Goal: Task Accomplishment & Management: Manage account settings

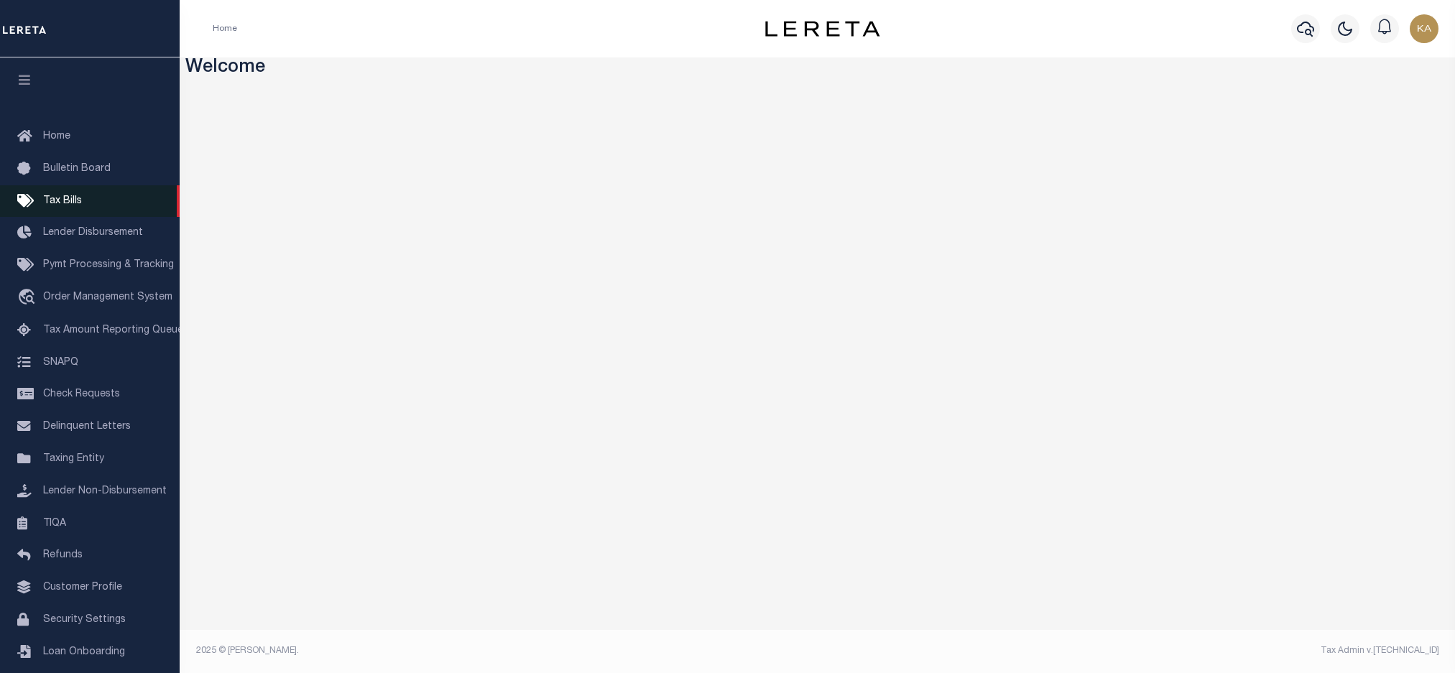
click at [70, 198] on span "Tax Bills" at bounding box center [62, 201] width 39 height 10
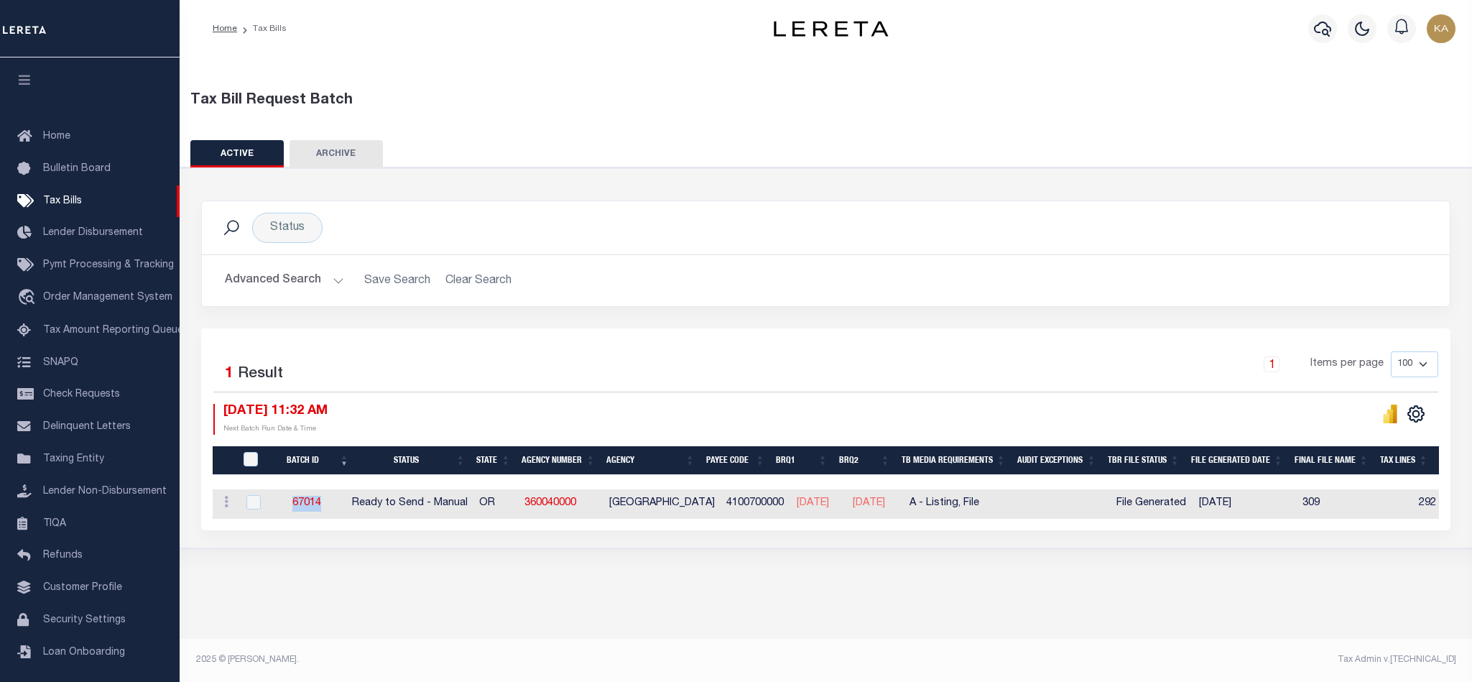
drag, startPoint x: 350, startPoint y: 511, endPoint x: 298, endPoint y: 507, distance: 51.9
click at [298, 507] on td "67014" at bounding box center [307, 503] width 80 height 29
checkbox input "true"
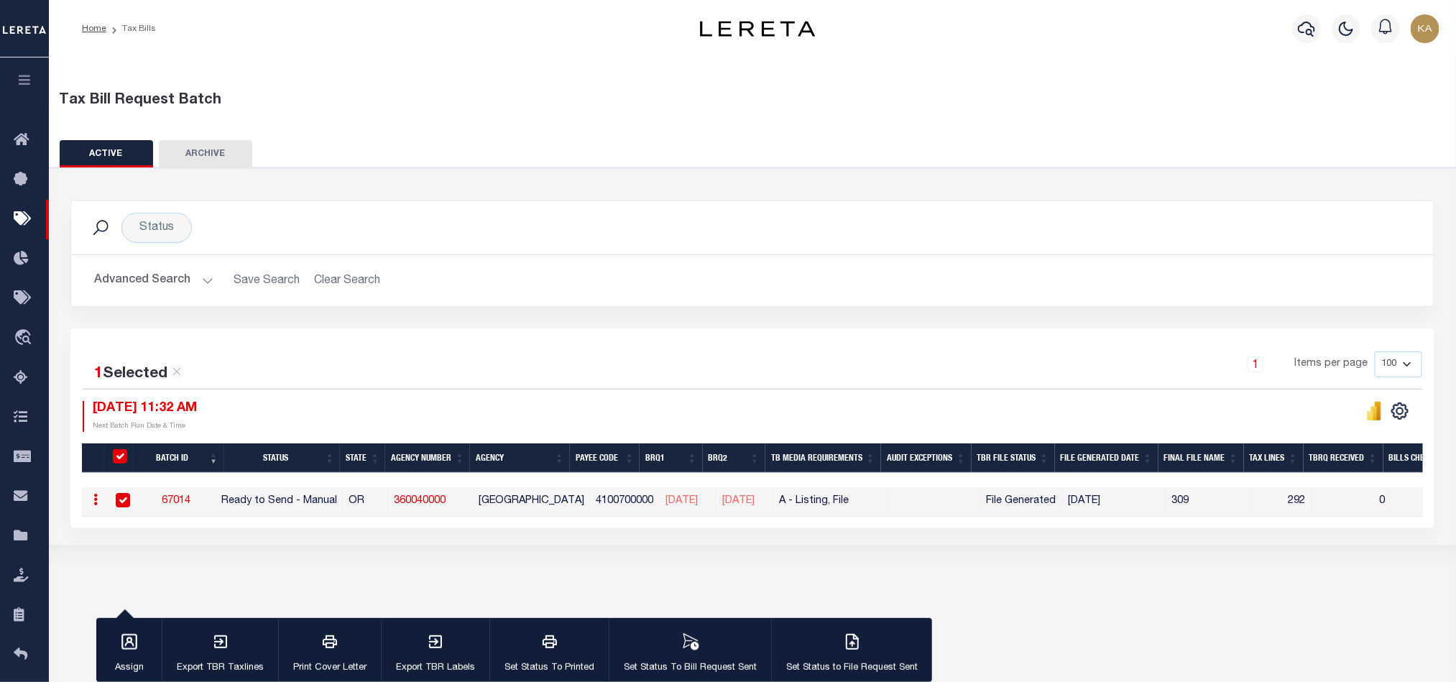
click at [213, 547] on div "Status Search Advanced Search Save Search Clear Search Equals" at bounding box center [752, 356] width 1421 height 379
click at [433, 505] on link "360040000" at bounding box center [420, 501] width 52 height 10
checkbox input "false"
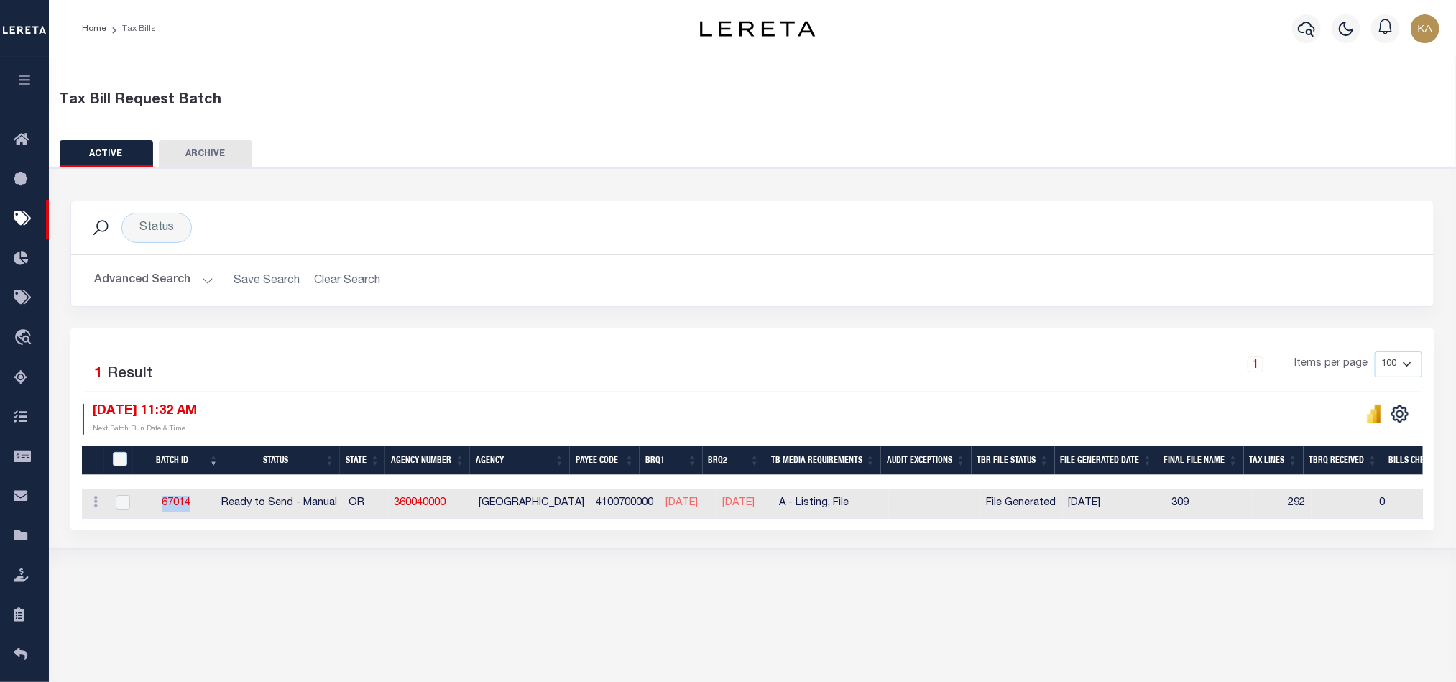
drag, startPoint x: 203, startPoint y: 503, endPoint x: 160, endPoint y: 504, distance: 43.9
click at [160, 504] on td "67014" at bounding box center [176, 503] width 80 height 29
checkbox input "true"
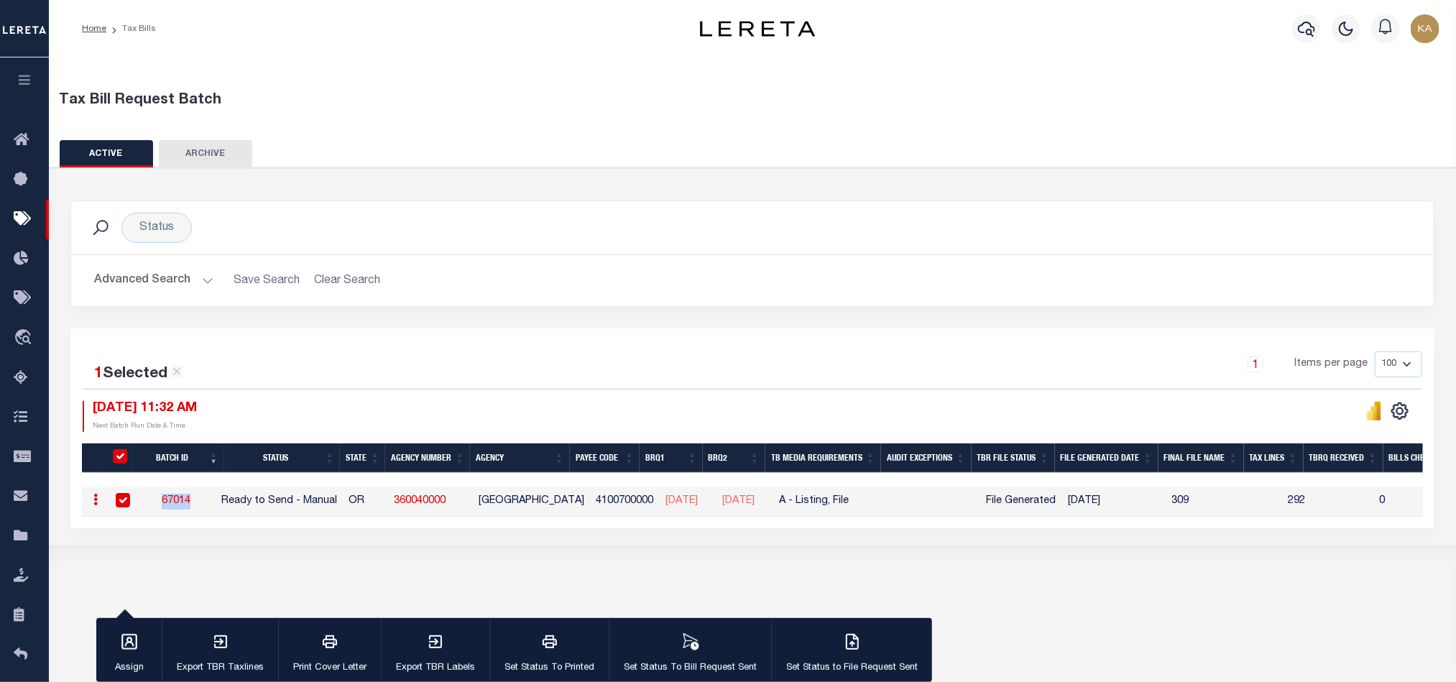
copy link "67014"
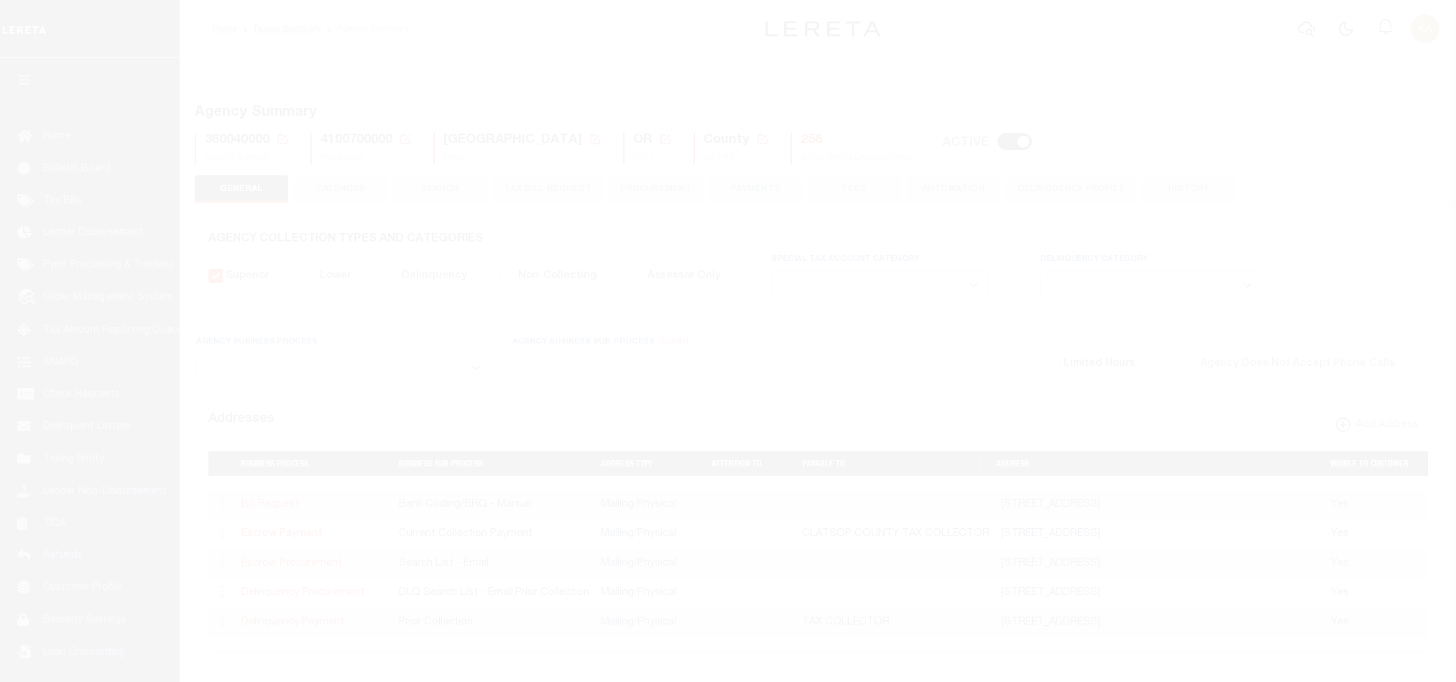
select select
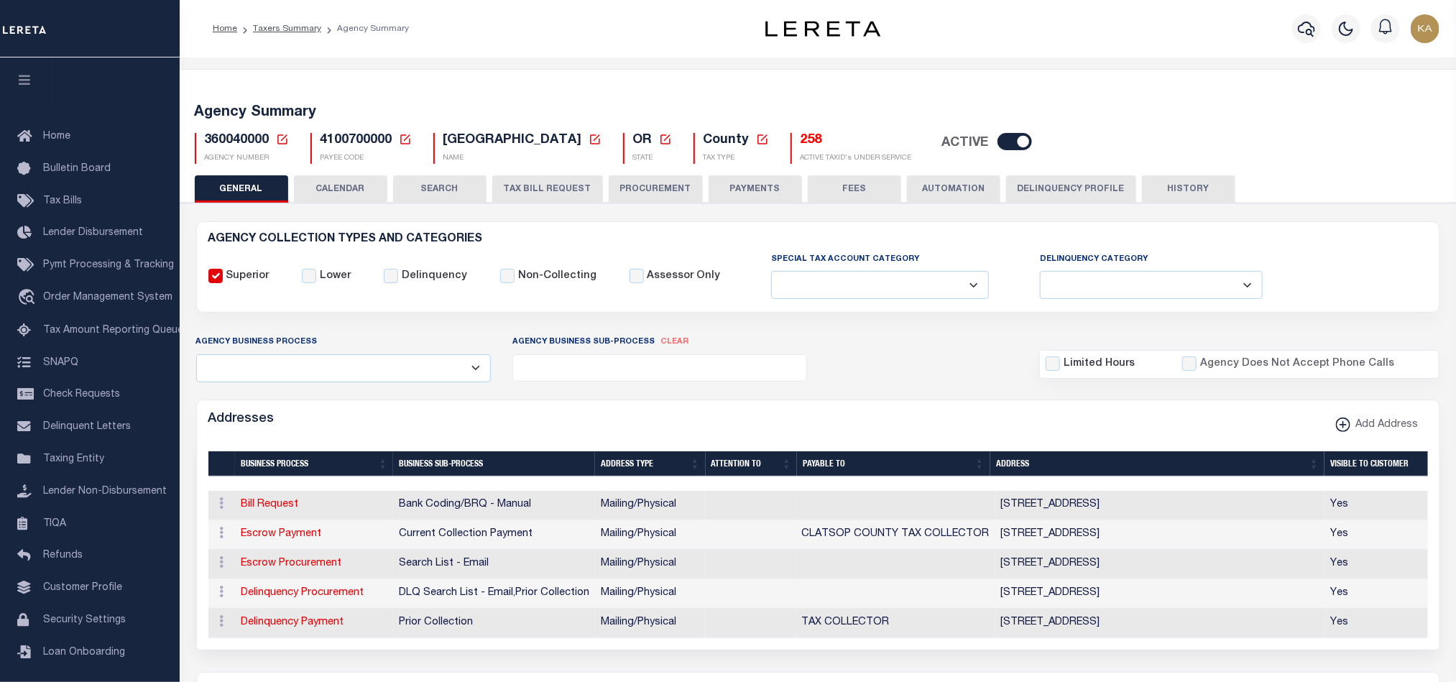
click at [343, 193] on button "CALENDAR" at bounding box center [340, 188] width 93 height 27
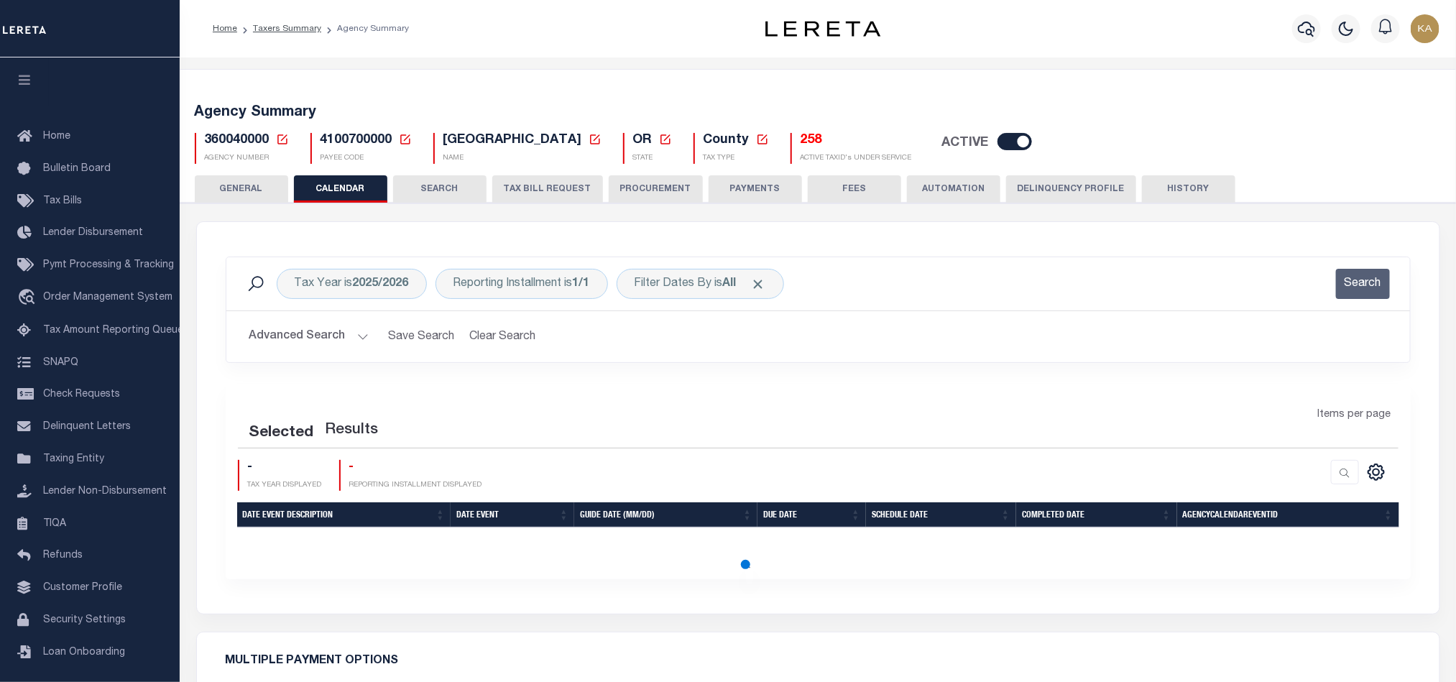
checkbox input "false"
type input "2"
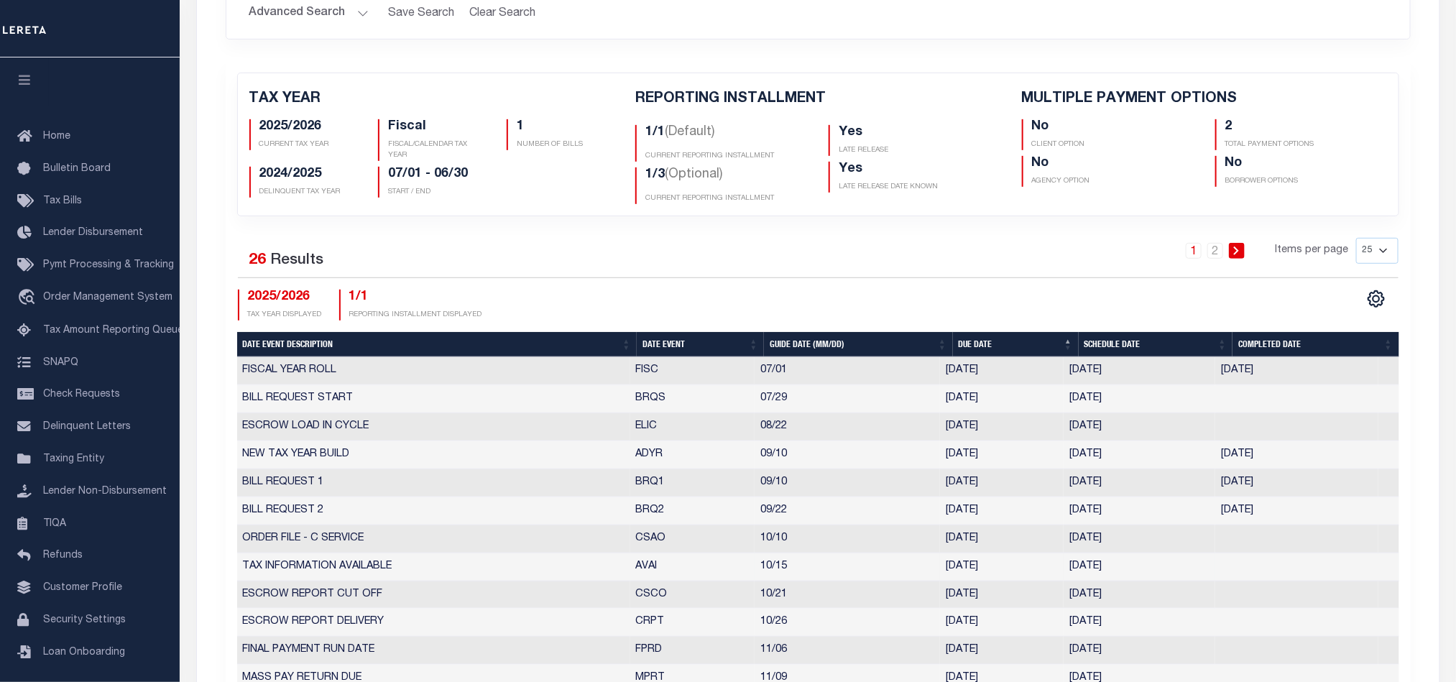
scroll to position [431, 0]
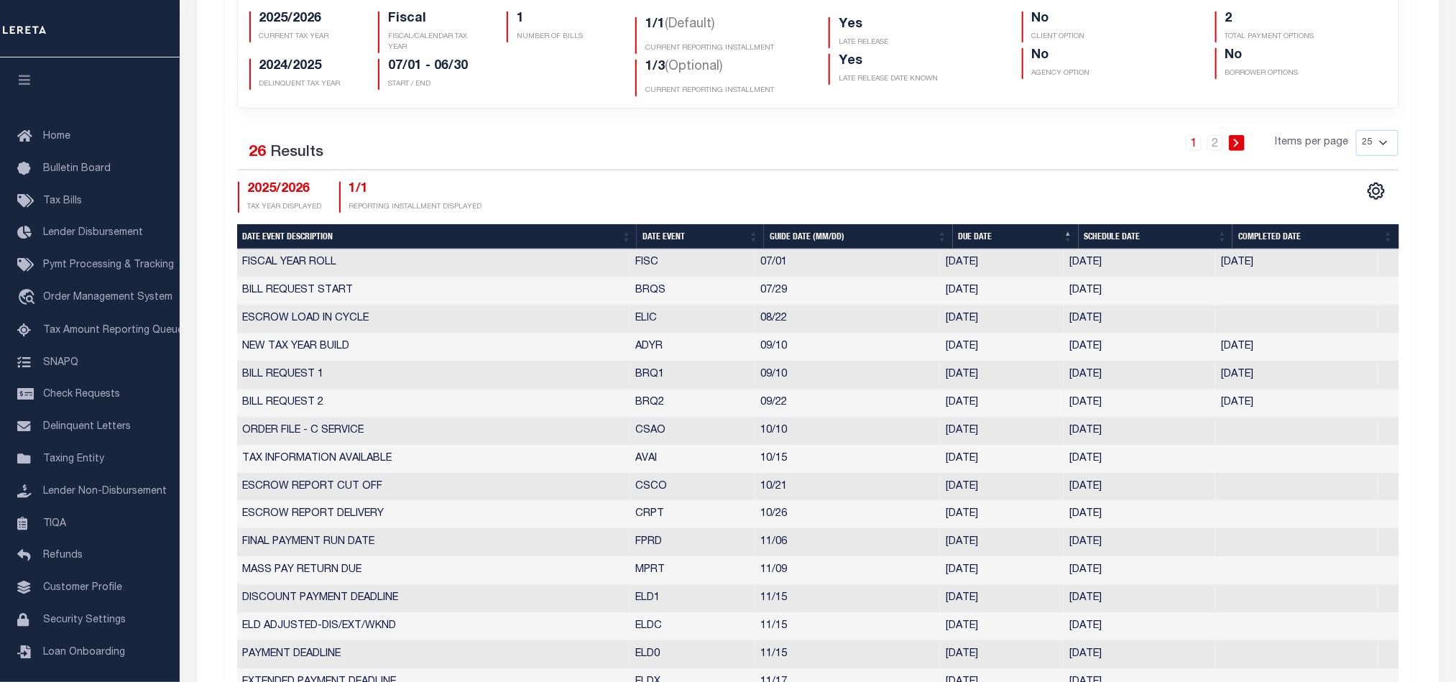
select select "9"
select select "22"
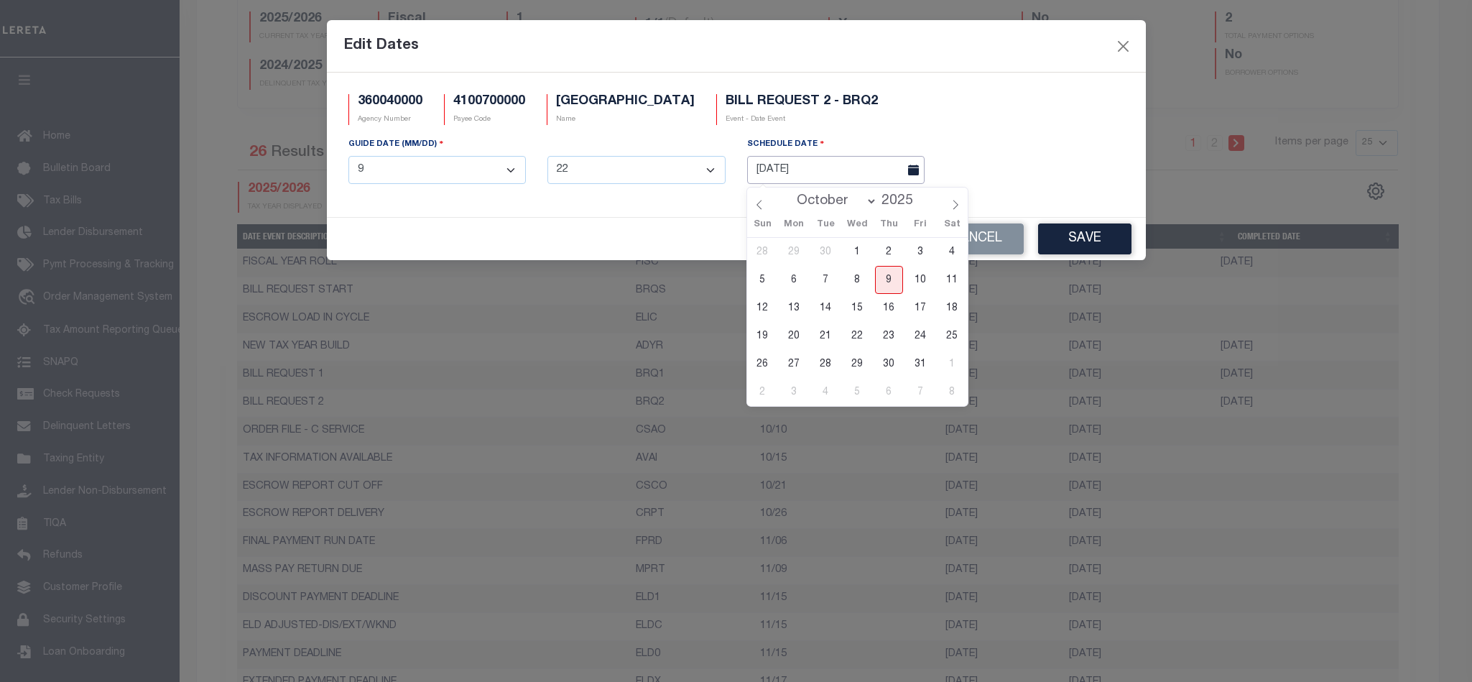
drag, startPoint x: 1097, startPoint y: 410, endPoint x: 780, endPoint y: 164, distance: 401.5
click at [780, 164] on input "09/15/2025" at bounding box center [836, 170] width 178 height 28
click at [891, 281] on span "9" at bounding box center [889, 280] width 28 height 28
type input "10/09/2025"
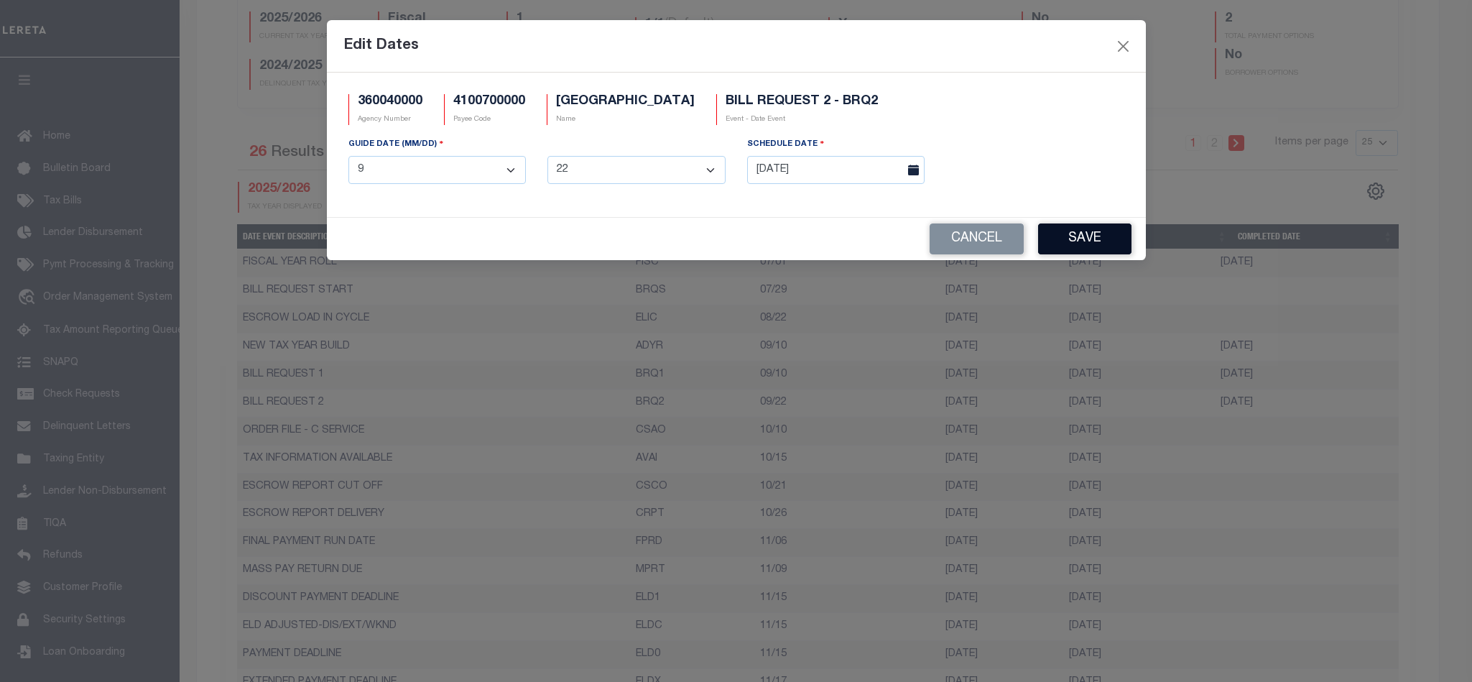
click at [1064, 248] on button "Save" at bounding box center [1084, 238] width 93 height 31
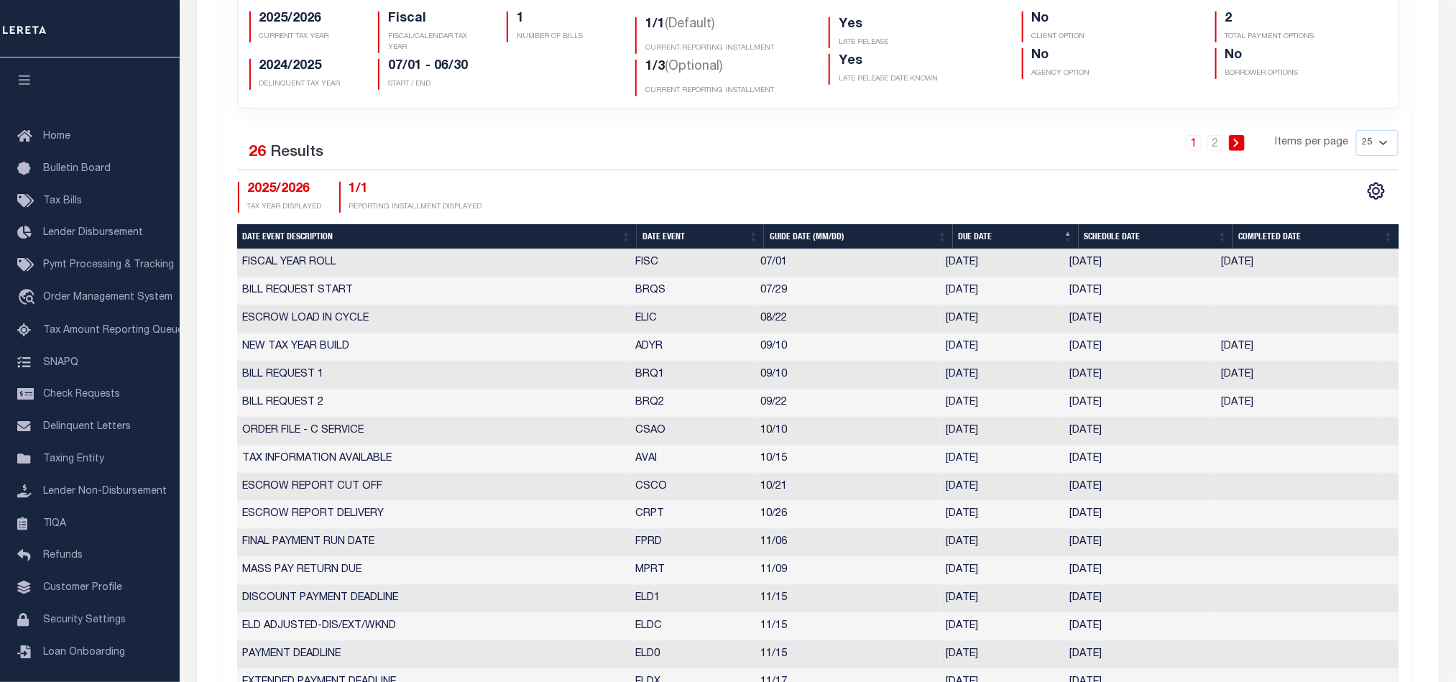
scroll to position [0, 0]
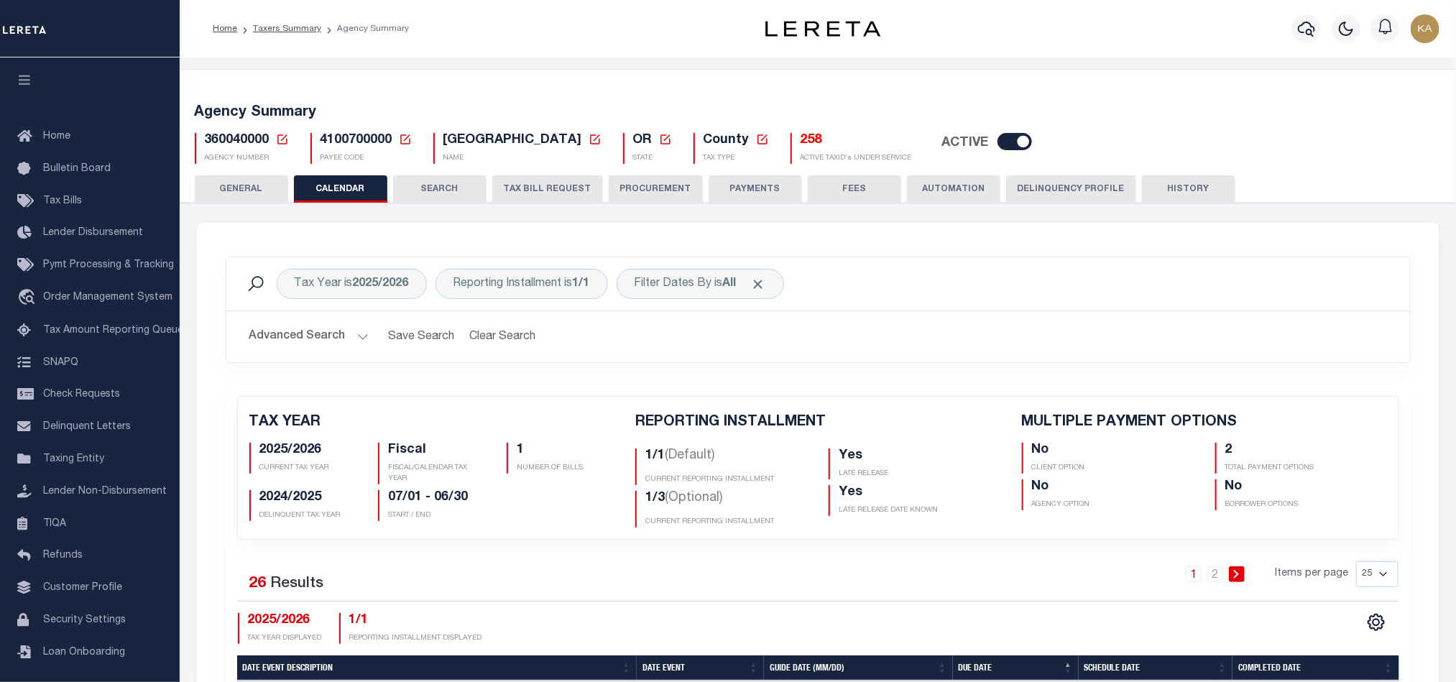
click at [524, 188] on button "TAX BILL REQUEST" at bounding box center [547, 188] width 111 height 27
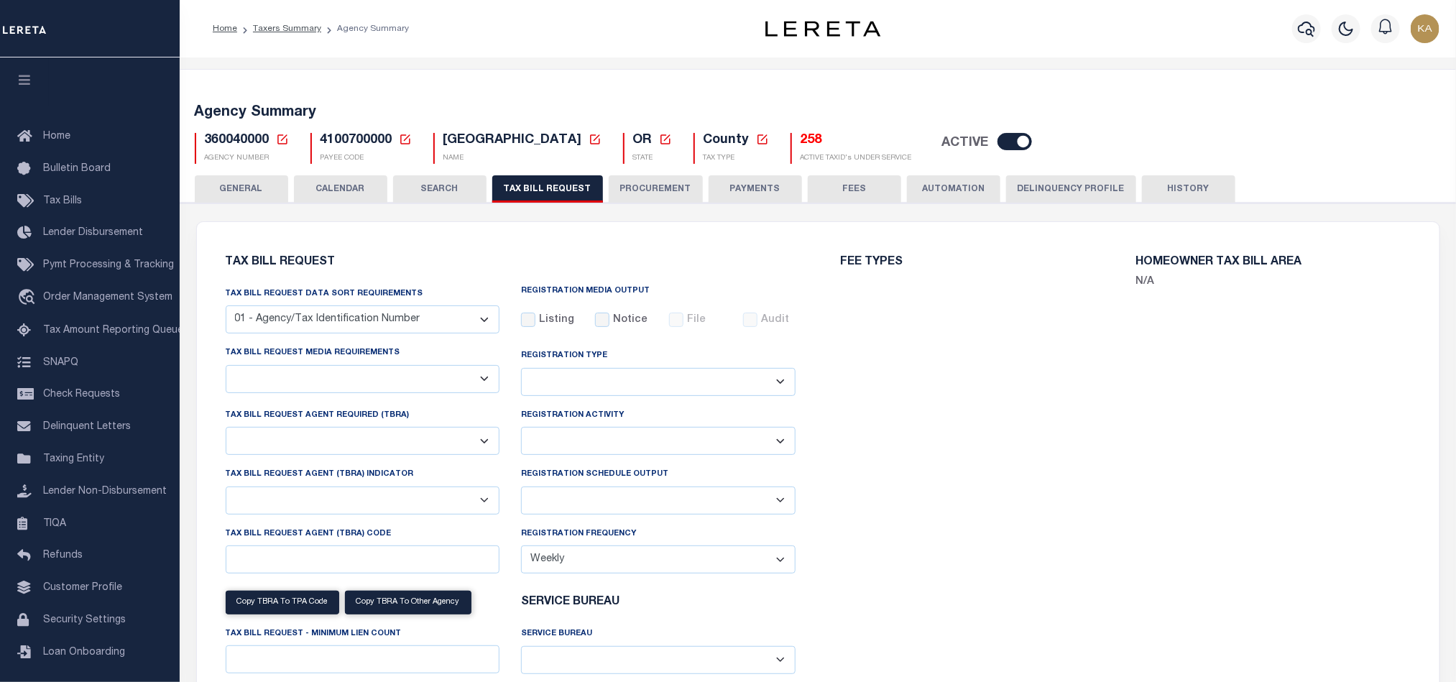
select select "28"
select select "16"
select select "true"
select select "9"
select select "1"
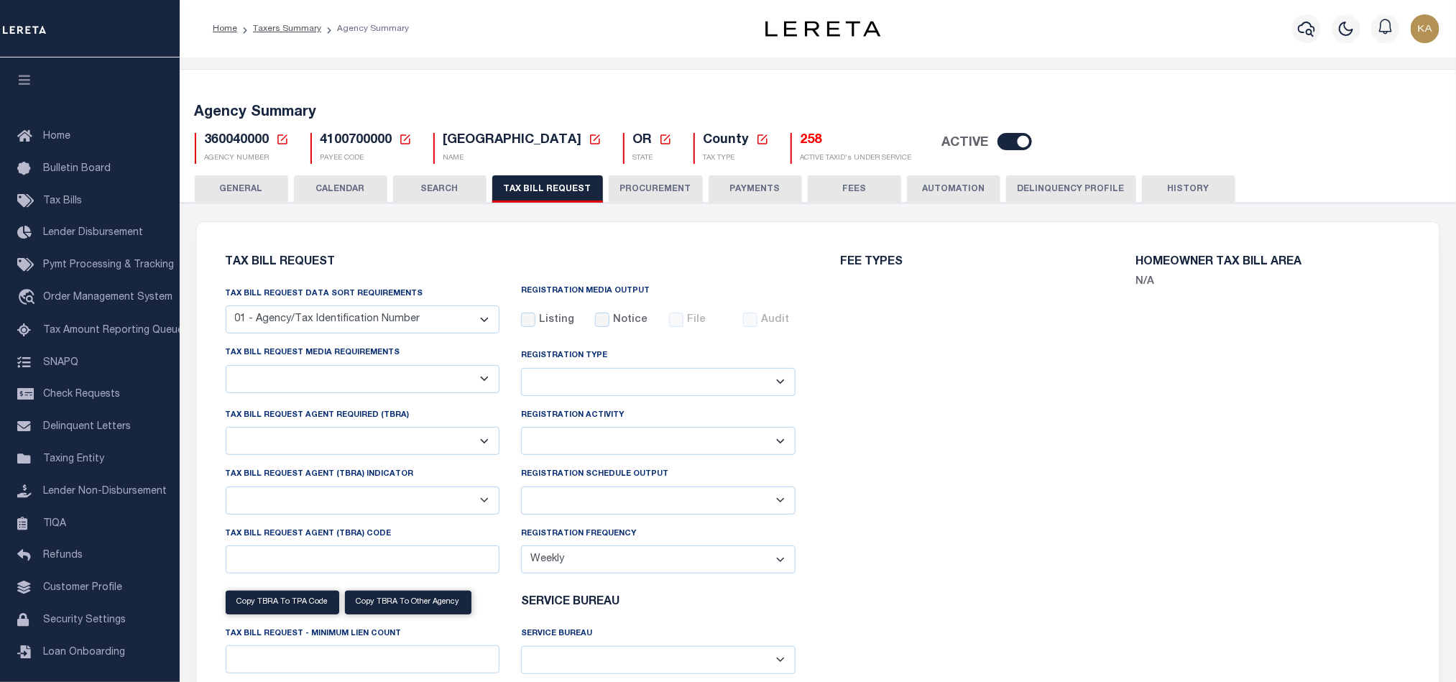
type input "LTS"
select select
select select "4100743000"
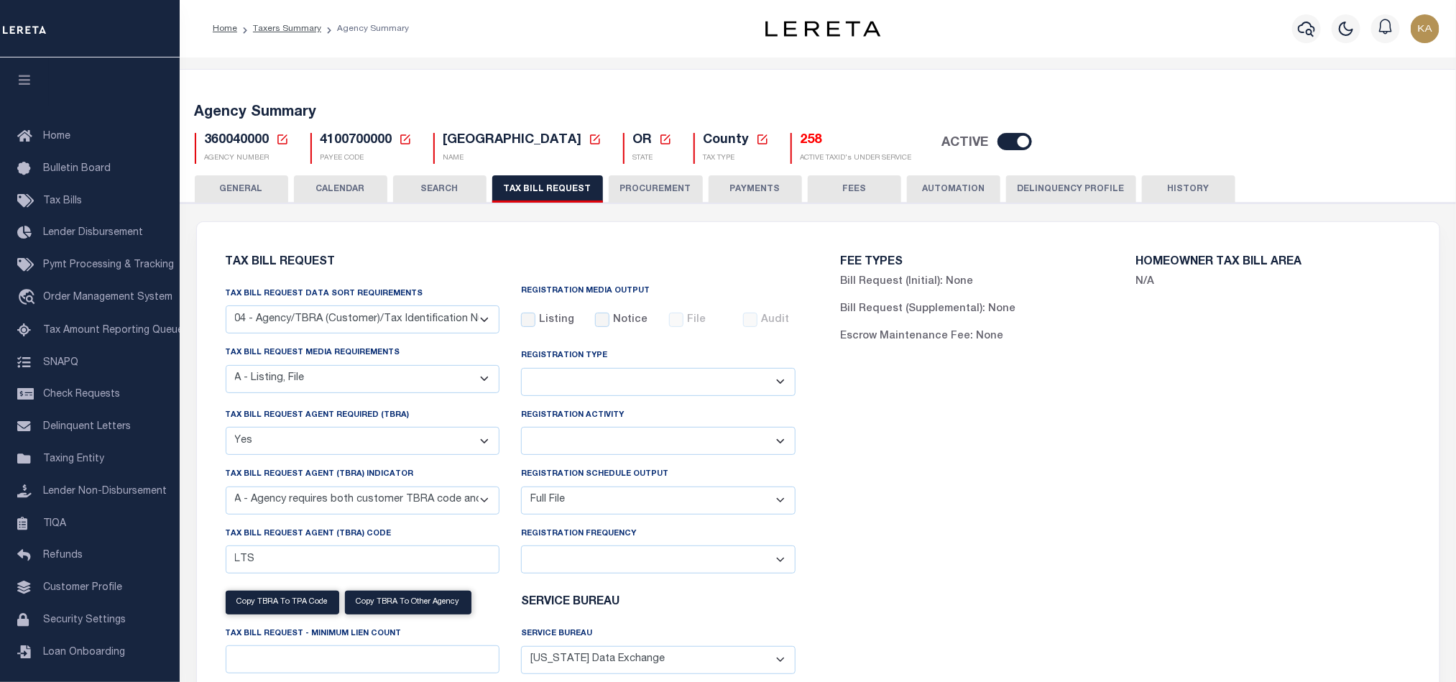
click at [356, 182] on button "CALENDAR" at bounding box center [340, 188] width 93 height 27
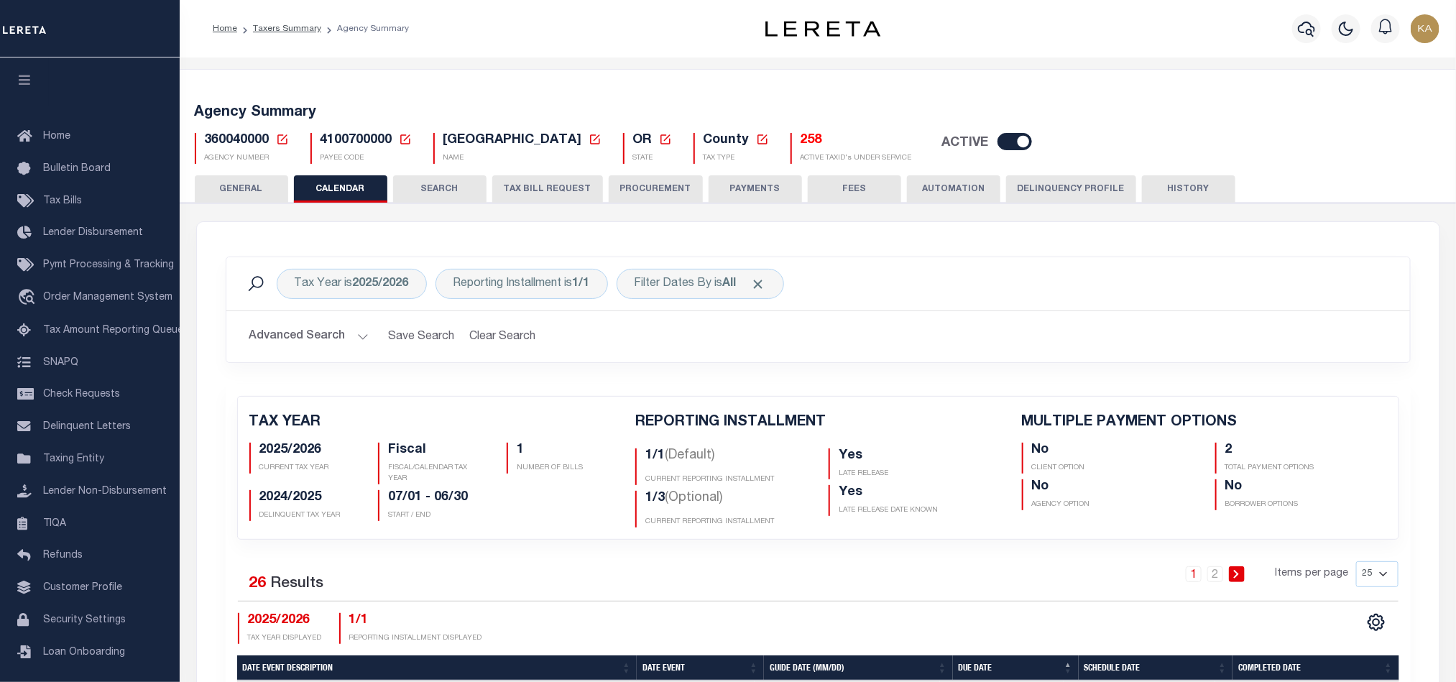
scroll to position [539, 0]
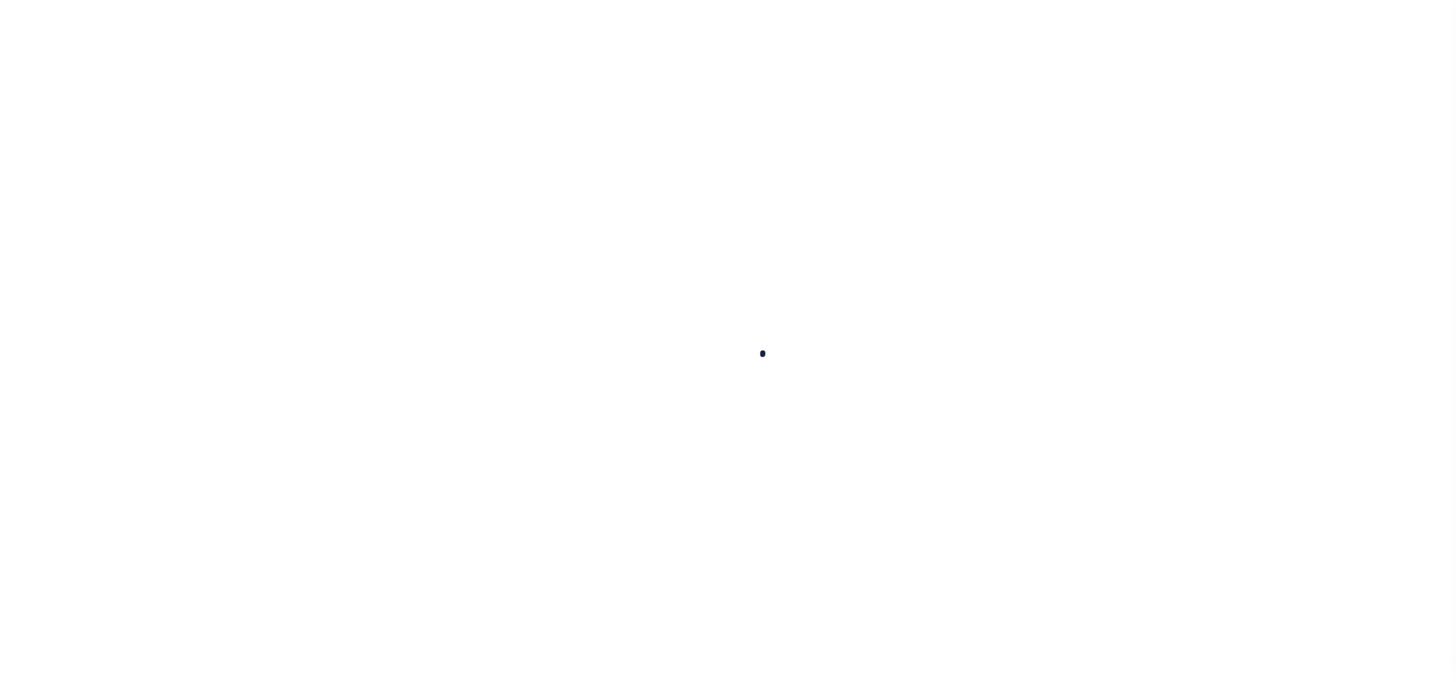
select select
checkbox input "false"
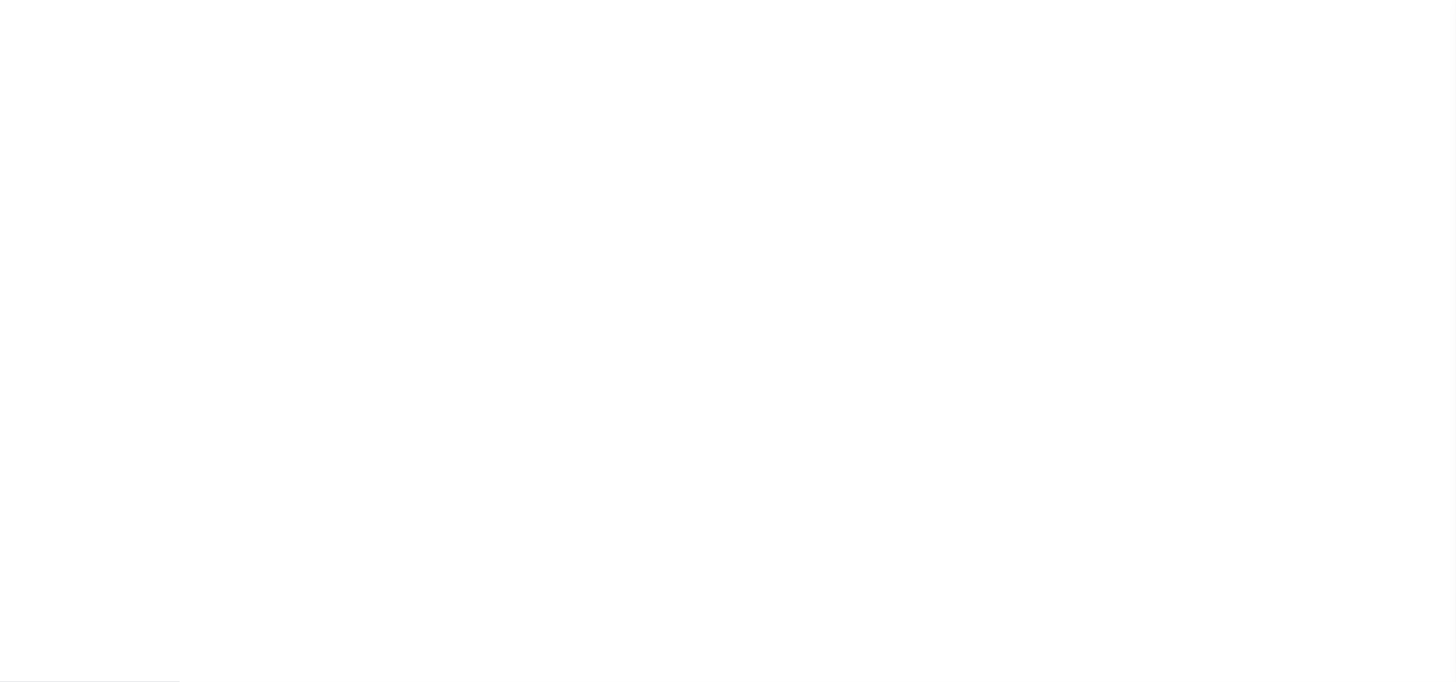
checkbox input "false"
type input "4100700000"
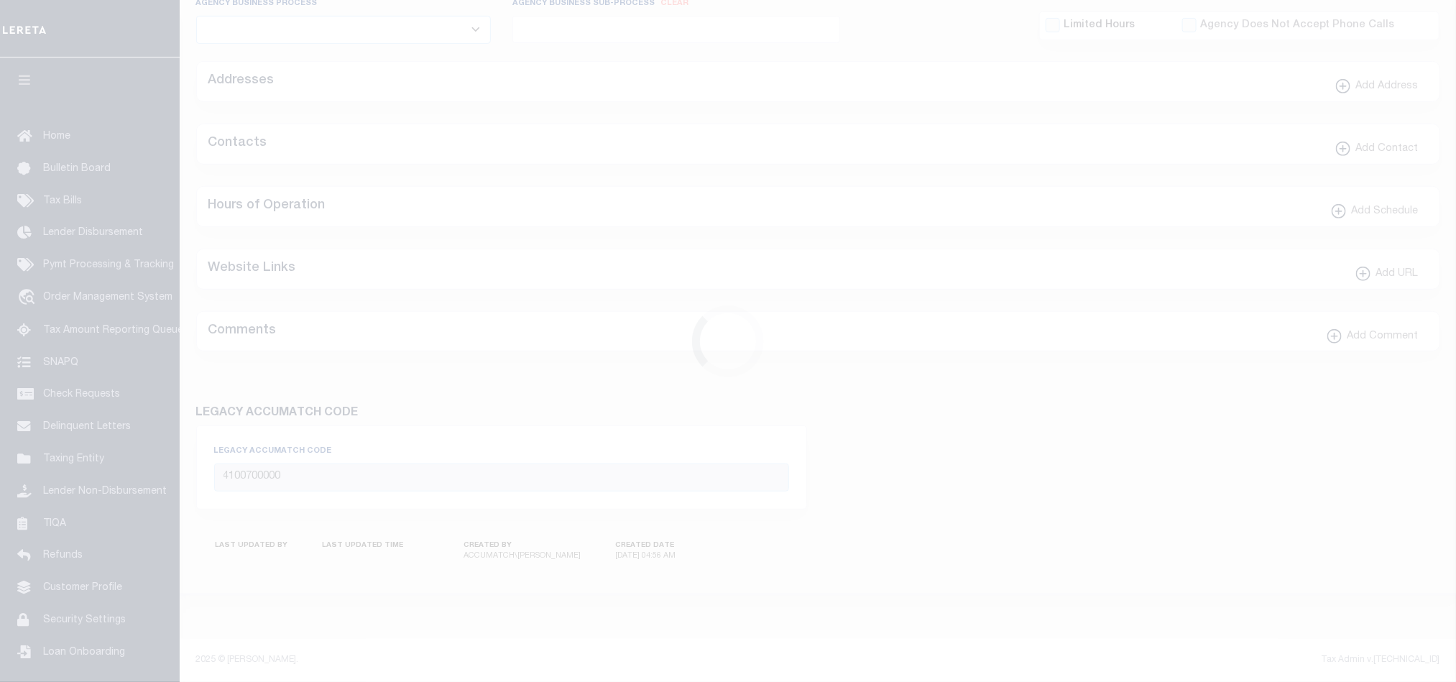
scroll to position [0, 0]
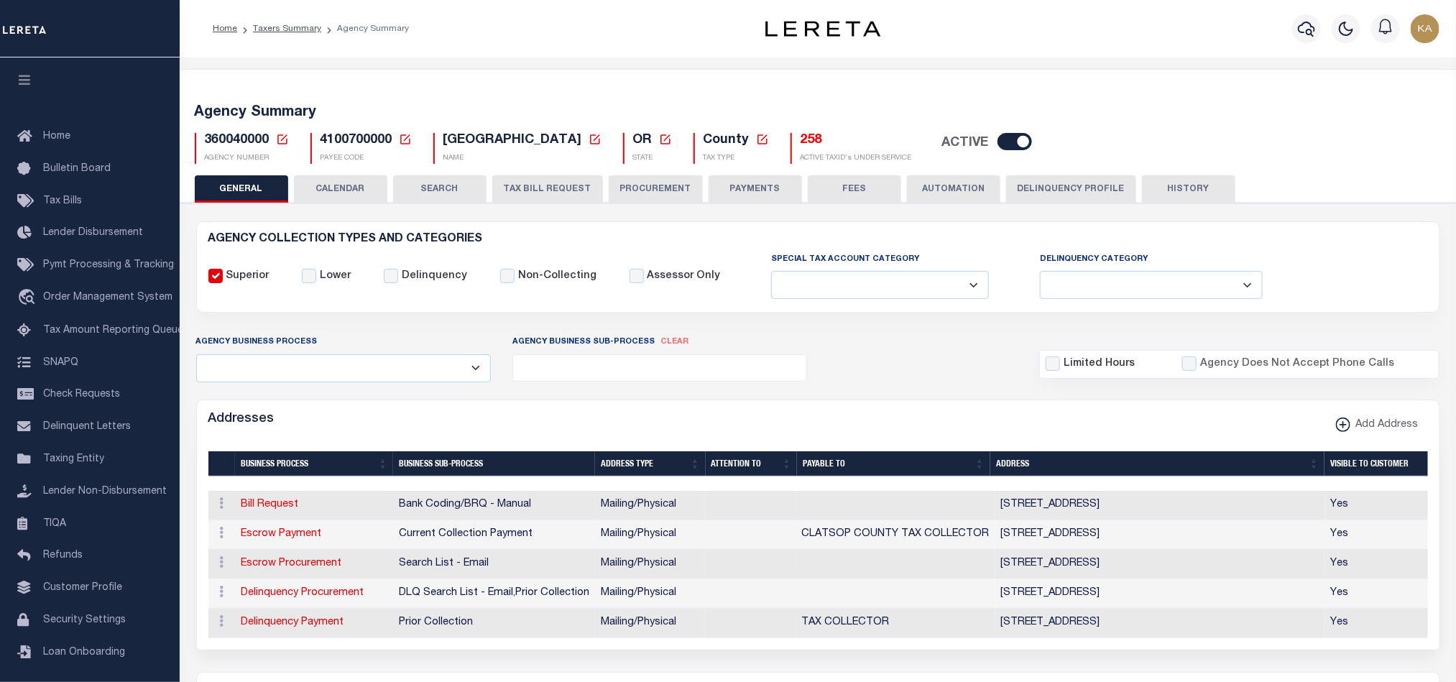
click at [346, 183] on button "CALENDAR" at bounding box center [340, 188] width 93 height 27
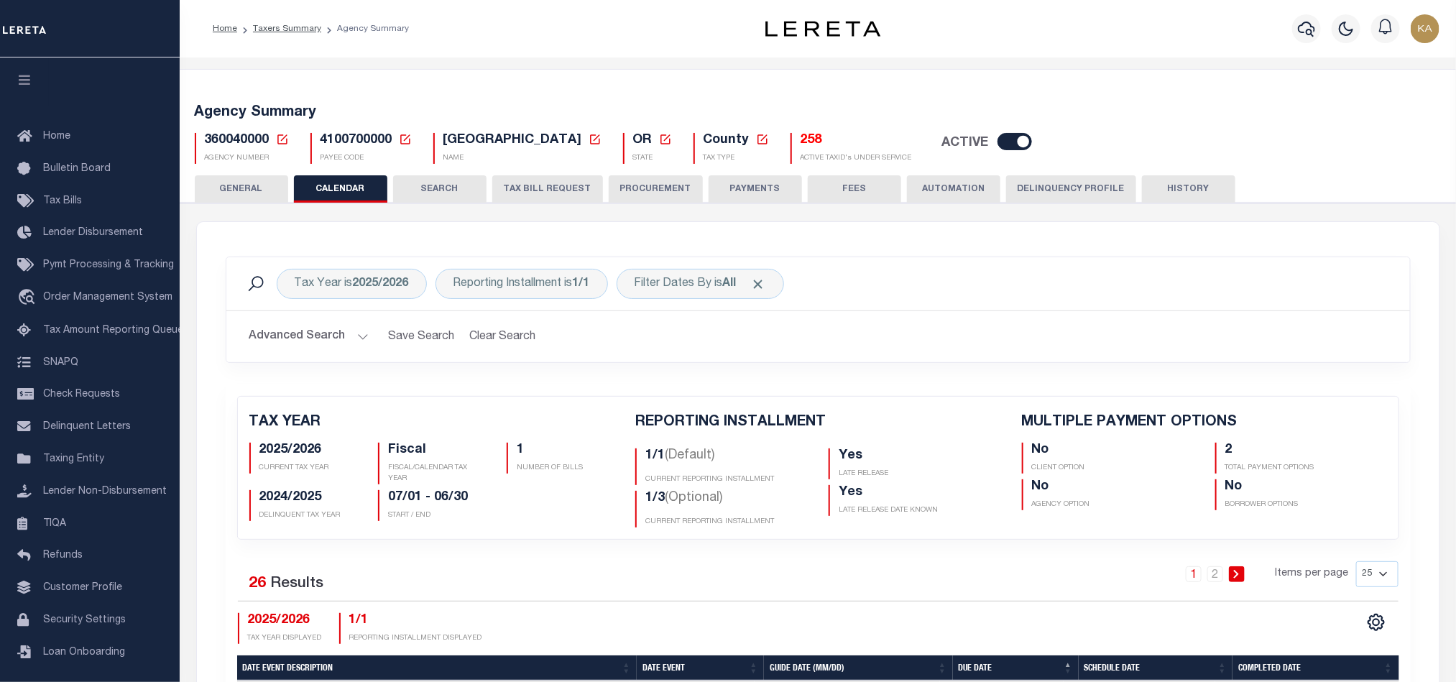
checkbox input "false"
type input "2"
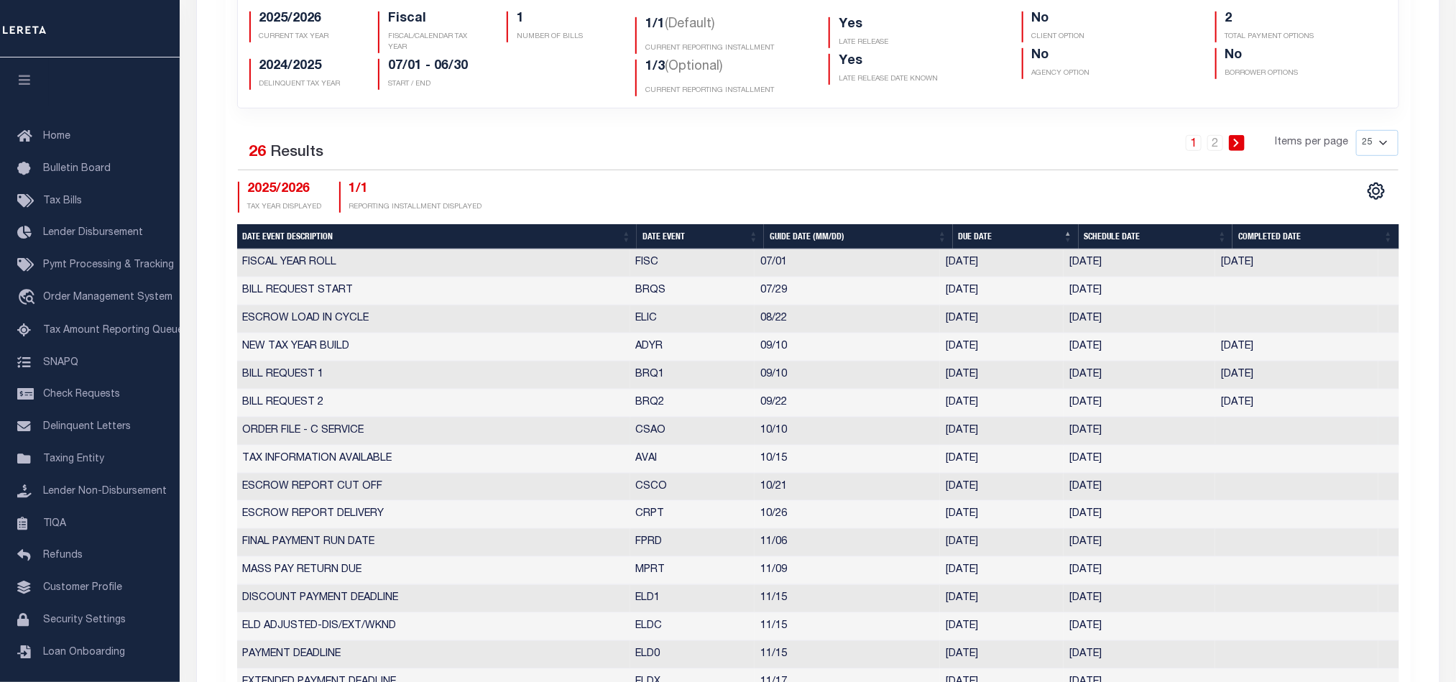
drag, startPoint x: 710, startPoint y: 407, endPoint x: 1124, endPoint y: 425, distance: 414.3
click at [1124, 425] on tbody "FISCAL YEAR ROLL FISC 07/01 07/01/2025 07/01/2025 10/08/2025 5653342 BILL REQUE…" at bounding box center [818, 598] width 1162 height 698
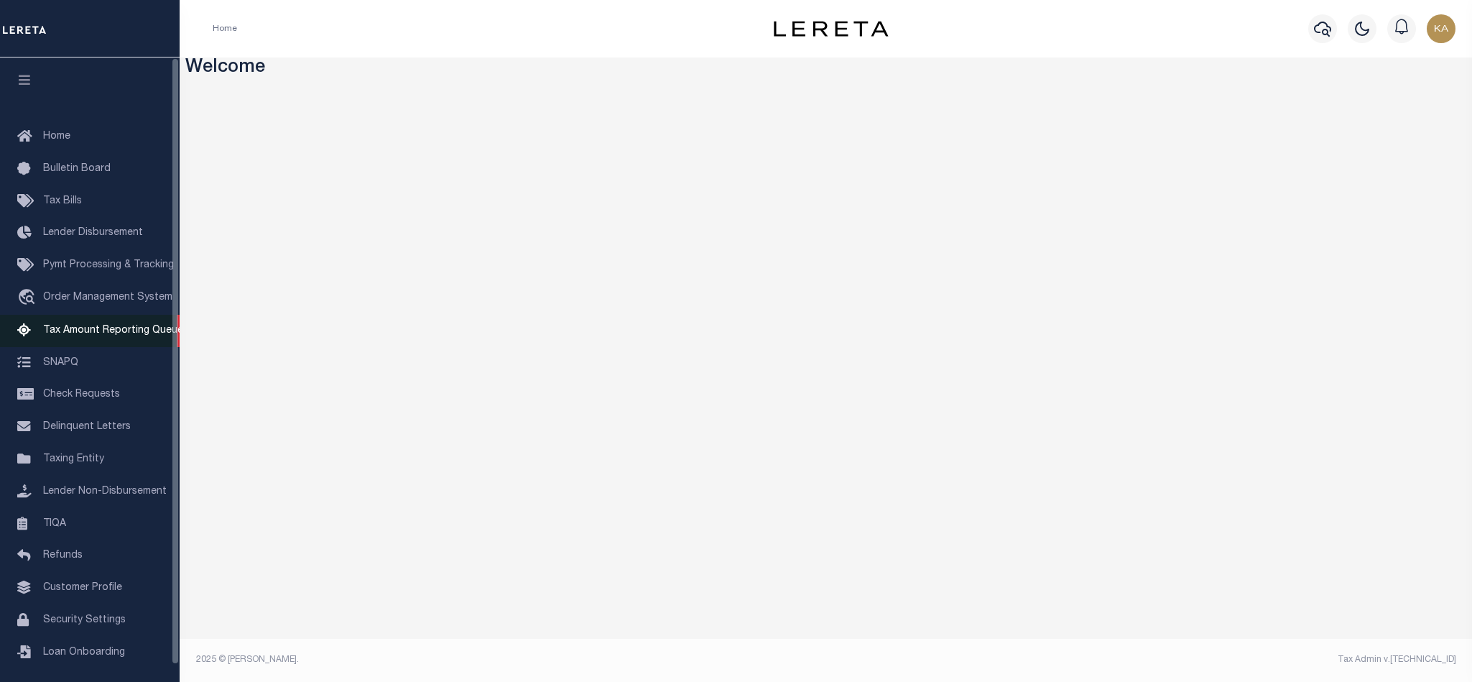
click at [55, 341] on link "Tax Amount Reporting Queue" at bounding box center [90, 331] width 180 height 32
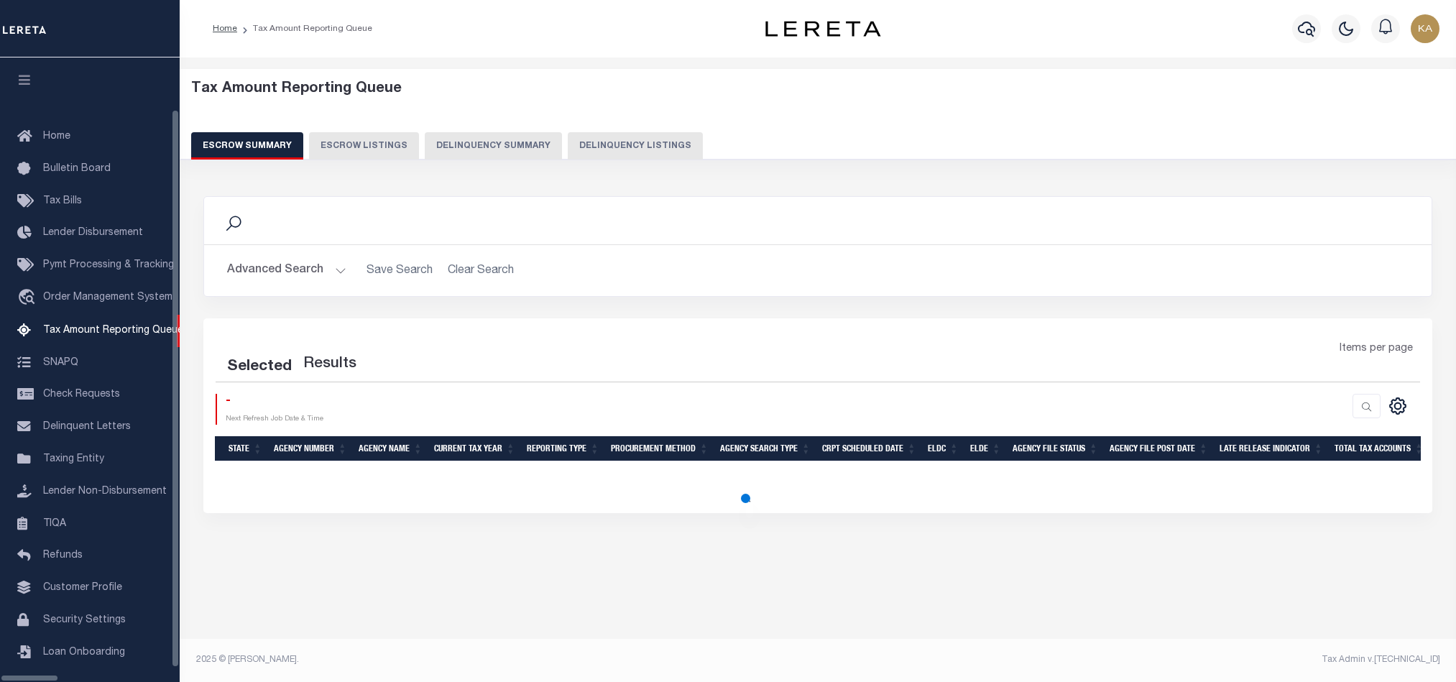
select select "100"
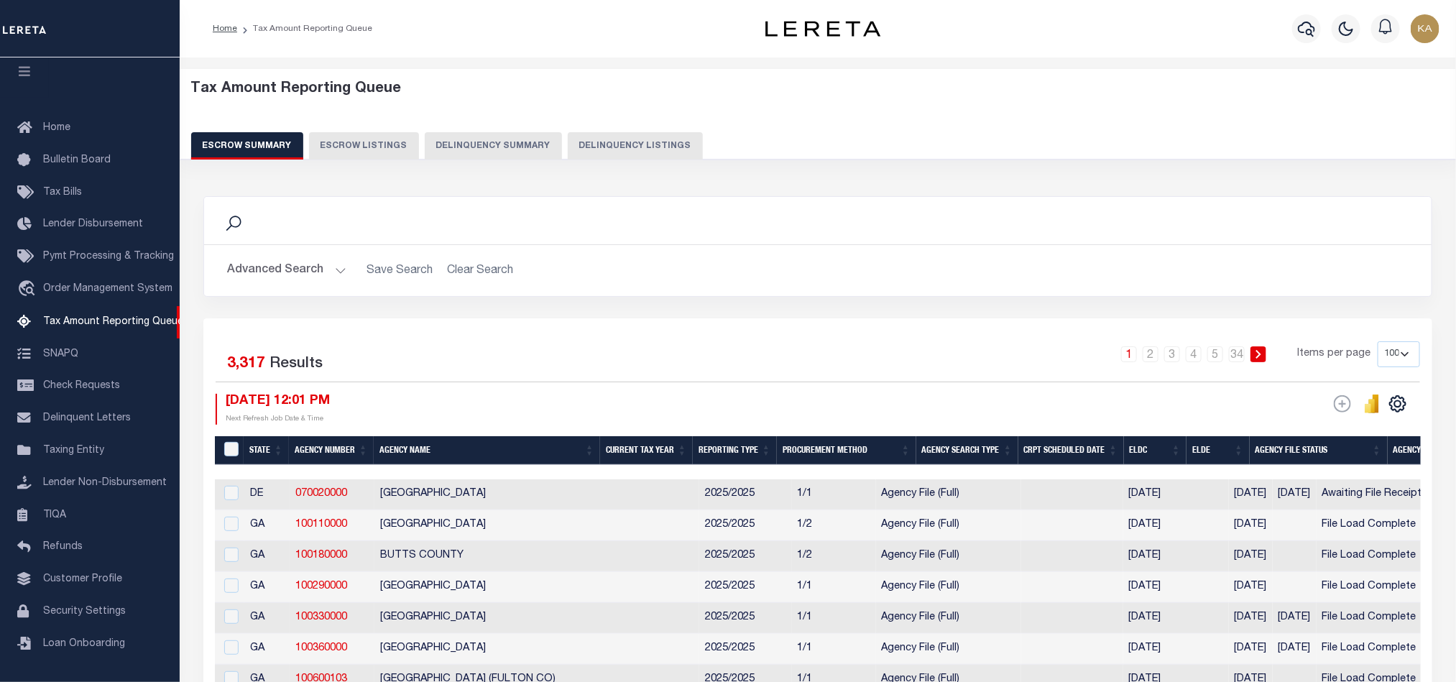
scroll to position [108, 0]
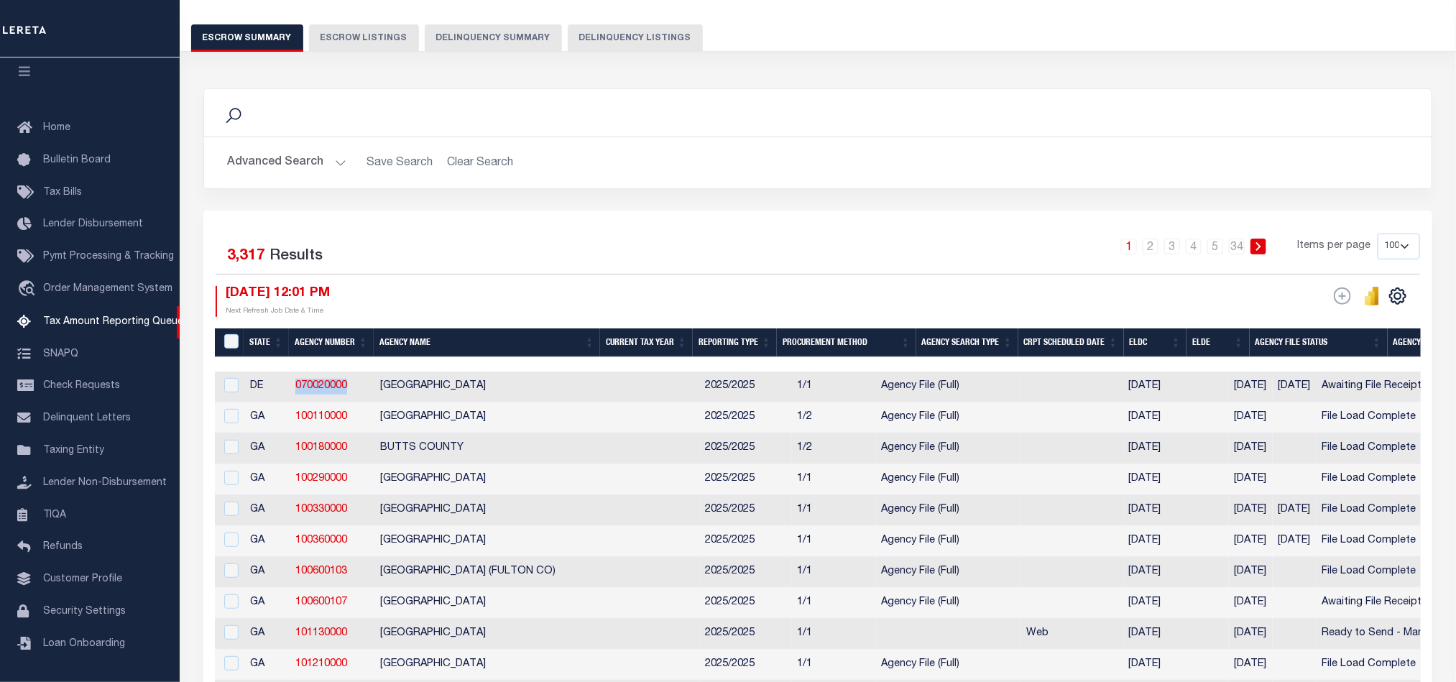
drag, startPoint x: 350, startPoint y: 387, endPoint x: 292, endPoint y: 384, distance: 58.3
click at [292, 384] on td "070020000" at bounding box center [332, 387] width 85 height 31
checkbox input "true"
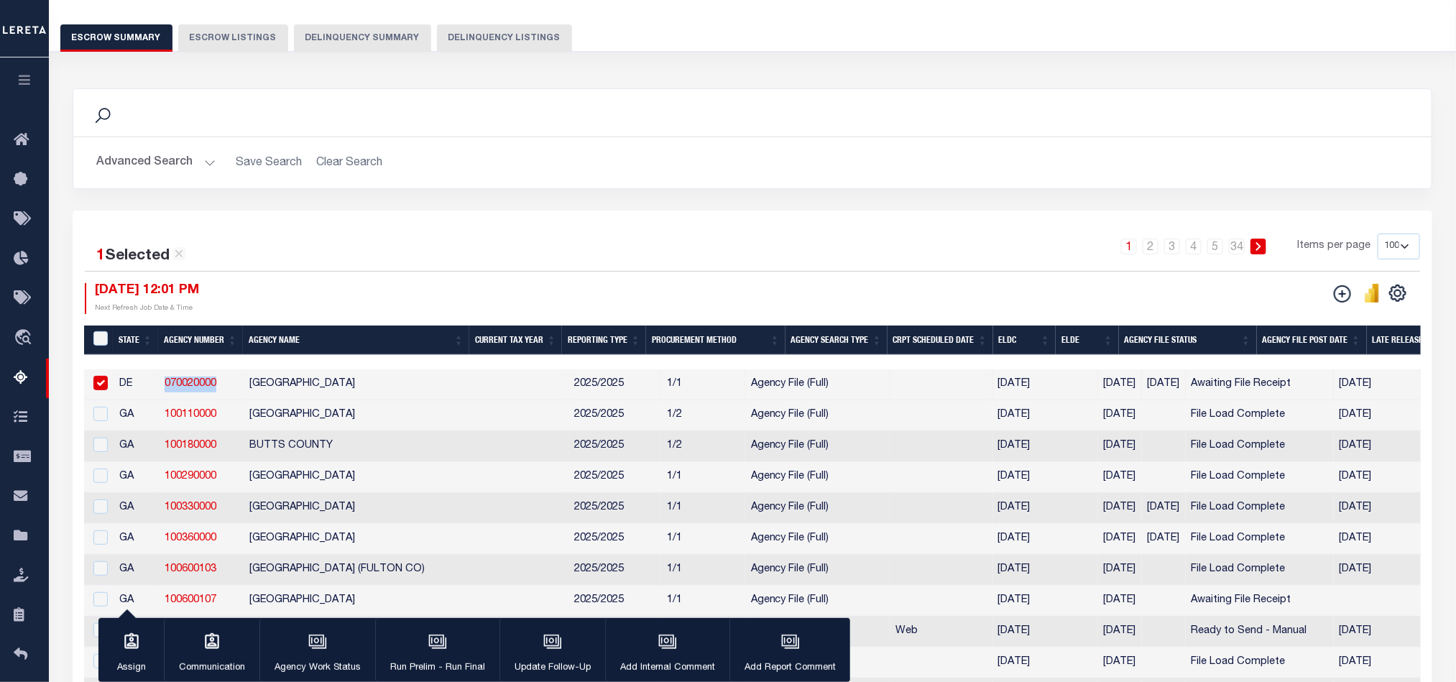
copy link "070020000"
drag, startPoint x: 227, startPoint y: 419, endPoint x: 165, endPoint y: 419, distance: 62.5
click at [165, 419] on td "100110000" at bounding box center [201, 415] width 85 height 31
checkbox input "true"
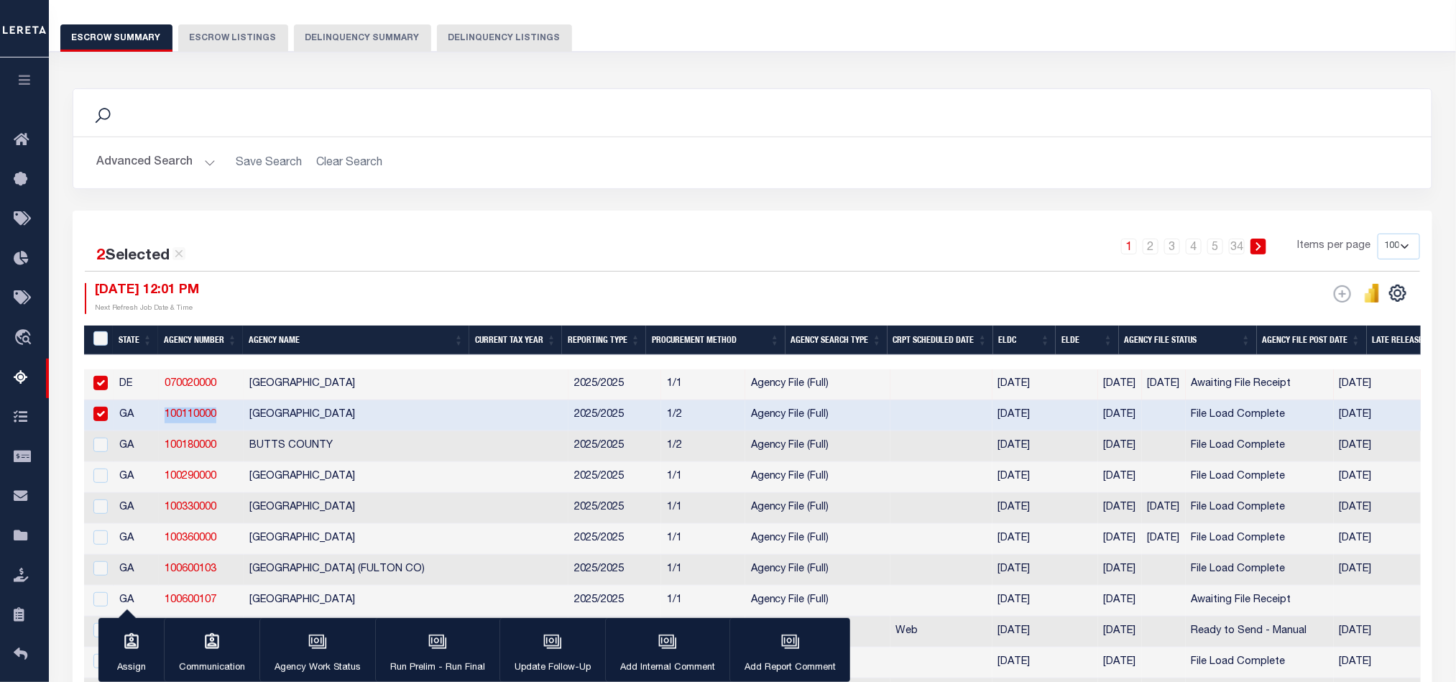
copy link "100110000"
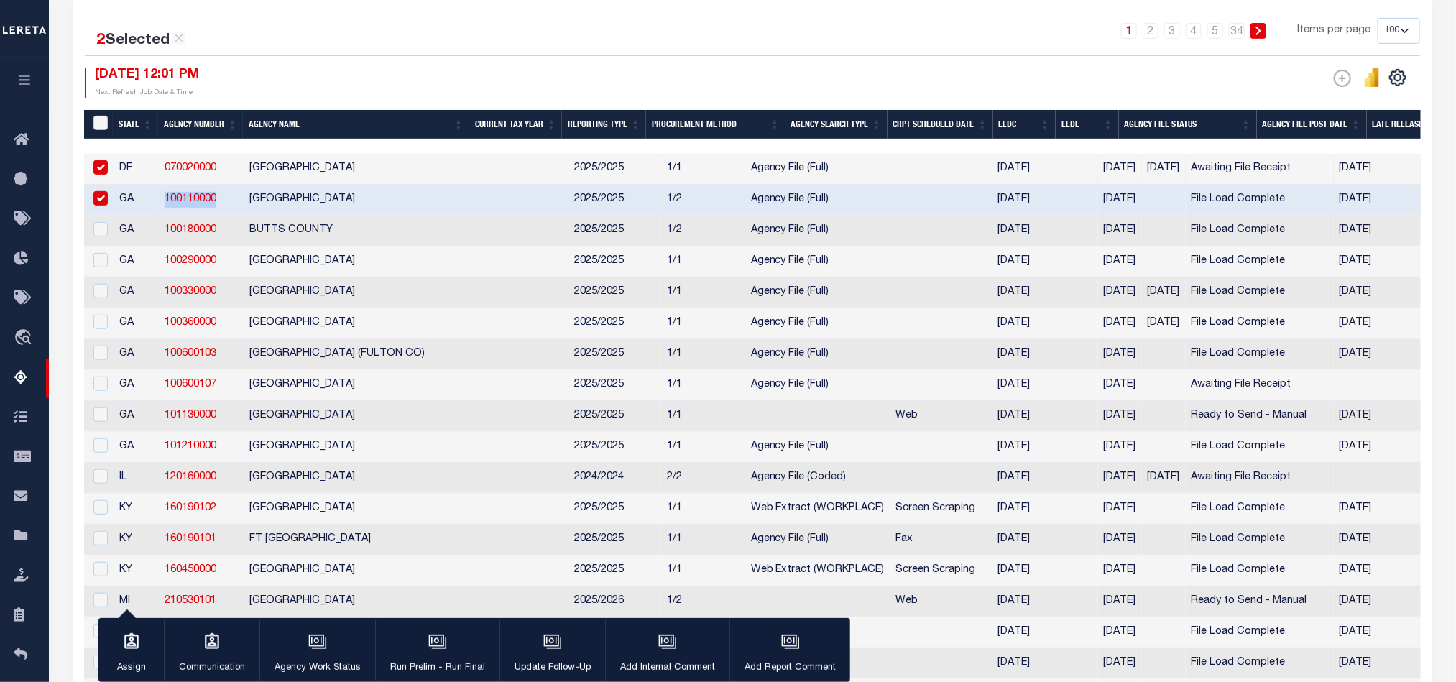
scroll to position [0, 0]
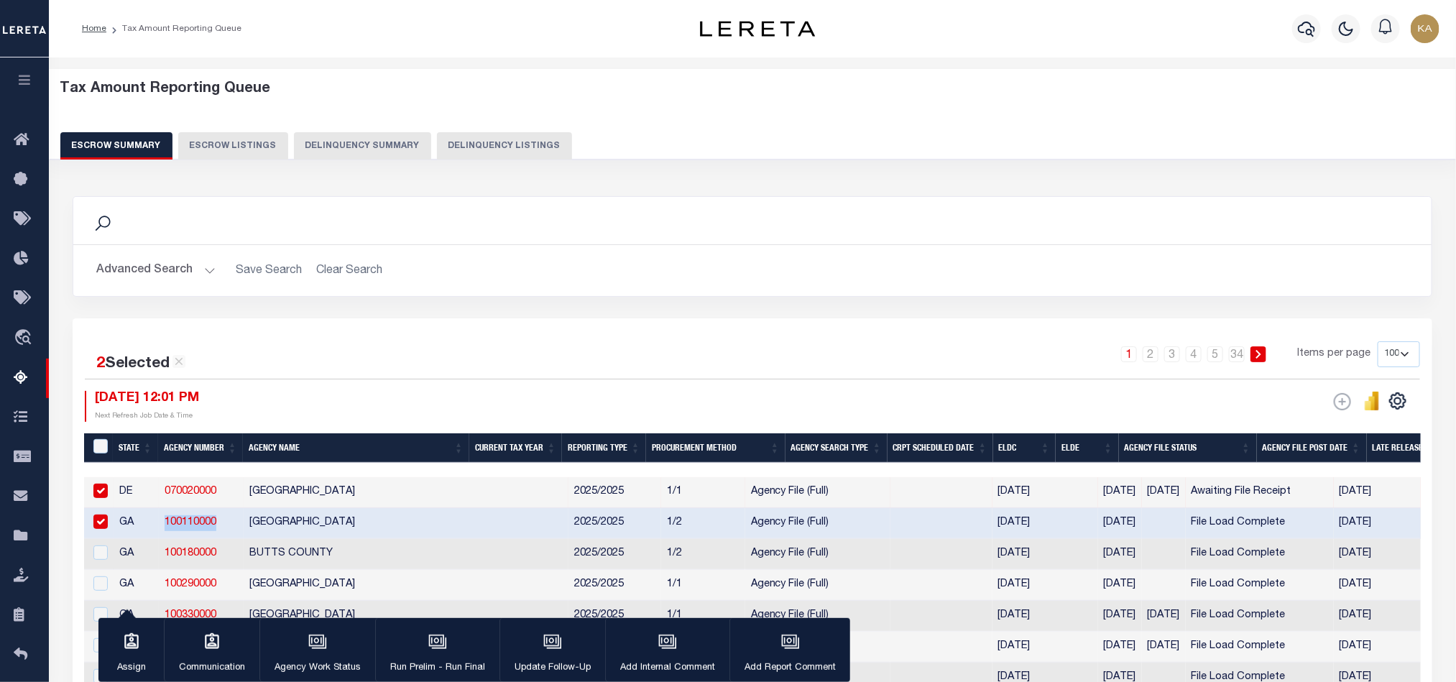
click at [151, 261] on button "Advanced Search" at bounding box center [155, 271] width 119 height 28
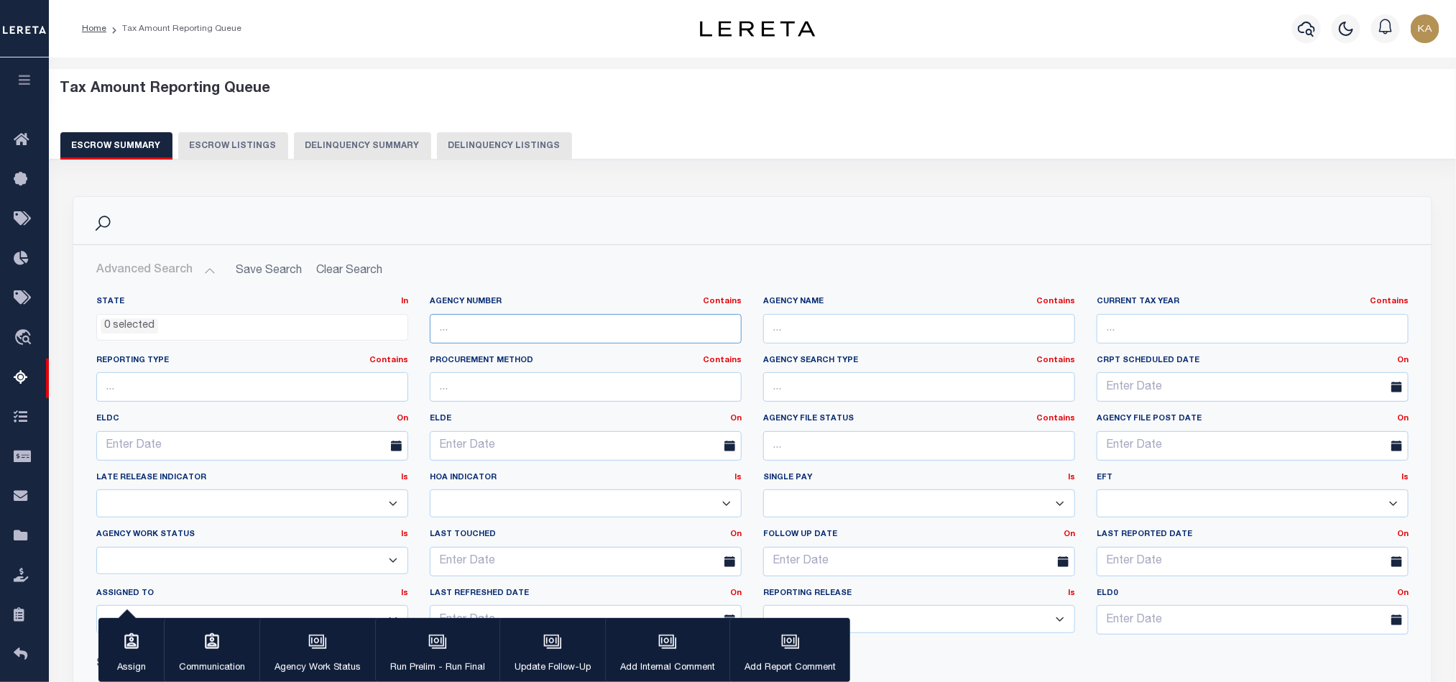
click at [503, 335] on input "text" at bounding box center [586, 328] width 312 height 29
paste input "200090101"
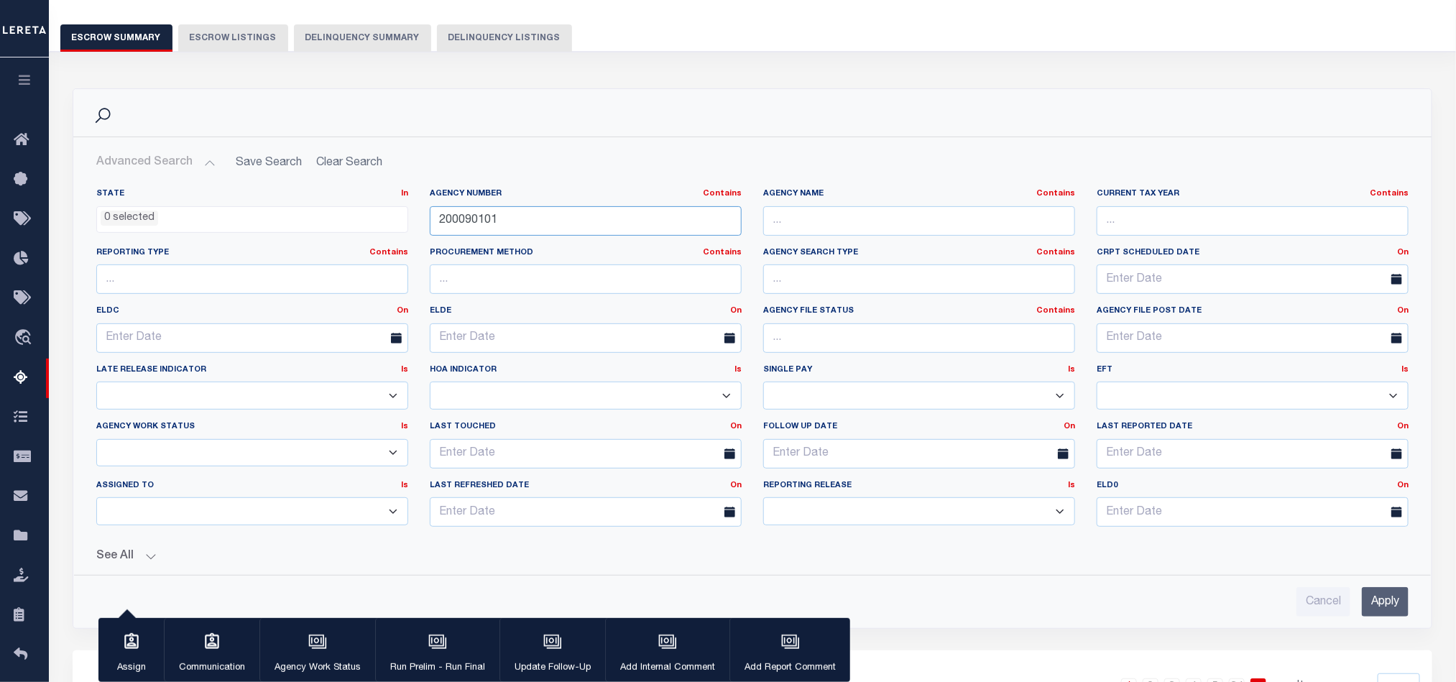
type input "200090101"
click at [1391, 608] on input "Apply" at bounding box center [1385, 601] width 47 height 29
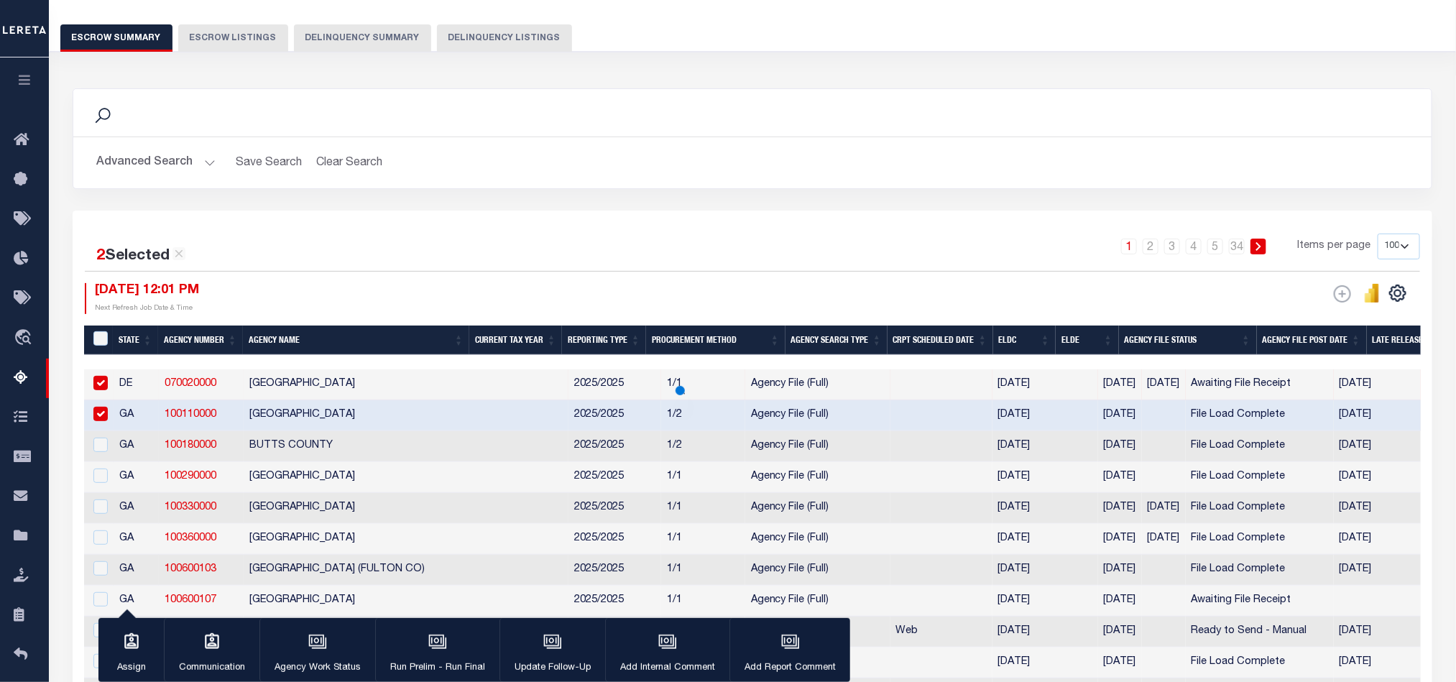
scroll to position [80, 0]
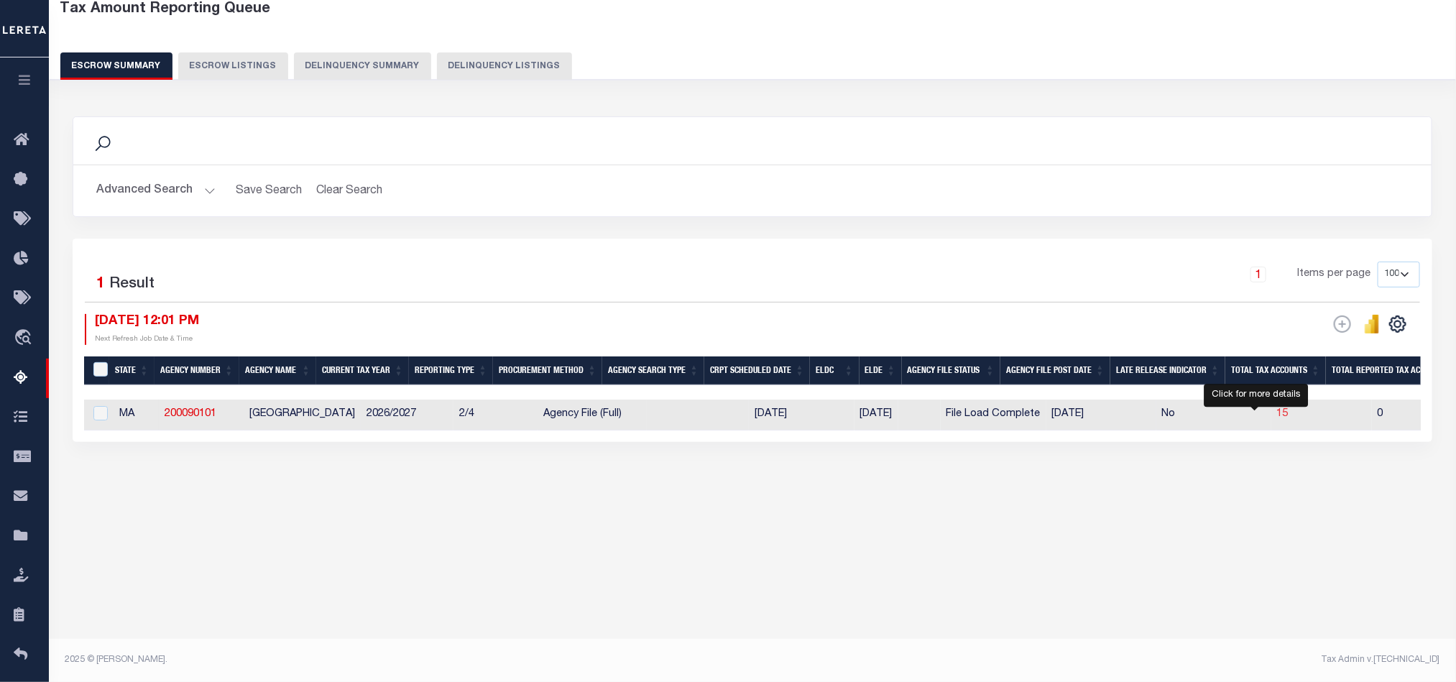
click at [1277, 418] on span "15" at bounding box center [1282, 414] width 11 height 10
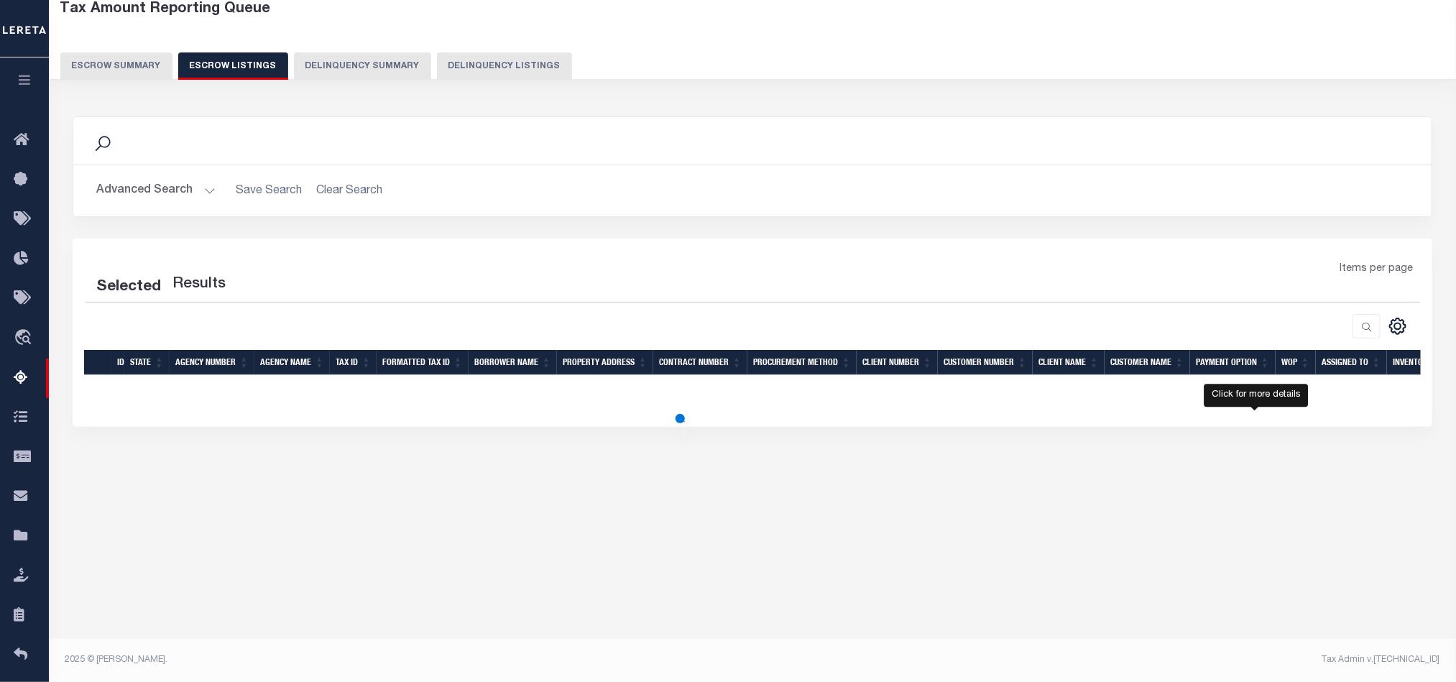
select select "100"
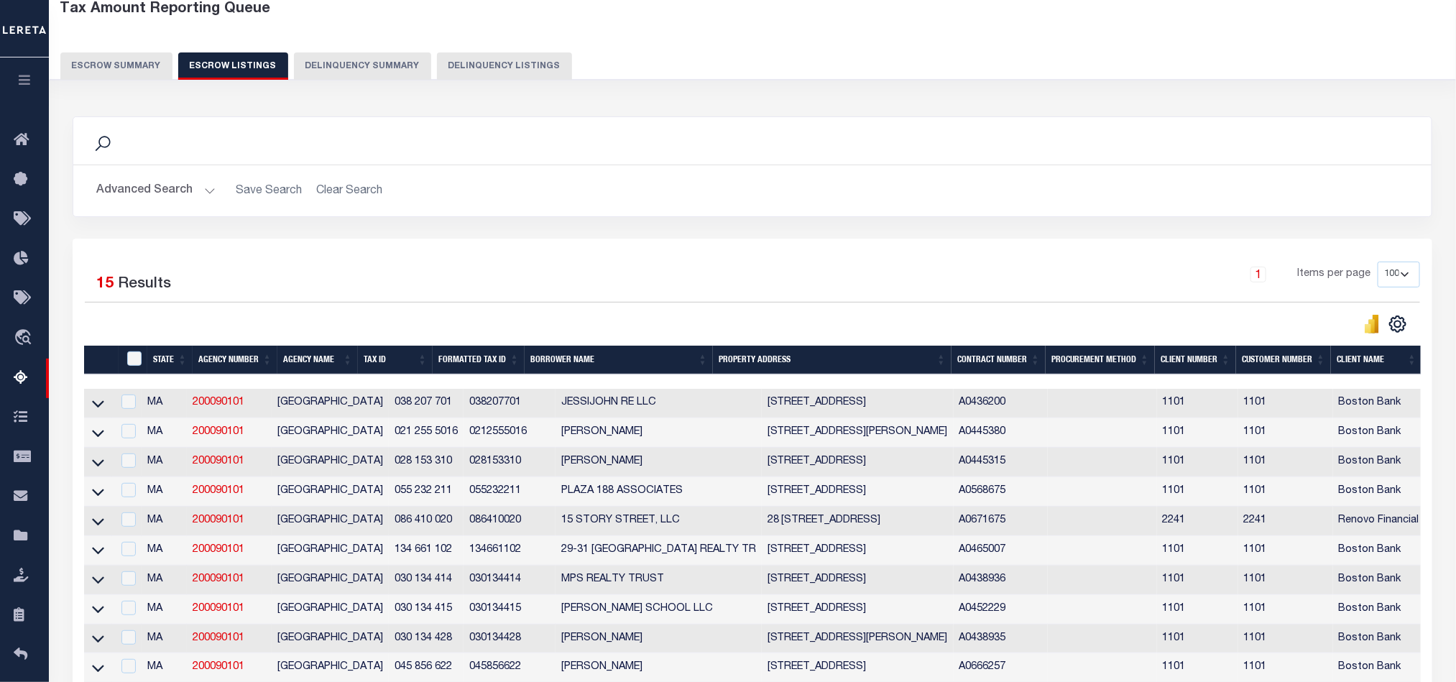
click at [103, 58] on button "Escrow Summary" at bounding box center [116, 65] width 112 height 27
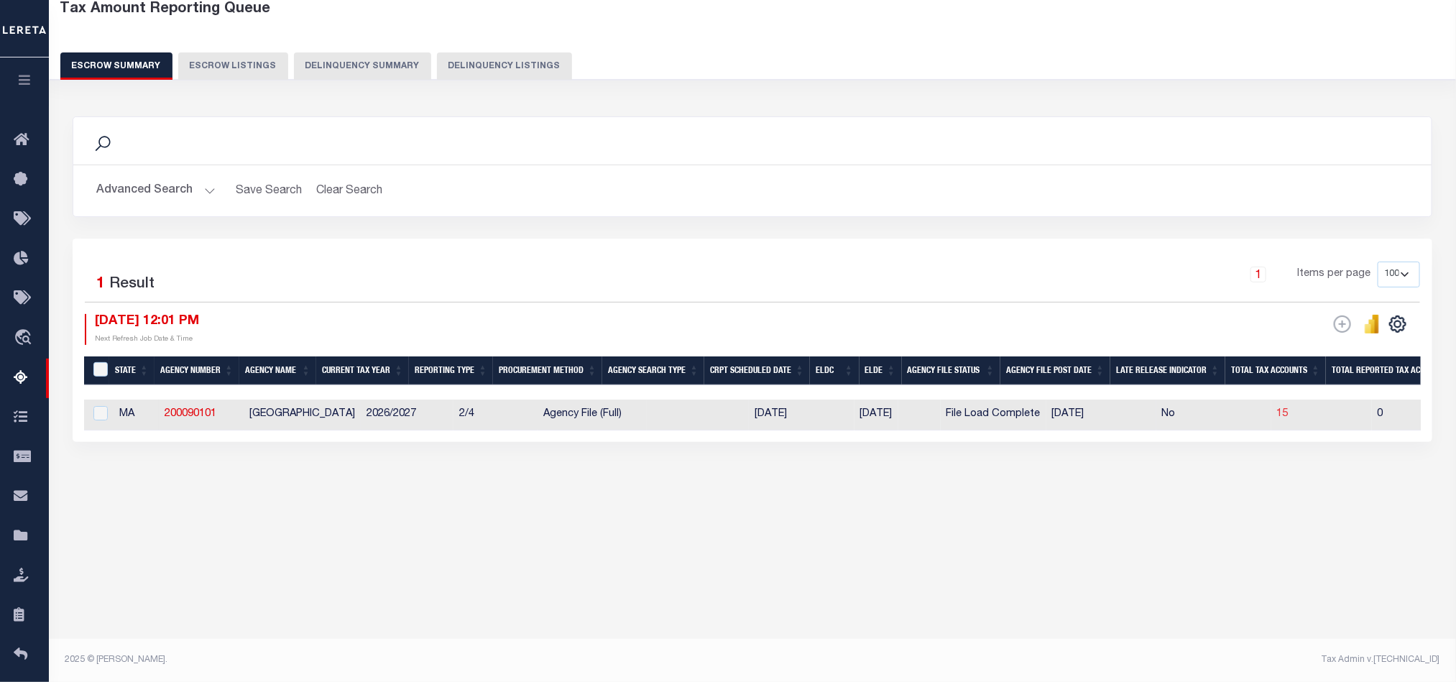
click at [1277, 416] on span "15" at bounding box center [1282, 414] width 11 height 10
select select "100"
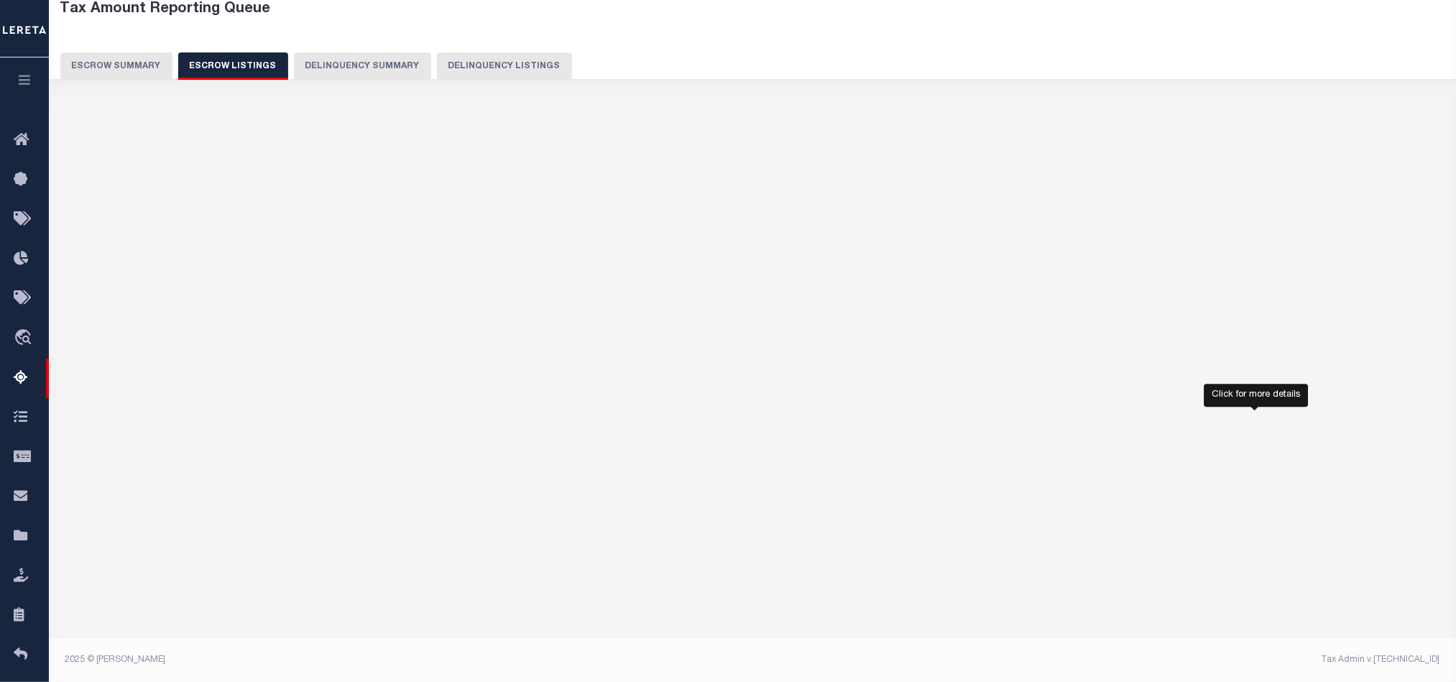
select select "100"
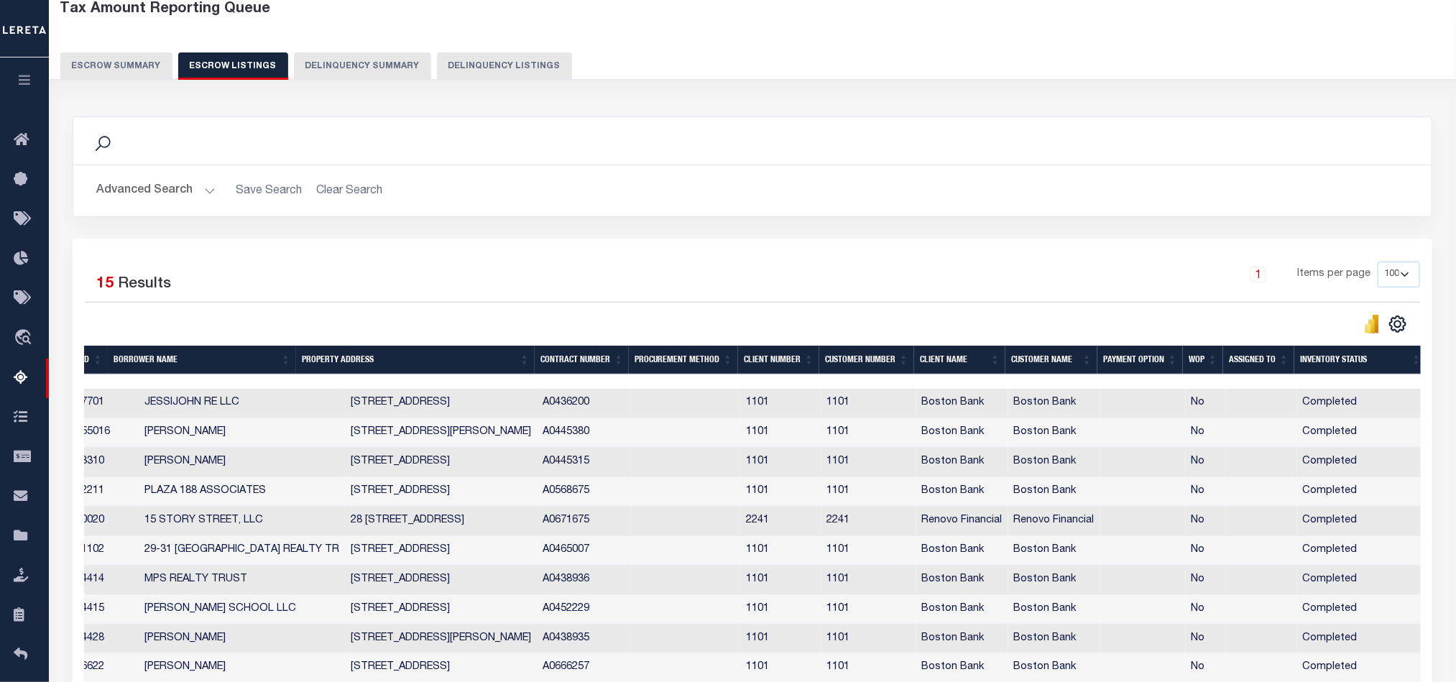
scroll to position [388, 0]
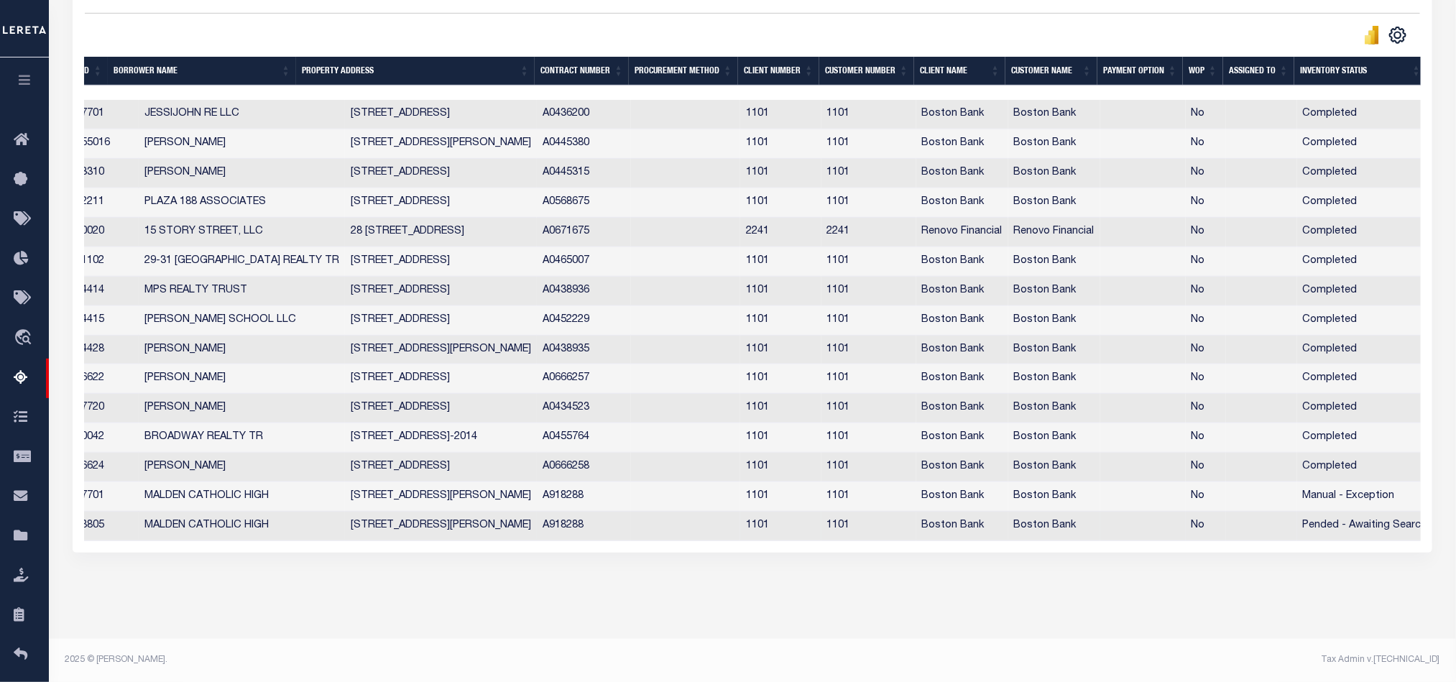
click at [417, 526] on td "99 CRYSTAL ST MALDEN MA 02148" at bounding box center [441, 526] width 192 height 29
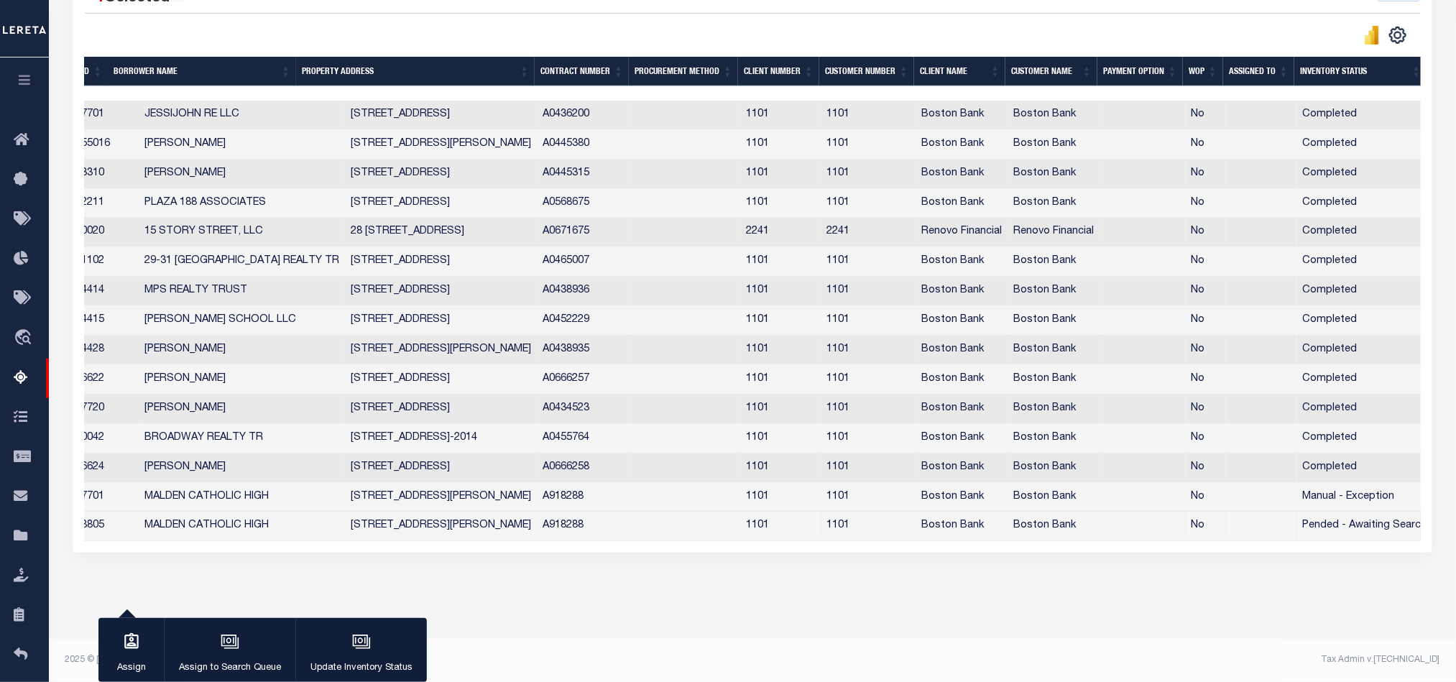
scroll to position [0, 0]
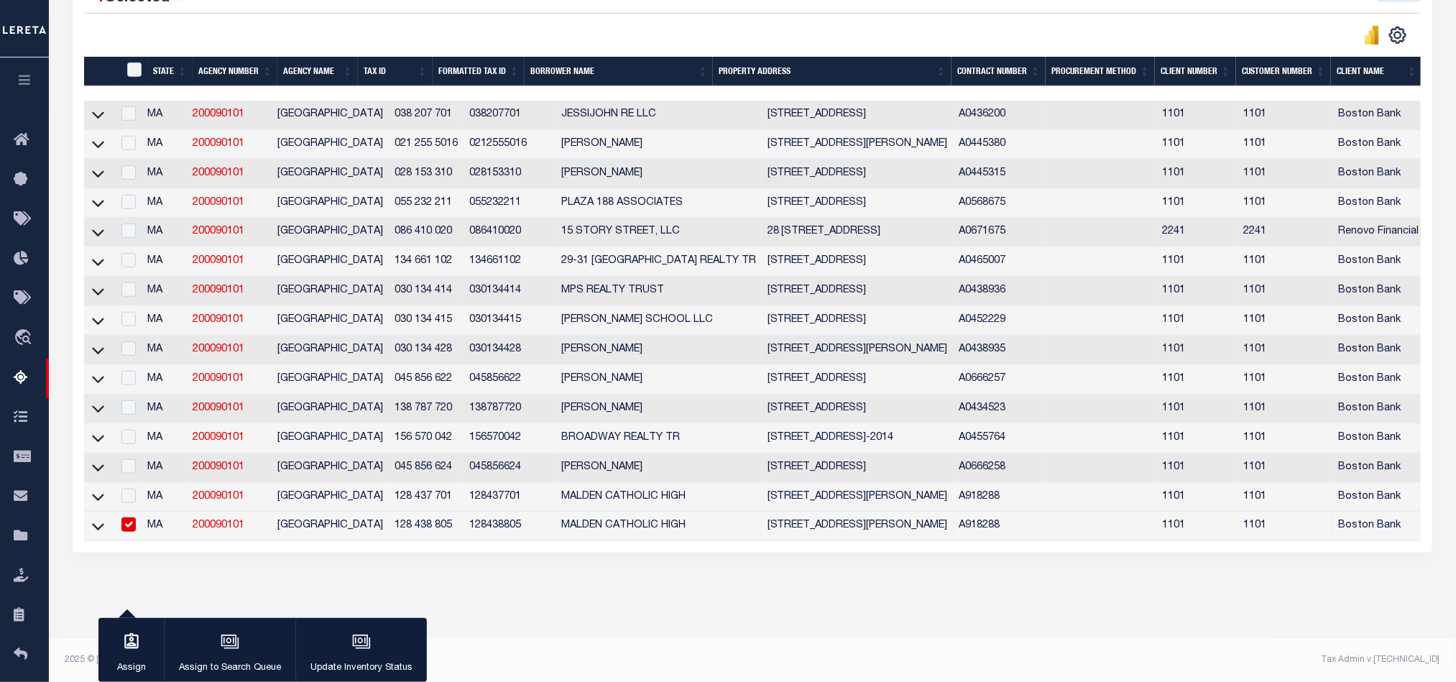
click at [220, 520] on link "200090101" at bounding box center [219, 525] width 52 height 10
checkbox input "false"
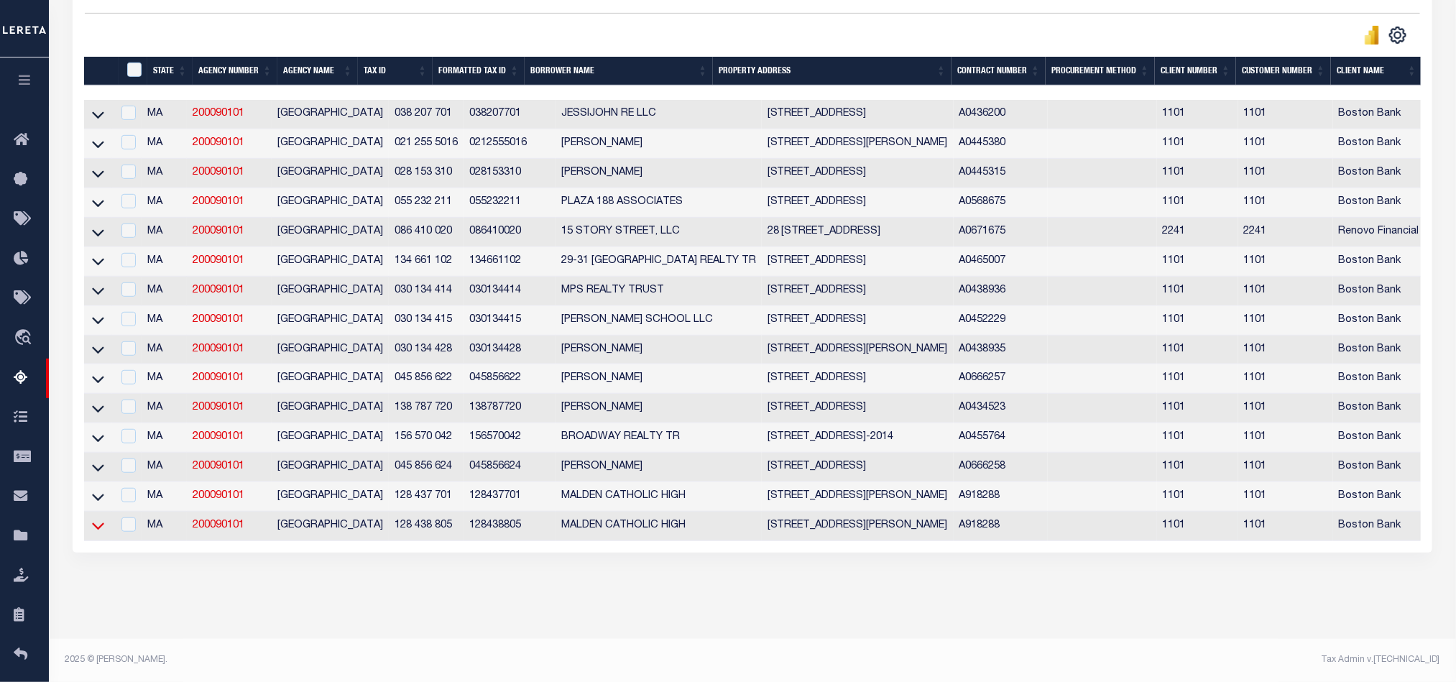
click at [98, 523] on icon at bounding box center [98, 526] width 12 height 7
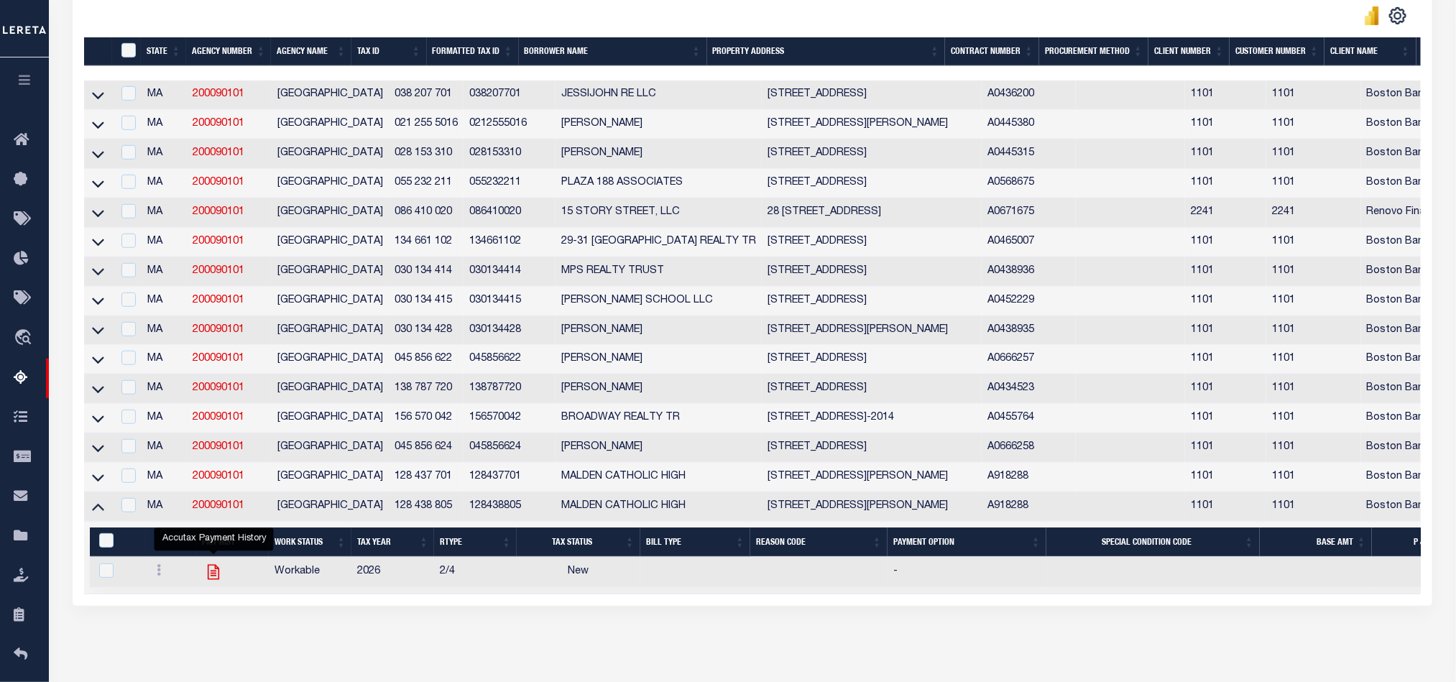
click at [212, 581] on icon "" at bounding box center [213, 572] width 19 height 19
checkbox input "true"
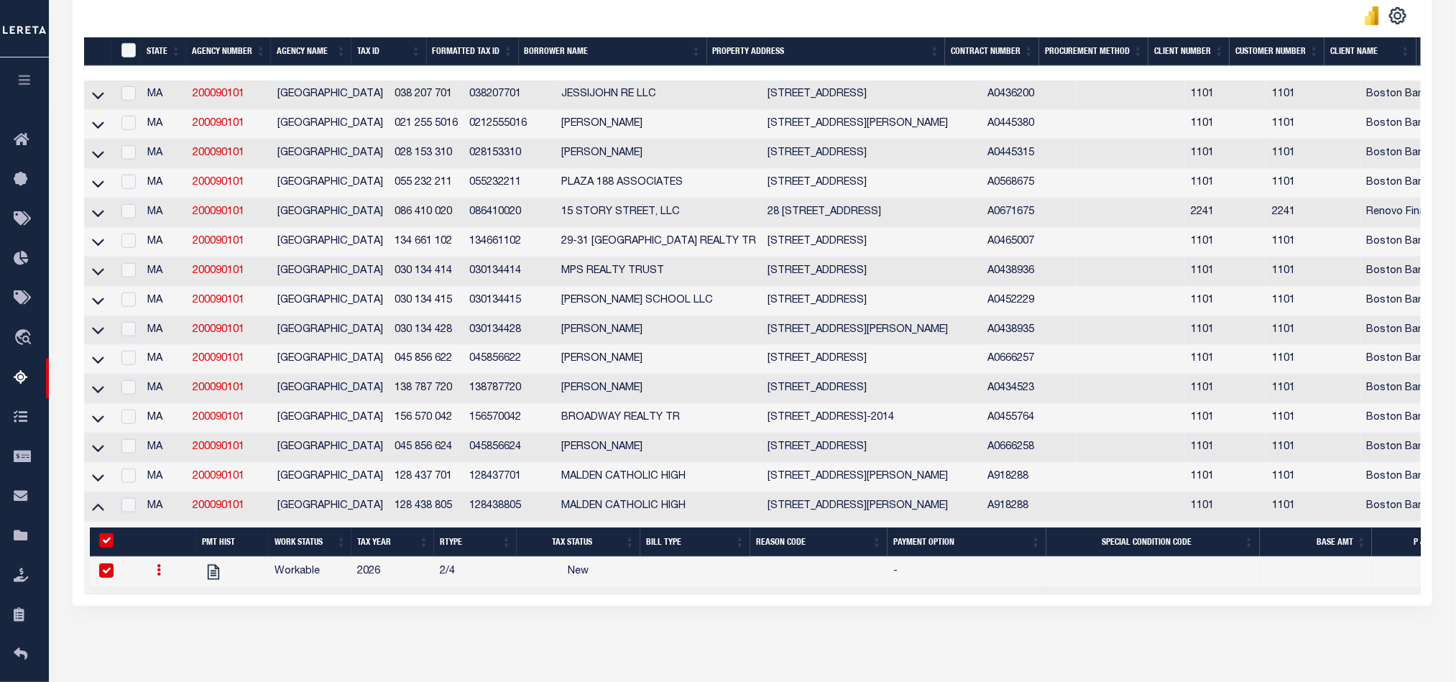
click at [154, 578] on link at bounding box center [159, 571] width 16 height 11
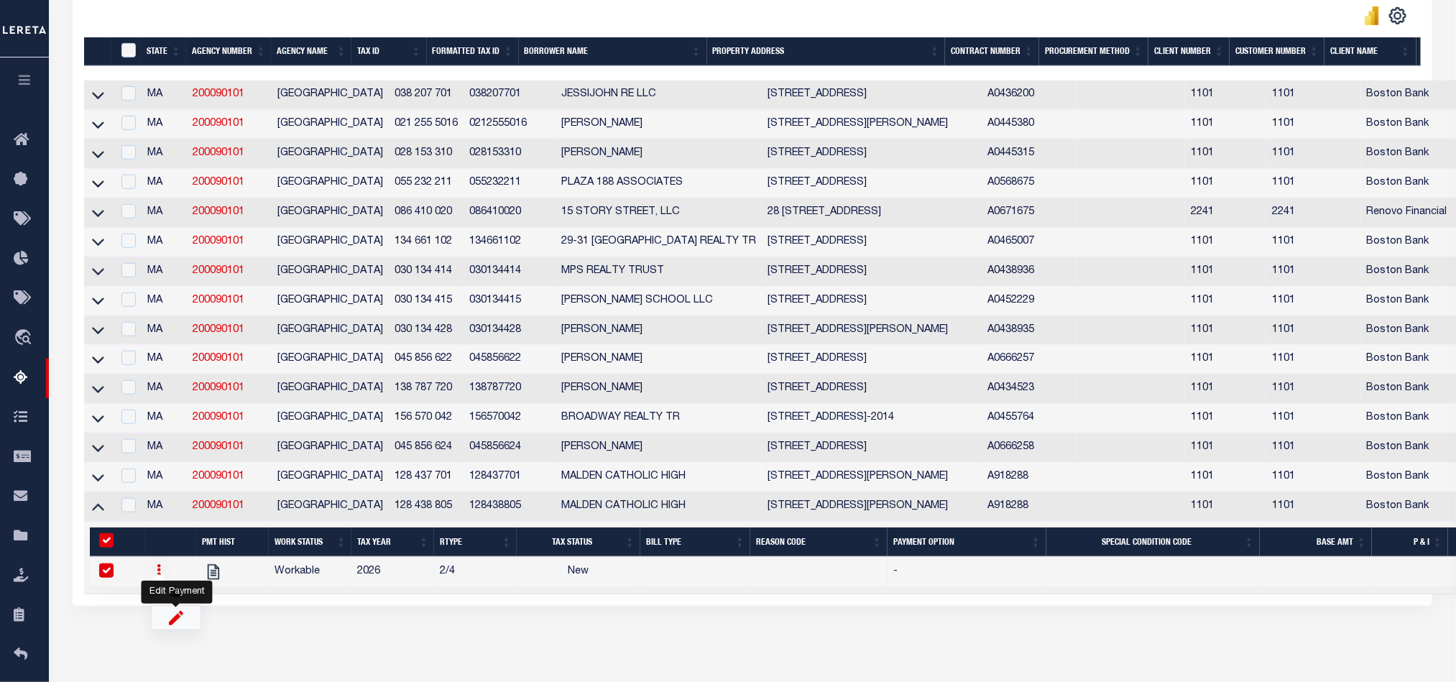
click at [172, 625] on img "" at bounding box center [176, 617] width 14 height 15
checkbox input "false"
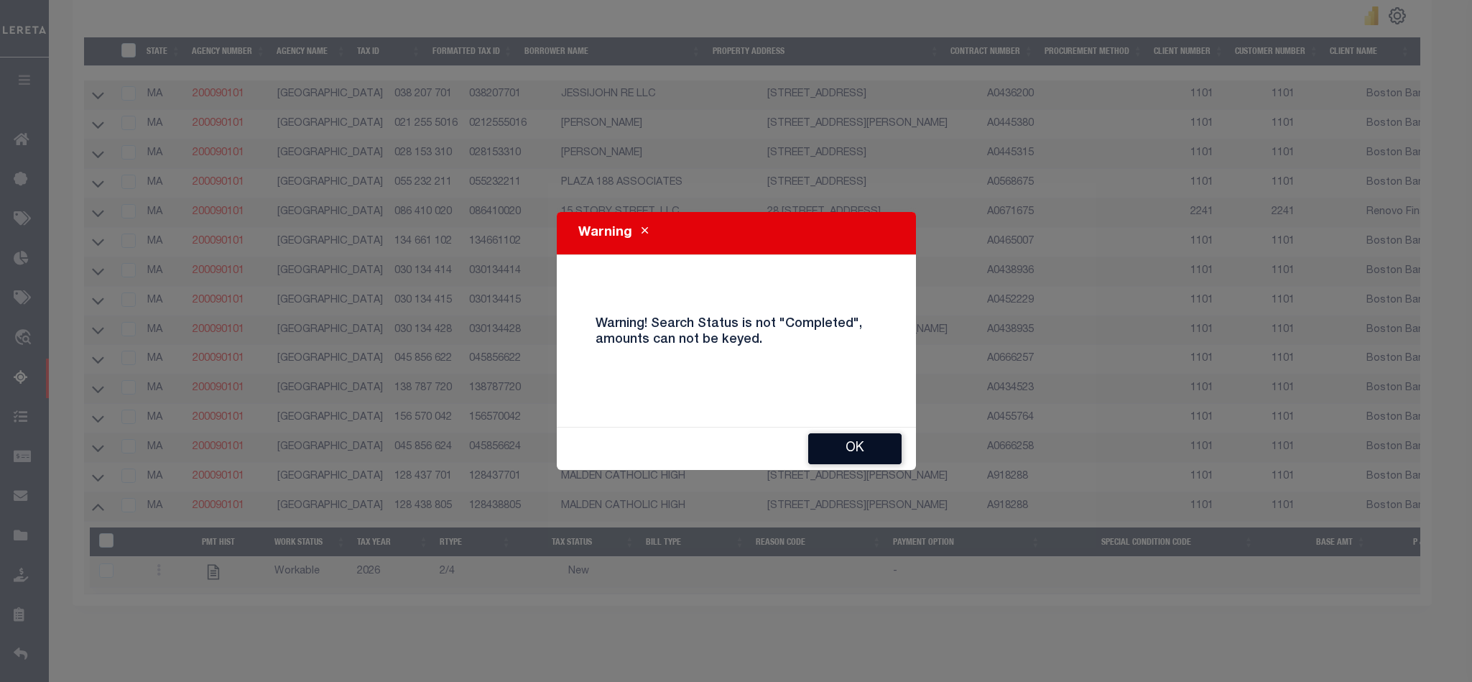
click at [842, 445] on button "OK" at bounding box center [854, 448] width 93 height 31
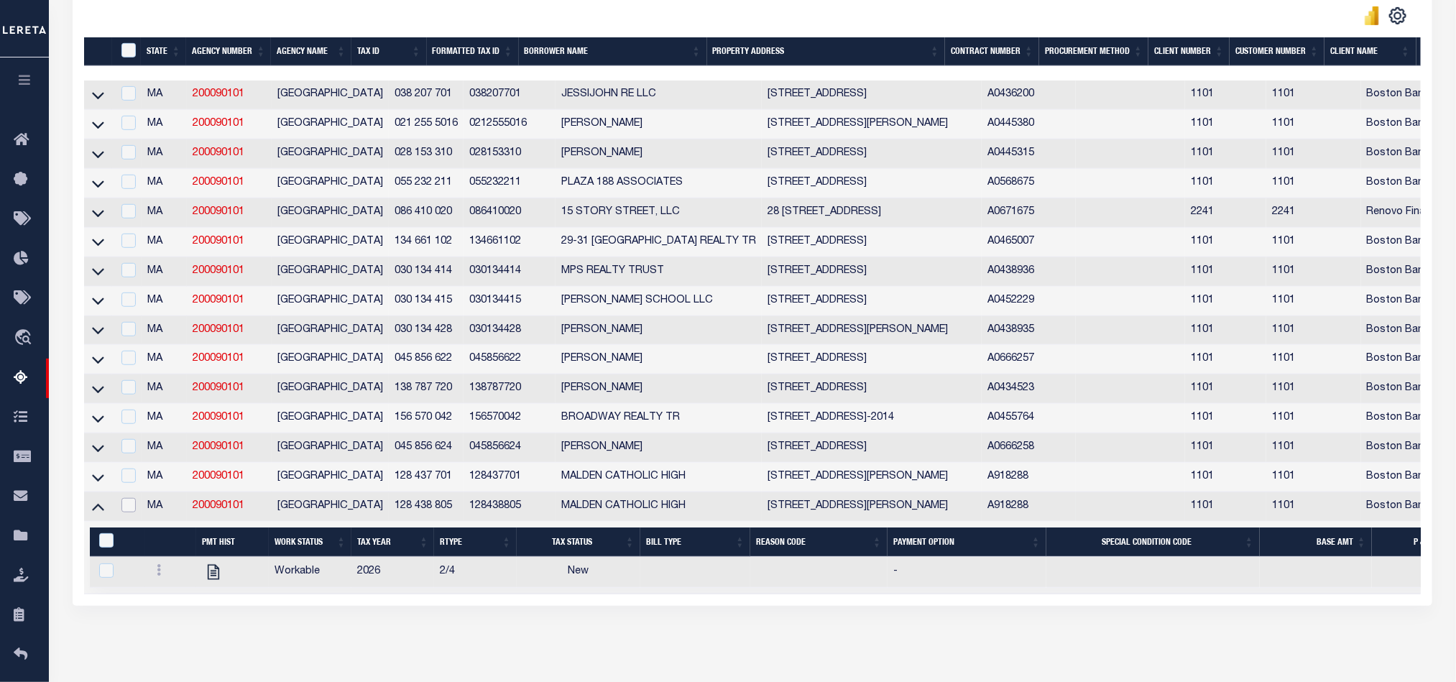
click at [129, 512] on input "checkbox" at bounding box center [128, 505] width 14 height 14
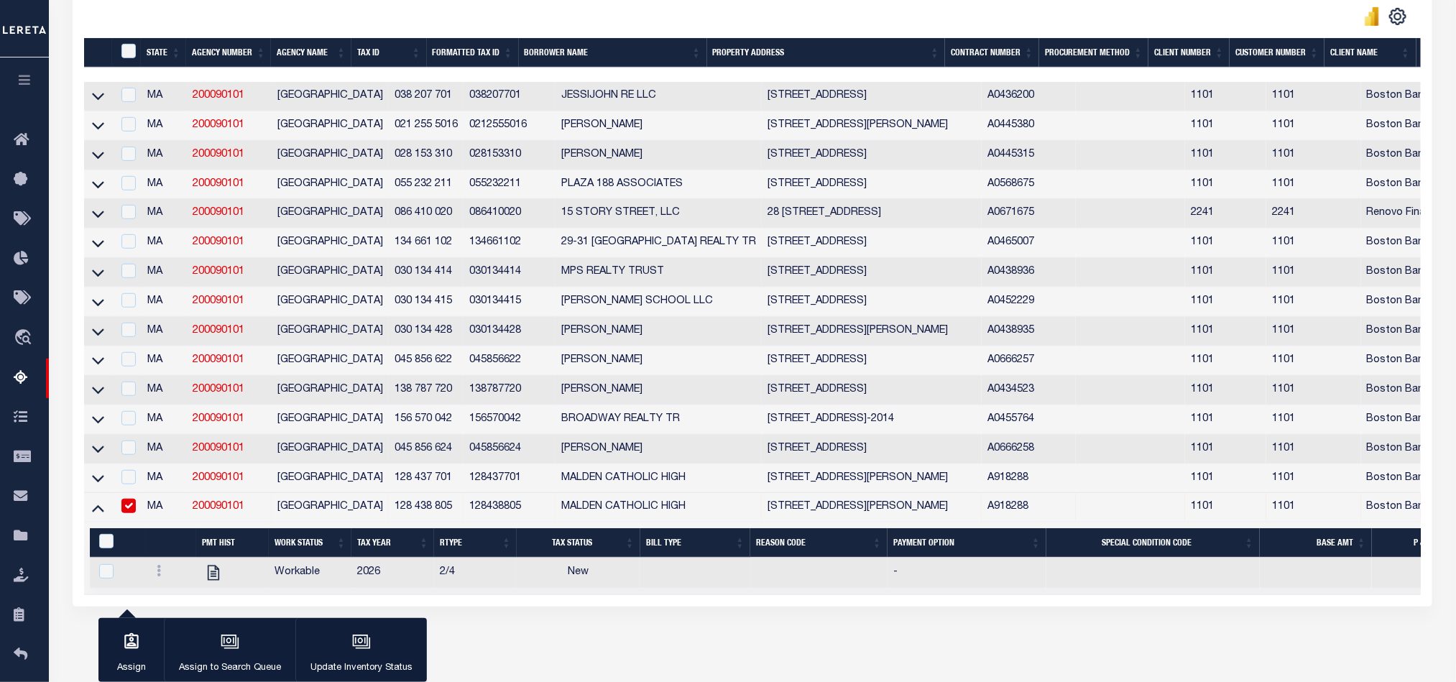
click at [129, 513] on input "checkbox" at bounding box center [128, 506] width 14 height 14
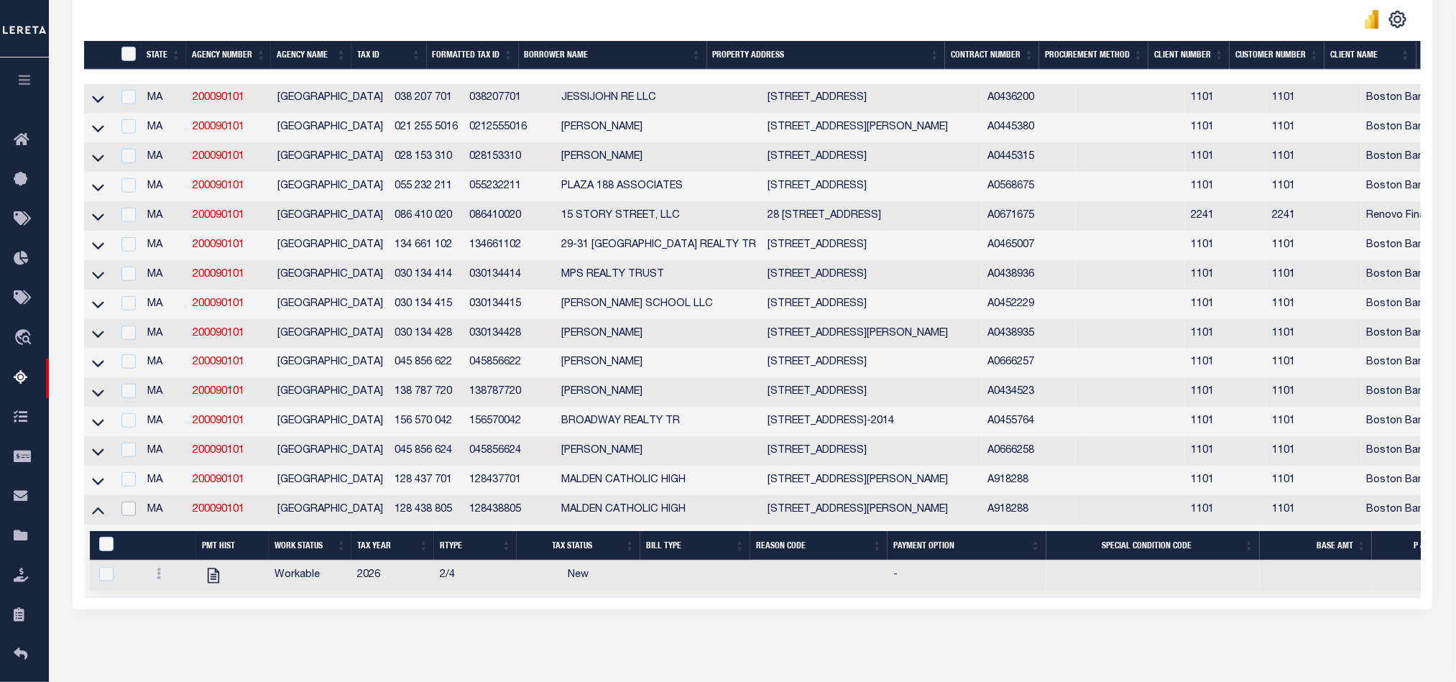
scroll to position [388, 0]
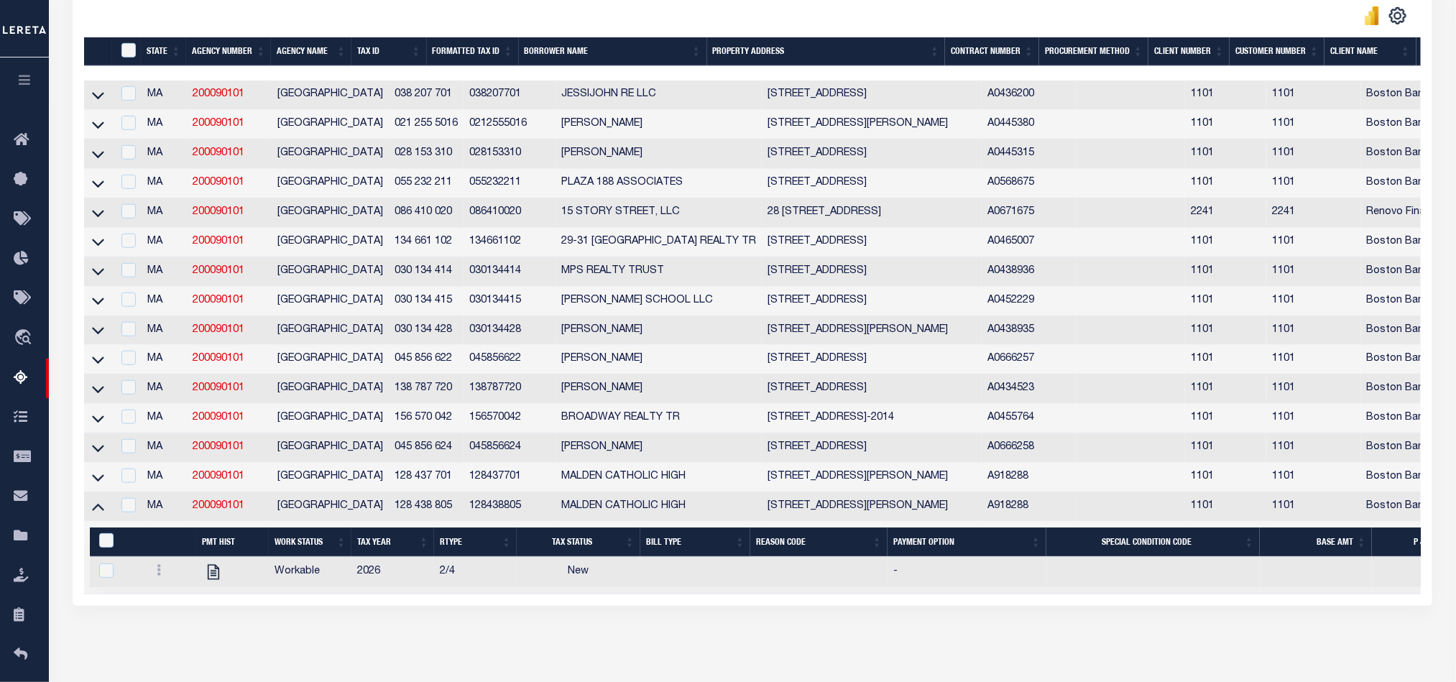
drag, startPoint x: 352, startPoint y: 520, endPoint x: 419, endPoint y: 517, distance: 66.9
click at [419, 517] on tr "MA 200090101 MALDEN CITY 128 438 805 128438805 MALDEN CATHOLIC HIGH 99 CRYSTAL …" at bounding box center [981, 506] width 1794 height 29
copy tr "128 438 805"
drag, startPoint x: 264, startPoint y: 509, endPoint x: 185, endPoint y: 511, distance: 78.4
click at [185, 511] on tr "MA 200090101 MALDEN CITY 128 438 805 128438805 MALDEN CATHOLIC HIGH 99 CRYSTAL …" at bounding box center [981, 506] width 1794 height 29
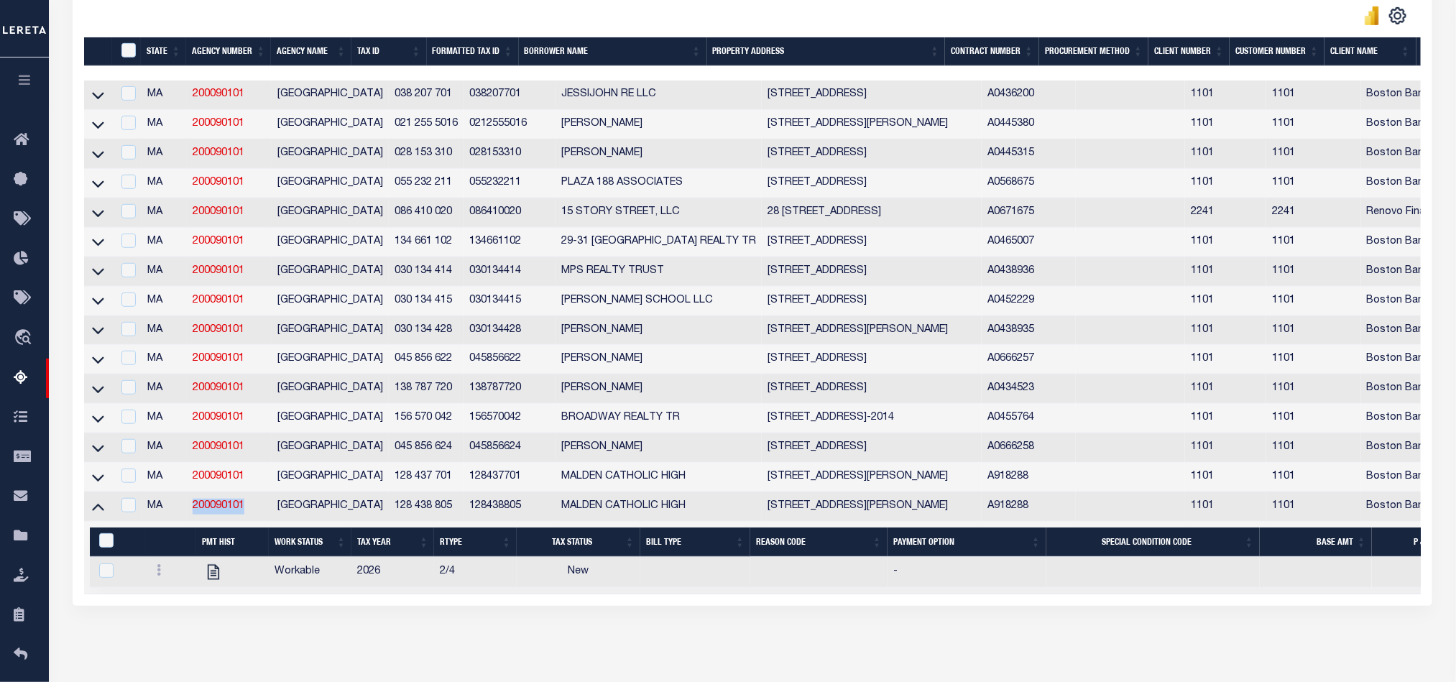
copy tr "200090101"
drag, startPoint x: 360, startPoint y: 517, endPoint x: 420, endPoint y: 515, distance: 60.4
click at [420, 515] on td "128 438 805" at bounding box center [426, 506] width 75 height 29
checkbox input "true"
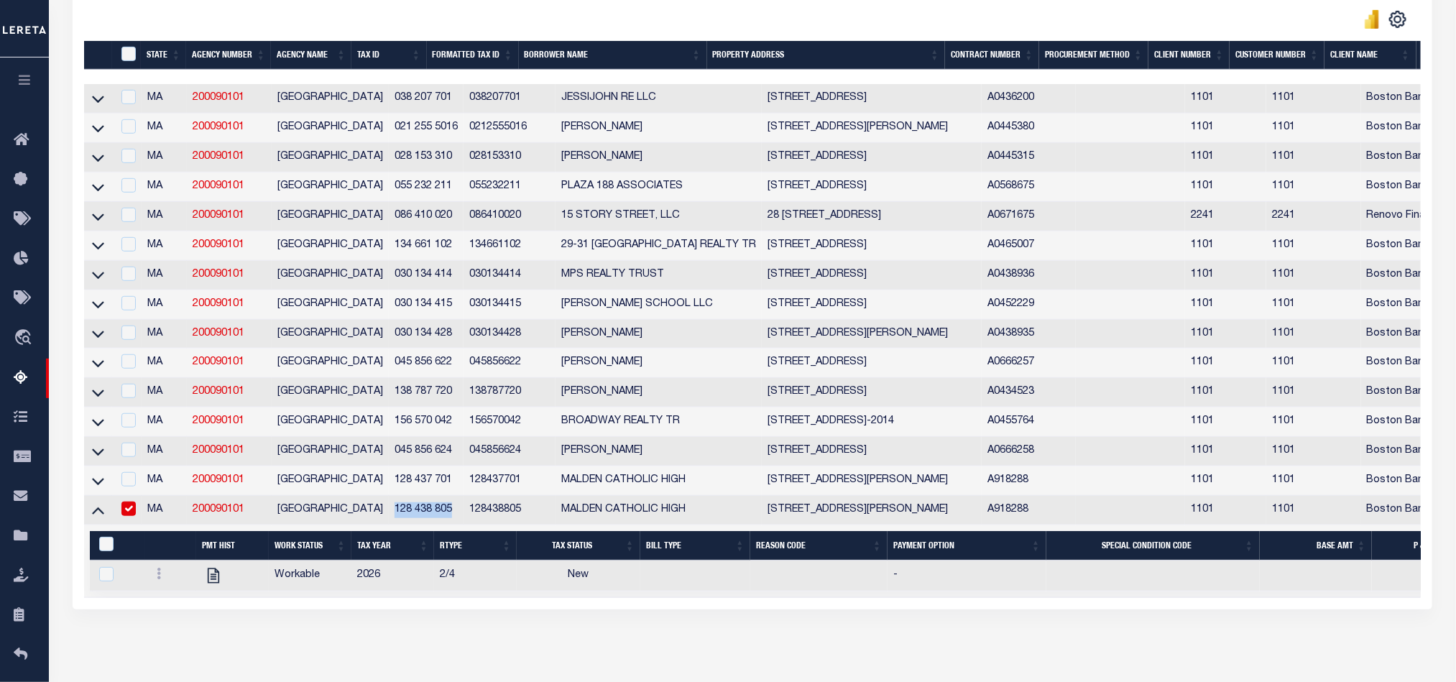
copy td "128 438 805"
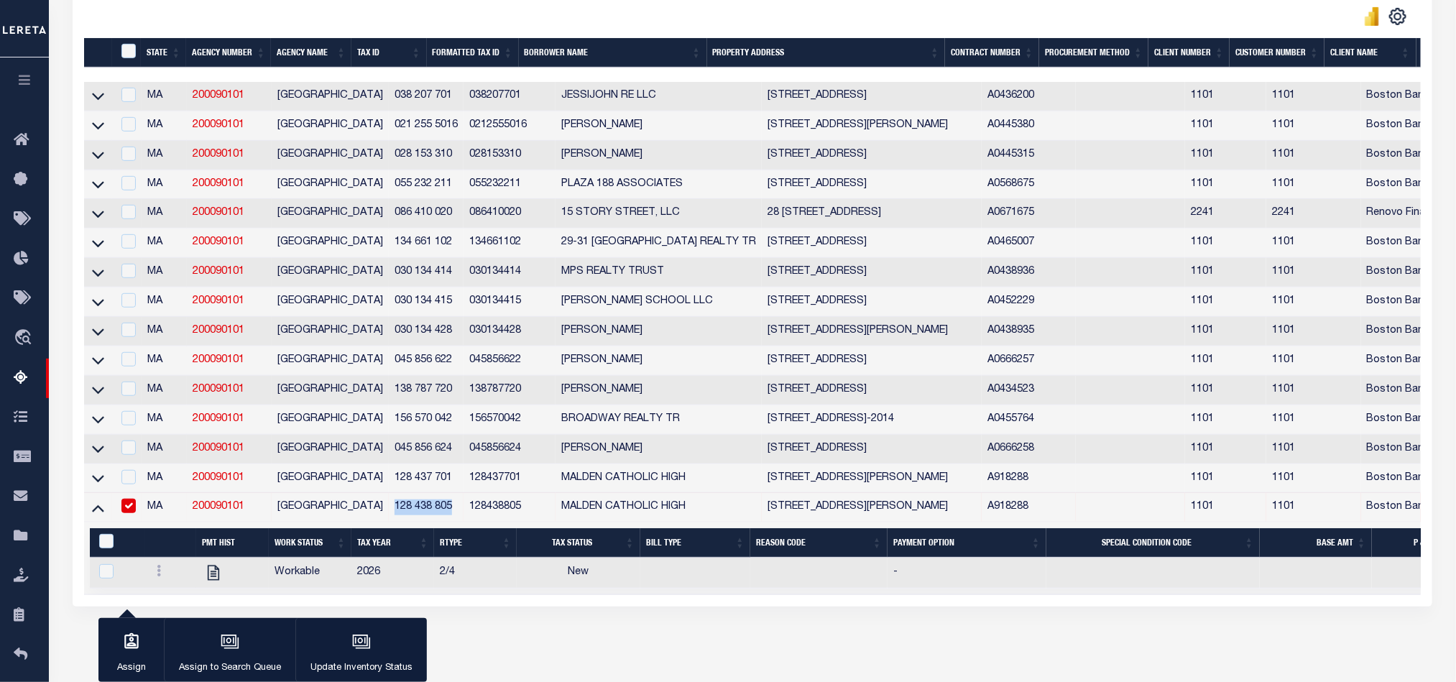
copy td "128 438 805"
drag, startPoint x: 180, startPoint y: 514, endPoint x: 419, endPoint y: 503, distance: 239.5
click at [419, 503] on tr "MA 200090101 MALDEN CITY 128 438 805 128438805 MALDEN CATHOLIC HIGH 99 CRYSTAL …" at bounding box center [981, 507] width 1794 height 29
click at [1125, 595] on td "1 Selected 1 Result Items per page" at bounding box center [981, 558] width 1794 height 73
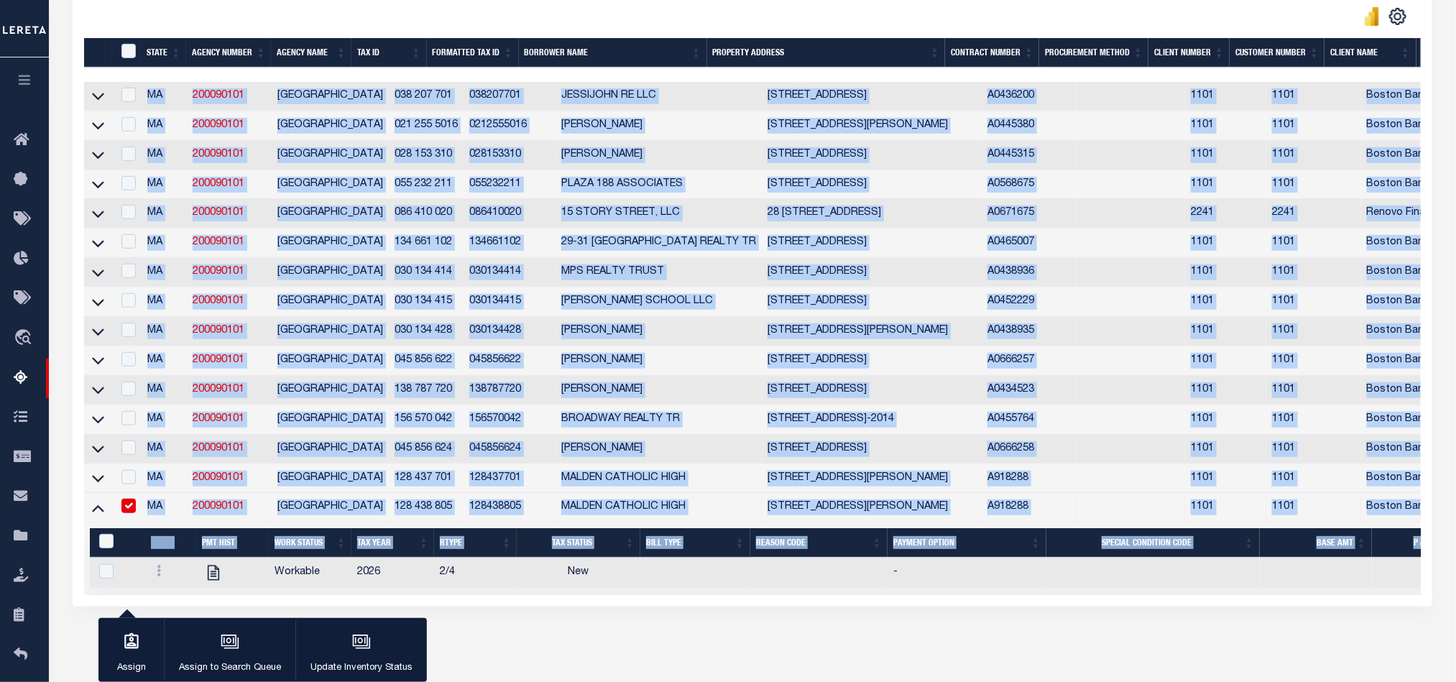
drag, startPoint x: 1071, startPoint y: 604, endPoint x: 1294, endPoint y: 624, distance: 223.6
click at [1391, 607] on div "1 Selected 15 Results 1 Items per page 10 25 50 100 500" at bounding box center [753, 270] width 1360 height 673
click at [1041, 595] on div "State Agency Number Agency Name Tax ID Formatted Tax ID Borrower Name Property …" at bounding box center [752, 338] width 1337 height 513
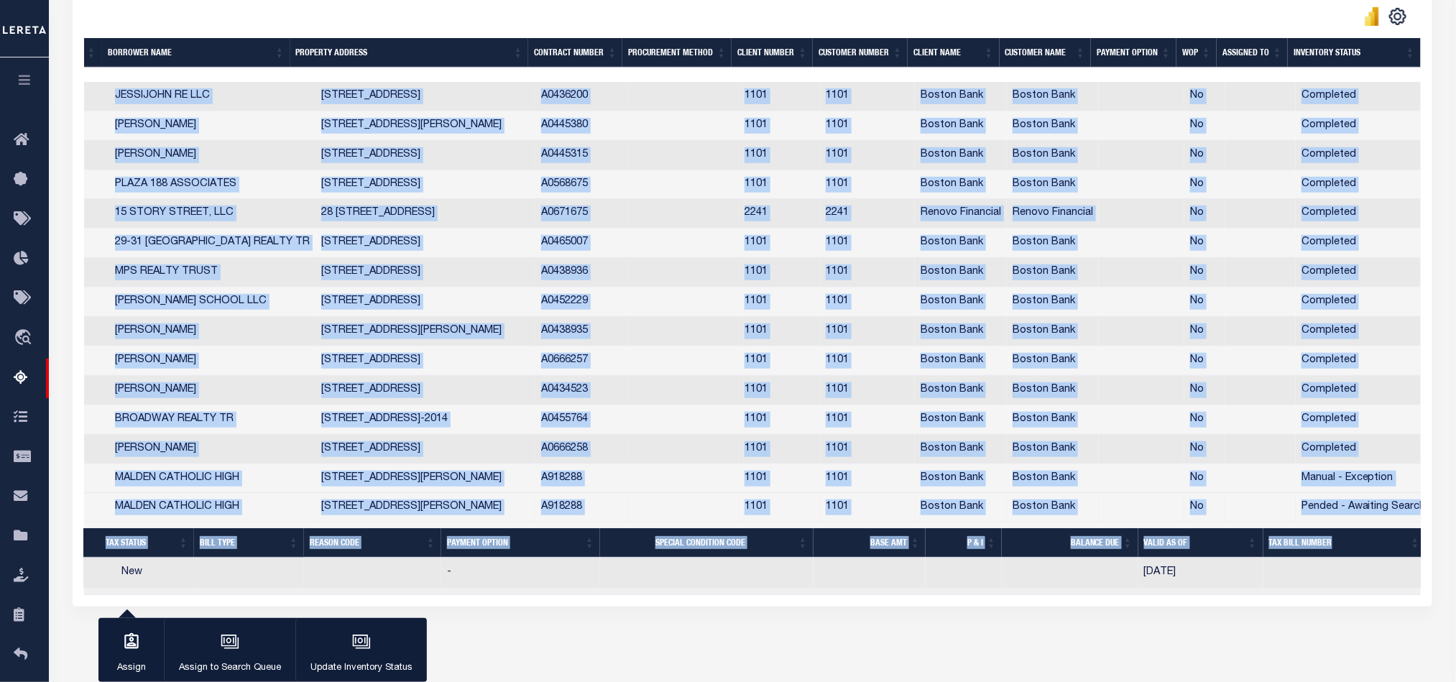
scroll to position [0, 457]
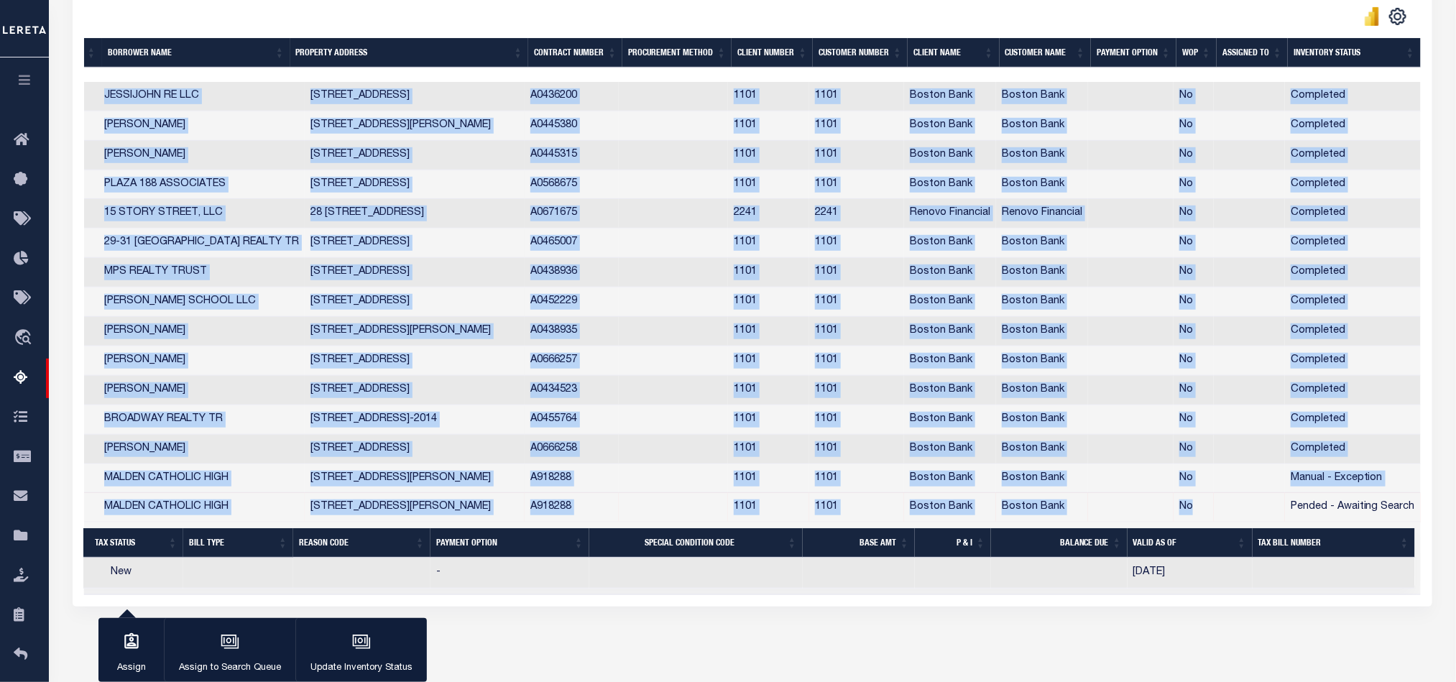
drag, startPoint x: 1268, startPoint y: 528, endPoint x: 1445, endPoint y: 520, distance: 177.7
click at [1445, 520] on div "Tax Amount Reporting Queue Escrow Summary Escrow Listings Delinquency Summary" at bounding box center [752, 167] width 1390 height 965
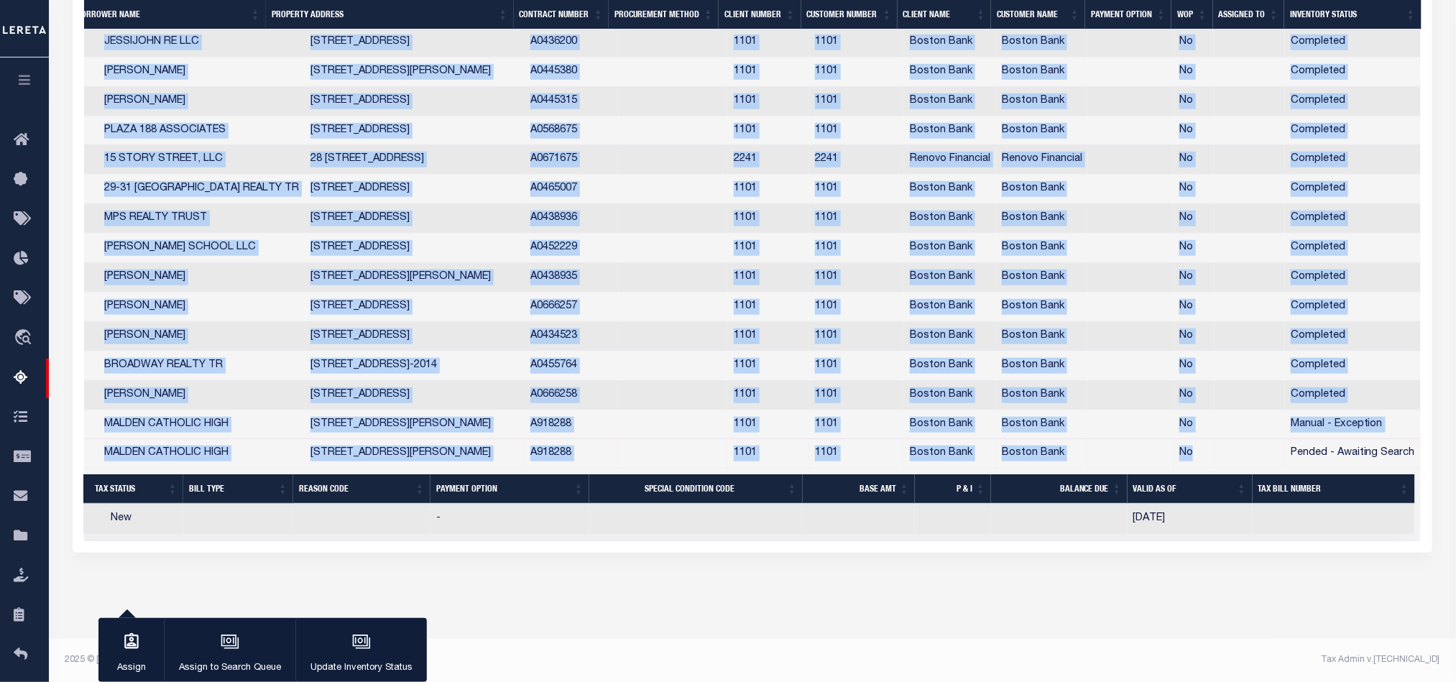
scroll to position [0, 0]
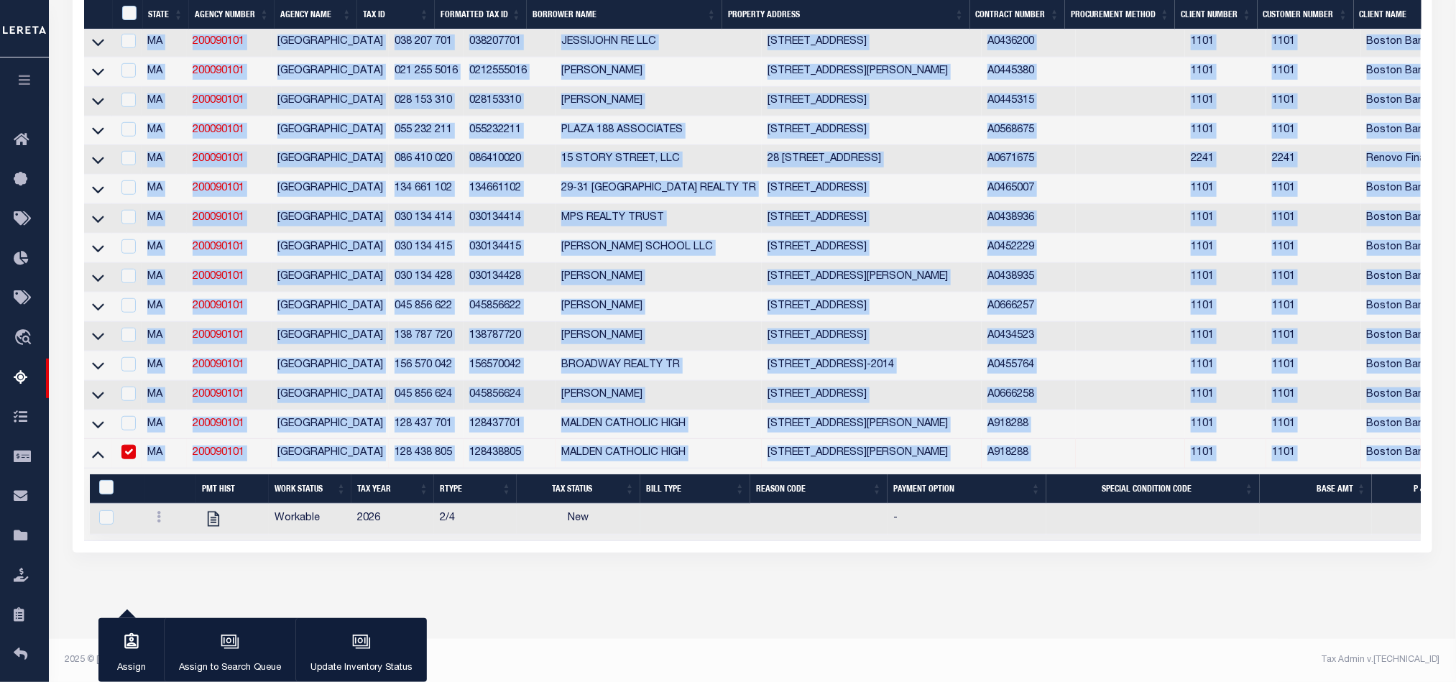
click at [517, 505] on td "New" at bounding box center [579, 519] width 124 height 31
checkbox input "true"
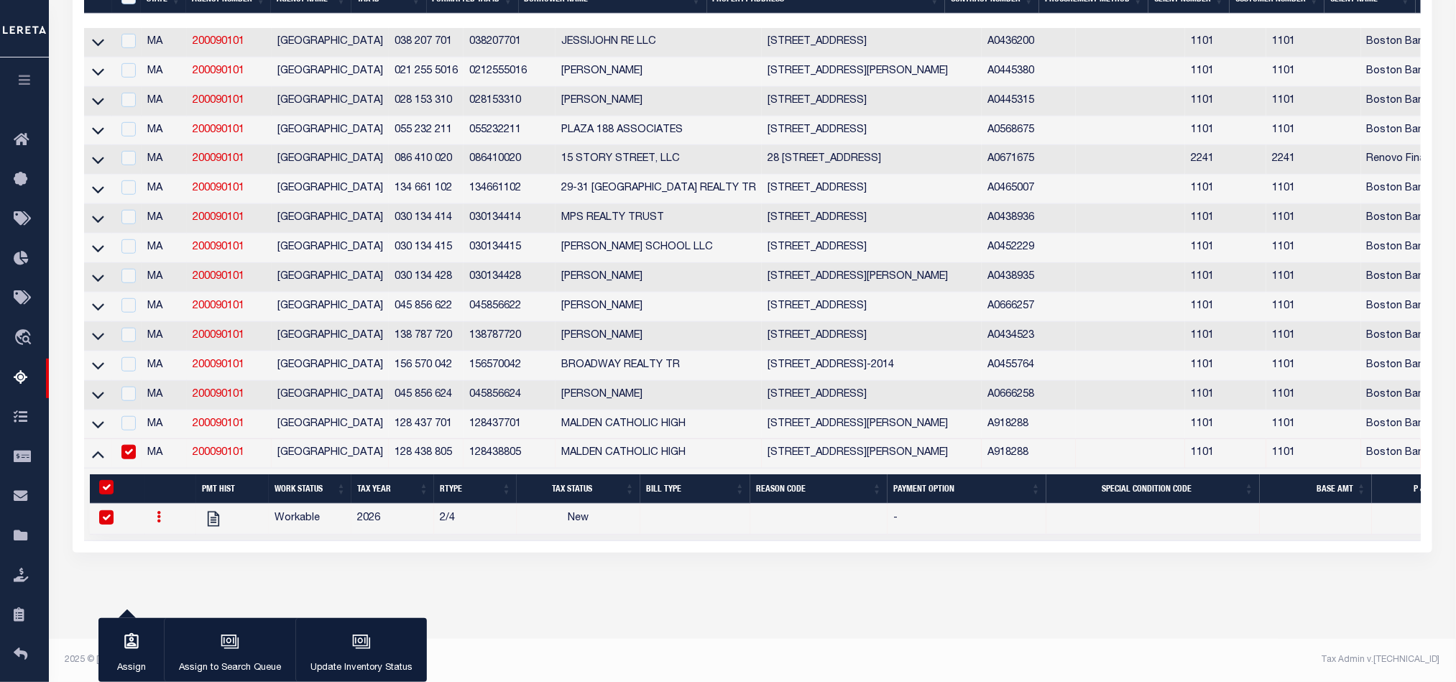
scroll to position [428, 0]
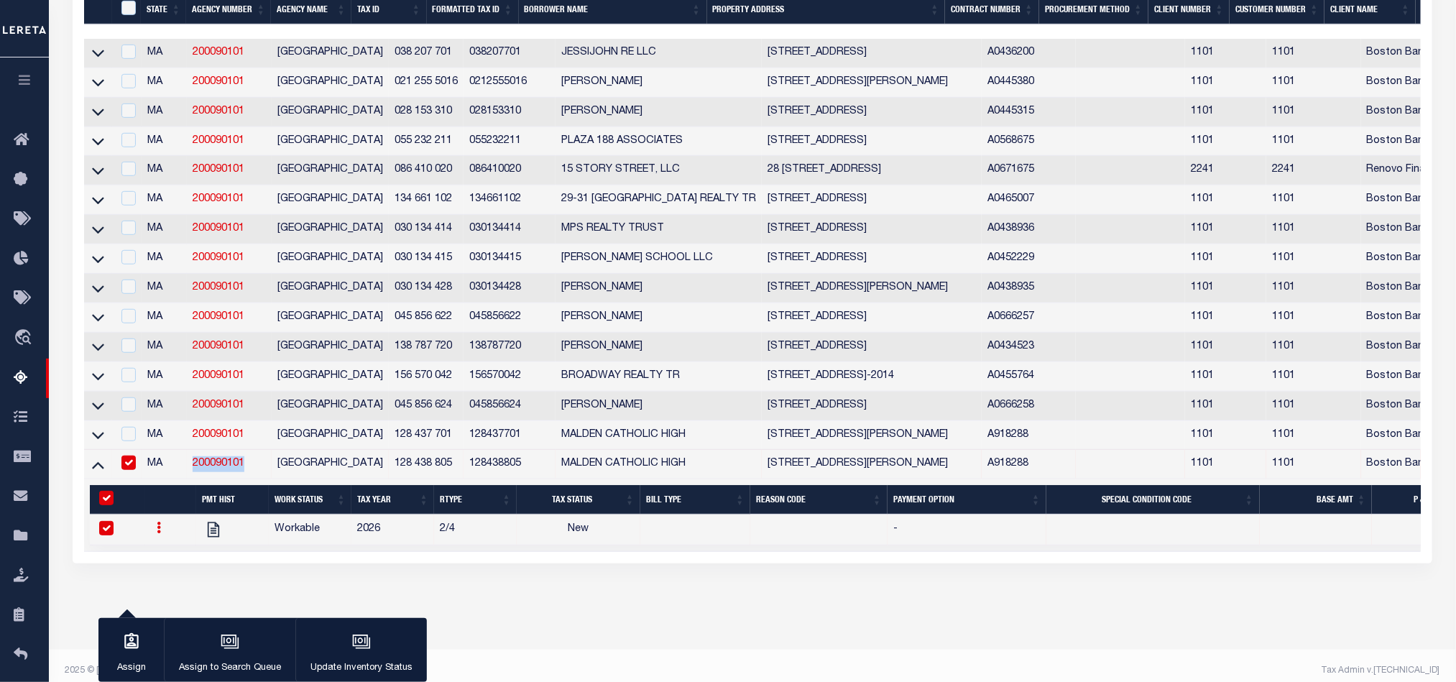
drag, startPoint x: 254, startPoint y: 468, endPoint x: 188, endPoint y: 471, distance: 66.2
click at [188, 471] on td "200090101" at bounding box center [229, 464] width 85 height 29
checkbox input "false"
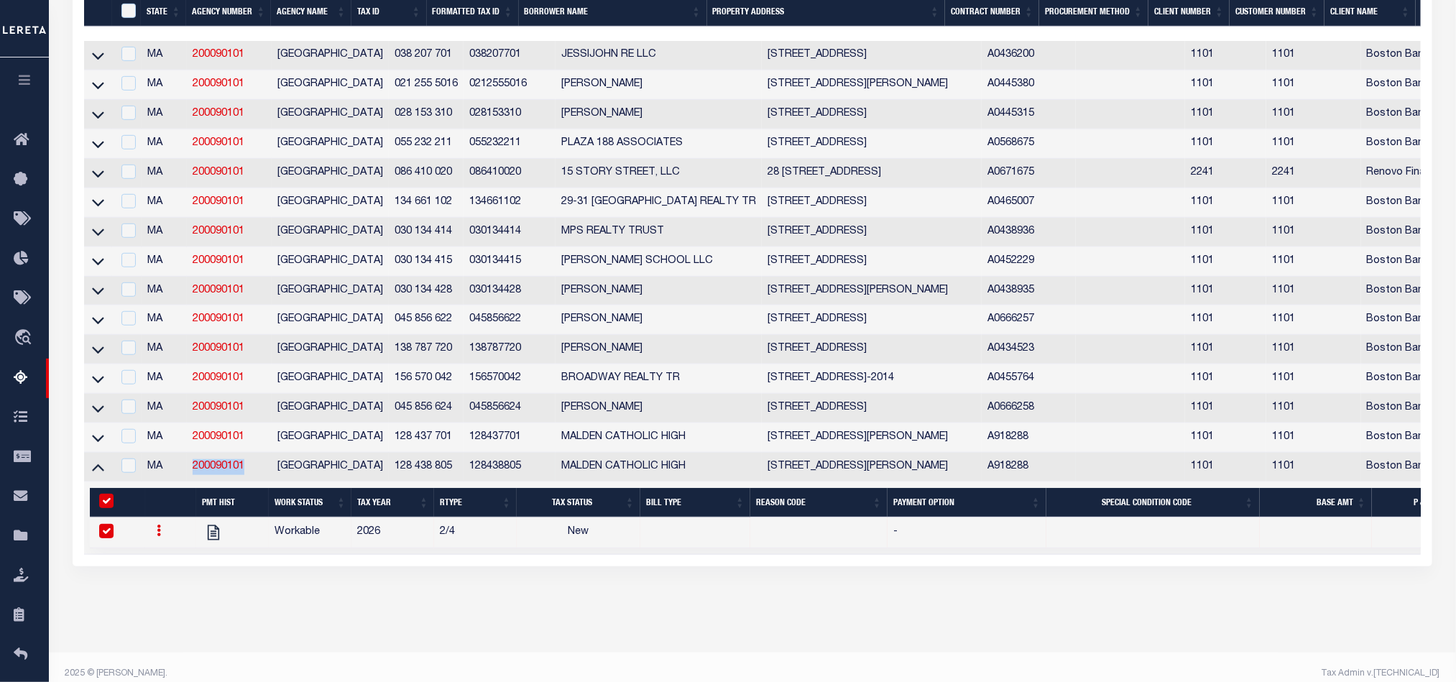
scroll to position [432, 0]
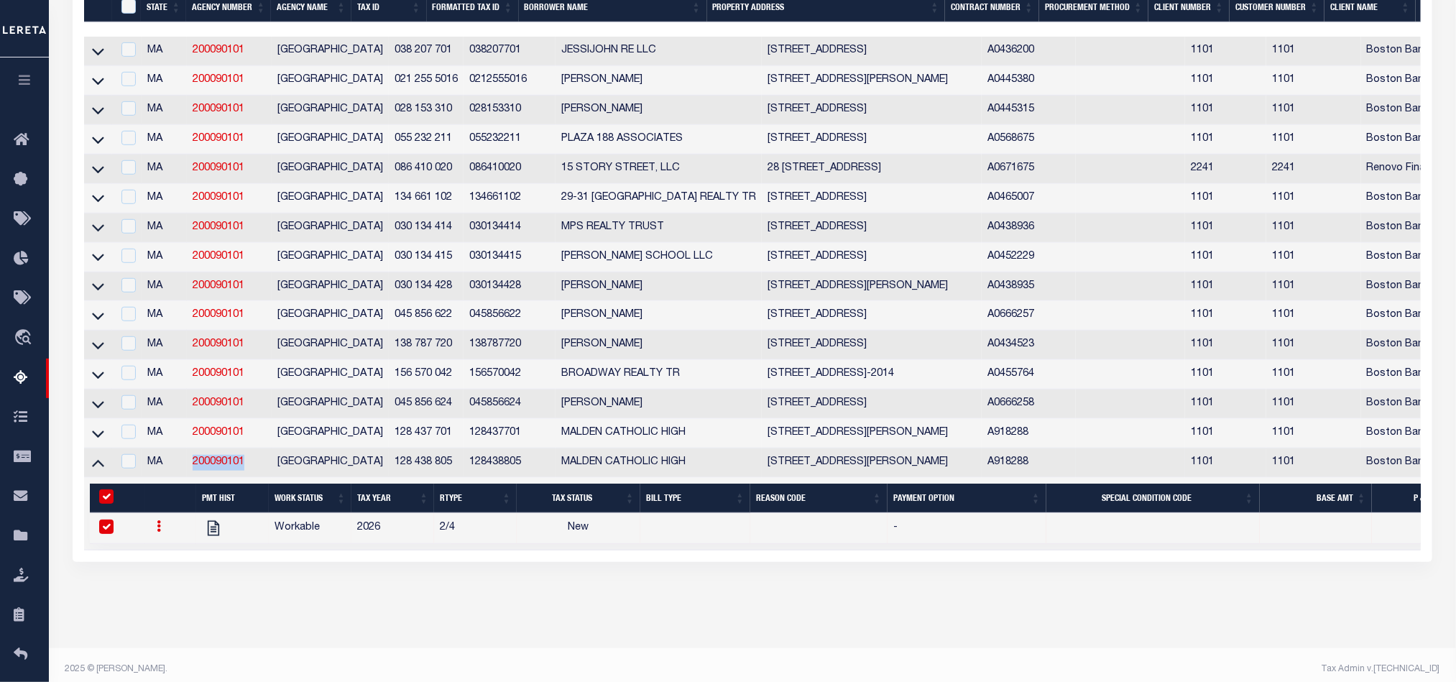
copy link "200090101"
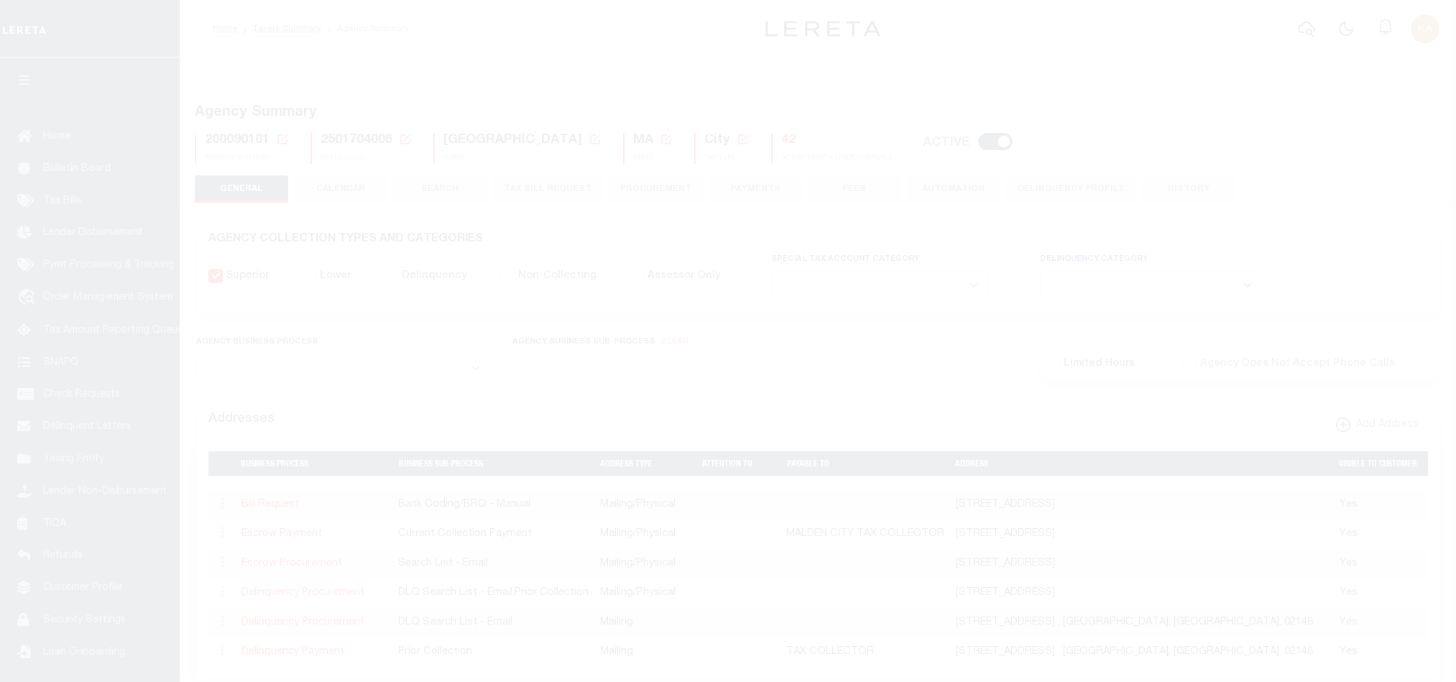
select select
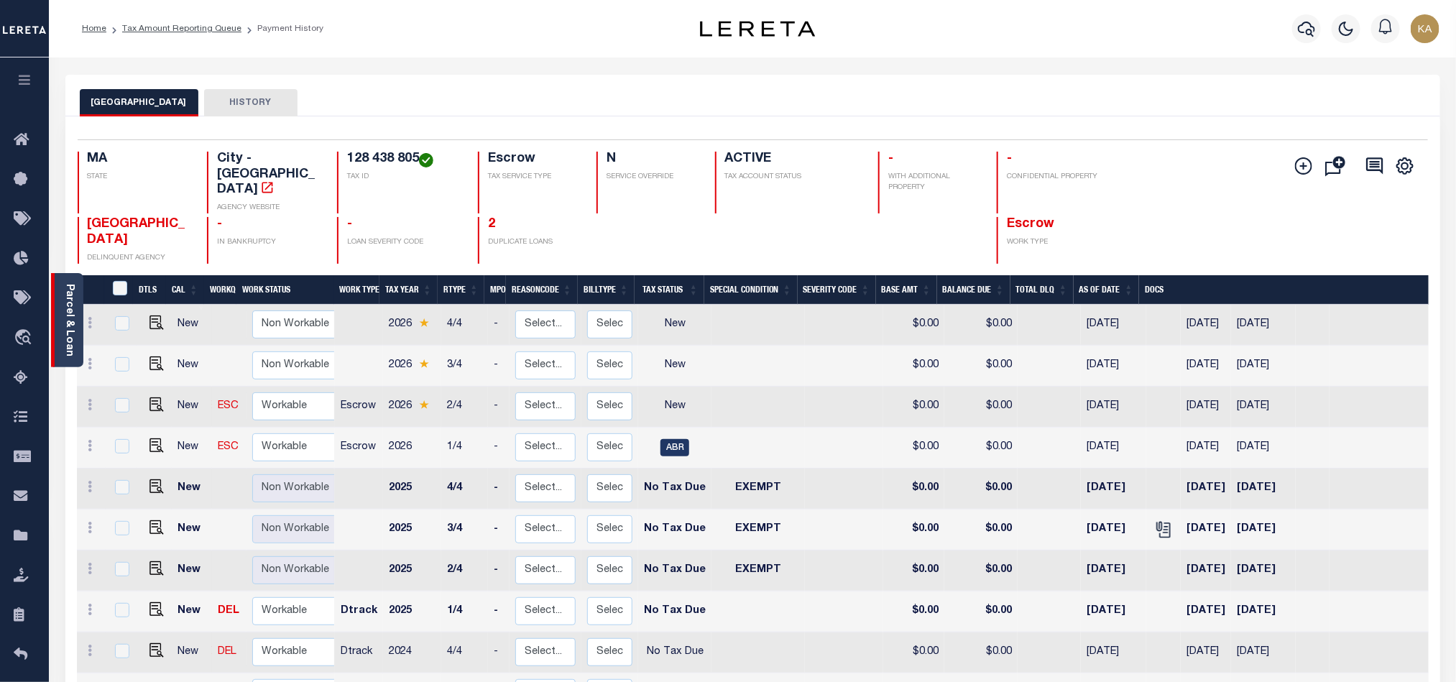
click at [65, 315] on link "Parcel & Loan" at bounding box center [69, 320] width 10 height 73
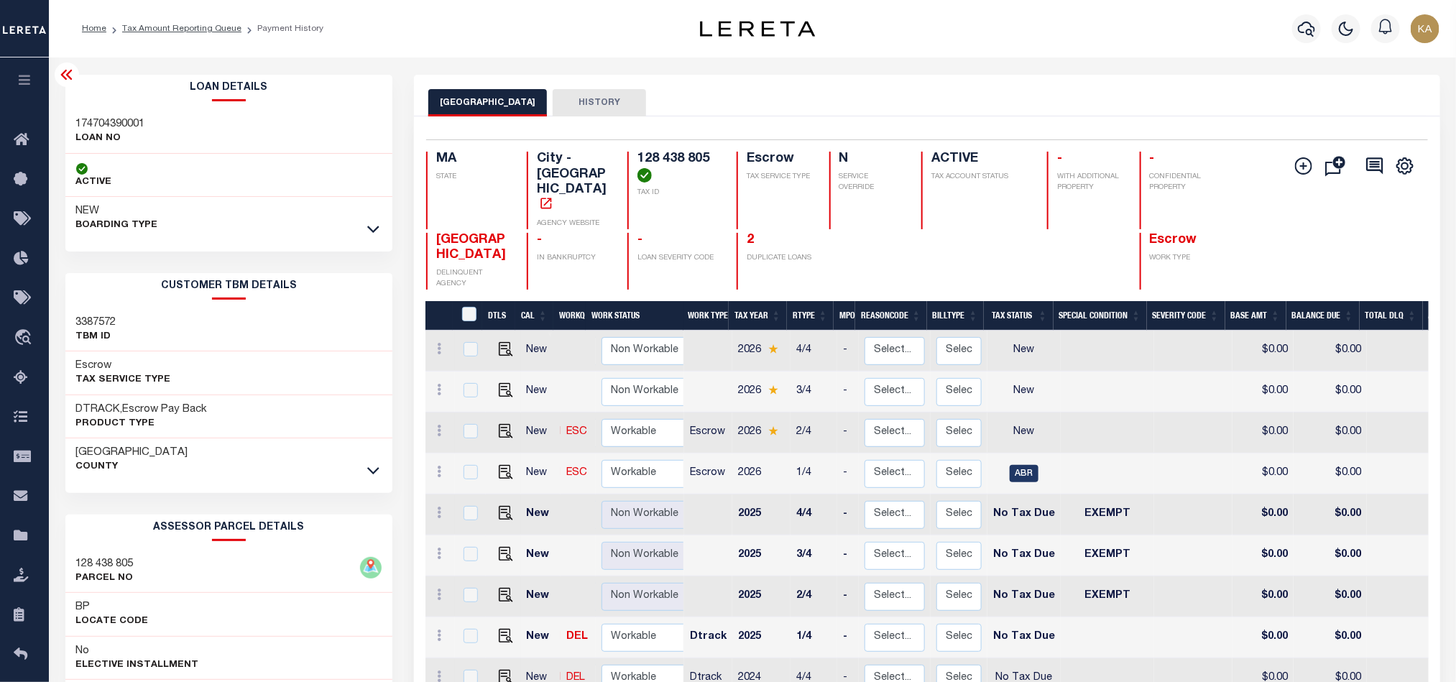
click at [96, 326] on h3 "3387572" at bounding box center [96, 322] width 40 height 14
copy h3 "3387572"
click at [29, 337] on icon "travel_explore" at bounding box center [25, 338] width 23 height 19
copy h3 "3387572"
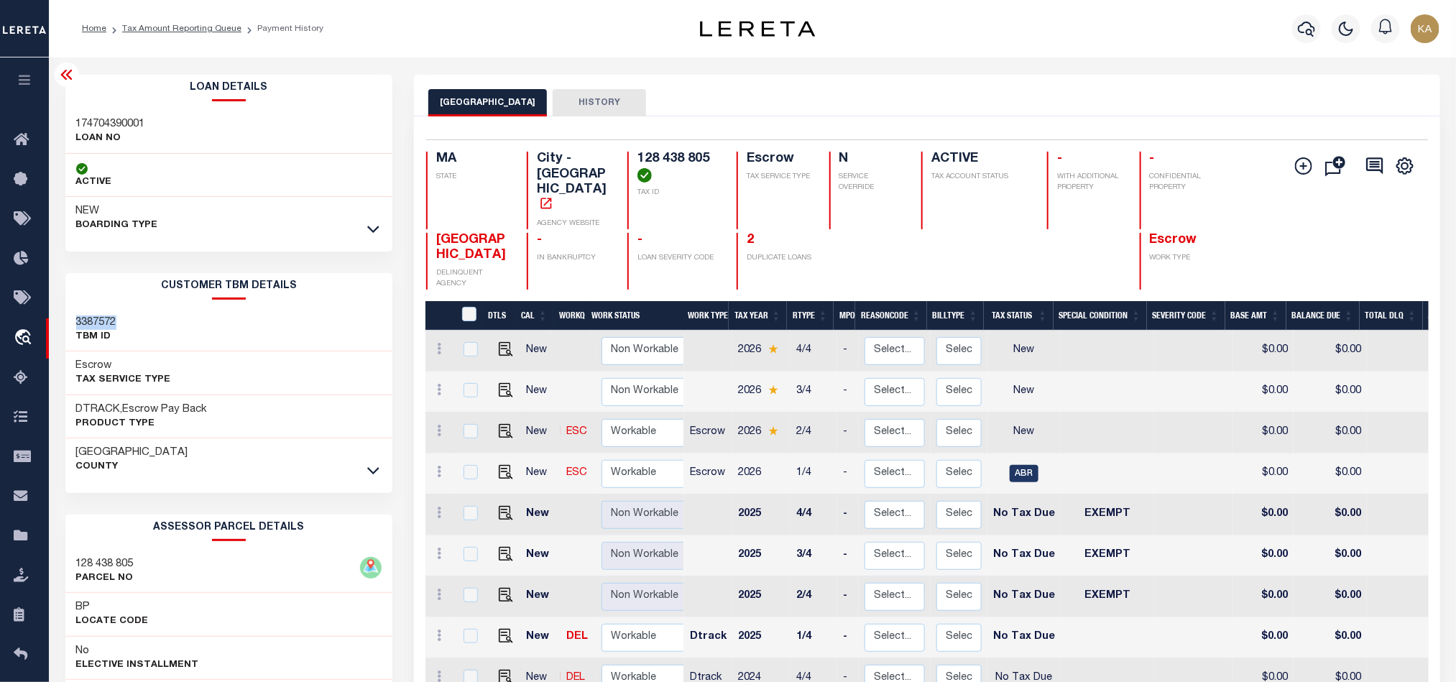
scroll to position [7, 0]
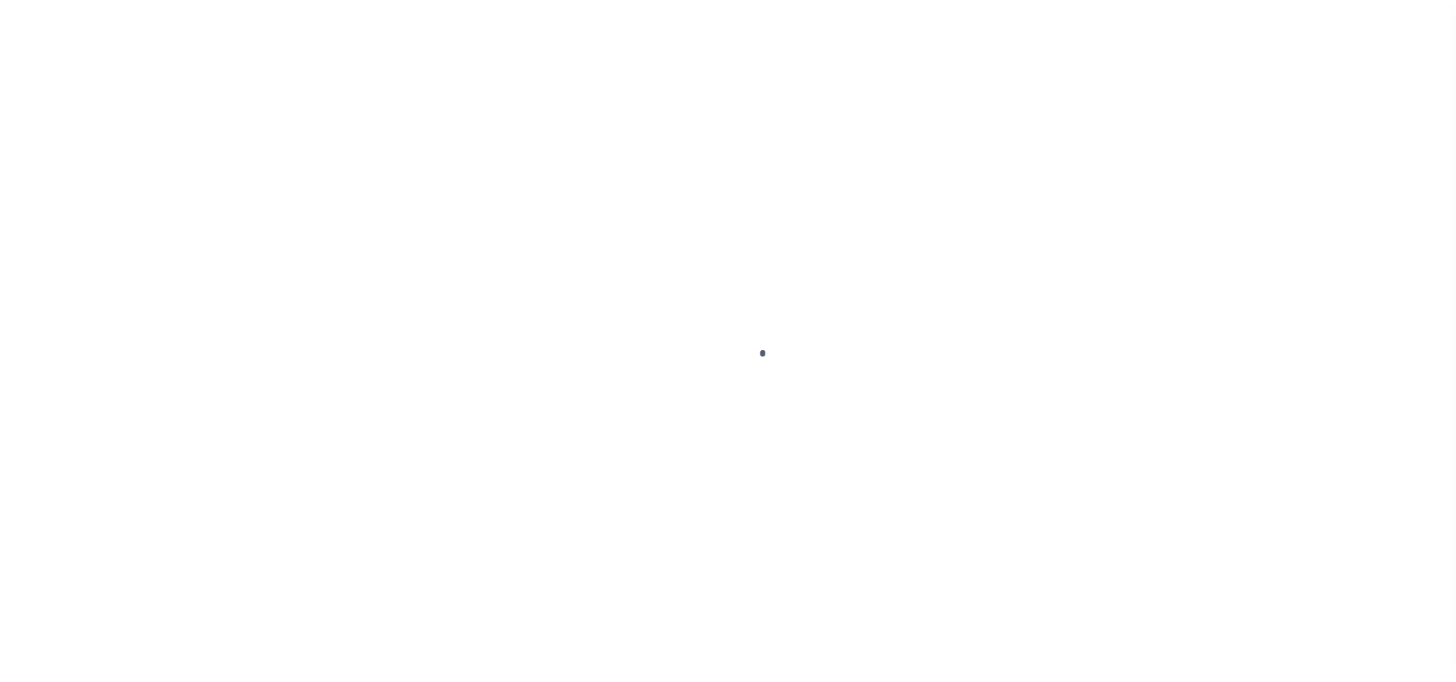
scroll to position [17, 0]
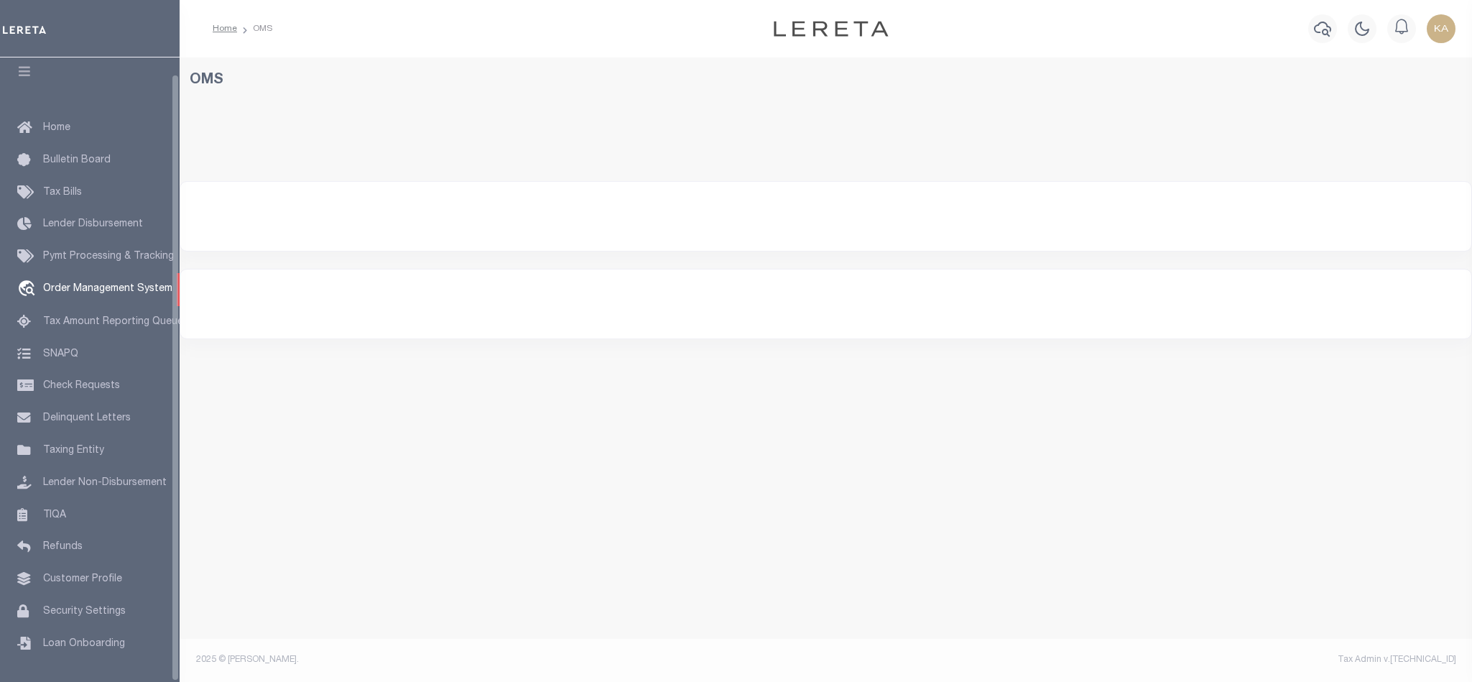
select select "200"
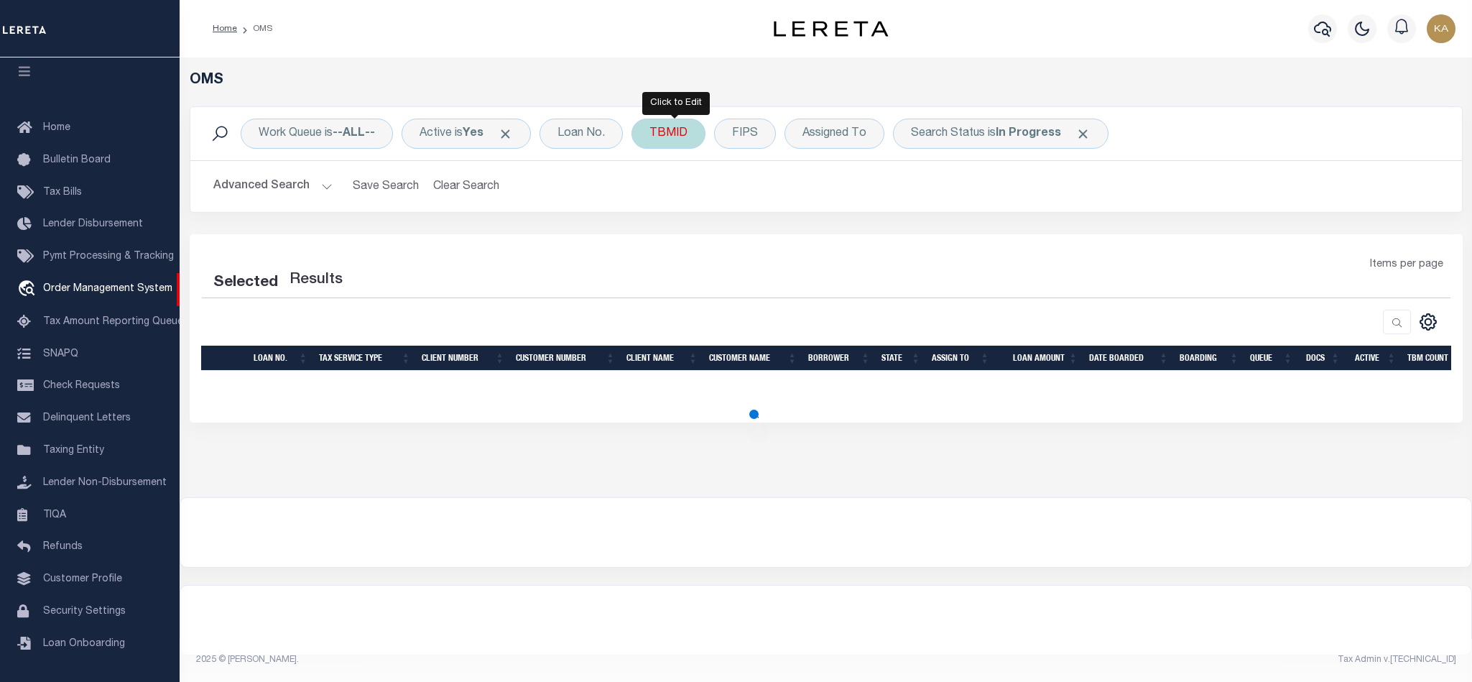
click at [655, 136] on div "TBMID" at bounding box center [669, 134] width 74 height 30
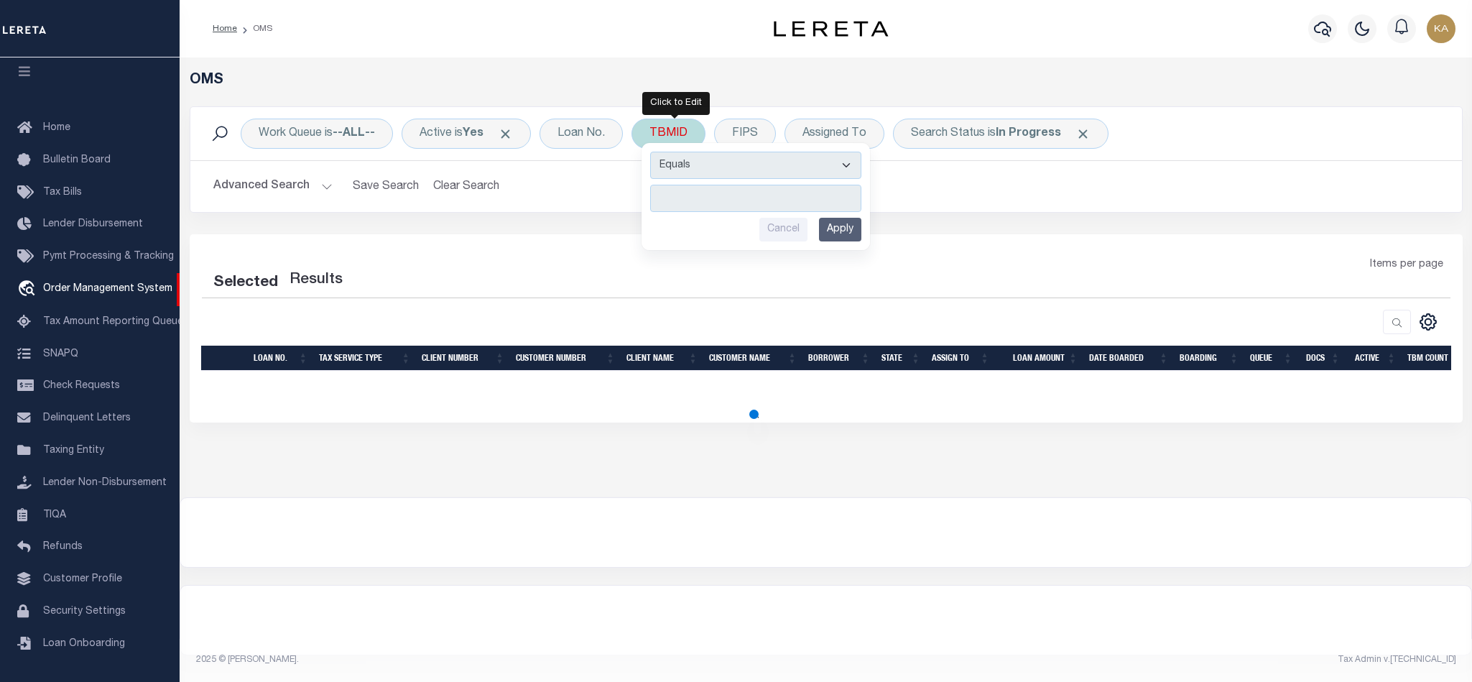
type input "3387572"
click at [842, 234] on input "Apply" at bounding box center [840, 230] width 42 height 24
select select "200"
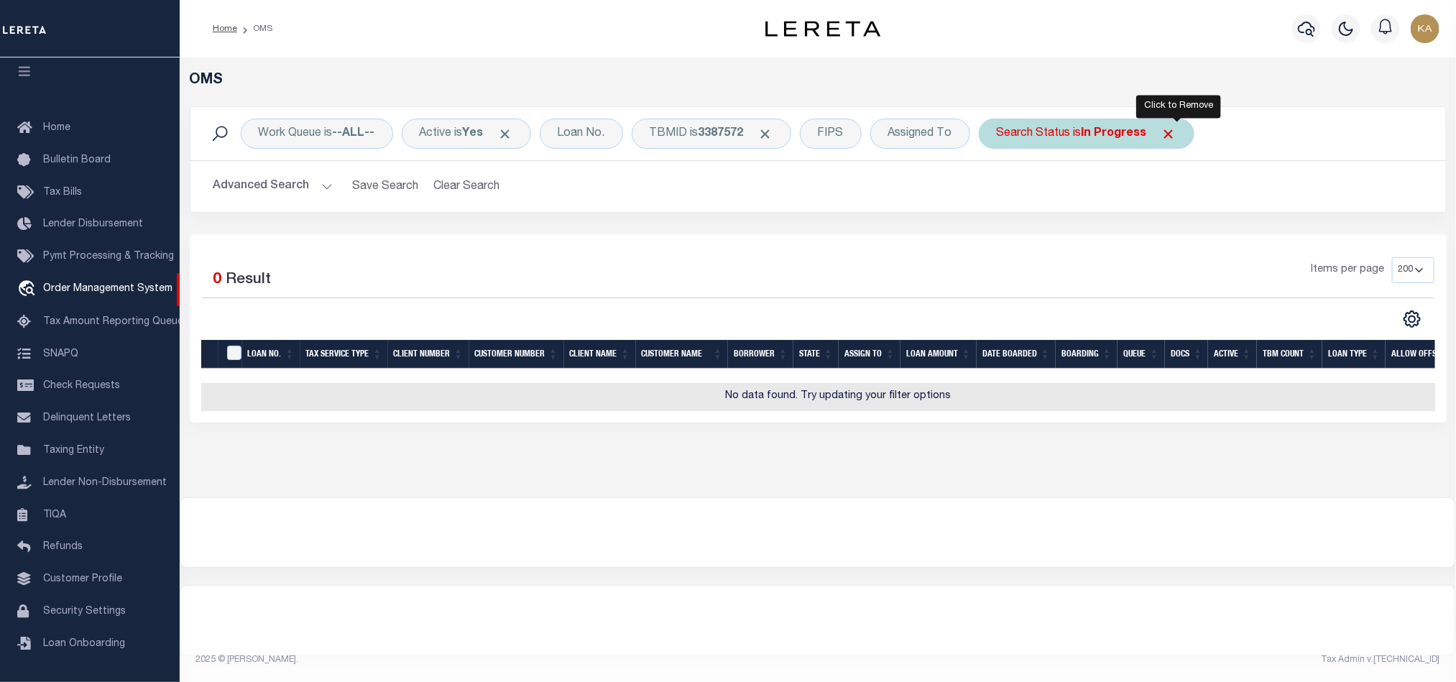
click at [1175, 132] on span "Click to Remove" at bounding box center [1168, 133] width 15 height 15
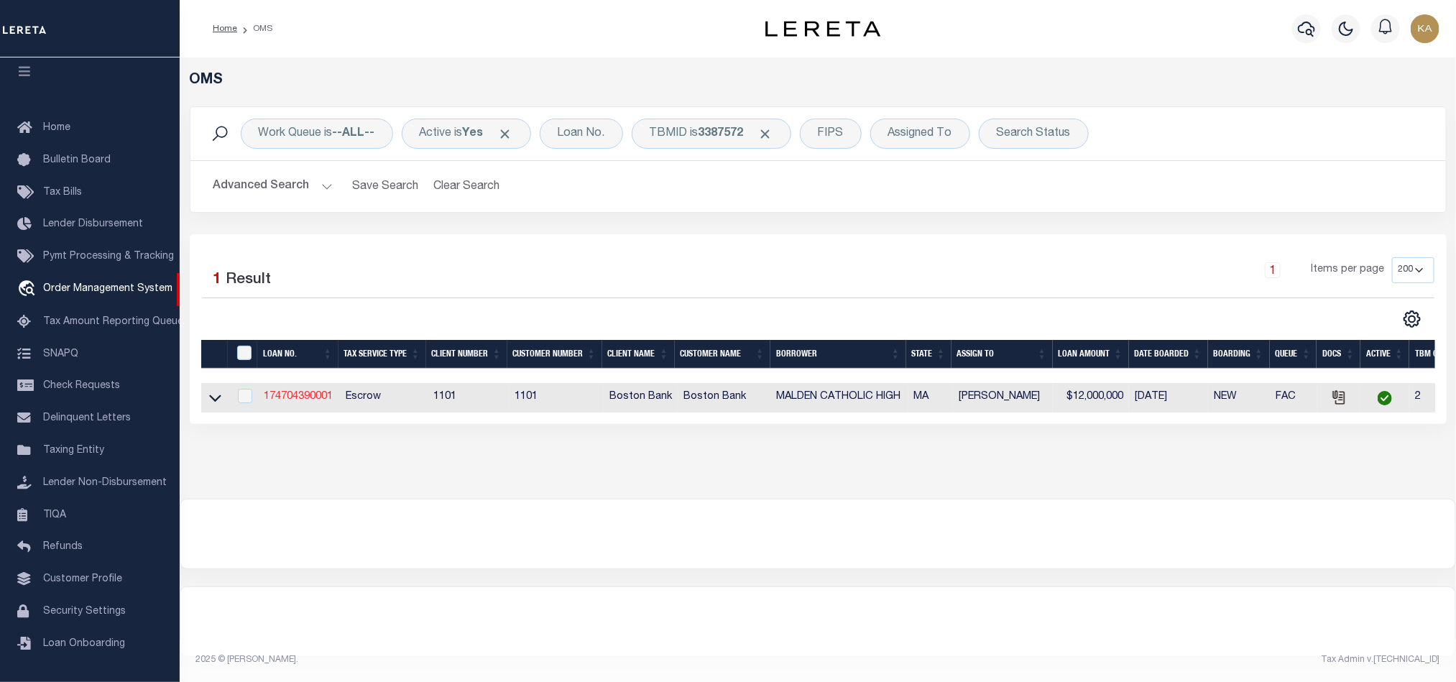
click at [303, 402] on link "174704390001" at bounding box center [298, 397] width 69 height 10
type input "174704390001"
type input "MALDEN CATHOLIC HIGH"
select select
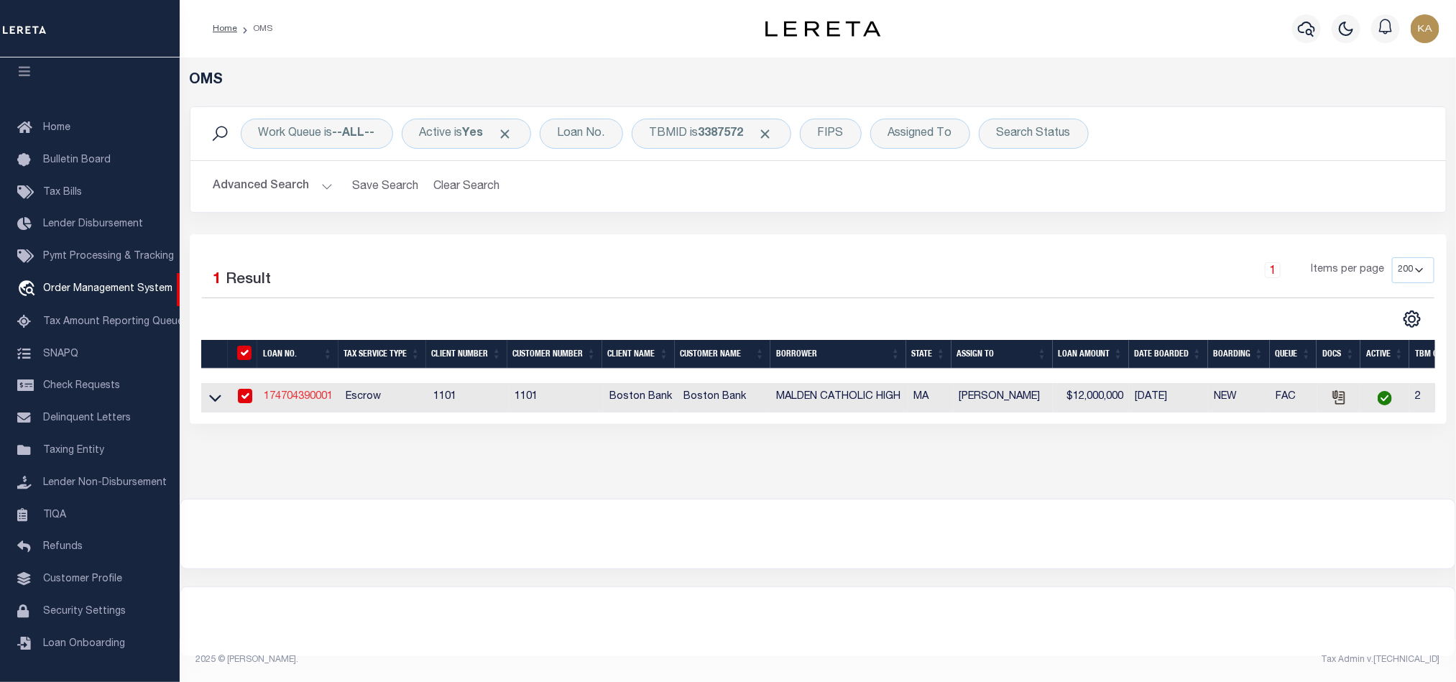
select select "10"
select select "Escrow"
select select "45636"
select select "4566"
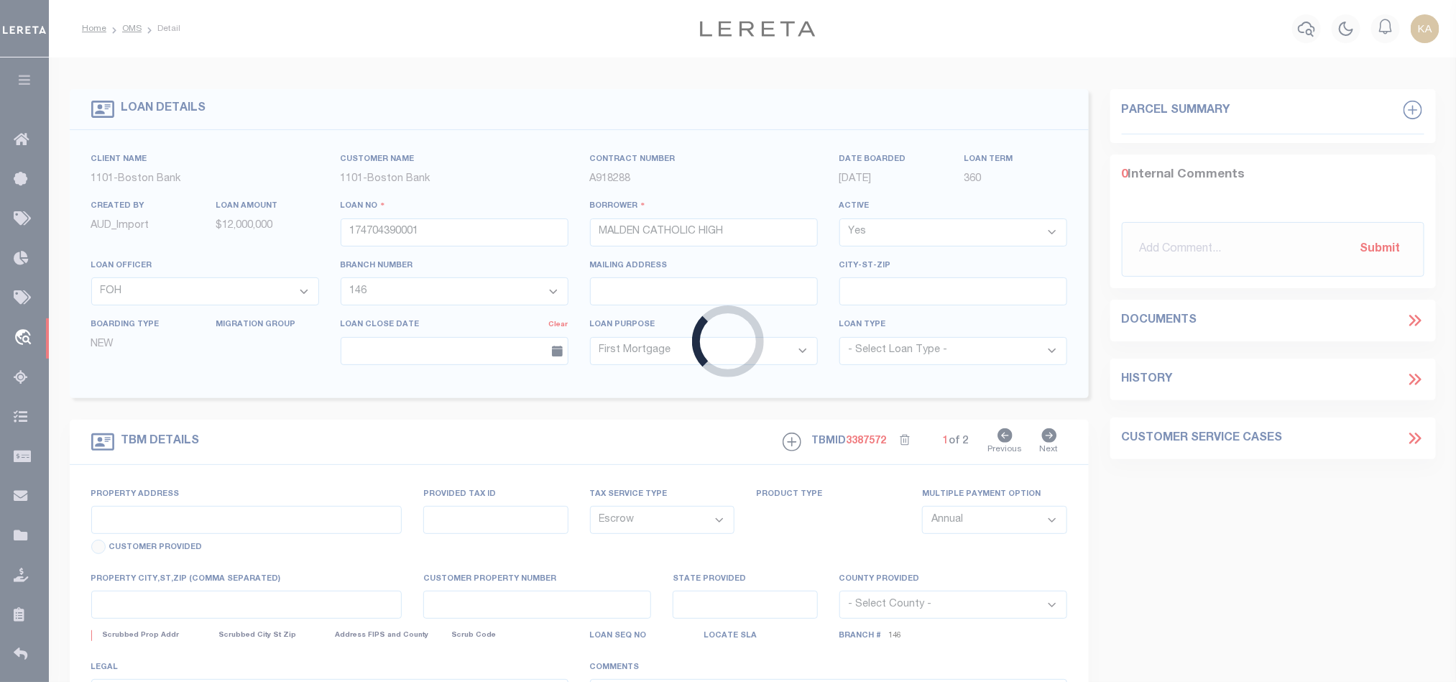
type input "99 [PERSON_NAME]"
type input "PARCEL ID:128 438 805"
select select
type input "MALDEN MA 02148"
type input "41609"
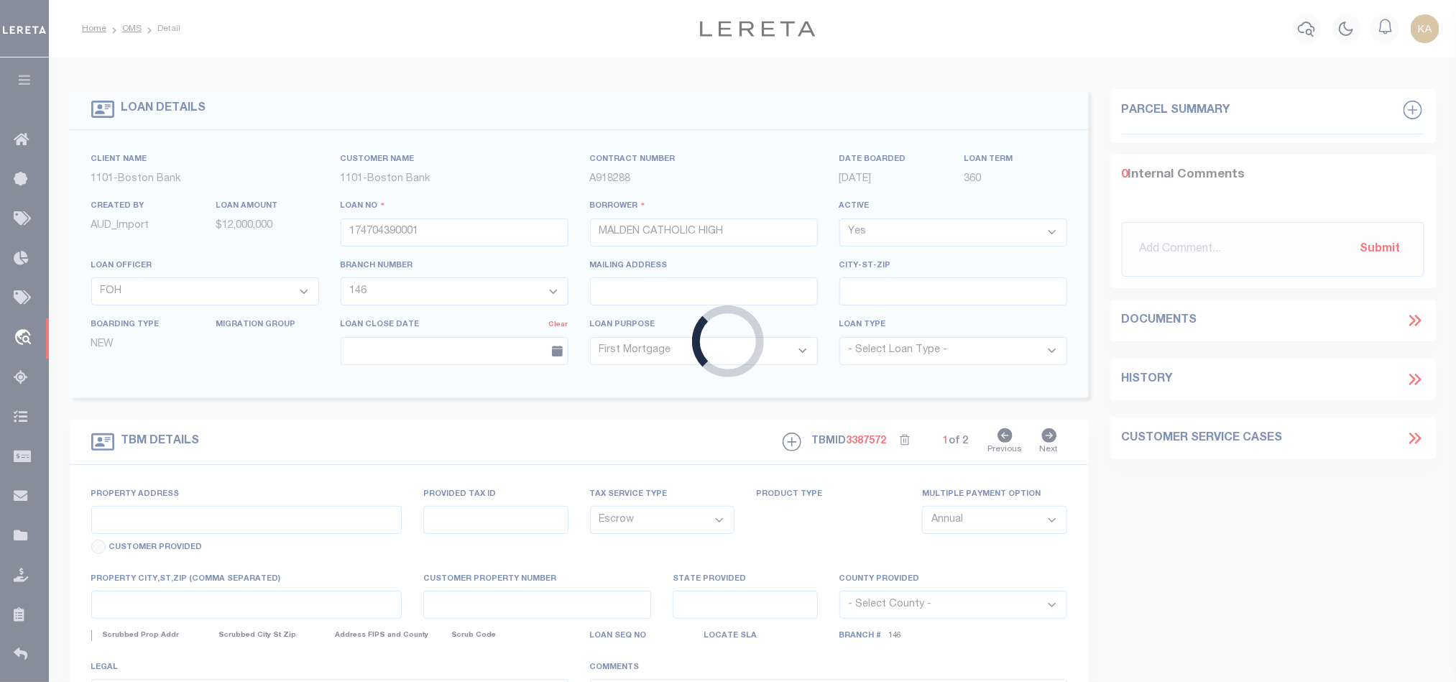
type input "MA"
select select
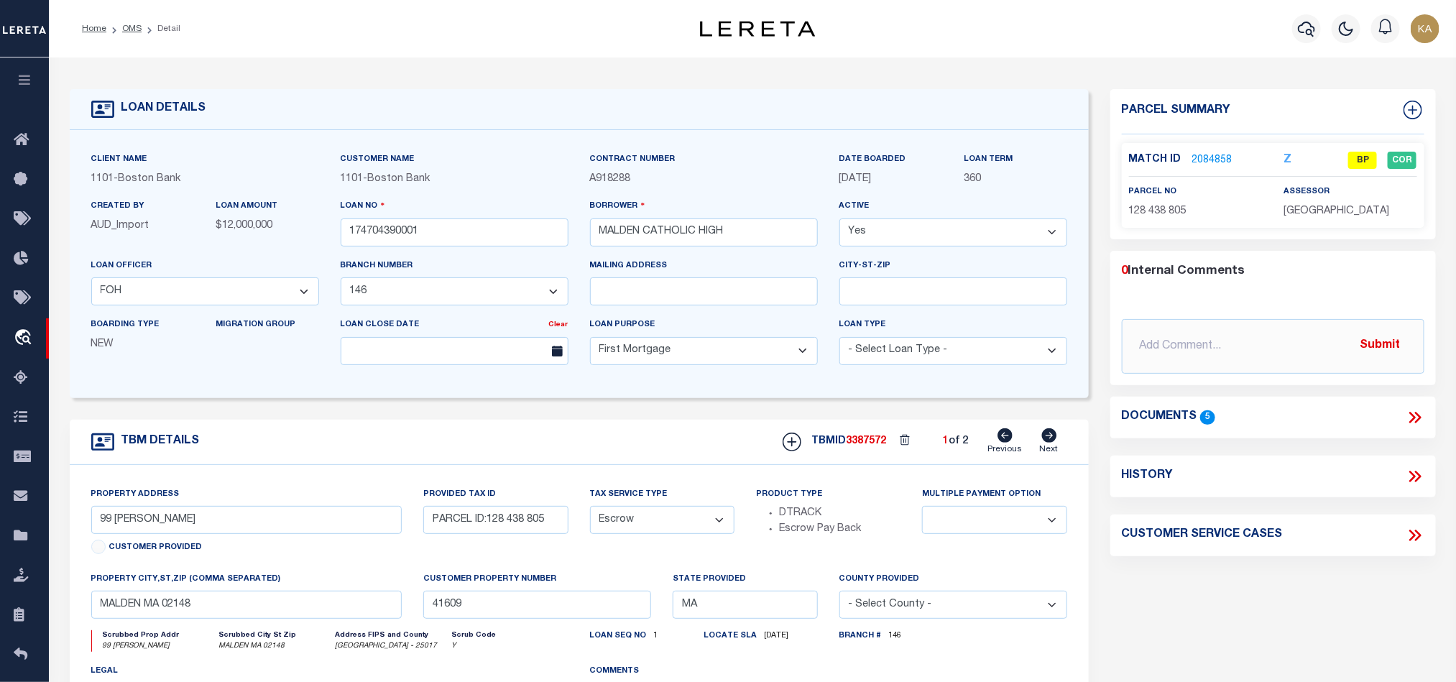
click at [1046, 440] on icon at bounding box center [1049, 435] width 15 height 14
type input "50 CRYSTAL ST"
type input "PARCEL ID:128 437 701"
select select
type input "41610"
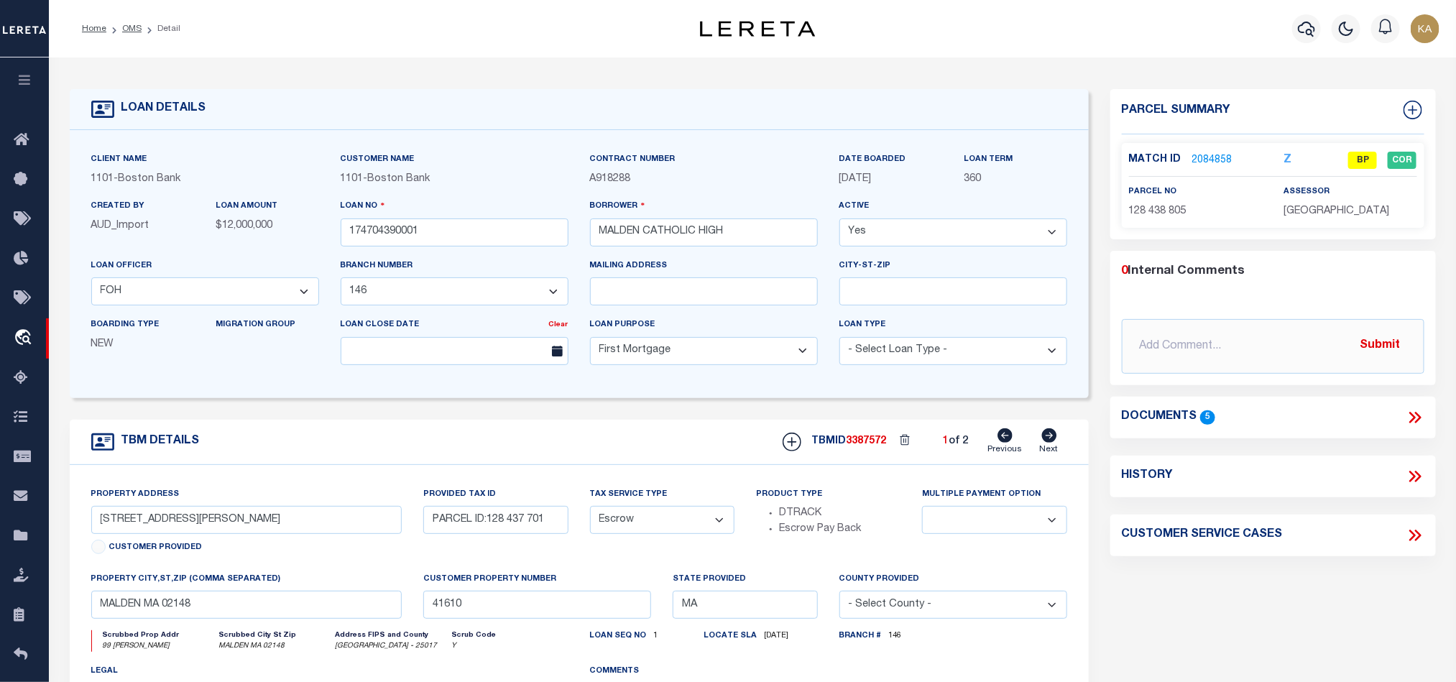
select select
click at [1014, 442] on link "Previous" at bounding box center [1005, 441] width 34 height 27
type input "99 [PERSON_NAME]"
type input "PARCEL ID:128 438 805"
select select
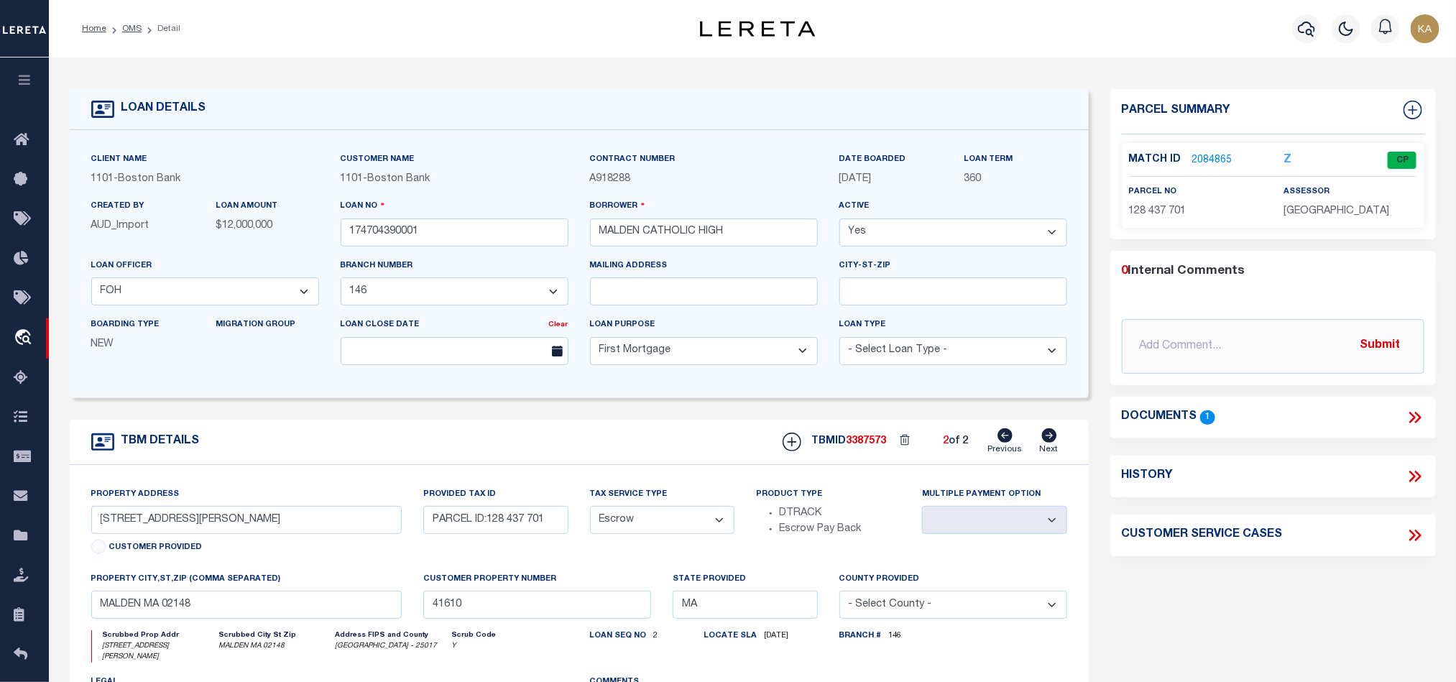
type input "41609"
select select
click at [1195, 158] on link "2084858" at bounding box center [1212, 160] width 40 height 15
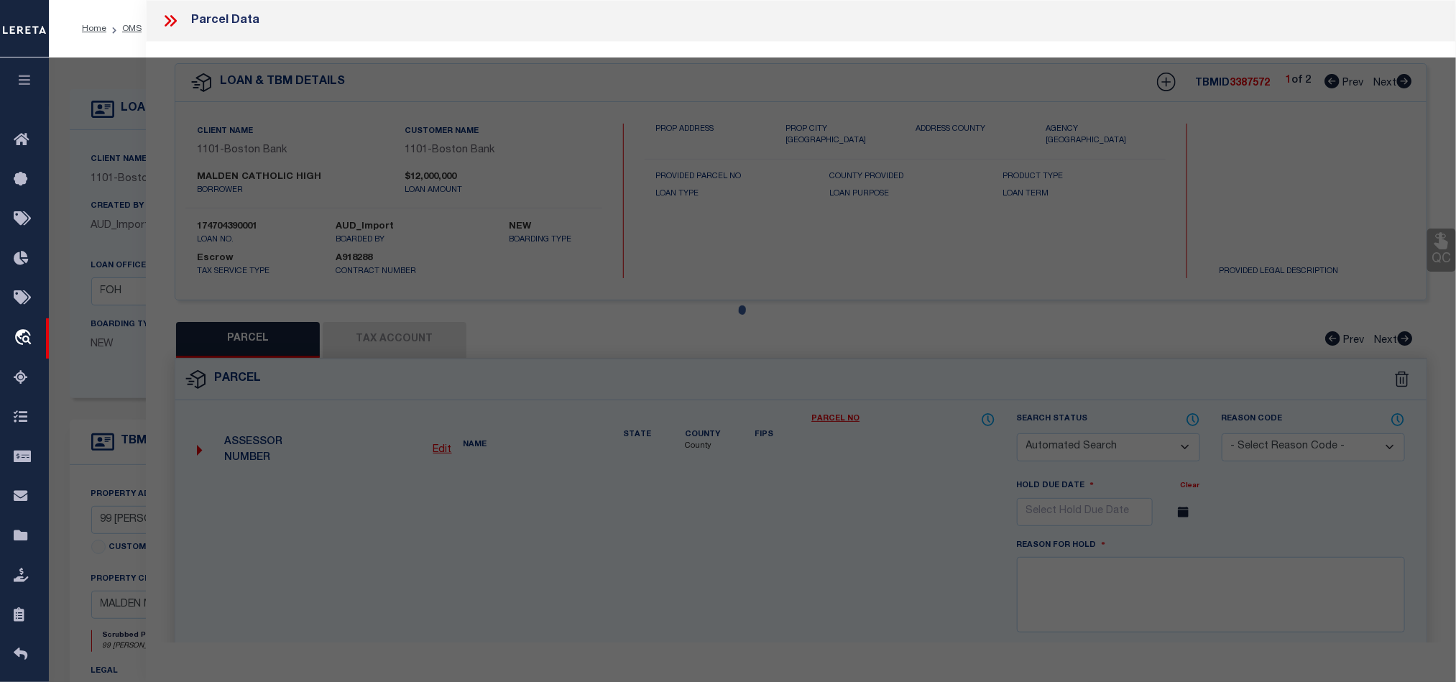
checkbox input "false"
select select "BP"
type input "[GEOGRAPHIC_DATA]"
select select "AGF"
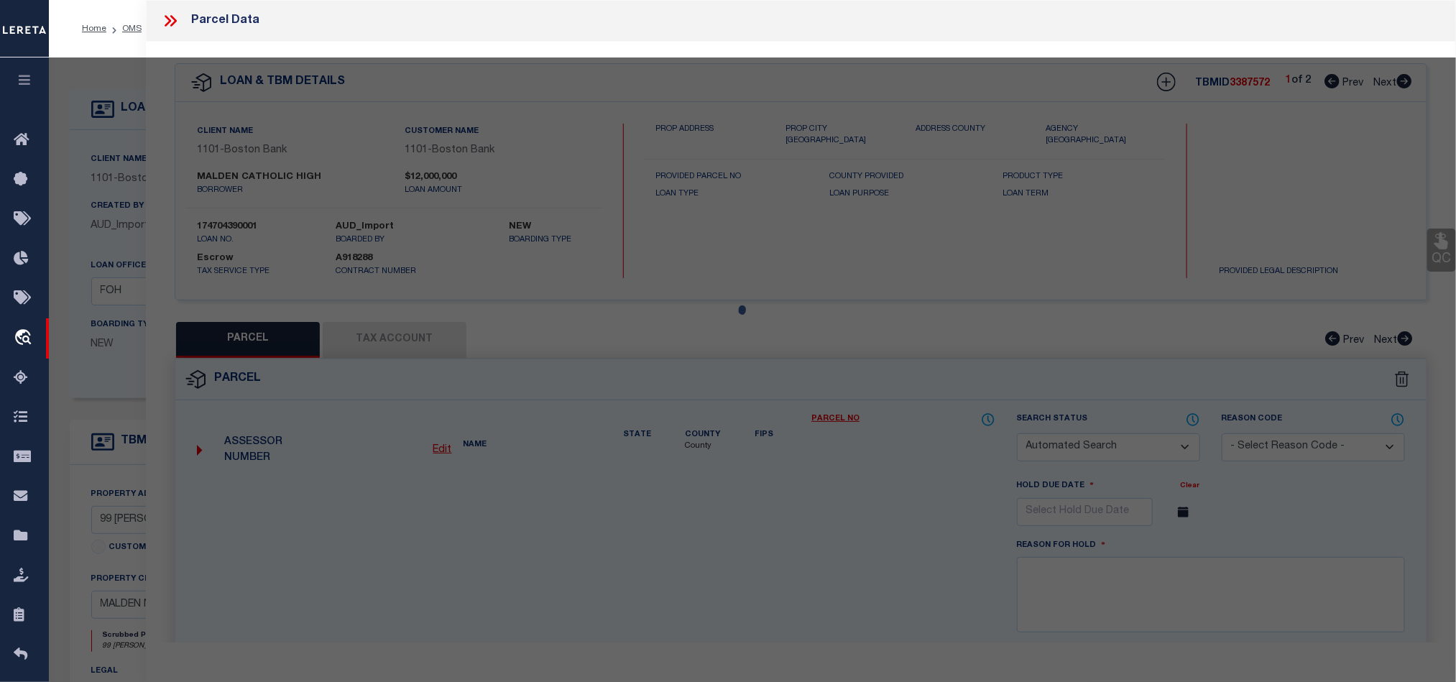
select select "ADD"
type input "99 [PERSON_NAME]"
type input "MALDEN MA 02148"
type textarea "LOT:805 BLK:438 DIST:165 CITY/[GEOGRAPHIC_DATA]/TWP:[GEOGRAPHIC_DATA]"
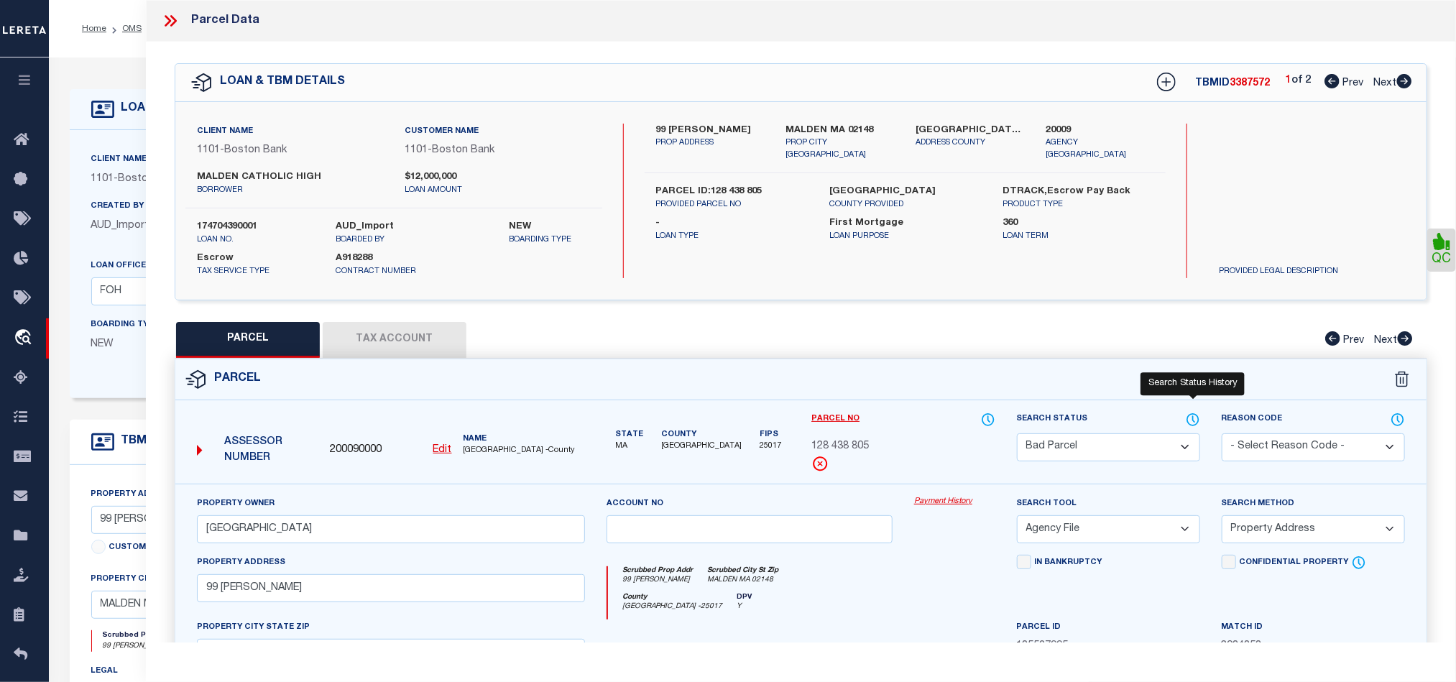
click at [1190, 418] on icon at bounding box center [1193, 420] width 14 height 16
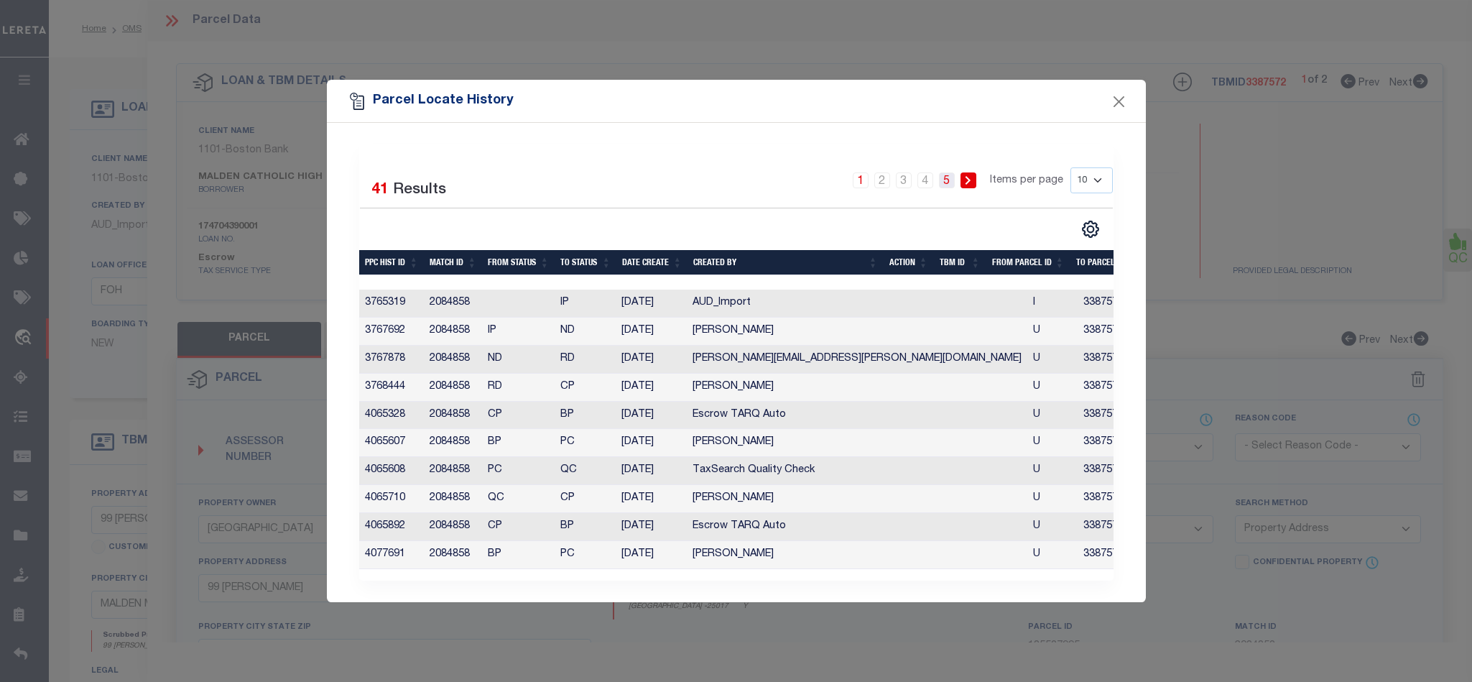
click at [949, 172] on link "5" at bounding box center [947, 180] width 16 height 16
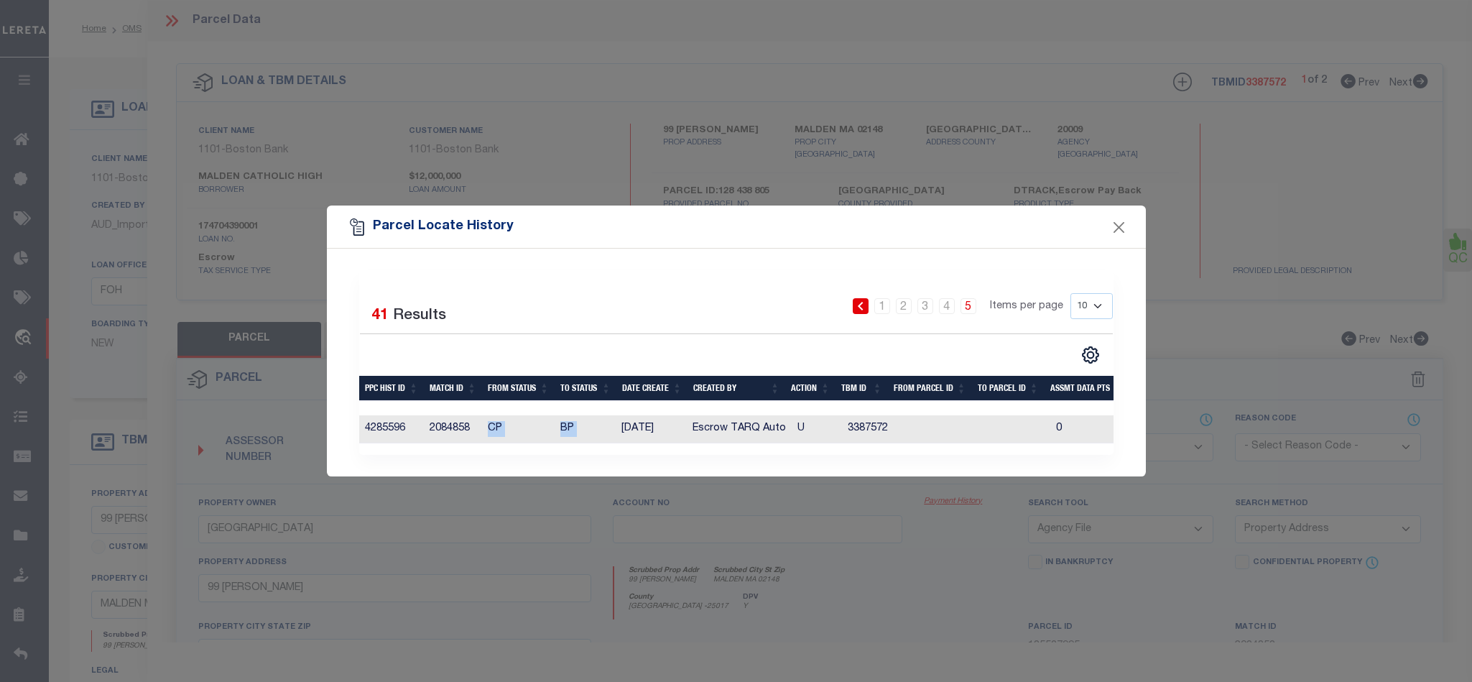
drag, startPoint x: 481, startPoint y: 427, endPoint x: 617, endPoint y: 417, distance: 136.2
click at [617, 417] on tr "4285596 2084858 CP BP 10/03/2025 Escrow TARQ Auto U 3387572 0 0 0 0 0 0 0 0" at bounding box center [1013, 429] width 1308 height 28
click at [1117, 222] on button "Close" at bounding box center [1119, 227] width 19 height 19
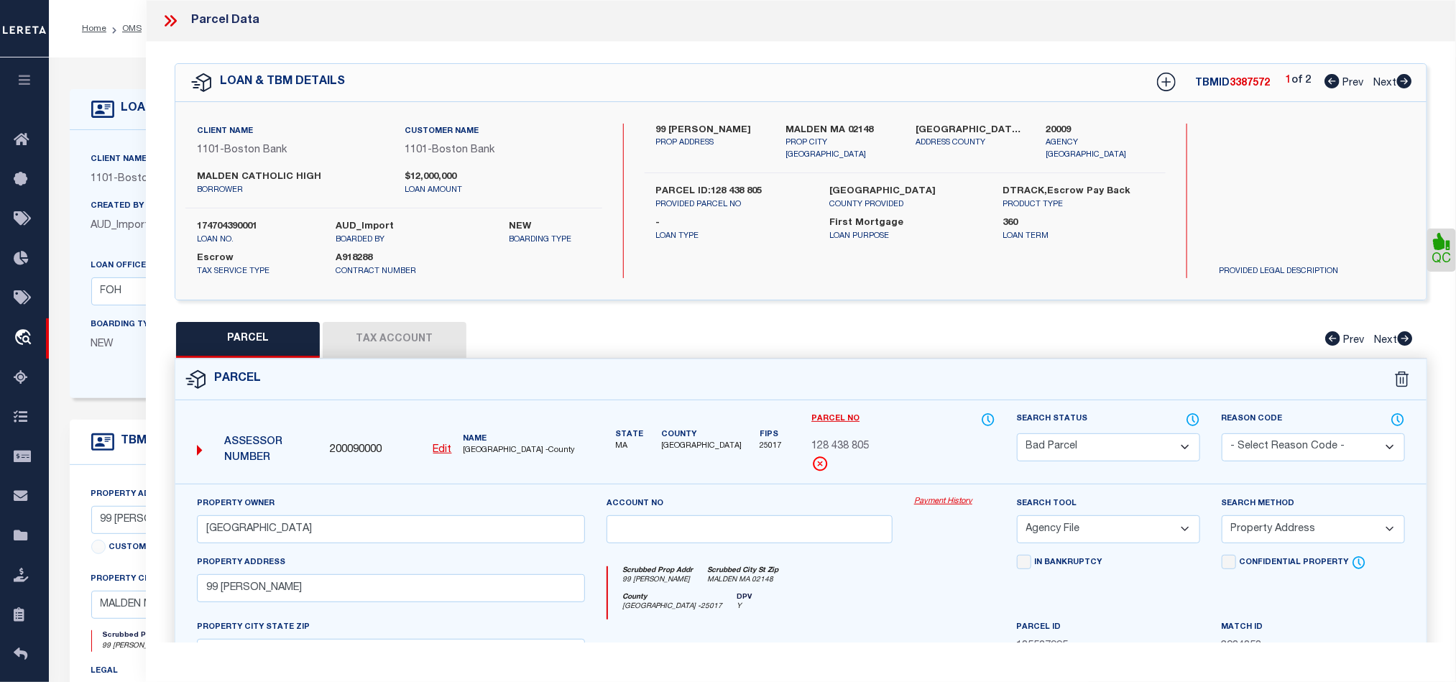
click at [171, 24] on icon at bounding box center [173, 20] width 6 height 11
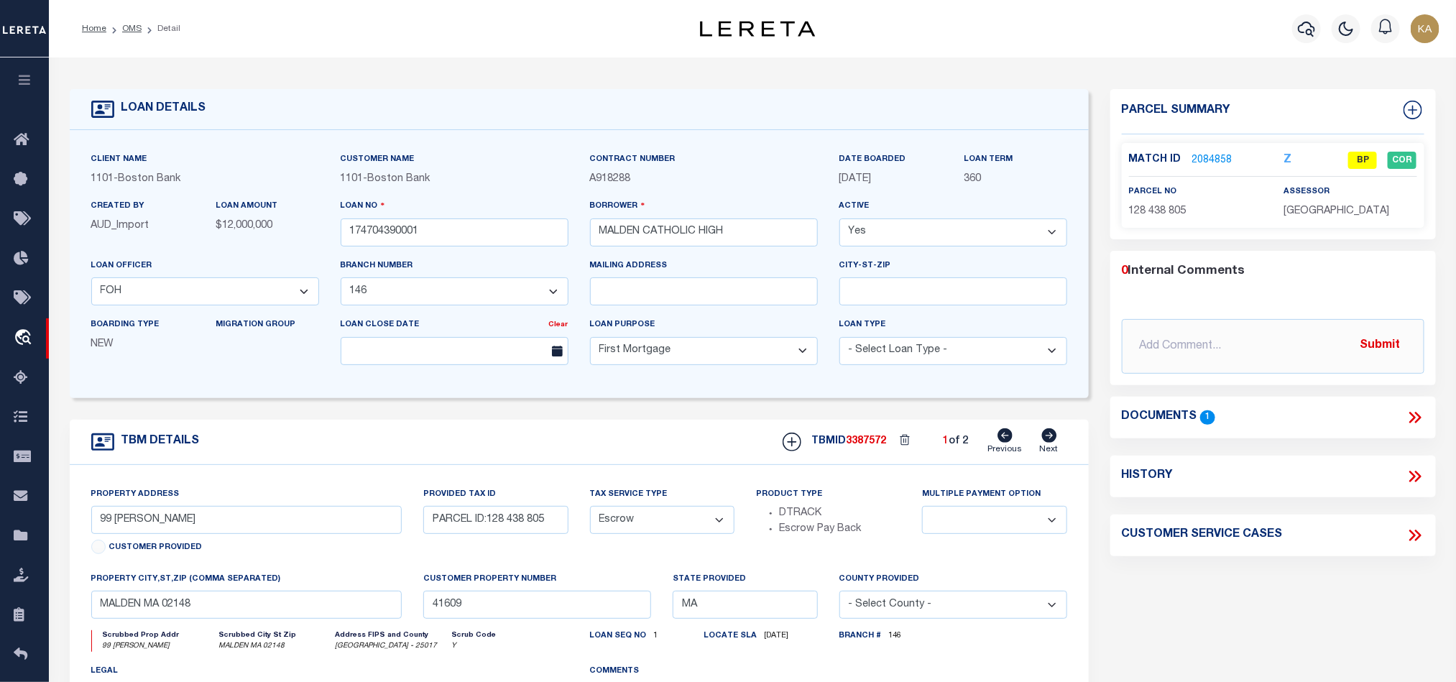
click at [1044, 443] on icon at bounding box center [1049, 435] width 15 height 14
type input "50 CRYSTAL ST"
type input "PARCEL ID:128 437 701"
select select
type input "41610"
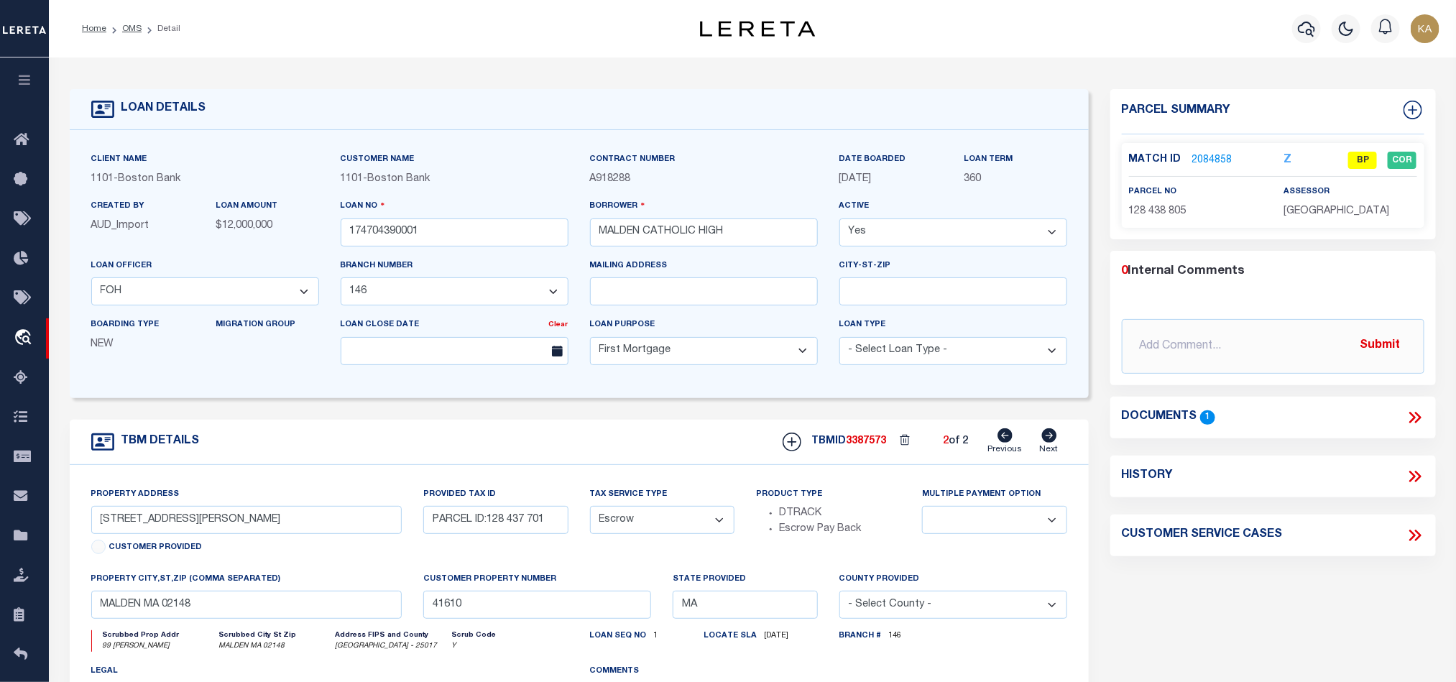
select select
click at [1001, 448] on link "Previous" at bounding box center [1005, 441] width 34 height 27
type input "99 [PERSON_NAME]"
type input "PARCEL ID:128 438 805"
select select
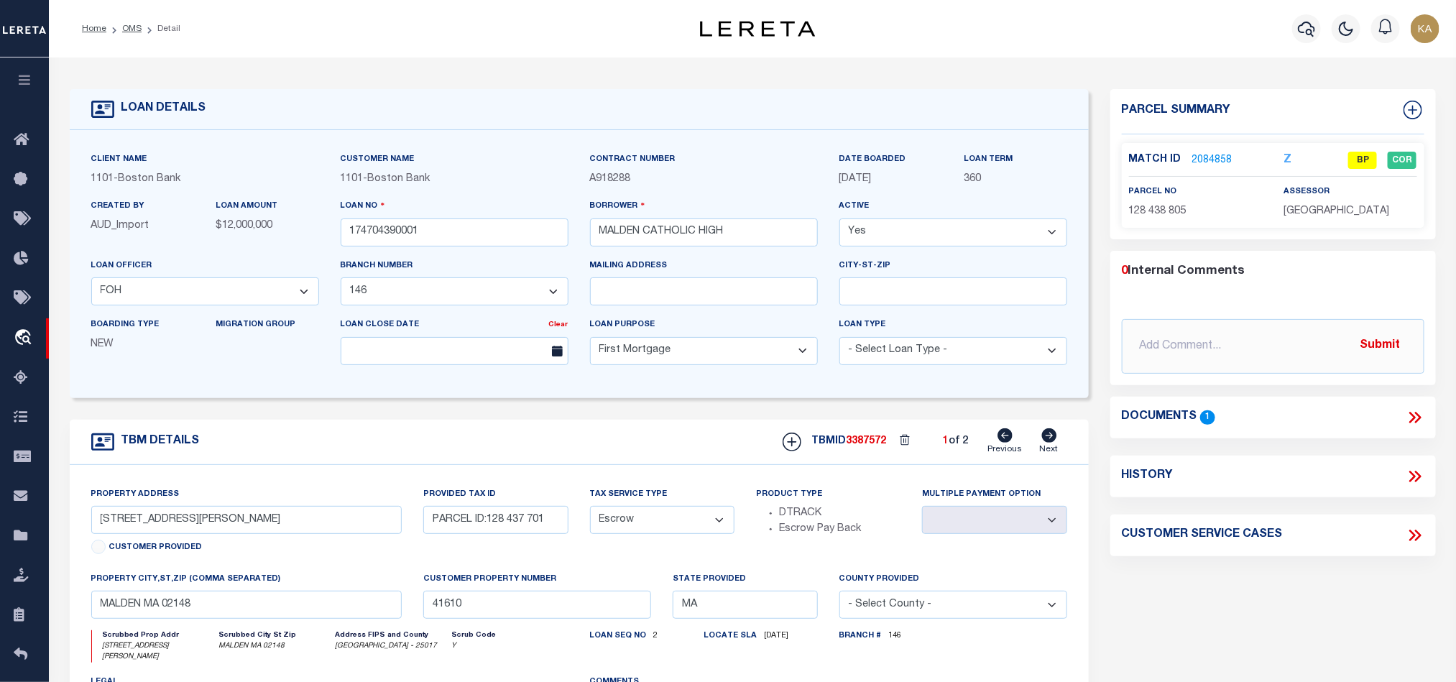
type input "41609"
select select
click at [1005, 438] on icon at bounding box center [1005, 435] width 15 height 14
click at [1037, 440] on div "TBMID 3387572 1 of 2 Previous Next" at bounding box center [919, 441] width 295 height 27
click at [1044, 443] on icon at bounding box center [1049, 435] width 15 height 14
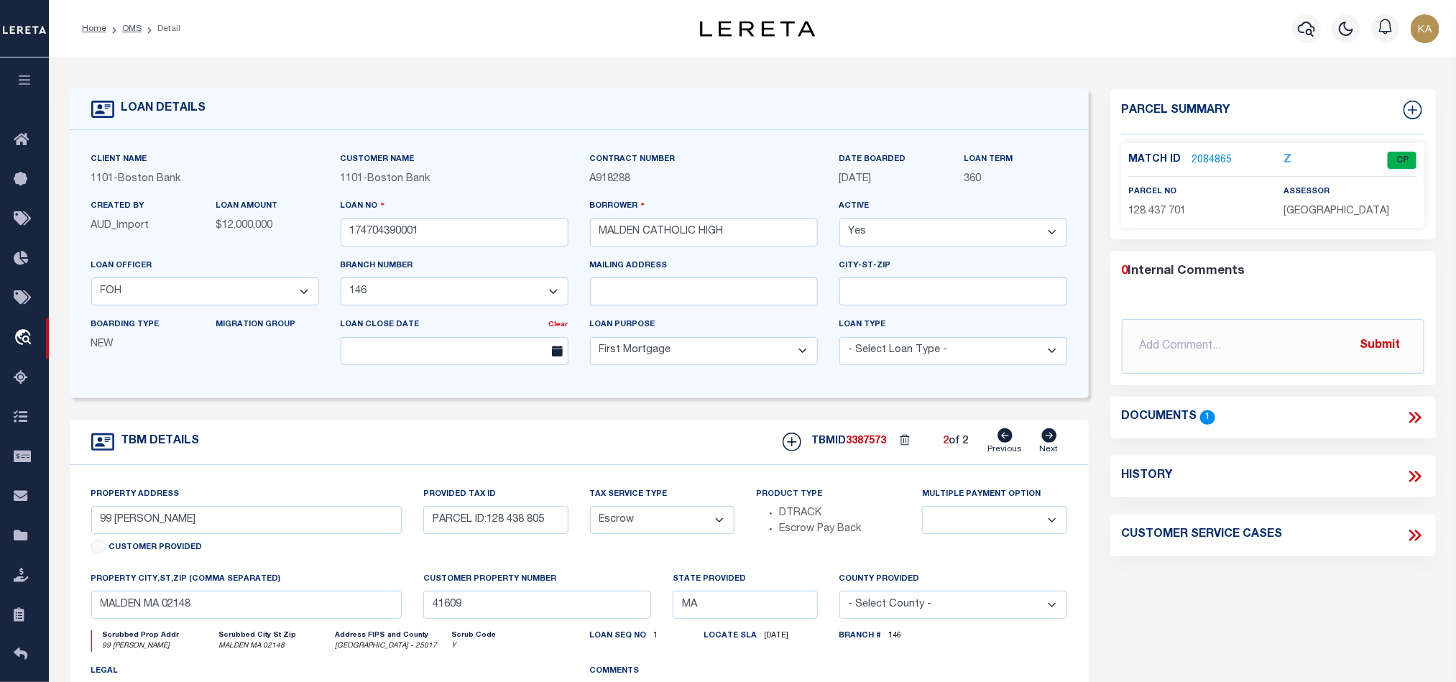
type input "50 CRYSTAL ST"
type input "PARCEL ID:128 437 701"
select select
type input "41610"
select select
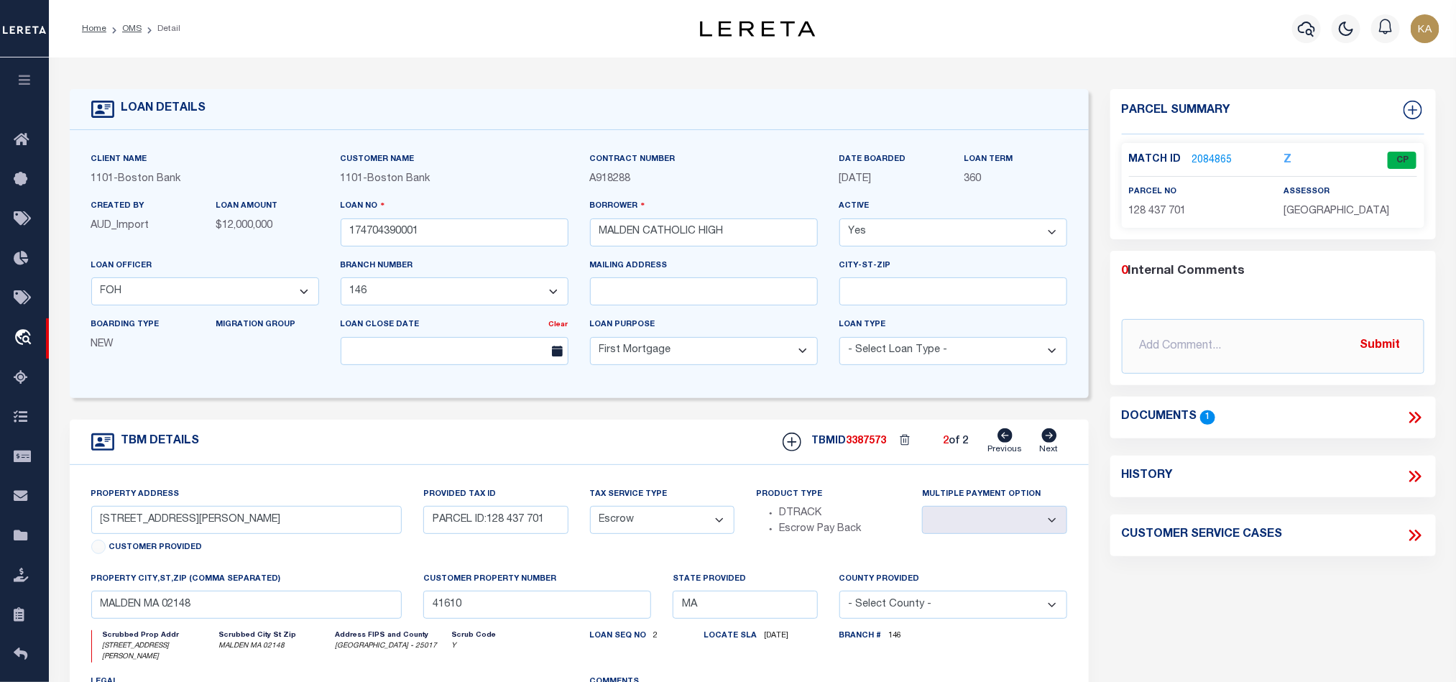
click at [1008, 438] on icon at bounding box center [1005, 435] width 15 height 14
type input "99 [PERSON_NAME]"
type input "PARCEL ID:128 438 805"
select select
type input "41609"
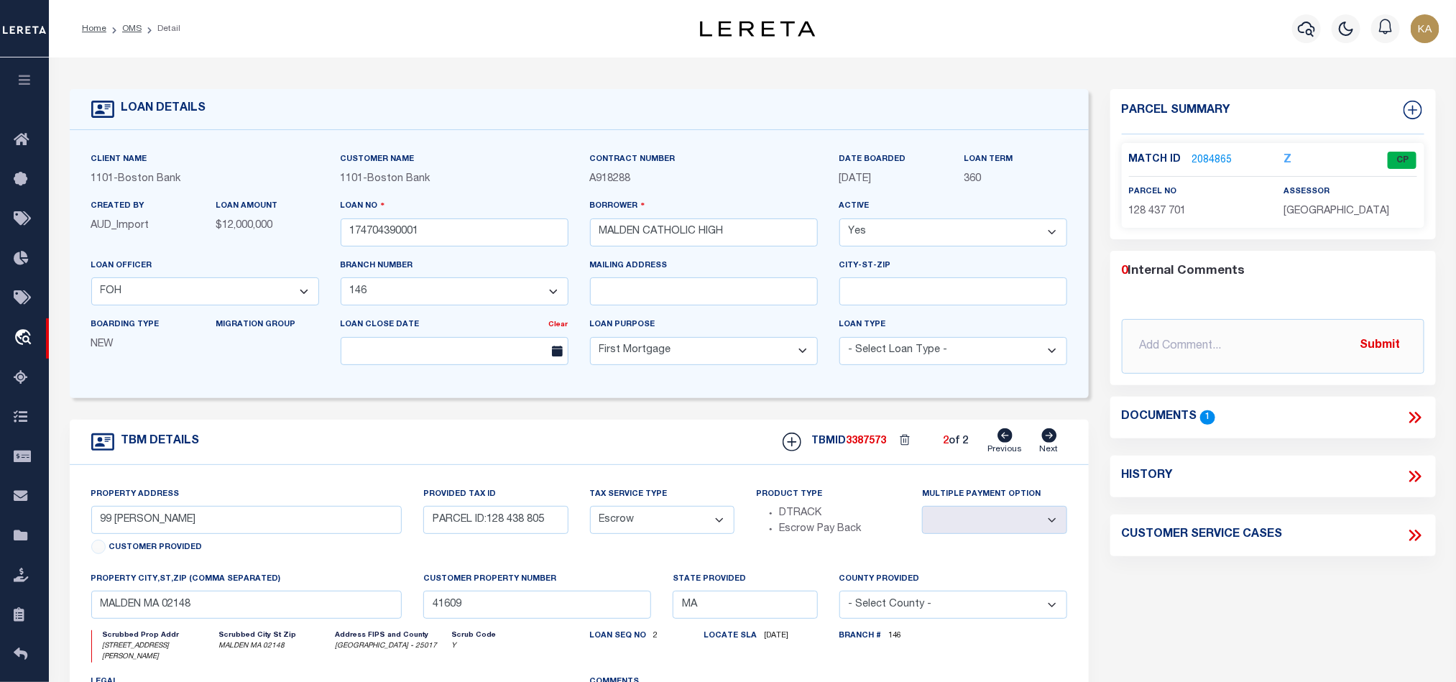
select select
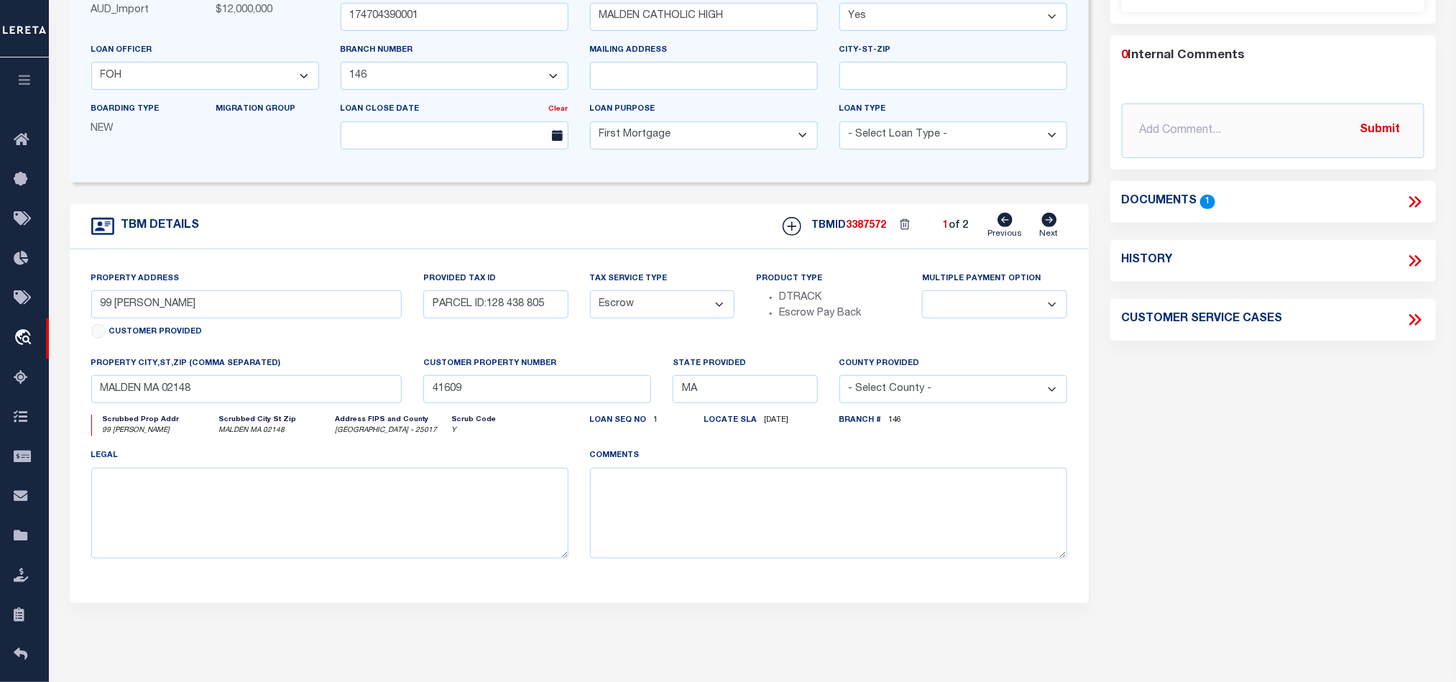
click at [1042, 227] on icon at bounding box center [1049, 220] width 16 height 14
type input "50 CRYSTAL ST"
type input "PARCEL ID:128 437 701"
select select
type input "41610"
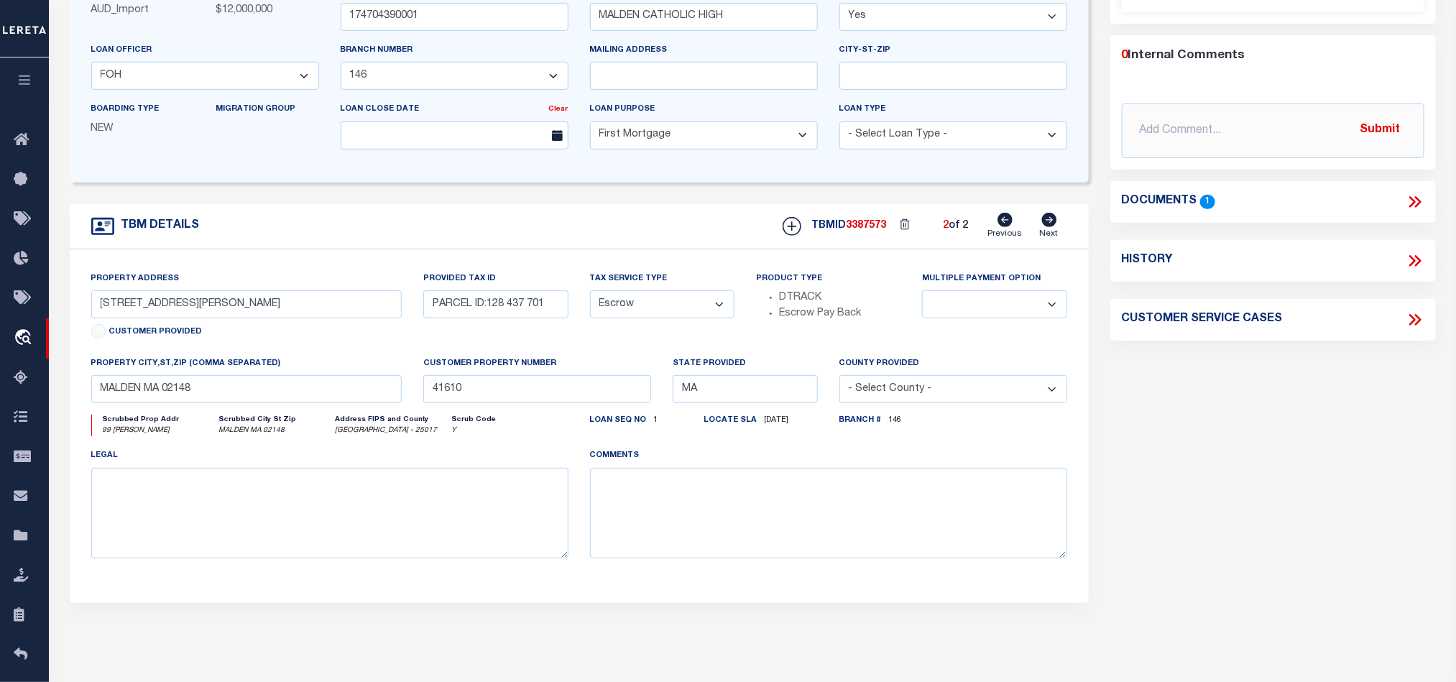
select select
click at [1012, 218] on icon at bounding box center [1004, 220] width 15 height 14
type input "99 [PERSON_NAME]"
type input "PARCEL ID:128 438 805"
select select
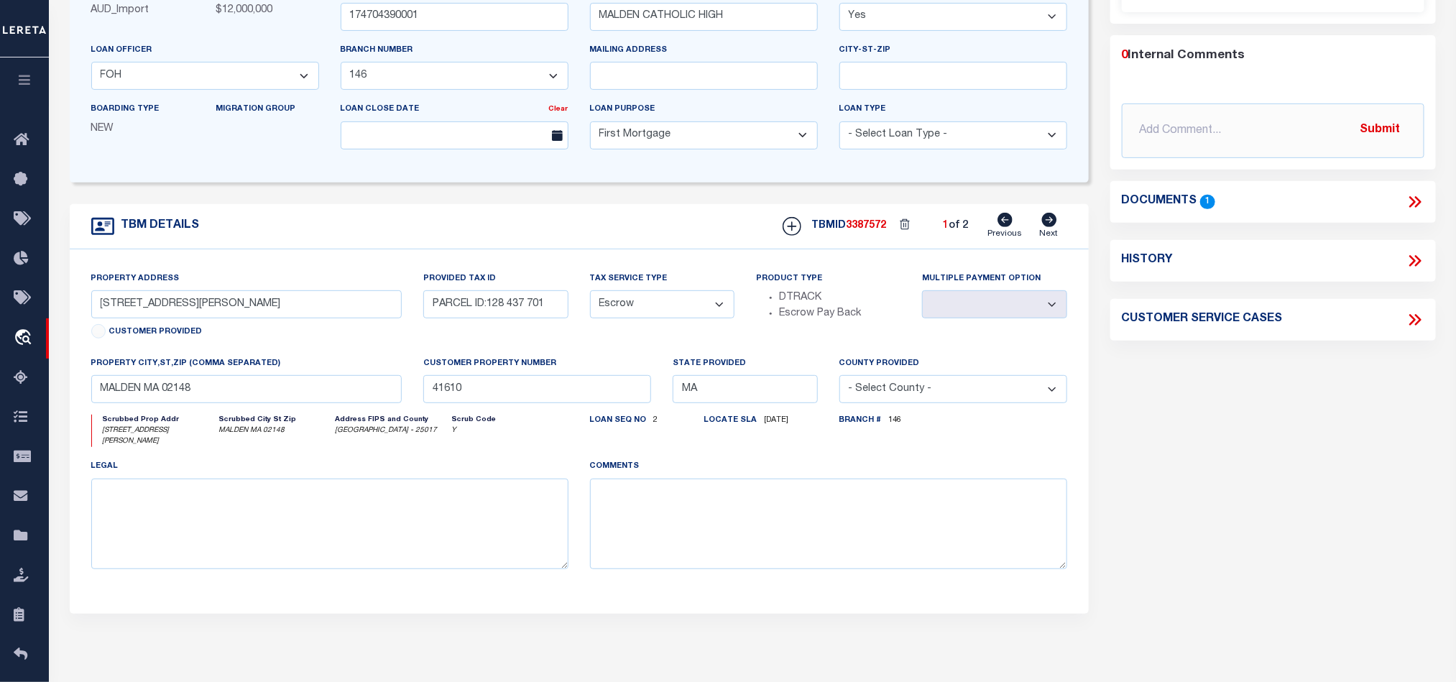
type input "41609"
select select
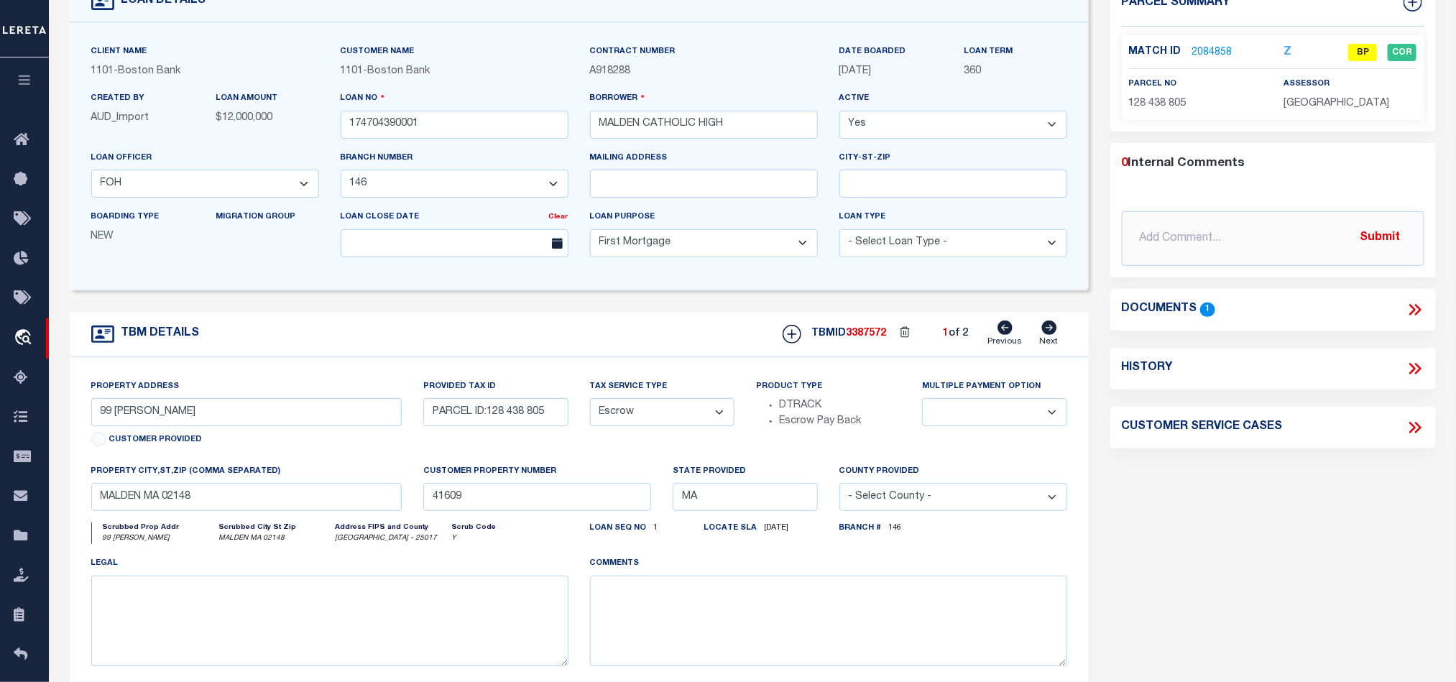
scroll to position [0, 0]
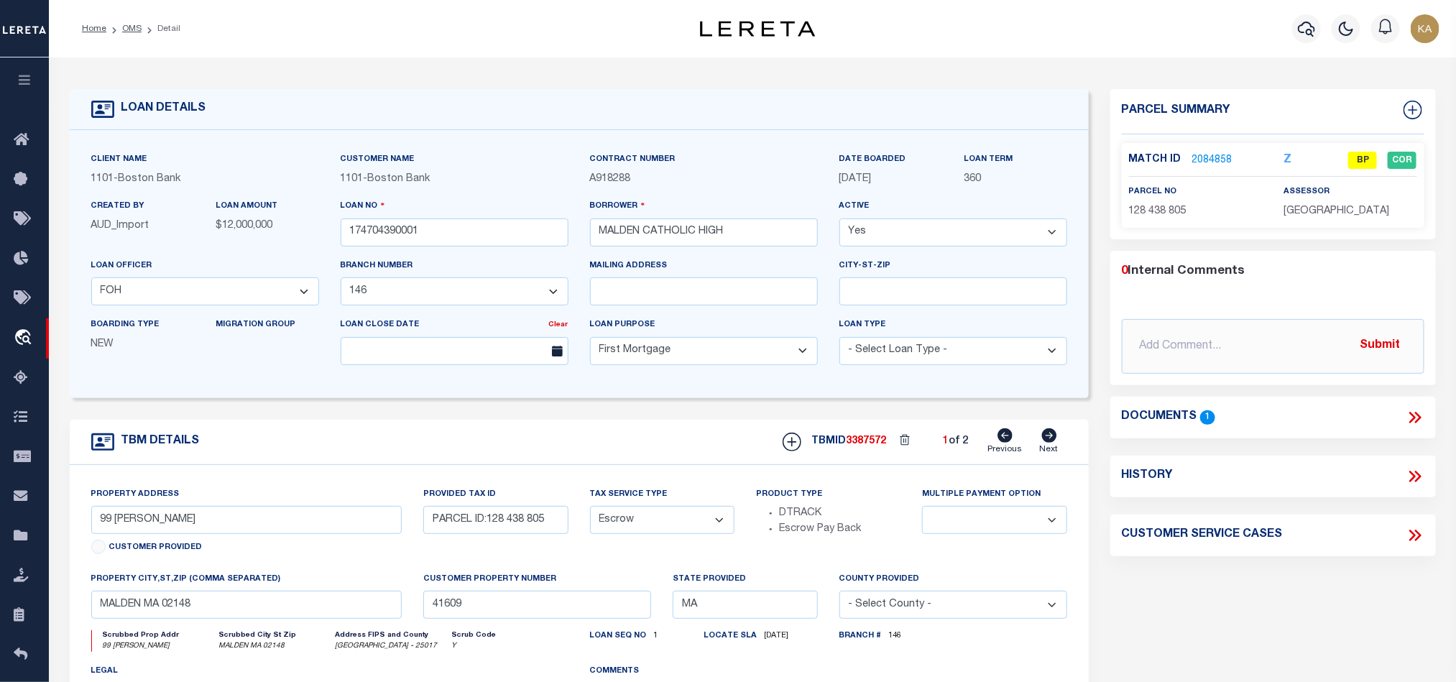
click at [1212, 156] on link "2084858" at bounding box center [1212, 160] width 40 height 15
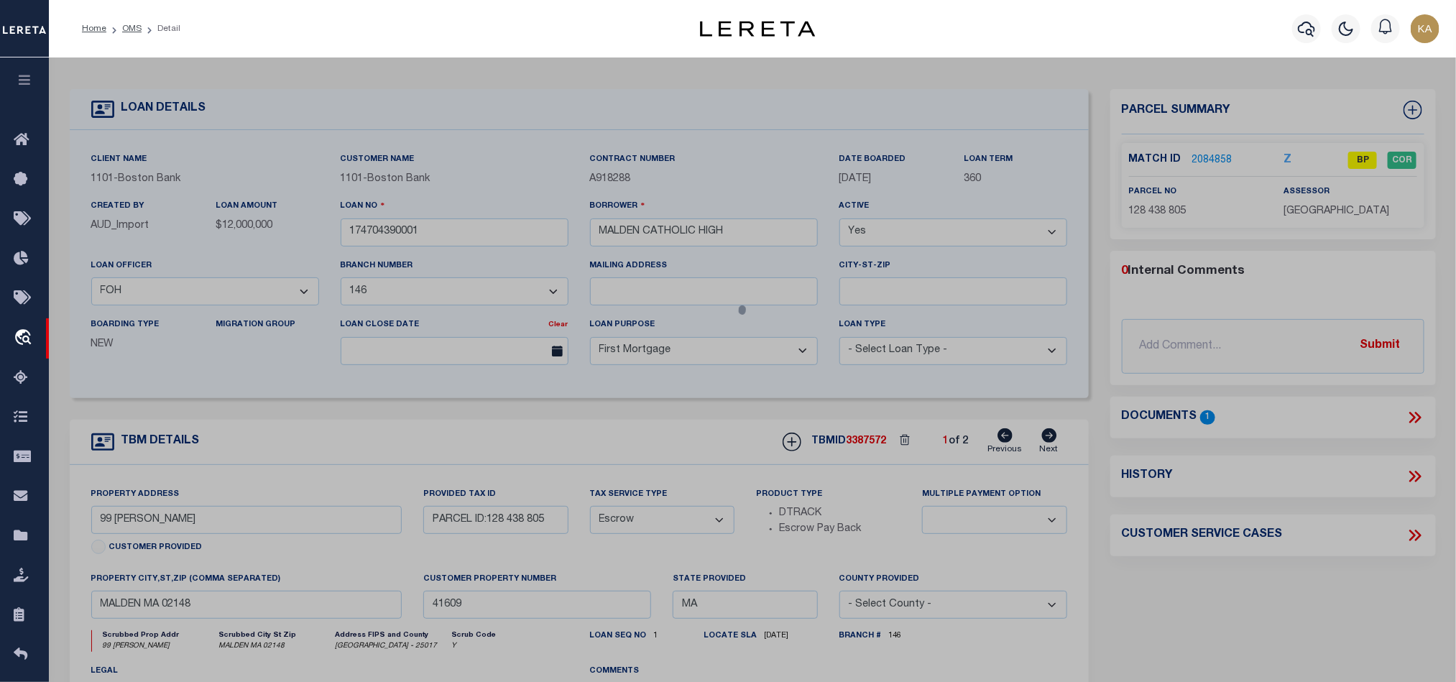
select select "AS"
select select
checkbox input "false"
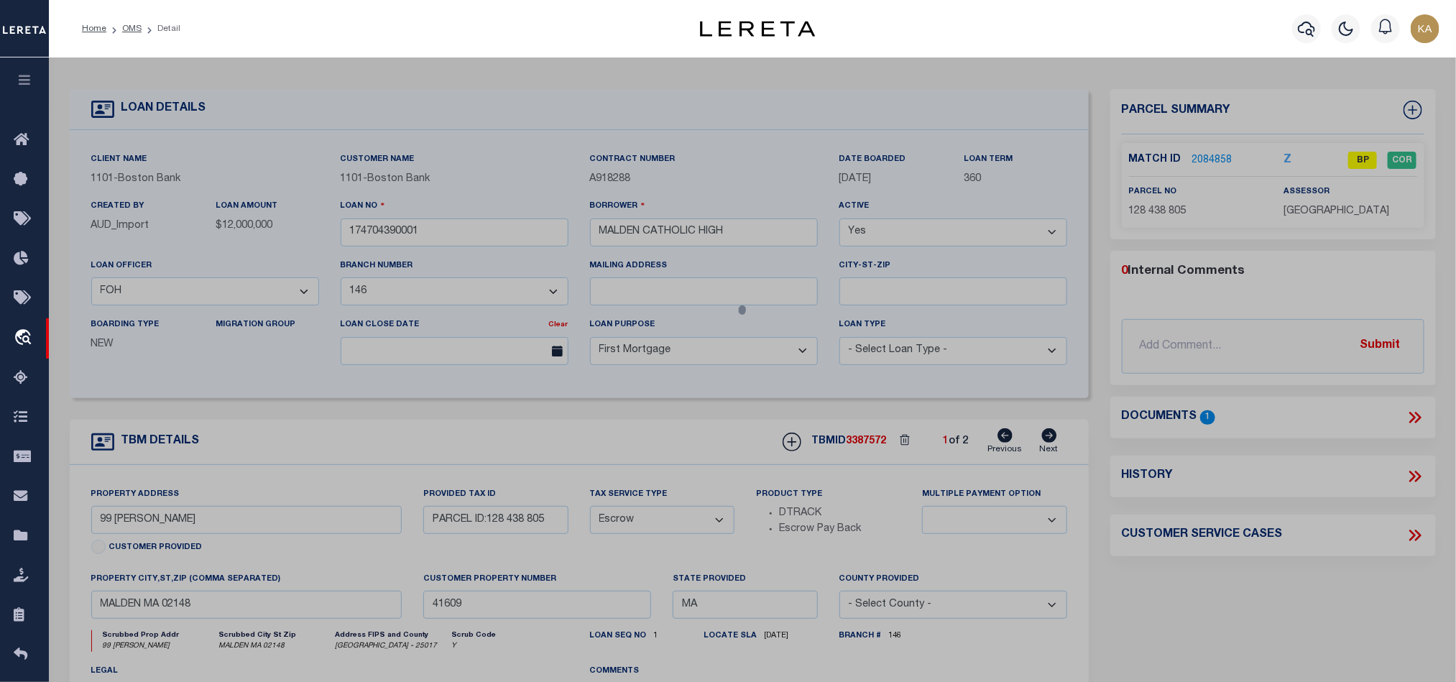
select select "BP"
type input "MALDEN CATHOLIC HIGH SCHOOL"
select select "AGF"
select select "ADD"
type input "99 [PERSON_NAME]"
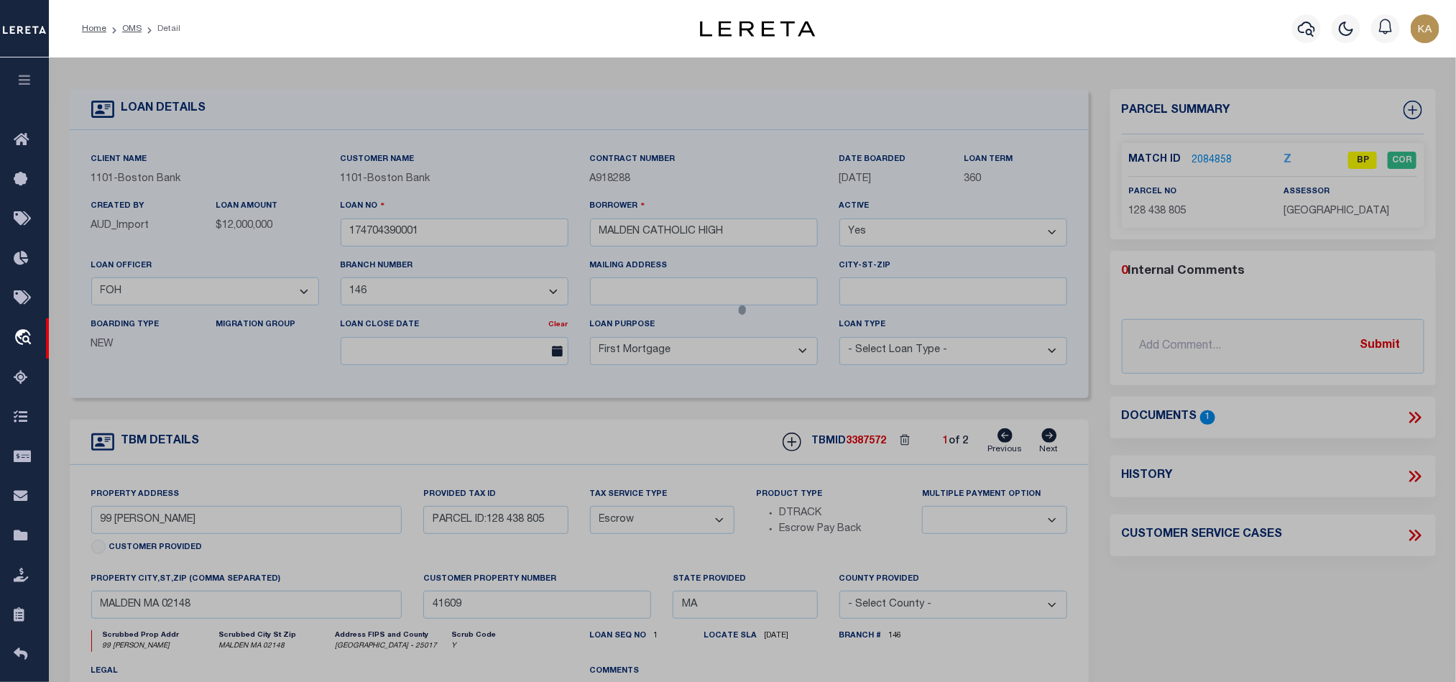
type input "MALDEN MA 02148"
type textarea "LOT:805 BLK:438 DIST:165 CITY/MUNI/TWP:MALDEN"
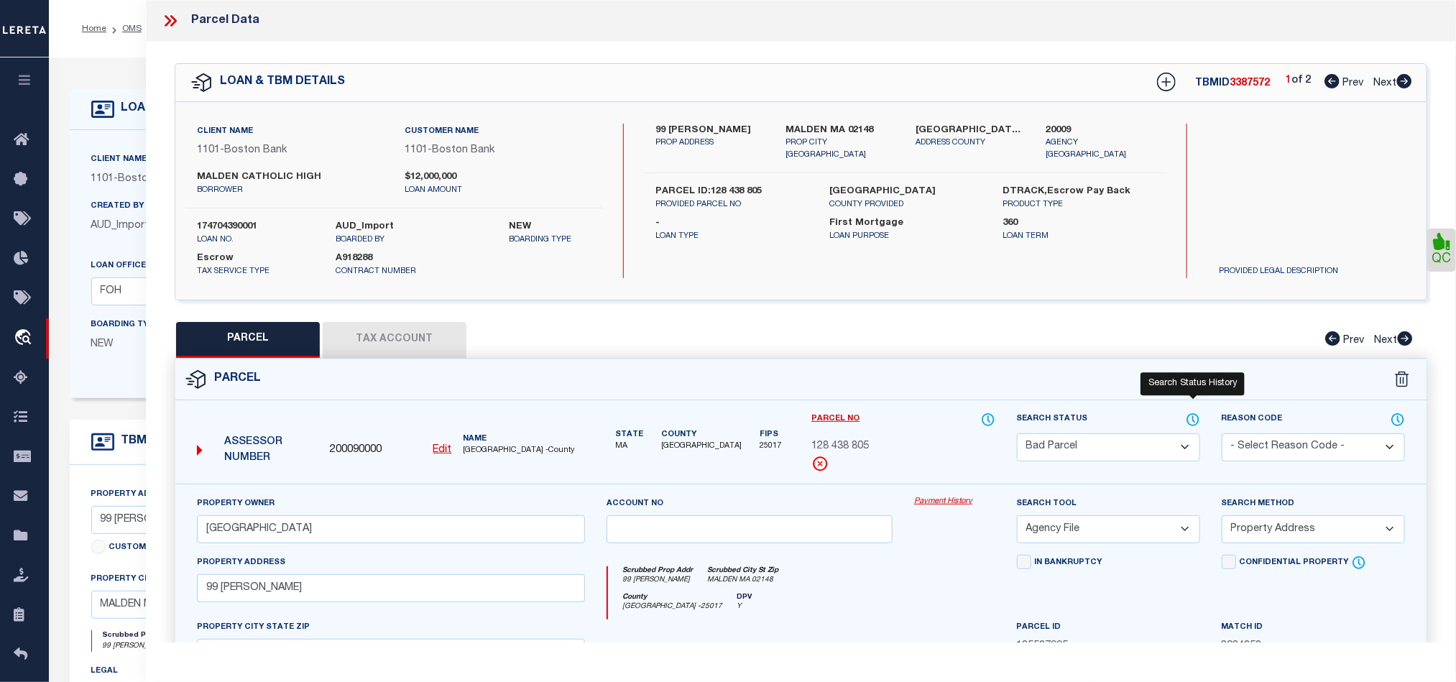
click at [1190, 417] on icon at bounding box center [1192, 419] width 11 height 11
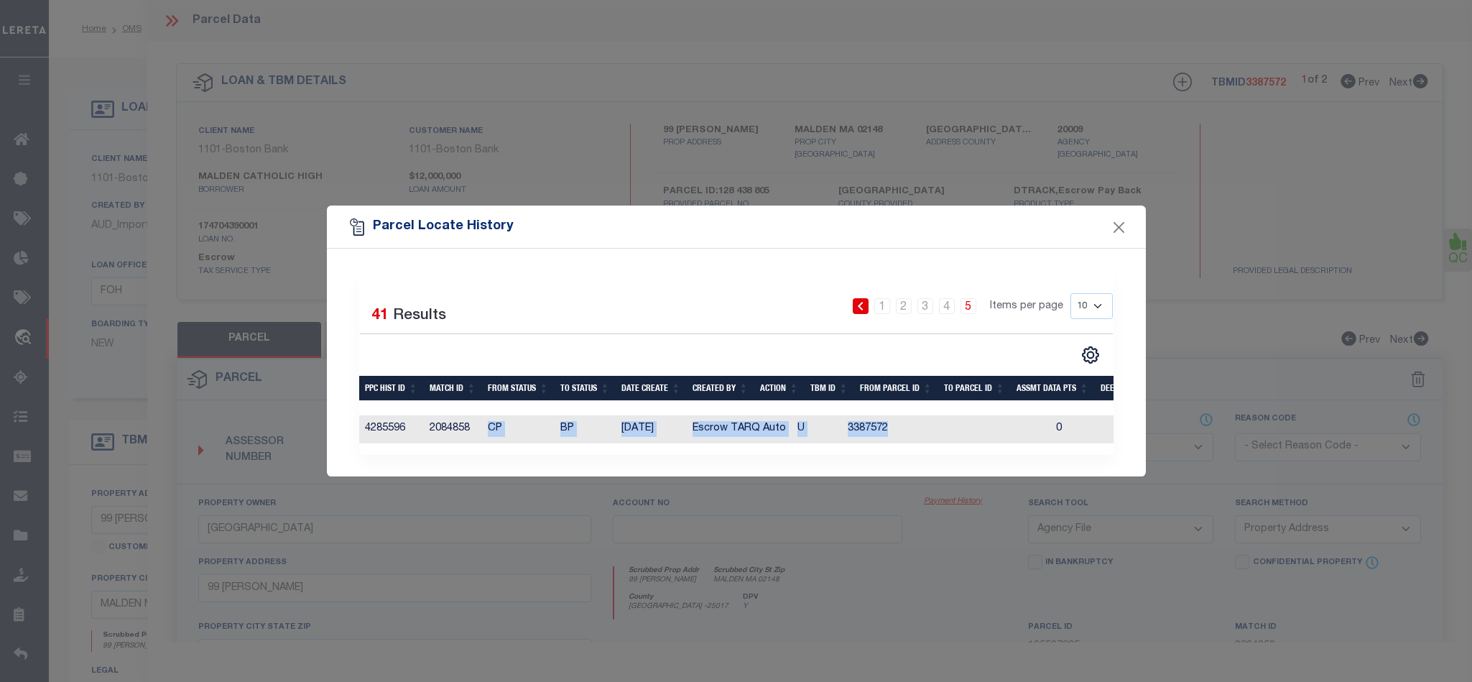
drag, startPoint x: 484, startPoint y: 425, endPoint x: 914, endPoint y: 425, distance: 430.5
click at [913, 425] on tr "4285596 2084858 CP BP 10/03/2025 Escrow TARQ Auto U 3387572 0 0 0 0 0 0 0 0" at bounding box center [1013, 429] width 1308 height 28
click at [1120, 218] on button "Close" at bounding box center [1119, 227] width 19 height 19
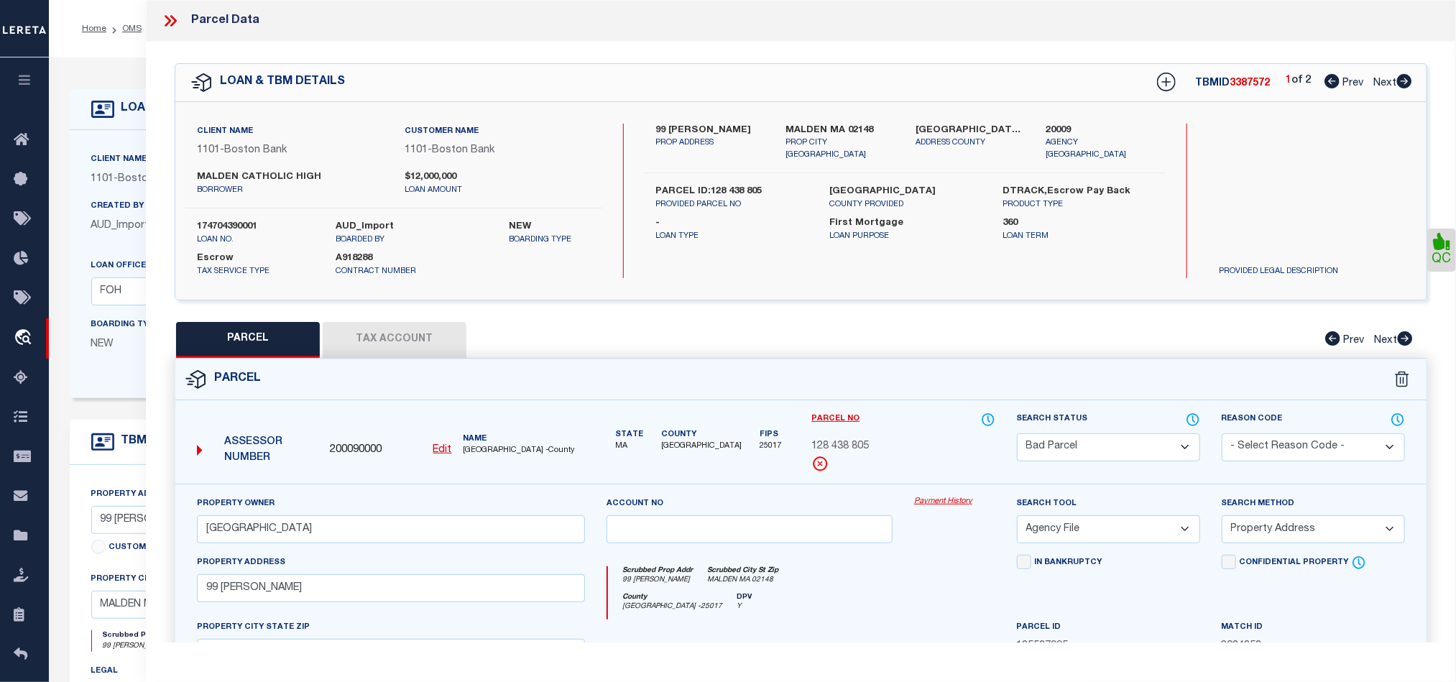
click at [1102, 458] on select "Automated Search Bad Parcel Complete Duplicate Parcel High Dollar Reporting In …" at bounding box center [1108, 447] width 183 height 28
click at [1017, 435] on select "Automated Search Bad Parcel Complete Duplicate Parcel High Dollar Reporting In …" at bounding box center [1108, 447] width 183 height 28
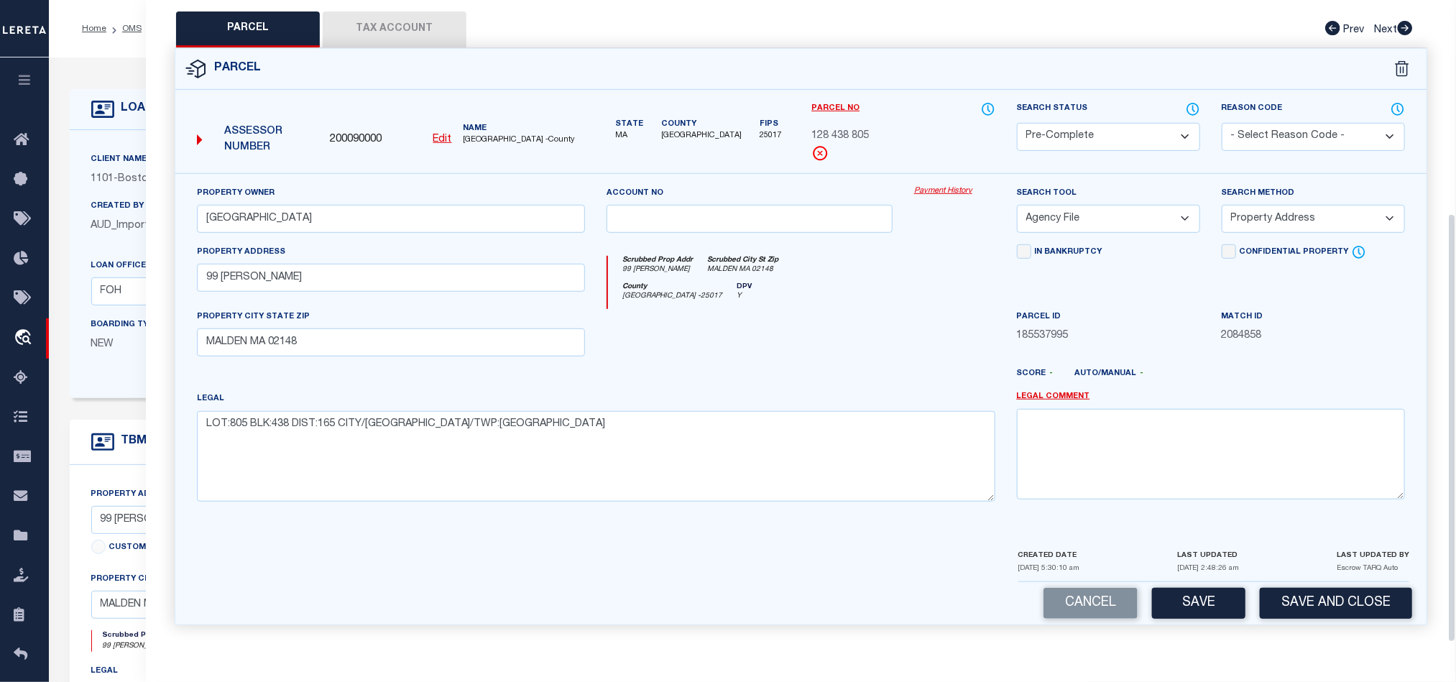
scroll to position [108, 0]
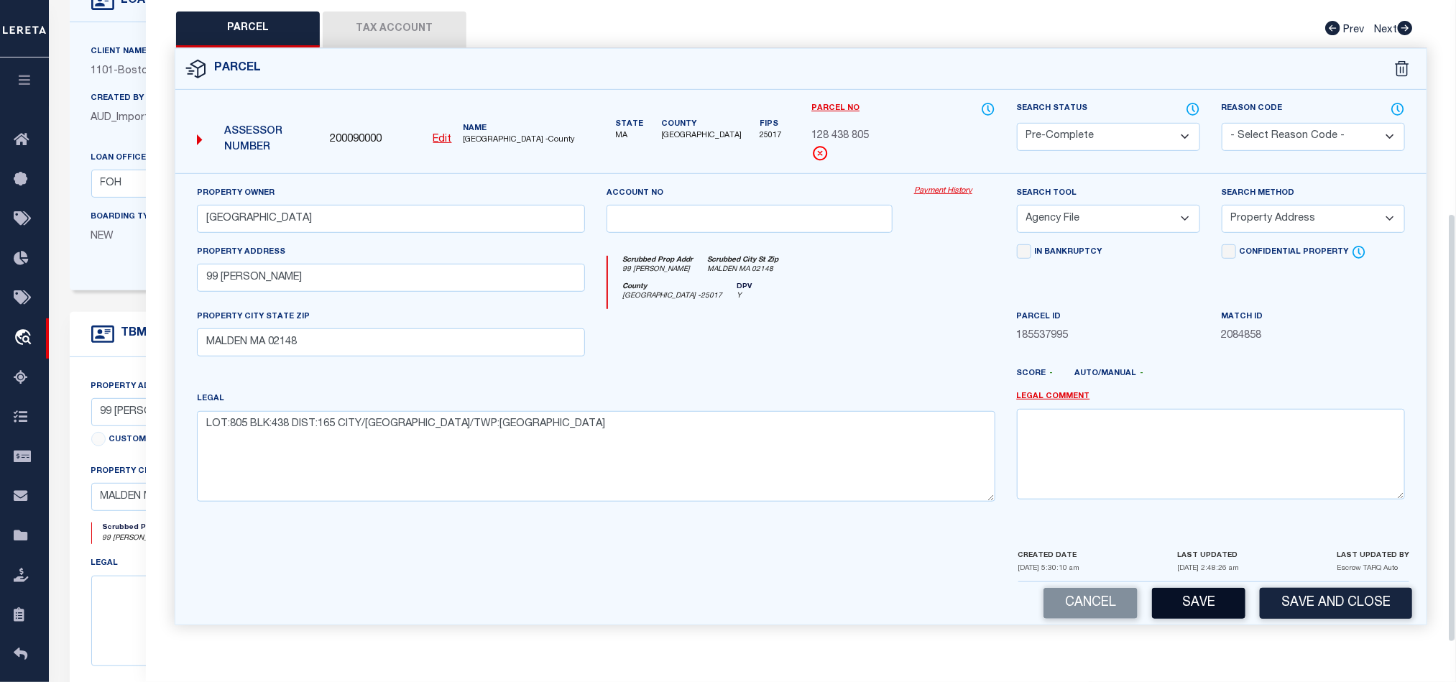
click at [1207, 596] on button "Save" at bounding box center [1198, 603] width 93 height 31
select select "AS"
select select
checkbox input "false"
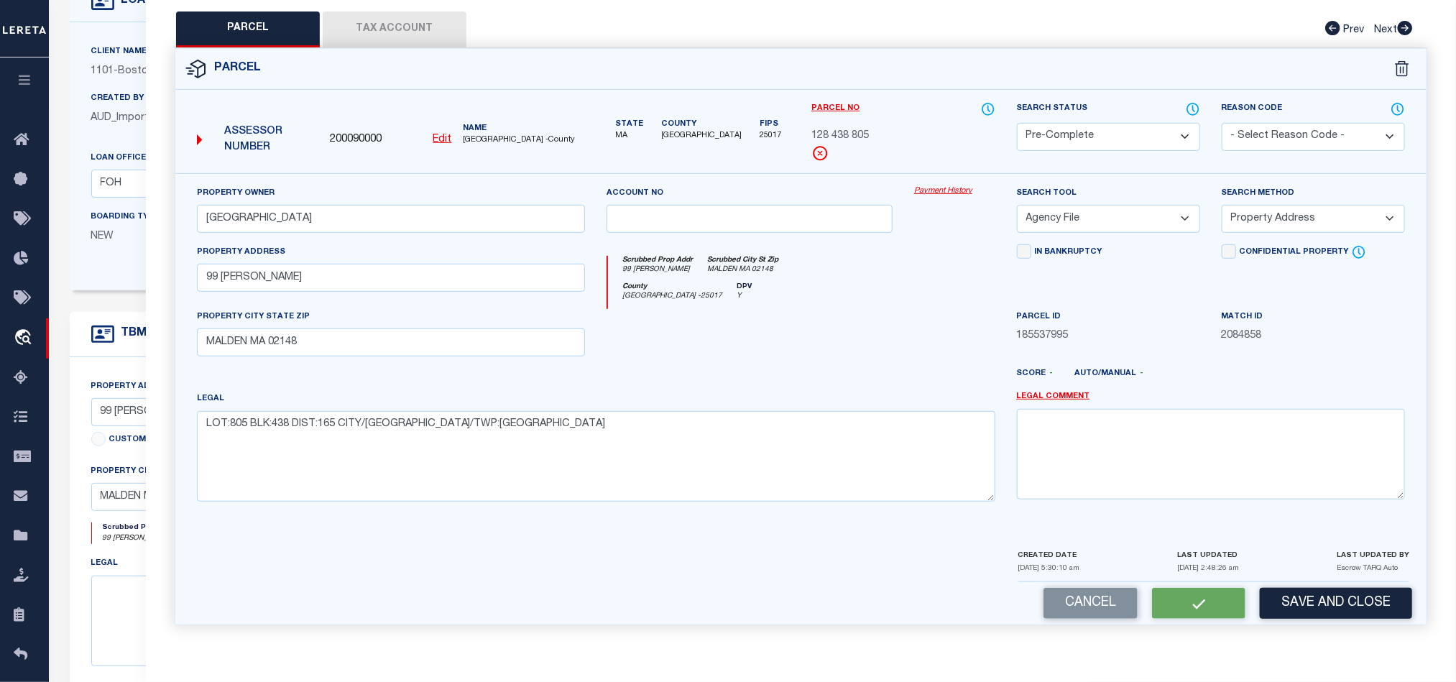
checkbox input "false"
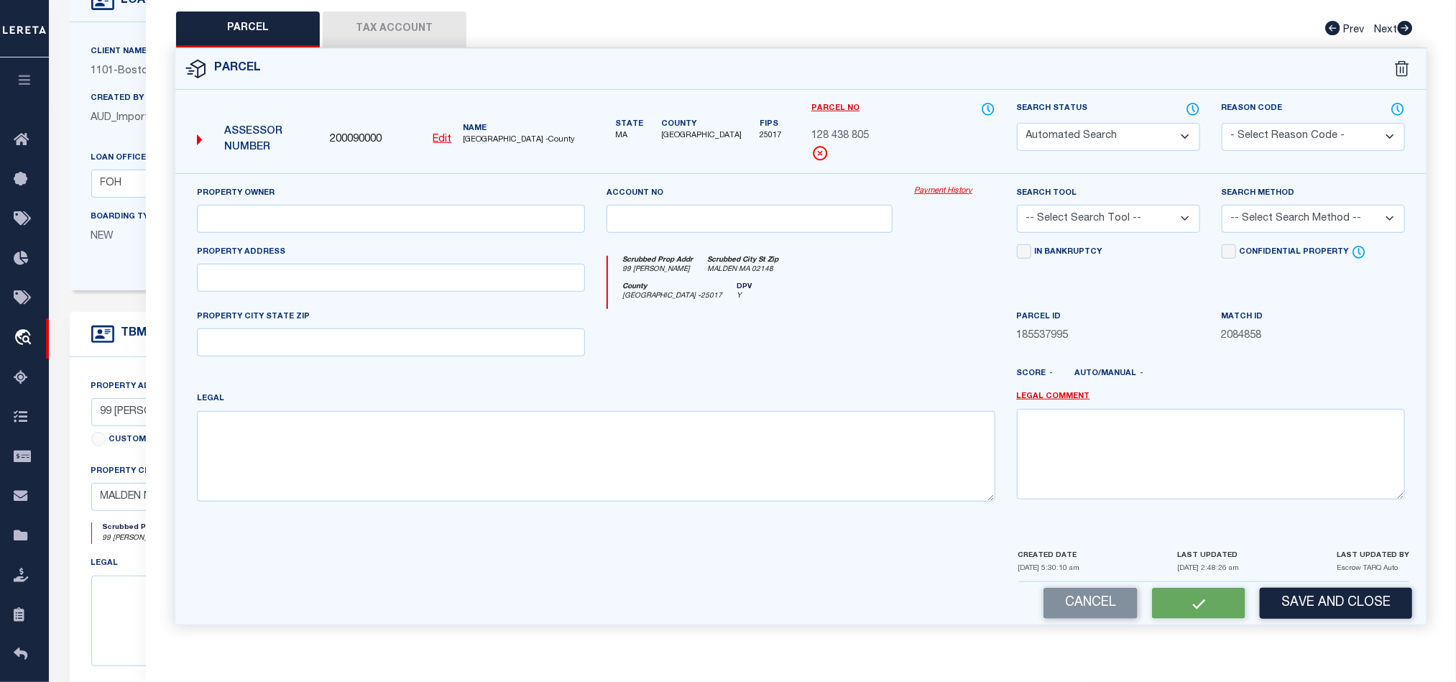
select select "PC"
type input "[GEOGRAPHIC_DATA]"
select select "AGF"
select select "ADD"
type input "99 CRYSTAL ST"
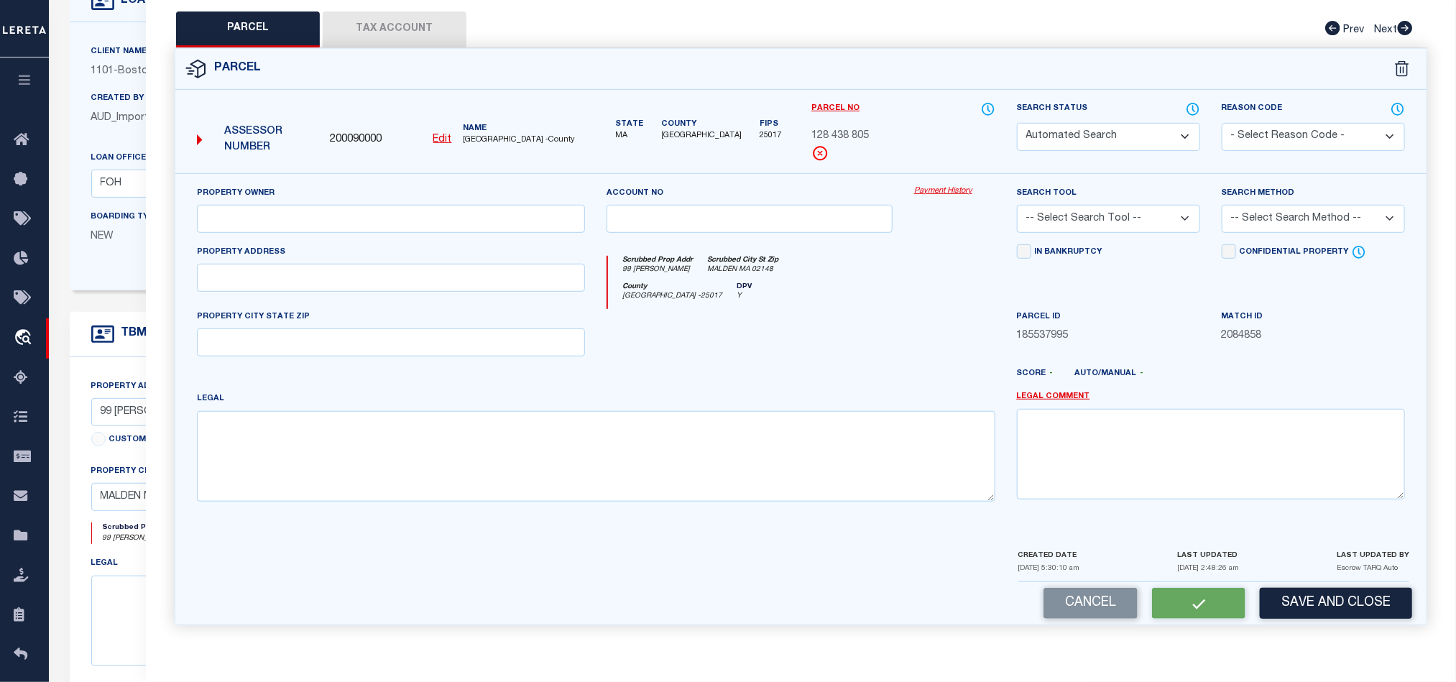
type input "MALDEN MA 02148"
type textarea "LOT:805 BLK:438 DIST:165 CITY/MUNI/TWP:MALDEN"
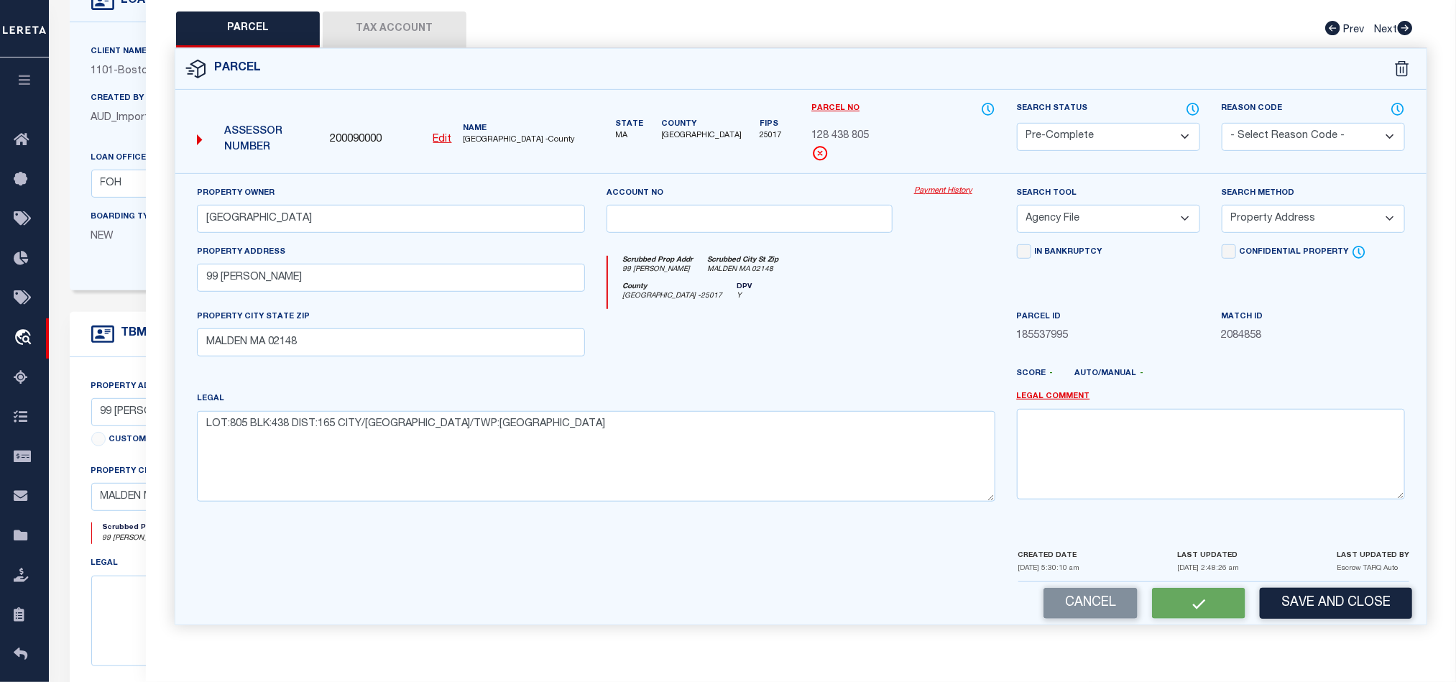
scroll to position [320, 0]
click at [971, 351] on div at bounding box center [954, 338] width 103 height 59
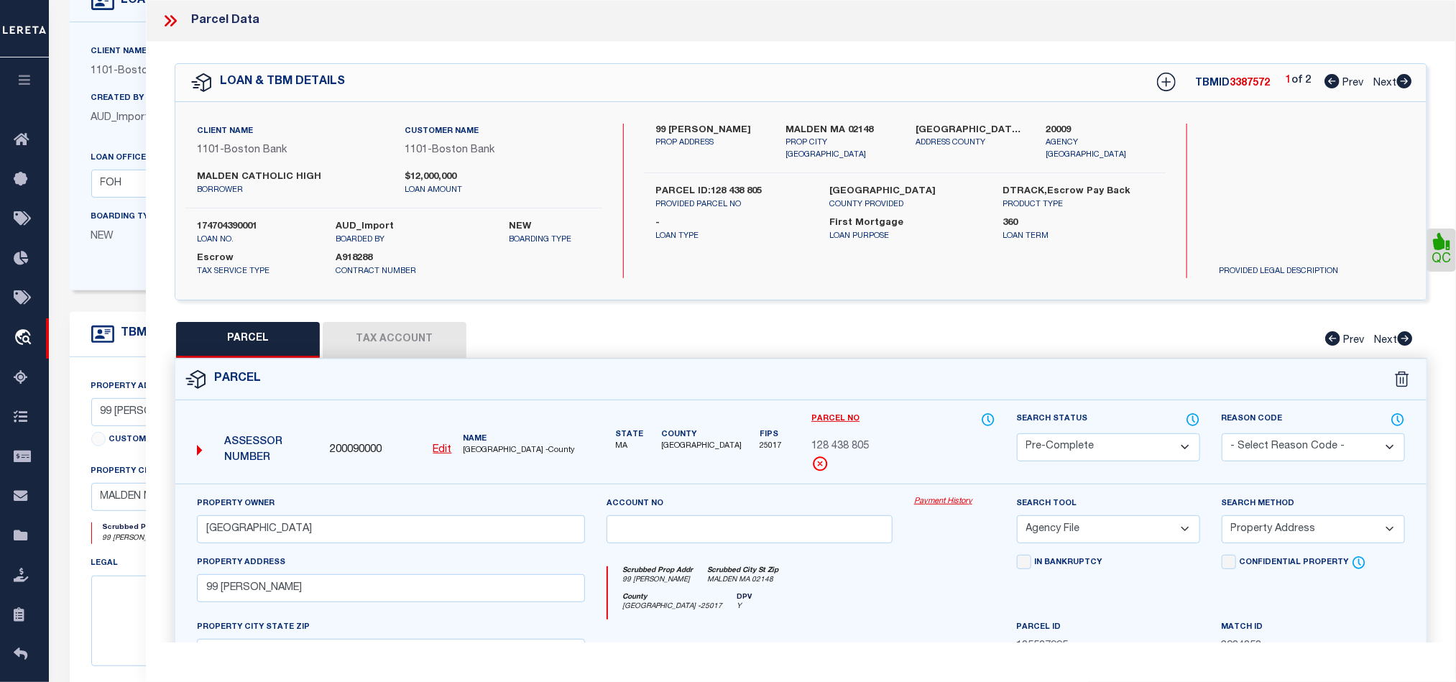
click at [173, 22] on icon at bounding box center [170, 20] width 19 height 19
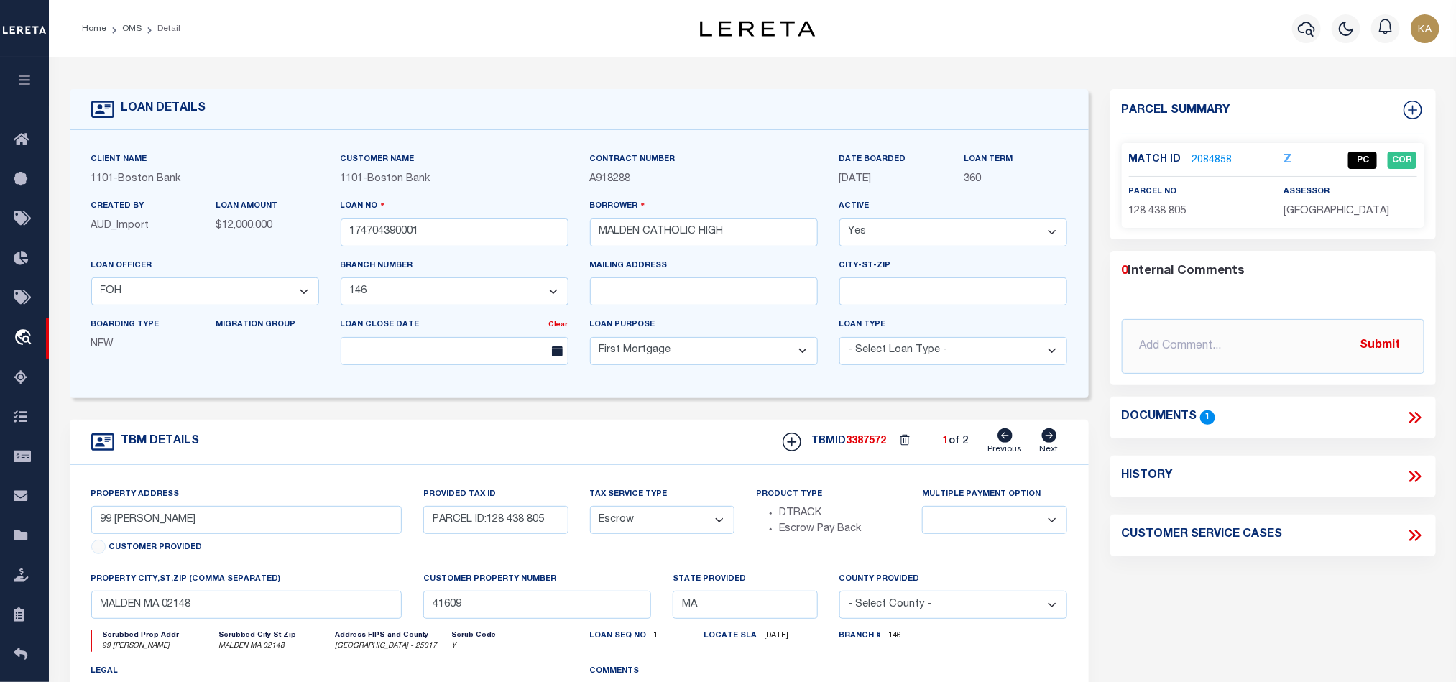
click at [1042, 441] on icon at bounding box center [1049, 435] width 15 height 14
type input "50 CRYSTAL ST"
type input "PARCEL ID:128 437 701"
select select
type input "41610"
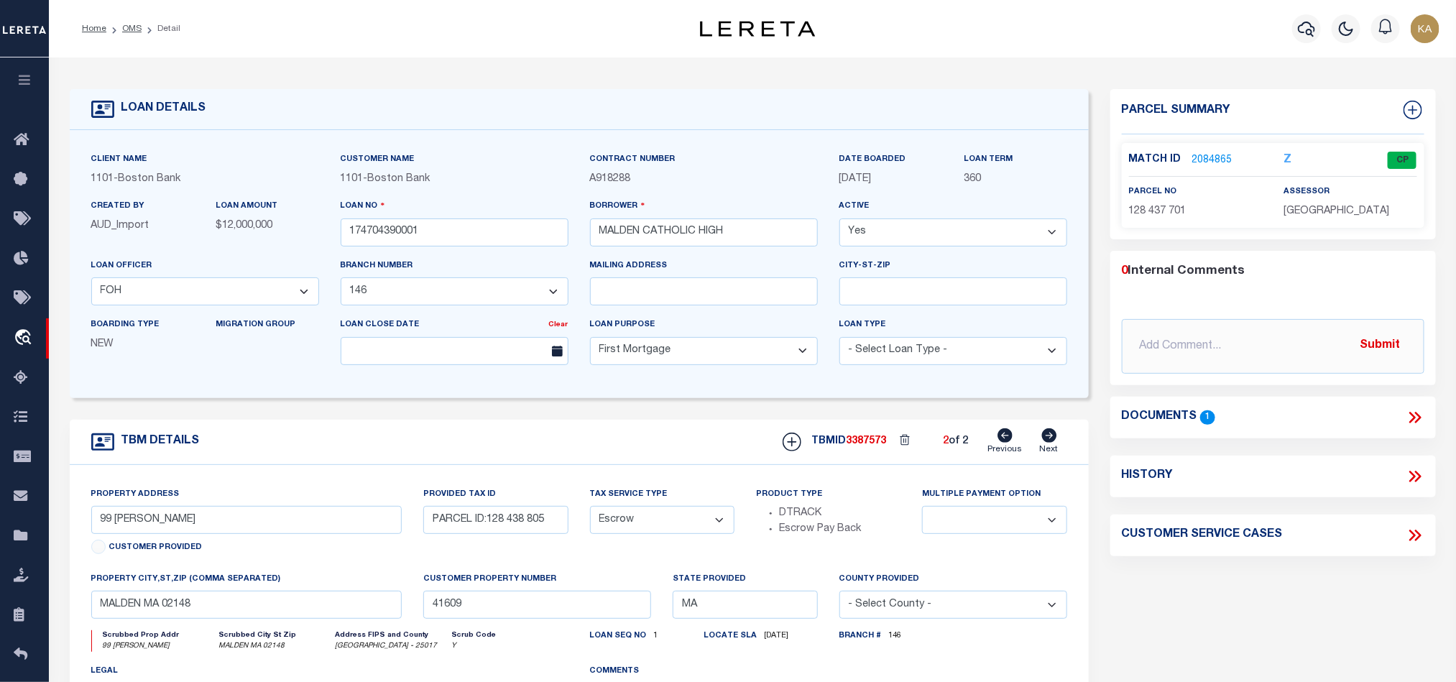
select select
click at [1005, 443] on icon at bounding box center [1005, 435] width 15 height 14
type input "99 CRYSTAL ST"
type input "PARCEL ID:128 438 805"
select select
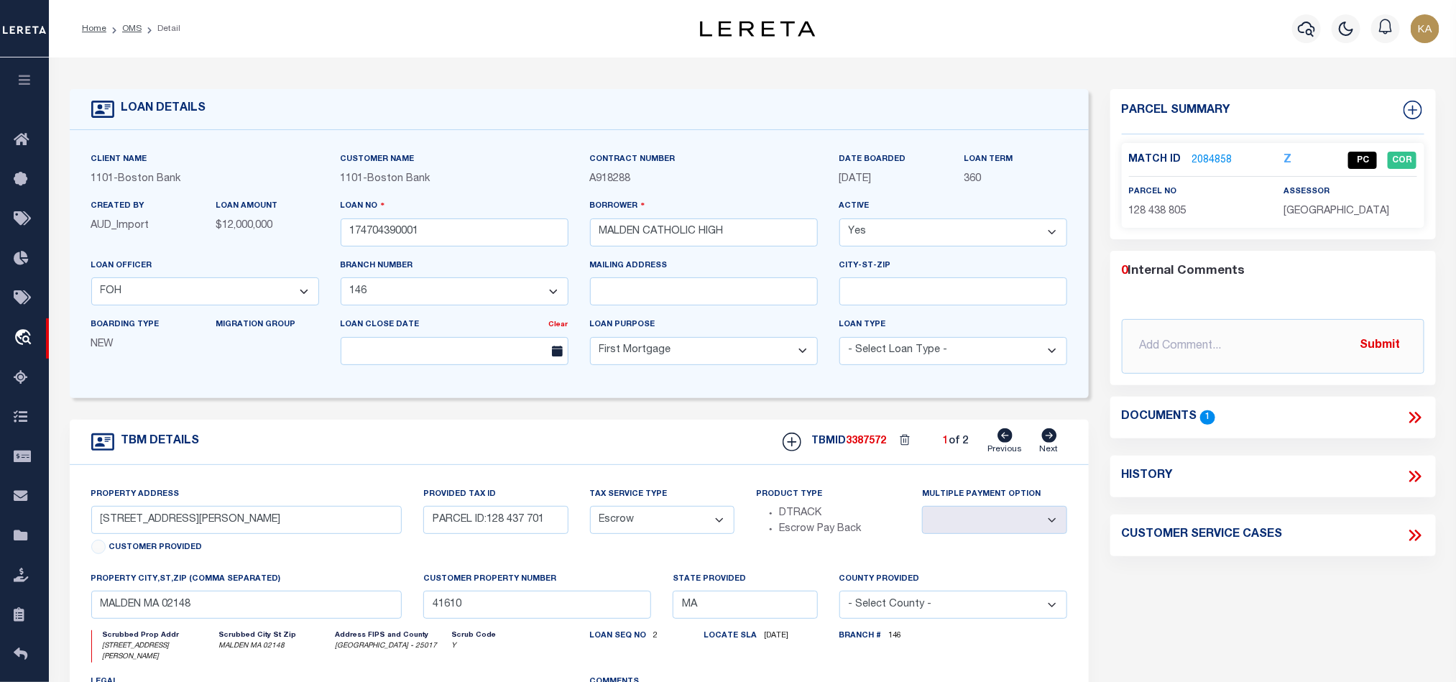
type input "41609"
select select
click at [1046, 451] on link "Next" at bounding box center [1049, 441] width 19 height 27
type input "50 CRYSTAL ST"
type input "PARCEL ID:128 437 701"
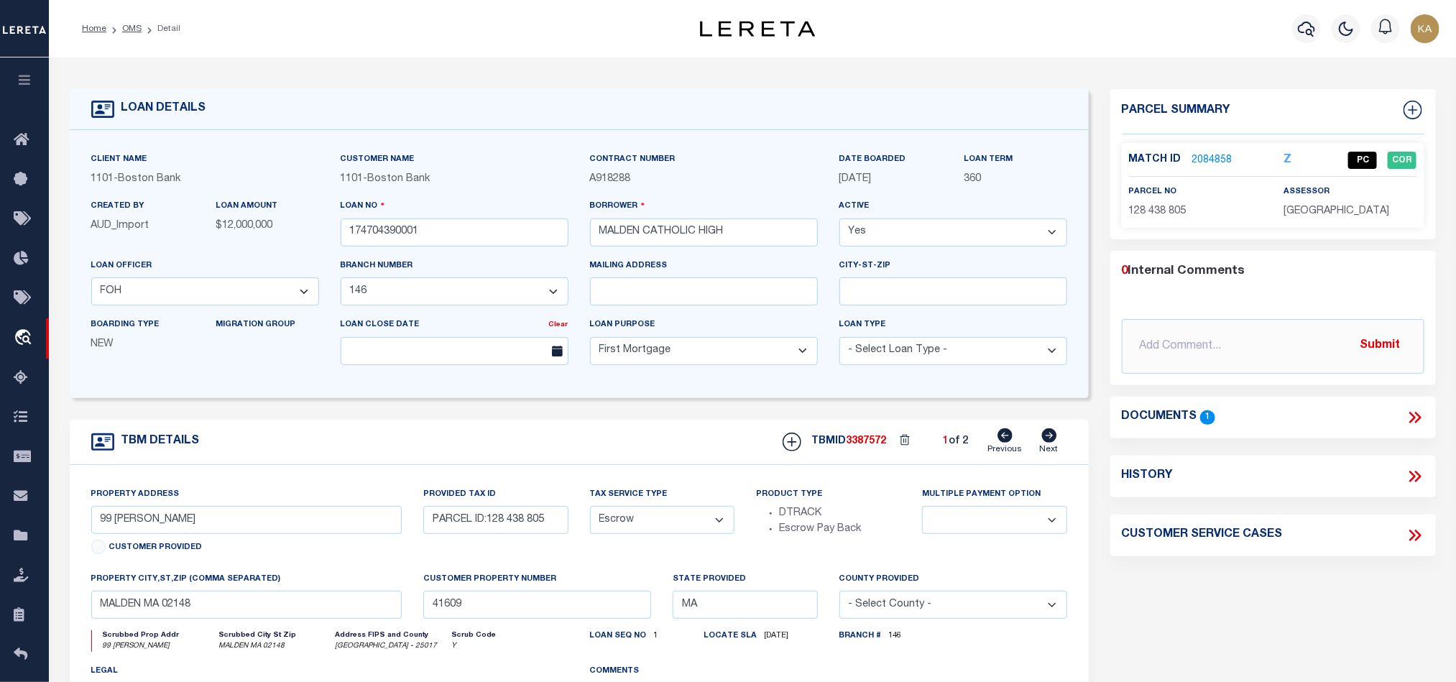
select select
type input "41610"
select select
click at [1008, 443] on icon at bounding box center [1005, 435] width 15 height 14
type input "99 [PERSON_NAME]"
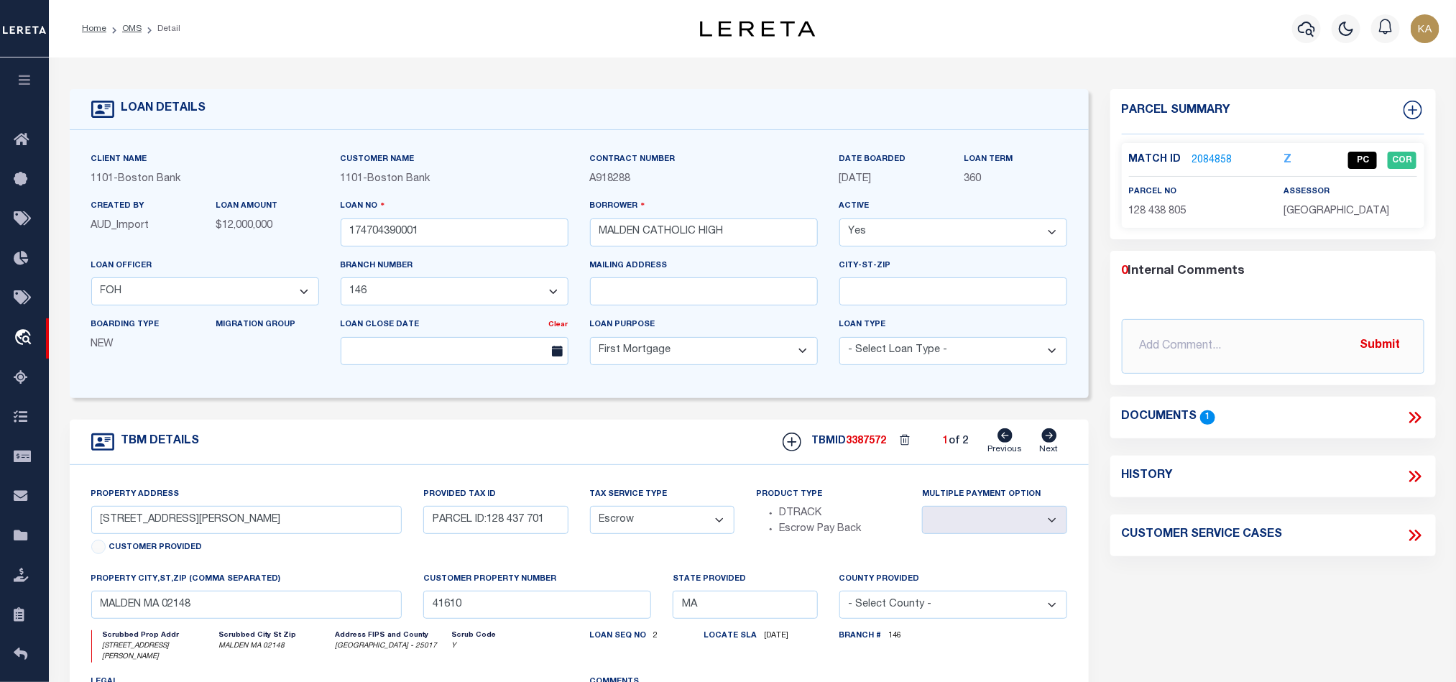
type input "PARCEL ID:128 438 805"
select select
type input "41609"
select select
click at [1033, 453] on div "TBMID 3387572 1 of 2 Previous Next" at bounding box center [919, 441] width 295 height 27
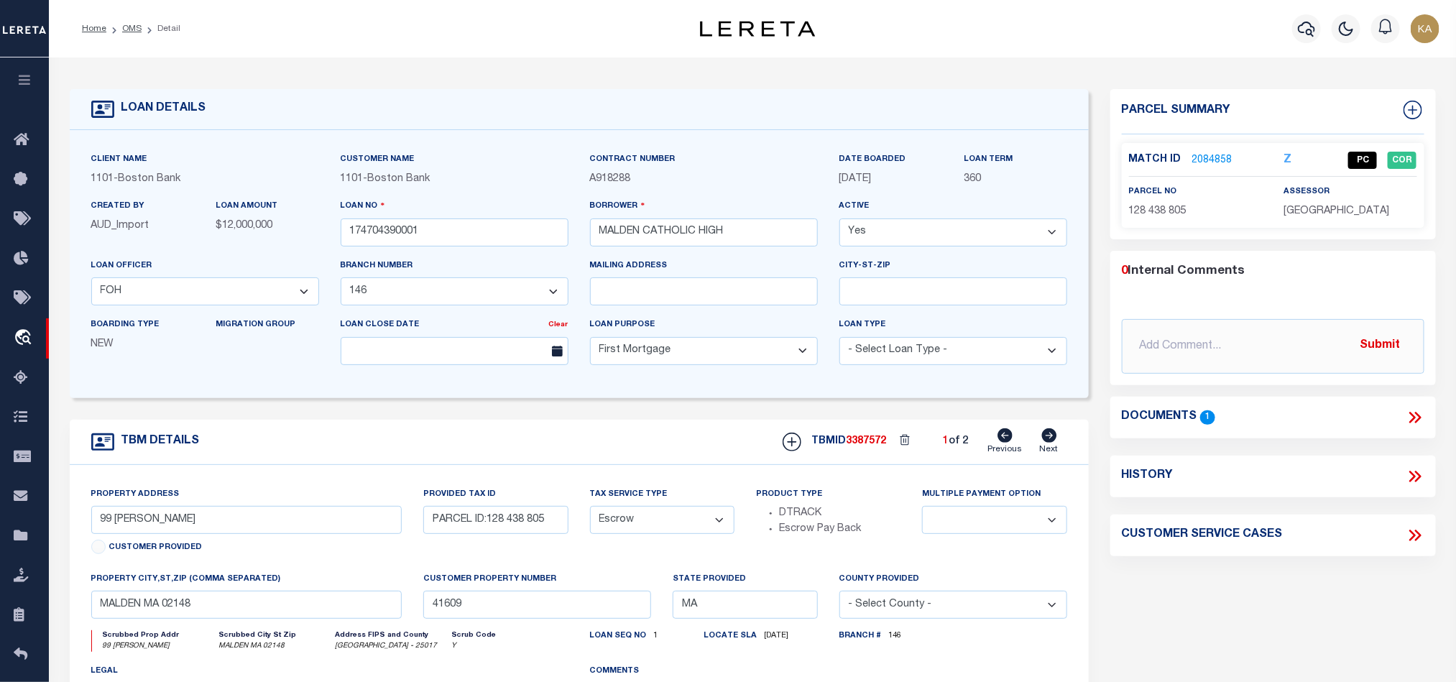
click at [1043, 443] on icon at bounding box center [1049, 435] width 15 height 14
type input "50 CRYSTAL ST"
type input "PARCEL ID:128 437 701"
select select
type input "41610"
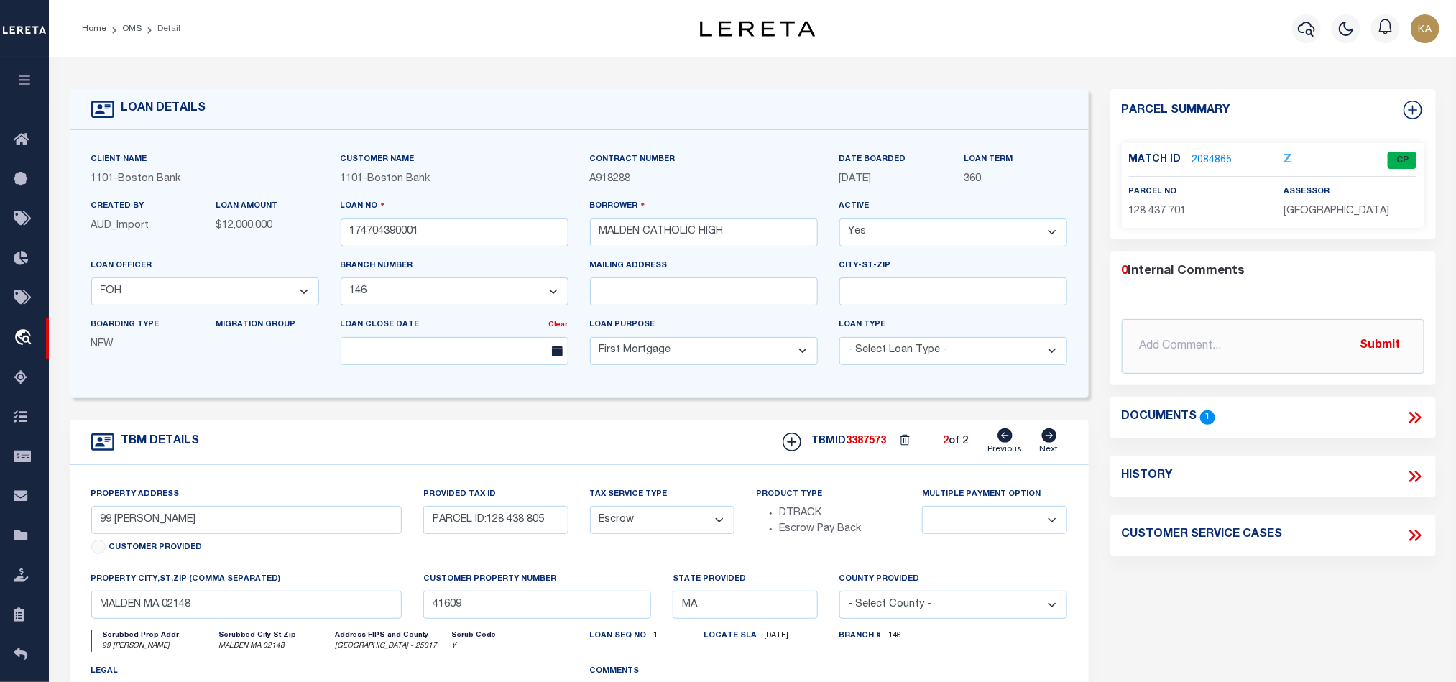
select select
click at [1012, 443] on icon at bounding box center [1005, 435] width 15 height 14
type input "99 [PERSON_NAME]"
type input "PARCEL ID:128 438 805"
select select
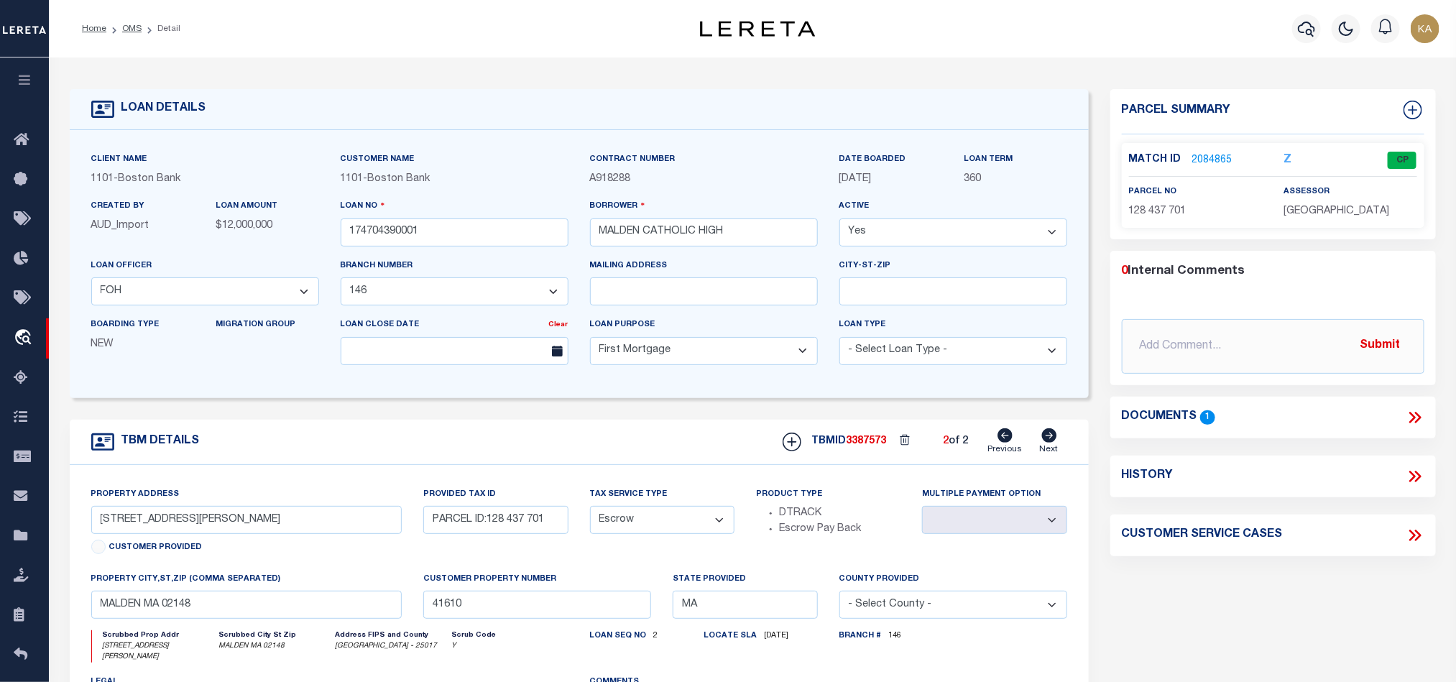
type input "41609"
select select
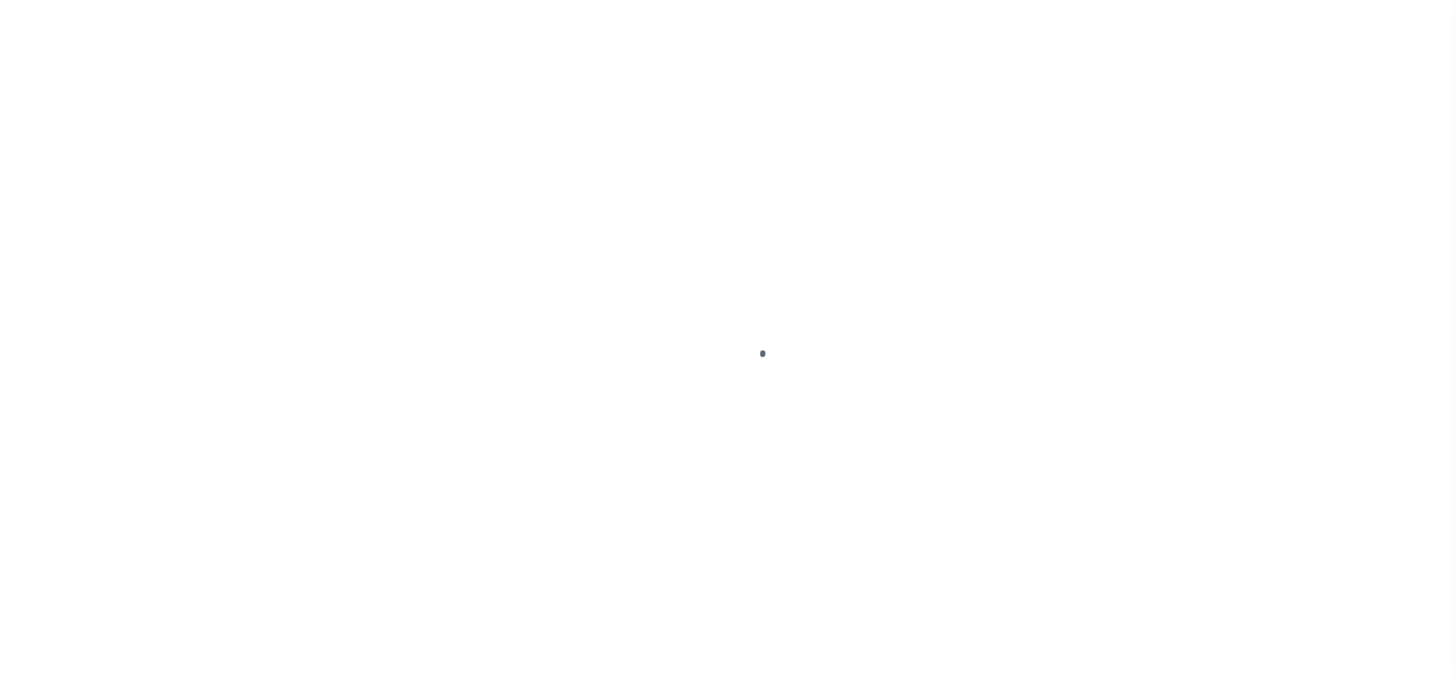
select select "45636"
select select "4566"
select select "10"
select select "Escrow"
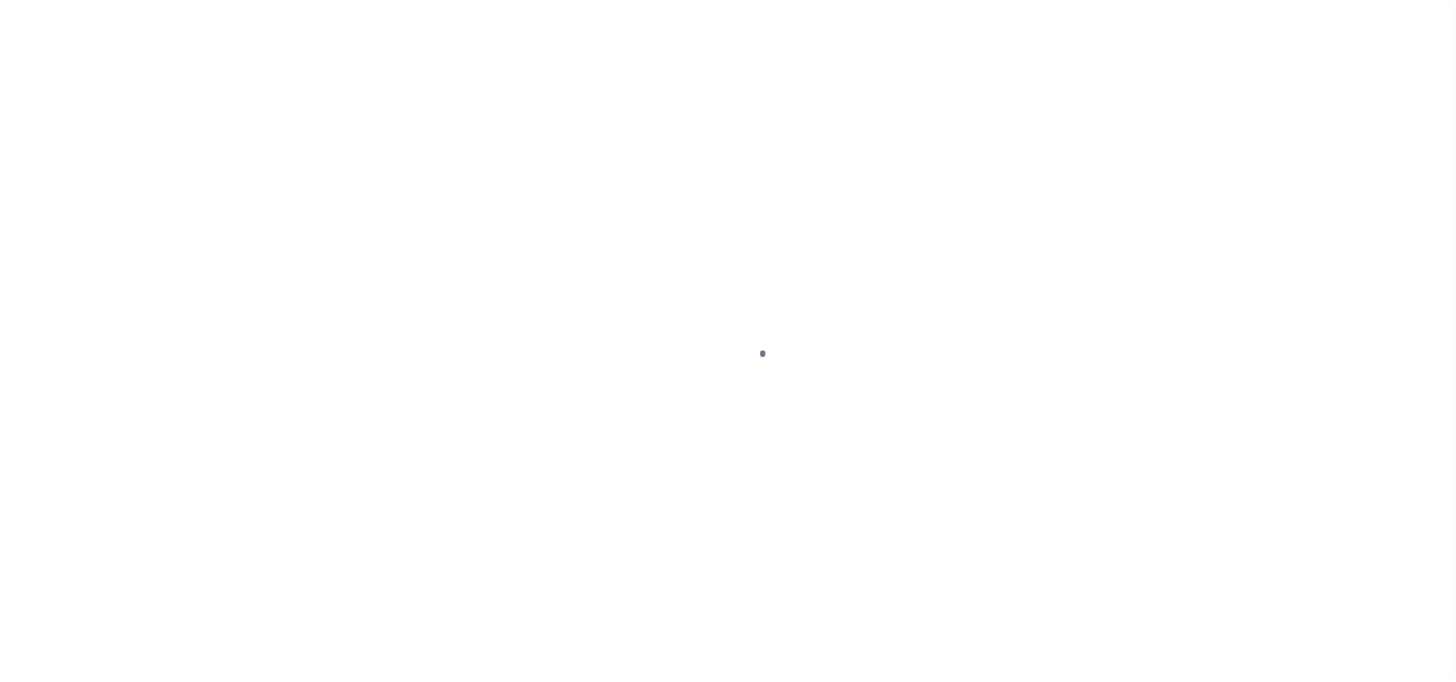
select select "45636"
select select "4566"
select select "10"
select select "Escrow"
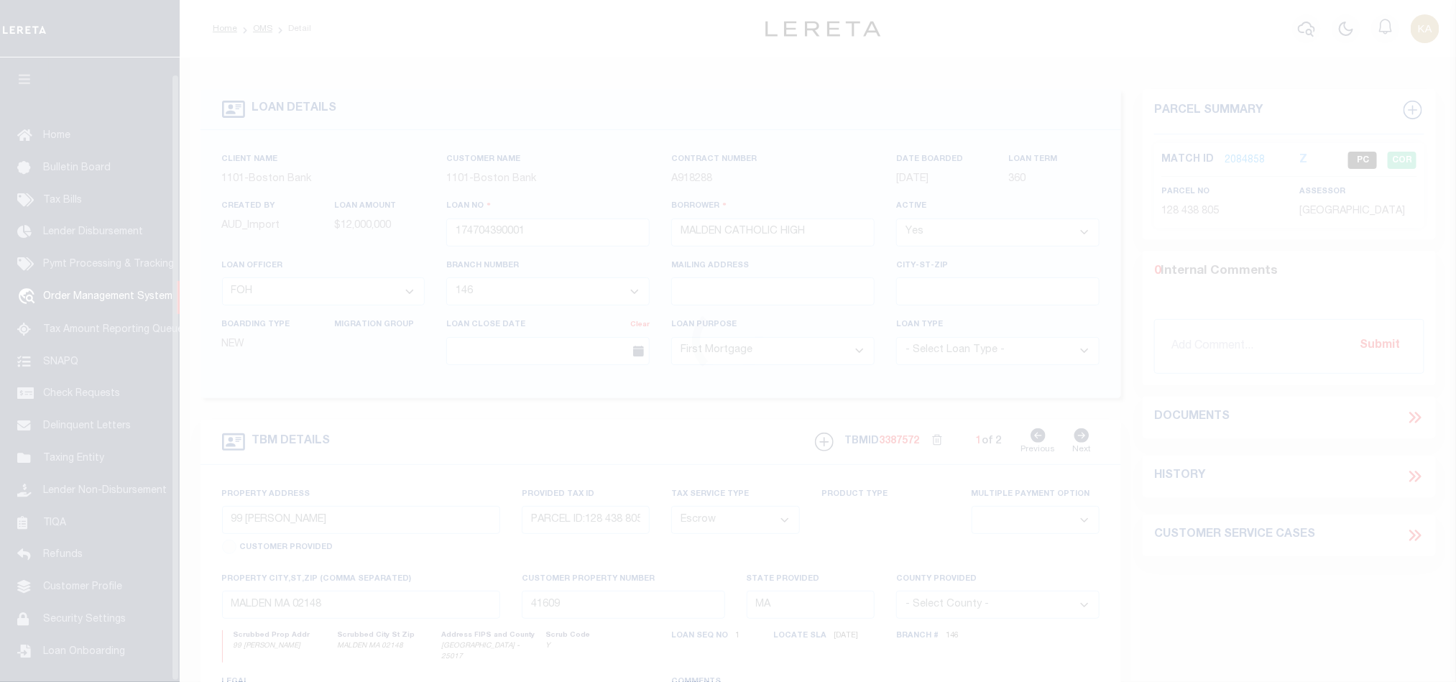
scroll to position [17, 0]
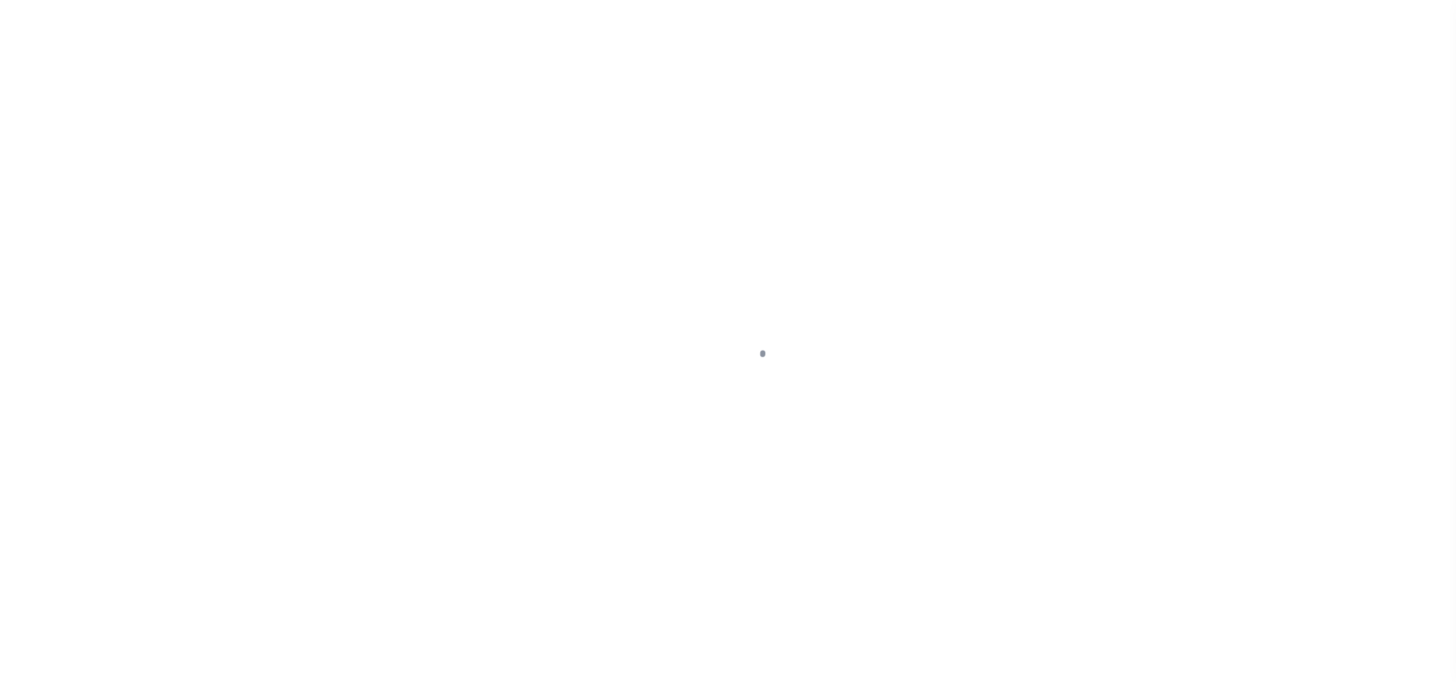
select select "45636"
select select "4566"
select select "10"
select select "Escrow"
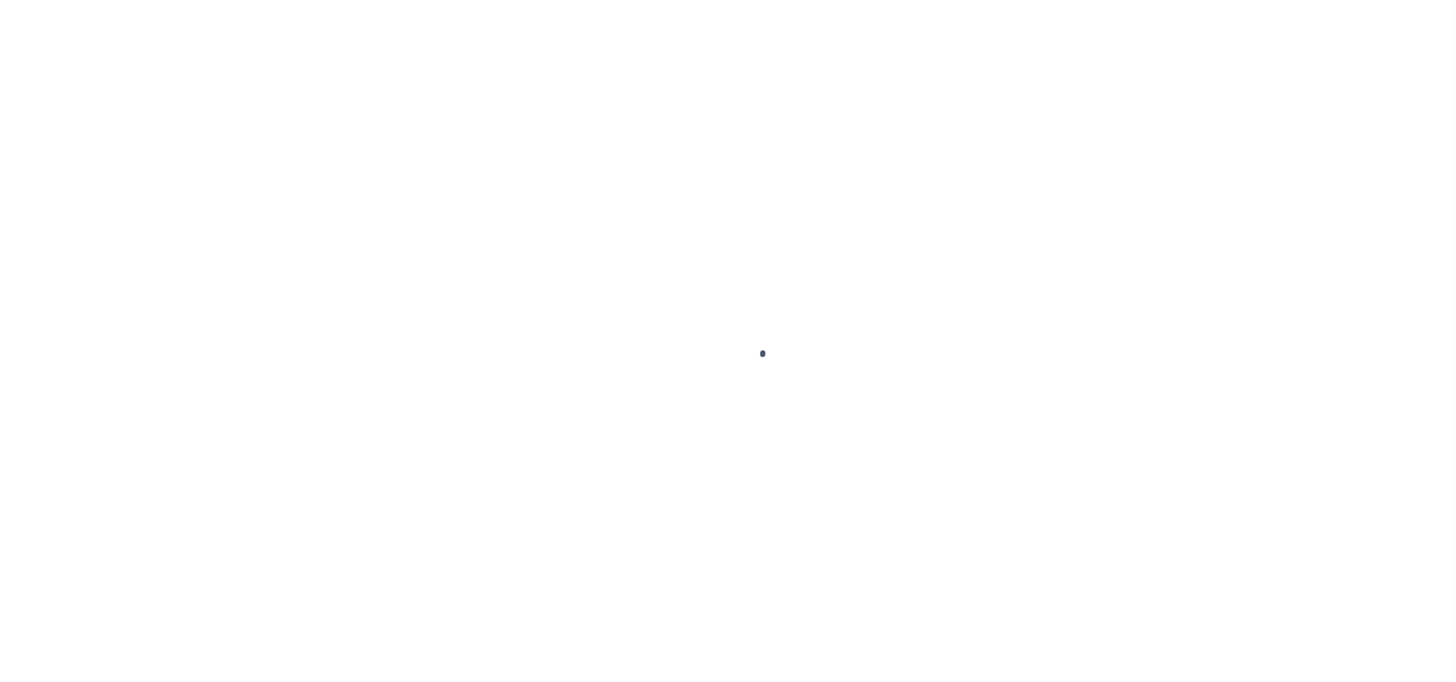
select select "45636"
select select "4566"
select select "10"
select select "Escrow"
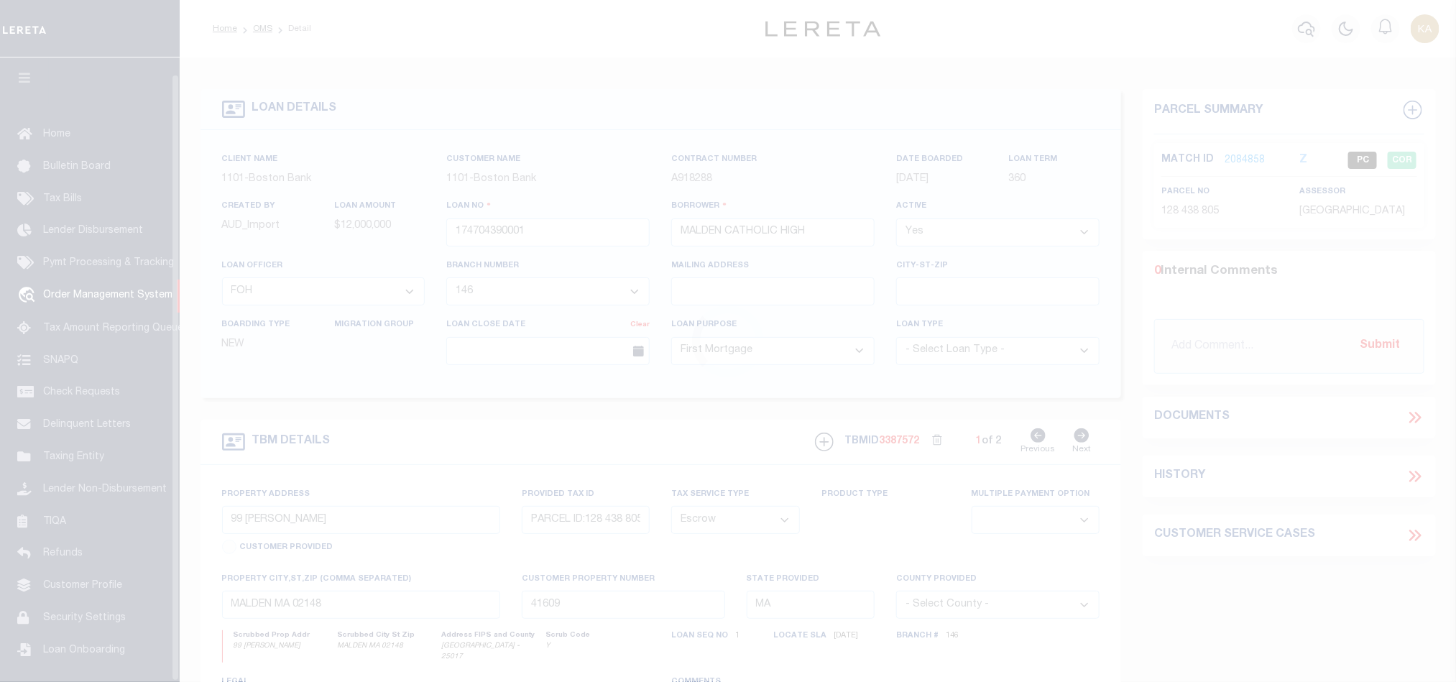
scroll to position [17, 0]
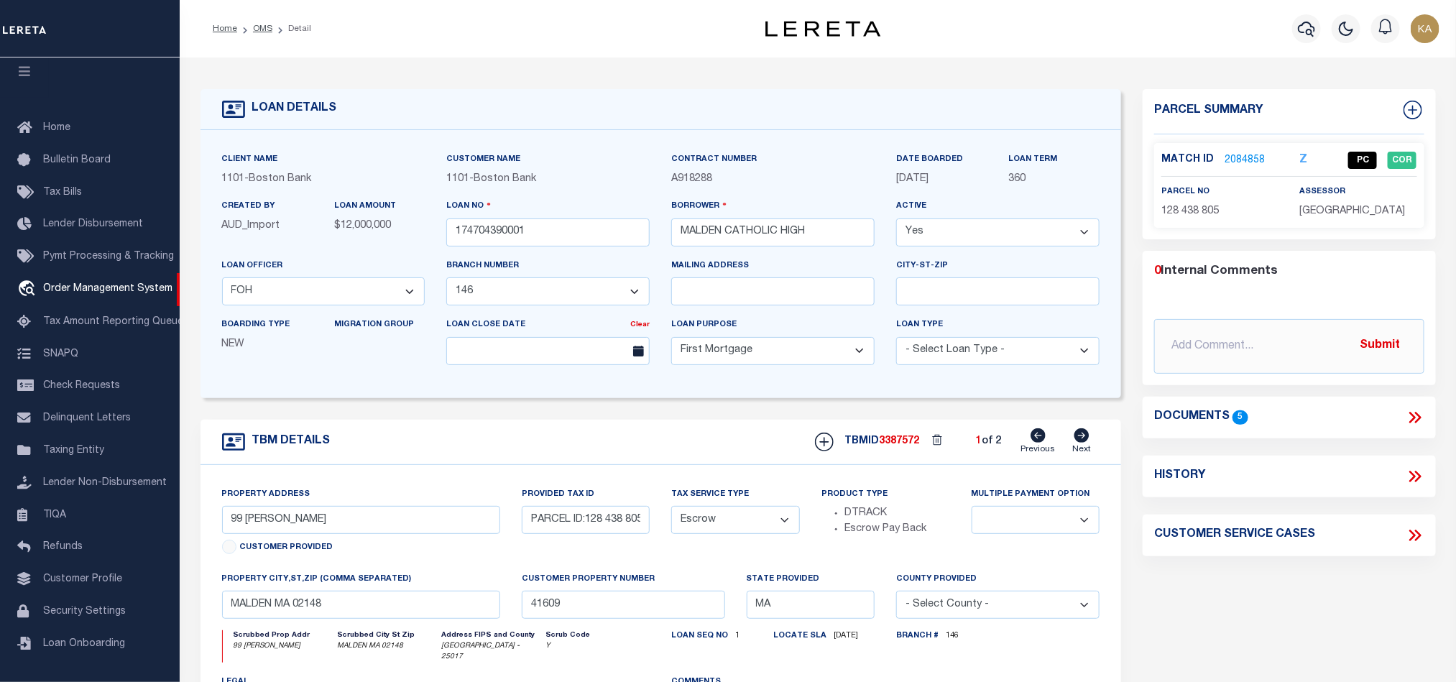
click at [1251, 160] on link "2084858" at bounding box center [1245, 160] width 40 height 15
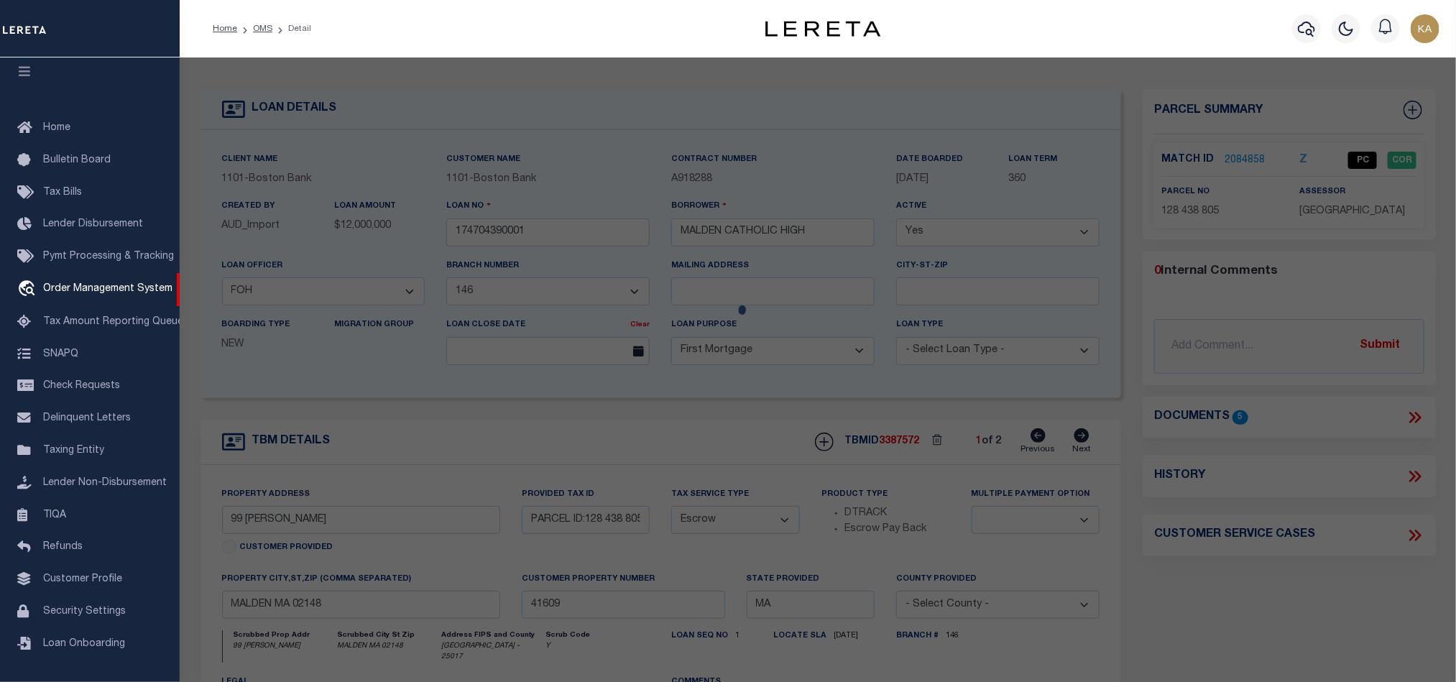
checkbox input "false"
select select "PC"
type input "[GEOGRAPHIC_DATA]"
select select "AGF"
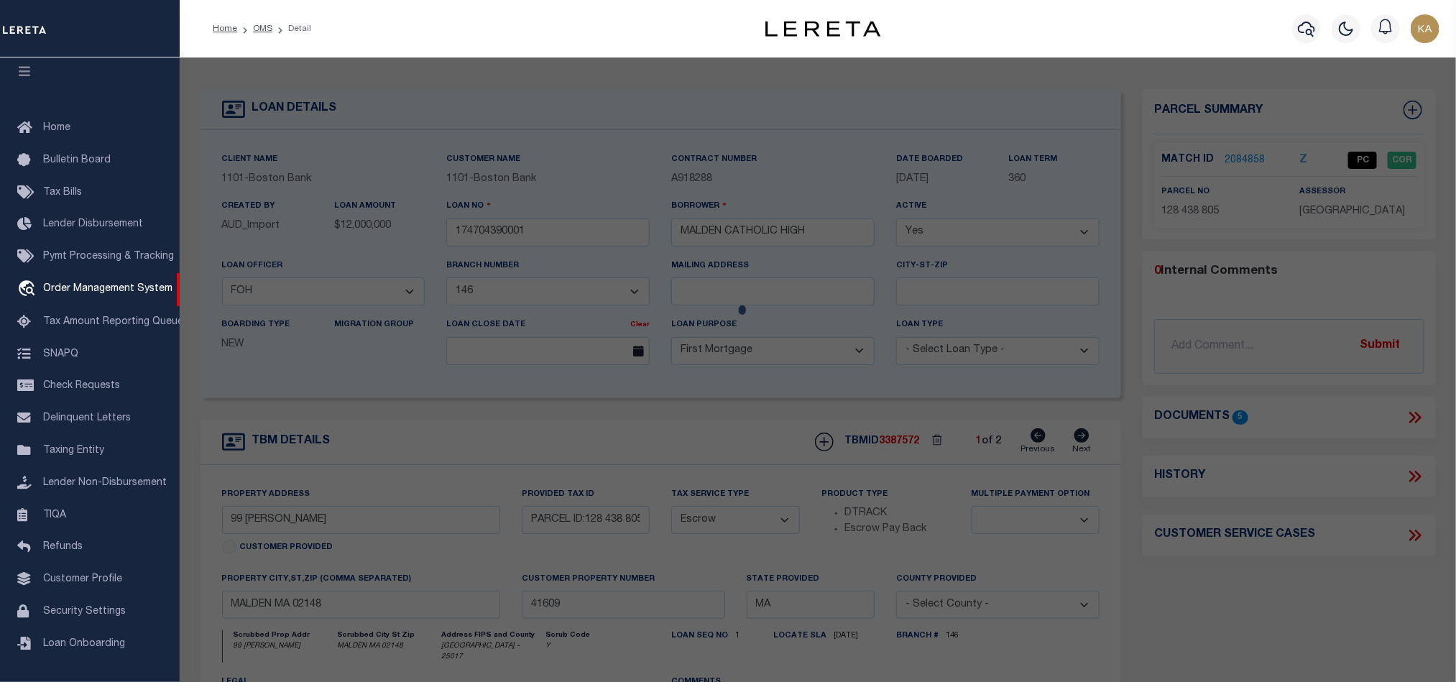
select select "ADD"
type input "99 [PERSON_NAME]"
type input "MALDEN MA 02148"
type textarea "LOT:805 BLK:438 DIST:165 CITY/[GEOGRAPHIC_DATA]/TWP:[GEOGRAPHIC_DATA]"
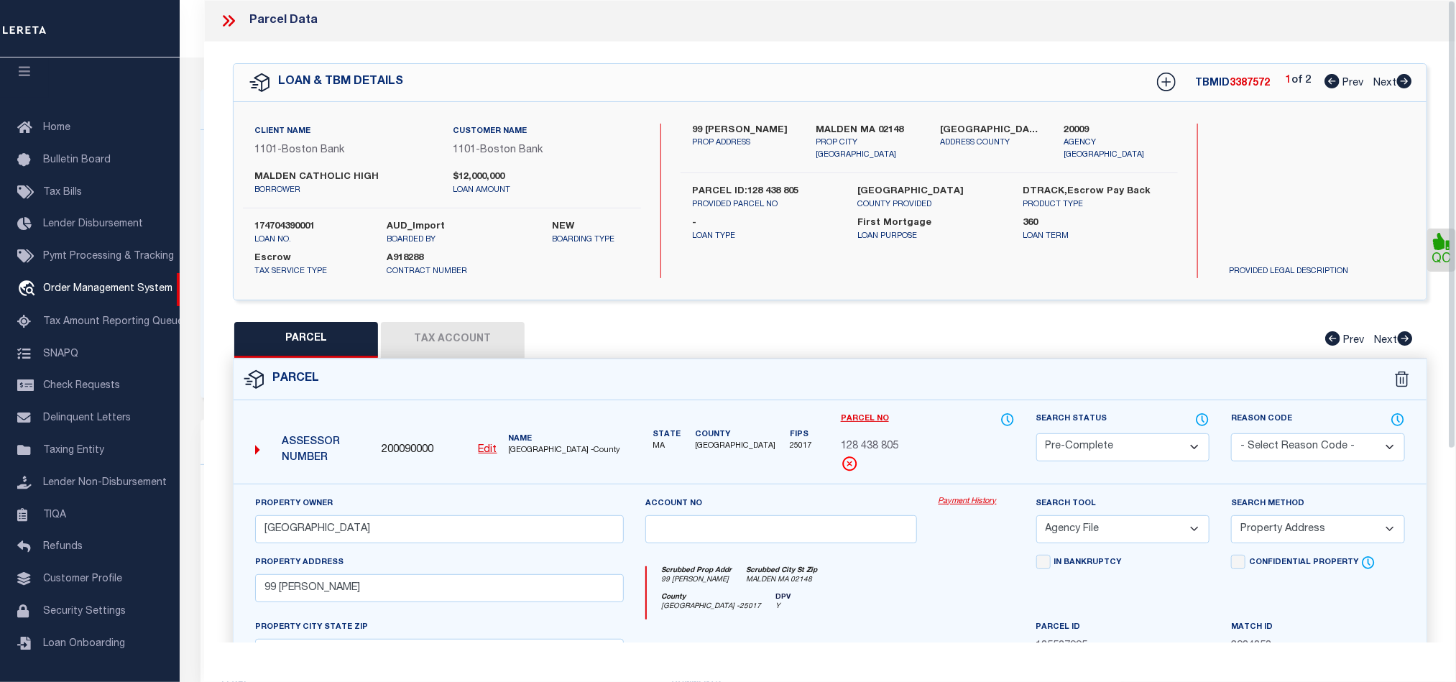
click at [1128, 441] on select "Automated Search Bad Parcel Complete Duplicate Parcel High Dollar Reporting In …" at bounding box center [1123, 447] width 174 height 28
click at [1036, 435] on select "Automated Search Bad Parcel Complete Duplicate Parcel High Dollar Reporting In …" at bounding box center [1123, 447] width 174 height 28
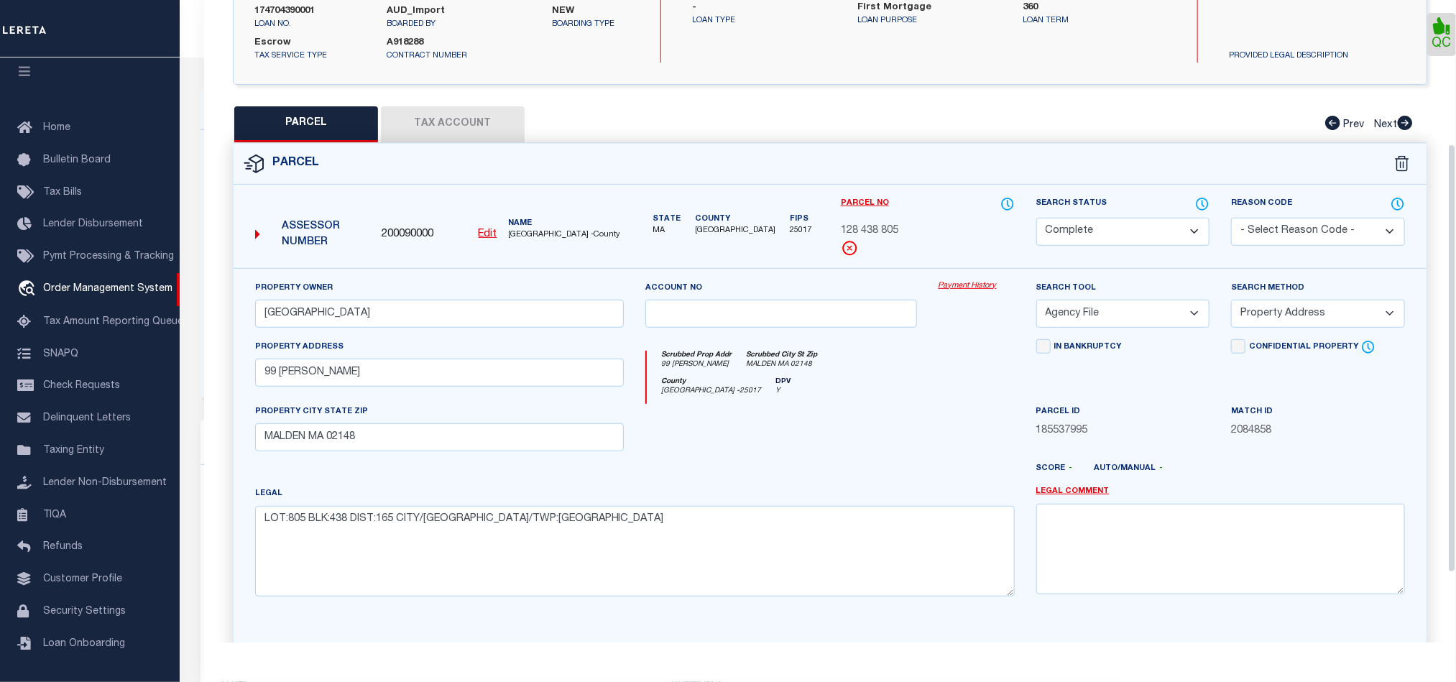
scroll to position [320, 0]
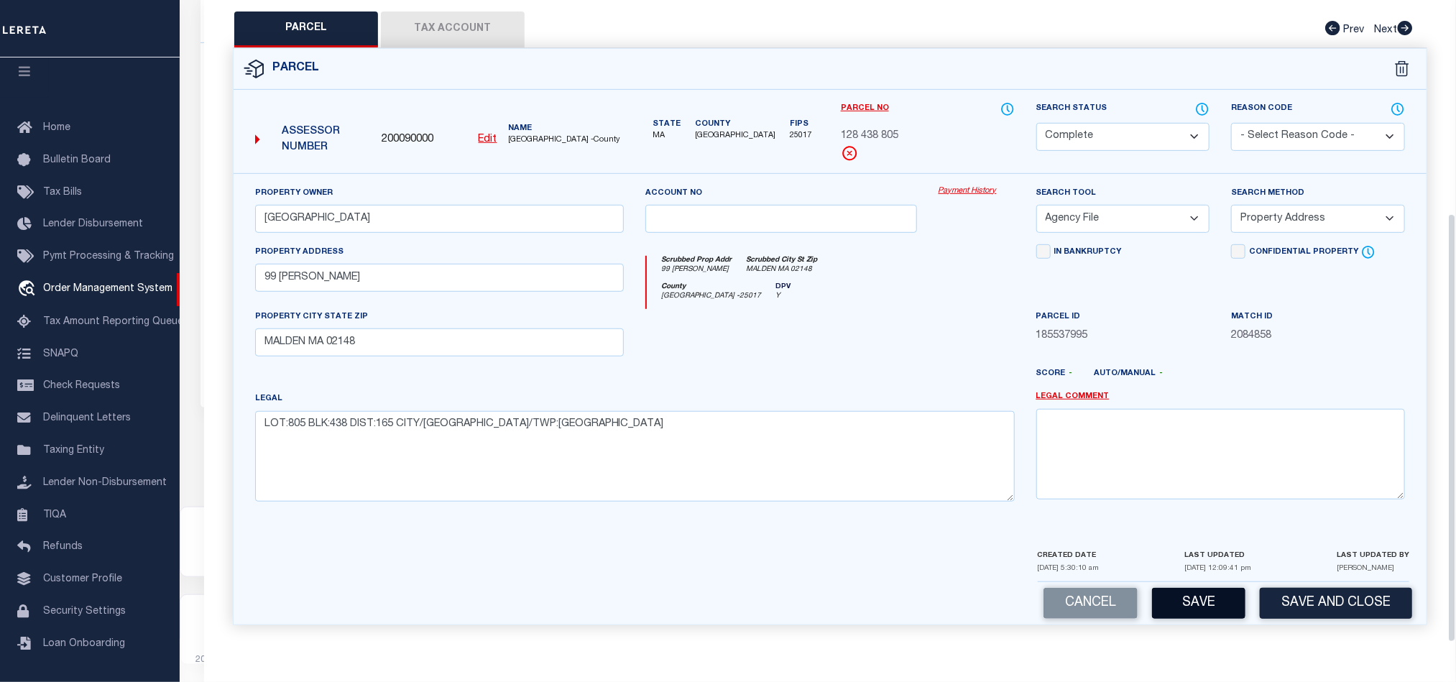
click at [1202, 604] on button "Save" at bounding box center [1198, 603] width 93 height 31
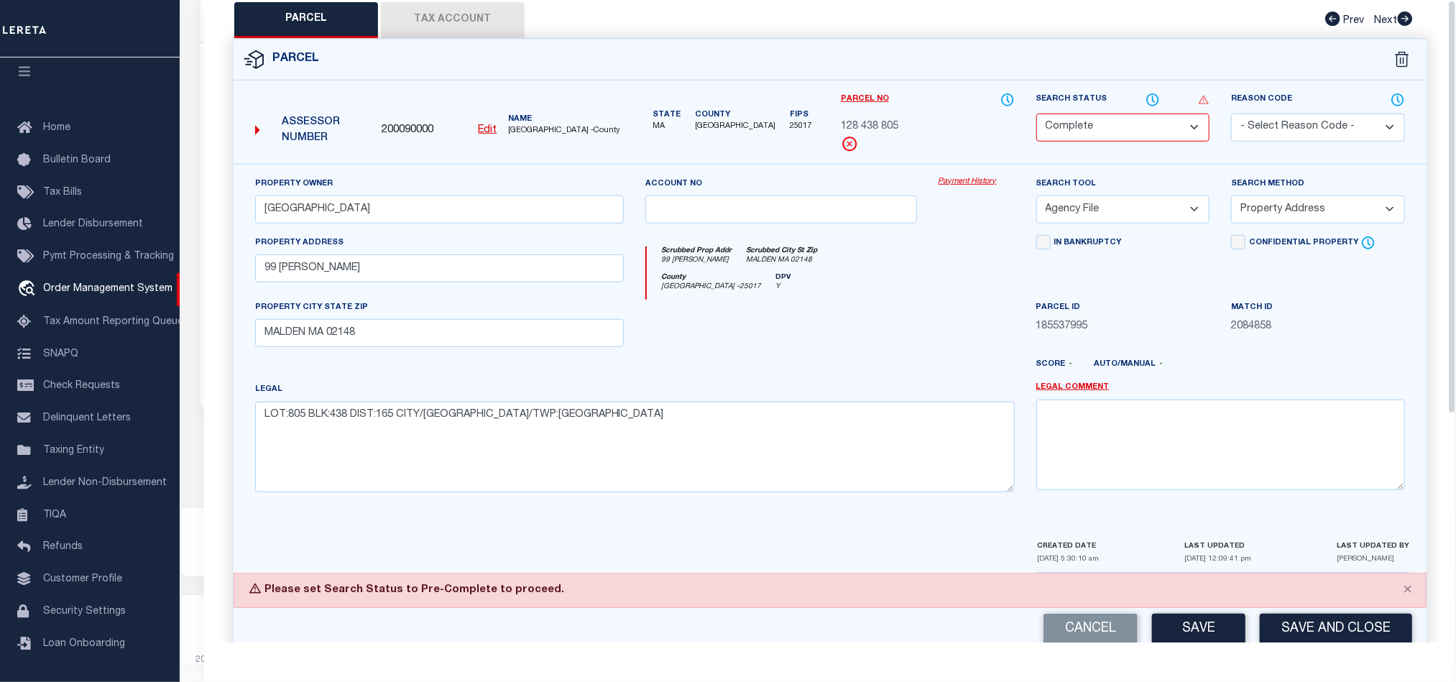
scroll to position [0, 0]
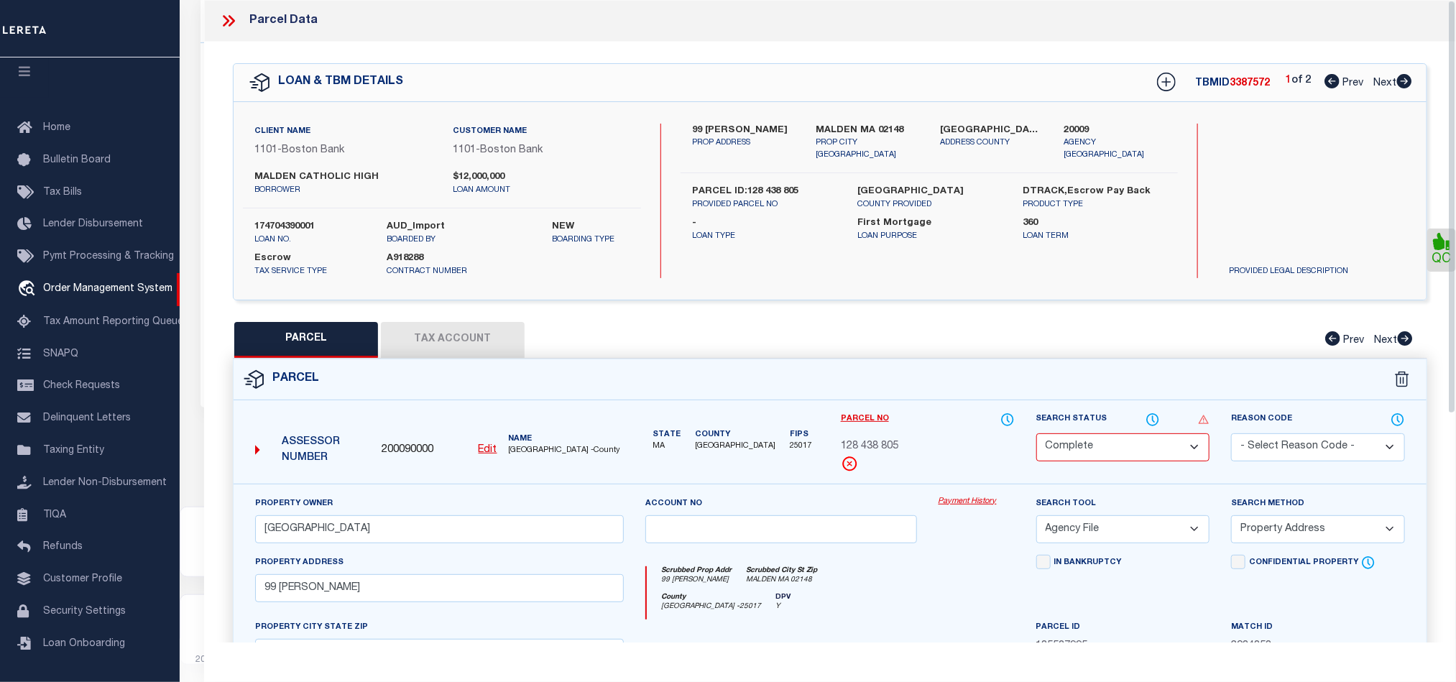
click at [231, 24] on icon at bounding box center [232, 20] width 6 height 11
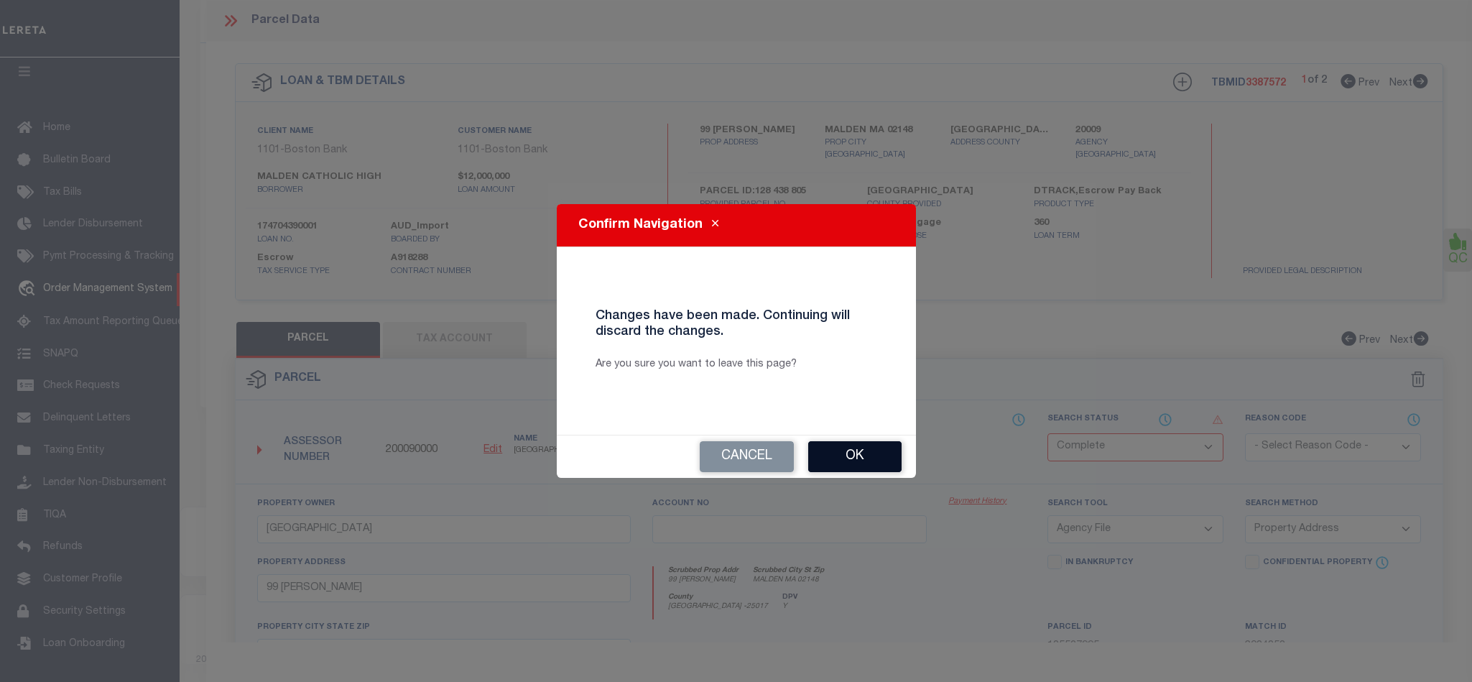
click at [842, 451] on button "Ok" at bounding box center [854, 456] width 93 height 31
select select "PC"
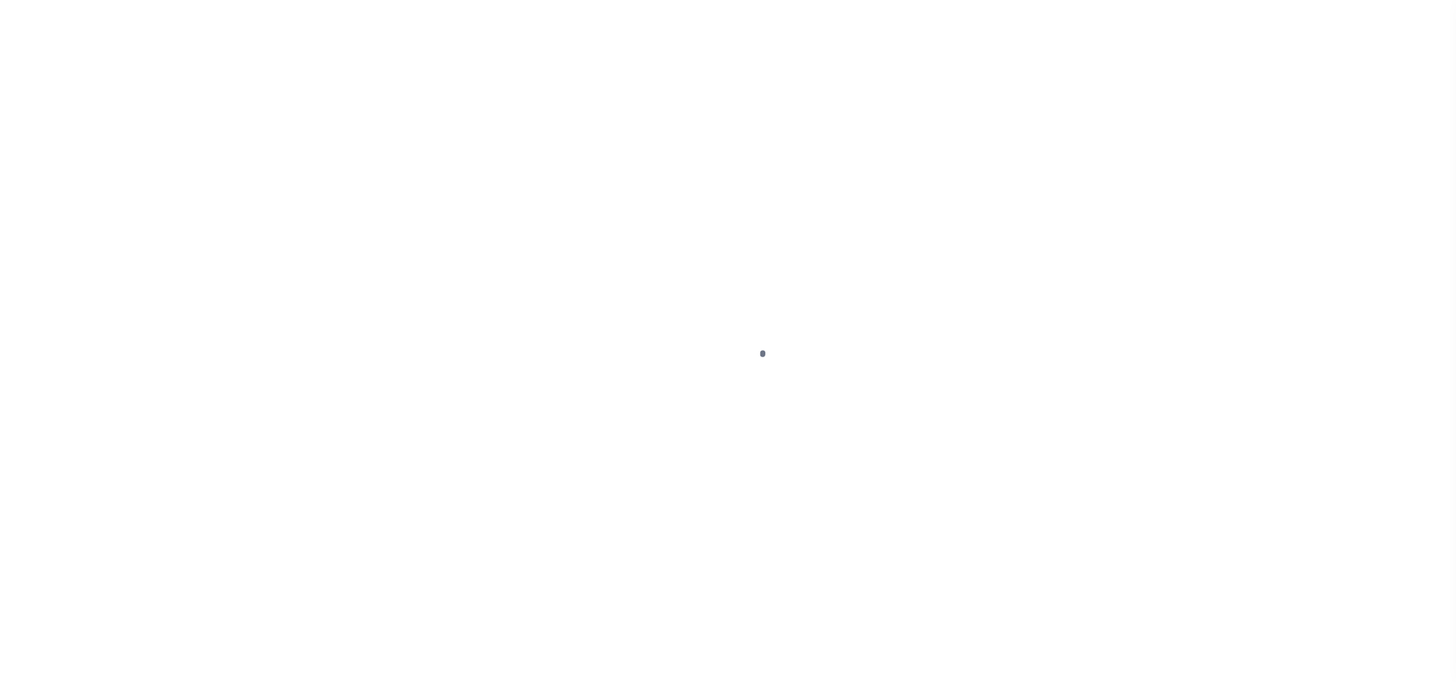
select select "45636"
select select "4566"
select select "10"
select select "Escrow"
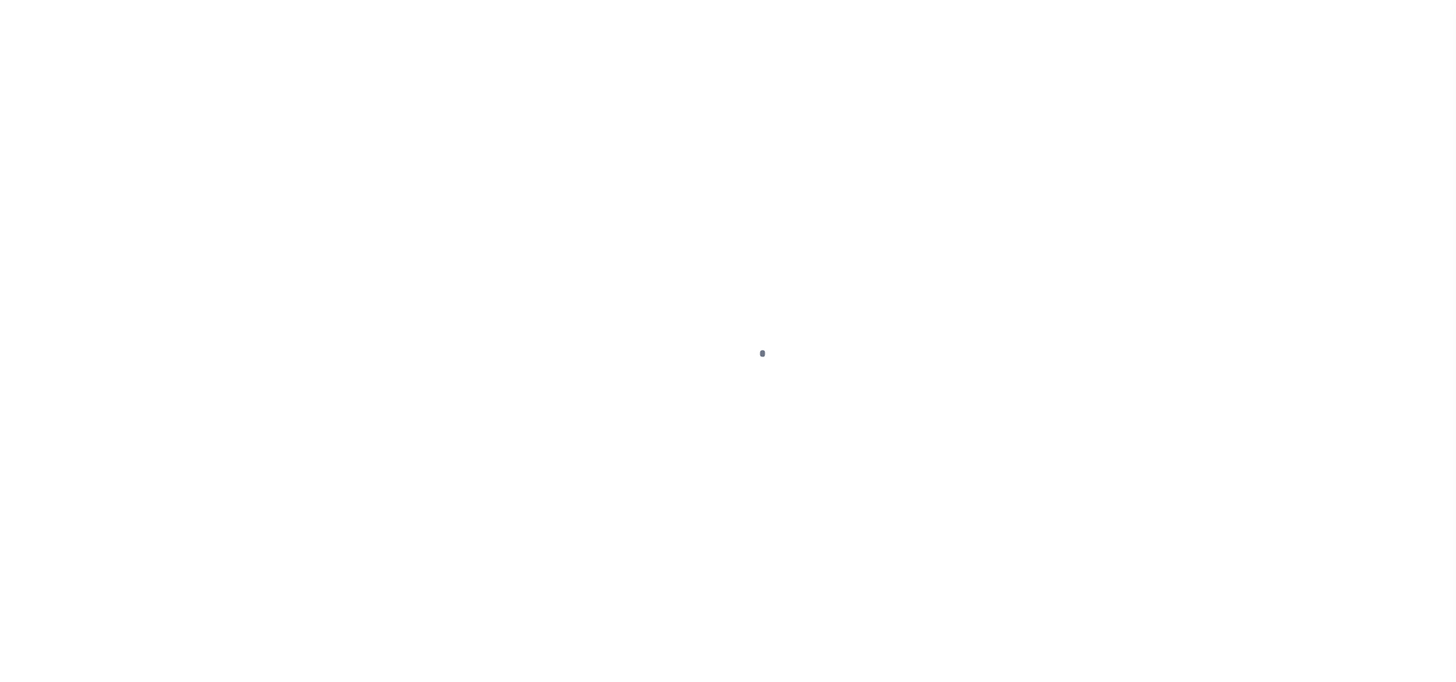
type input "99 [PERSON_NAME]"
type input "PARCEL ID:128 438 805"
select select
type input "MALDEN MA 02148"
type input "41609"
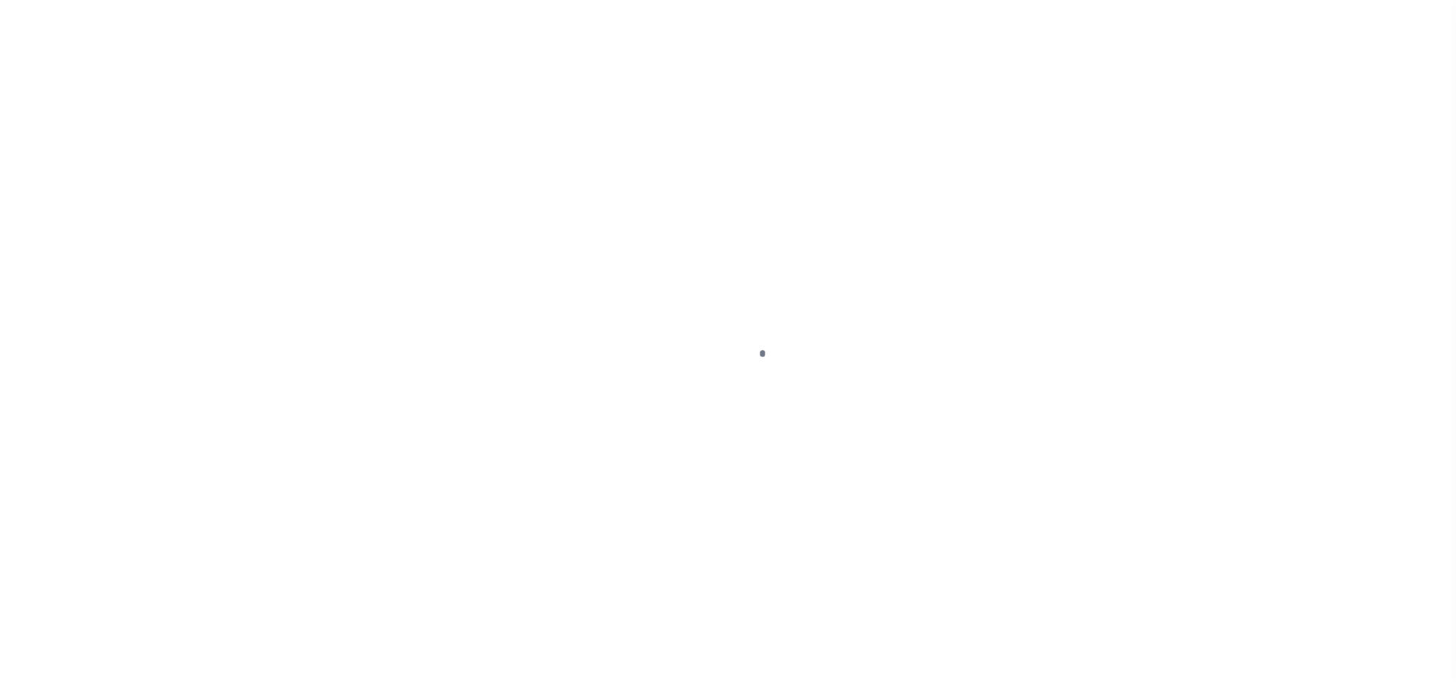
type input "MA"
select select
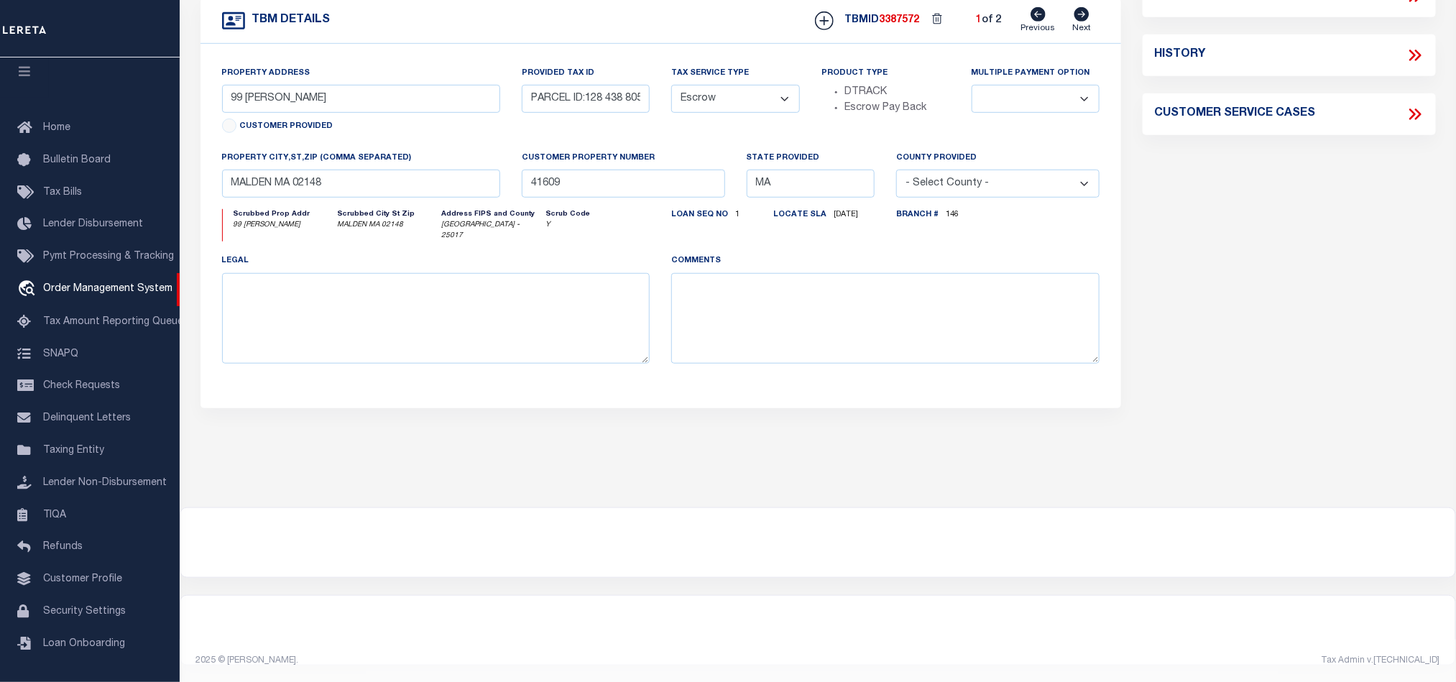
scroll to position [0, 0]
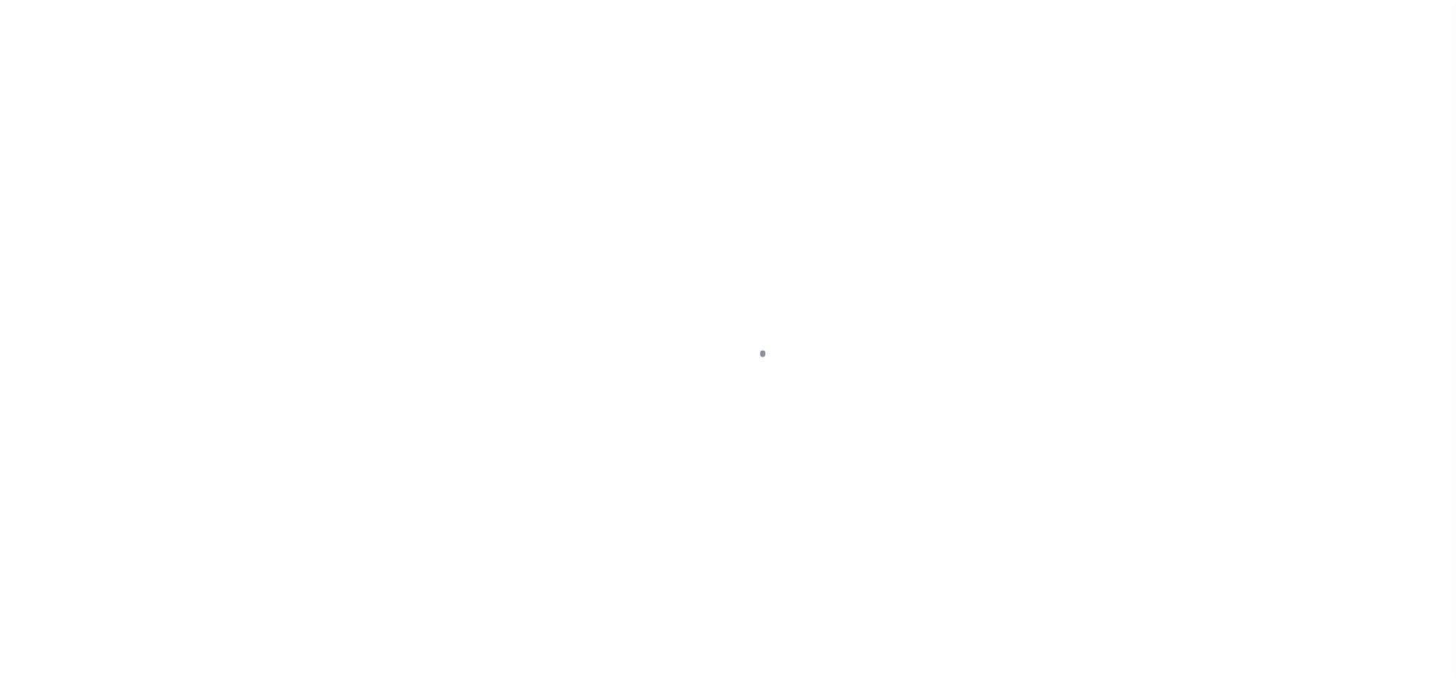
select select "45636"
select select "4566"
select select "10"
select select "Escrow"
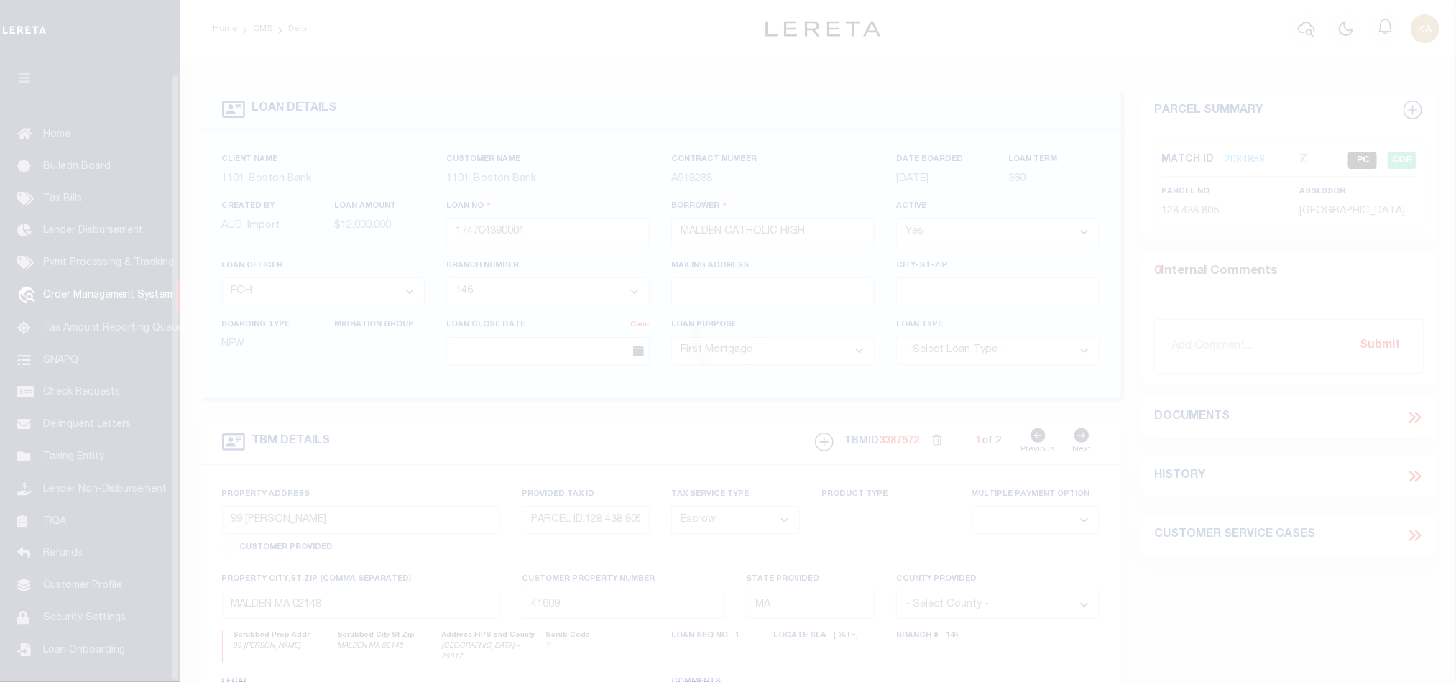
scroll to position [17, 0]
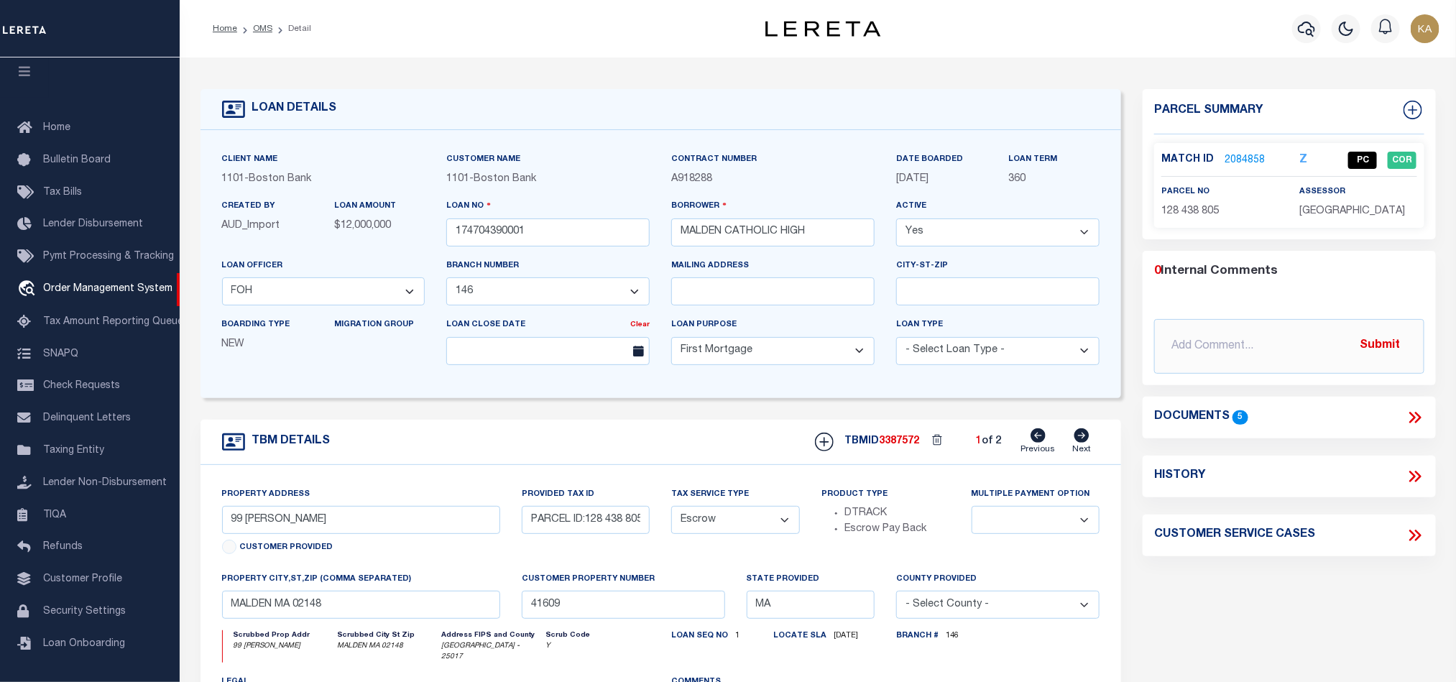
click at [1288, 234] on div "Parcel Summary Match ID 2084858 Z" at bounding box center [1289, 164] width 292 height 150
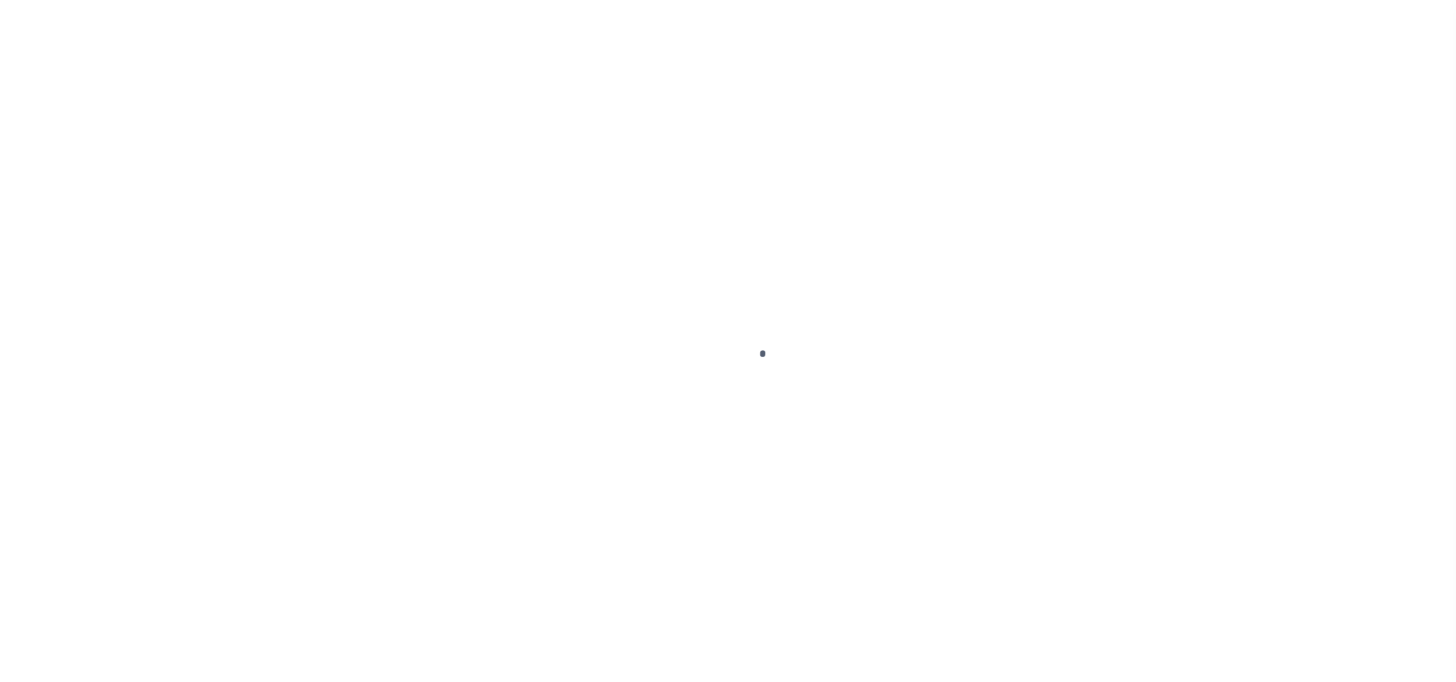
select select "10"
select select "Escrow"
type input "99 [PERSON_NAME]"
type input "PARCEL ID:128 438 805"
select select
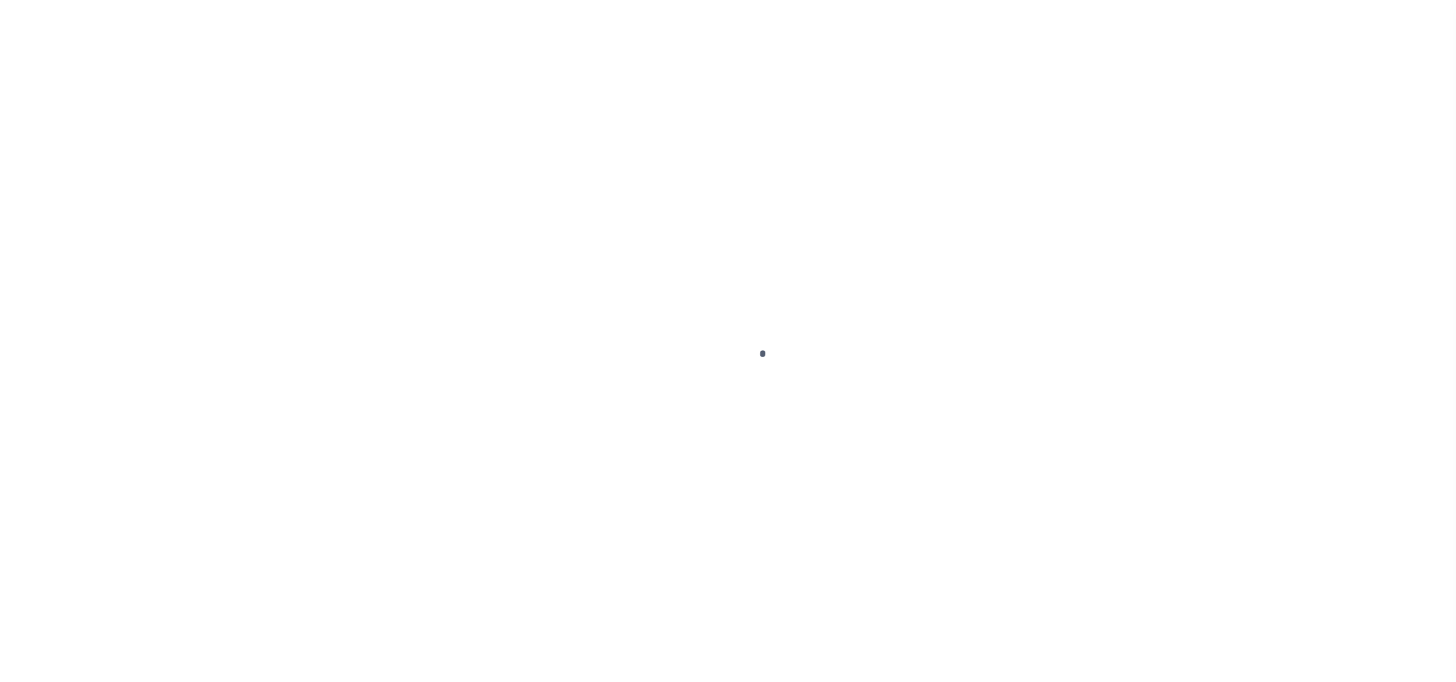
type input "MALDEN MA 02148"
type input "41609"
type input "MA"
select select
select select "45636"
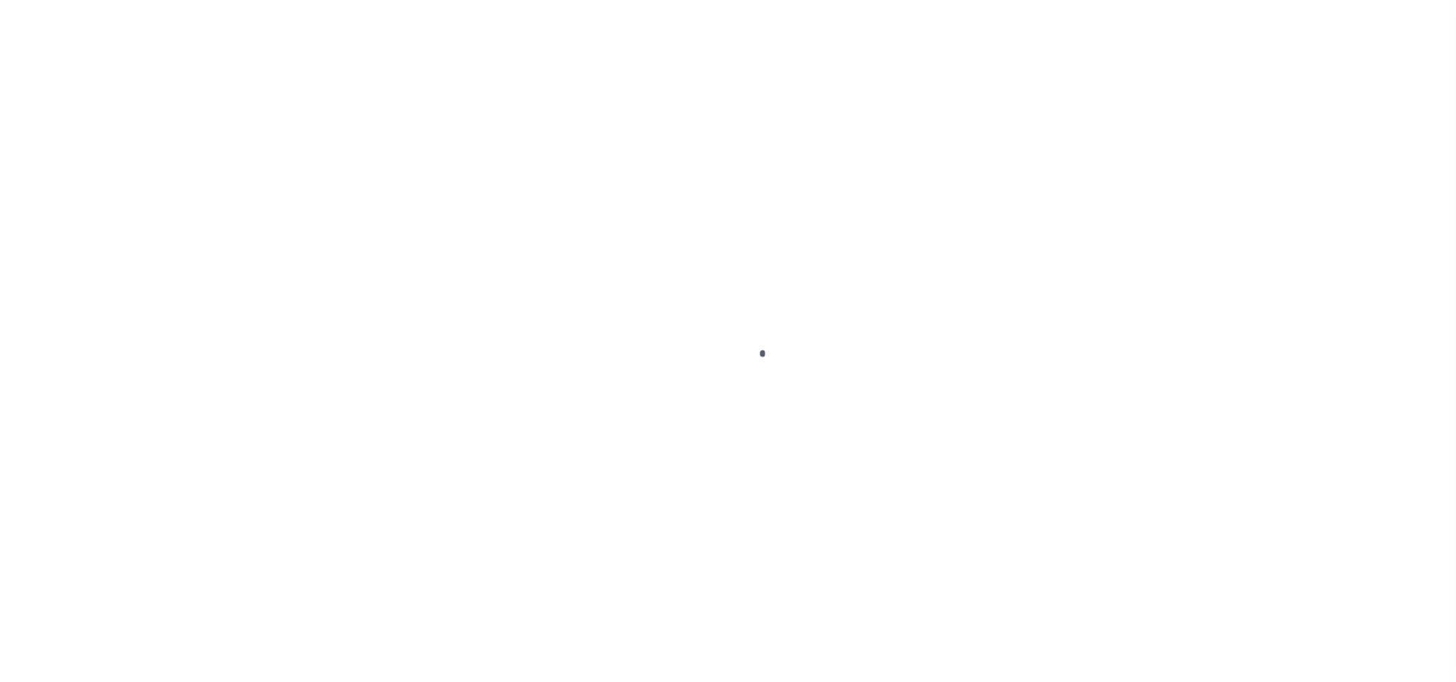
select select "4566"
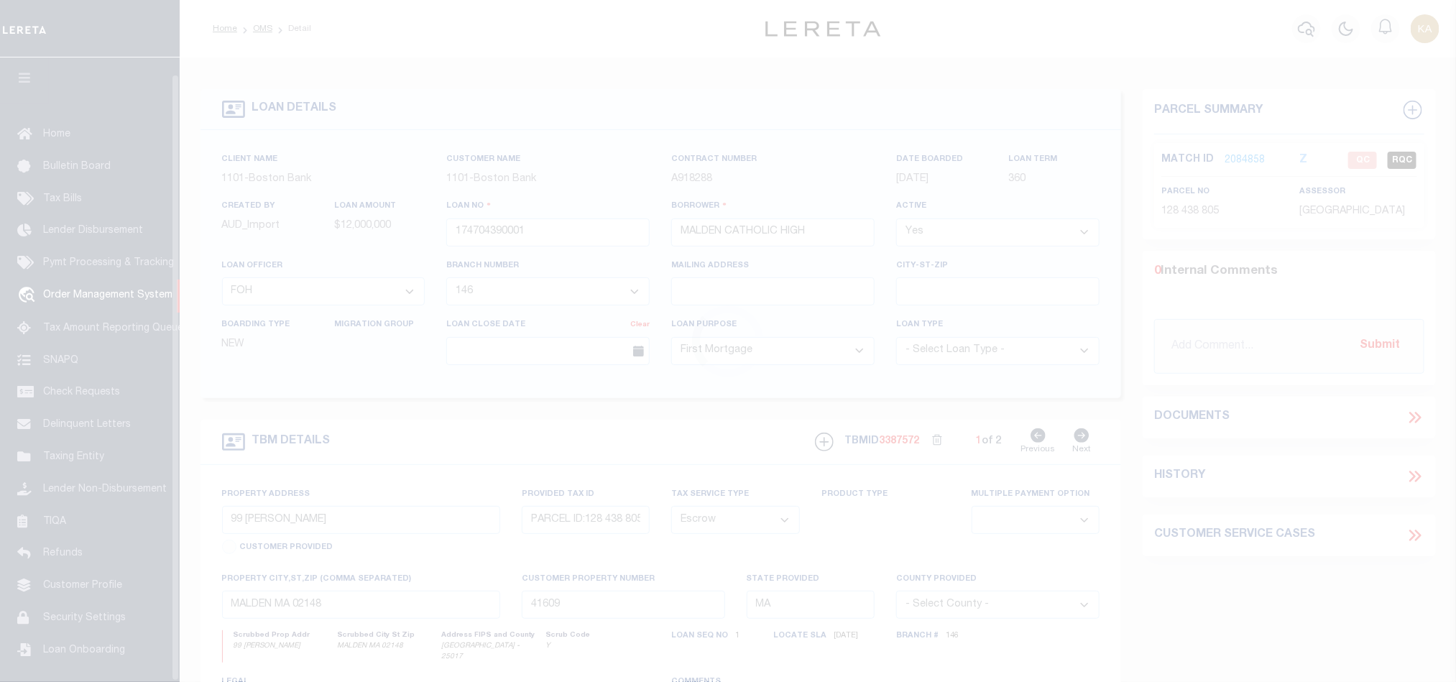
scroll to position [17, 0]
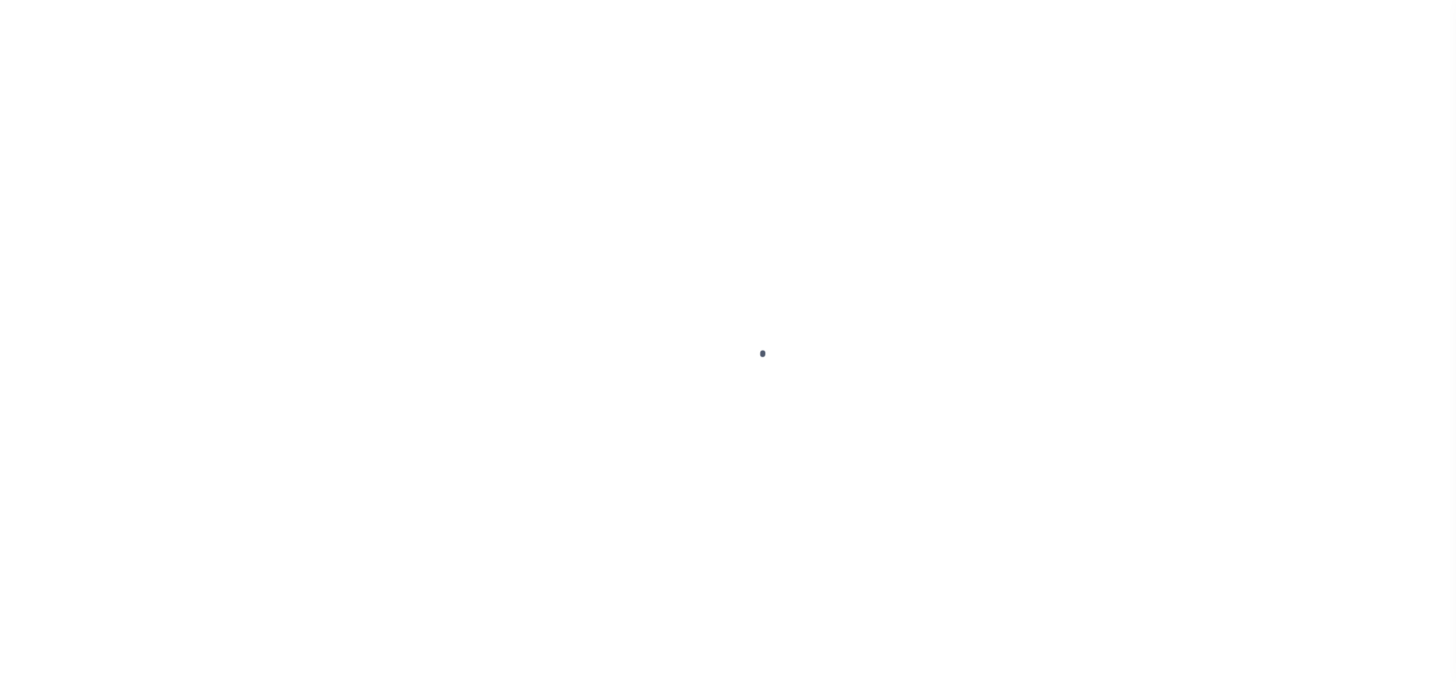
select select "45636"
select select "4566"
select select "10"
select select "Escrow"
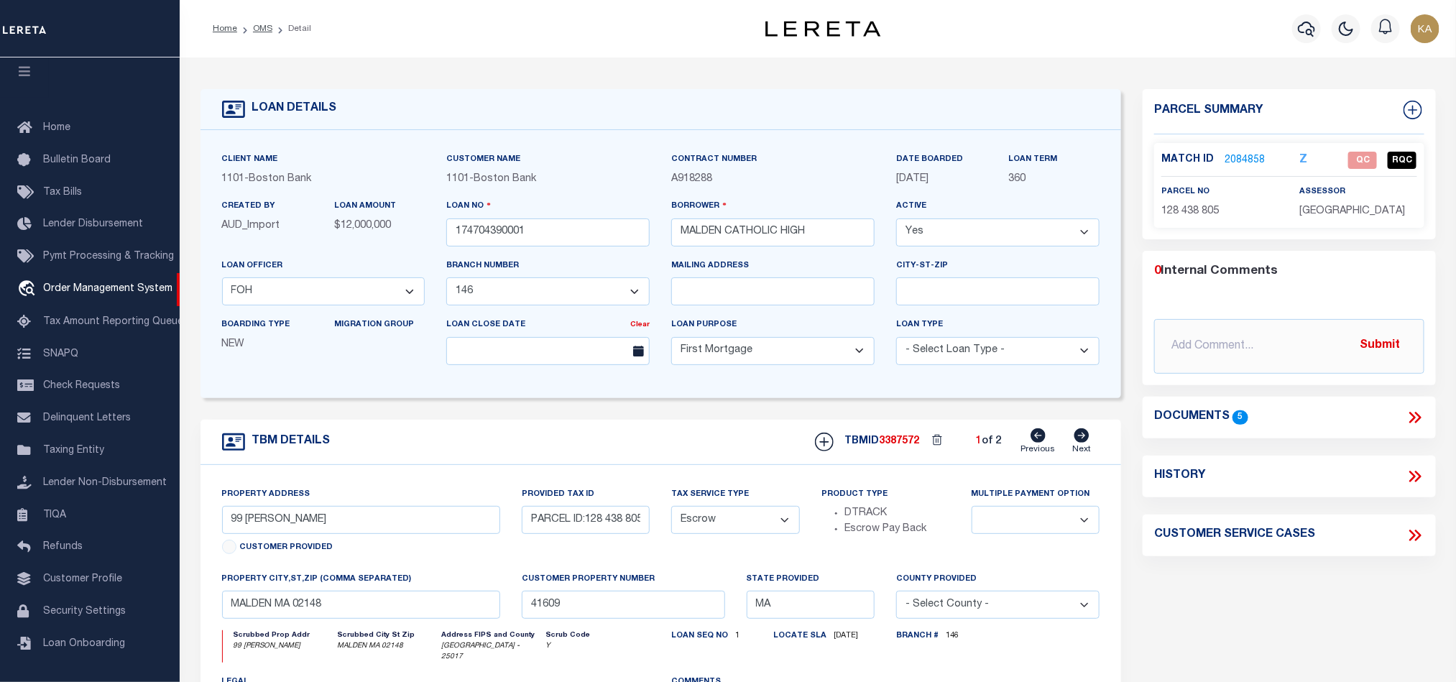
click at [1193, 300] on ul at bounding box center [1288, 300] width 269 height 4
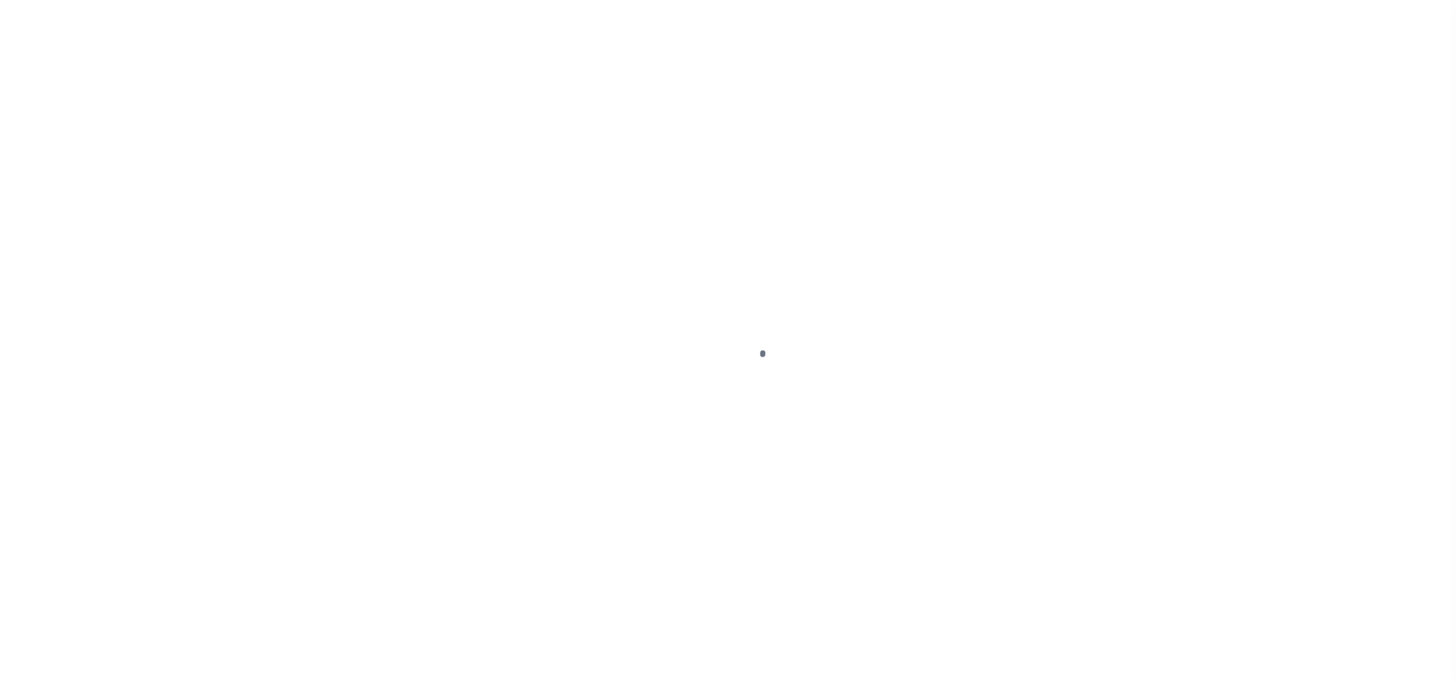
select select "45636"
select select "10"
select select "Escrow"
type input "99 [PERSON_NAME]"
type input "PARCEL ID:128 438 805"
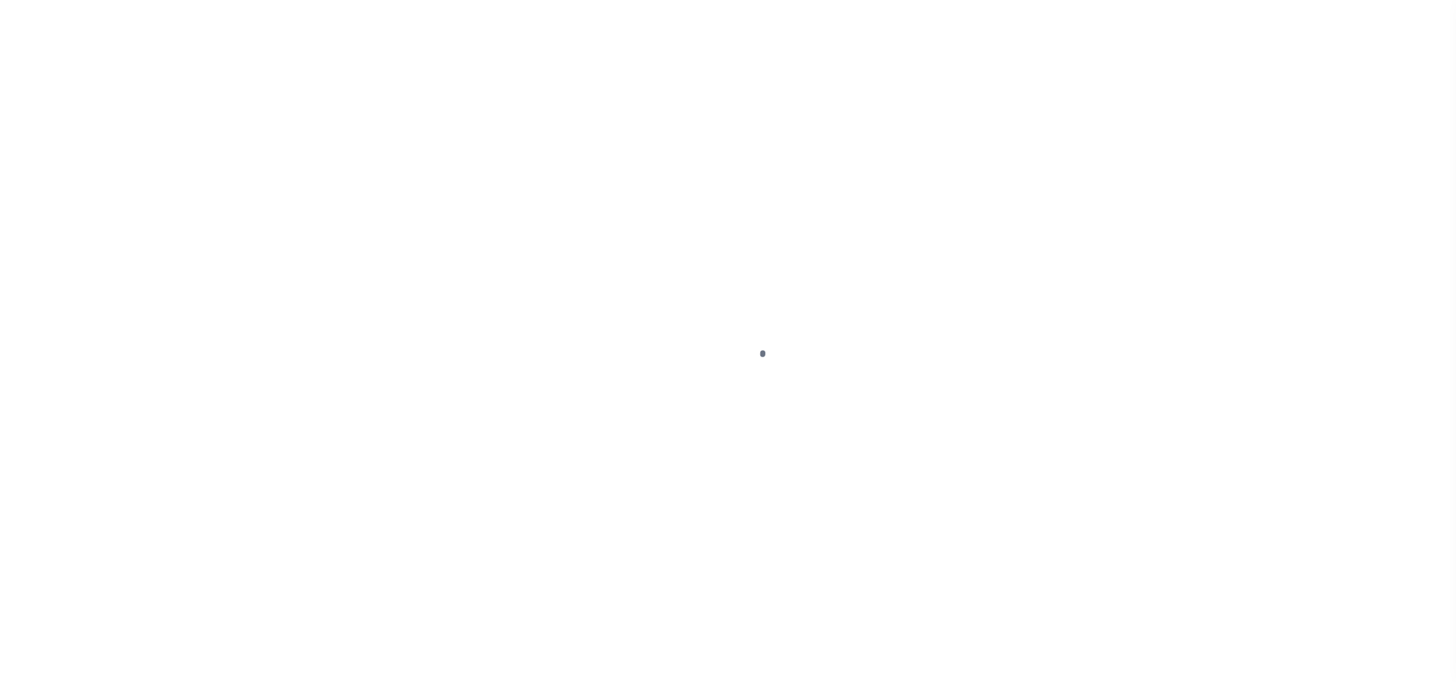
select select
type input "MALDEN MA 02148"
type input "41609"
type input "MA"
select select
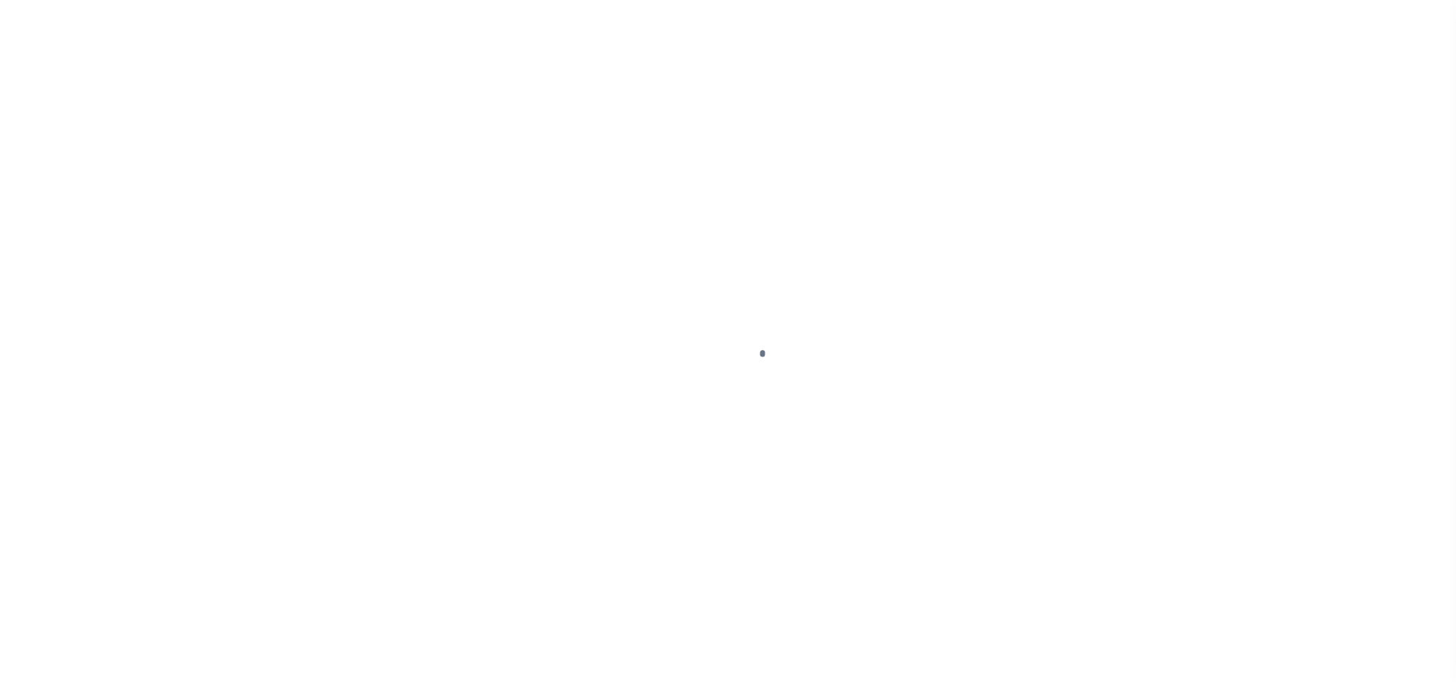
select select "4566"
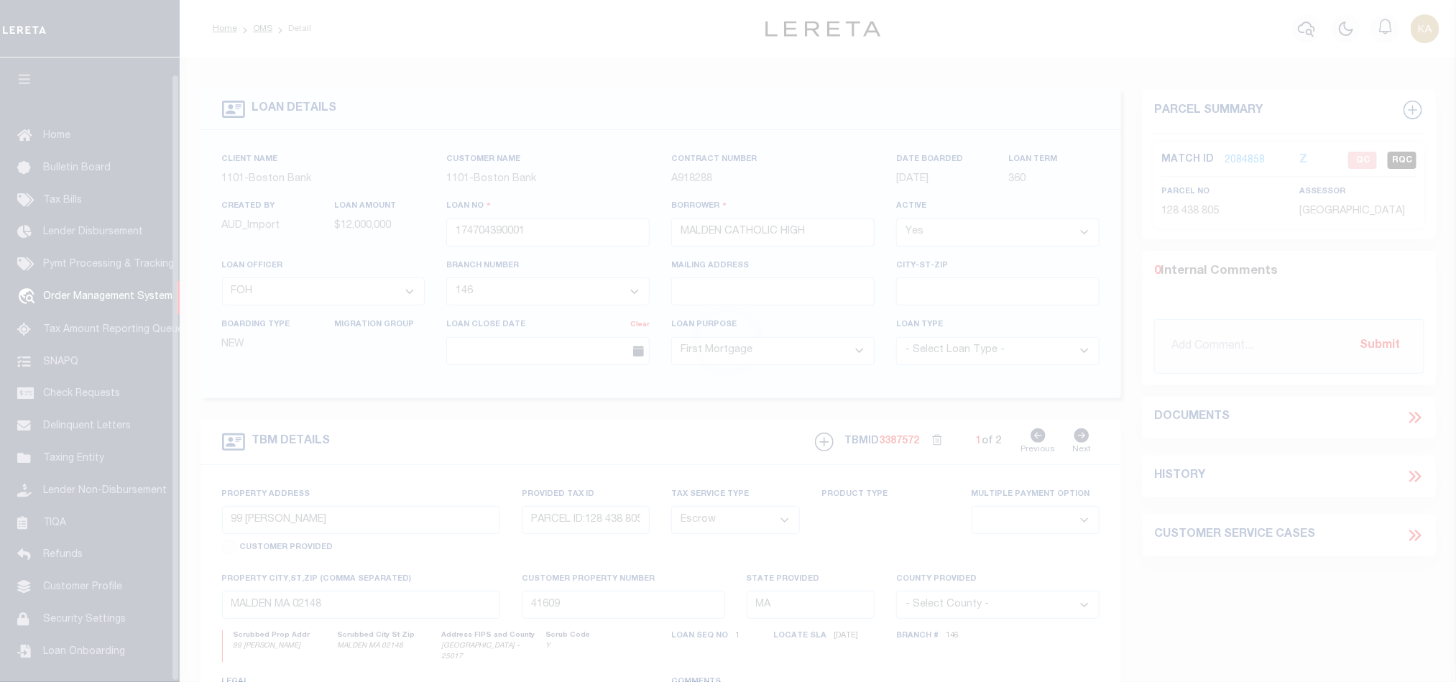
scroll to position [17, 0]
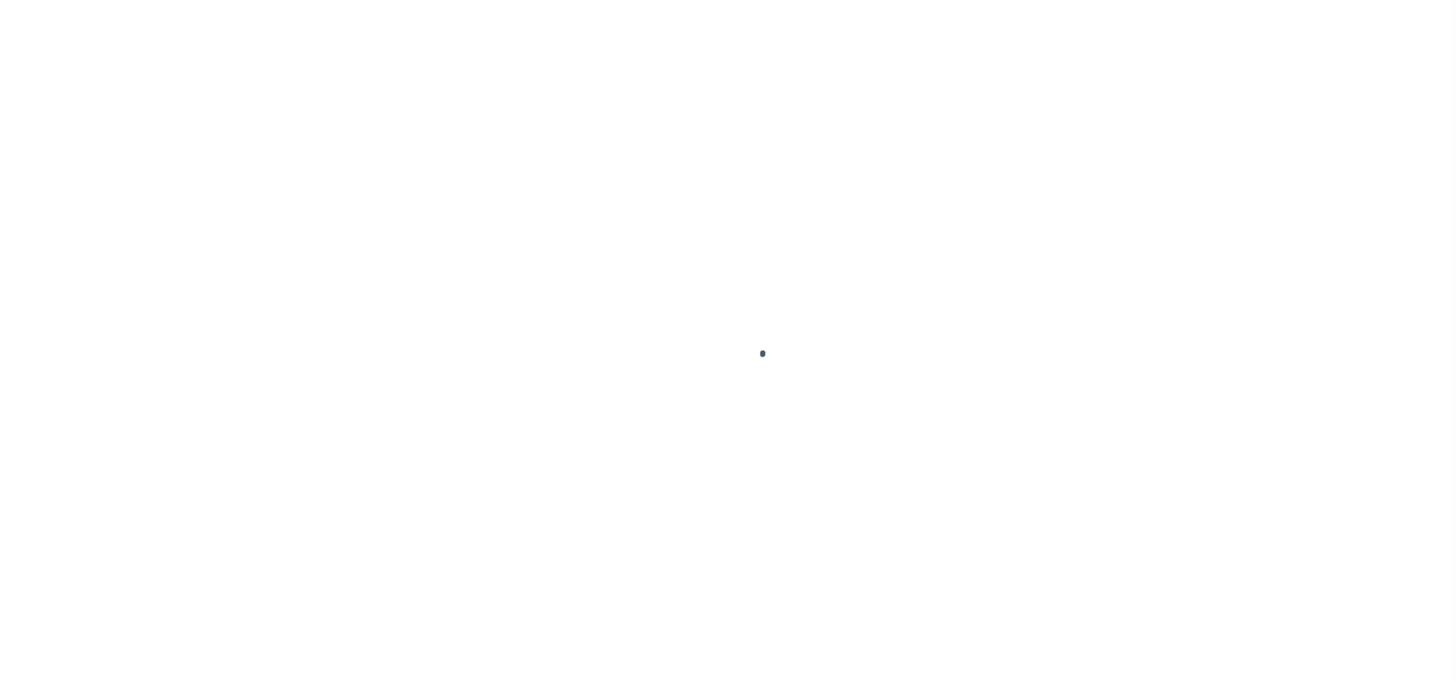
select select "4566"
select select "10"
select select "Escrow"
type input "99 [PERSON_NAME]"
type input "PARCEL ID:128 438 805"
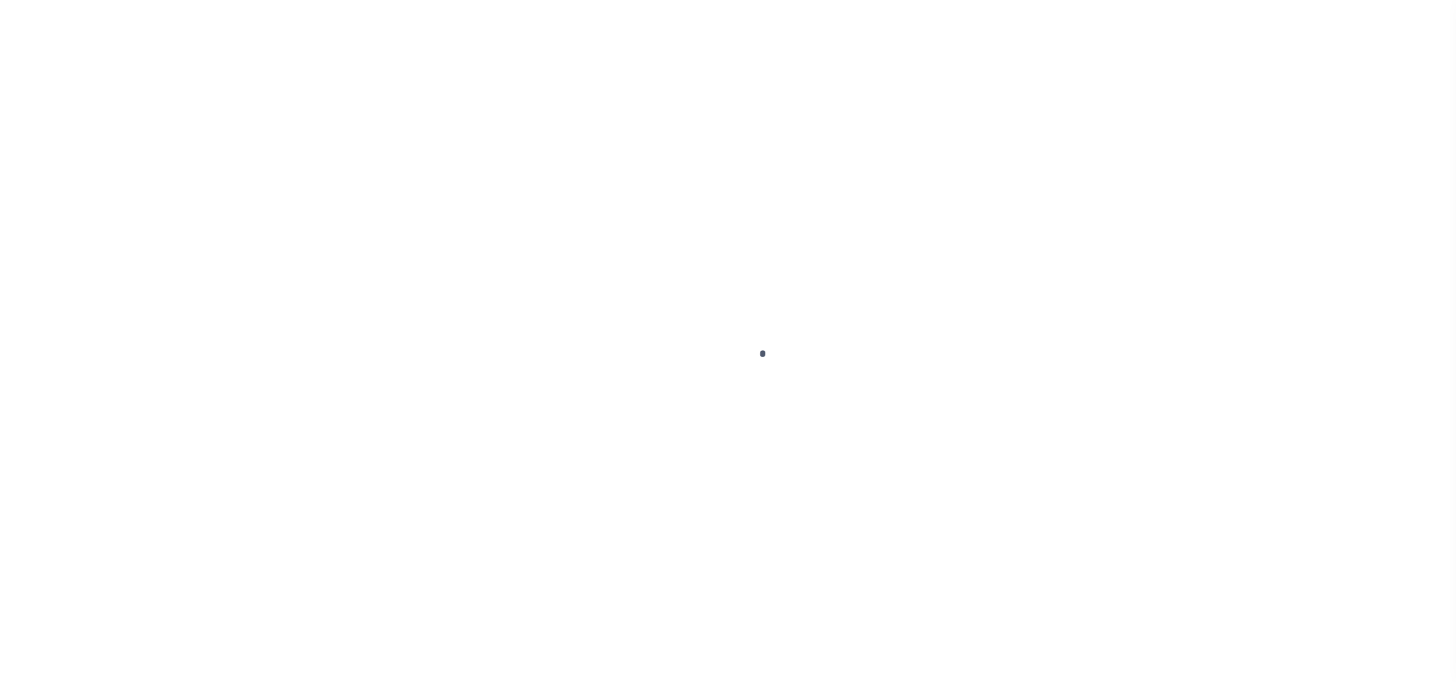
select select
type input "MALDEN MA 02148"
type input "41609"
type input "MA"
select select
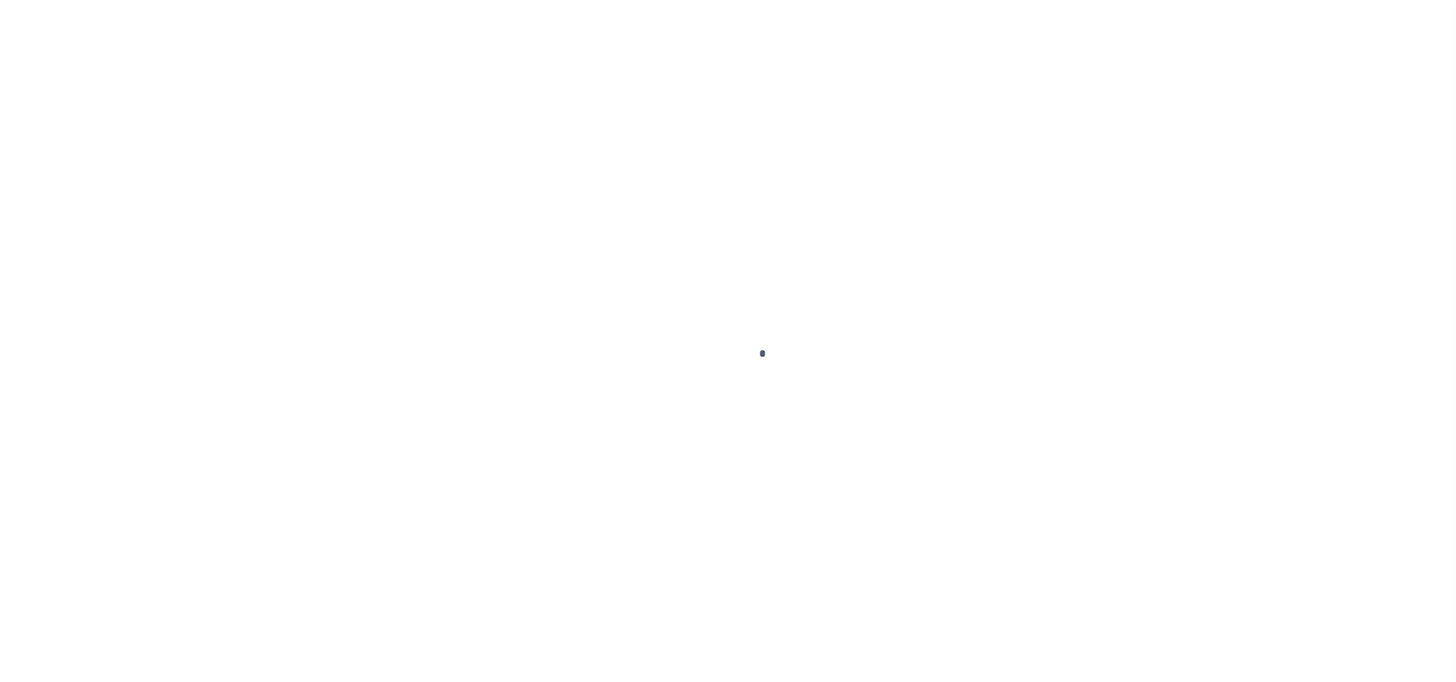
scroll to position [17, 0]
select select "45636"
select select "4566"
select select "10"
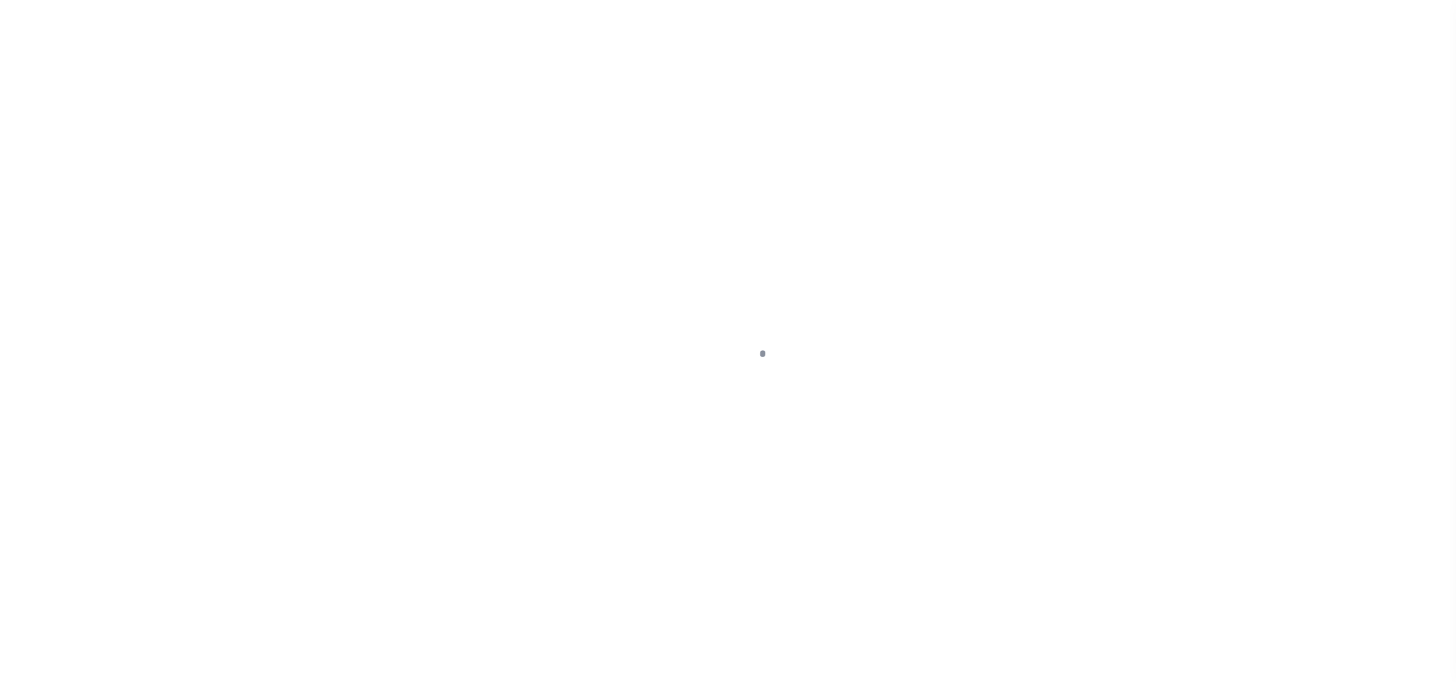
select select "Escrow"
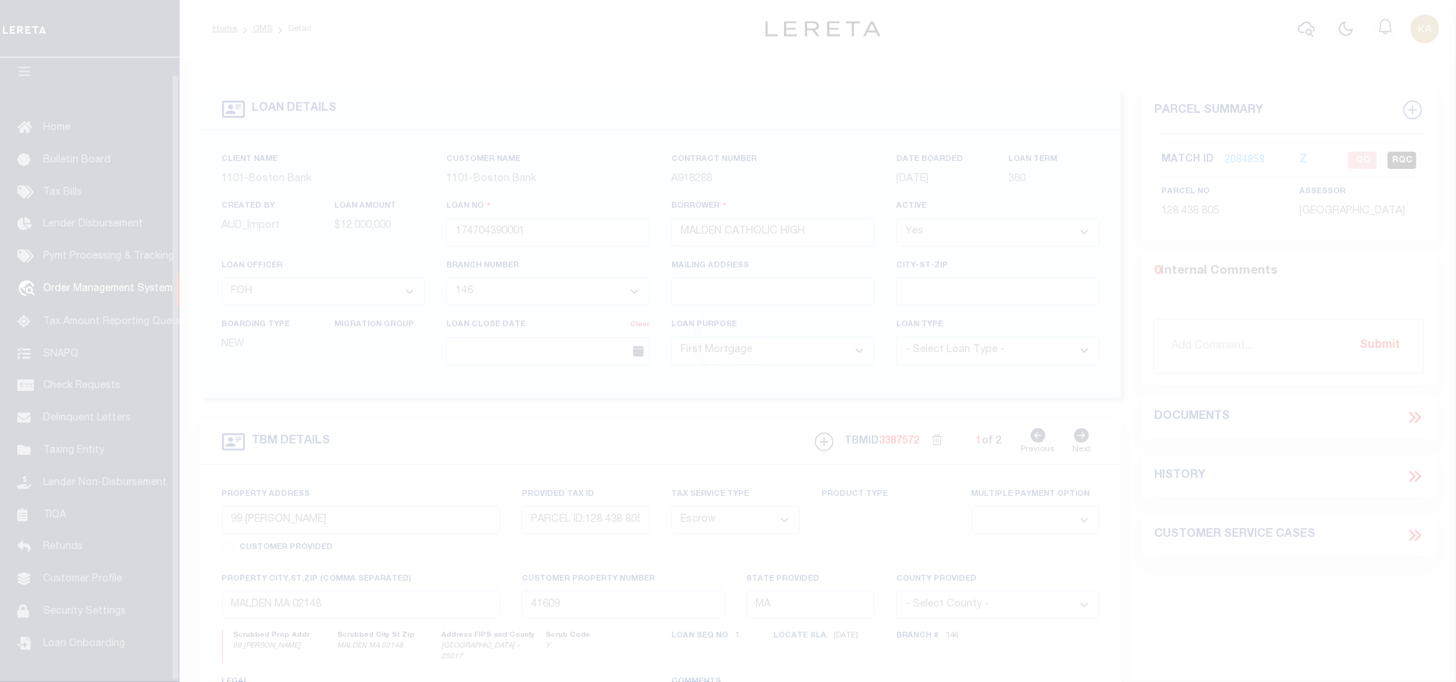
scroll to position [17, 0]
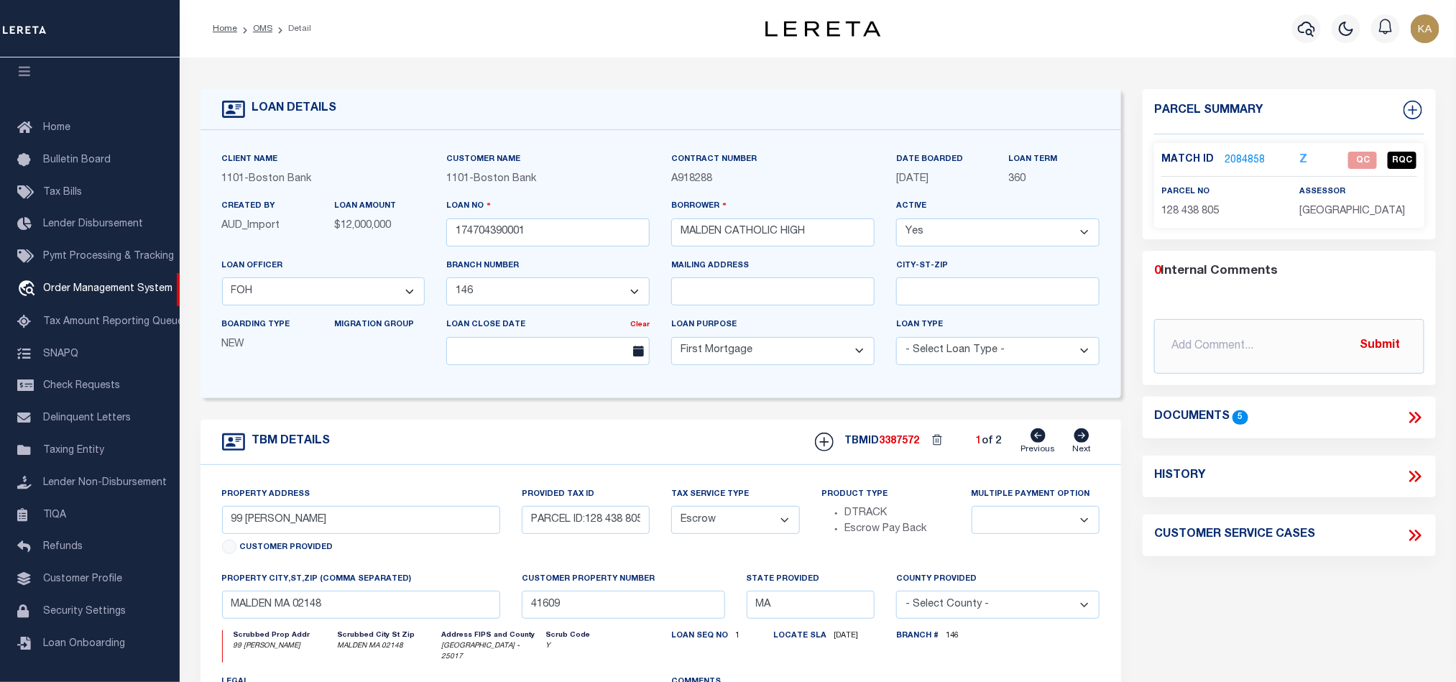
click at [1244, 162] on link "2084858" at bounding box center [1245, 160] width 40 height 15
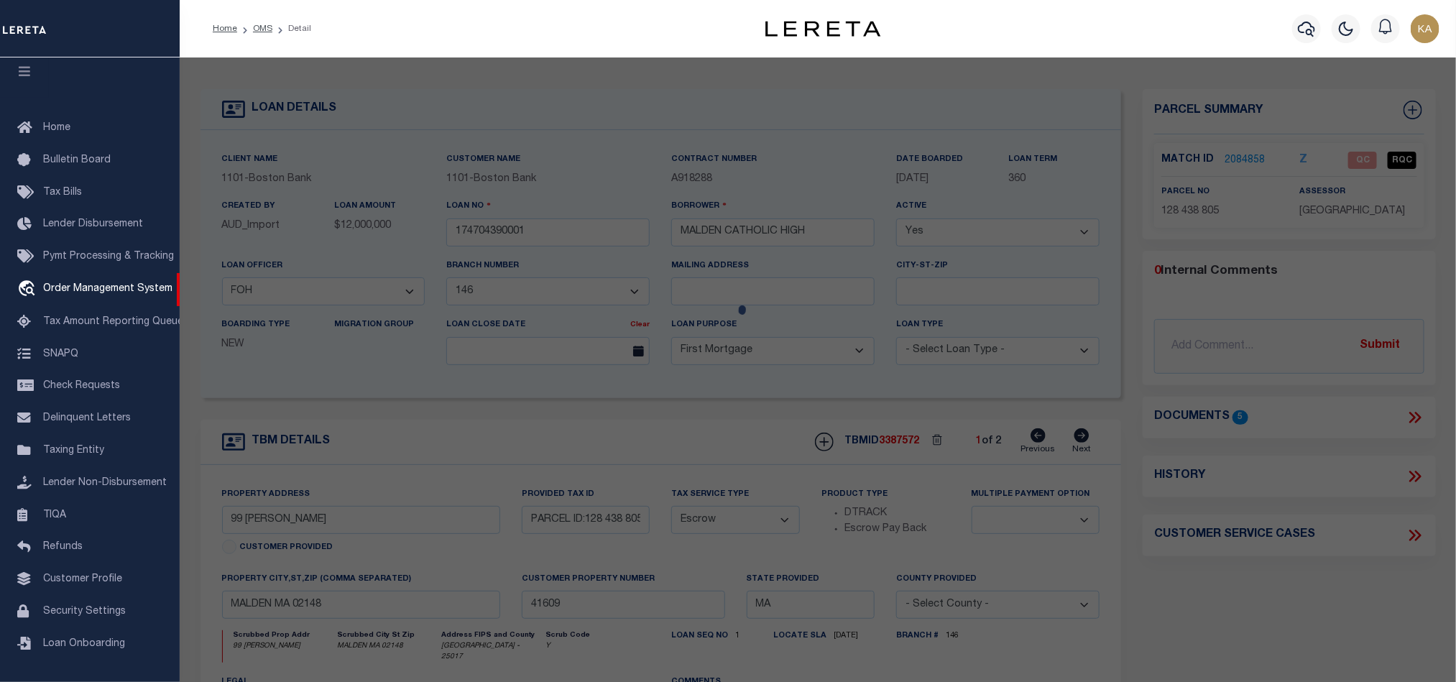
checkbox input "false"
select select "QC"
type input "MALDEN CATHOLIC HIGH SCHOOL"
select select "AGF"
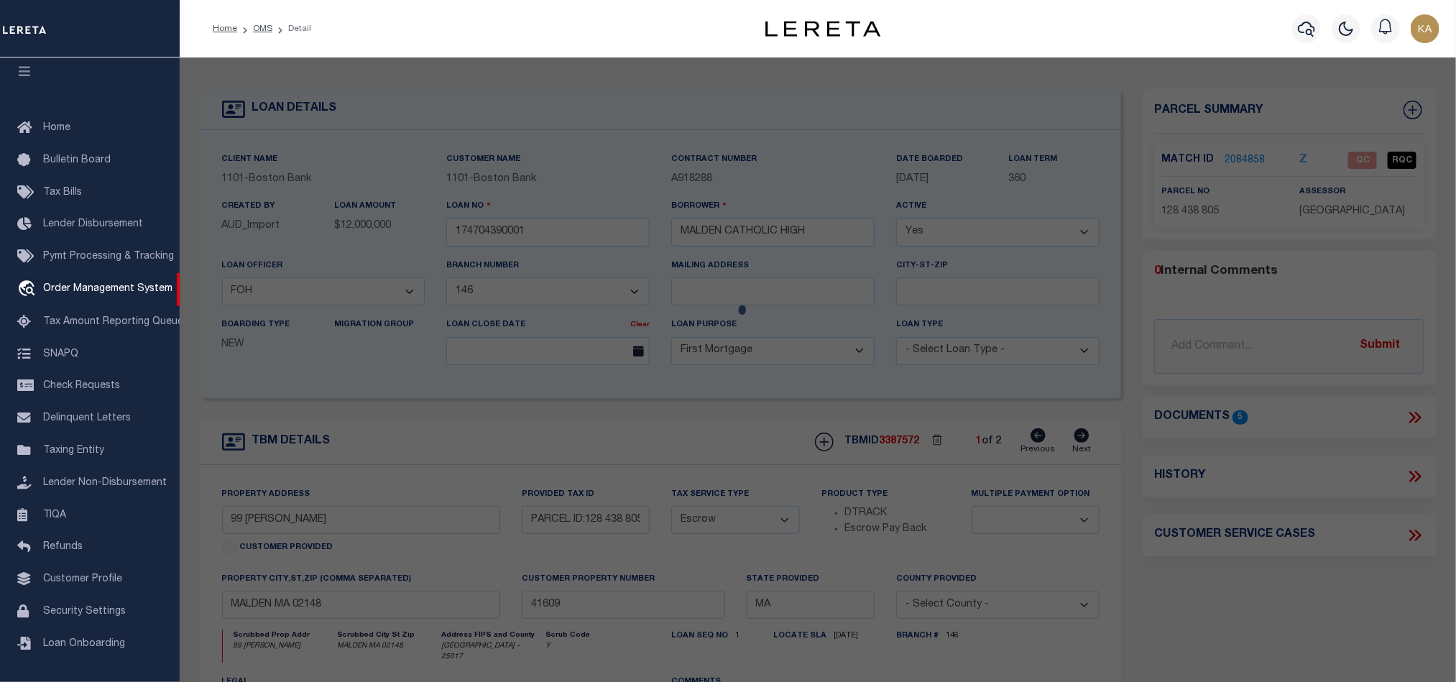
select select "ADD"
type input "99 [PERSON_NAME]"
type input "MALDEN MA 02148"
type textarea "LOT:805 BLK:438 DIST:165 CITY/MUNI/TWP:MALDEN"
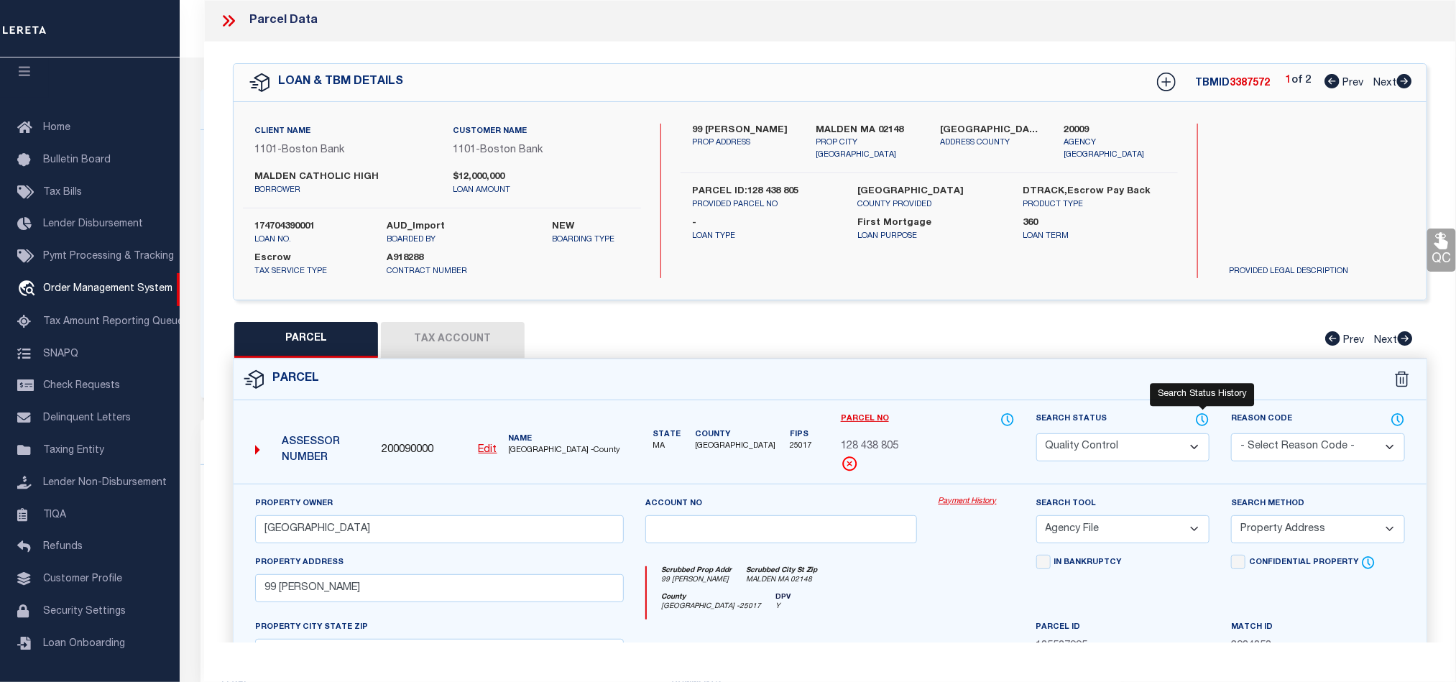
click at [1201, 417] on icon at bounding box center [1202, 420] width 14 height 16
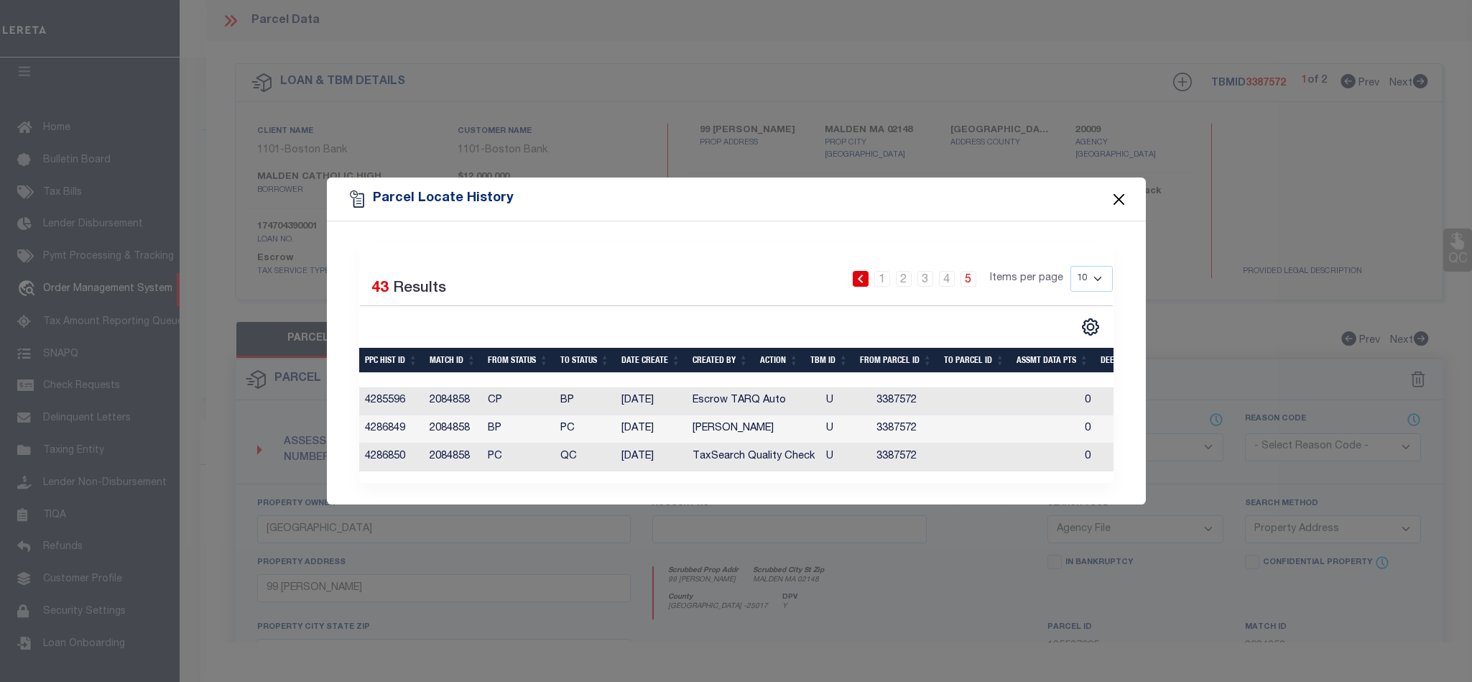
click at [1122, 195] on button "Close" at bounding box center [1119, 199] width 19 height 19
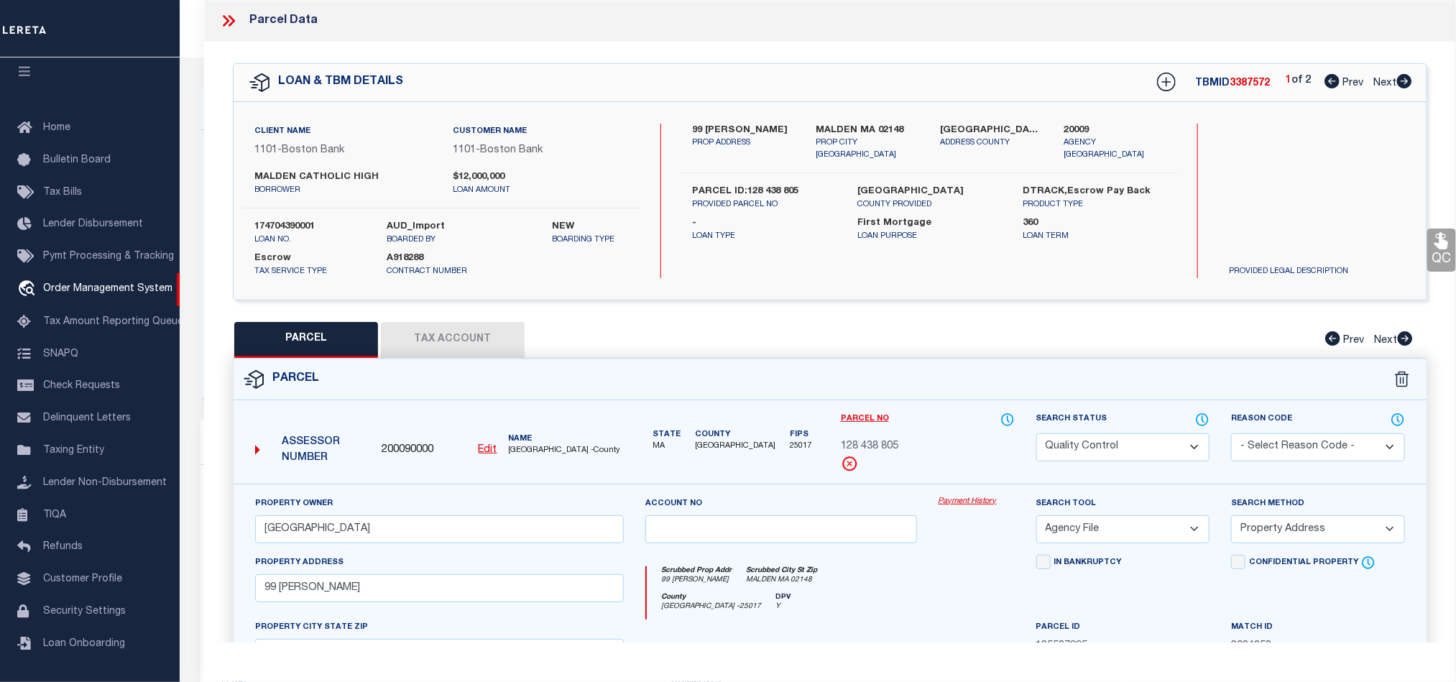
click at [231, 16] on icon at bounding box center [228, 20] width 19 height 19
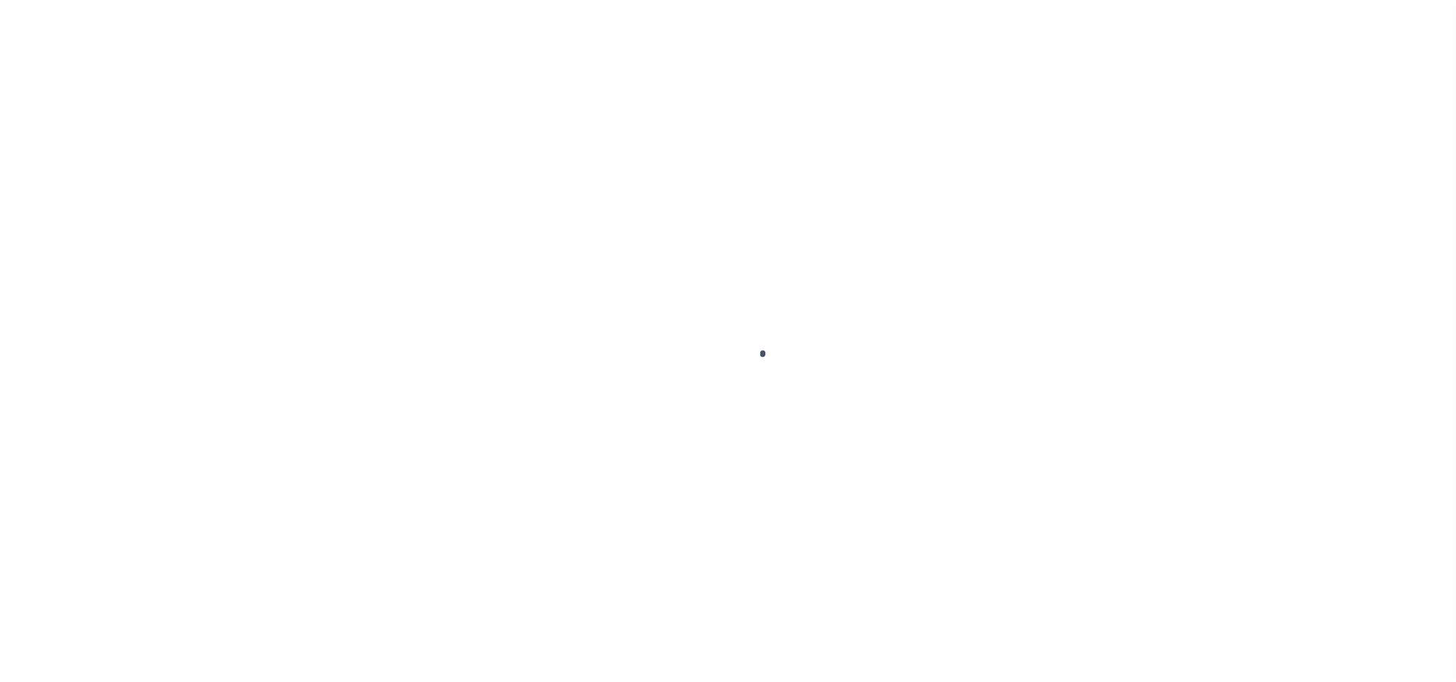
select select "45636"
select select "4566"
select select "10"
select select "Escrow"
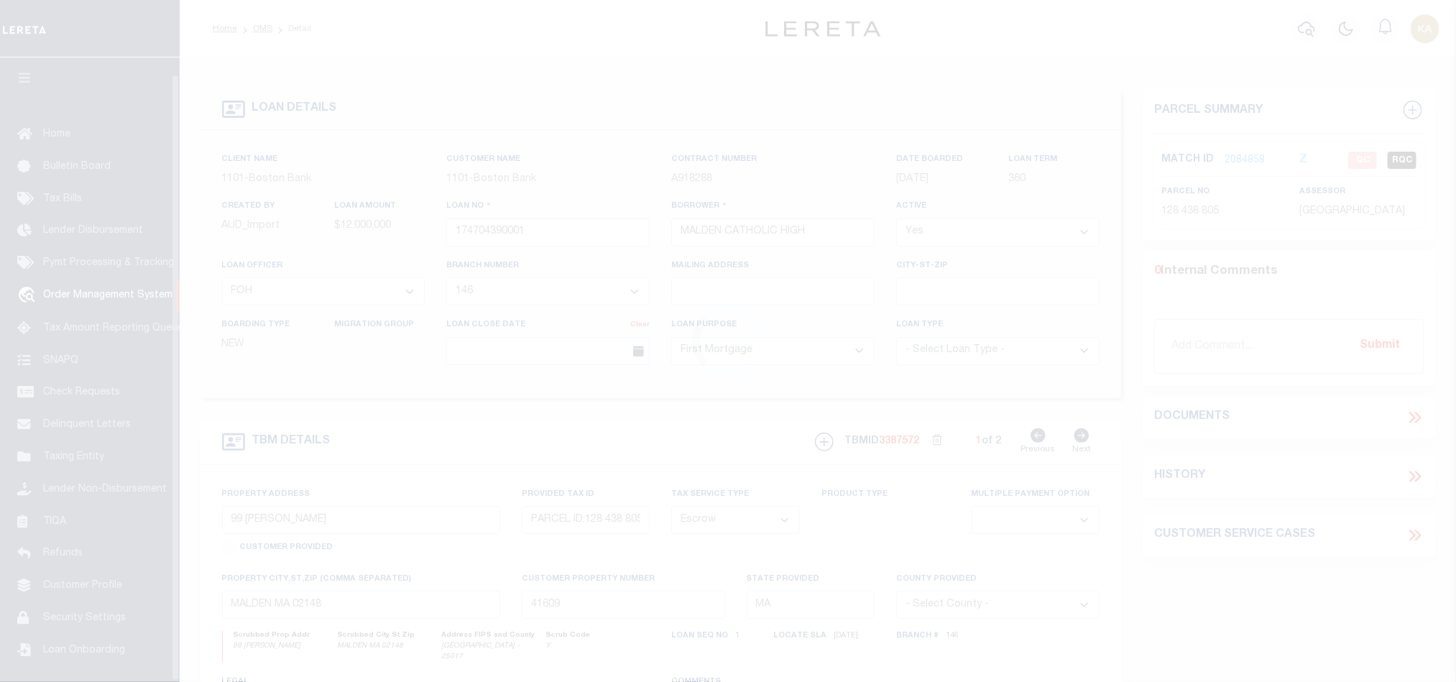
scroll to position [17, 0]
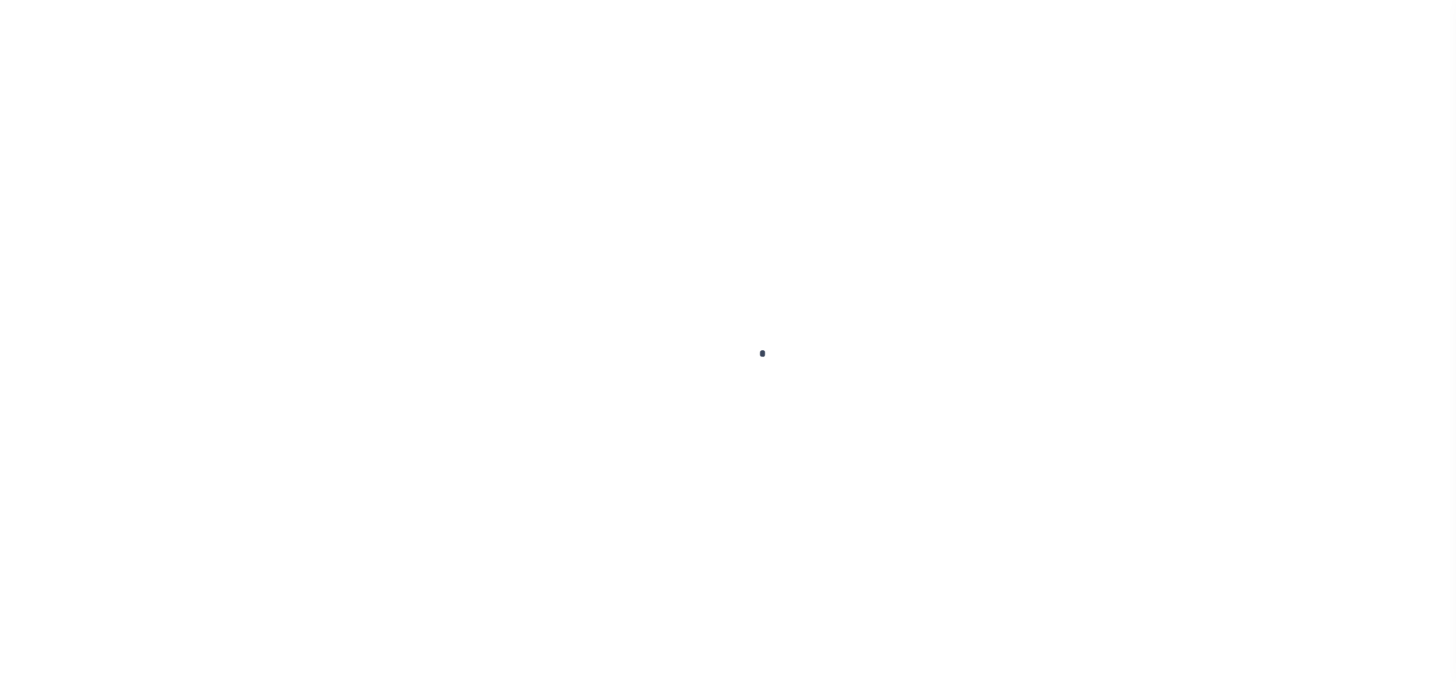
type input "174704390001"
type input "MALDEN CATHOLIC HIGH"
select select
select select "10"
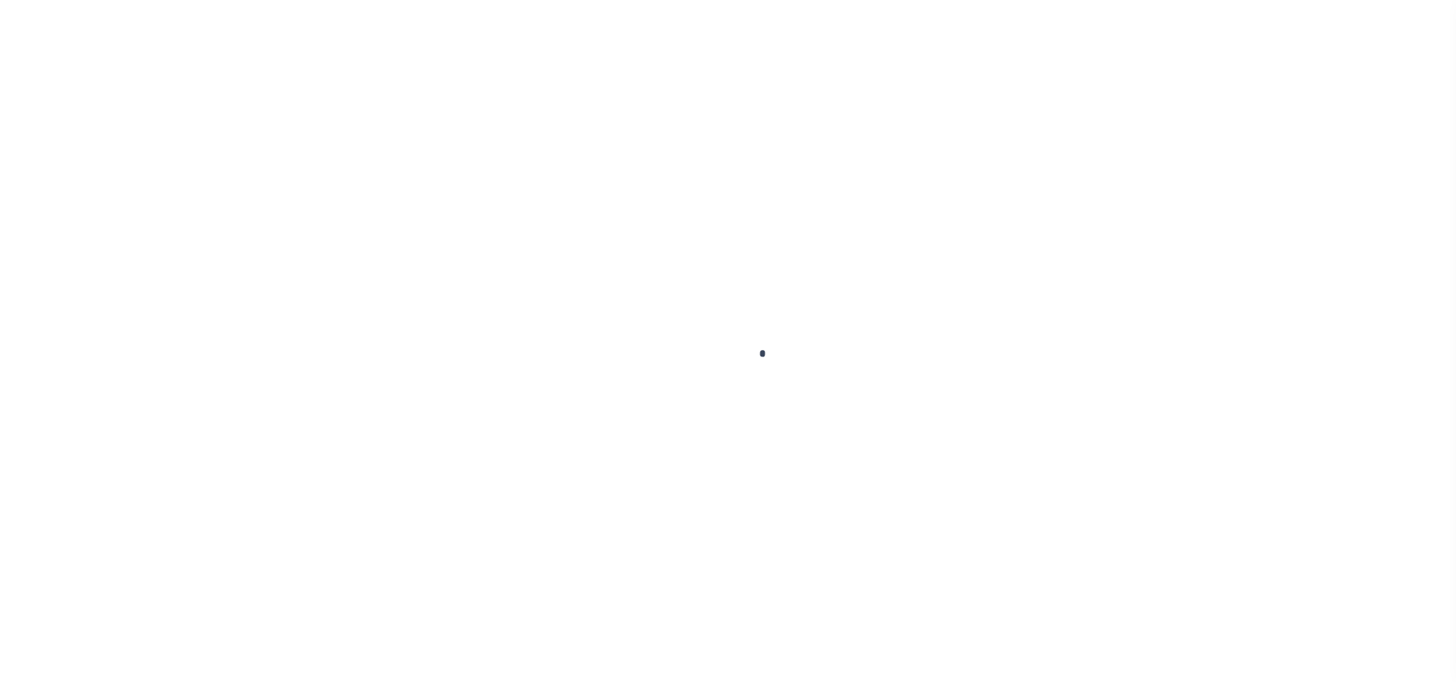
select select "Escrow"
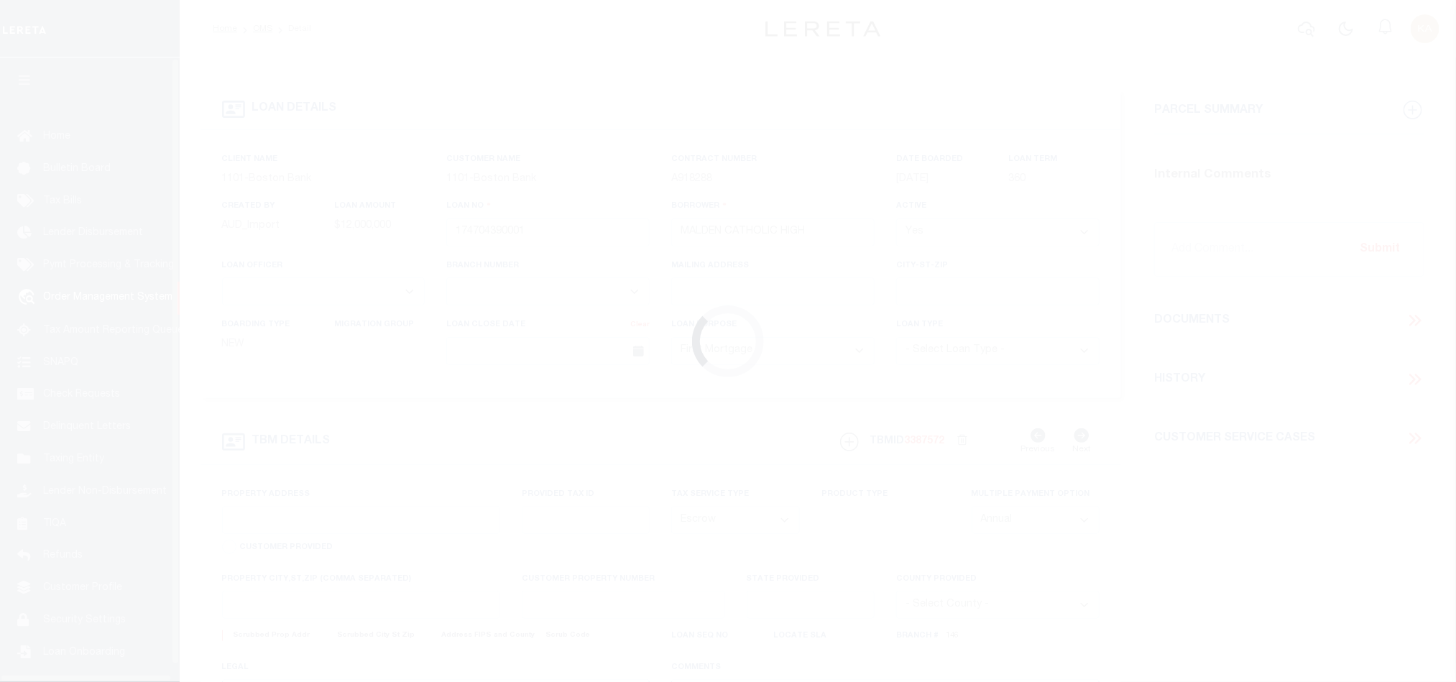
type input "99 [PERSON_NAME]"
type input "PARCEL ID:128 438 805"
select select
type input "MALDEN MA 02148"
type input "41609"
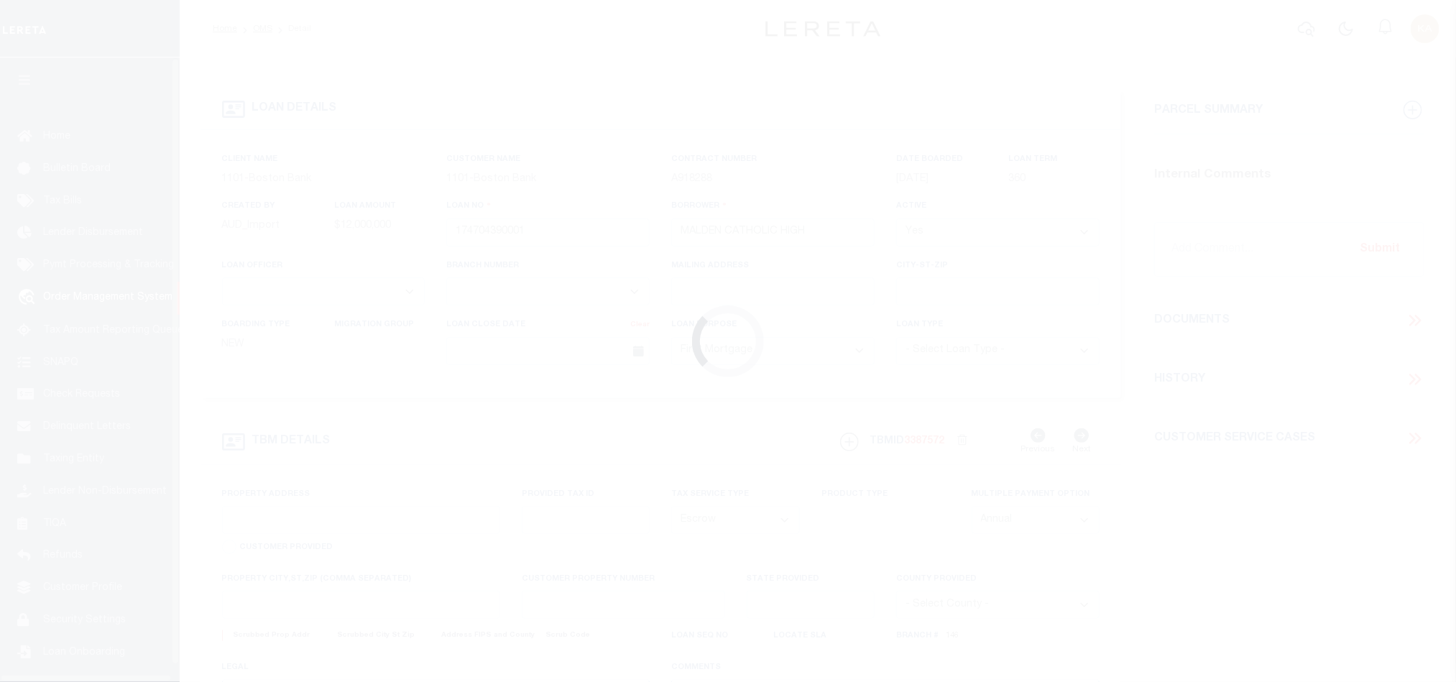
type input "MA"
select select
select select "45636"
select select "4566"
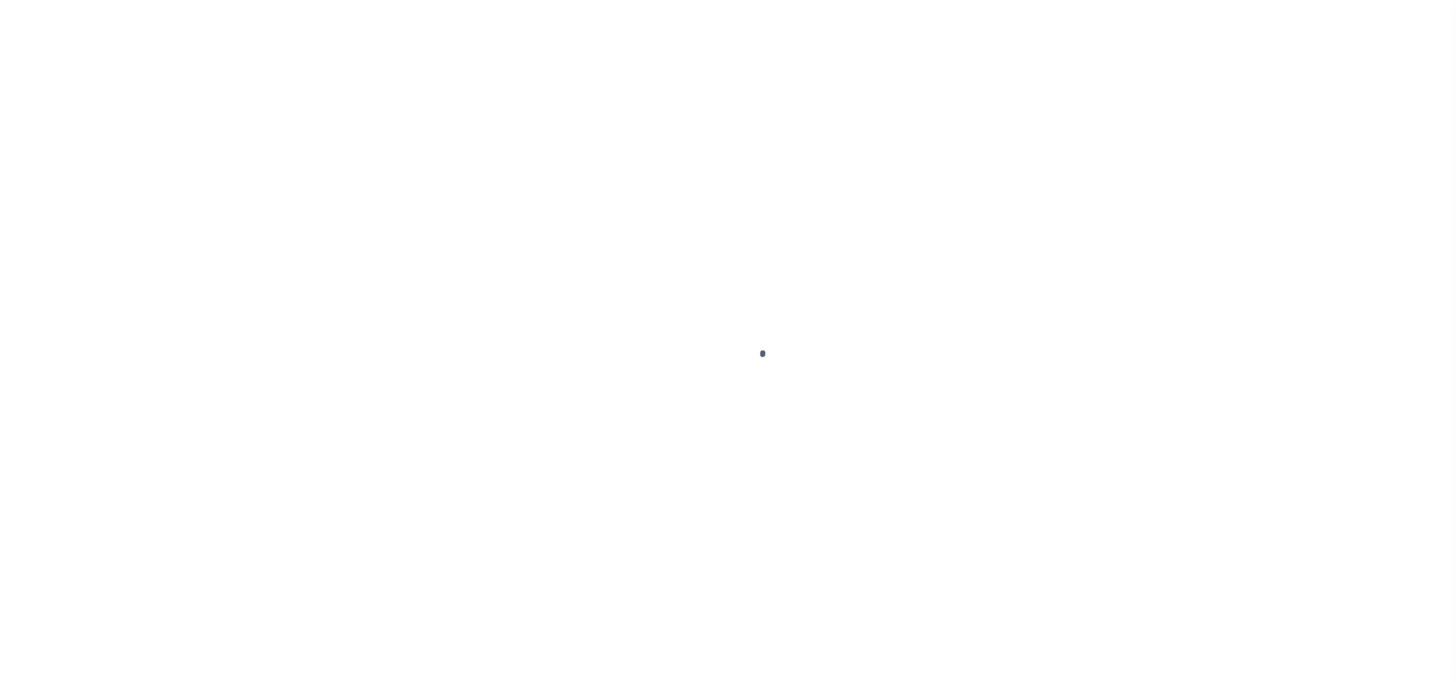
select select "45636"
select select "4566"
select select "10"
select select "Escrow"
type input "99 [PERSON_NAME]"
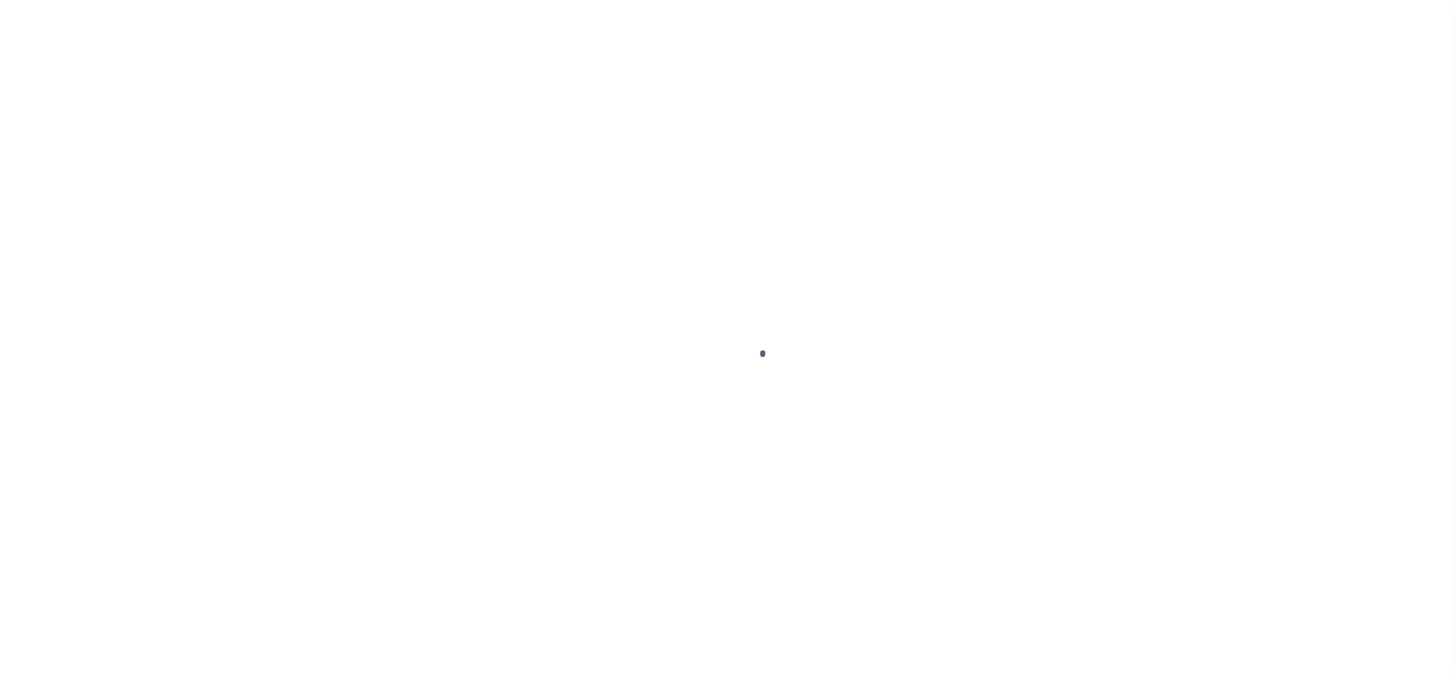
type input "PARCEL ID:128 438 805"
select select
type input "MALDEN MA 02148"
type input "41609"
type input "MA"
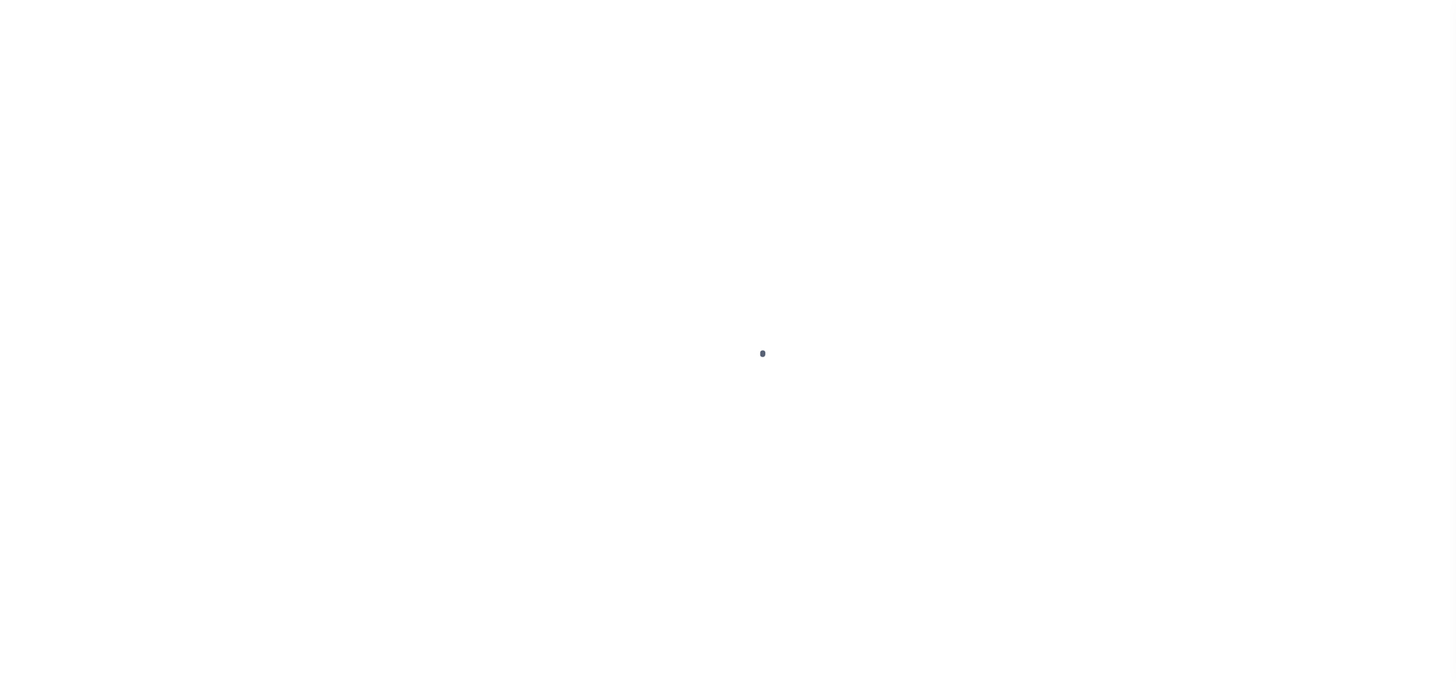
select select
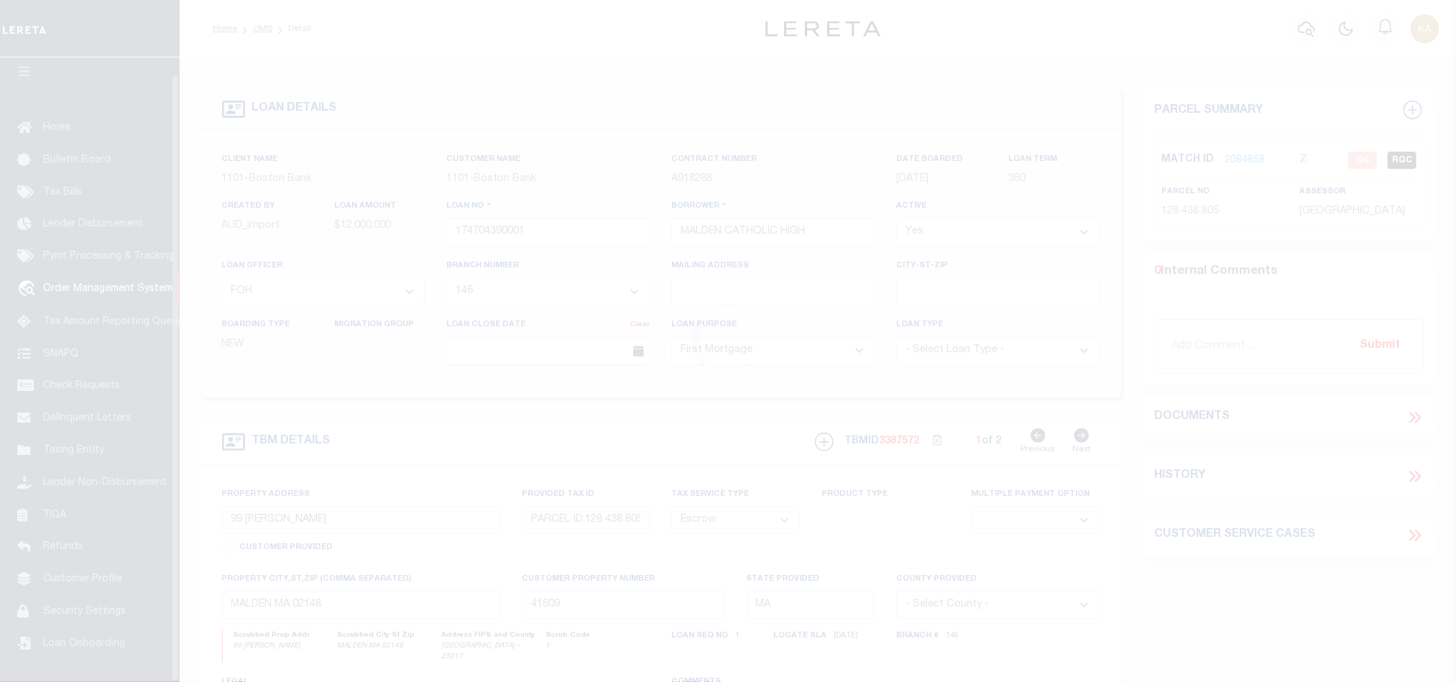
scroll to position [17, 0]
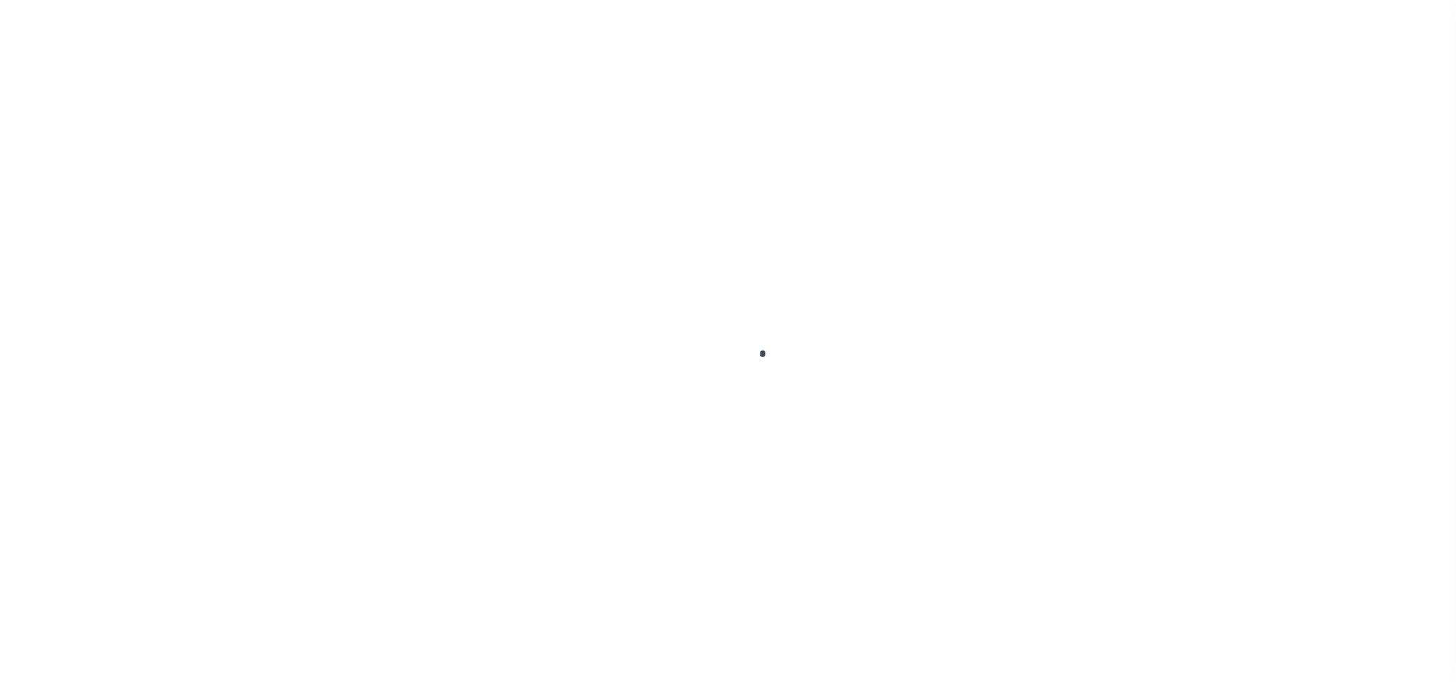
select select "10"
select select "Escrow"
type input "99 [PERSON_NAME]"
type input "PARCEL ID:128 438 805"
select select
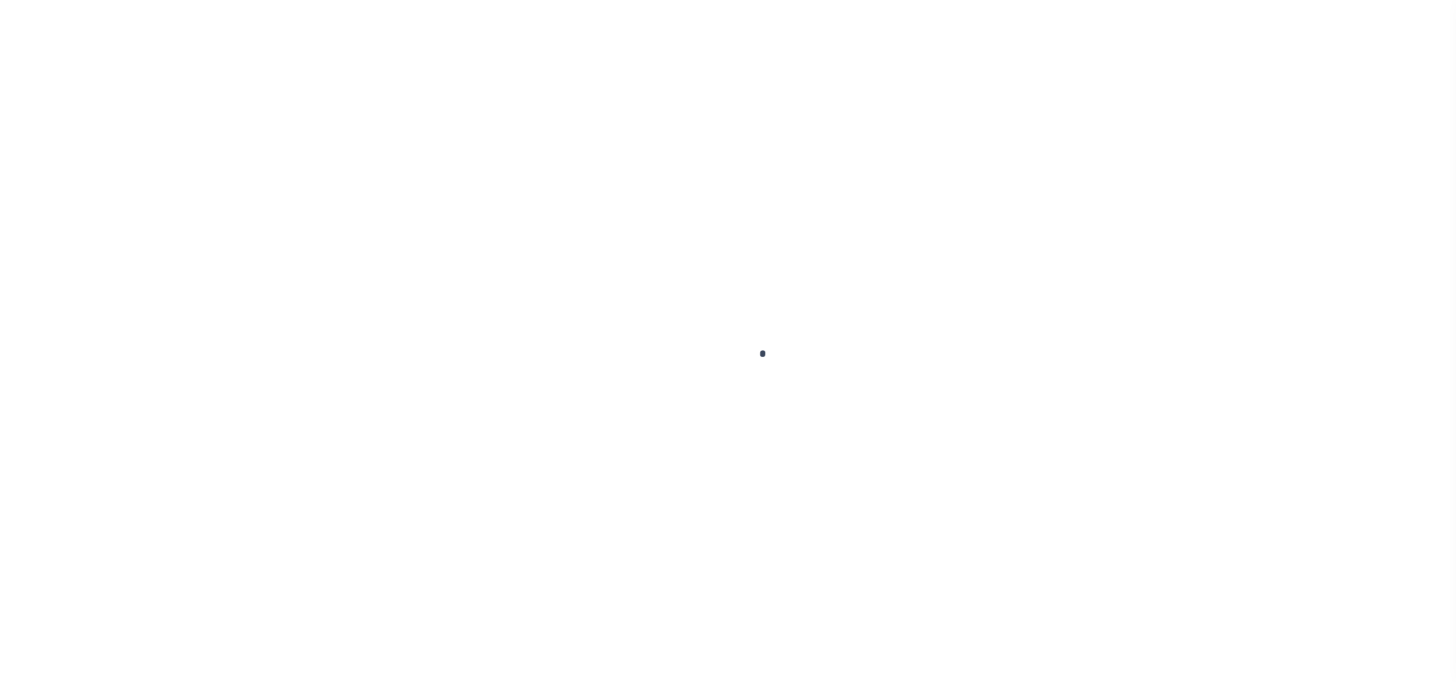
type input "MALDEN MA 02148"
type input "41609"
type input "MA"
select select
select select "45636"
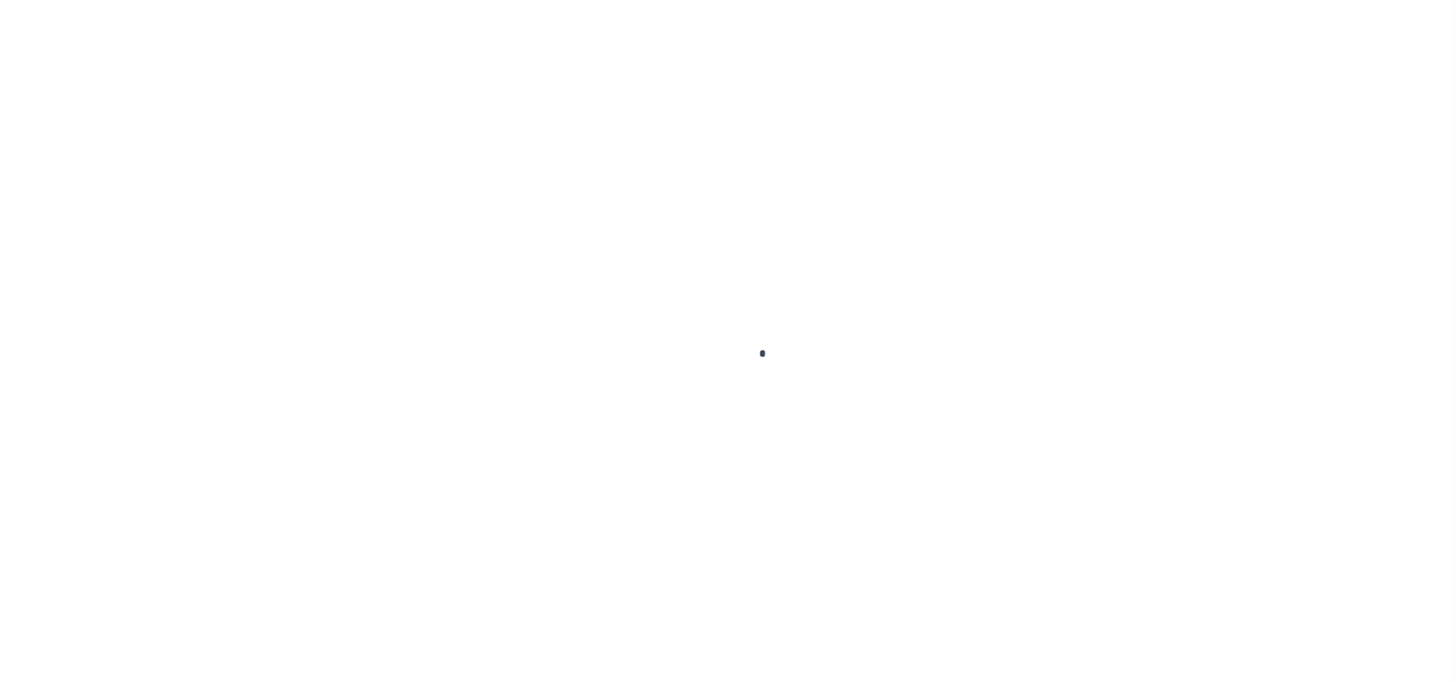
select select "4566"
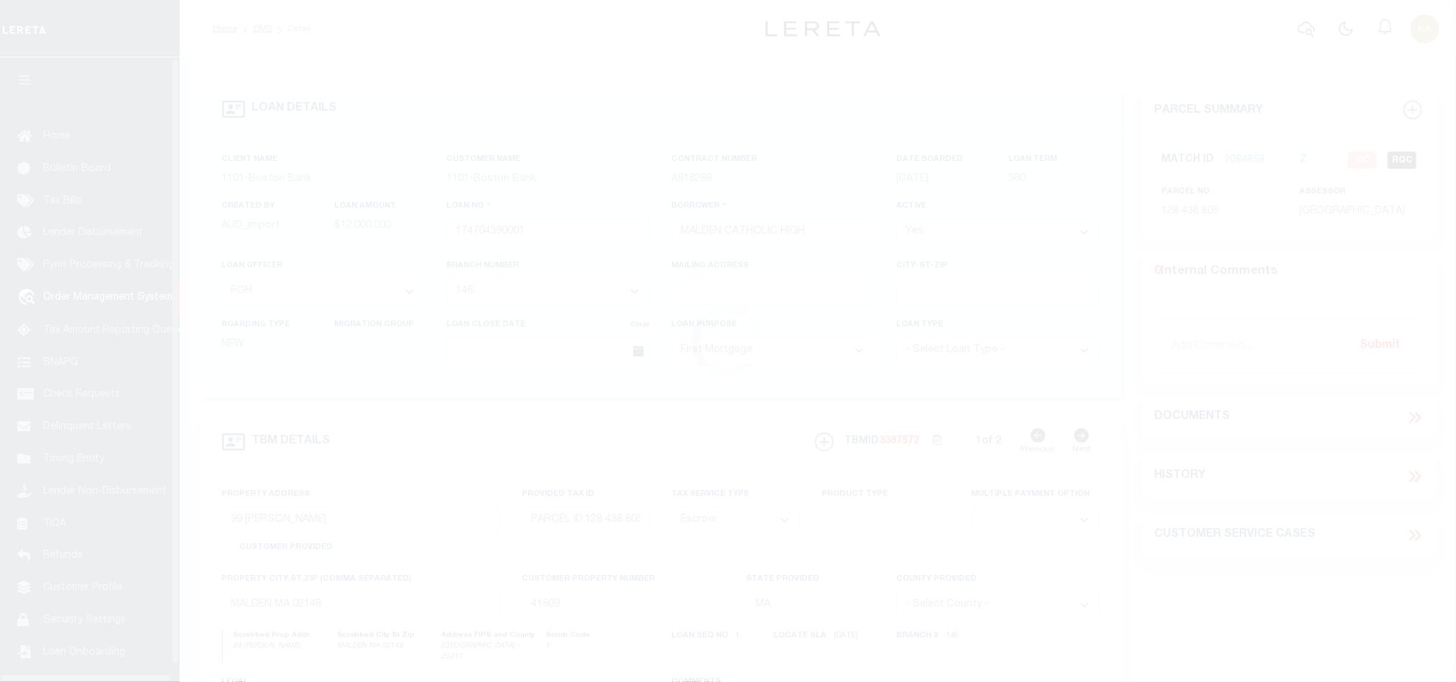
scroll to position [17, 0]
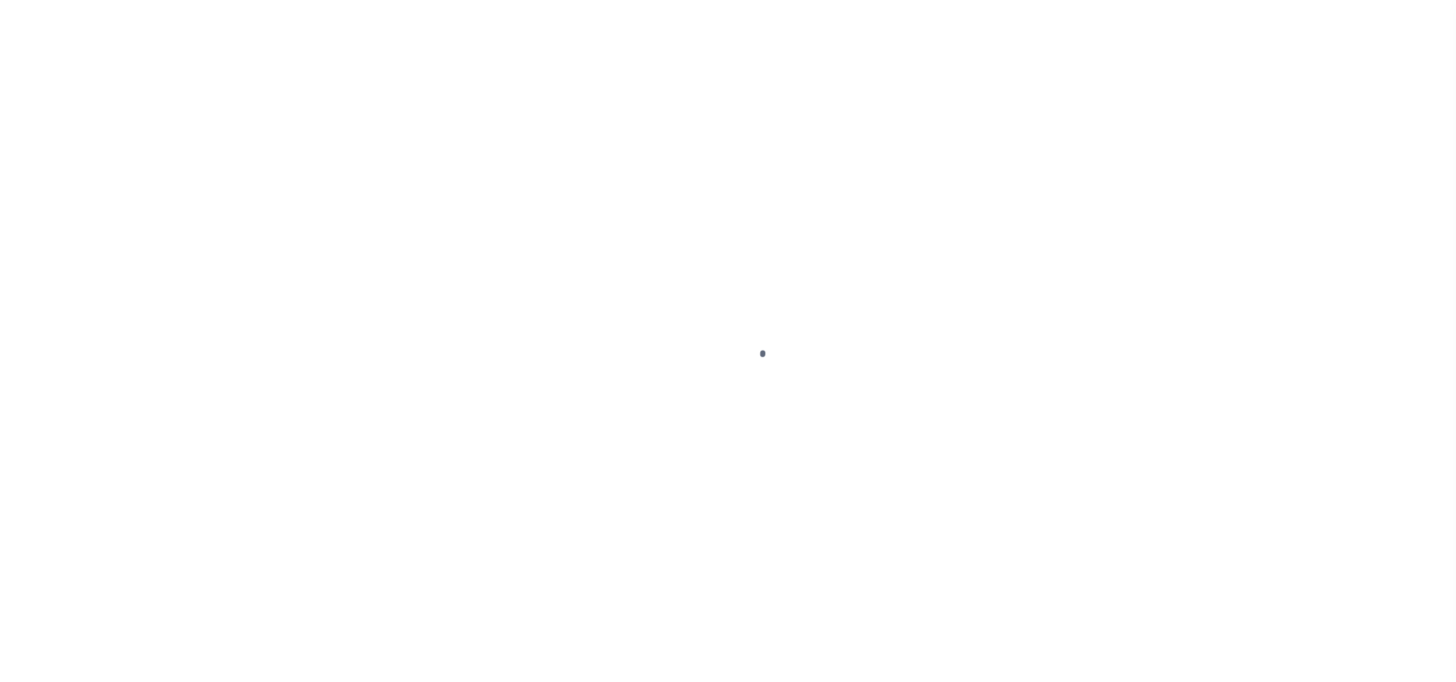
select select "45636"
select select "4566"
select select "10"
select select "Escrow"
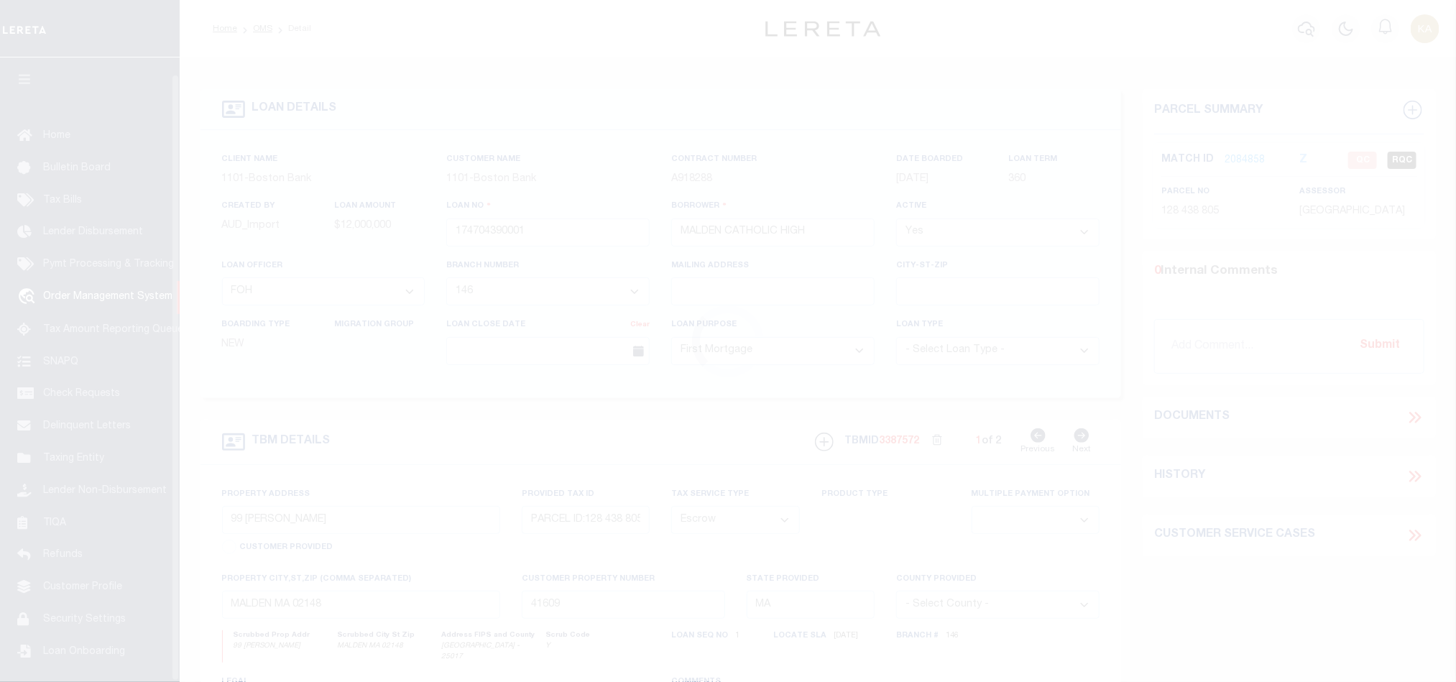
scroll to position [17, 0]
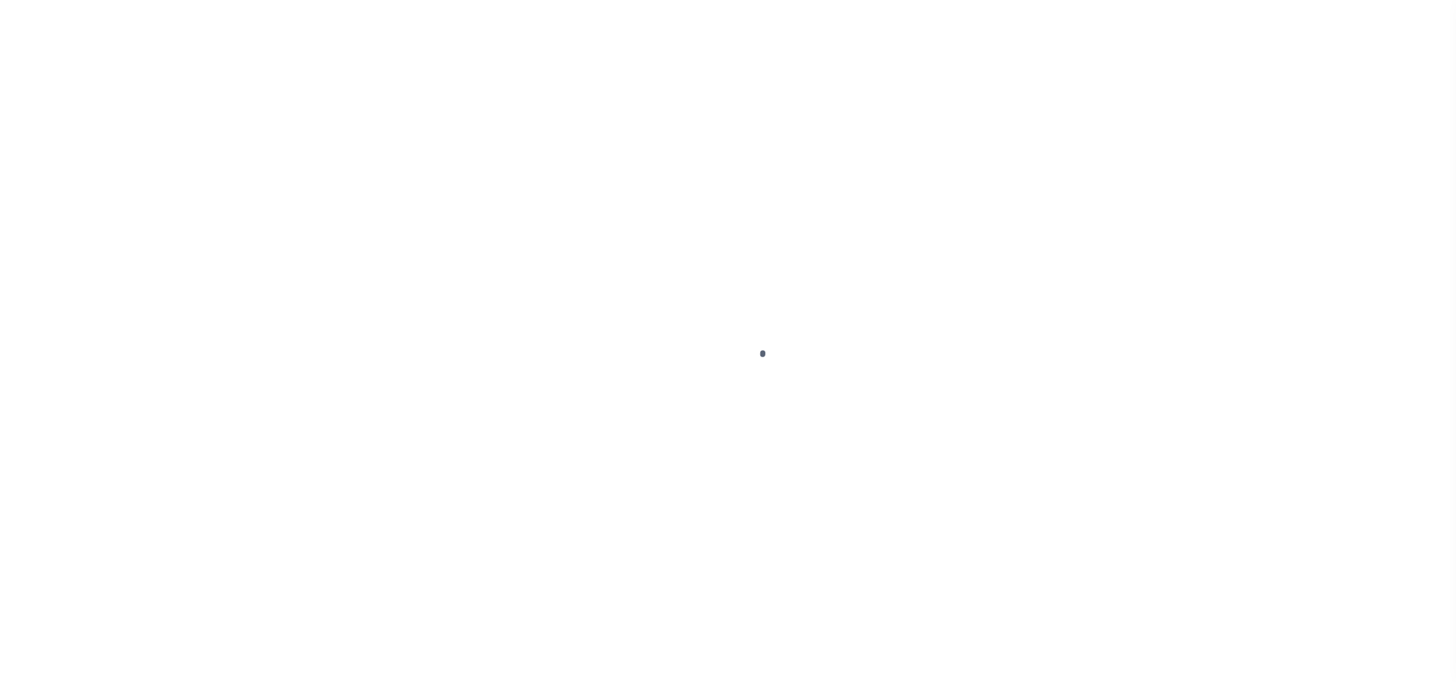
select select "45636"
select select "4566"
select select "10"
select select "Escrow"
type input "99 [PERSON_NAME]"
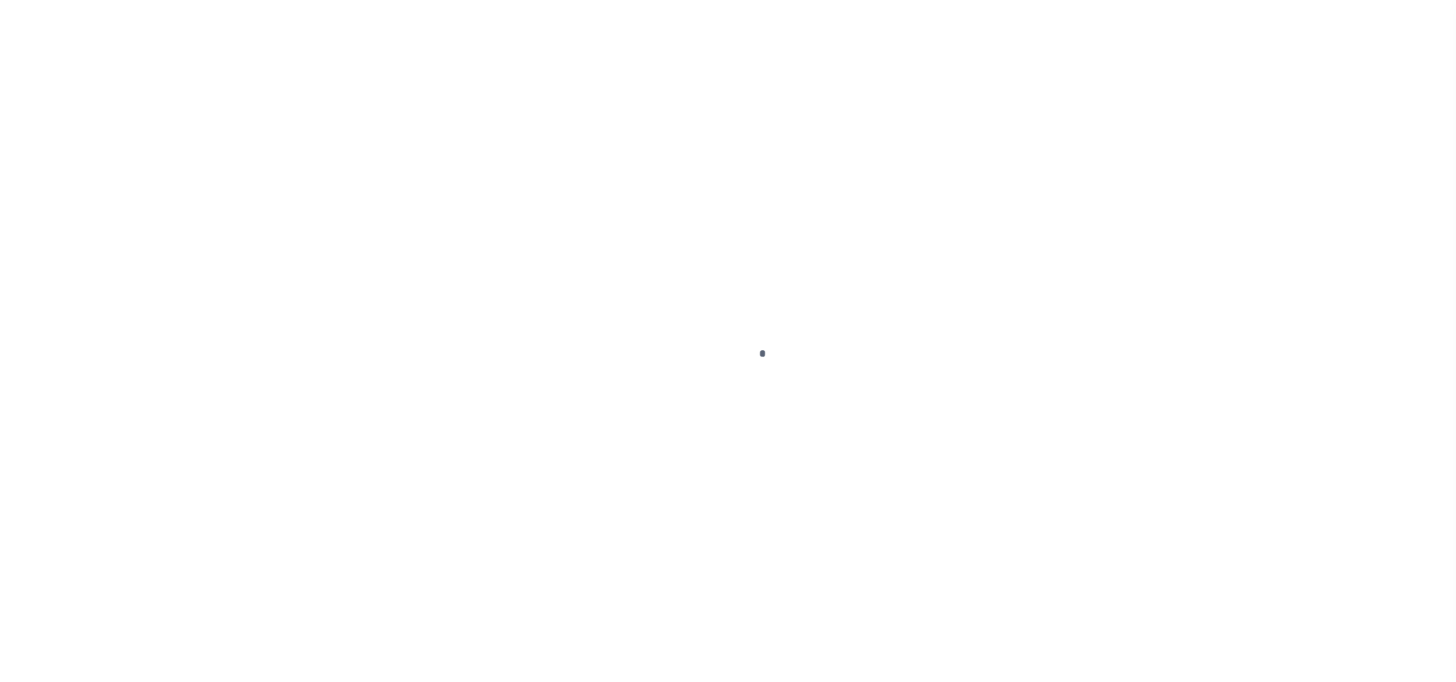
type input "PARCEL ID:128 438 805"
select select
type input "MALDEN MA 02148"
type input "41609"
type input "MA"
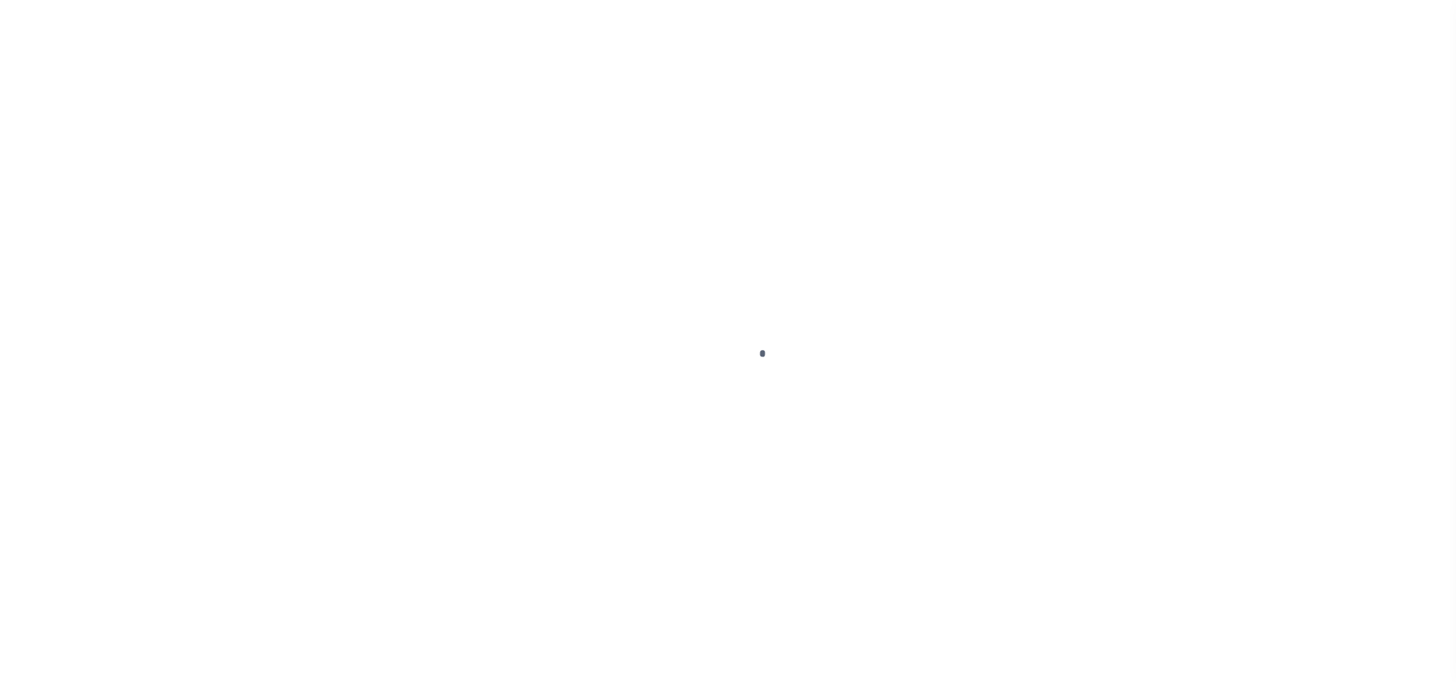
select select
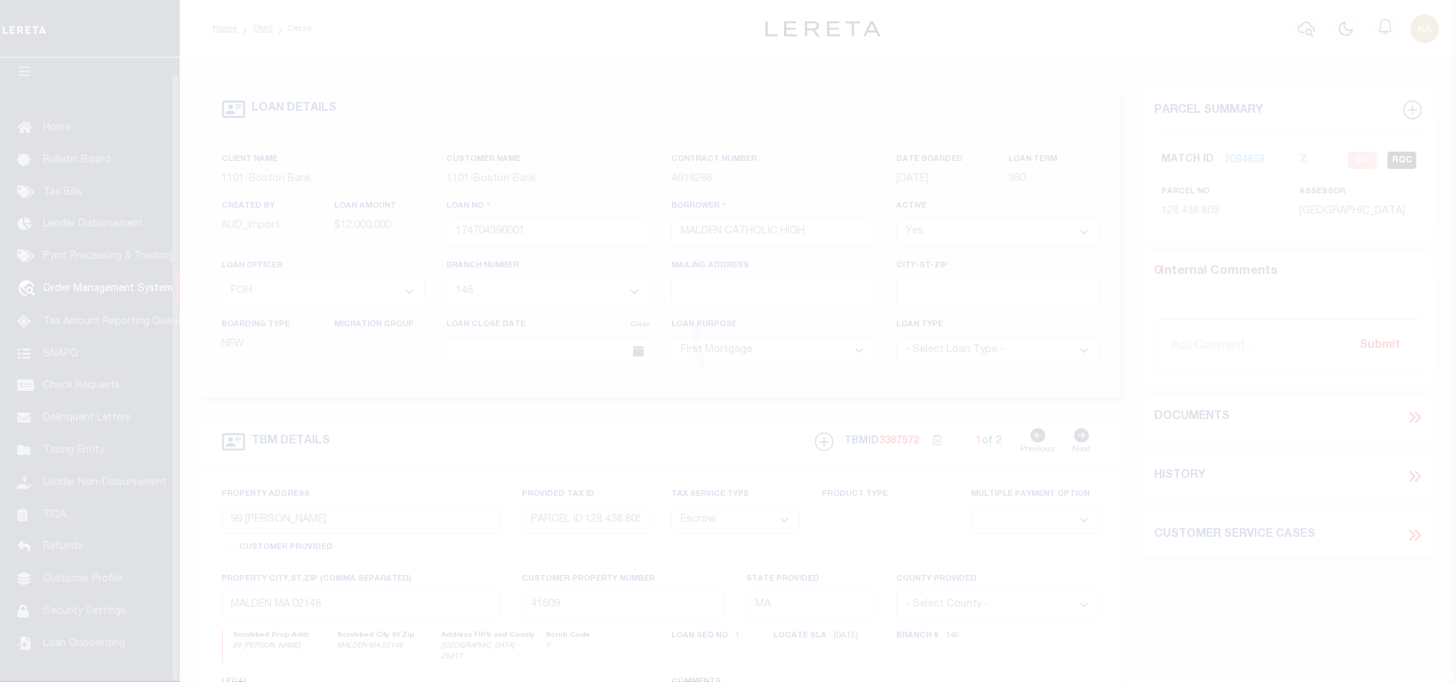
scroll to position [17, 0]
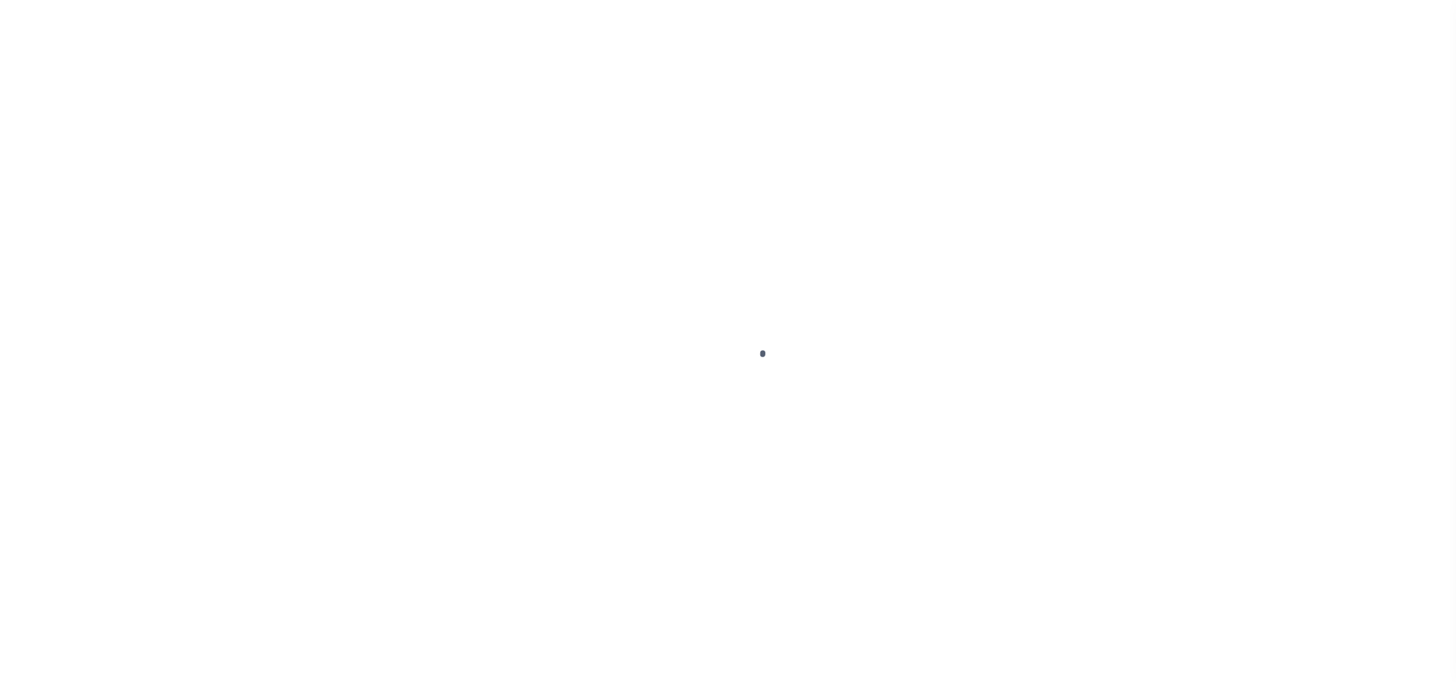
select select "45636"
select select "4566"
select select "10"
select select "Escrow"
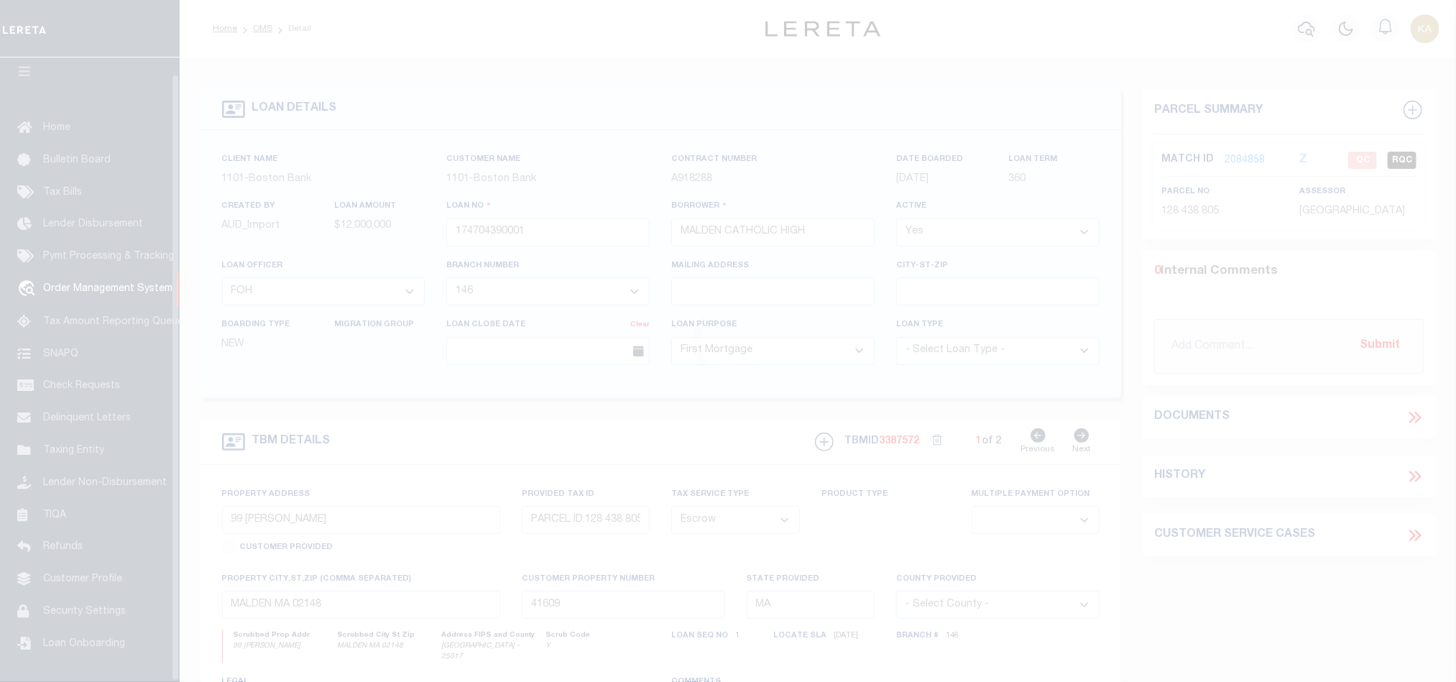
scroll to position [17, 0]
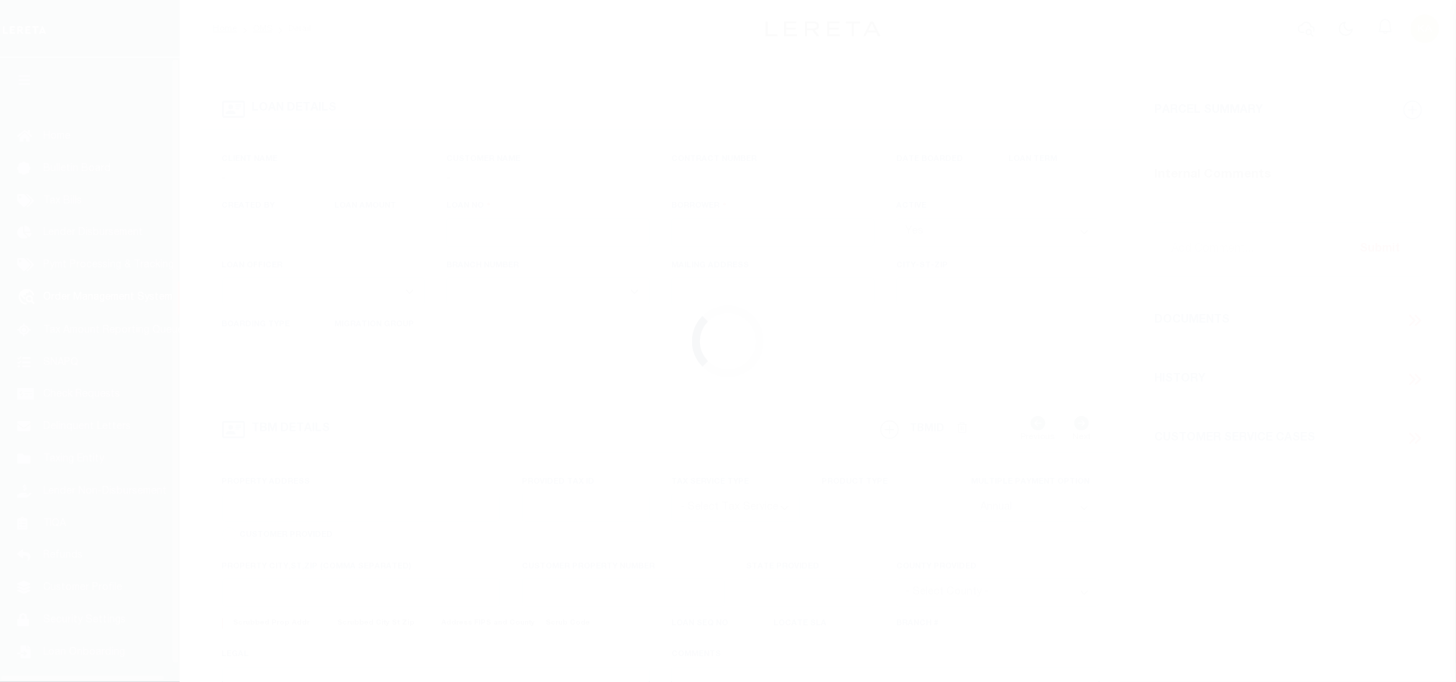
scroll to position [17, 0]
type input "174704390001"
type input "MALDEN CATHOLIC HIGH"
select select
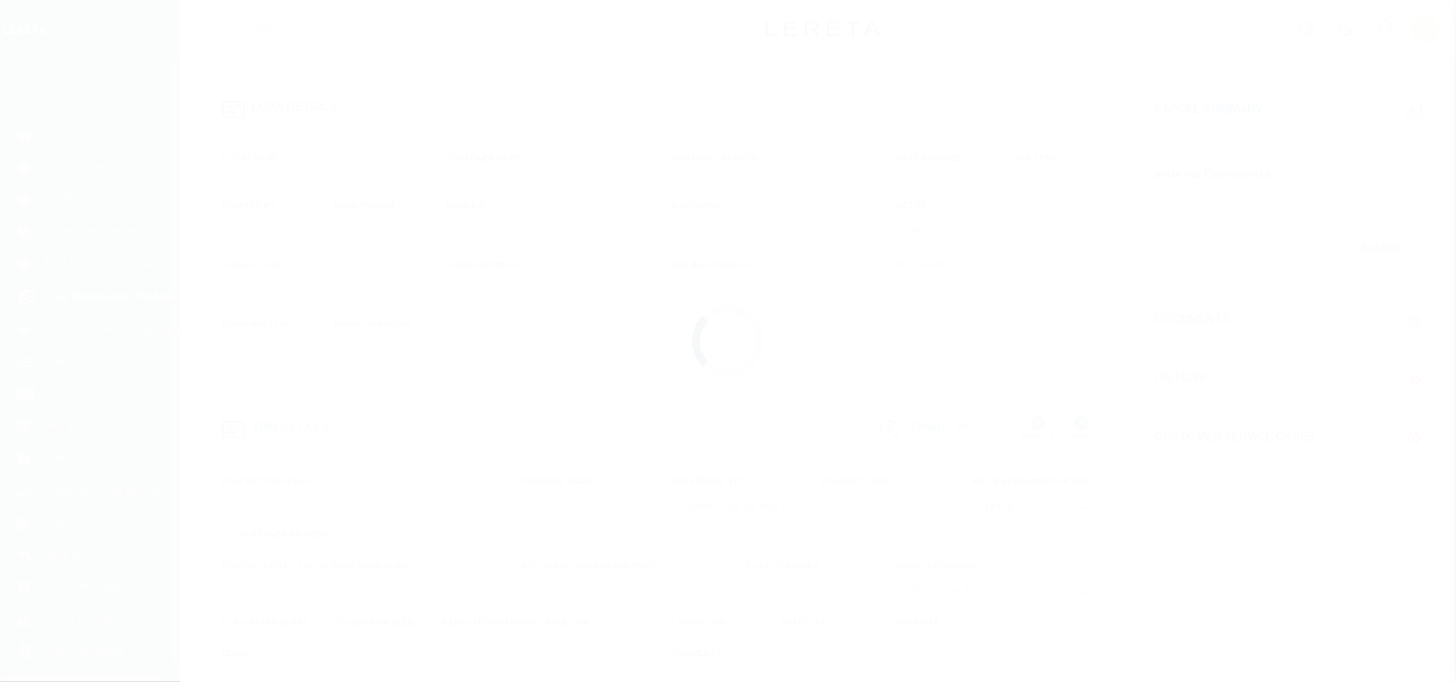
select select "10"
select select "Escrow"
select select "45636"
select select "4566"
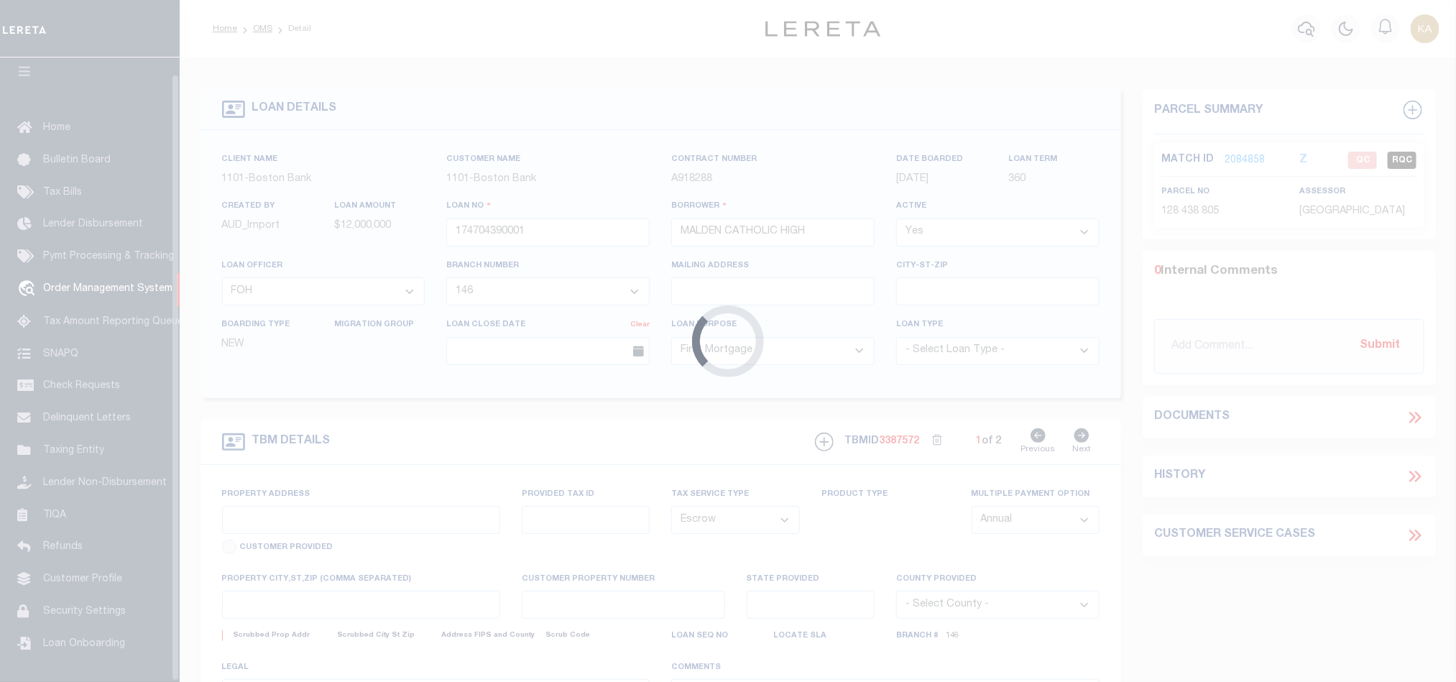
type input "99 [PERSON_NAME]"
type input "PARCEL ID:128 438 805"
select select
type input "MALDEN MA 02148"
type input "41609"
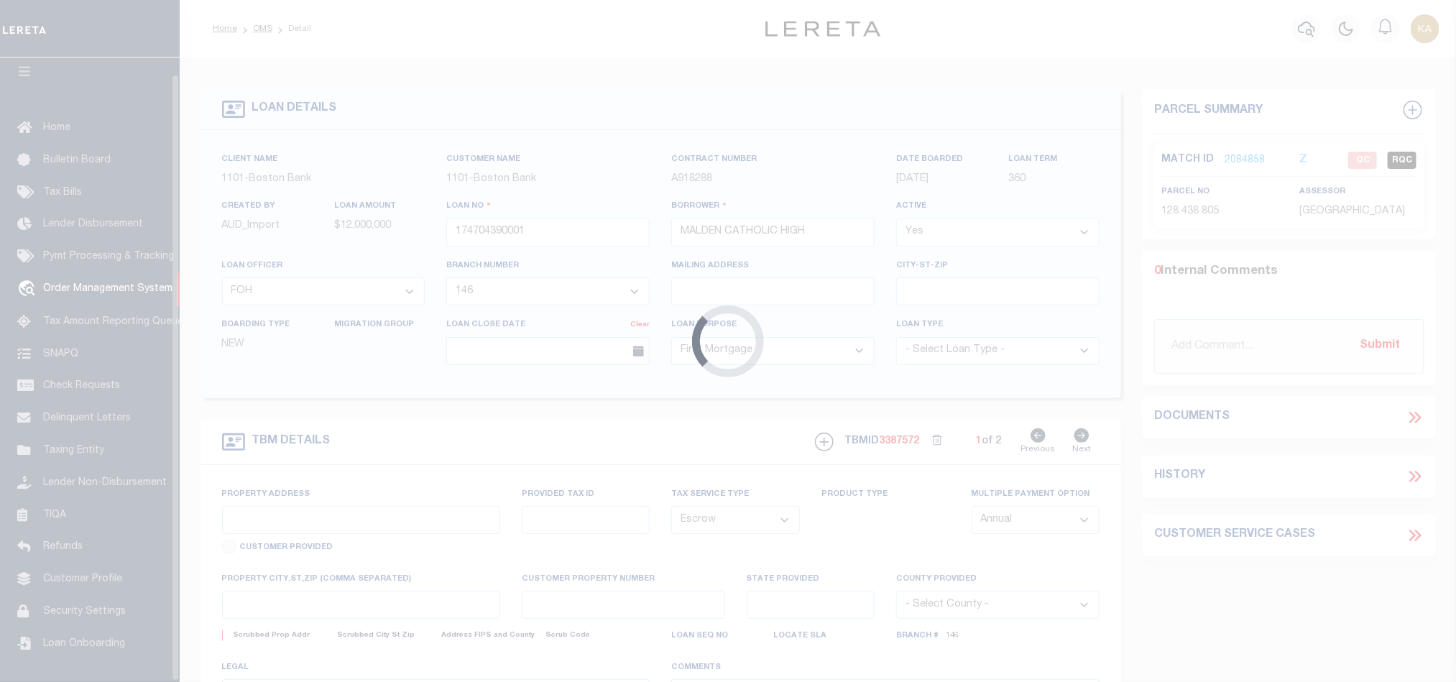
type input "MA"
select select
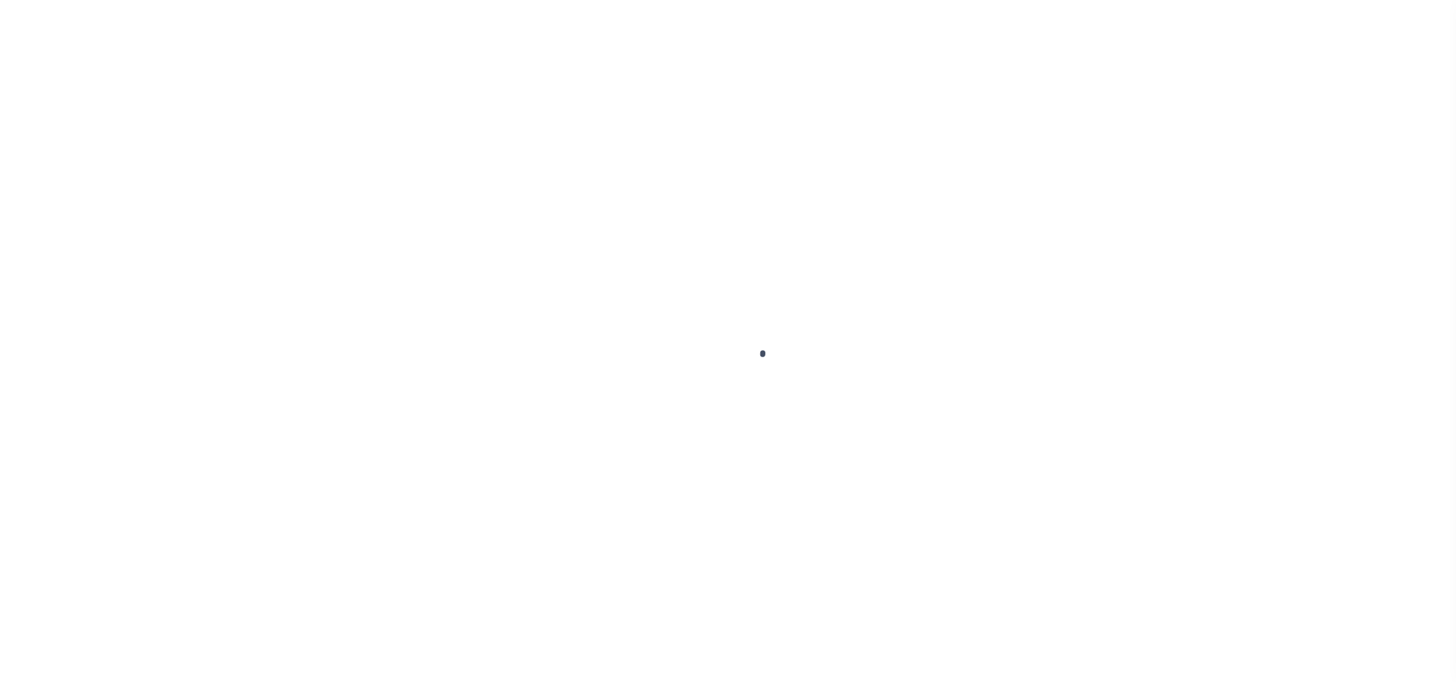
select select "45636"
select select "4566"
select select "10"
select select "Escrow"
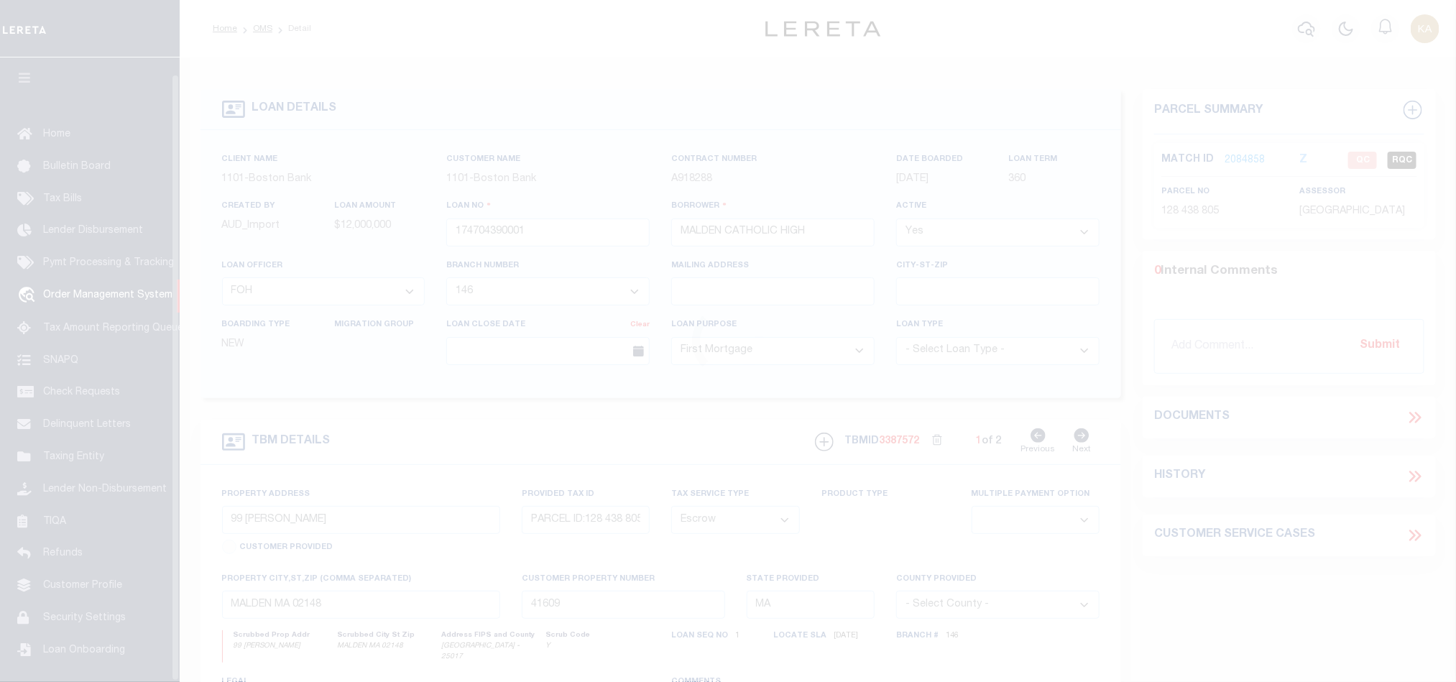
scroll to position [17, 0]
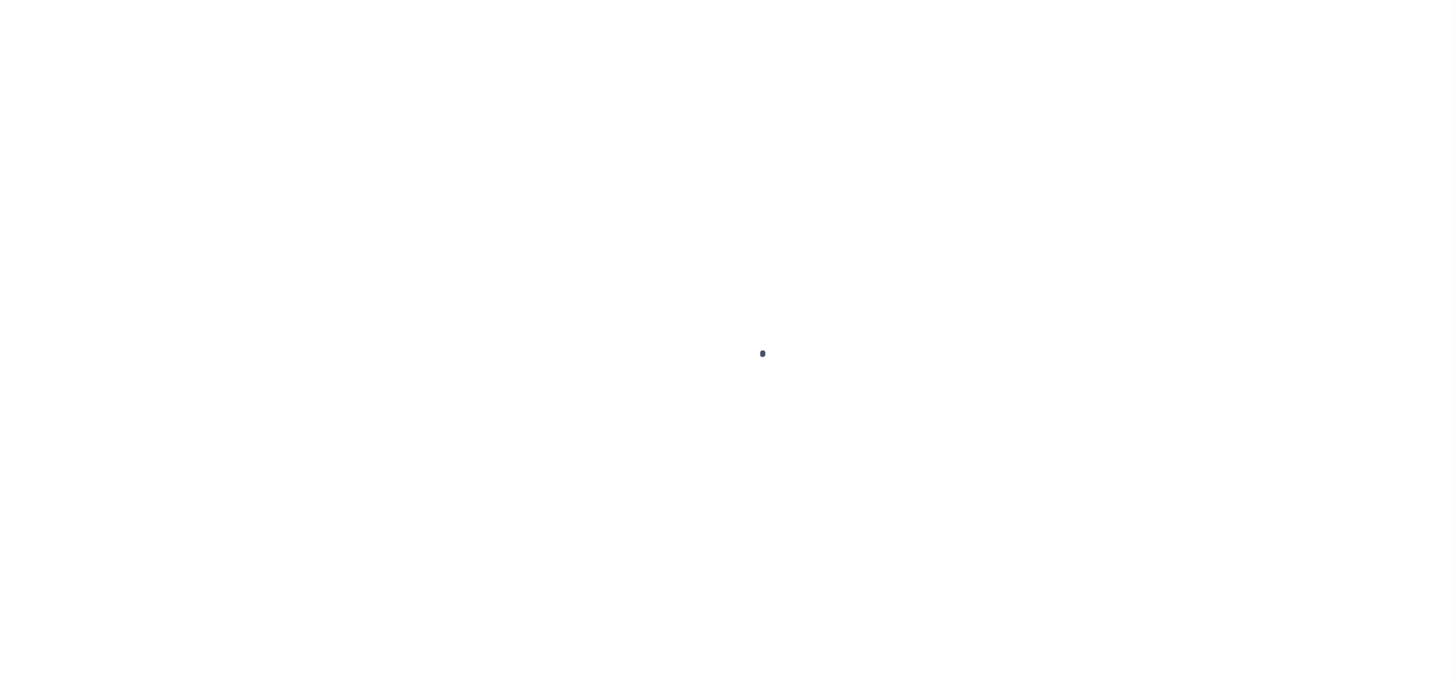
select select "45636"
select select "10"
select select "Escrow"
type input "99 [PERSON_NAME]"
type input "PARCEL ID:128 438 805"
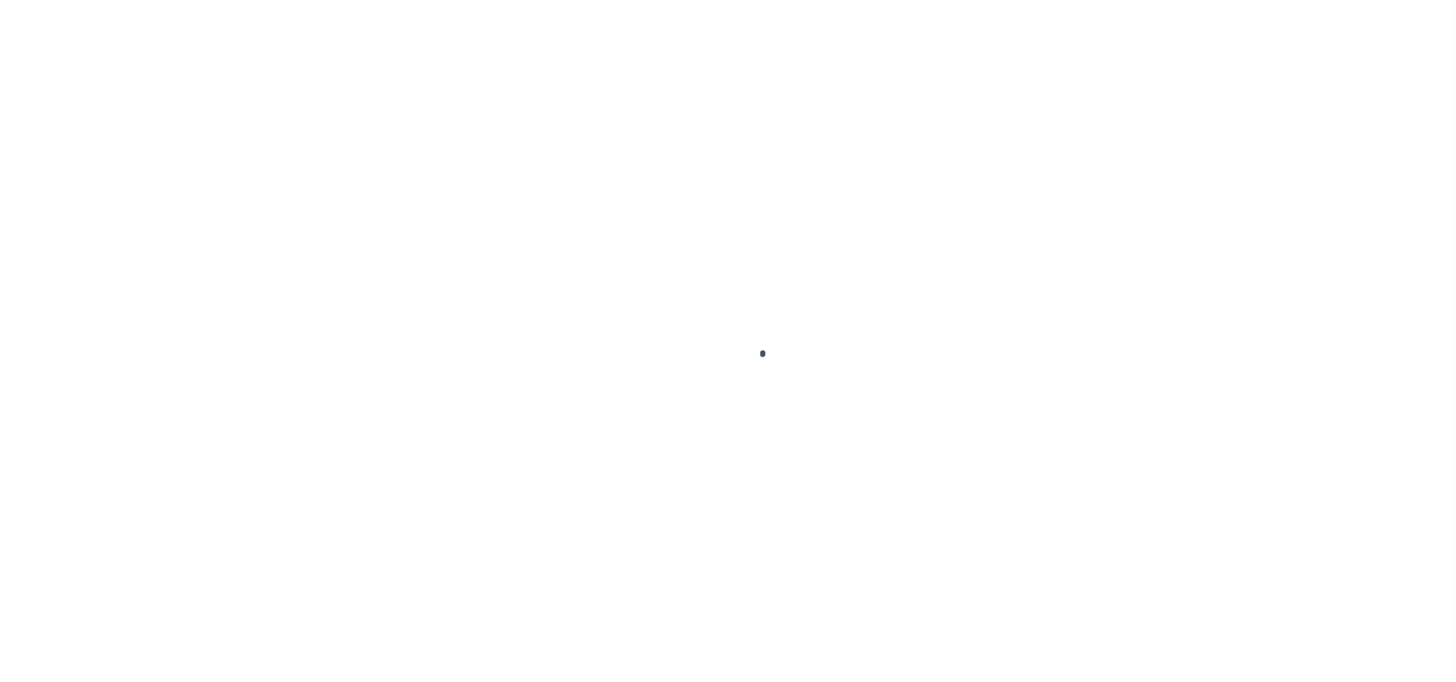
select select
type input "MALDEN MA 02148"
type input "41609"
type input "MA"
select select
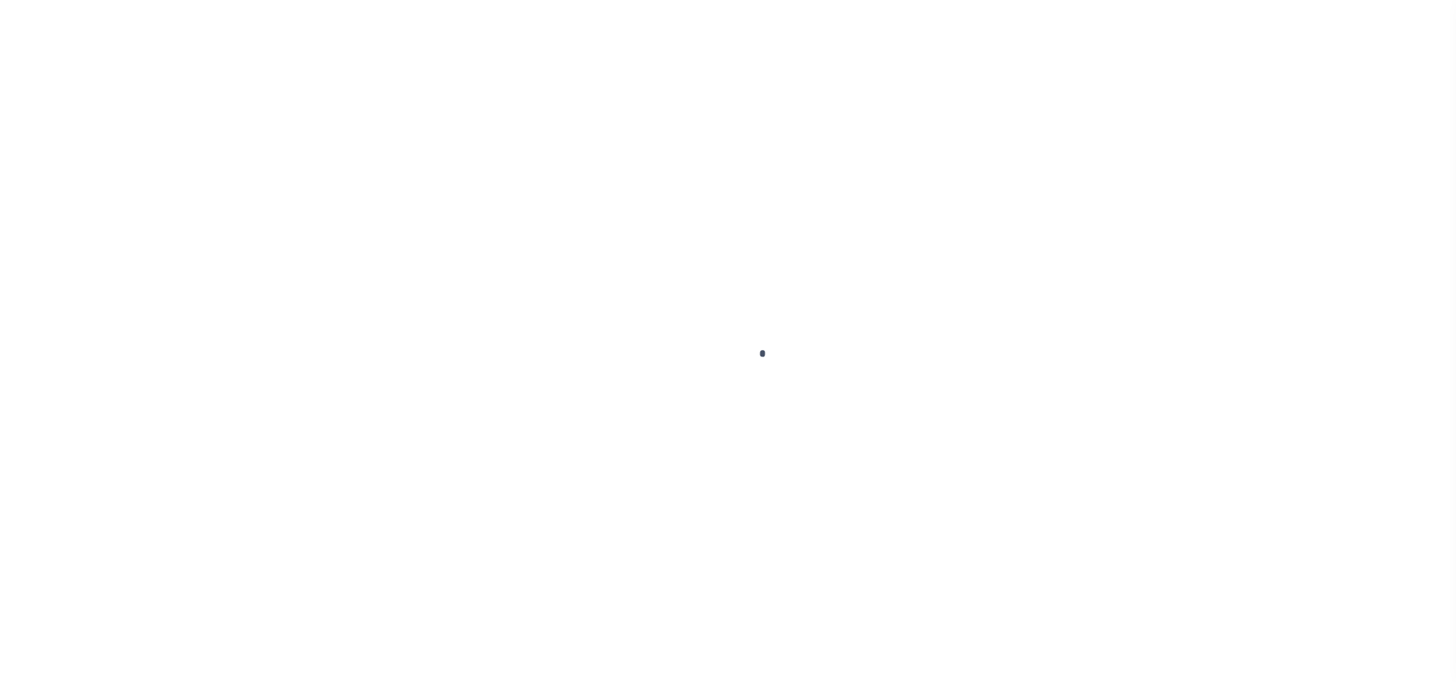
select select "4566"
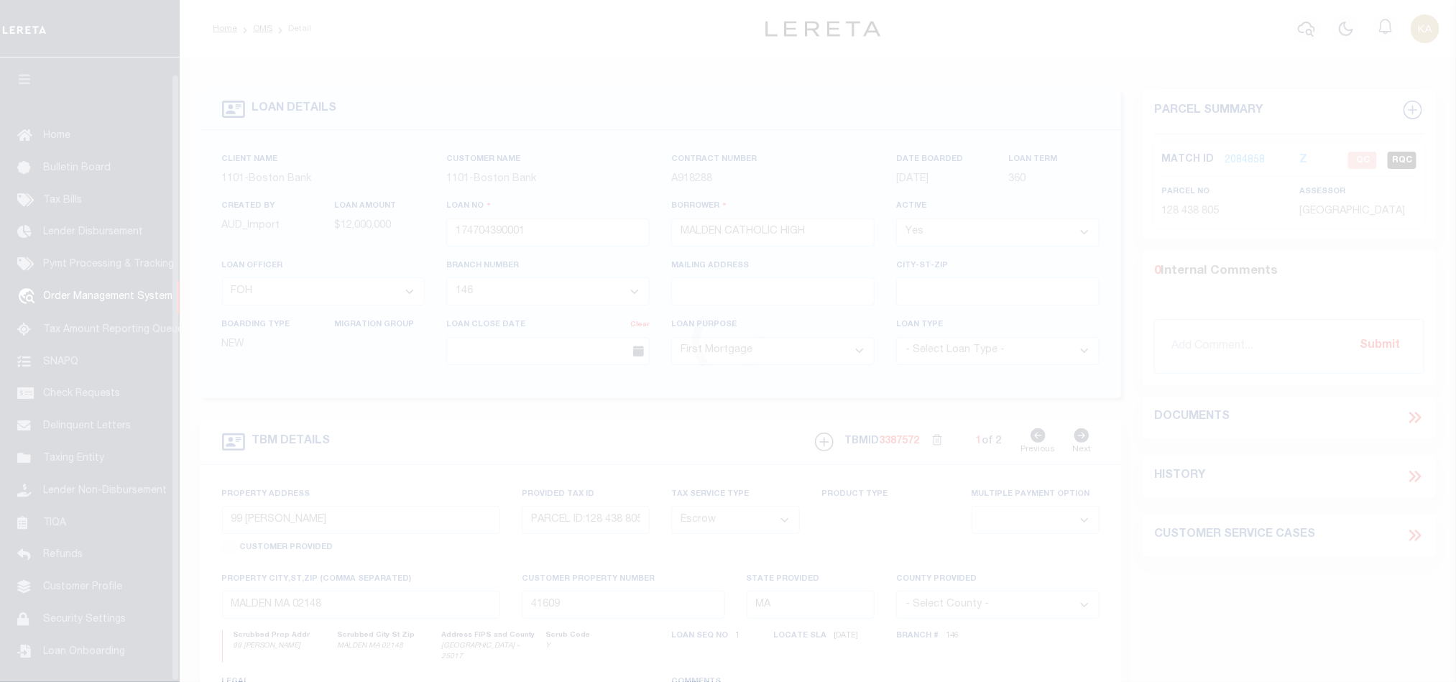
scroll to position [17, 0]
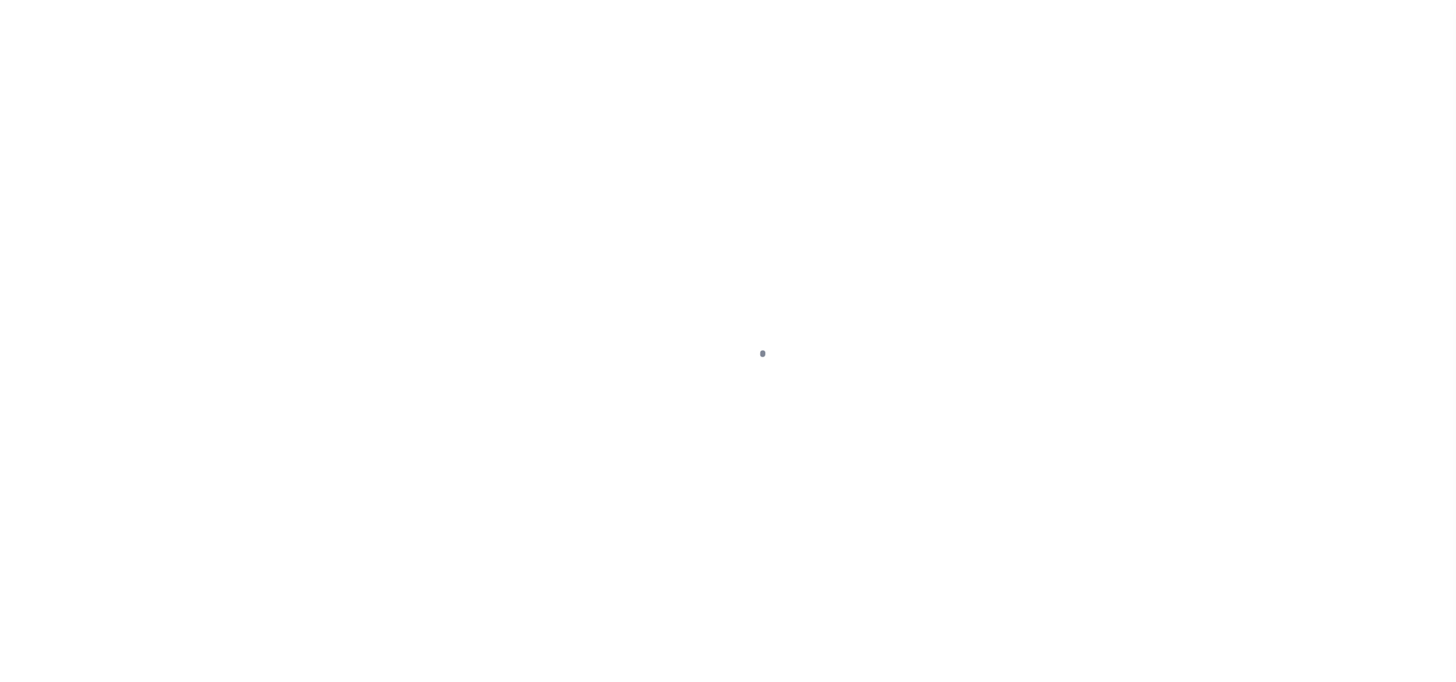
select select "45636"
select select "4566"
select select "10"
select select "Escrow"
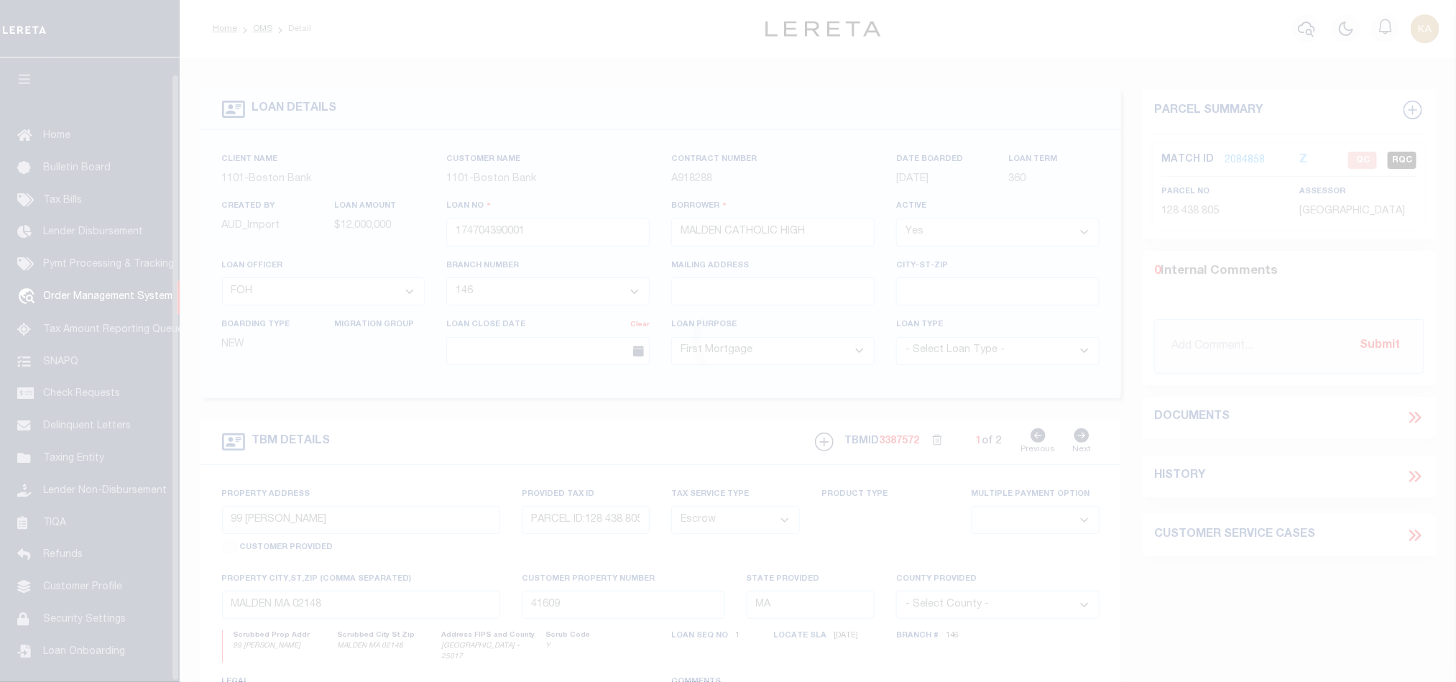
scroll to position [17, 0]
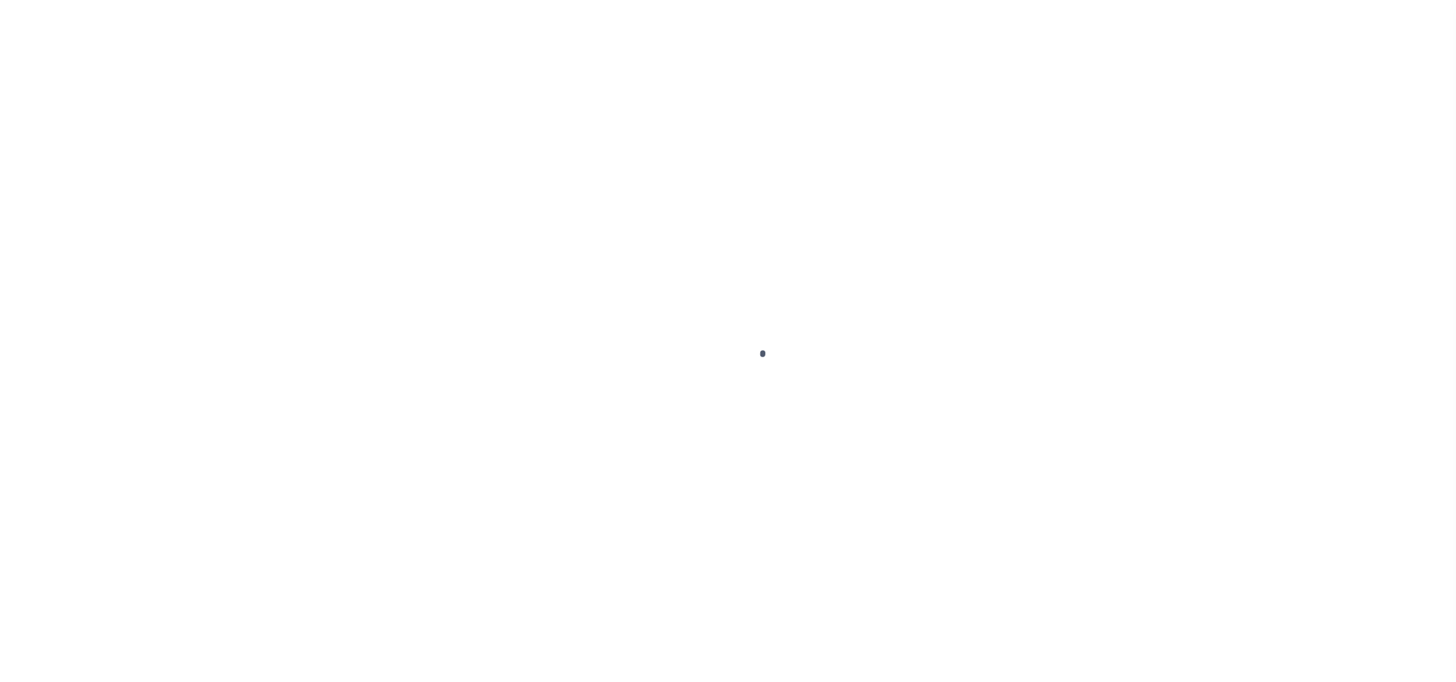
select select "10"
select select "Escrow"
type input "99 [PERSON_NAME]"
type input "PARCEL ID:128 438 805"
select select
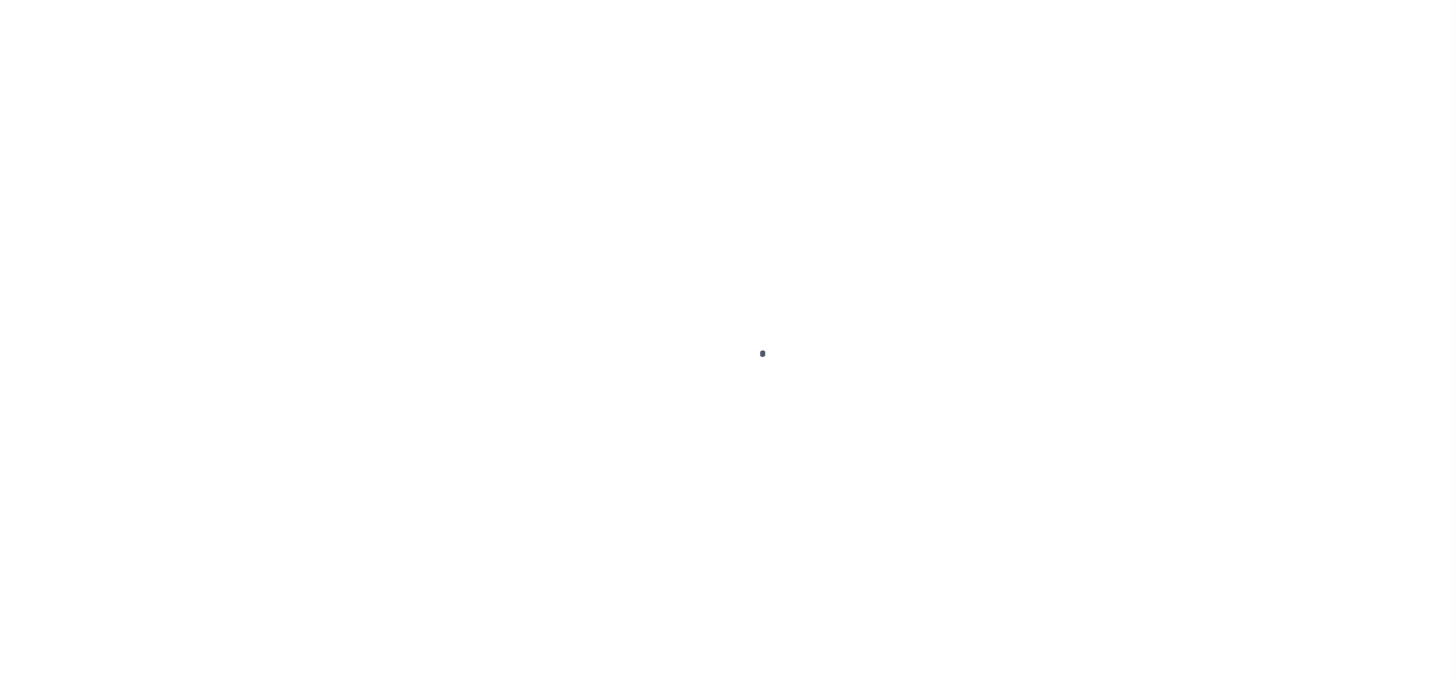
type input "MALDEN MA 02148"
type input "41609"
type input "MA"
select select
select select "45636"
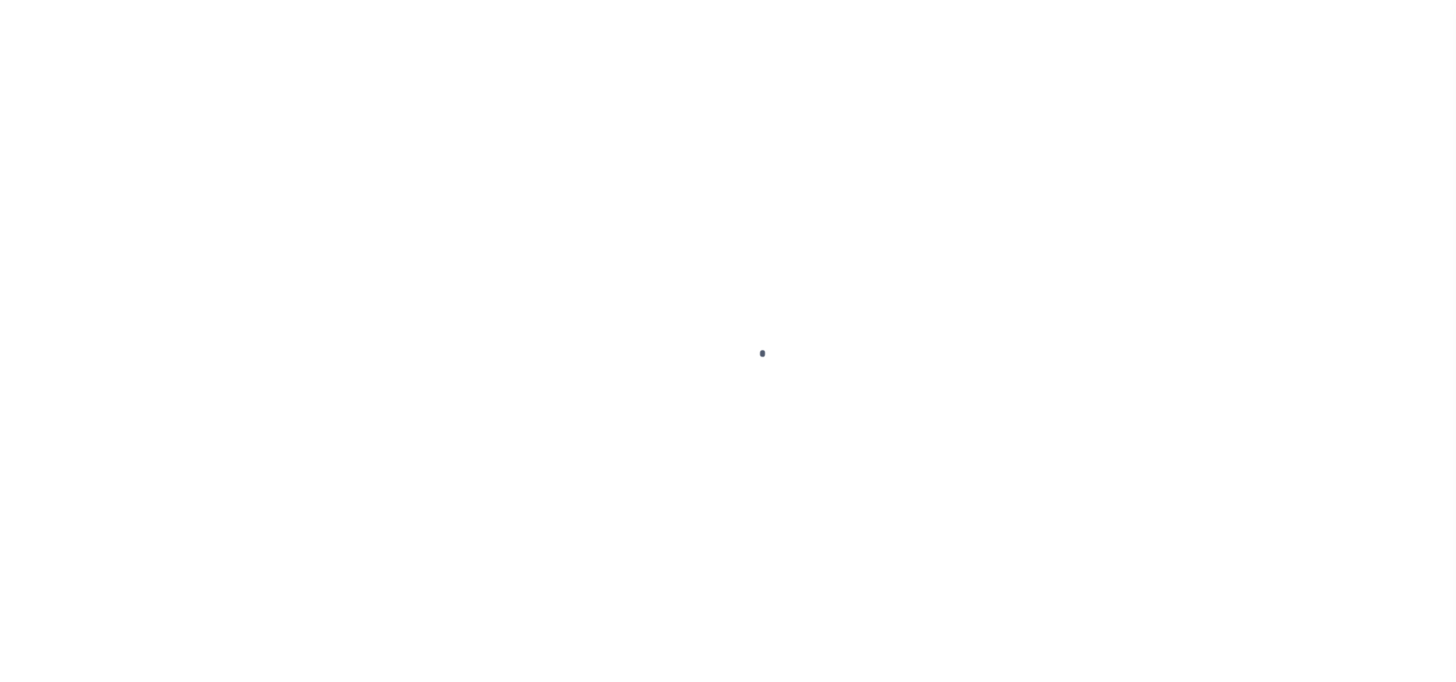
select select "4566"
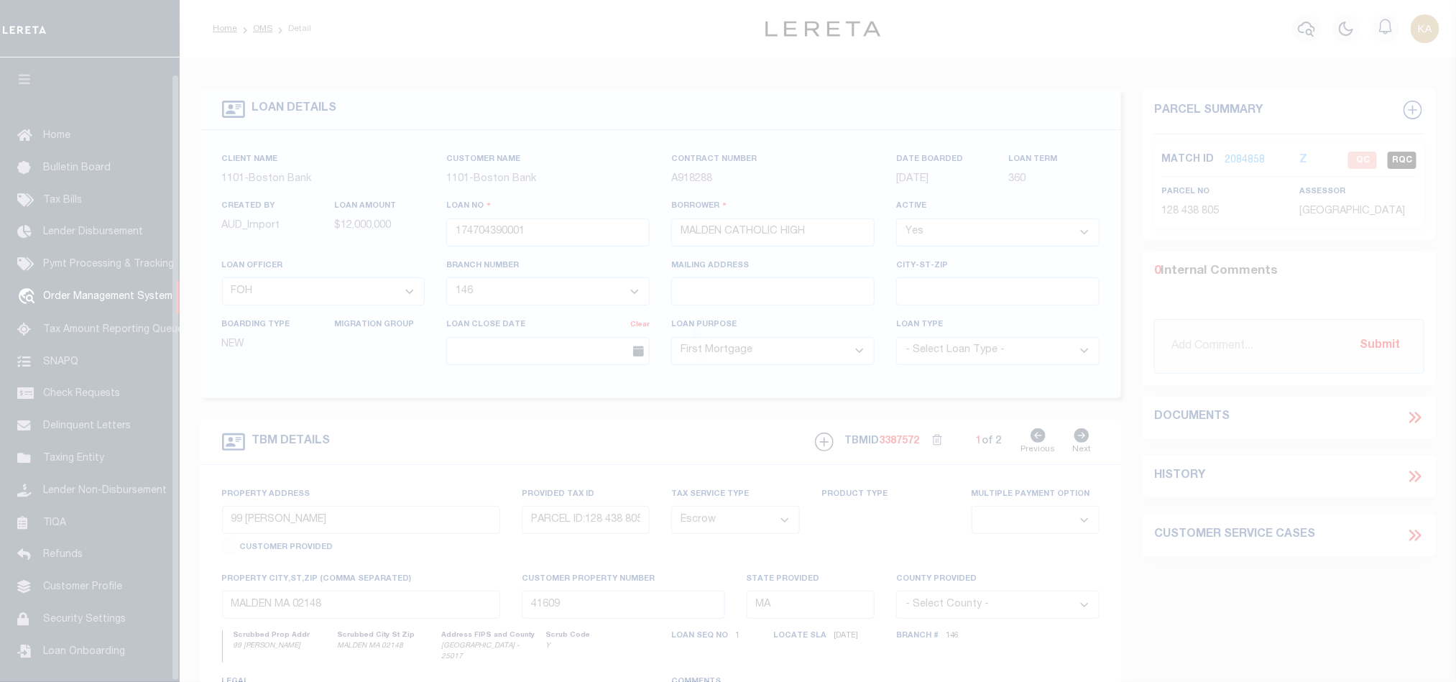
scroll to position [17, 0]
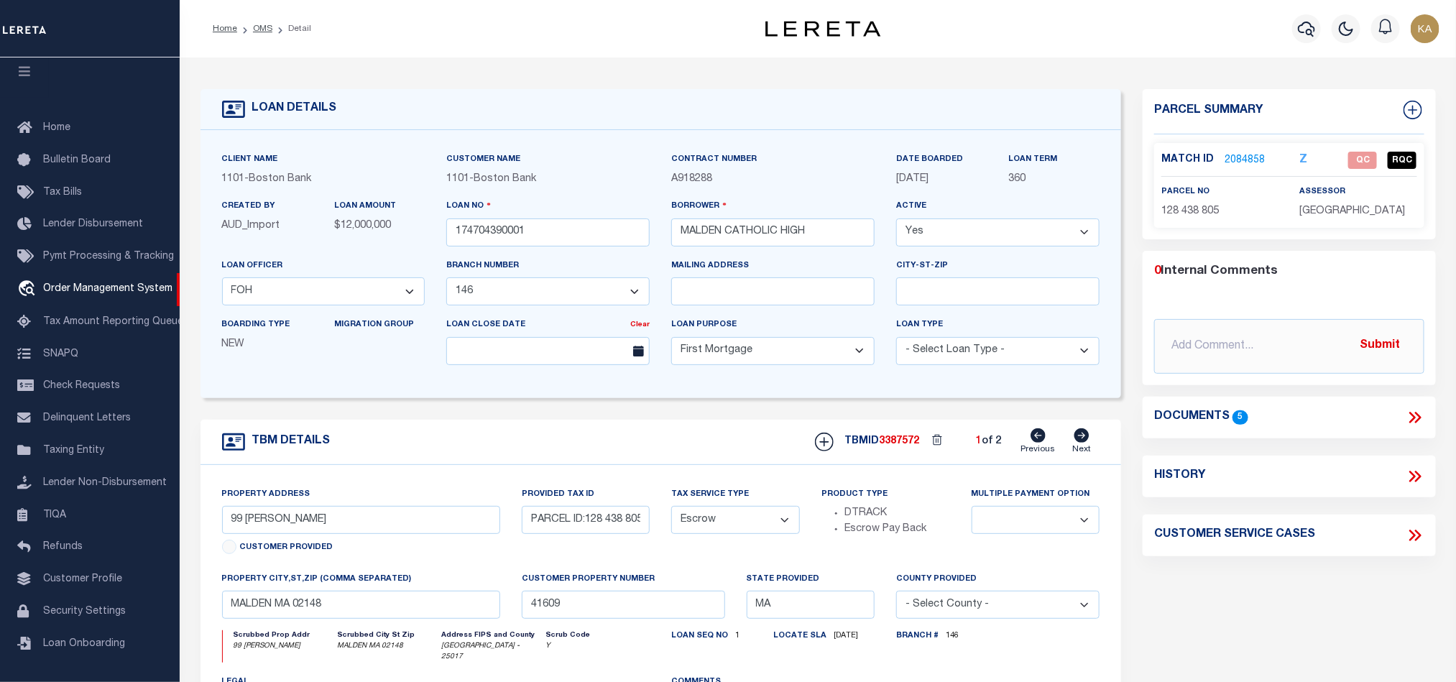
click at [1247, 157] on link "2084858" at bounding box center [1245, 160] width 40 height 15
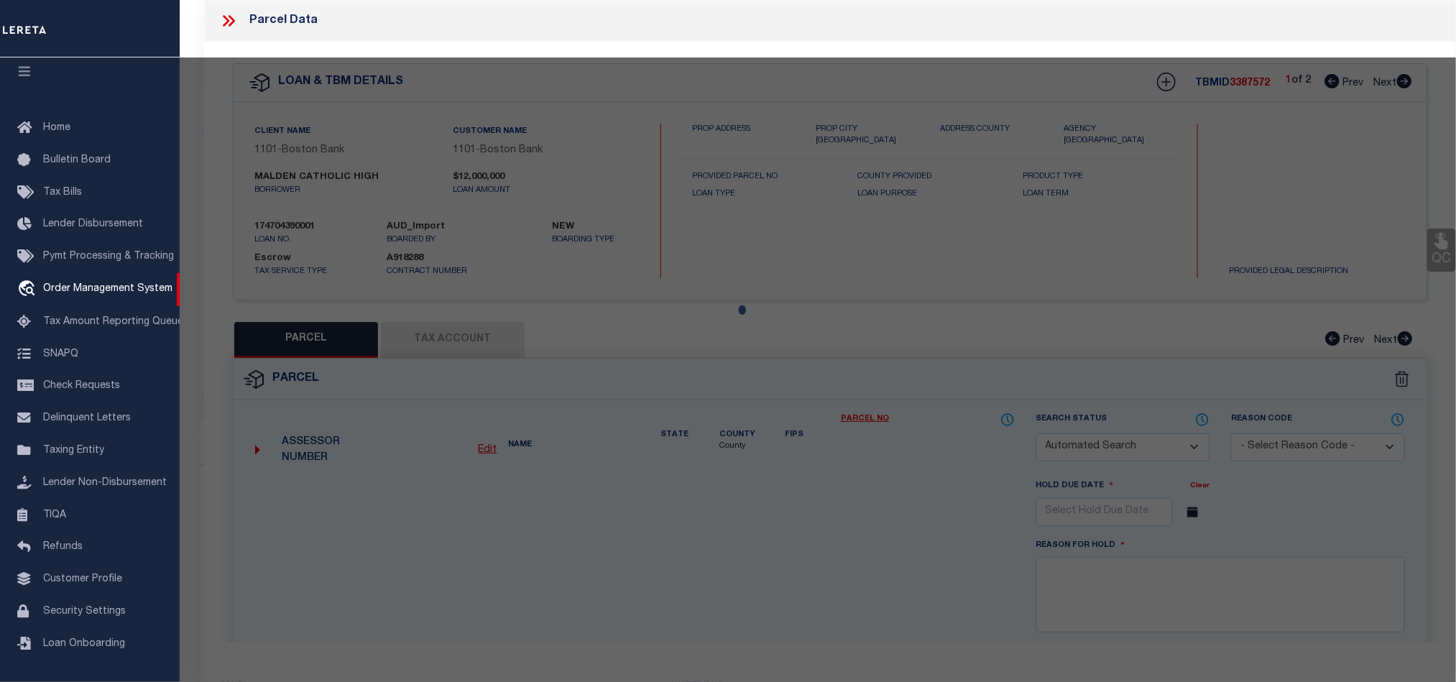
checkbox input "false"
select select "QC"
type input "[GEOGRAPHIC_DATA]"
select select "AGF"
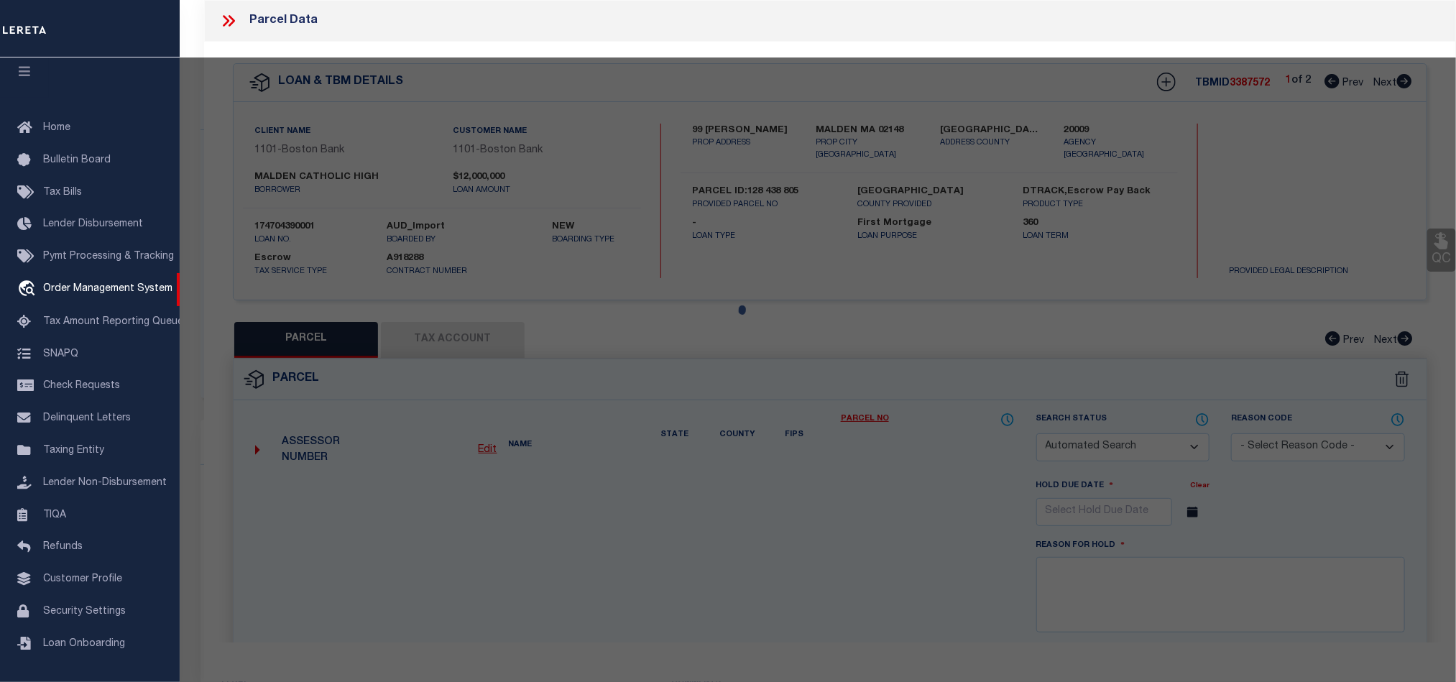
select select "ADD"
type input "99 [PERSON_NAME]"
type input "MALDEN MA 02148"
type textarea "LOT:805 BLK:438 DIST:165 CITY/[GEOGRAPHIC_DATA]/TWP:[GEOGRAPHIC_DATA]"
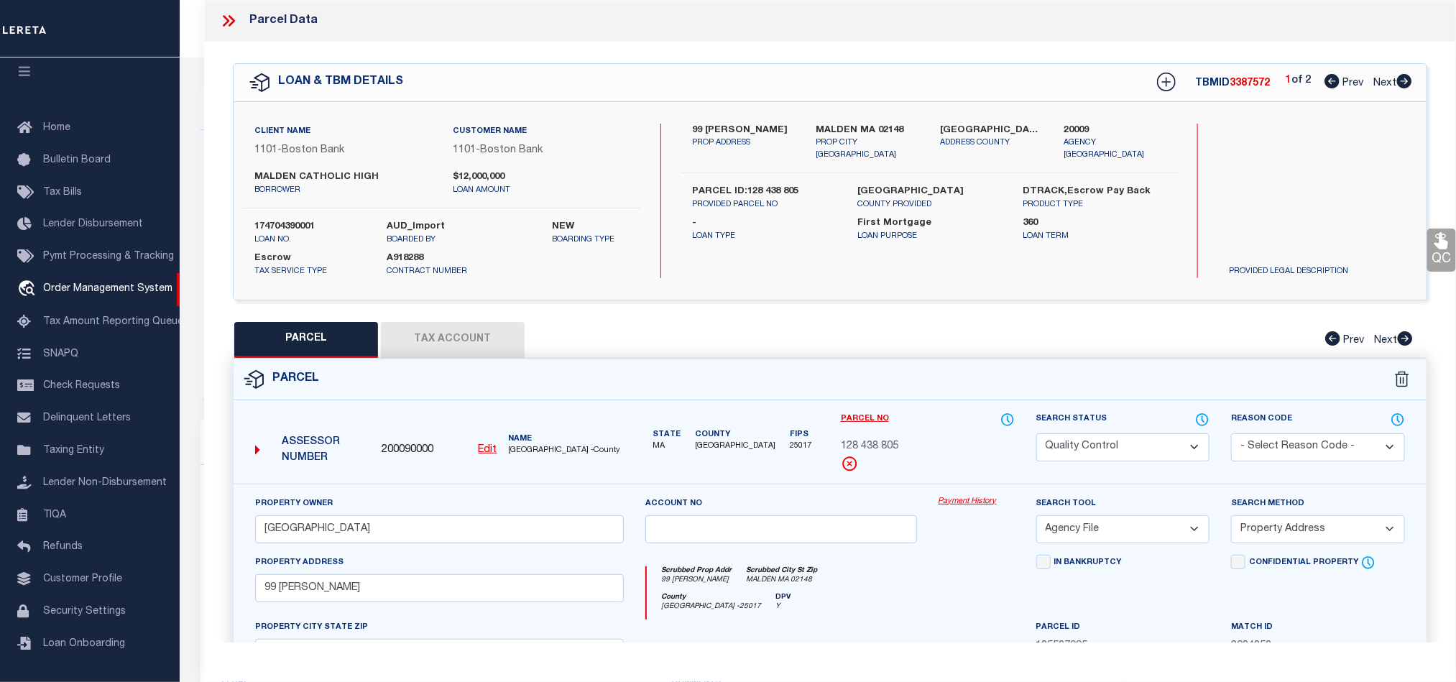
click at [229, 24] on icon at bounding box center [228, 20] width 19 height 19
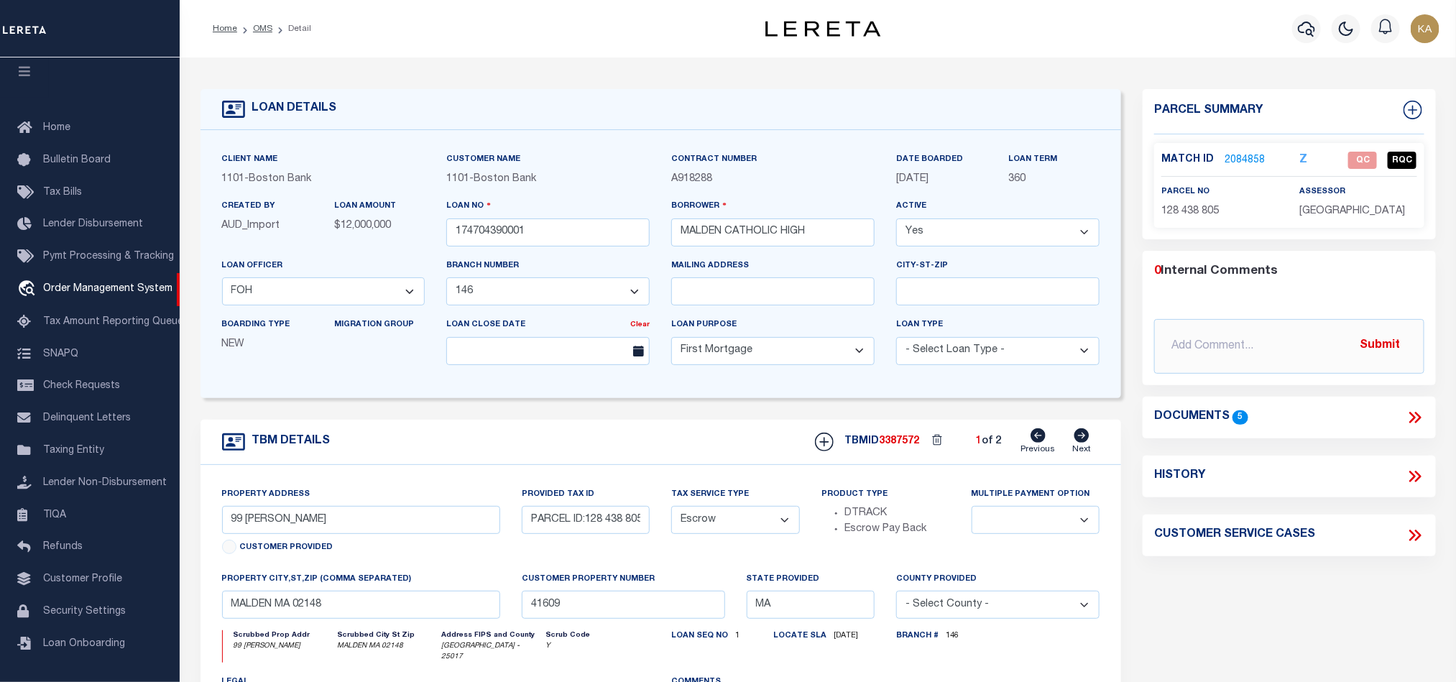
click at [1324, 252] on div "0 Internal Comments @Aakash Patel @Adrian Garin @Agustin Fernandez @Agustin Mat…" at bounding box center [1289, 318] width 292 height 134
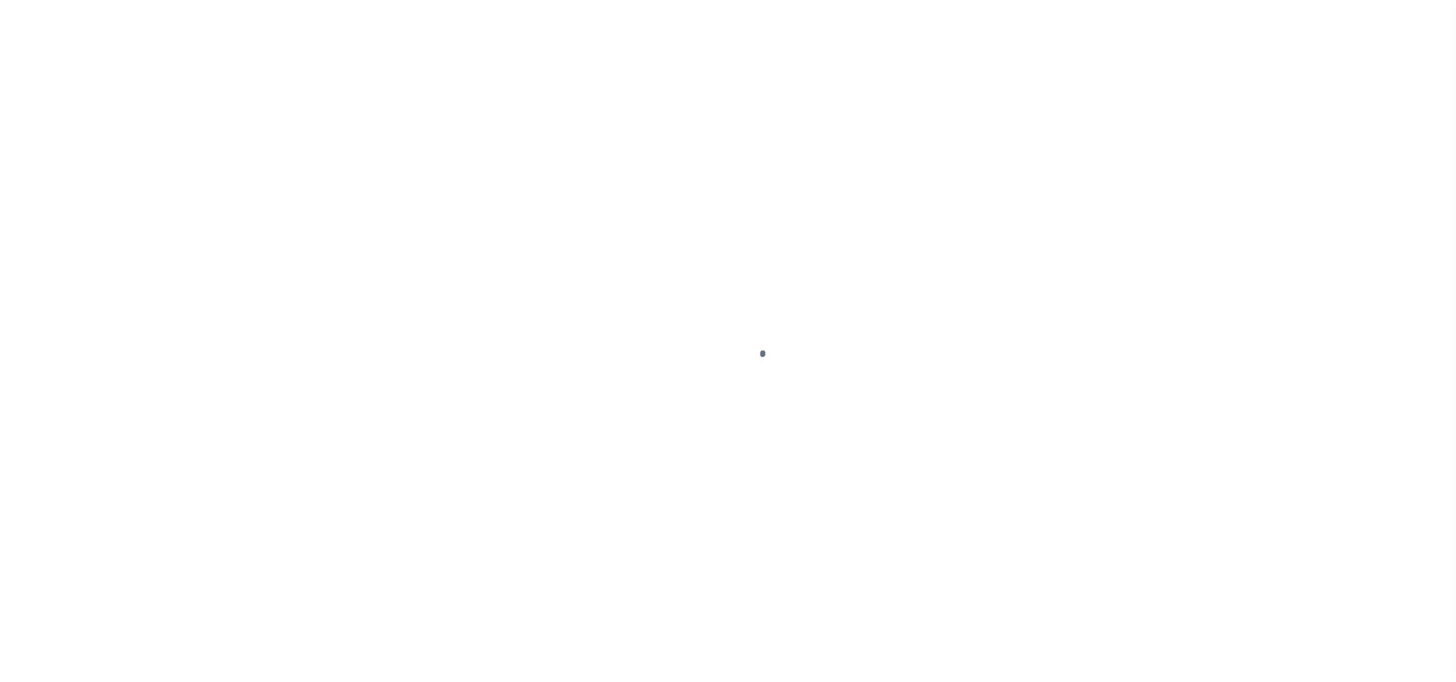
select select "10"
select select "Escrow"
type input "99 [PERSON_NAME]"
type input "PARCEL ID:128 438 805"
select select
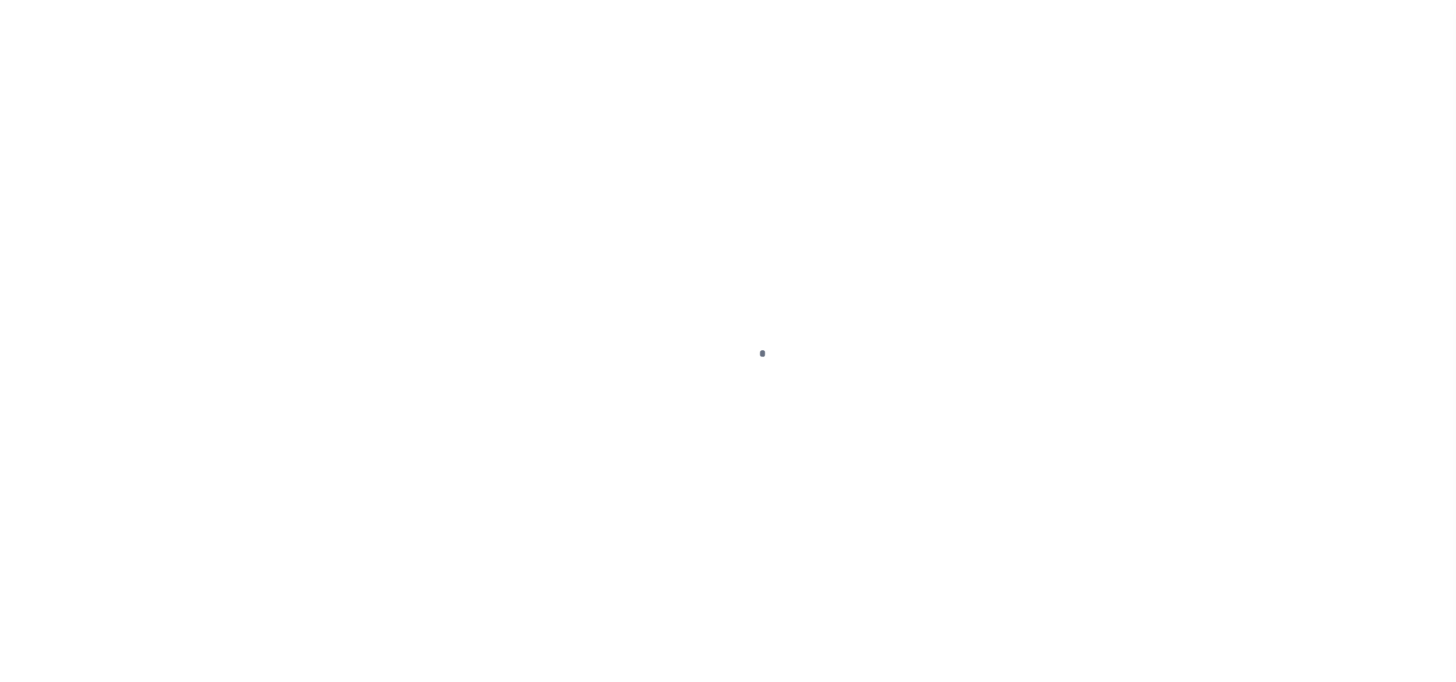
type input "MALDEN MA 02148"
type input "41609"
type input "MA"
select select
select select "45636"
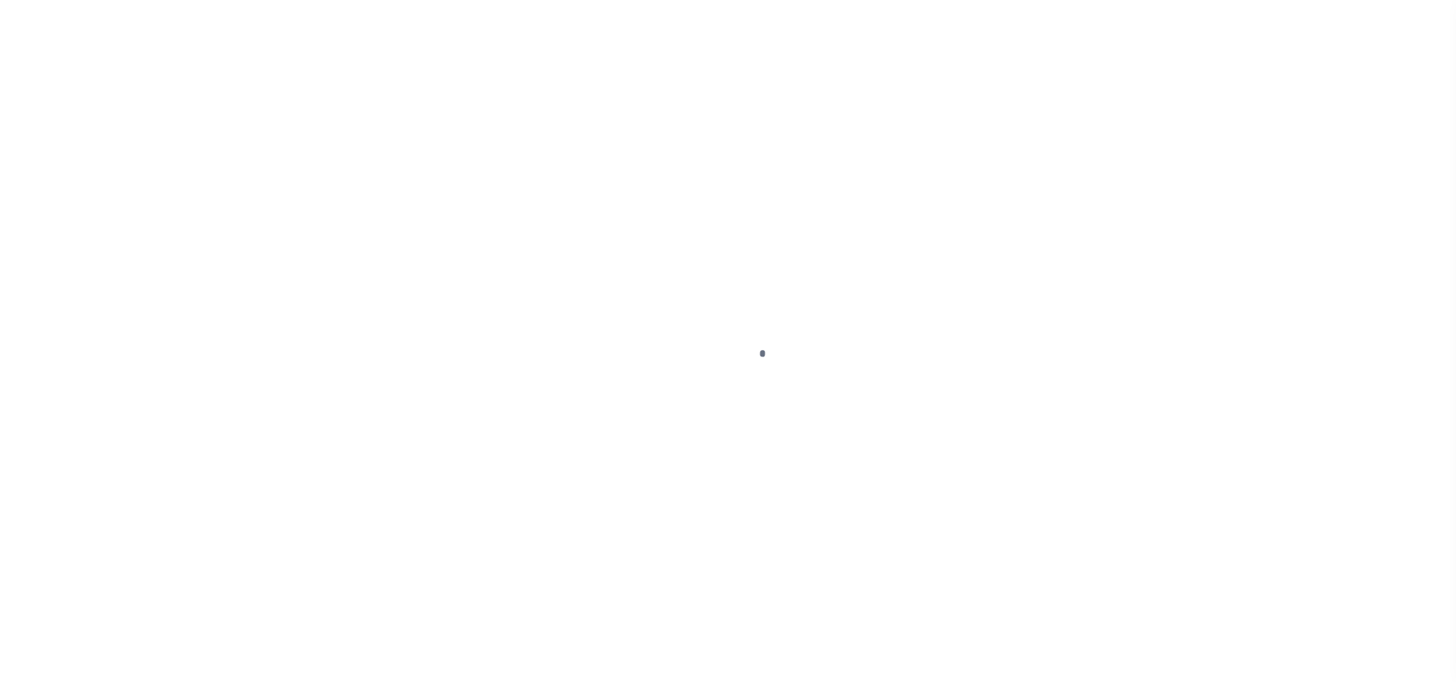
select select "4566"
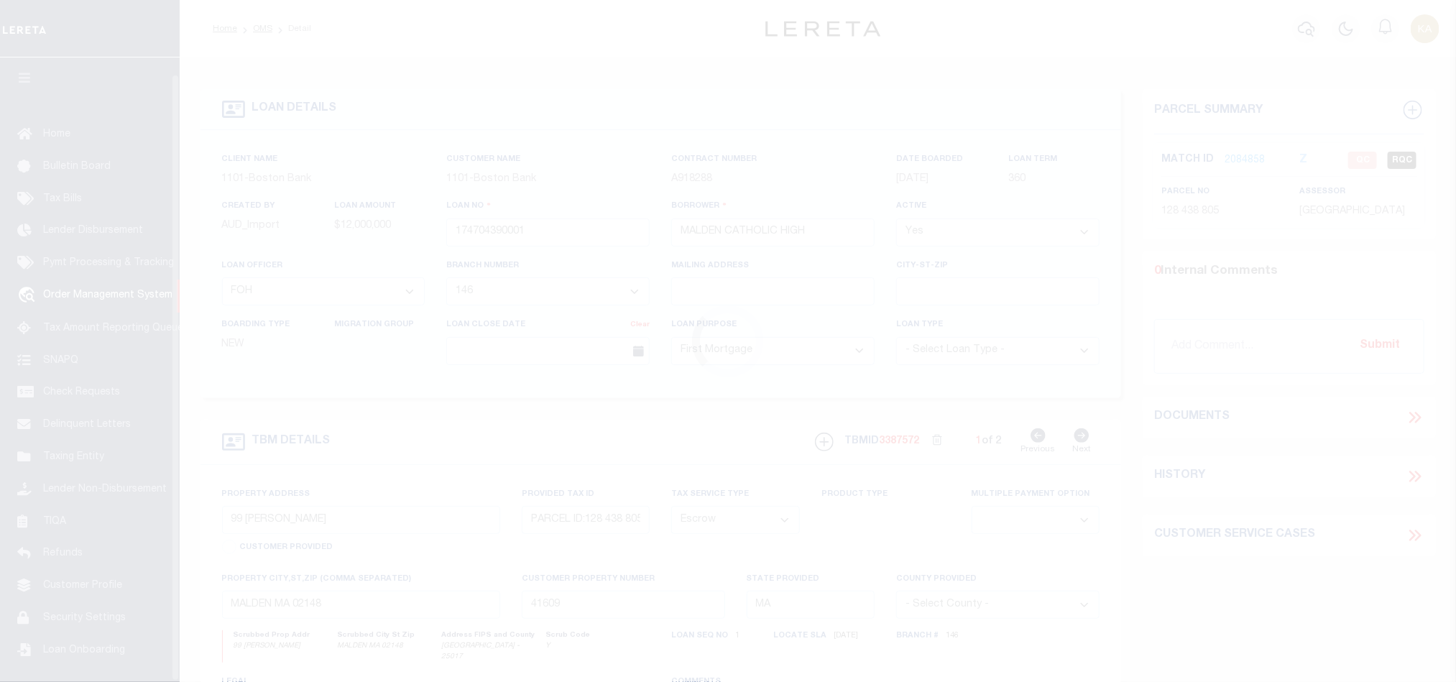
scroll to position [17, 0]
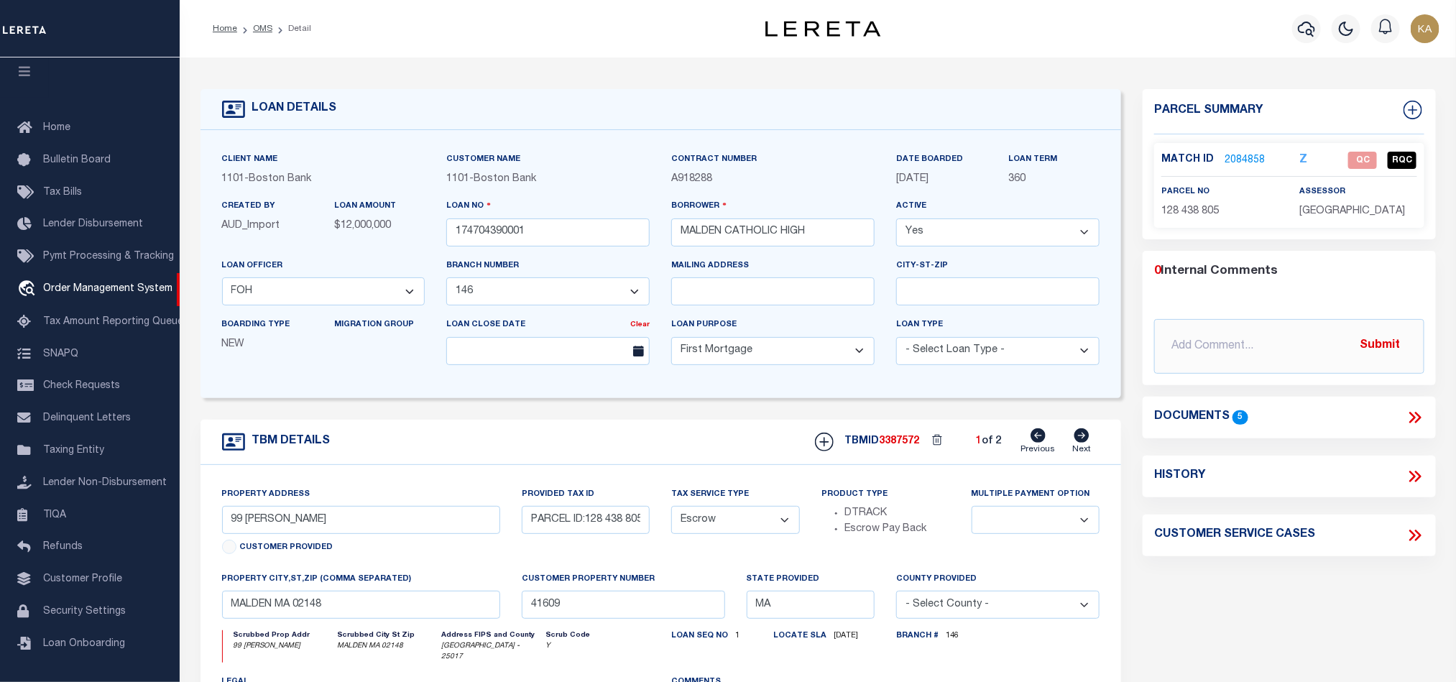
click at [1235, 162] on link "2084858" at bounding box center [1245, 160] width 40 height 15
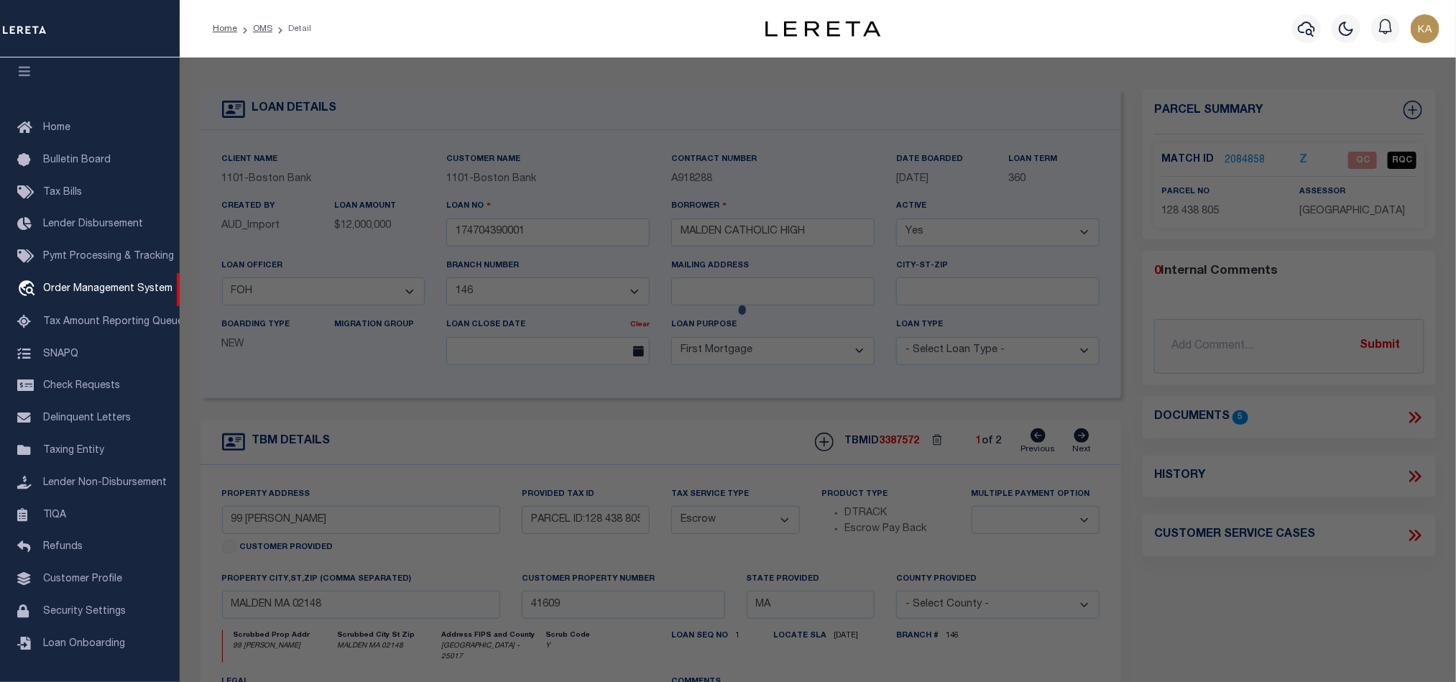
checkbox input "false"
select select "QC"
type input "[GEOGRAPHIC_DATA]"
select select "AGF"
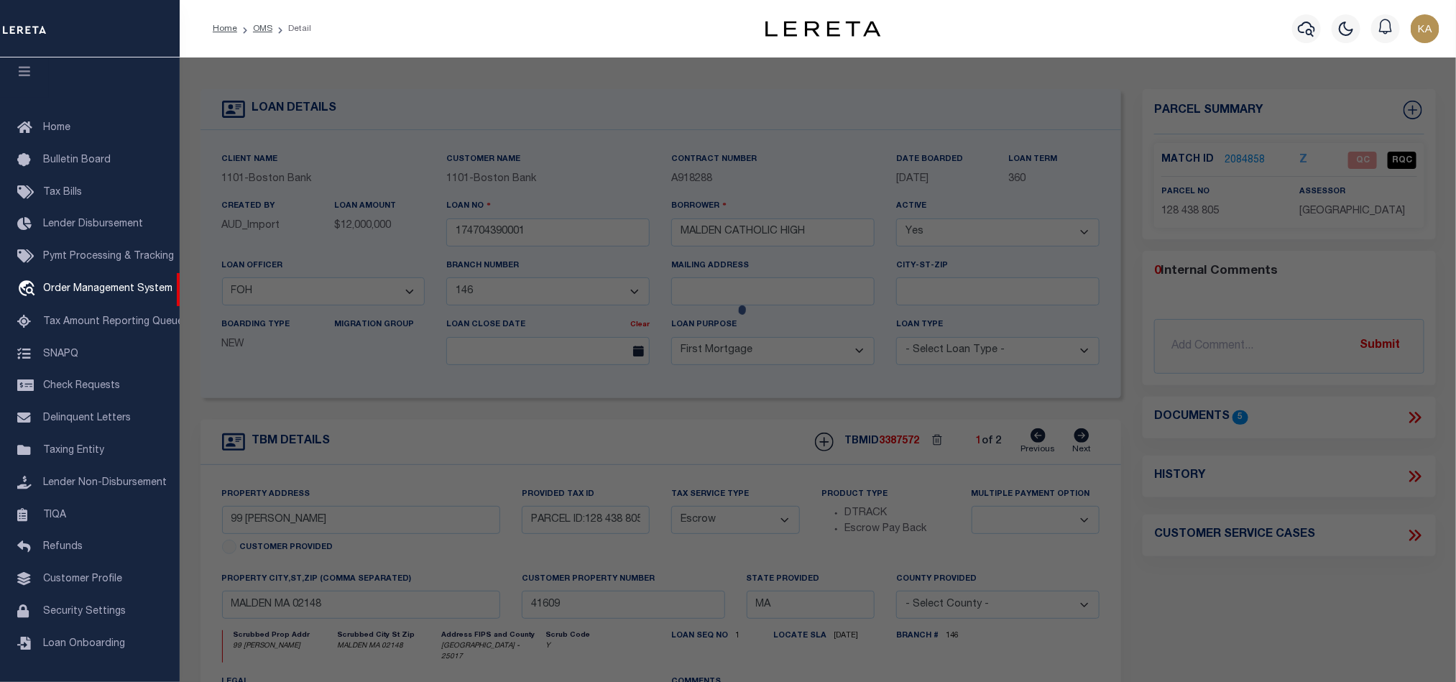
select select "ADD"
type input "99 [PERSON_NAME]"
type input "MALDEN MA 02148"
type textarea "LOT:805 BLK:438 DIST:165 CITY/[GEOGRAPHIC_DATA]/TWP:[GEOGRAPHIC_DATA]"
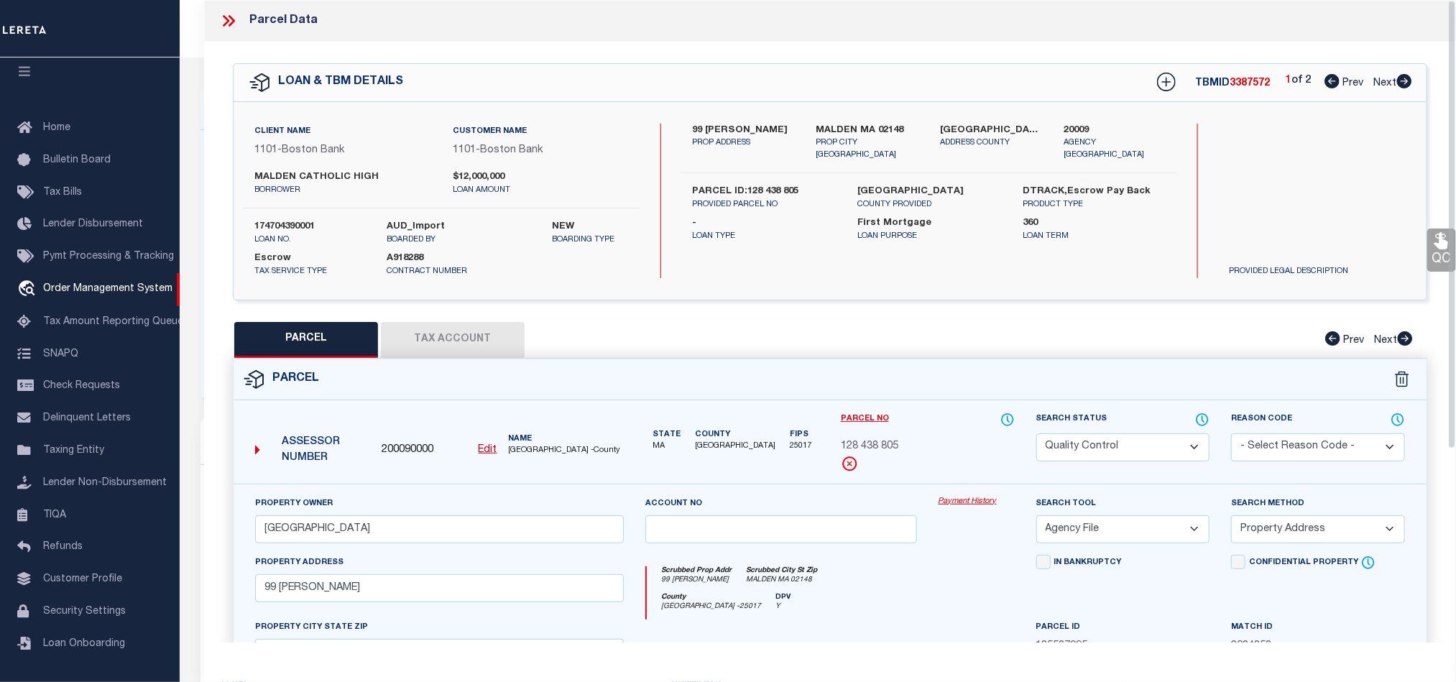
click at [1154, 449] on select "Automated Search Bad Parcel Complete Duplicate Parcel High Dollar Reporting In …" at bounding box center [1123, 447] width 174 height 28
click at [1036, 435] on select "Automated Search Bad Parcel Complete Duplicate Parcel High Dollar Reporting In …" at bounding box center [1123, 447] width 174 height 28
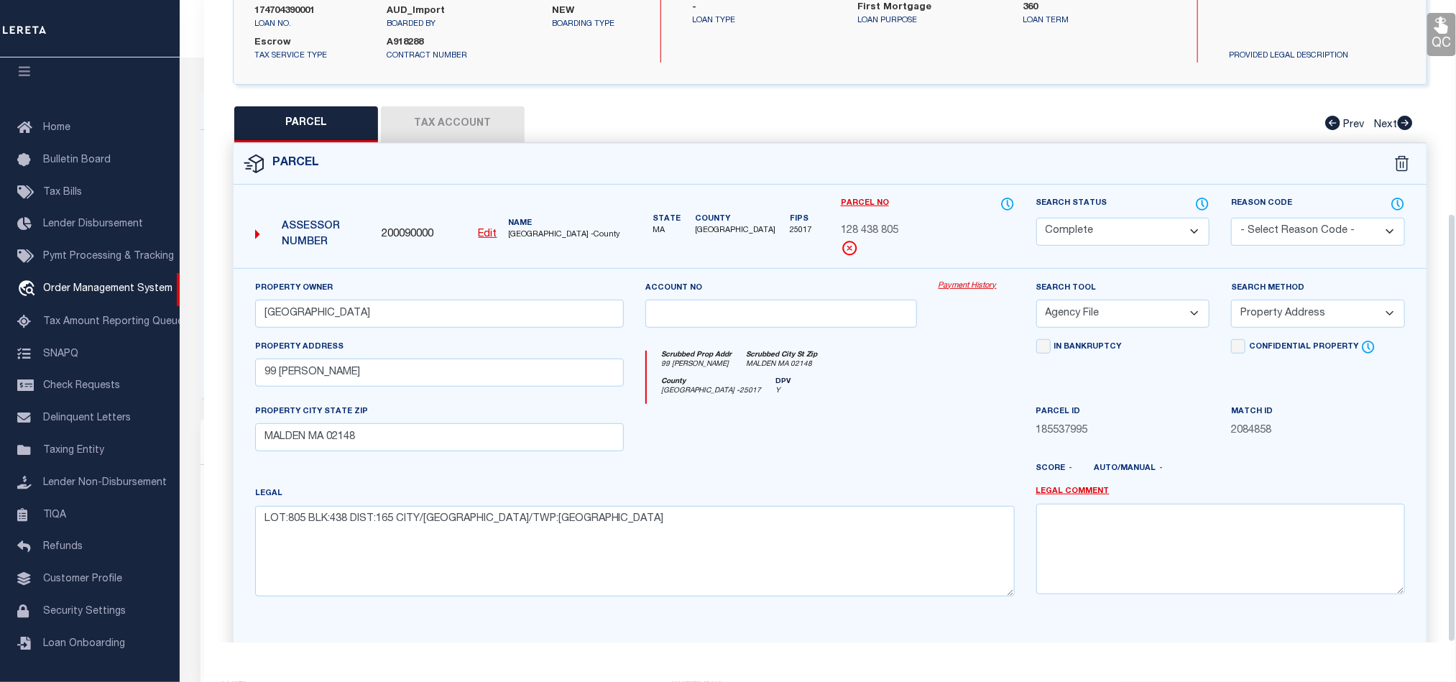
scroll to position [320, 0]
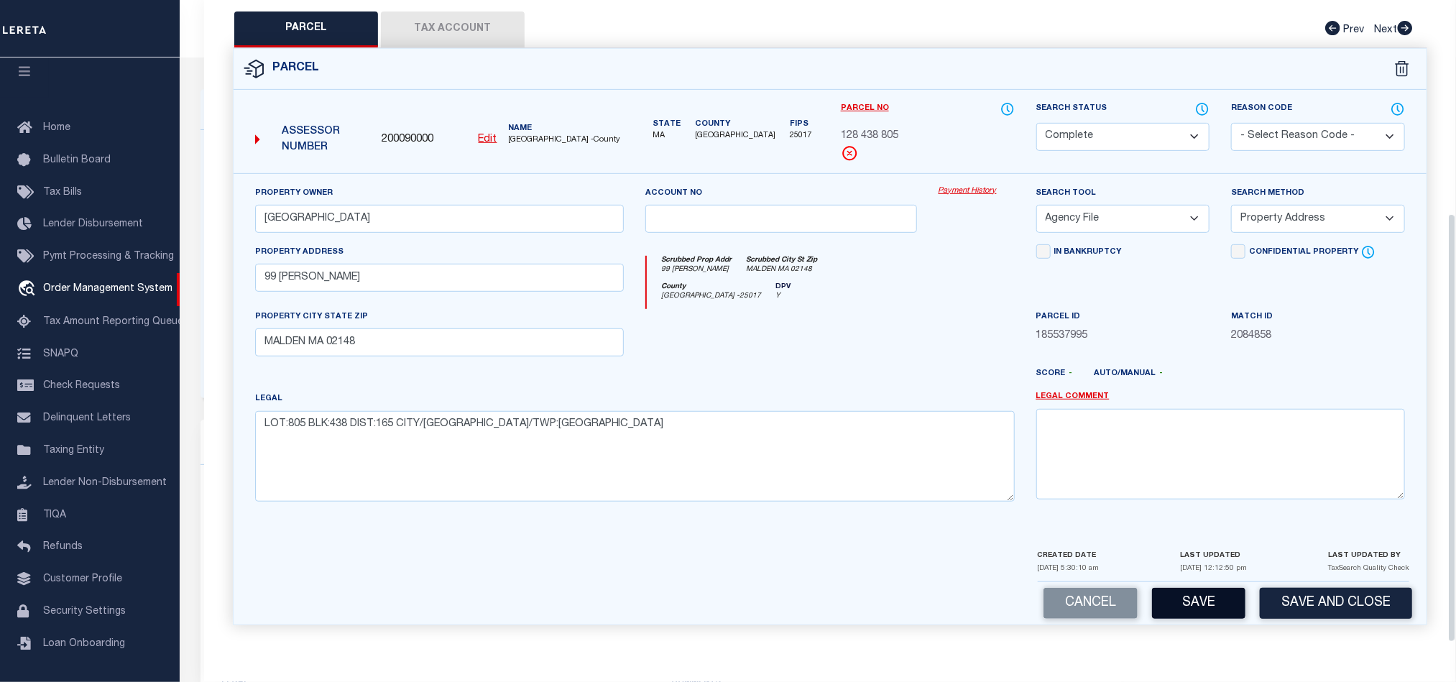
click at [1194, 604] on button "Save" at bounding box center [1198, 603] width 93 height 31
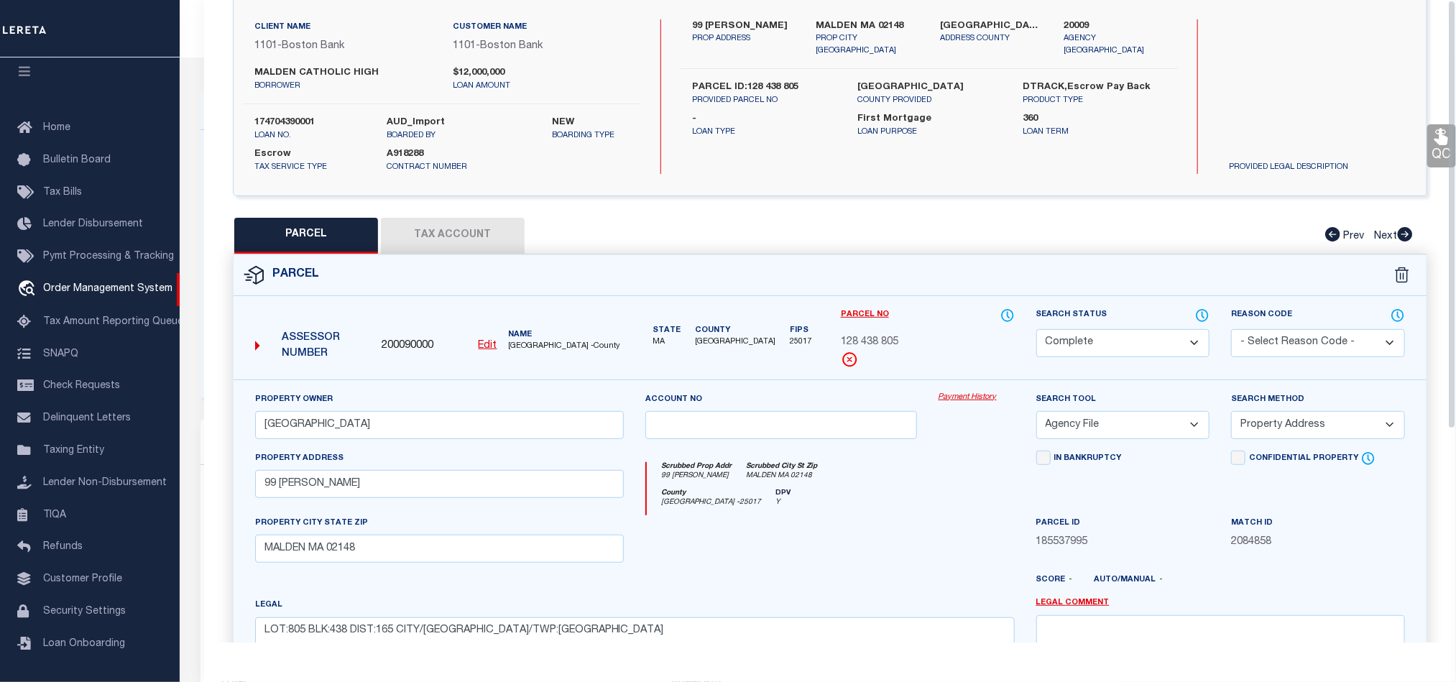
scroll to position [0, 0]
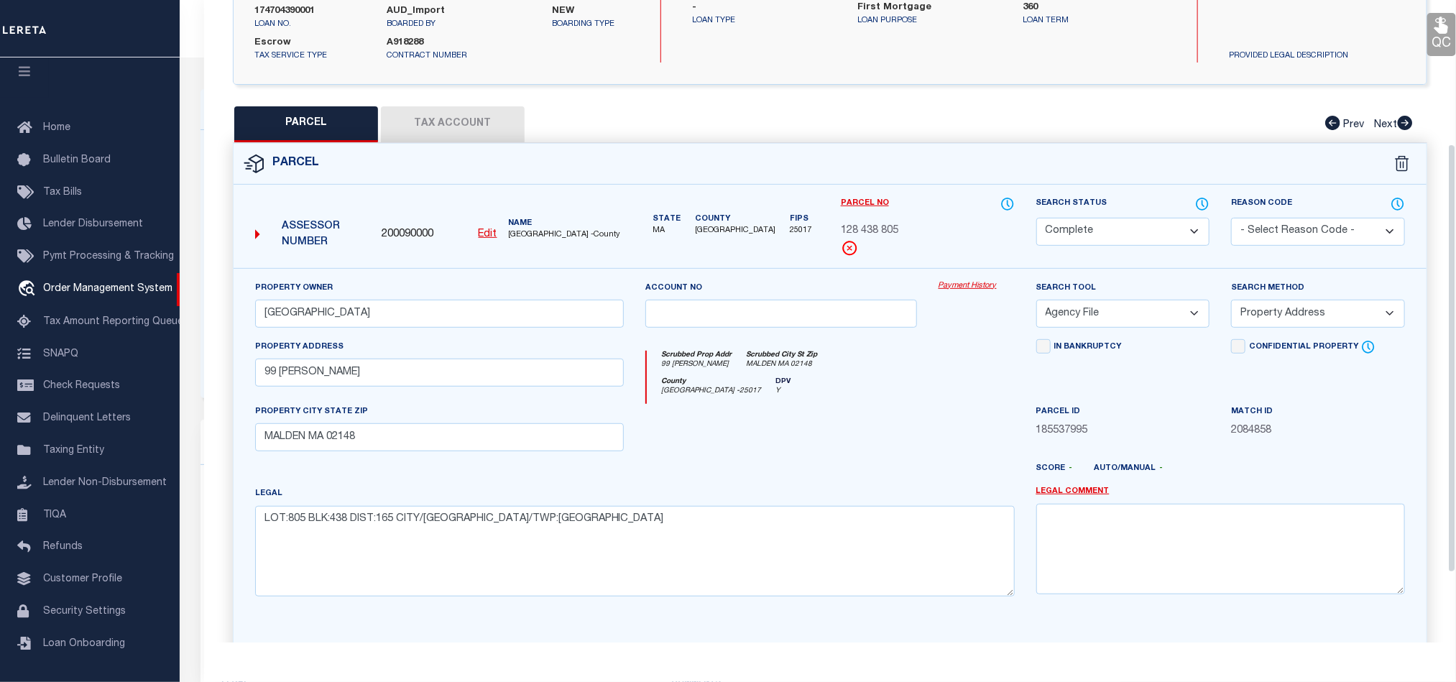
select select "AS"
select select
checkbox input "false"
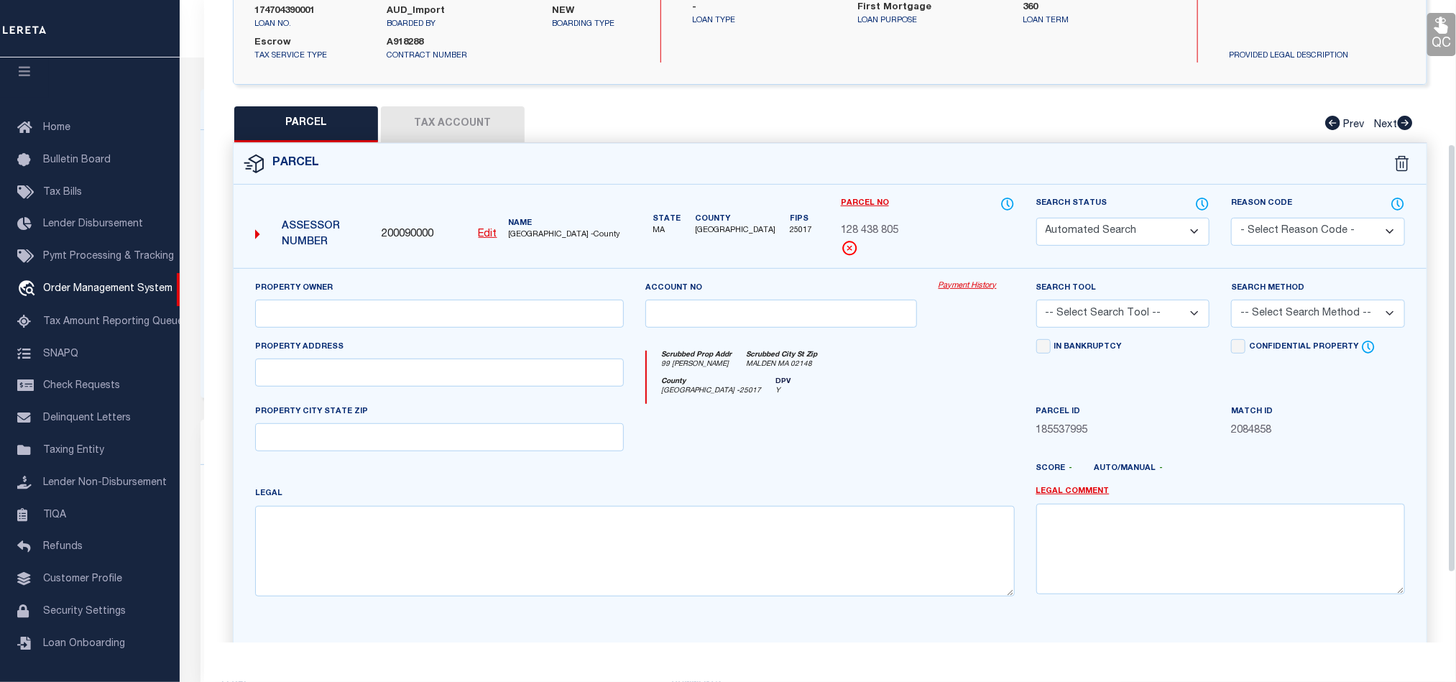
select select "CP"
type input "[GEOGRAPHIC_DATA]"
select select "AGF"
select select "ADD"
type input "99 [PERSON_NAME]"
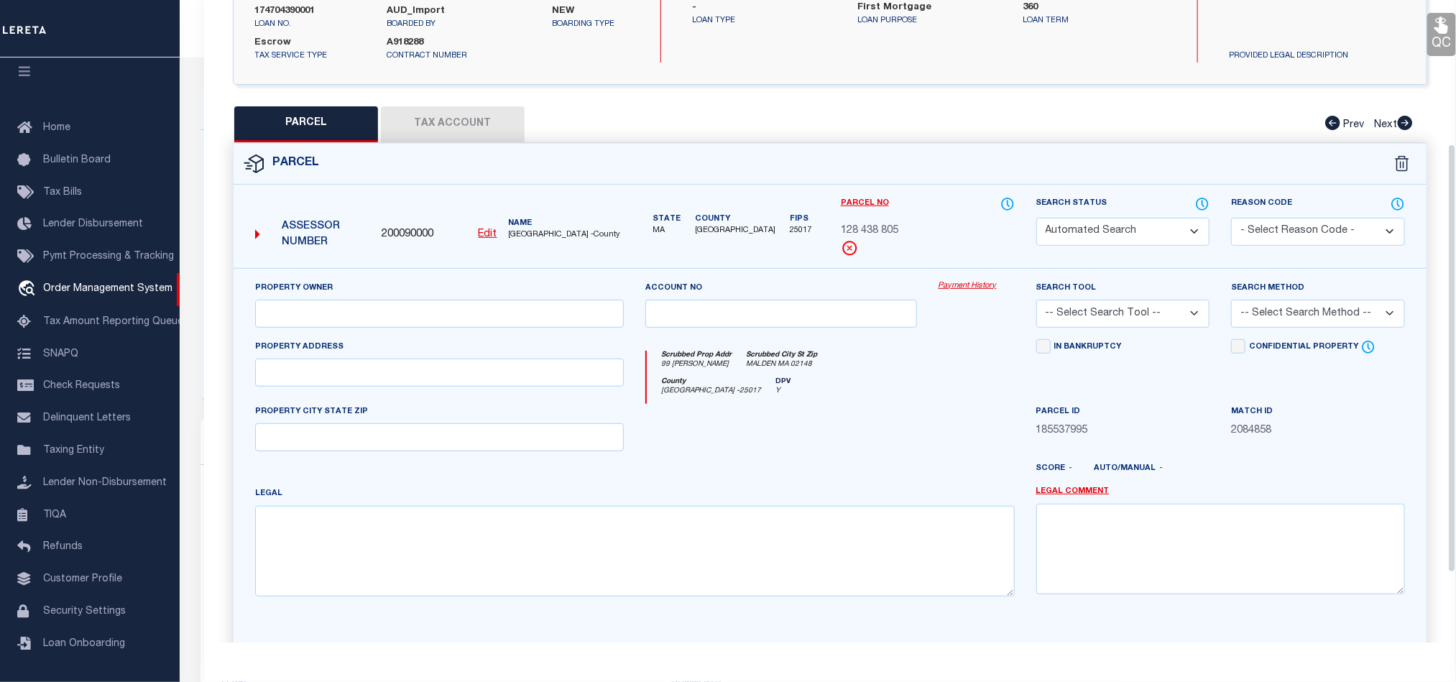
type input "MALDEN MA 02148"
type textarea "LOT:805 BLK:438 DIST:165 CITY/[GEOGRAPHIC_DATA]/TWP:[GEOGRAPHIC_DATA]"
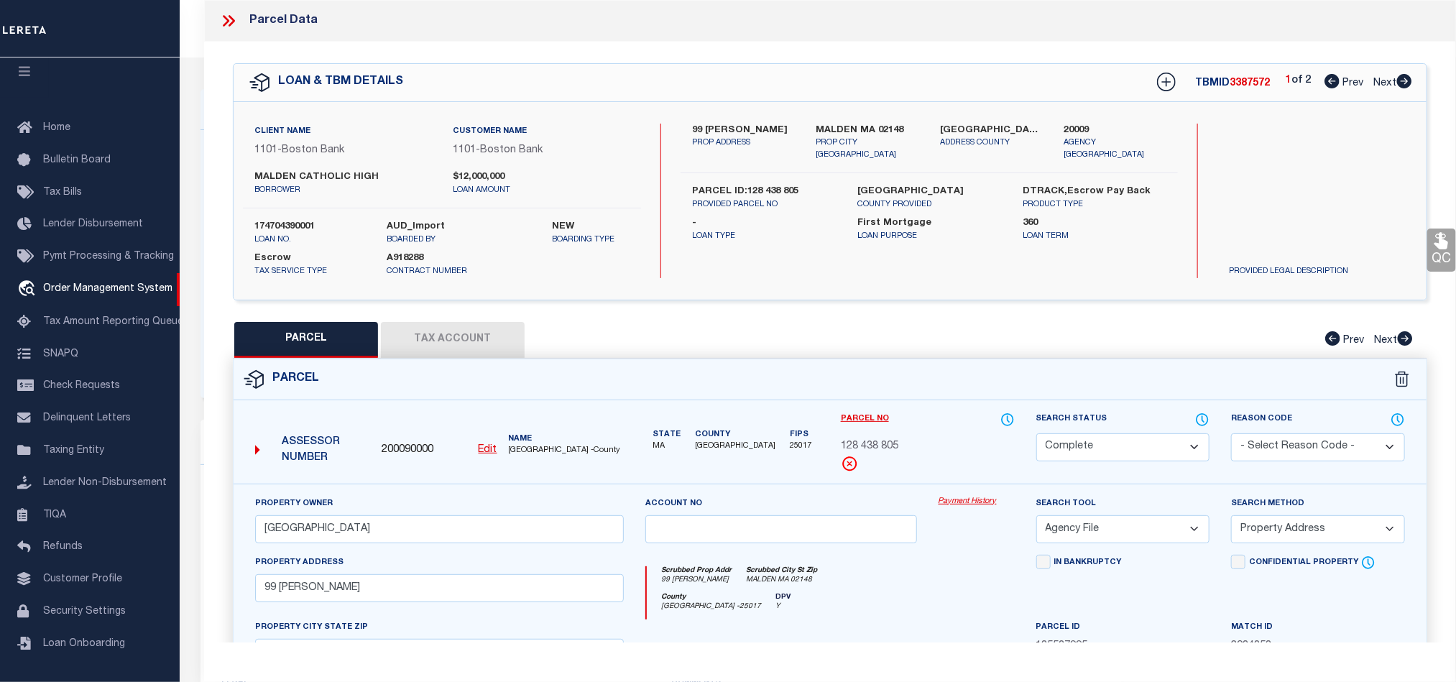
click at [227, 24] on icon at bounding box center [228, 20] width 19 height 19
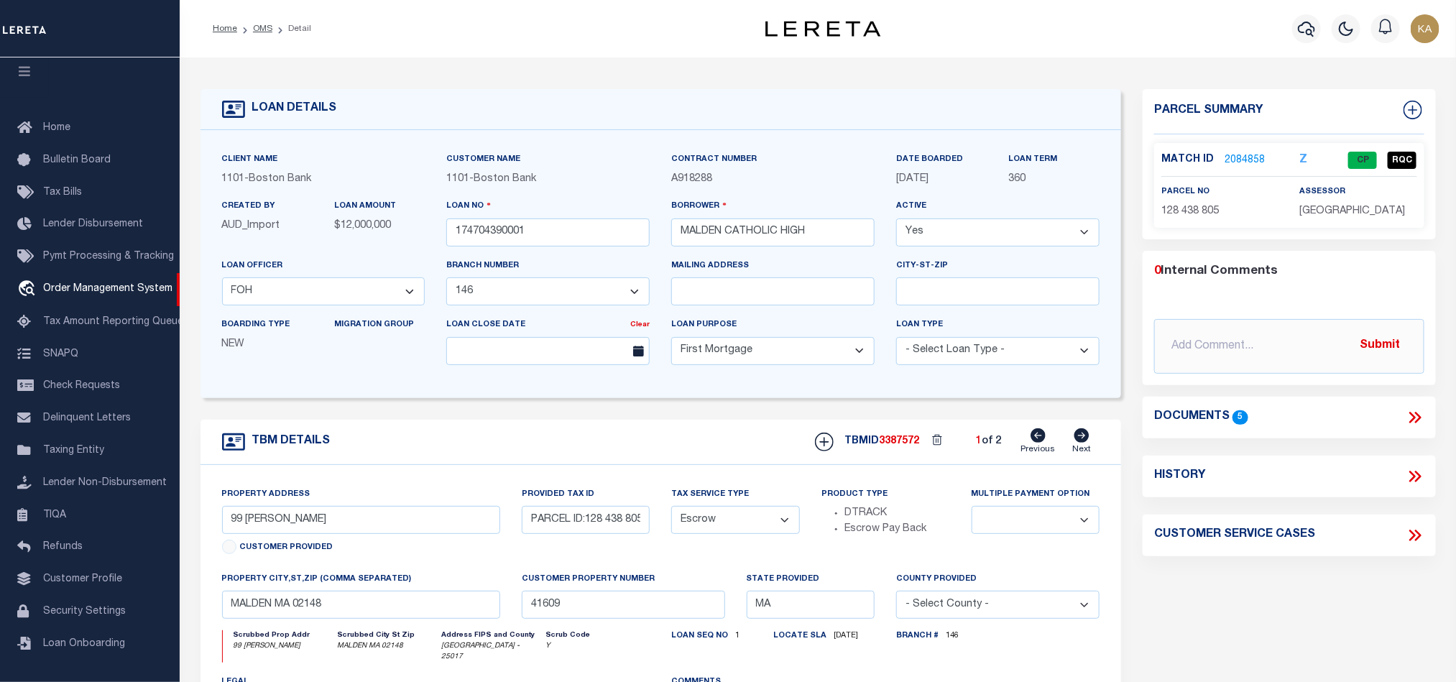
click at [1193, 304] on div "0 Internal Comments @Aakash Patel @Adrian Garin @Agustin Fernandez @Agustin Mat…" at bounding box center [1289, 317] width 292 height 111
click at [1240, 156] on link "2084858" at bounding box center [1245, 160] width 40 height 15
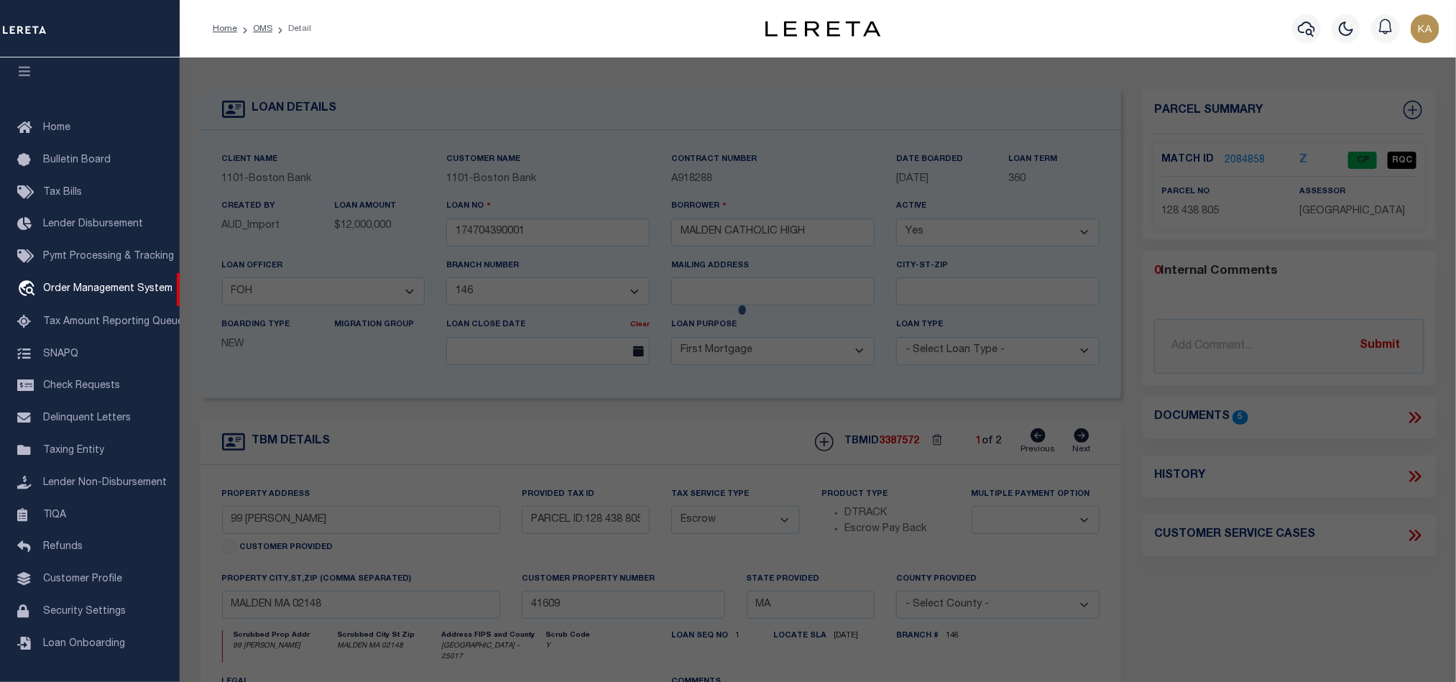
select select "AS"
select select
checkbox input "false"
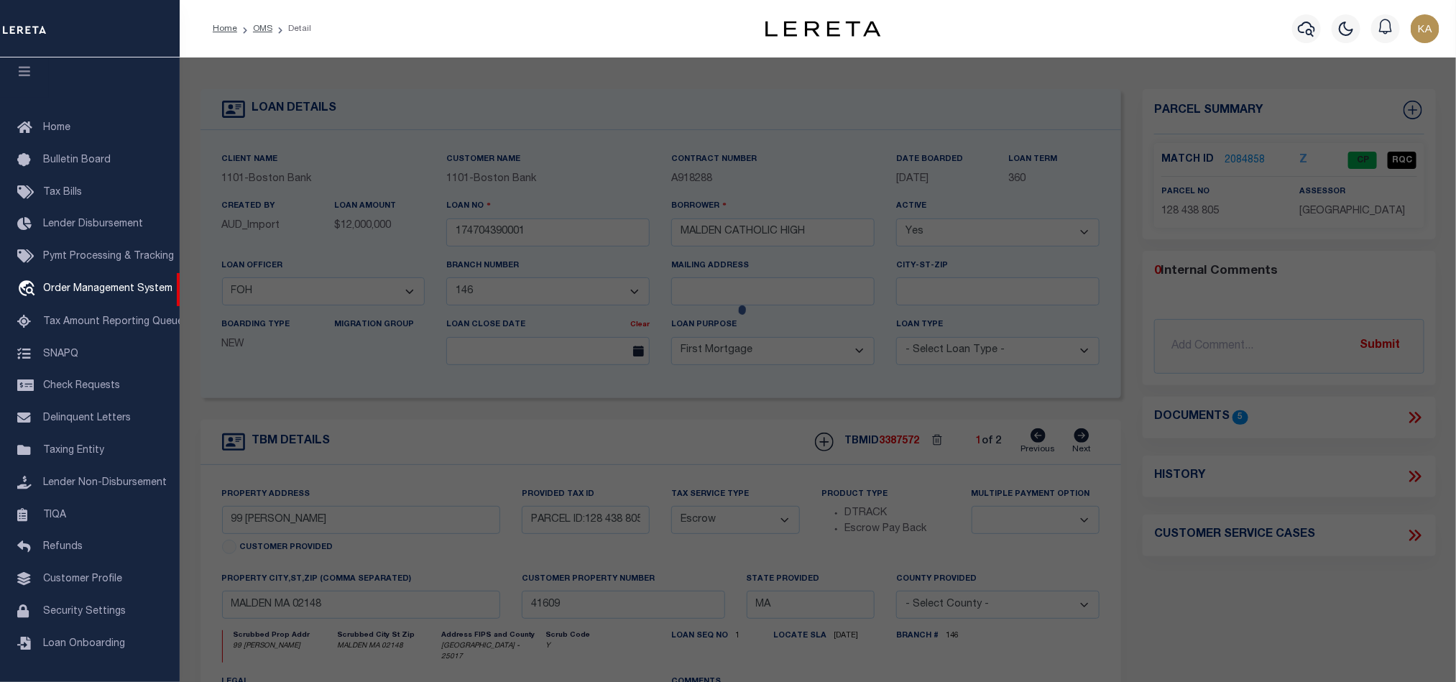
select select "CP"
type input "MALDEN CATHOLIC HIGH SCHOOL"
select select "AGF"
select select "ADD"
type input "99 CRYSTAL ST"
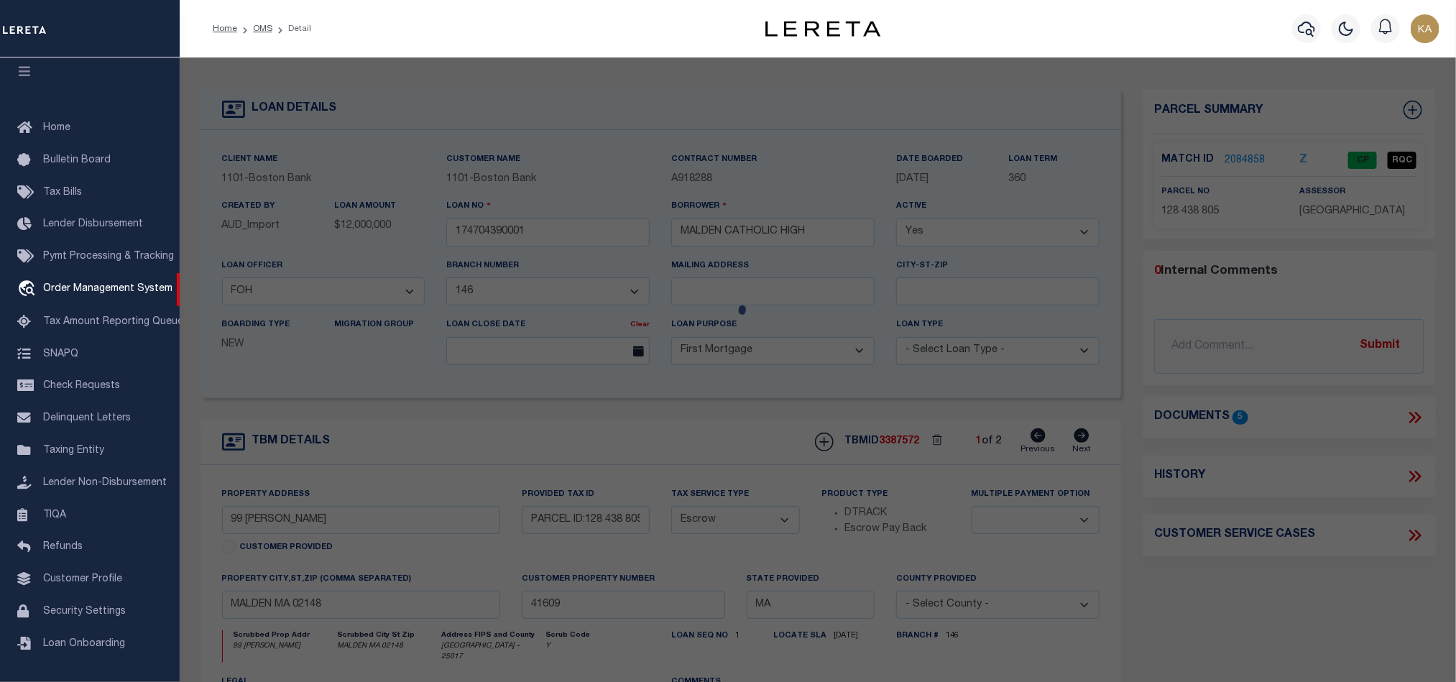
type input "MALDEN MA 02148"
type textarea "LOT:805 BLK:438 DIST:165 CITY/MUNI/TWP:MALDEN"
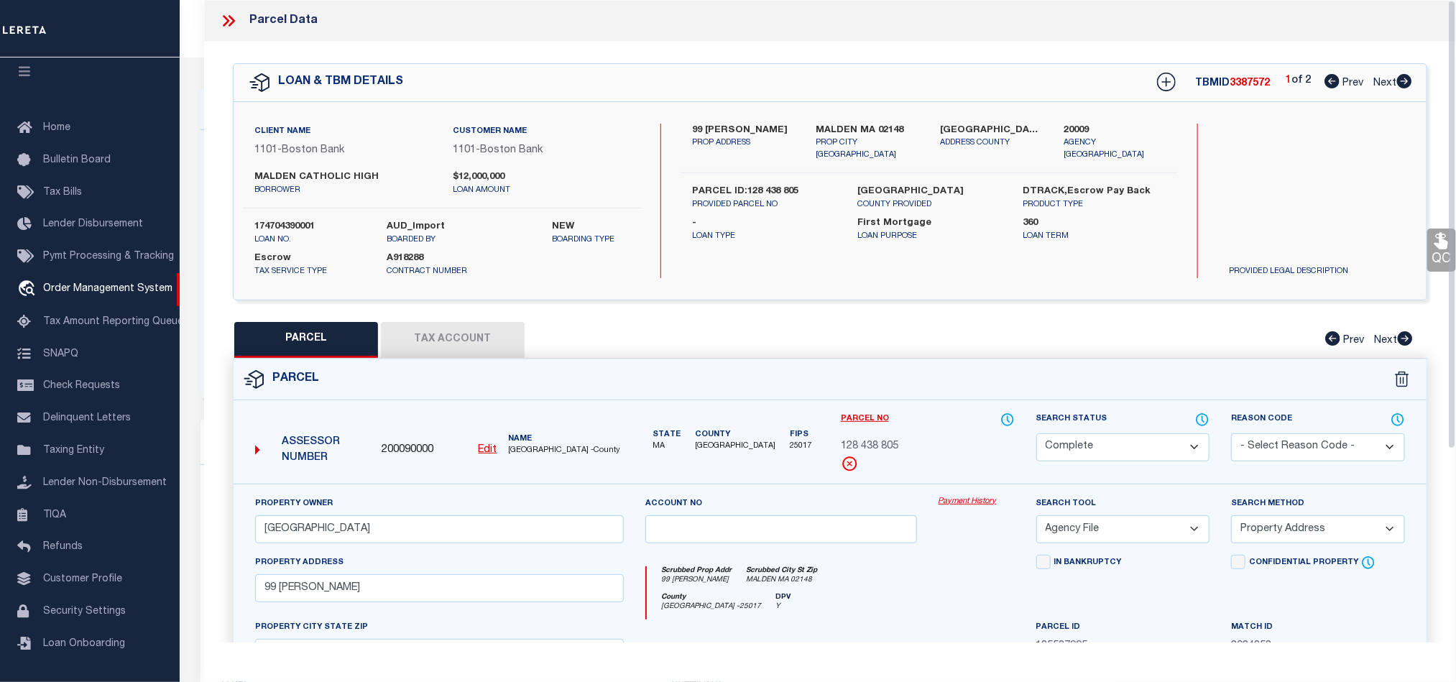
click at [1104, 438] on select "Automated Search Bad Parcel Complete Duplicate Parcel High Dollar Reporting In …" at bounding box center [1123, 447] width 174 height 28
click at [1036, 435] on select "Automated Search Bad Parcel Complete Duplicate Parcel High Dollar Reporting In …" at bounding box center [1123, 447] width 174 height 28
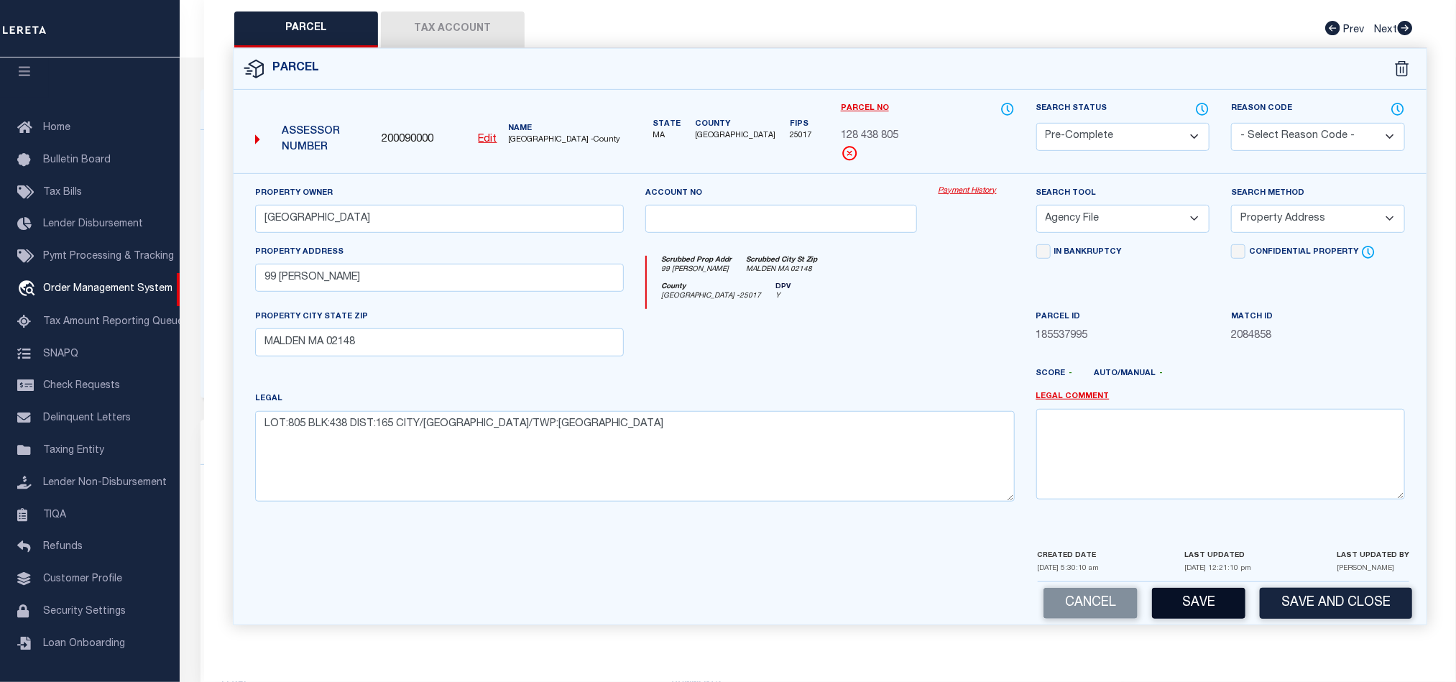
click at [1205, 598] on button "Save" at bounding box center [1198, 603] width 93 height 31
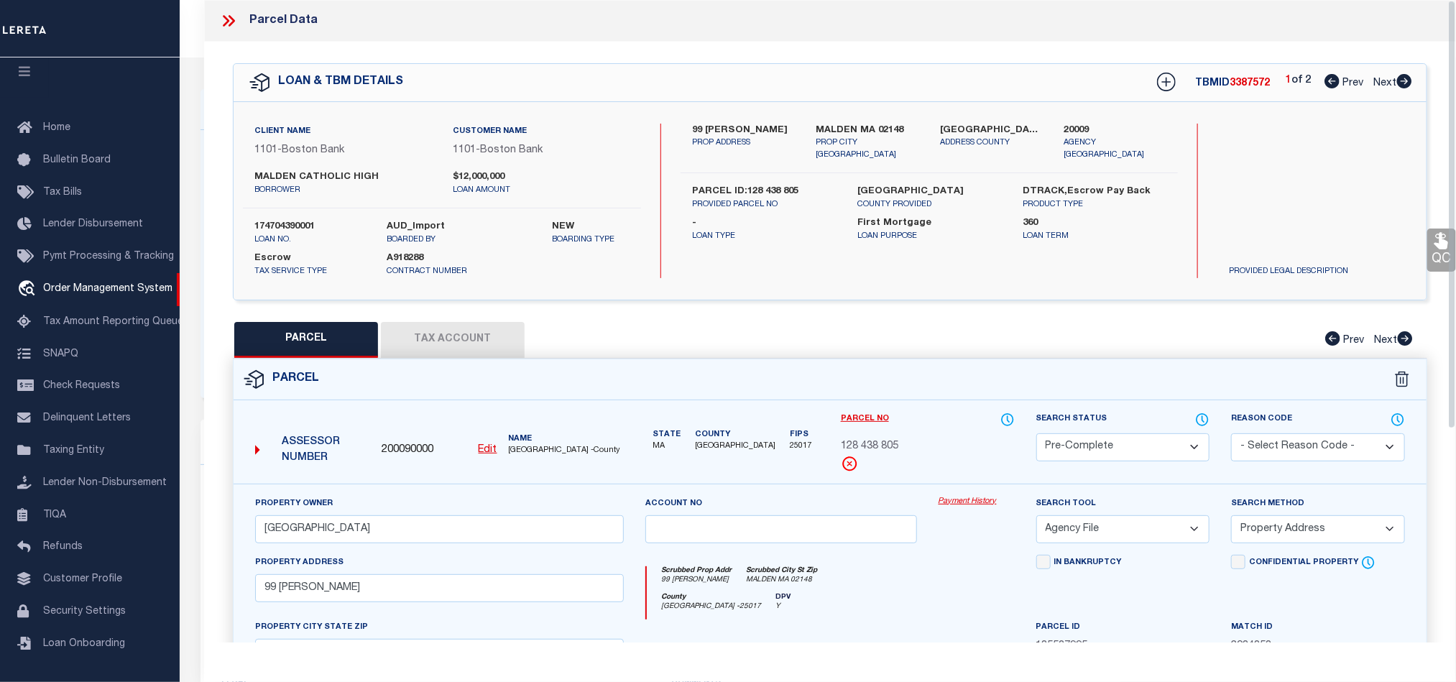
select select "AS"
select select
checkbox input "false"
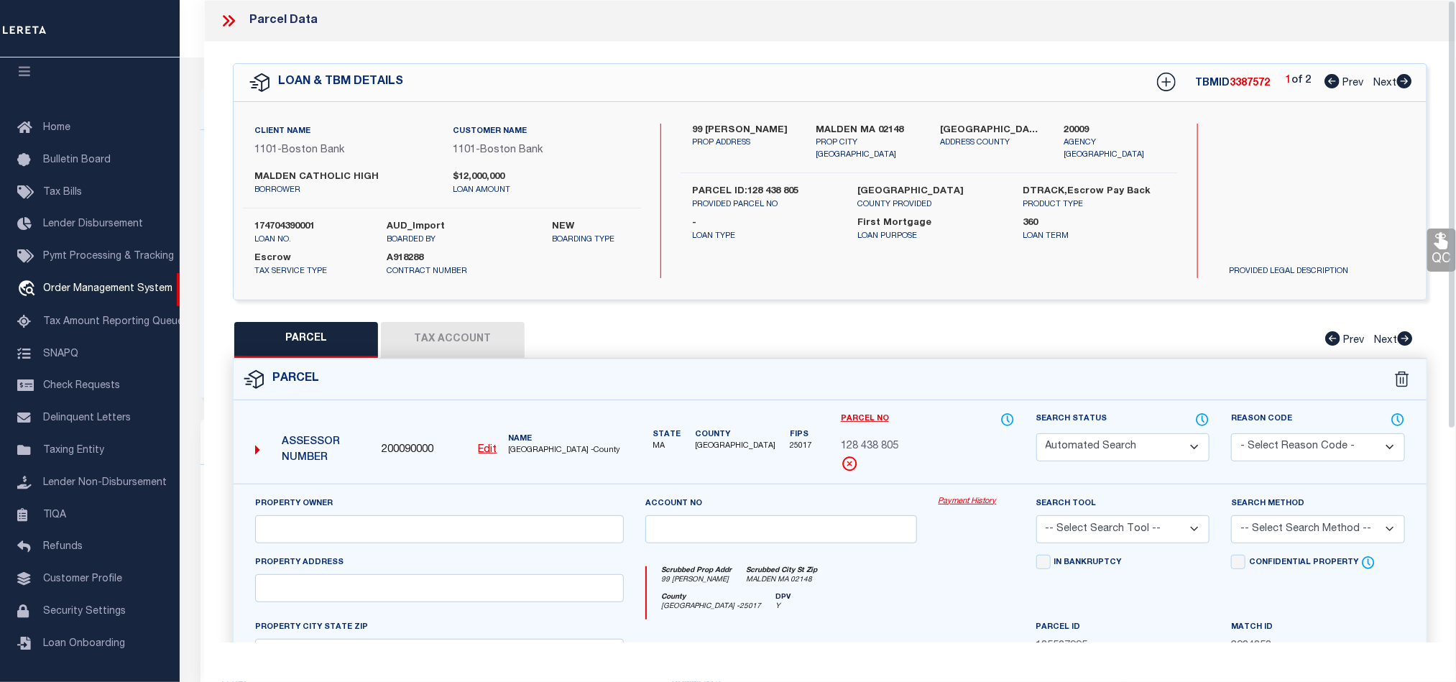
select select "PC"
type input "MALDEN CATHOLIC HIGH SCHOOL"
select select "AGF"
select select "ADD"
type input "99 CRYSTAL ST"
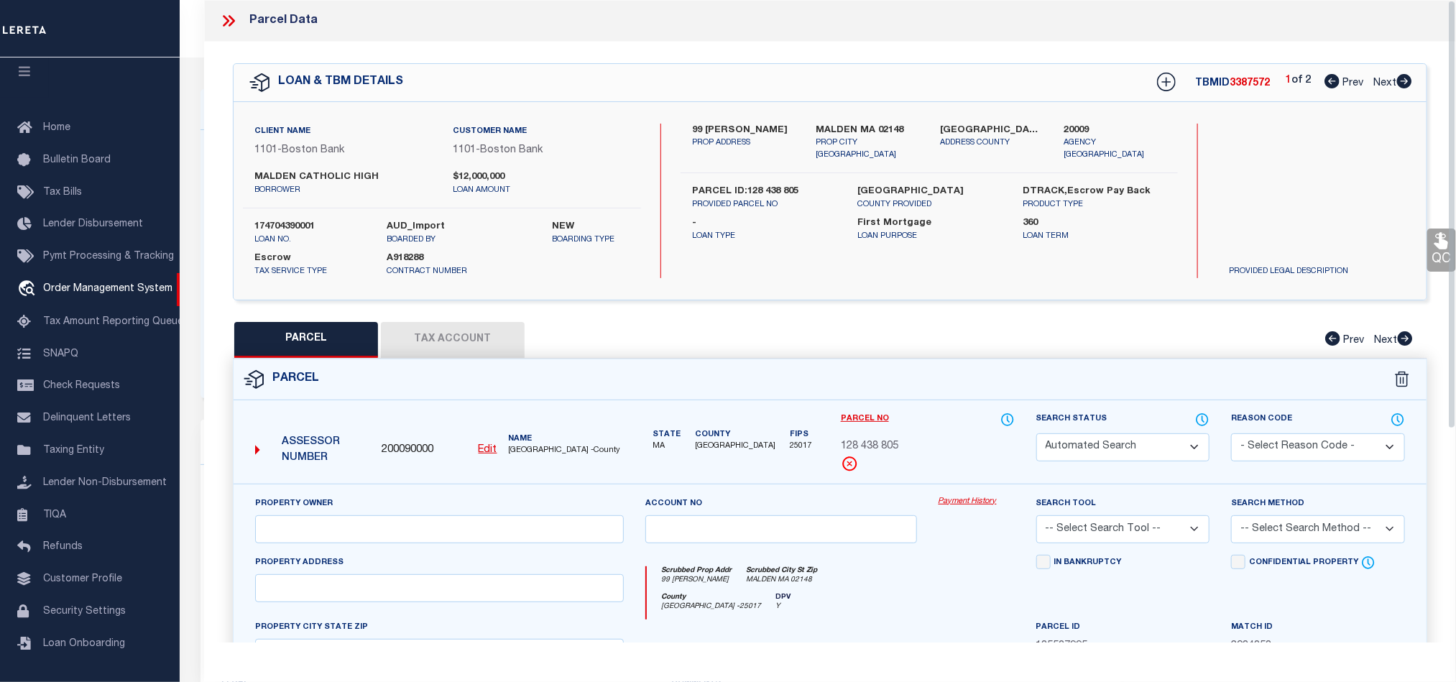
type input "MALDEN MA 02148"
type textarea "LOT:805 BLK:438 DIST:165 CITY/MUNI/TWP:MALDEN"
click at [231, 22] on icon at bounding box center [228, 20] width 19 height 19
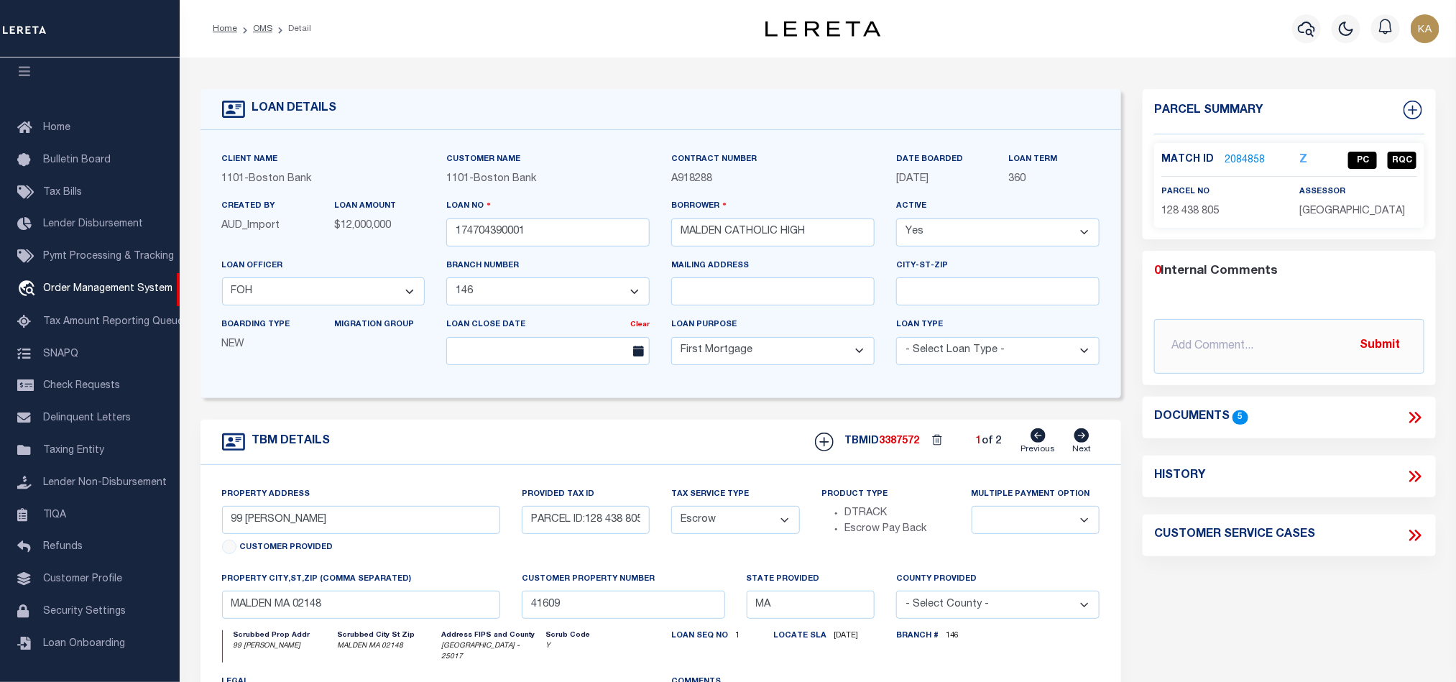
click at [1253, 162] on link "2084858" at bounding box center [1245, 160] width 40 height 15
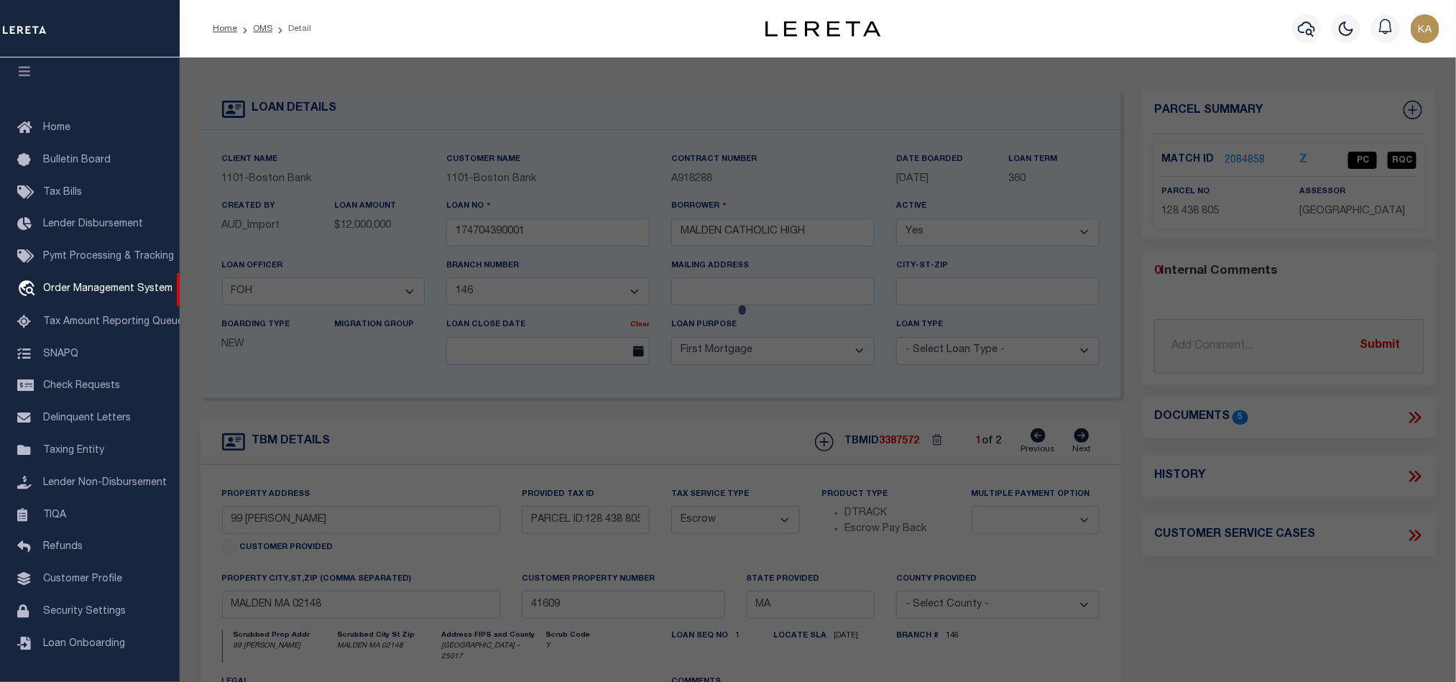
select select "AS"
select select
checkbox input "false"
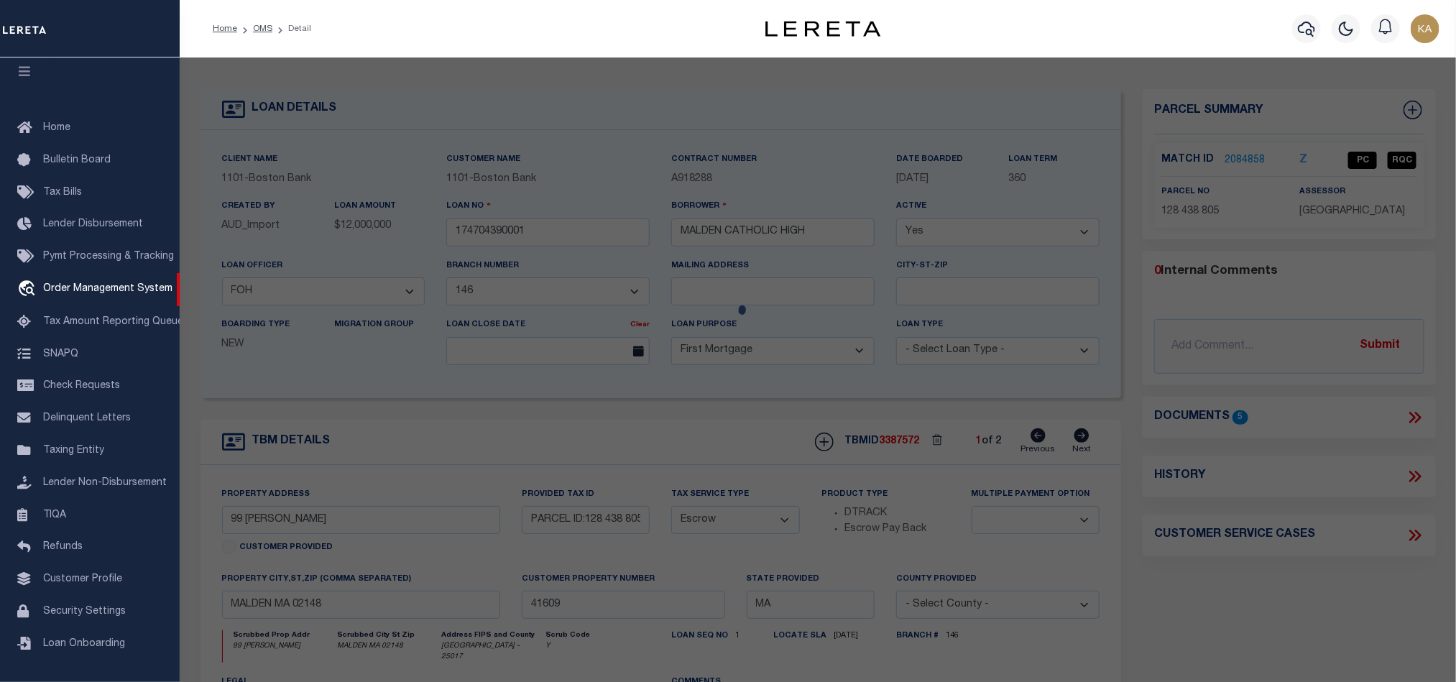
select select "PC"
type input "MALDEN CATHOLIC HIGH SCHOOL"
select select "AGF"
select select "ADD"
type input "99 CRYSTAL ST"
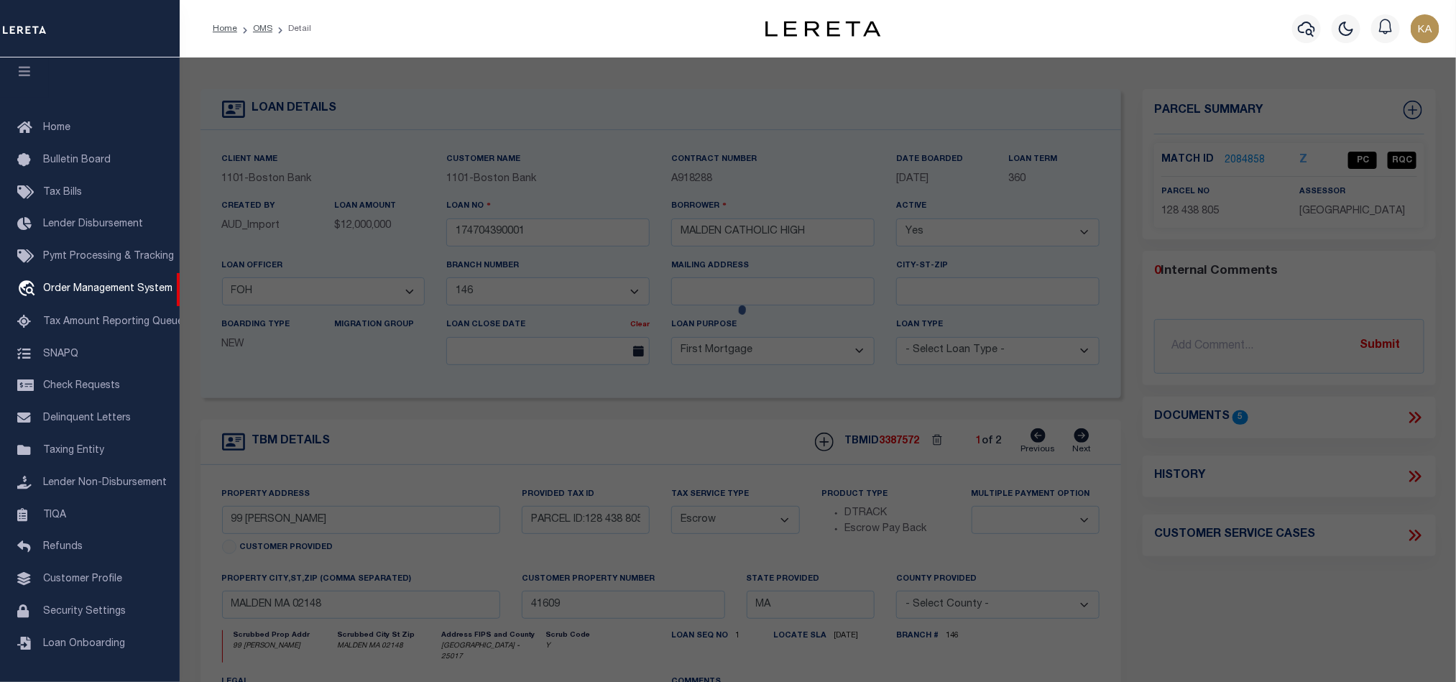
type input "MALDEN MA 02148"
type textarea "LOT:805 BLK:438 DIST:165 CITY/MUNI/TWP:MALDEN"
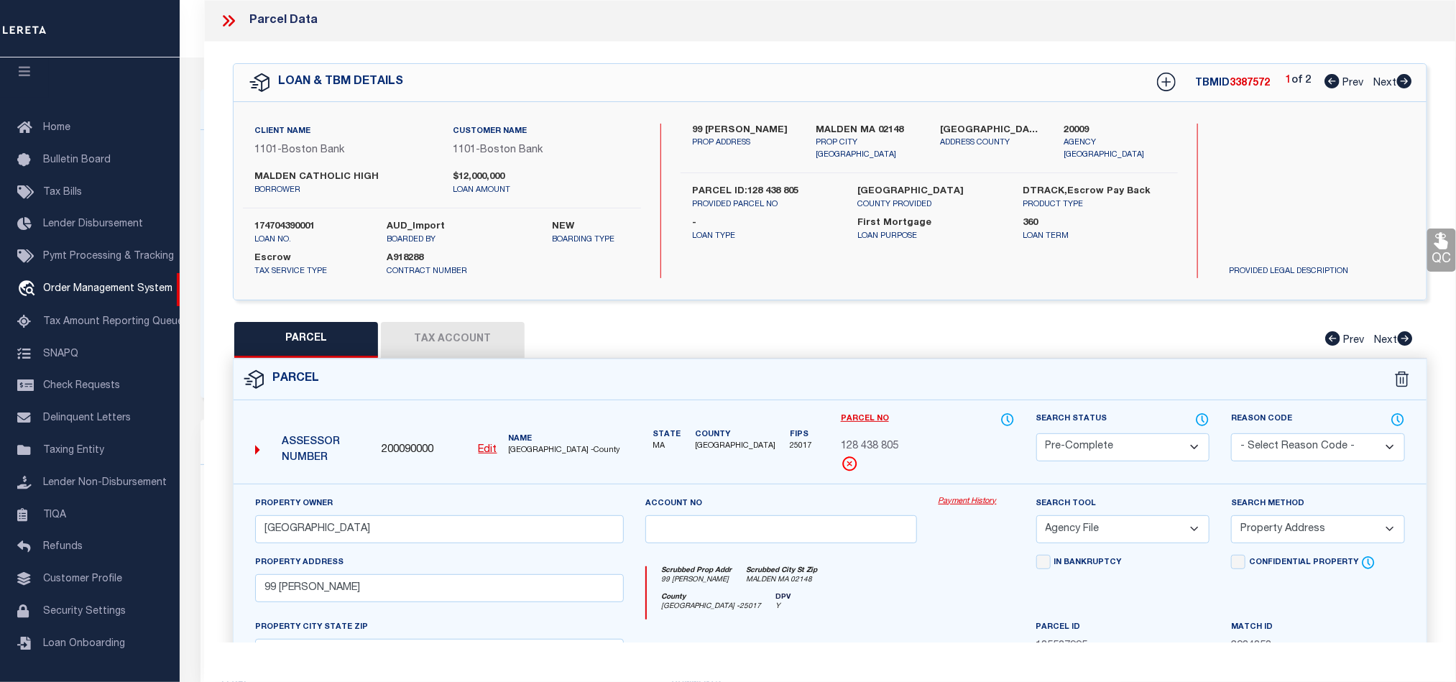
click at [237, 28] on icon at bounding box center [228, 20] width 19 height 19
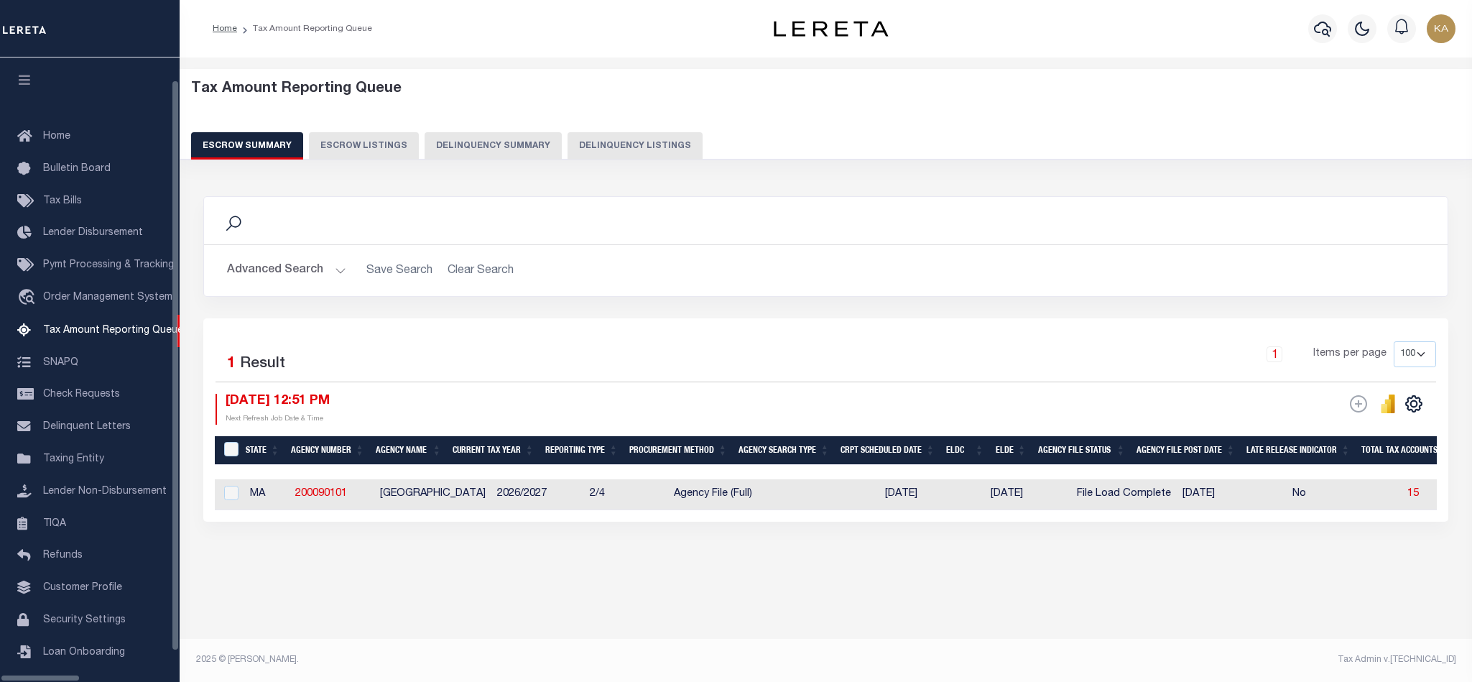
select select "100"
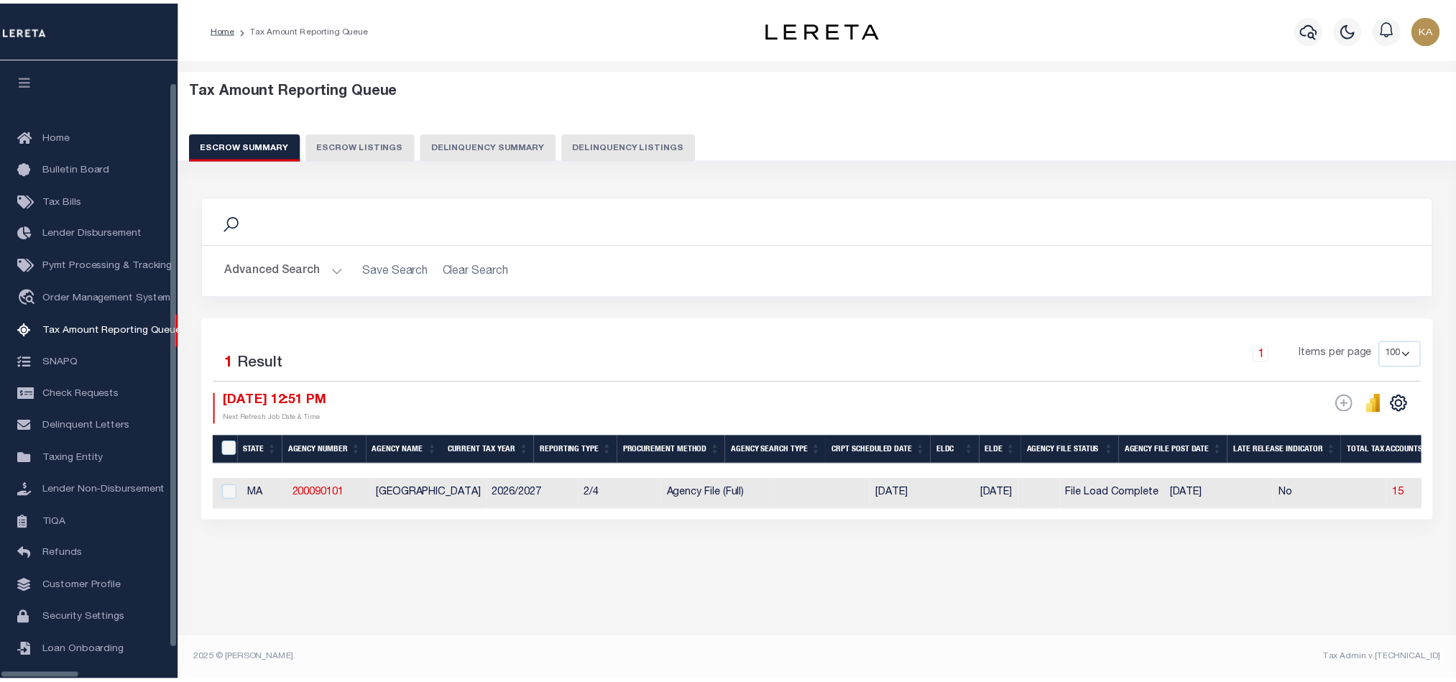
scroll to position [17, 0]
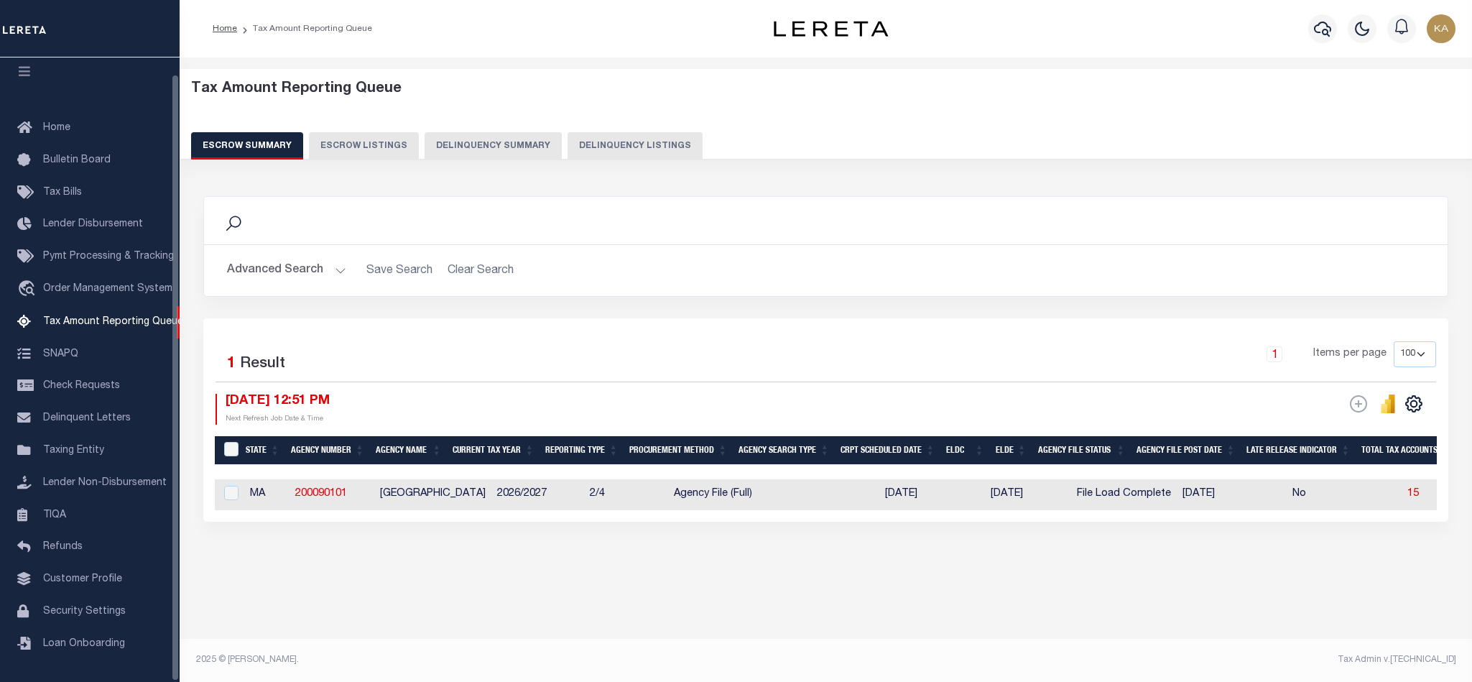
click at [298, 275] on button "Advanced Search" at bounding box center [286, 271] width 119 height 28
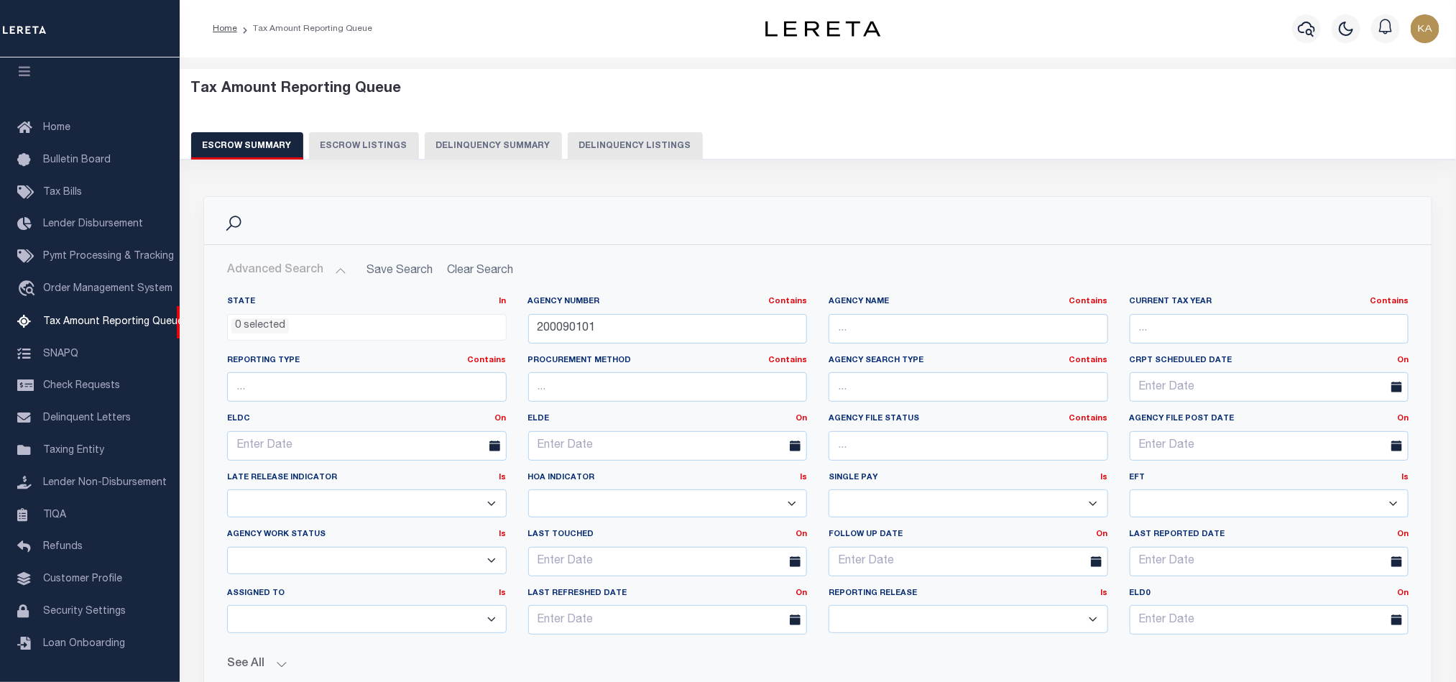
scroll to position [427, 0]
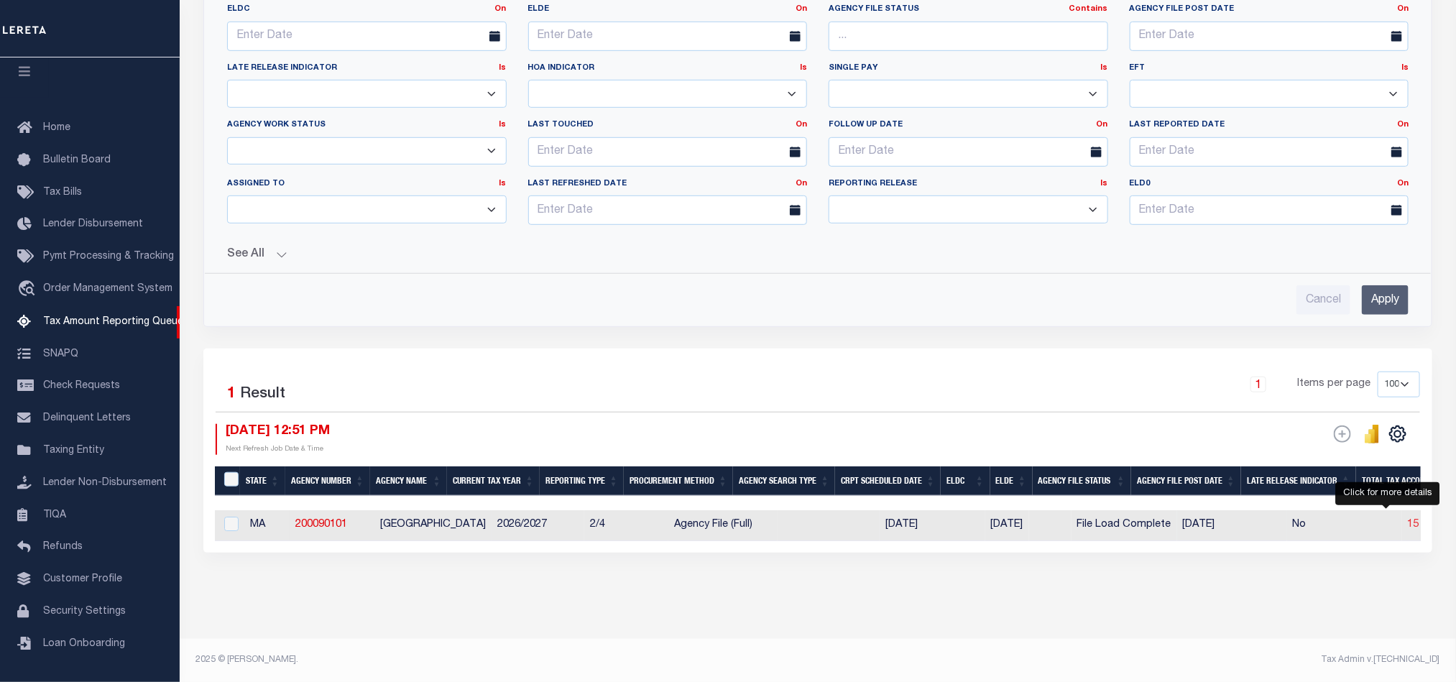
click at [1408, 520] on span "15" at bounding box center [1413, 525] width 11 height 10
select select "100"
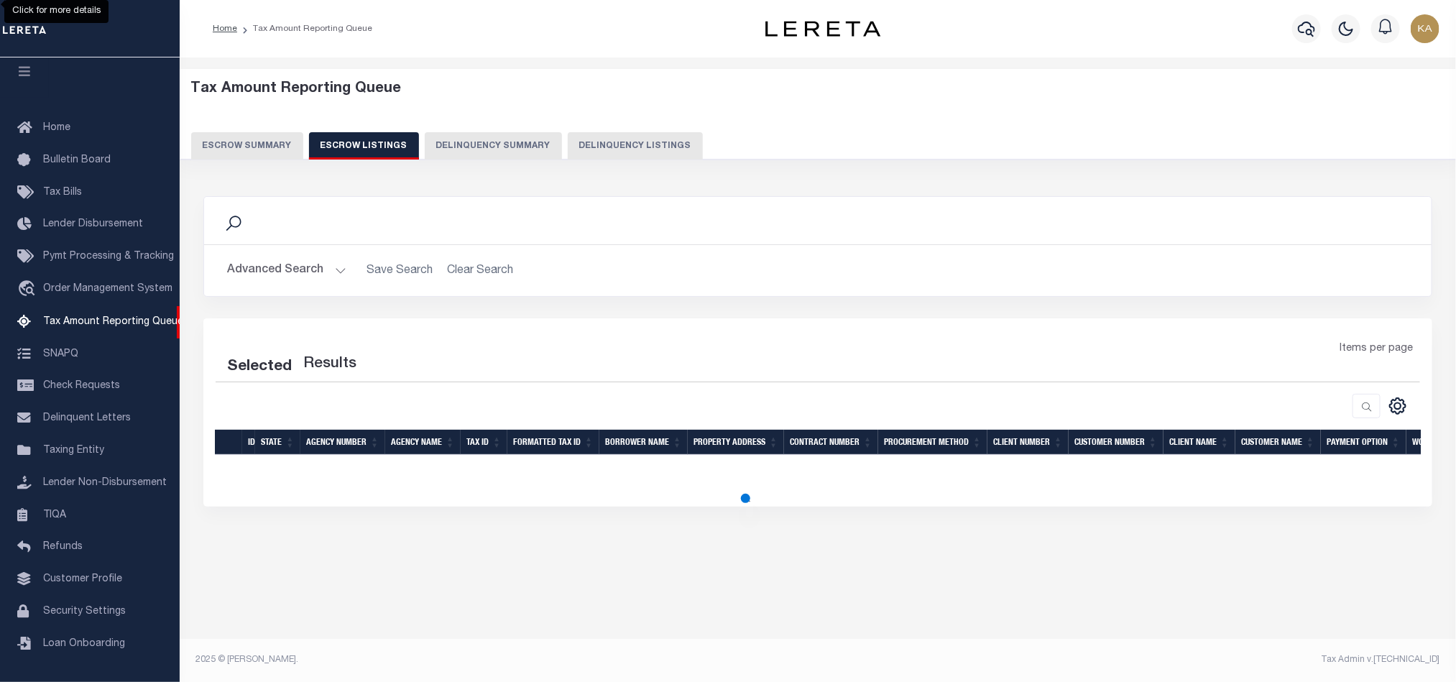
scroll to position [0, 0]
select select "100"
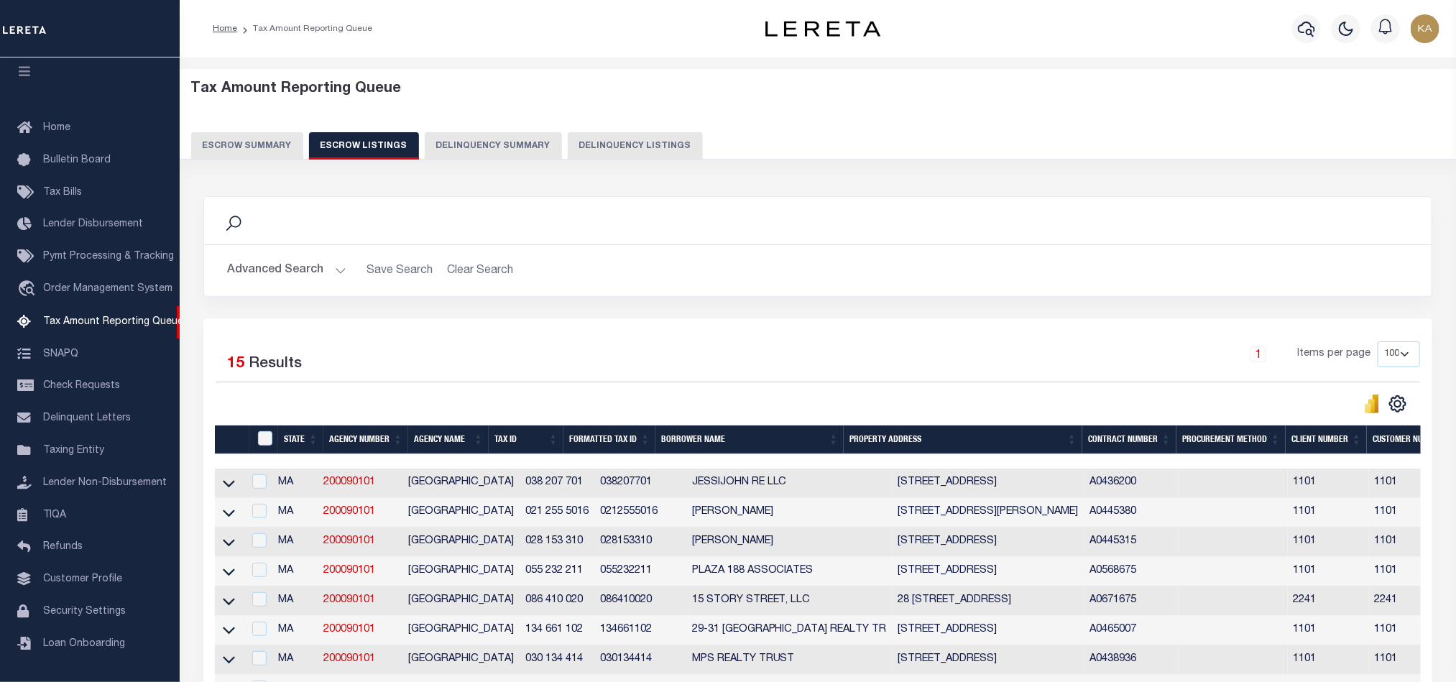
click at [1265, 461] on div at bounding box center [1091, 461] width 1753 height 14
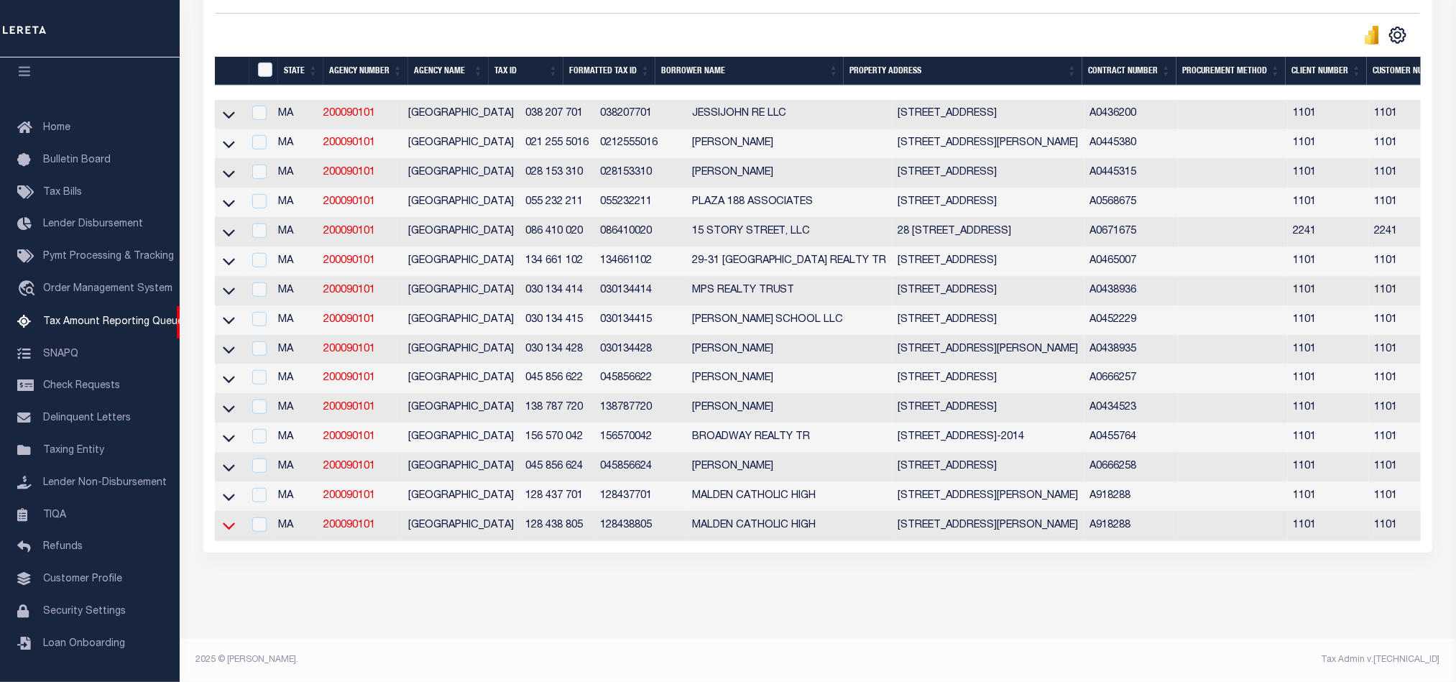
click at [229, 518] on icon at bounding box center [229, 525] width 12 height 15
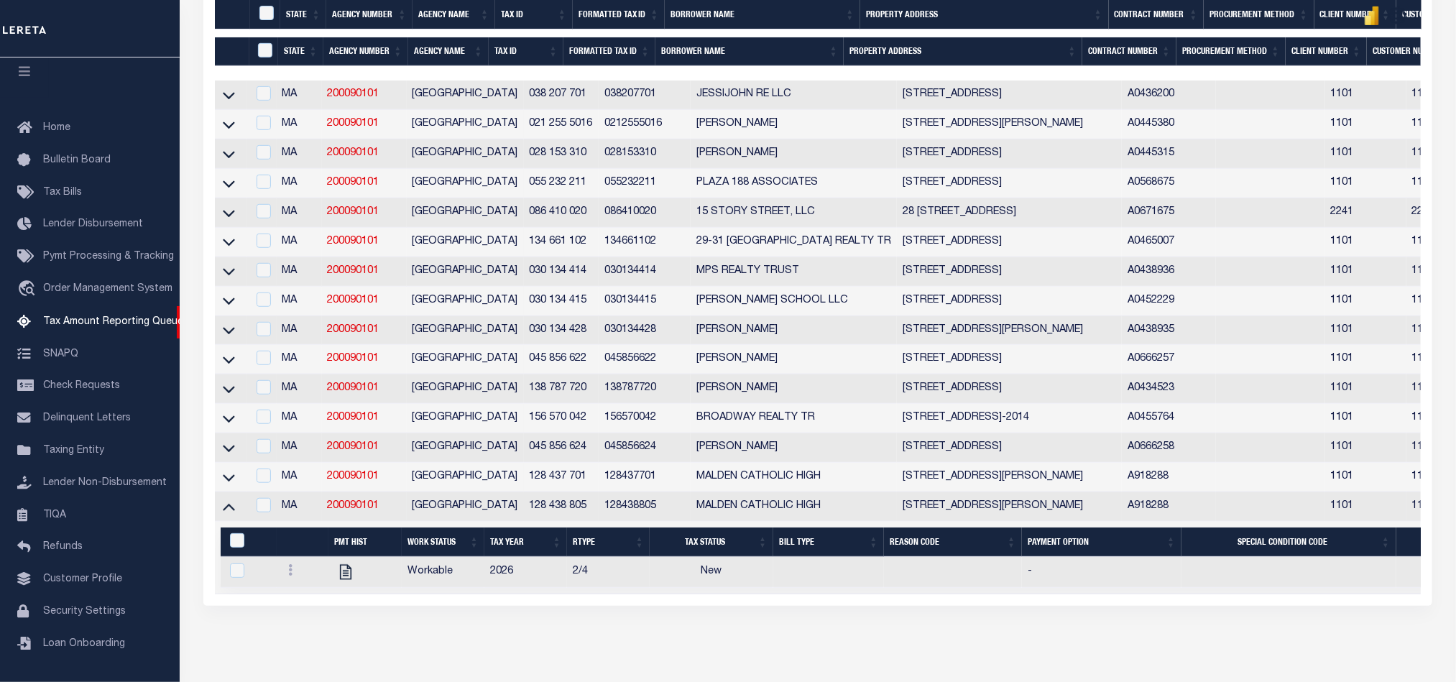
scroll to position [461, 0]
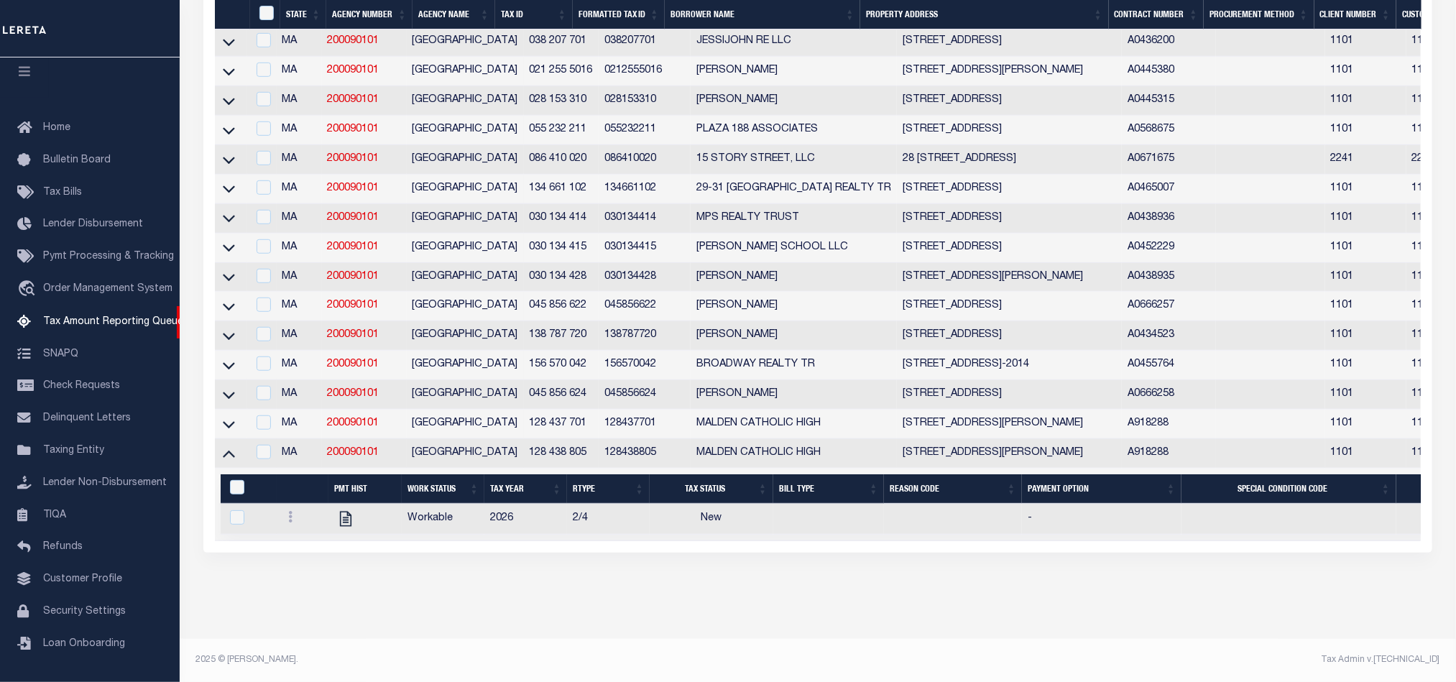
click at [999, 591] on div "Search Advanced Search Save Search Clear Search In In AK AL AR AZ CA CO CT" at bounding box center [818, 168] width 1248 height 855
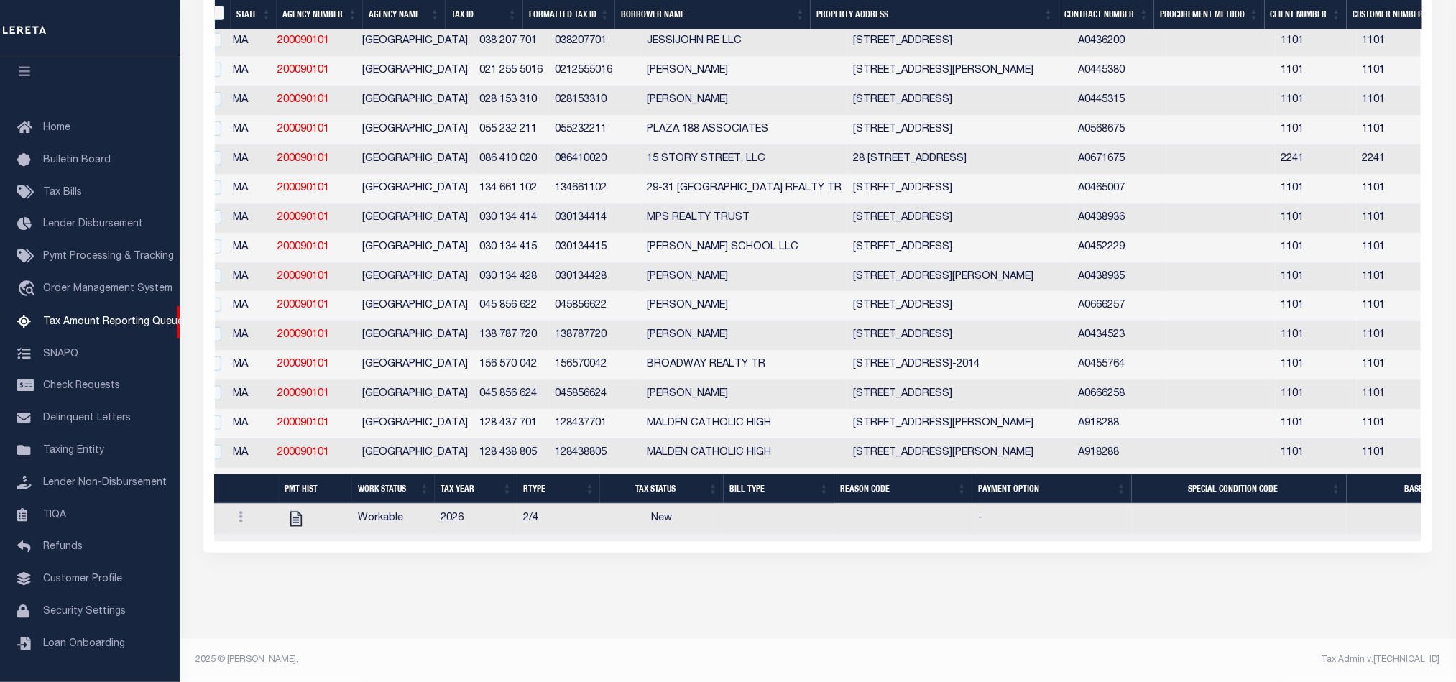
scroll to position [0, 0]
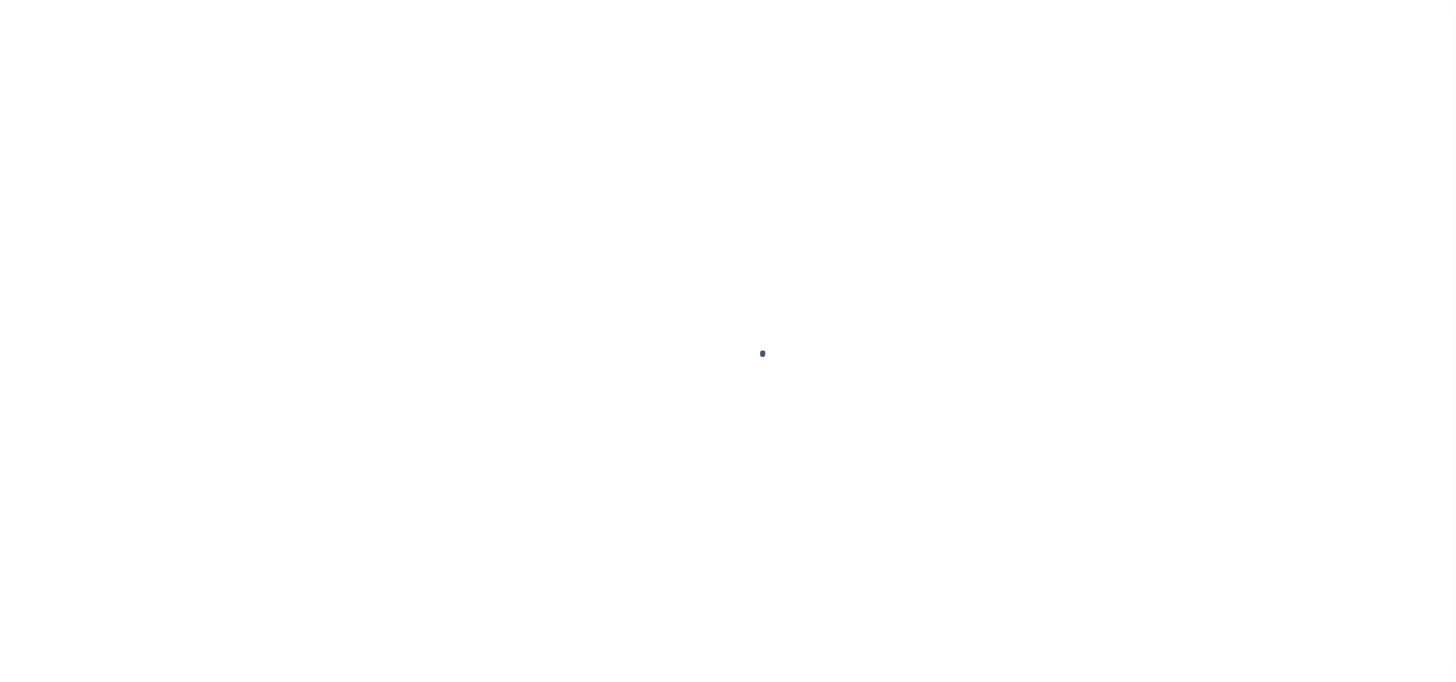
select select "4566"
select select "10"
select select "Escrow"
type input "99 [PERSON_NAME]"
type input "PARCEL ID:128 438 805"
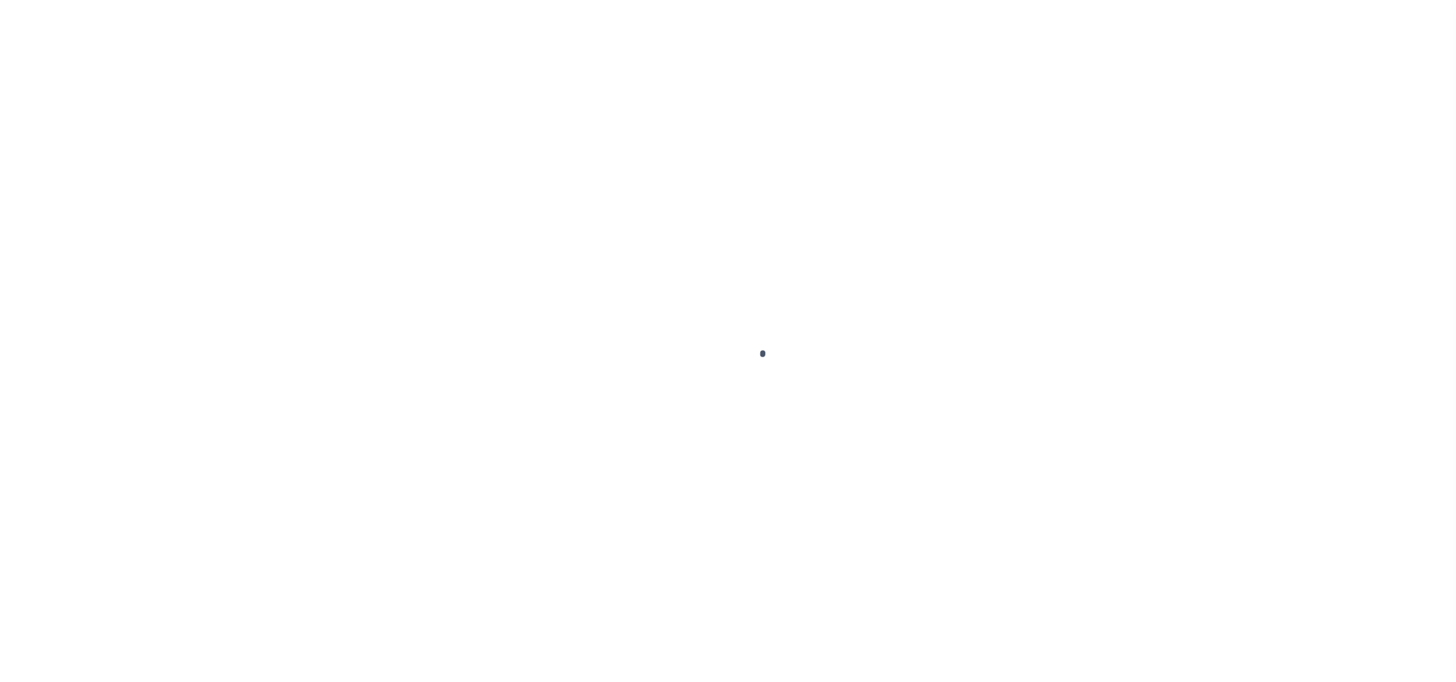
select select
type input "MALDEN MA 02148"
type input "41609"
type input "MA"
select select
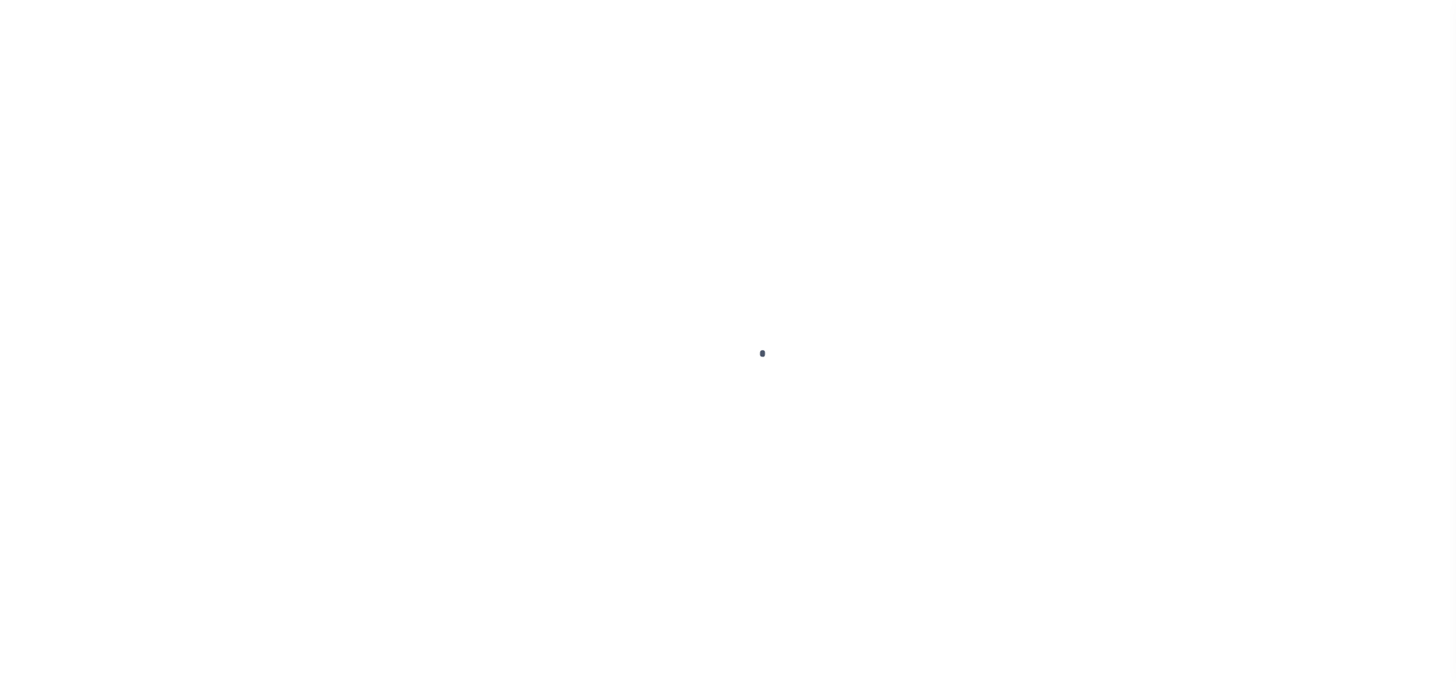
select select "45636"
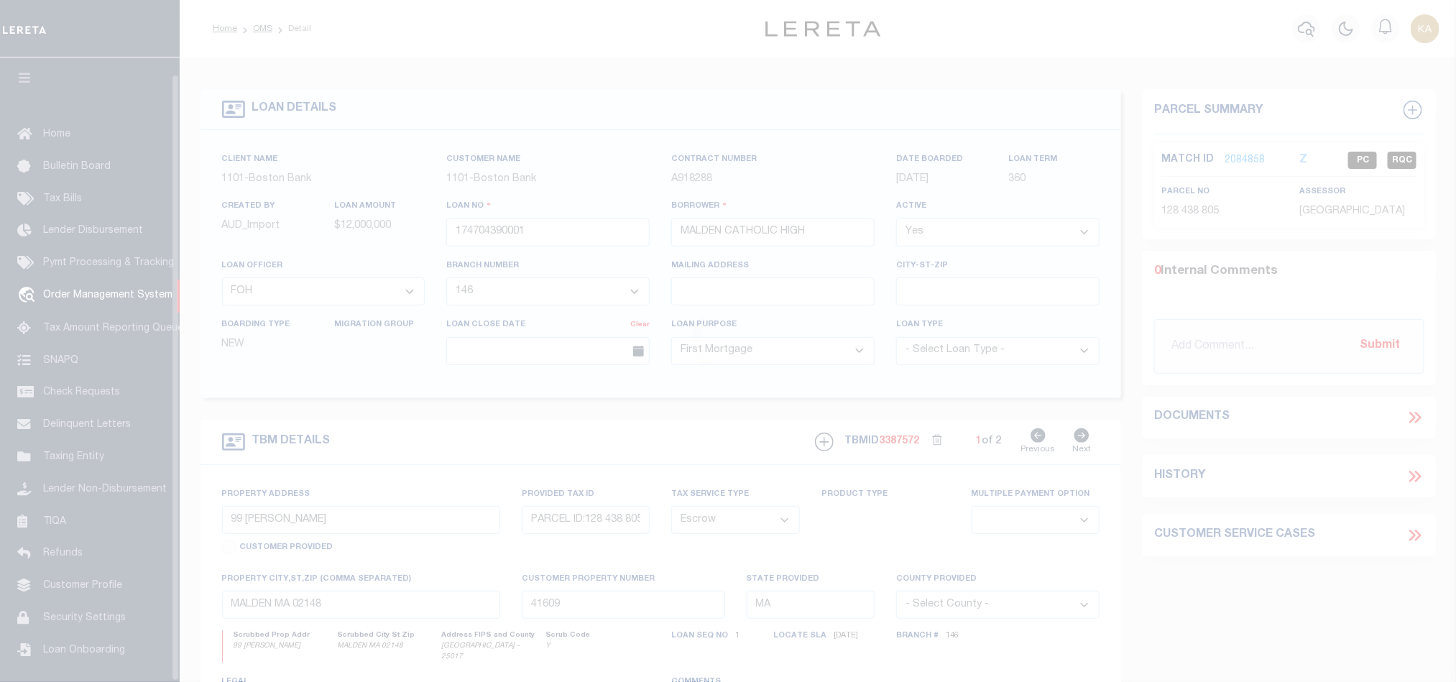
scroll to position [17, 0]
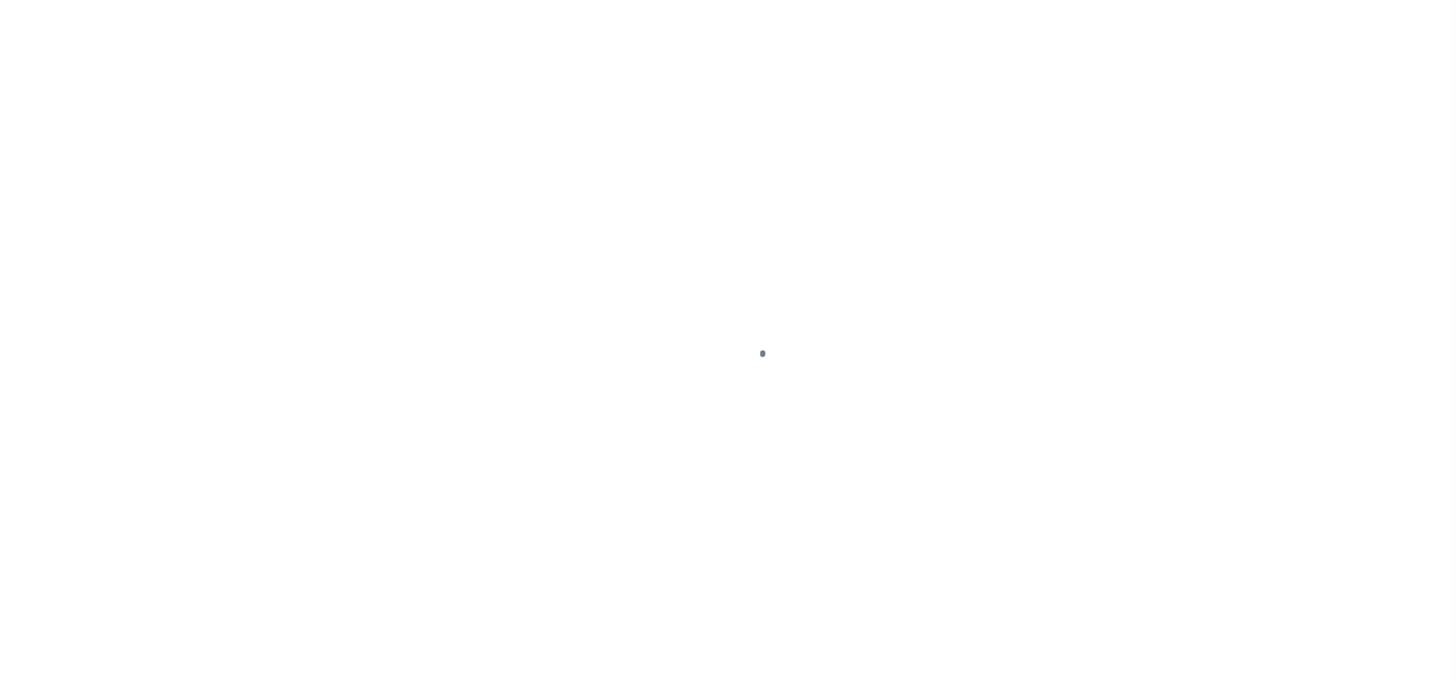
select select "45636"
select select "4566"
select select "10"
select select "Escrow"
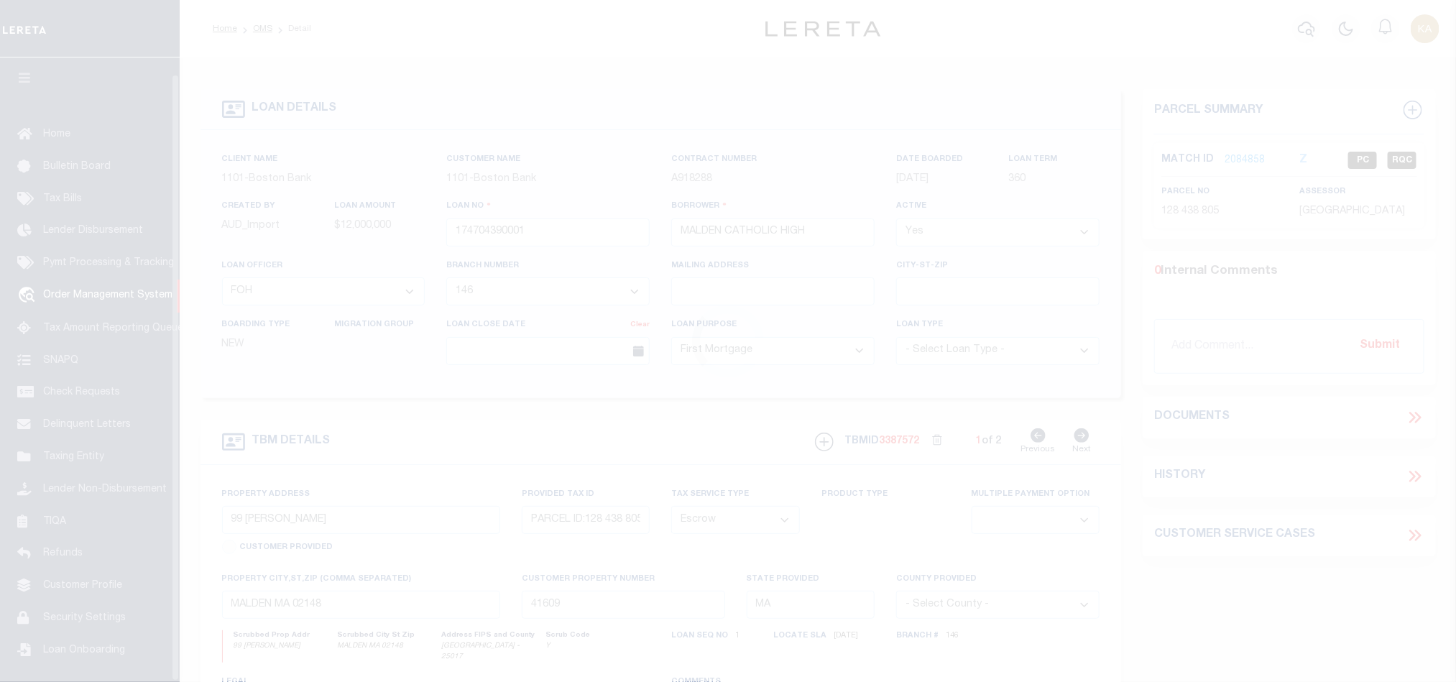
scroll to position [17, 0]
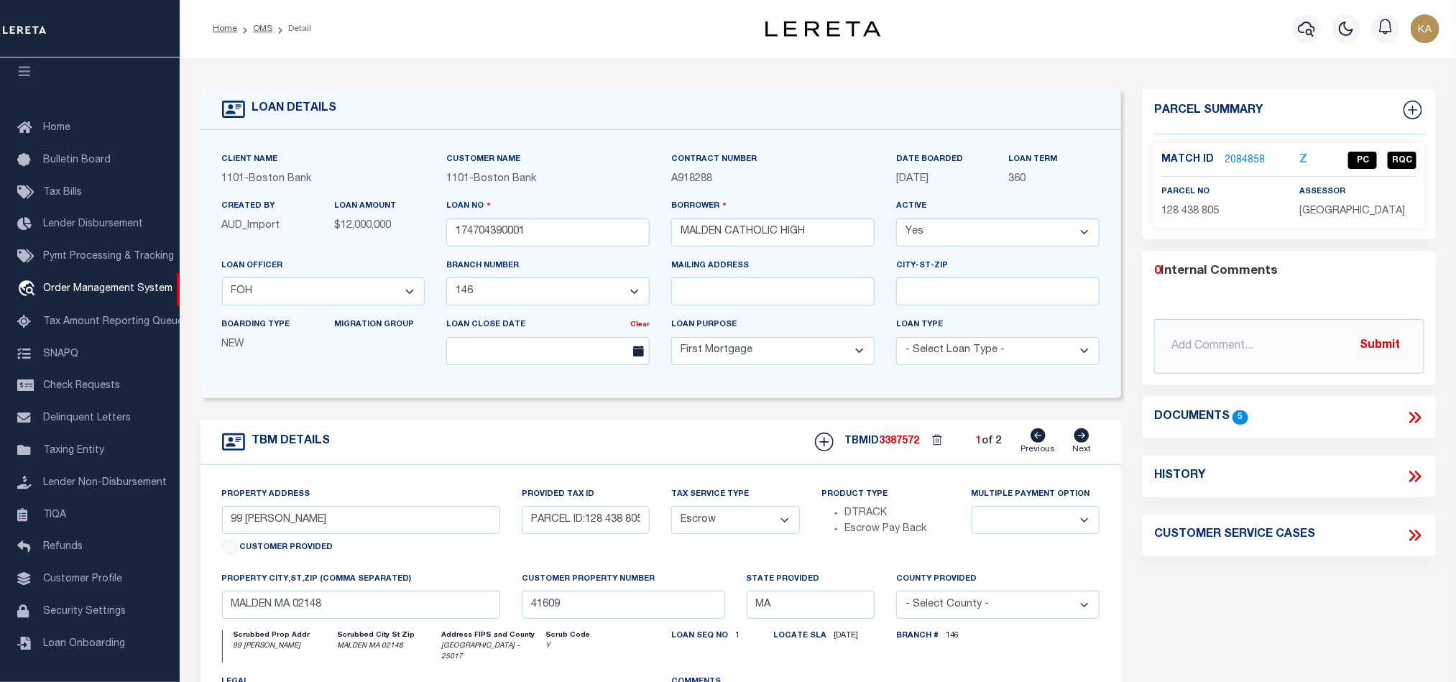
click at [1253, 160] on link "2084858" at bounding box center [1245, 160] width 40 height 15
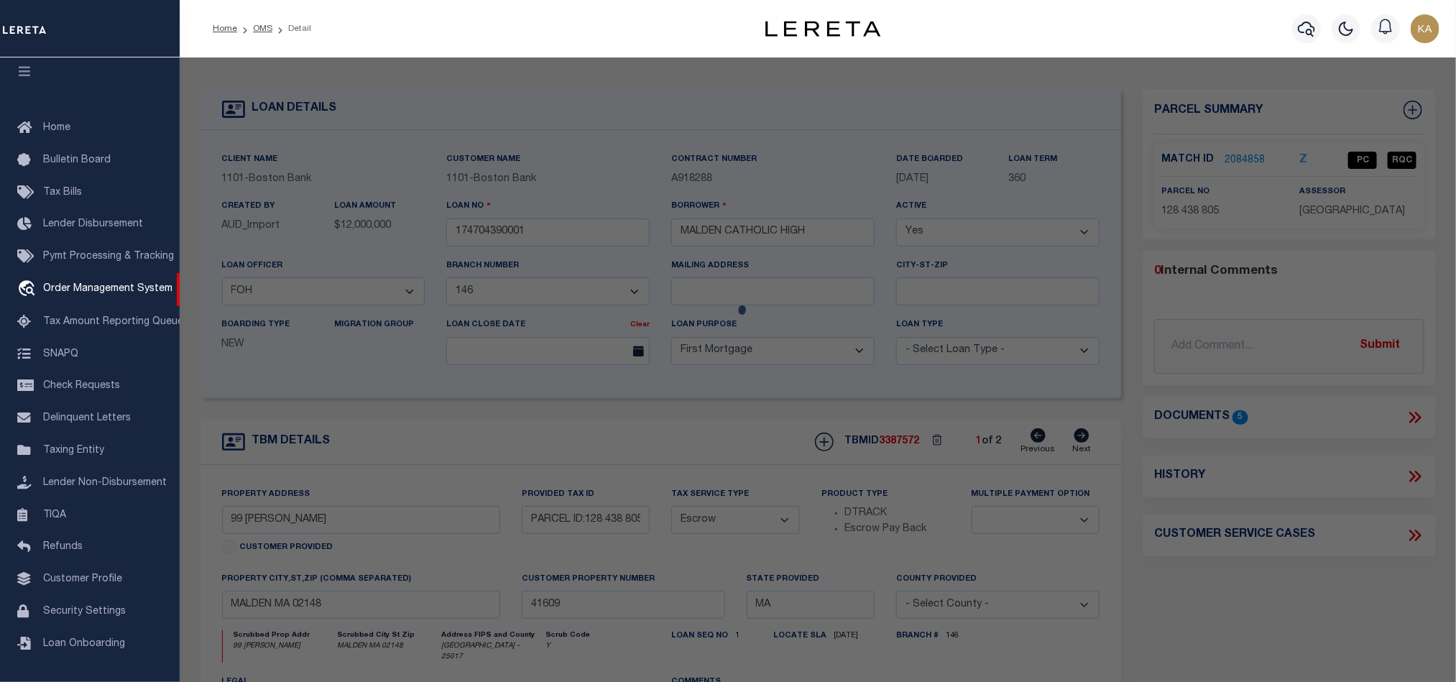
checkbox input "false"
select select "QC"
type input "[GEOGRAPHIC_DATA]"
select select "AGF"
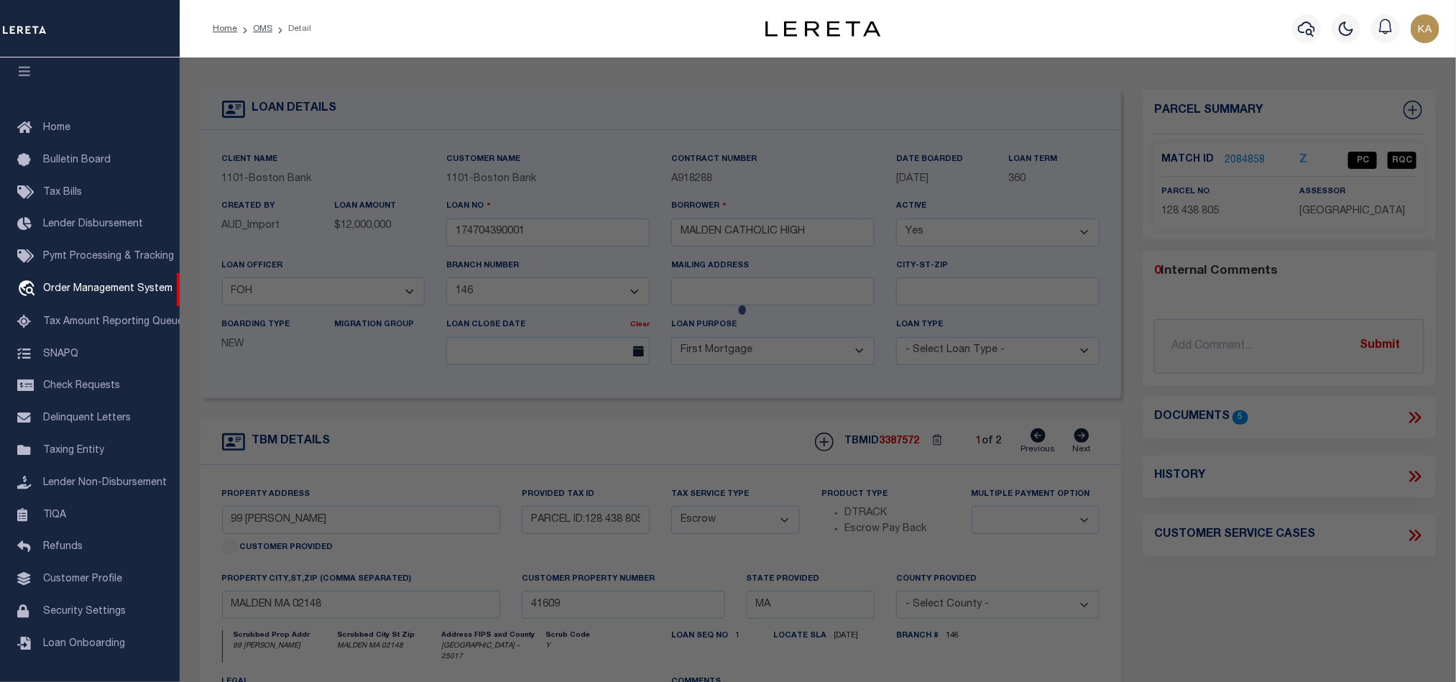
select select "ADD"
type input "99 [PERSON_NAME]"
type input "MALDEN MA 02148"
type textarea "LOT:805 BLK:438 DIST:165 CITY/[GEOGRAPHIC_DATA]/TWP:[GEOGRAPHIC_DATA]"
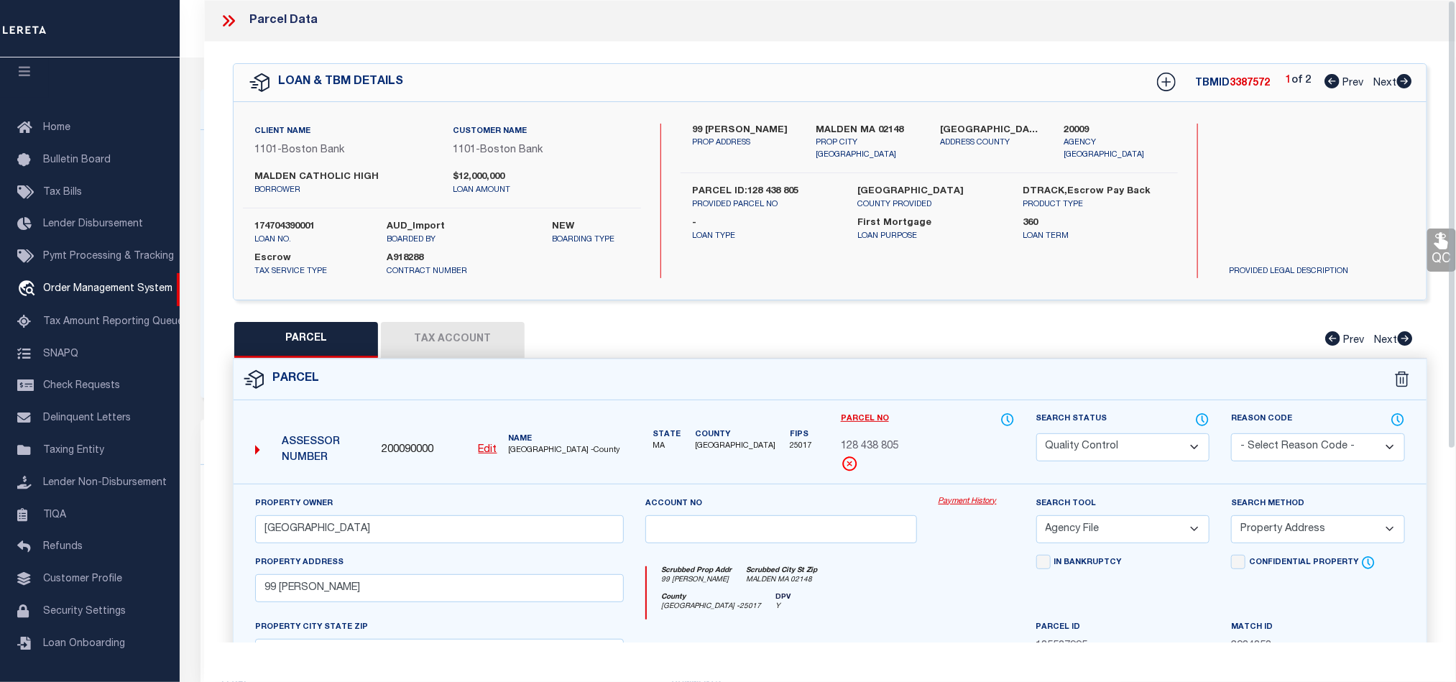
click at [229, 20] on icon at bounding box center [228, 20] width 19 height 19
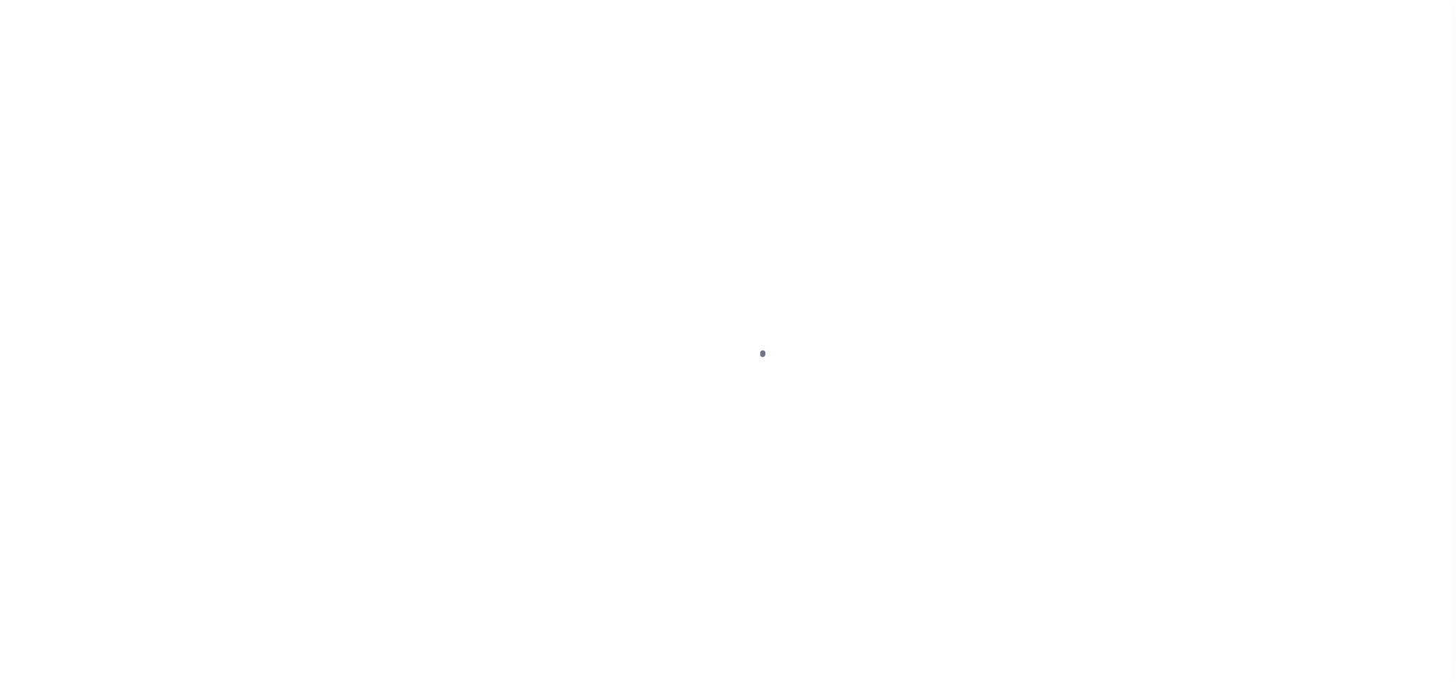
select select "45636"
select select "4566"
select select "10"
select select "Escrow"
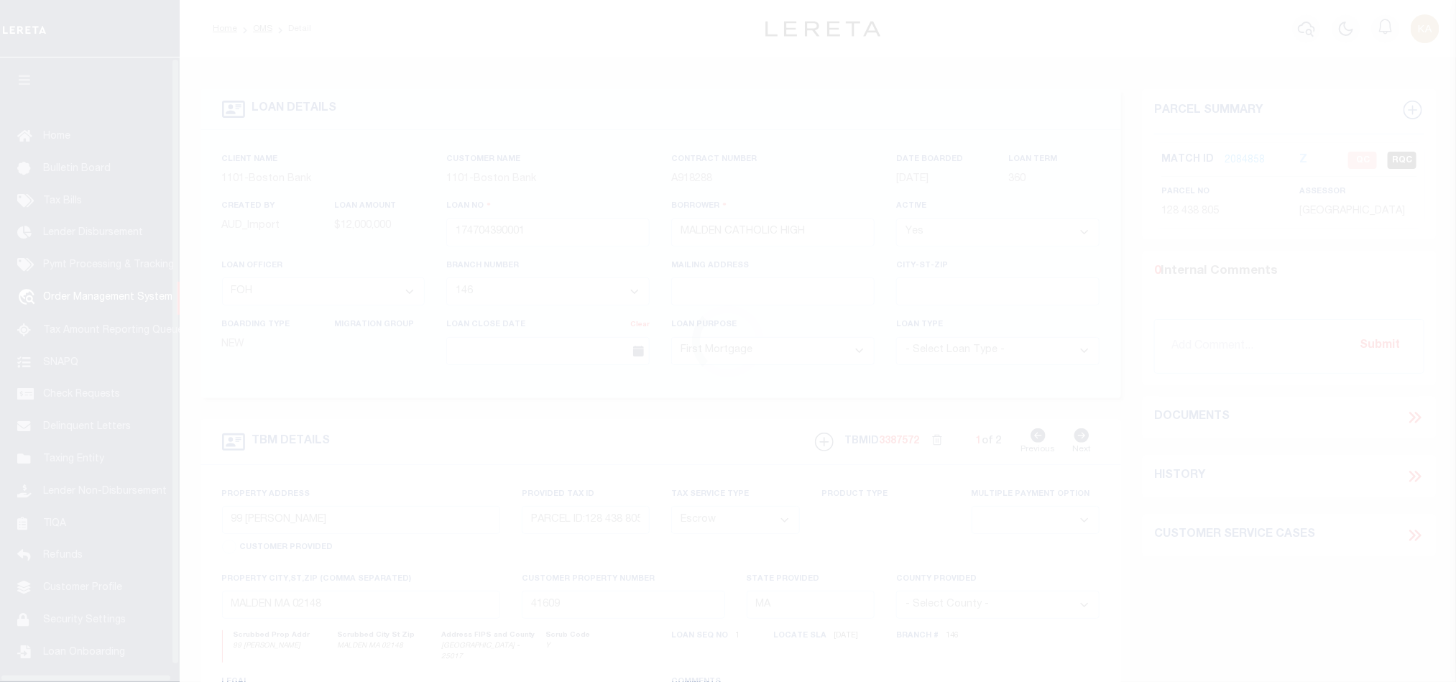
scroll to position [17, 0]
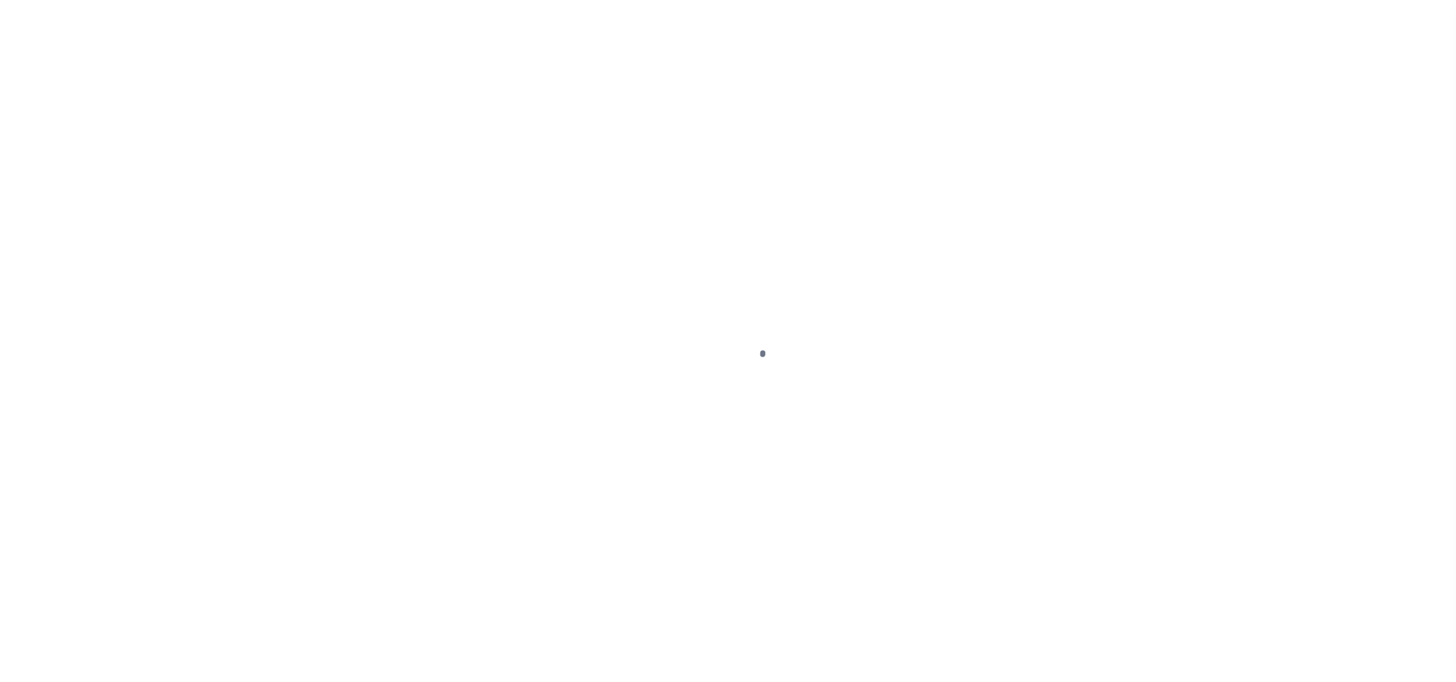
select select "45636"
select select "4566"
select select "10"
select select "Escrow"
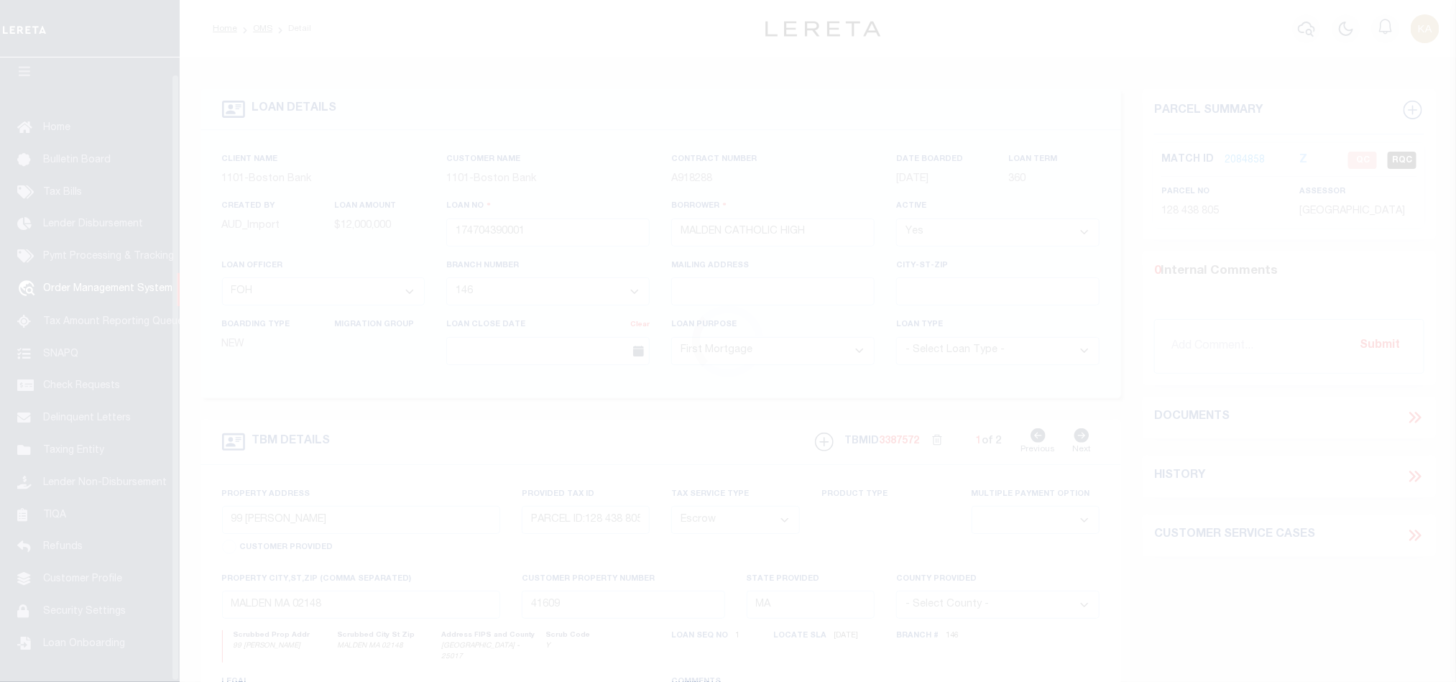
scroll to position [17, 0]
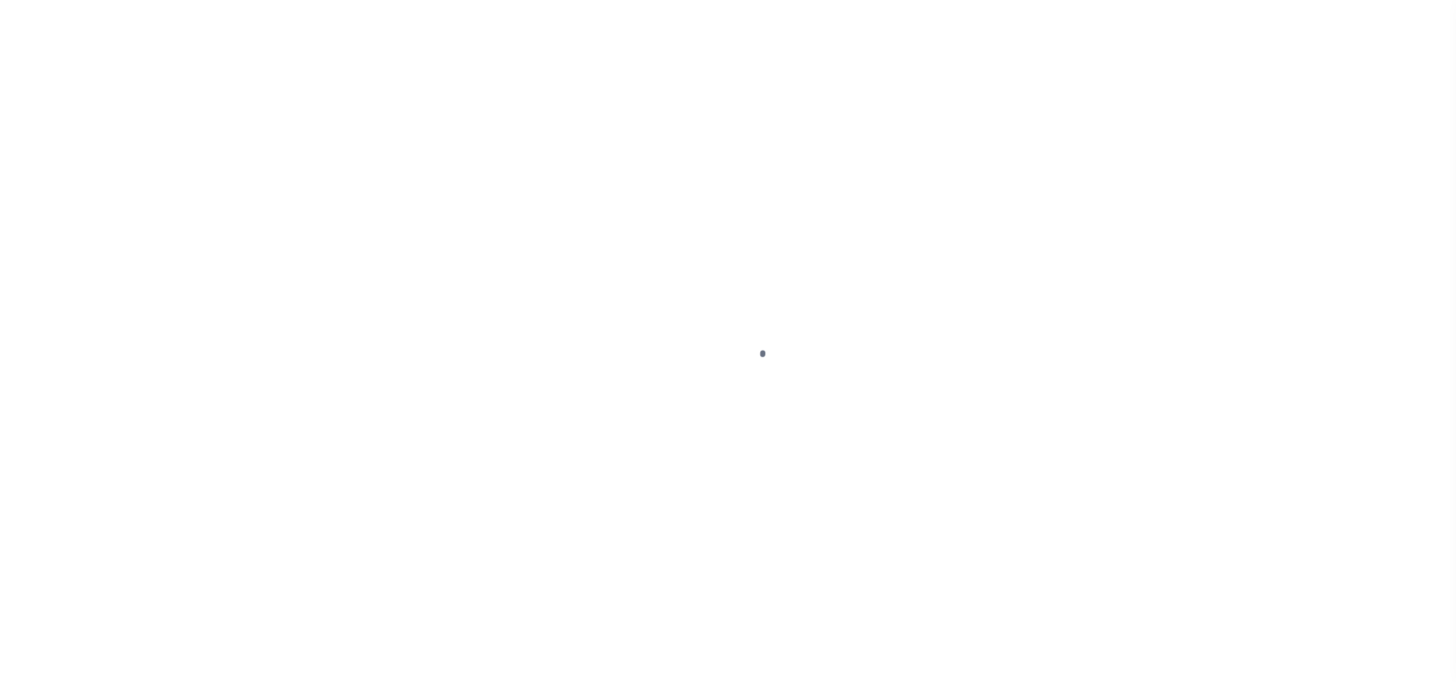
select select "45636"
select select "4566"
select select "10"
select select "Escrow"
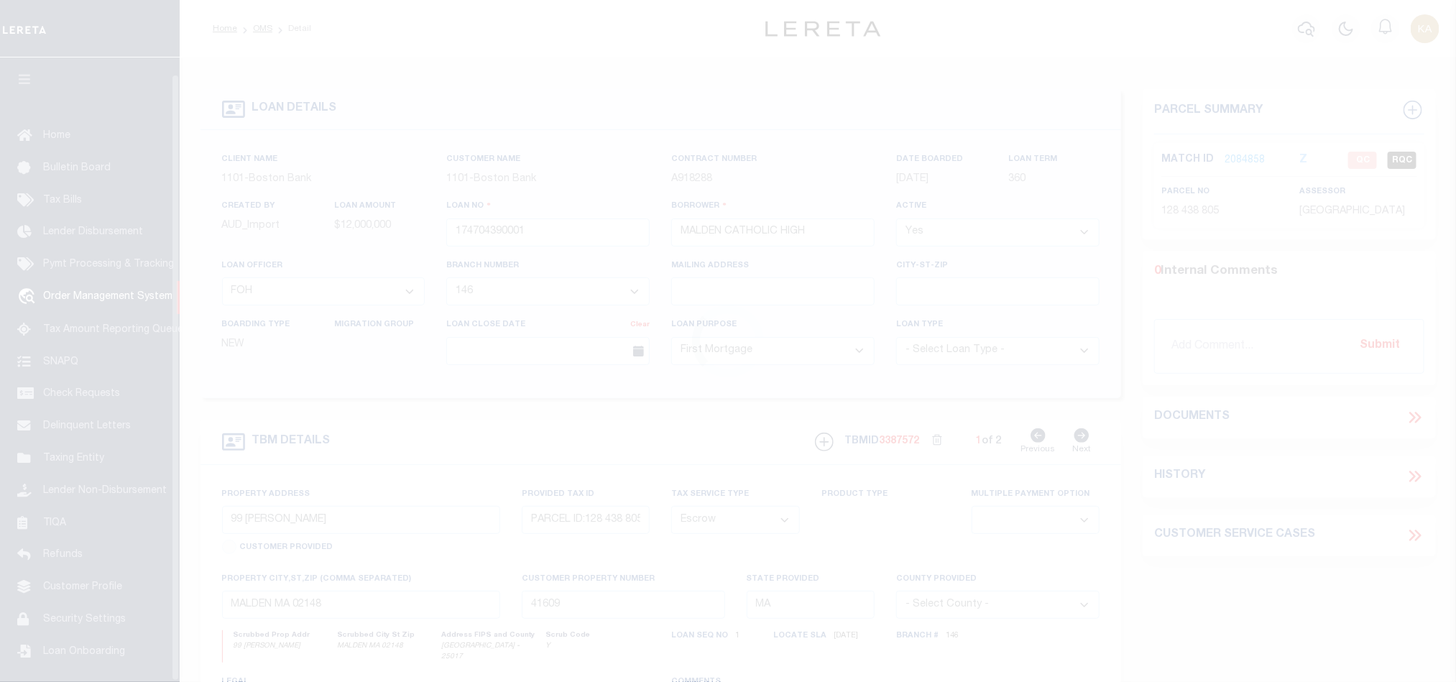
scroll to position [17, 0]
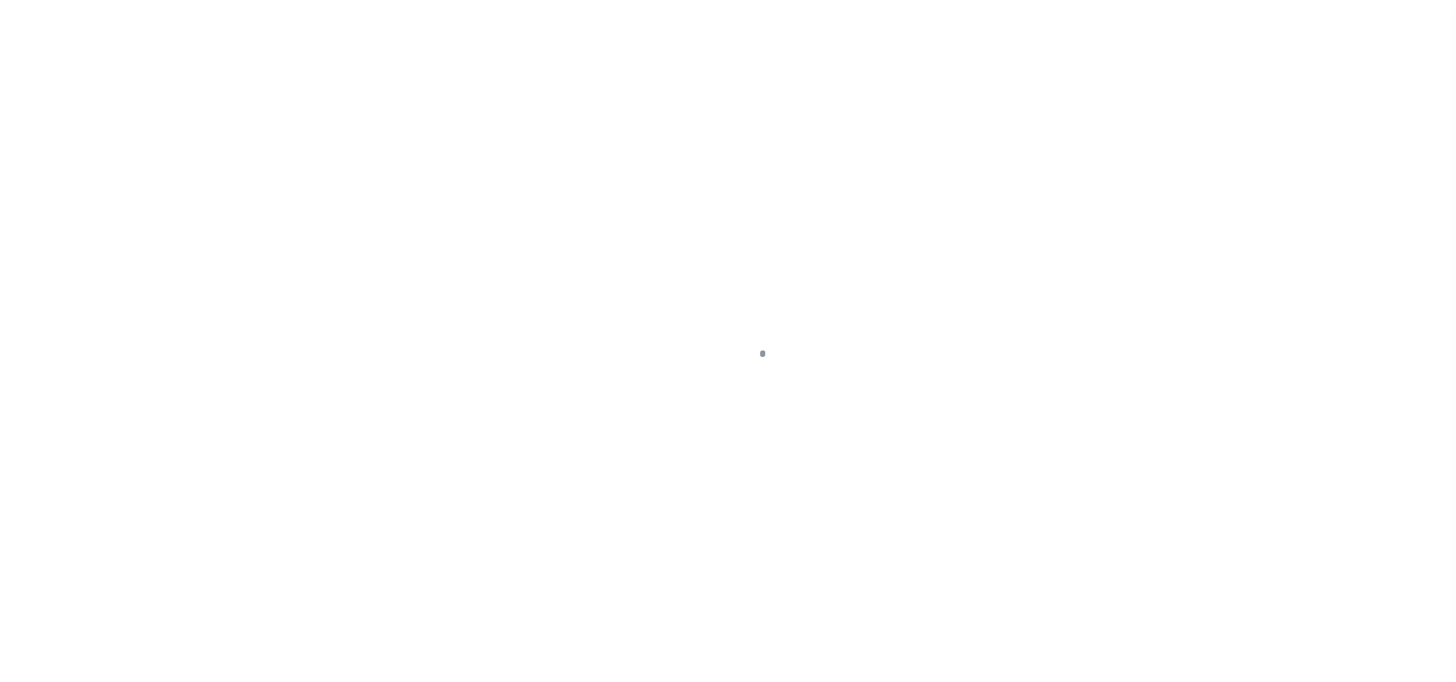
select select "45636"
select select "4566"
select select "10"
select select "Escrow"
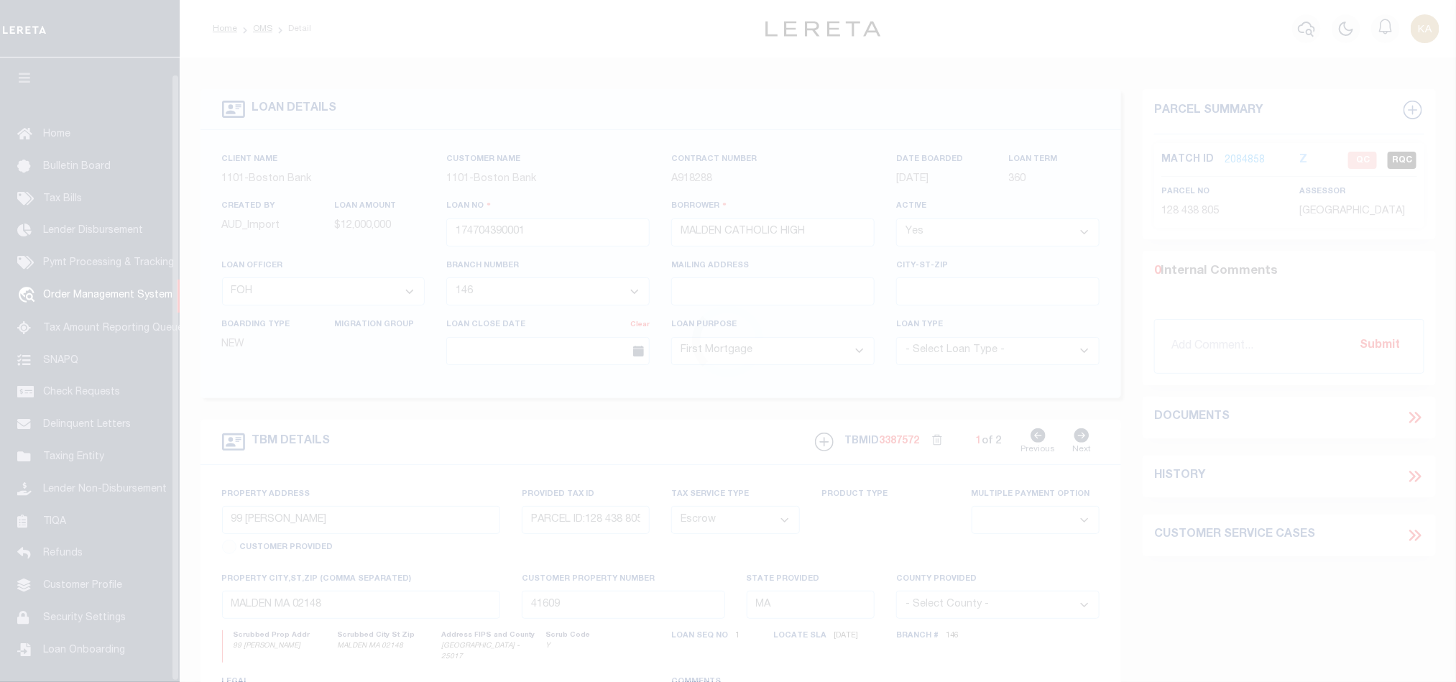
scroll to position [17, 0]
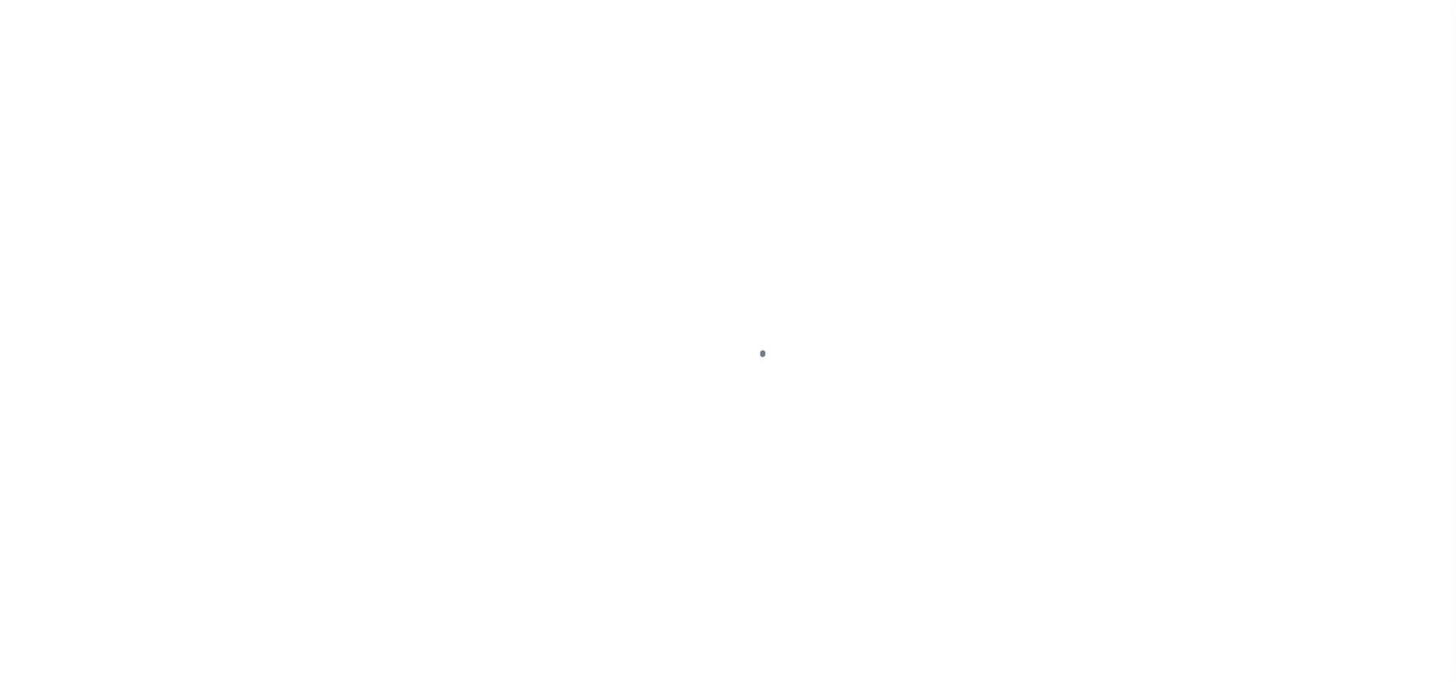
select select "45636"
select select "4566"
select select "10"
select select "Escrow"
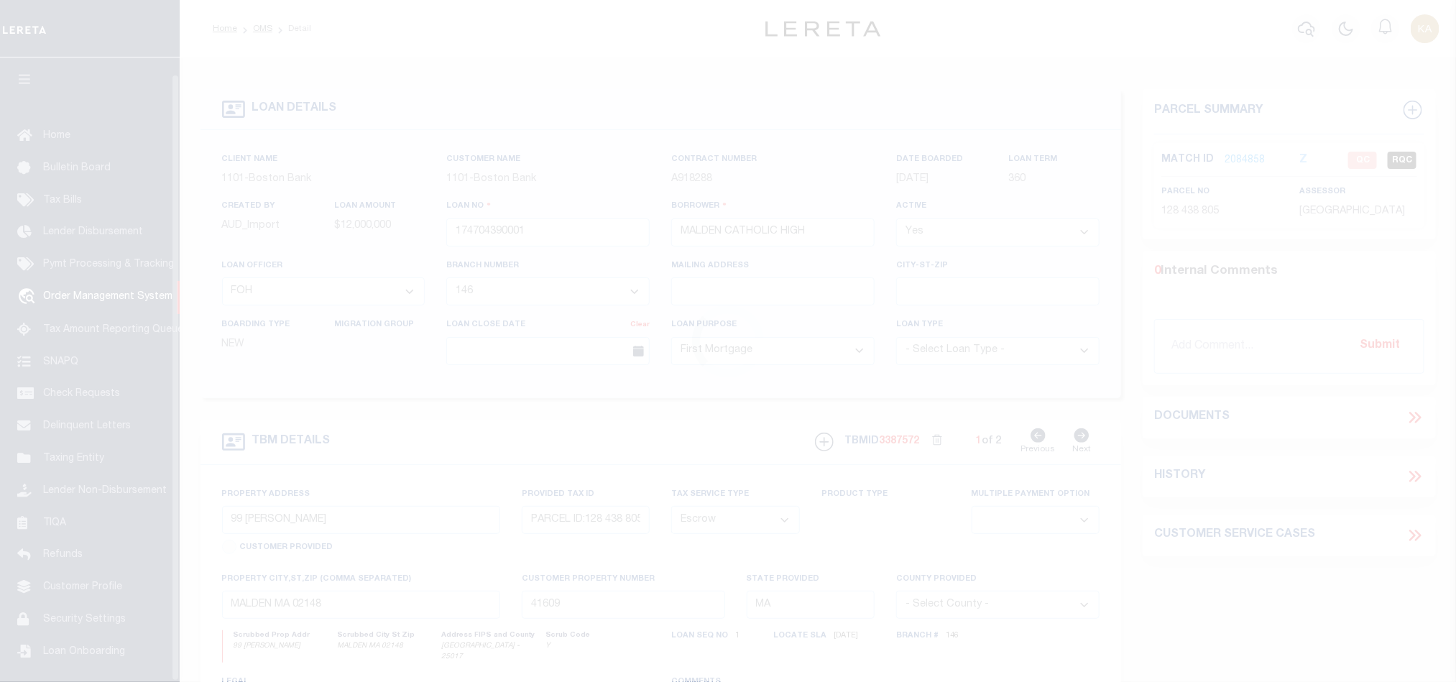
scroll to position [17, 0]
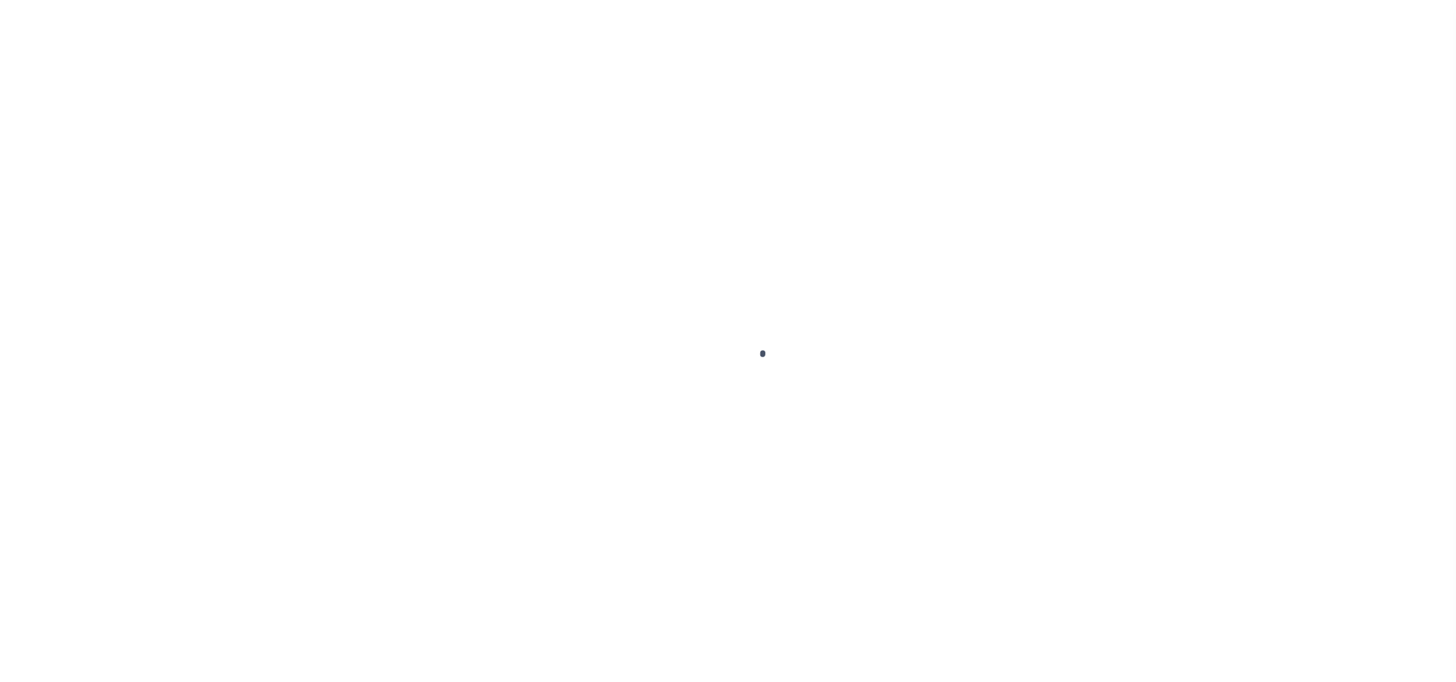
select select "45636"
select select "4566"
select select "10"
select select "Escrow"
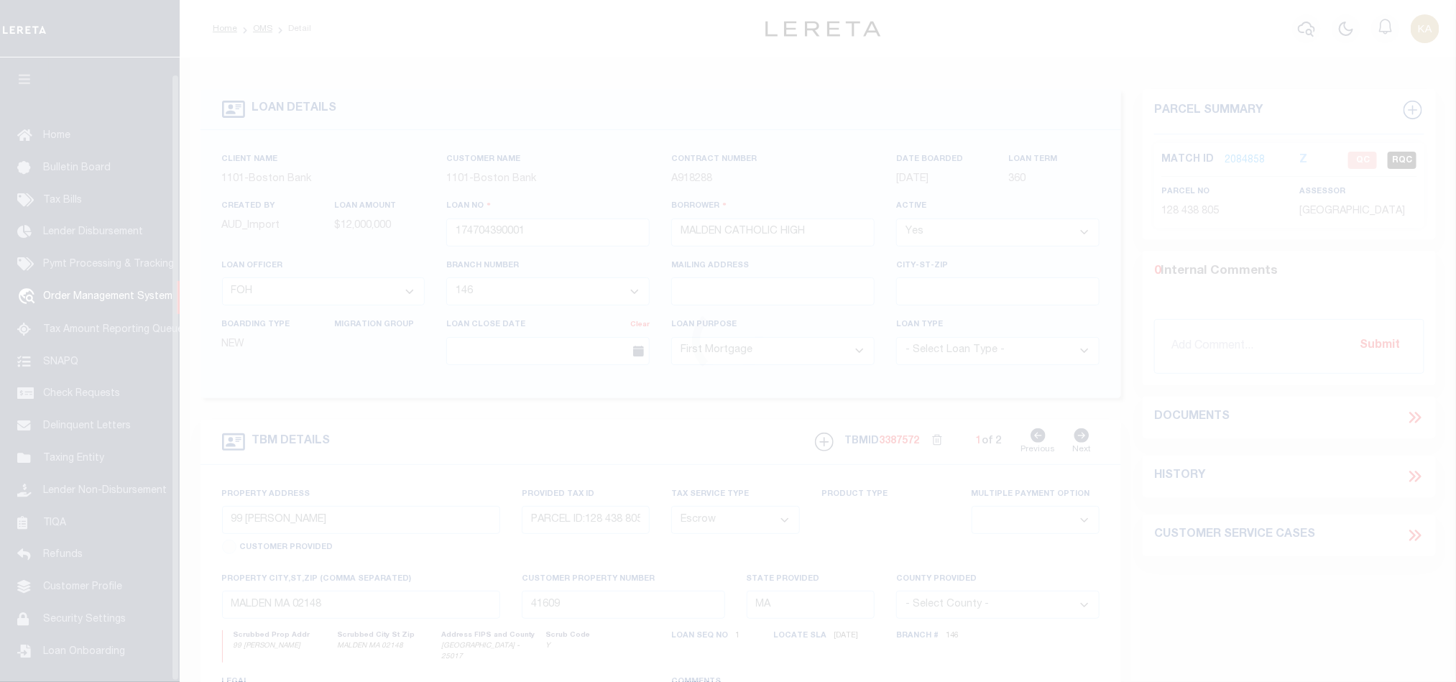
scroll to position [17, 0]
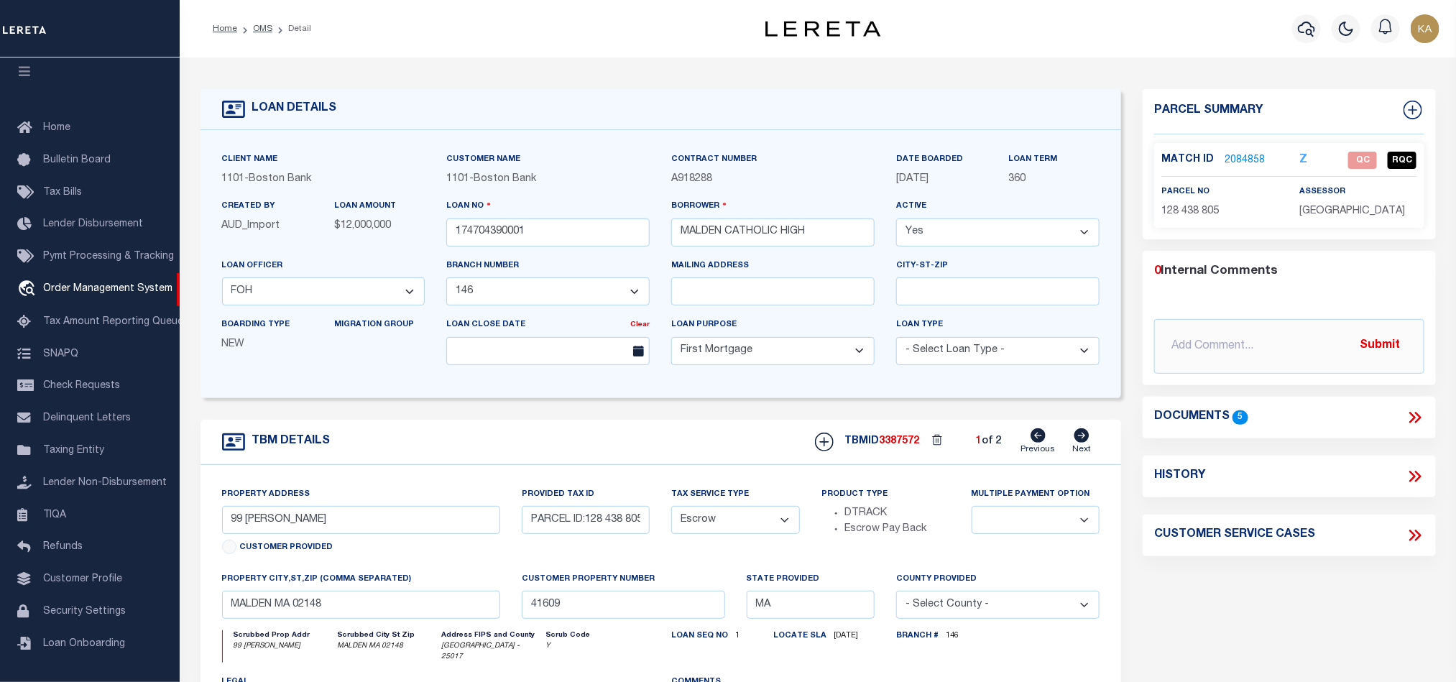
click at [1236, 162] on link "2084858" at bounding box center [1245, 160] width 40 height 15
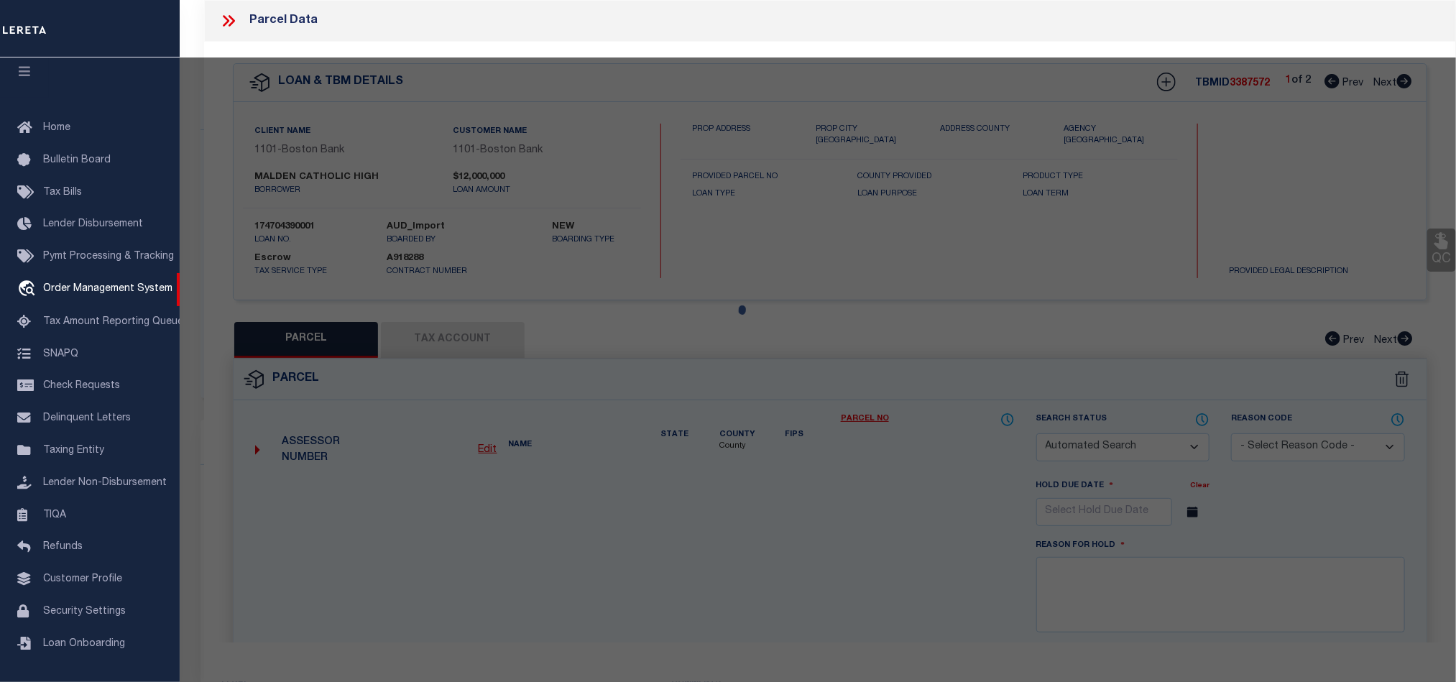
checkbox input "false"
select select "QC"
type input "[GEOGRAPHIC_DATA]"
select select "AGF"
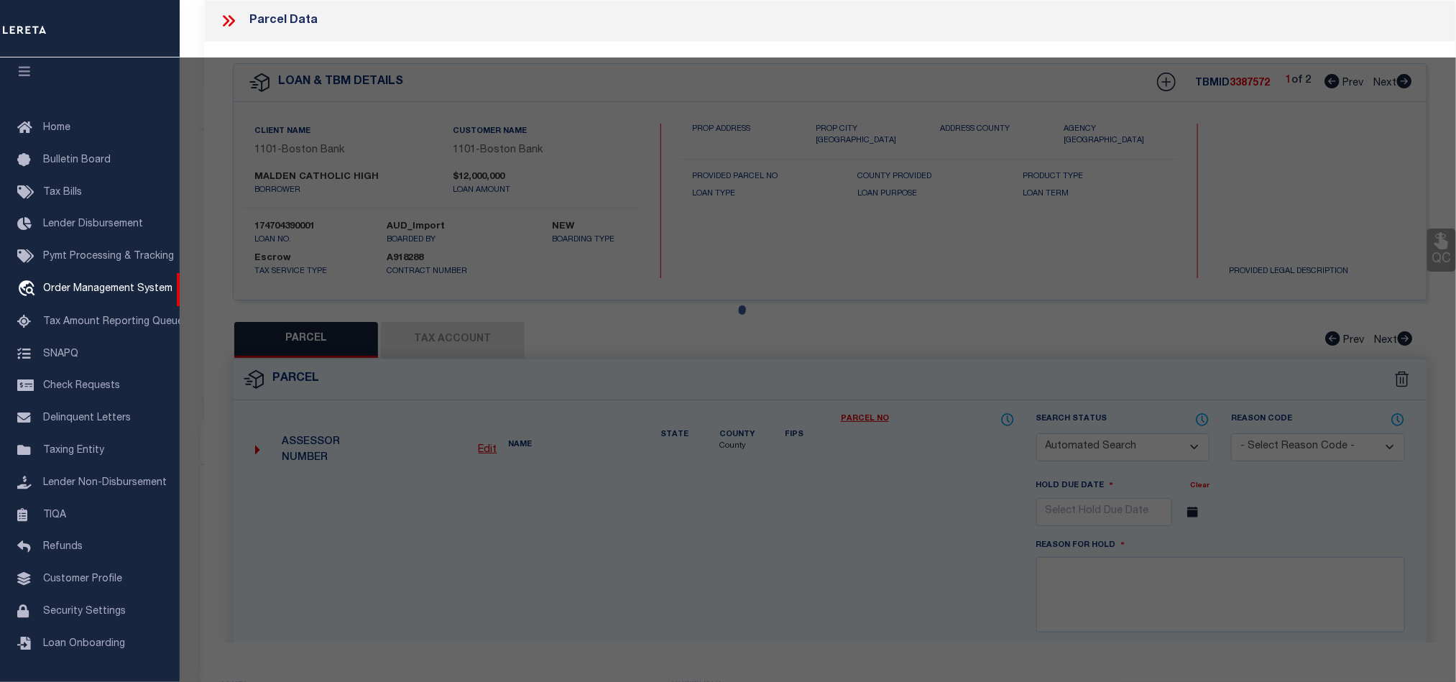
select select "ADD"
type input "99 [PERSON_NAME]"
type input "MALDEN MA 02148"
type textarea "LOT:805 BLK:438 DIST:165 CITY/[GEOGRAPHIC_DATA]/TWP:[GEOGRAPHIC_DATA]"
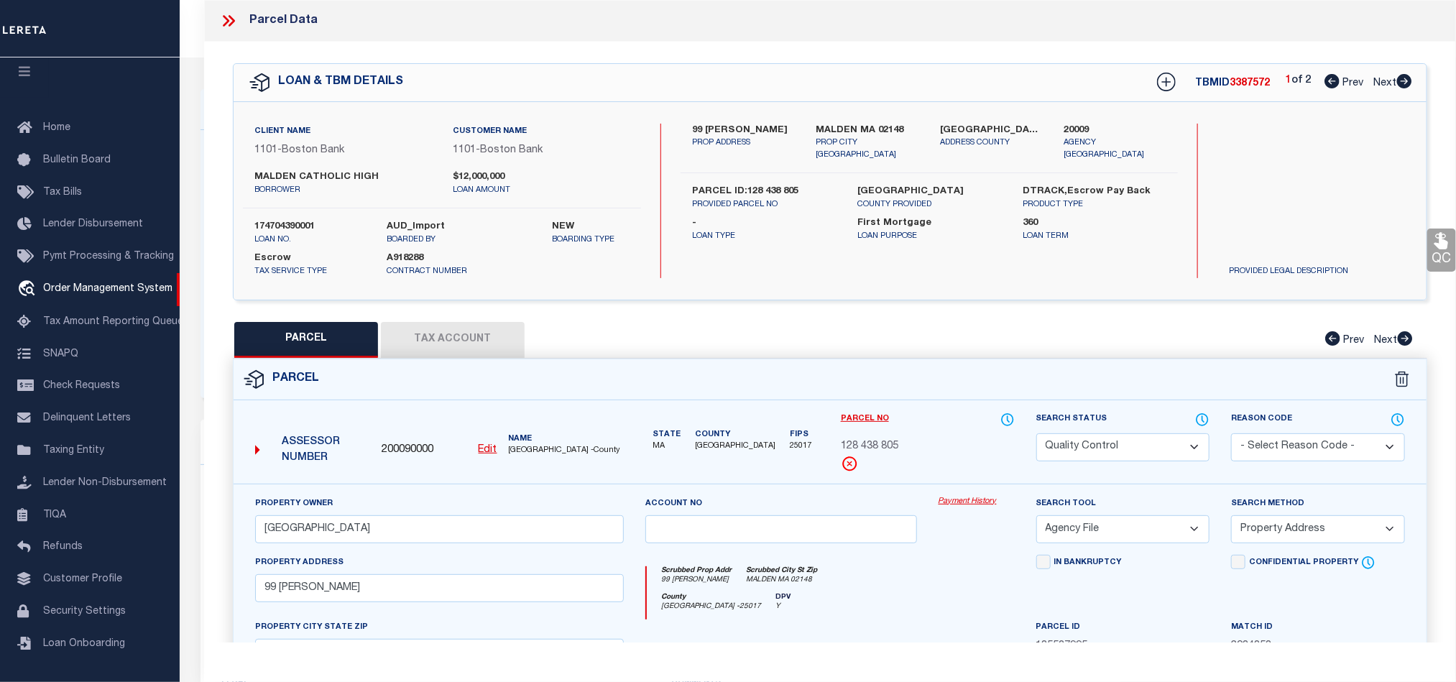
scroll to position [425, 0]
click at [1096, 441] on select "Automated Search Bad Parcel Complete Duplicate Parcel High Dollar Reporting In …" at bounding box center [1123, 447] width 174 height 28
click at [1036, 435] on select "Automated Search Bad Parcel Complete Duplicate Parcel High Dollar Reporting In …" at bounding box center [1123, 447] width 174 height 28
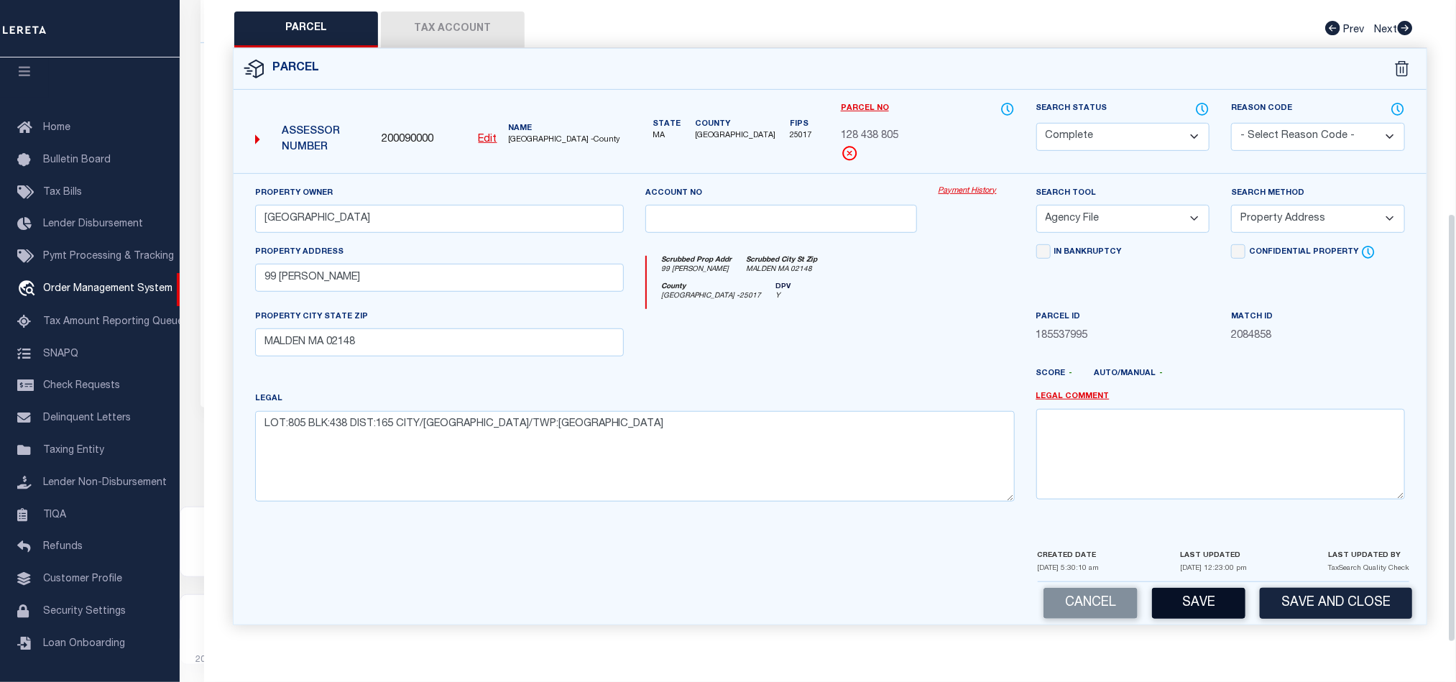
click at [1212, 595] on button "Save" at bounding box center [1198, 603] width 93 height 31
select select "AS"
select select
checkbox input "false"
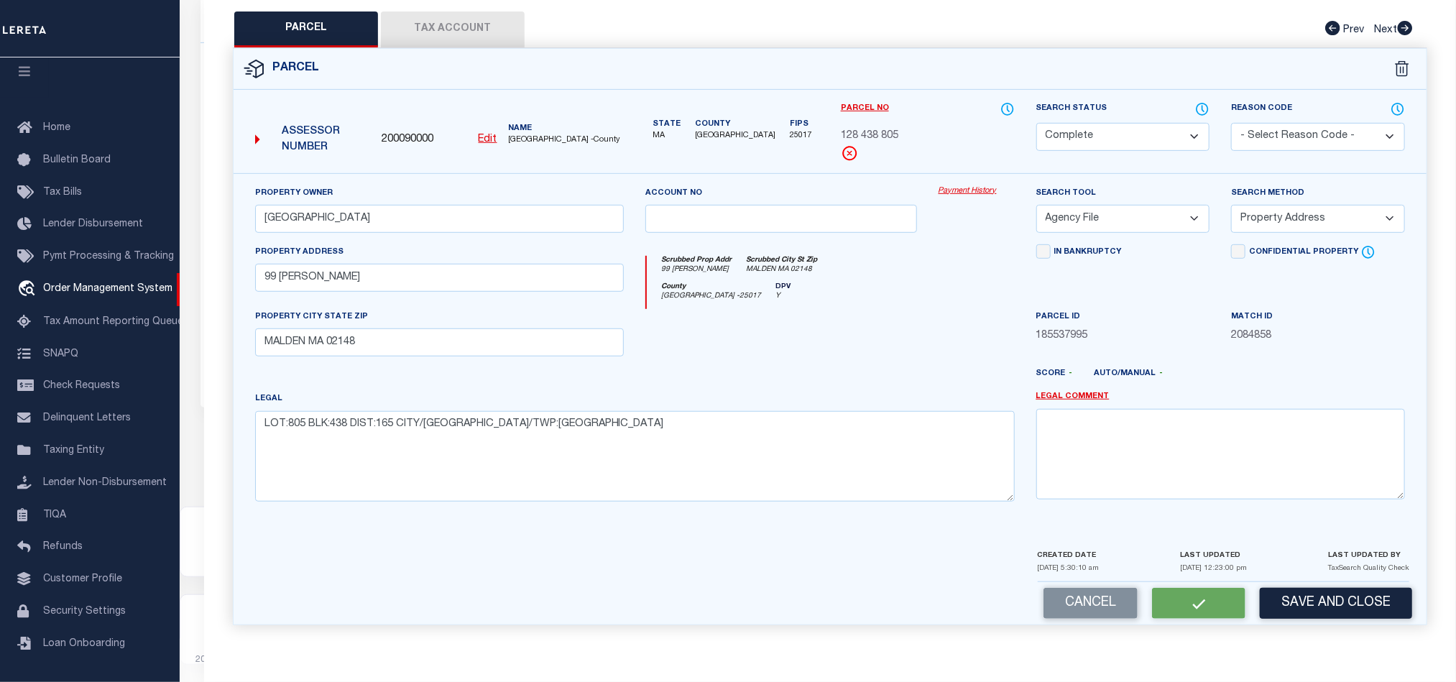
checkbox input "false"
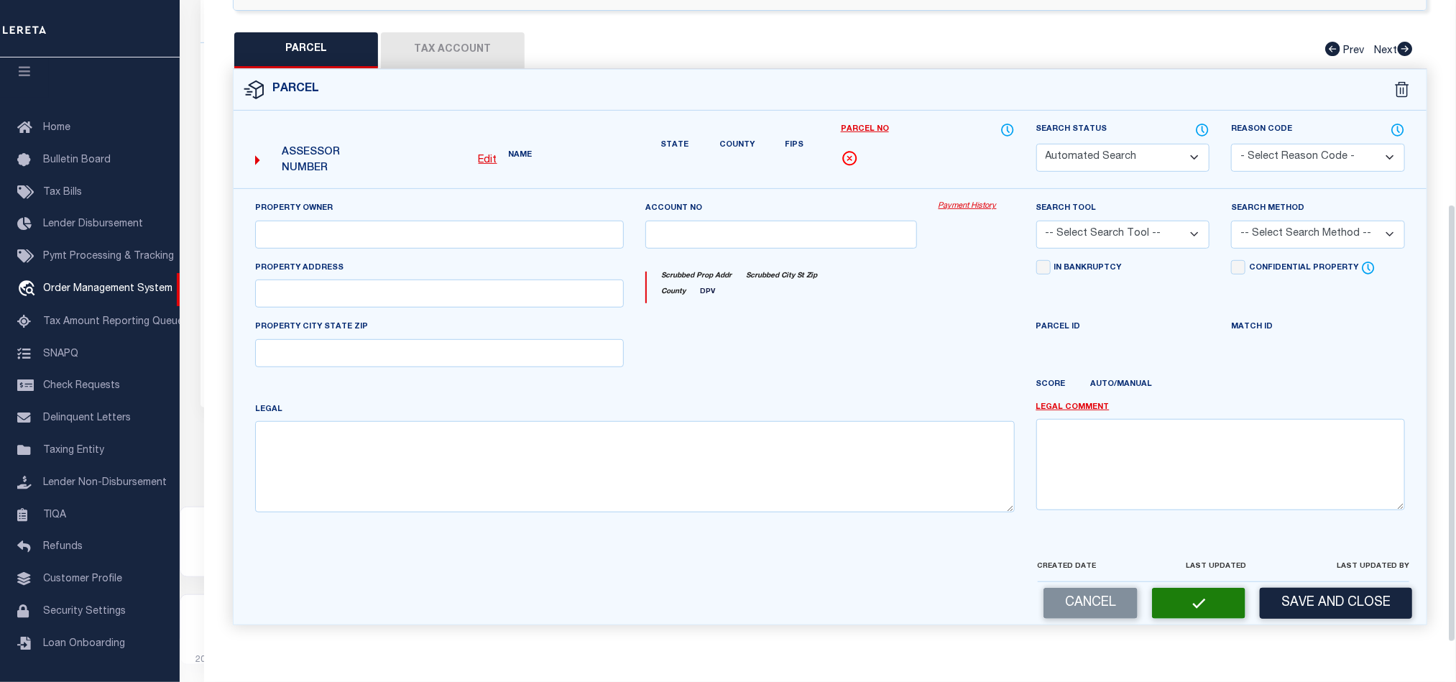
select select "CP"
type input "[GEOGRAPHIC_DATA]"
select select "AGF"
select select "ADD"
type input "99 [PERSON_NAME]"
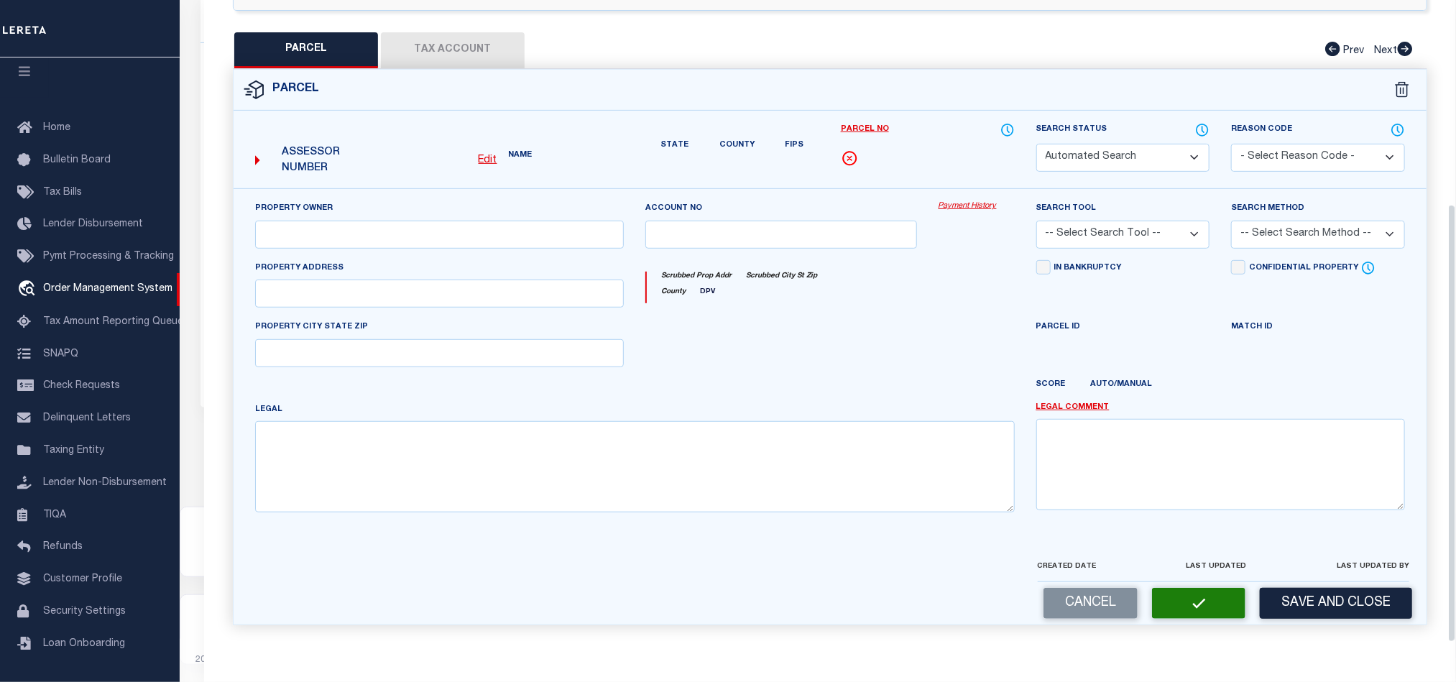
type input "MALDEN MA 02148"
type textarea "LOT:805 BLK:438 DIST:165 CITY/[GEOGRAPHIC_DATA]/TWP:[GEOGRAPHIC_DATA]"
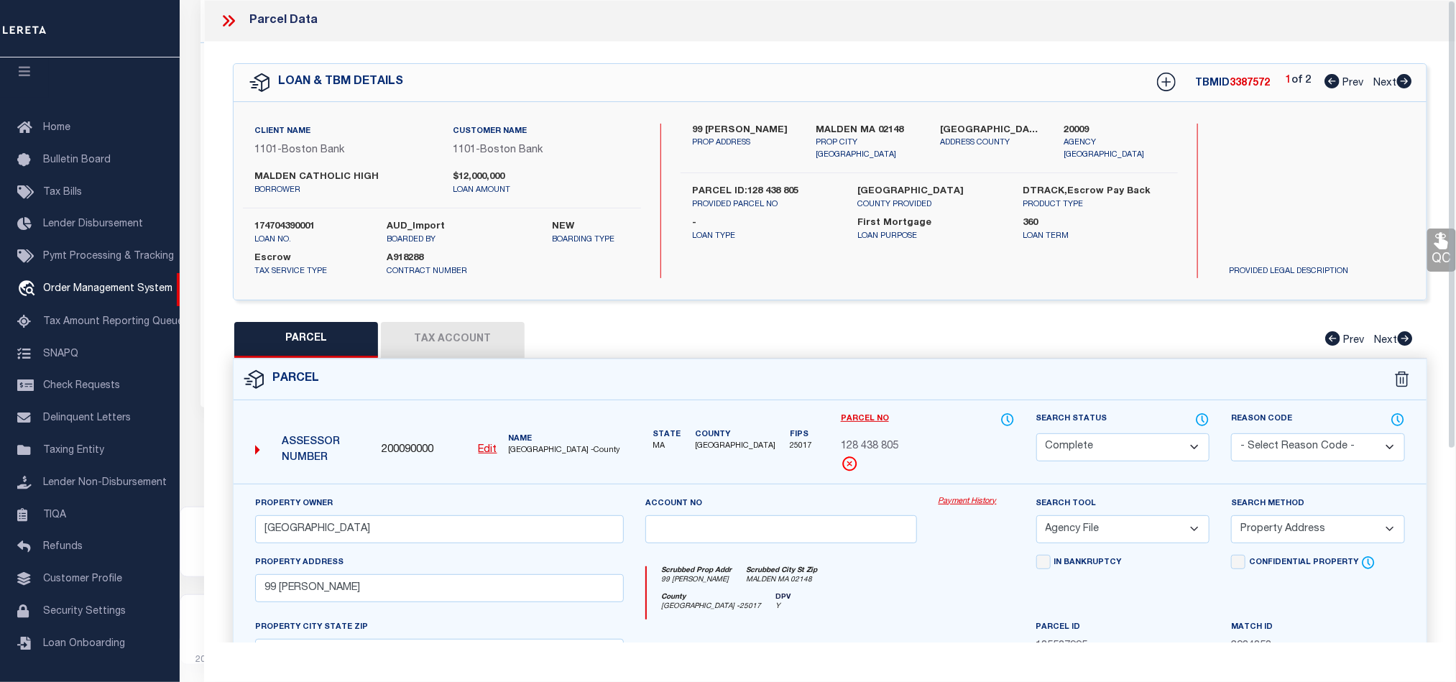
scroll to position [317, 0]
click at [234, 20] on icon at bounding box center [232, 20] width 6 height 11
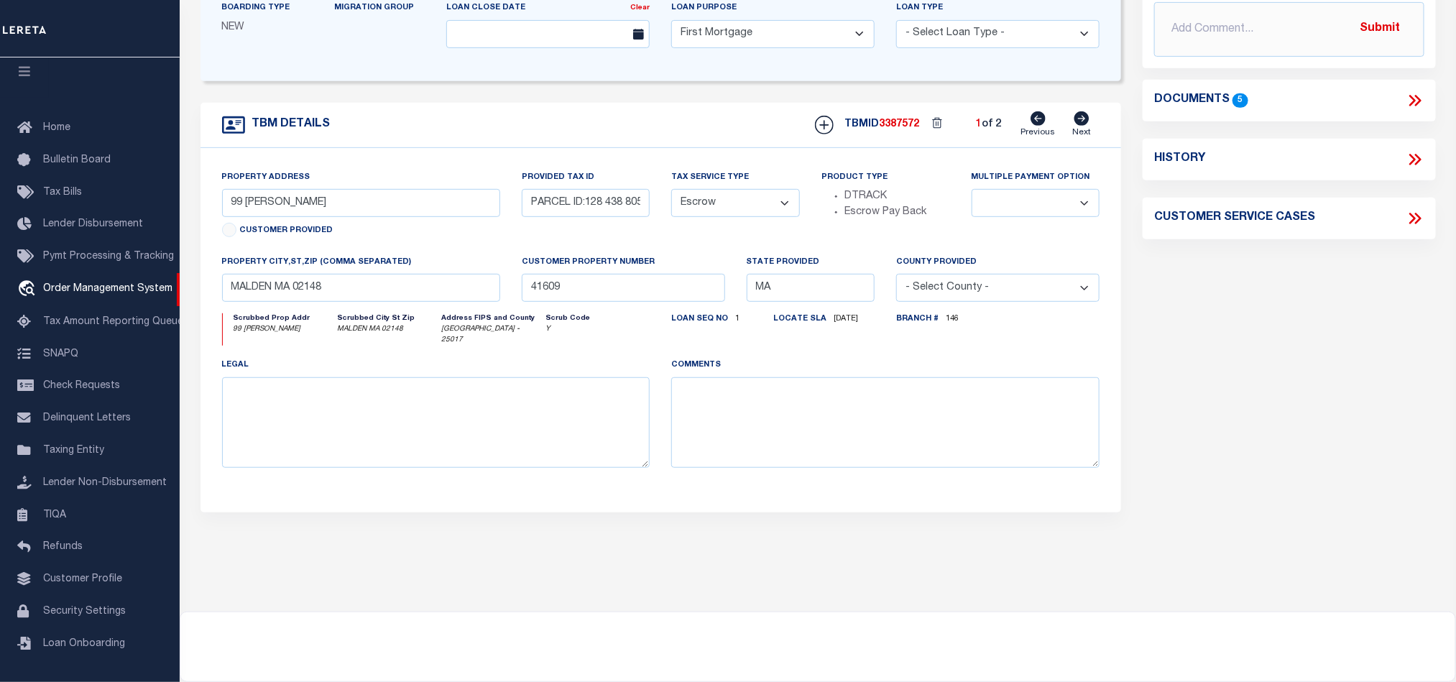
scroll to position [0, 0]
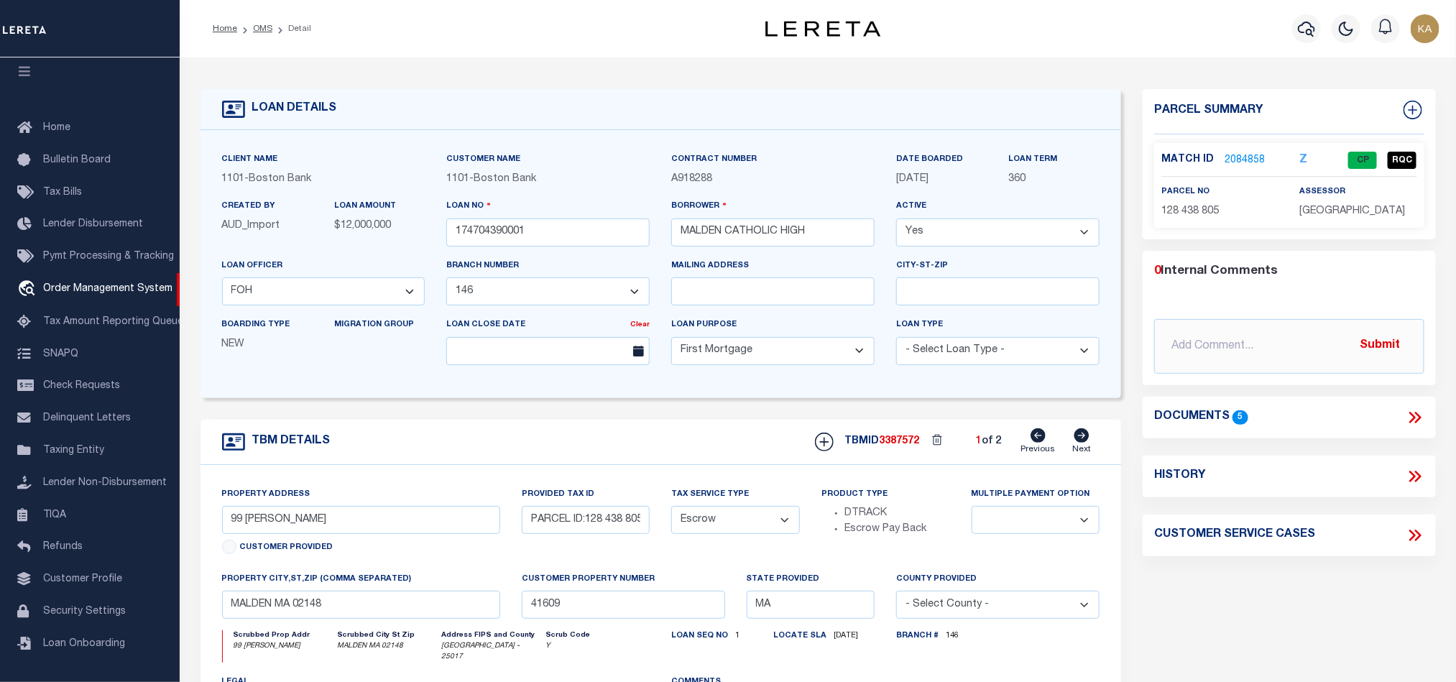
click at [1145, 572] on div "Parcel Summary Match ID 2084858 Z parcel no 128 438 805 assessor" at bounding box center [1289, 487] width 314 height 796
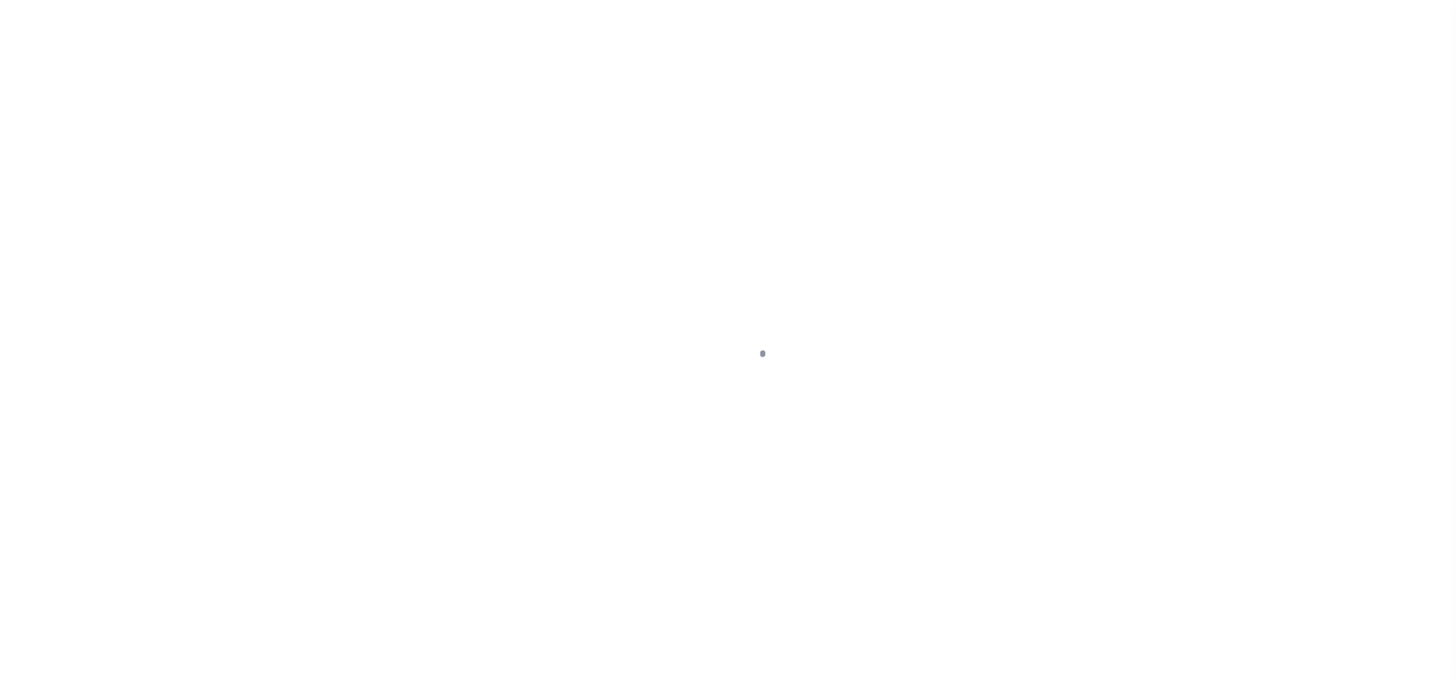
select select "45636"
select select "4566"
select select "10"
select select "Escrow"
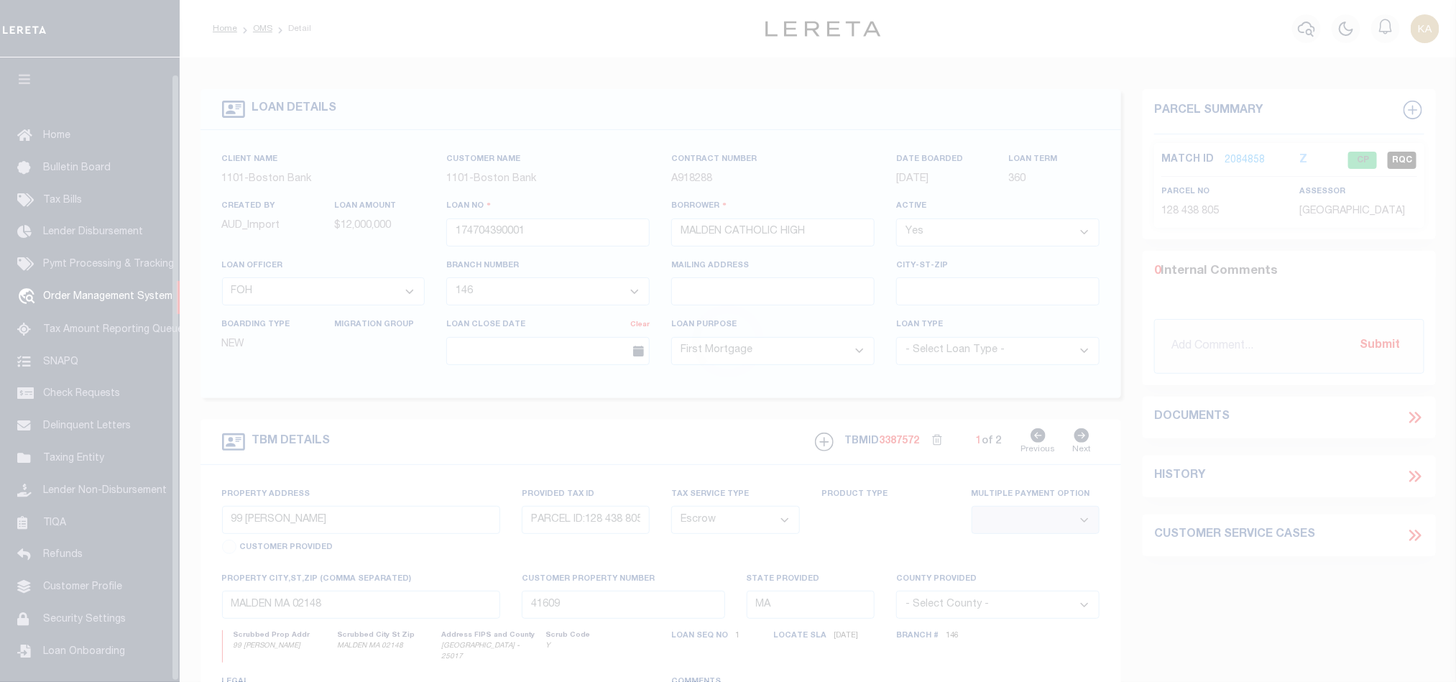
scroll to position [17, 0]
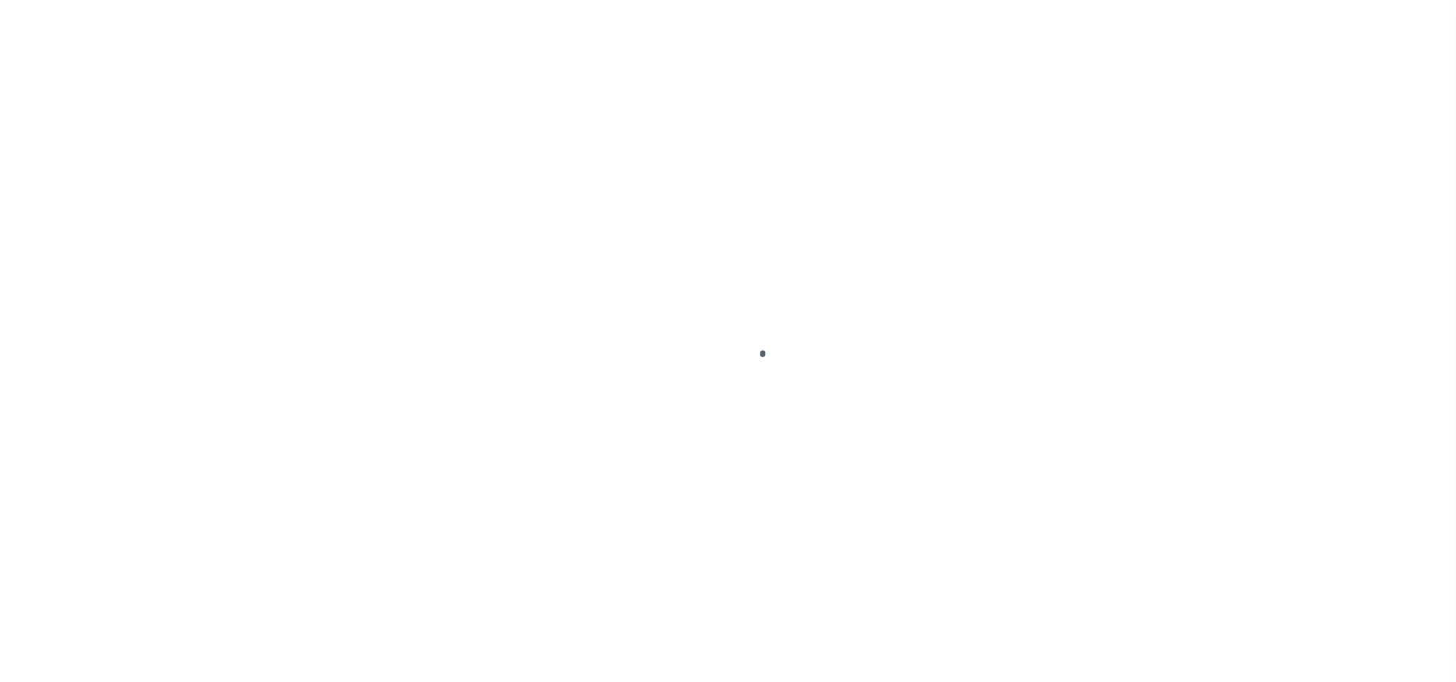
select select "10"
select select "Escrow"
type input "99 [PERSON_NAME]"
type input "PARCEL ID:128 438 805"
select select
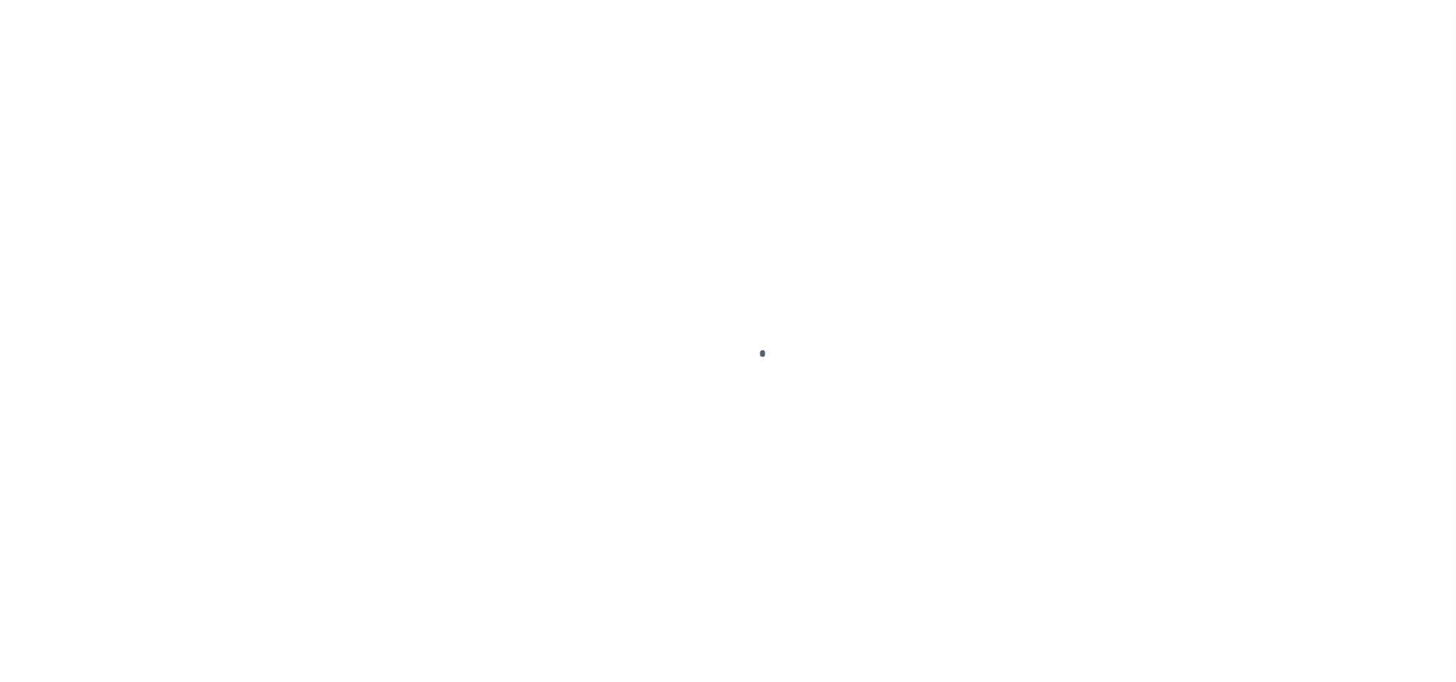
type input "MALDEN MA 02148"
type input "41609"
type input "MA"
select select
select select "45636"
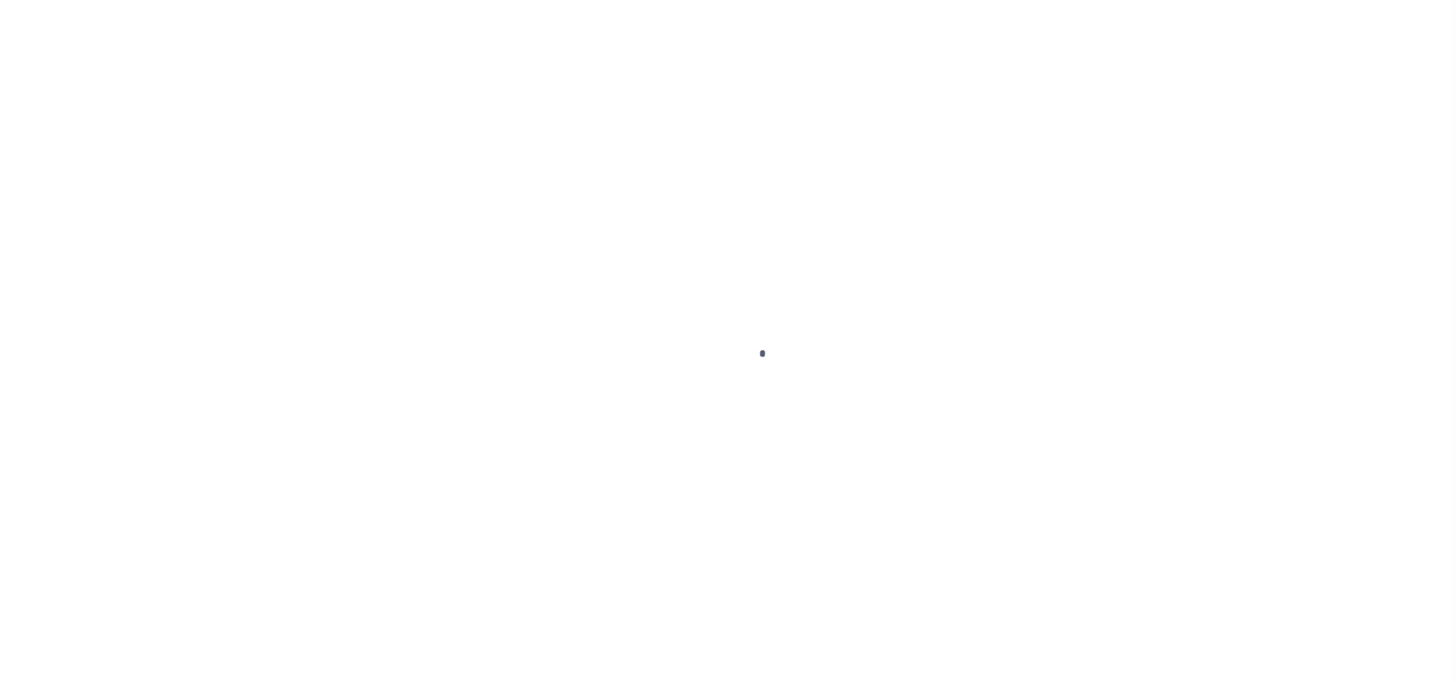
select select "4566"
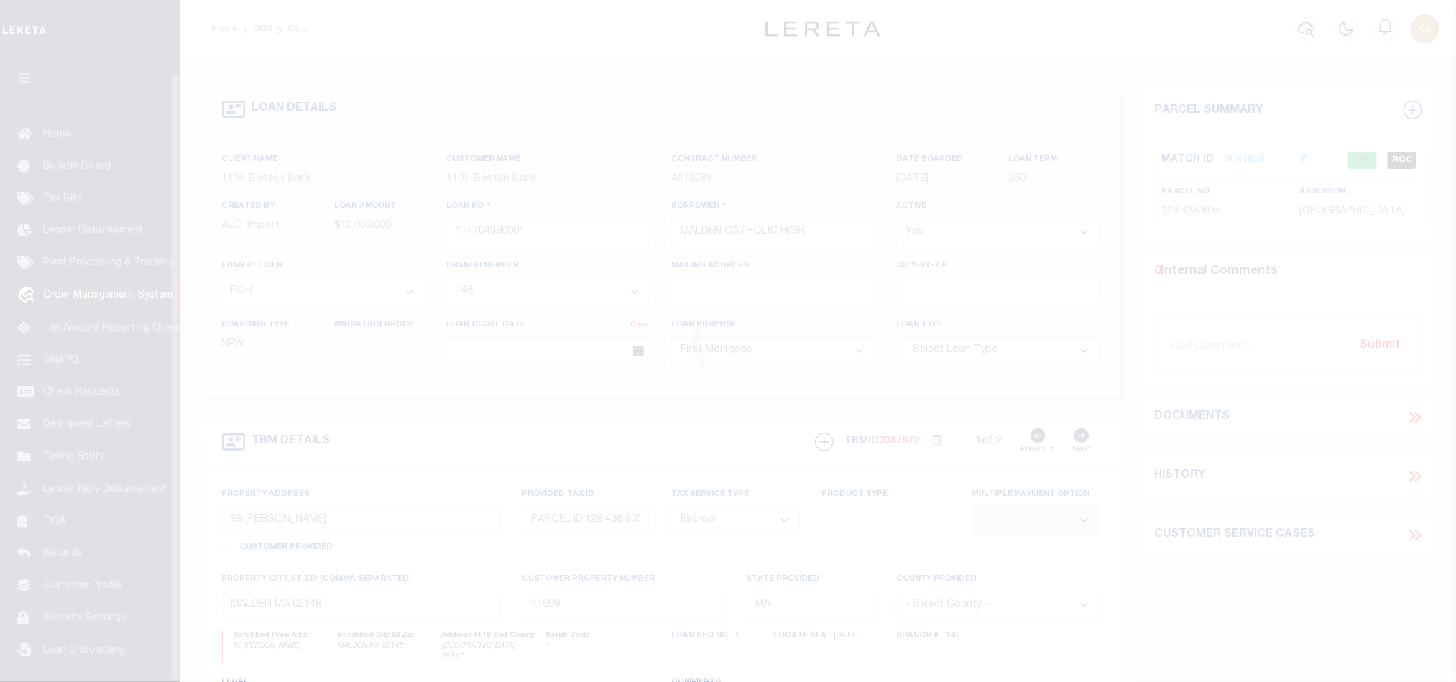
scroll to position [17, 0]
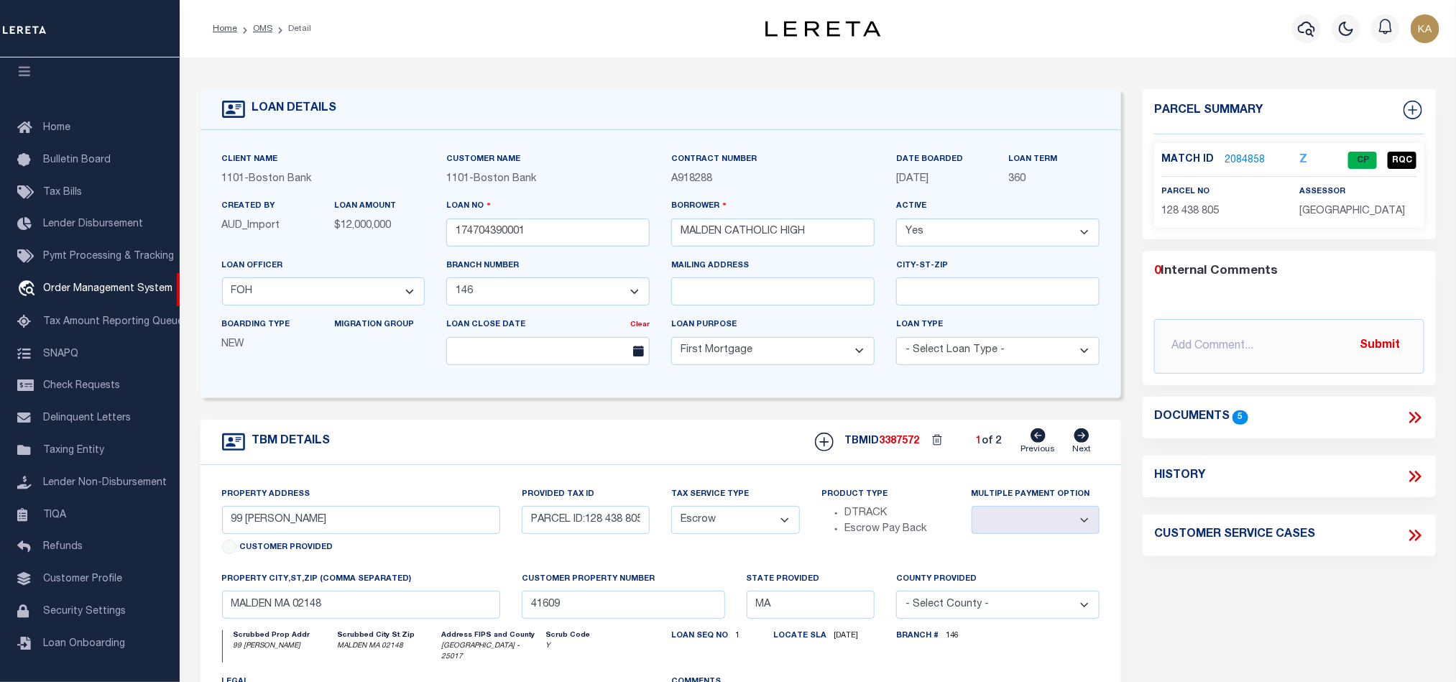
click at [1232, 155] on link "2084858" at bounding box center [1245, 160] width 40 height 15
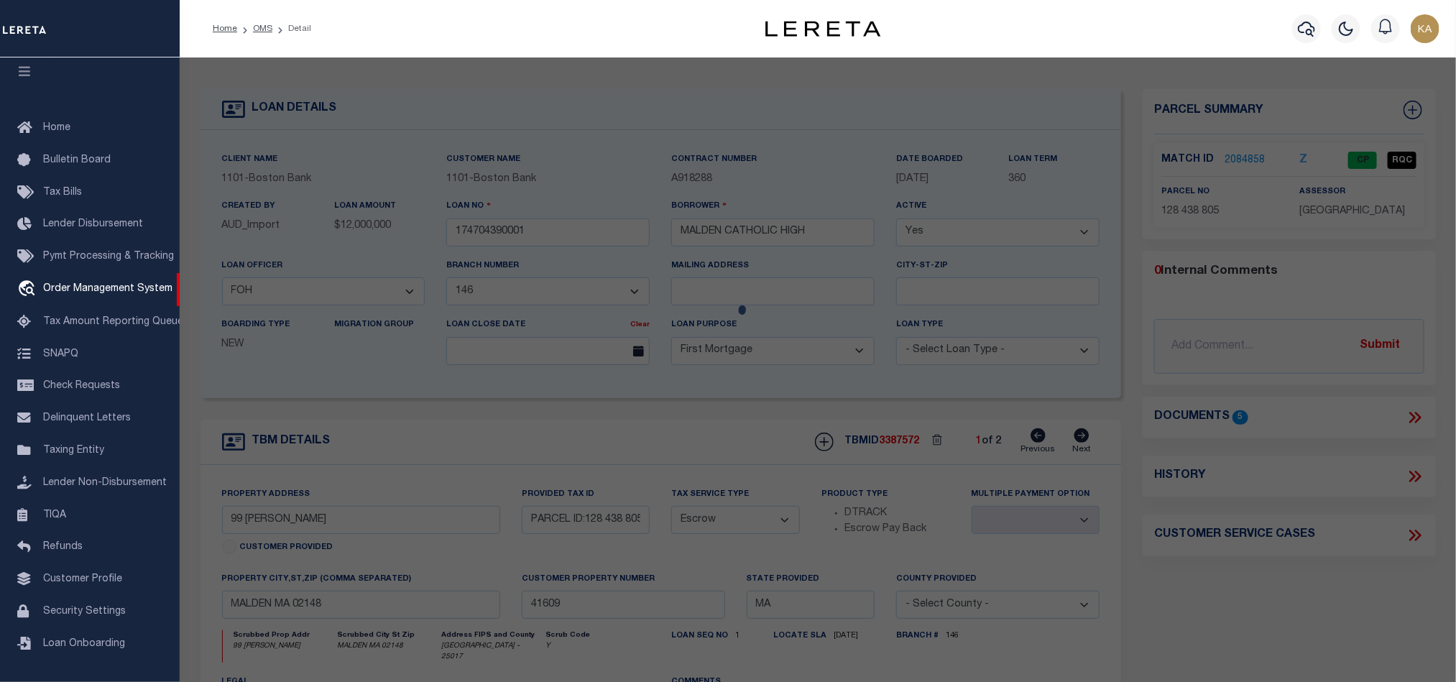
checkbox input "false"
select select "CP"
type input "[GEOGRAPHIC_DATA]"
select select "AGF"
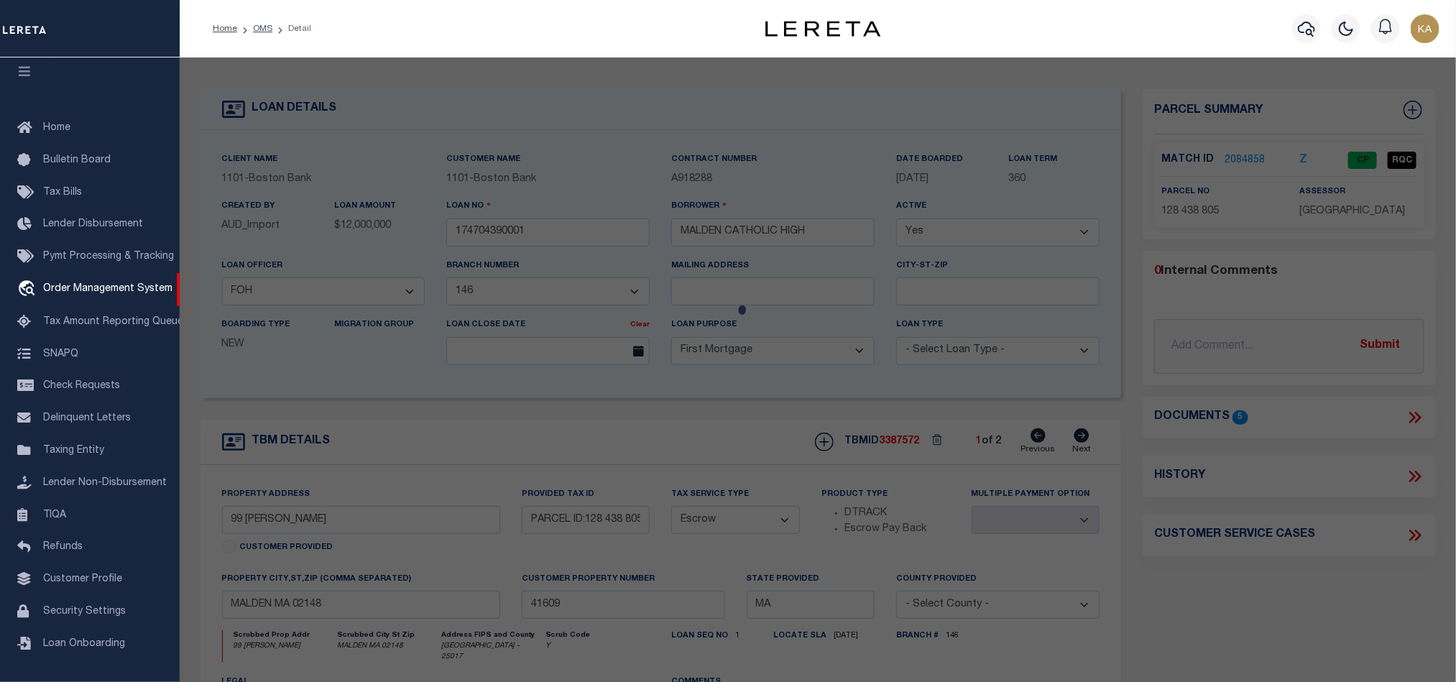
select select "ADD"
type input "99 [PERSON_NAME]"
type input "MALDEN MA 02148"
type textarea "LOT:805 BLK:438 DIST:165 CITY/[GEOGRAPHIC_DATA]/TWP:[GEOGRAPHIC_DATA]"
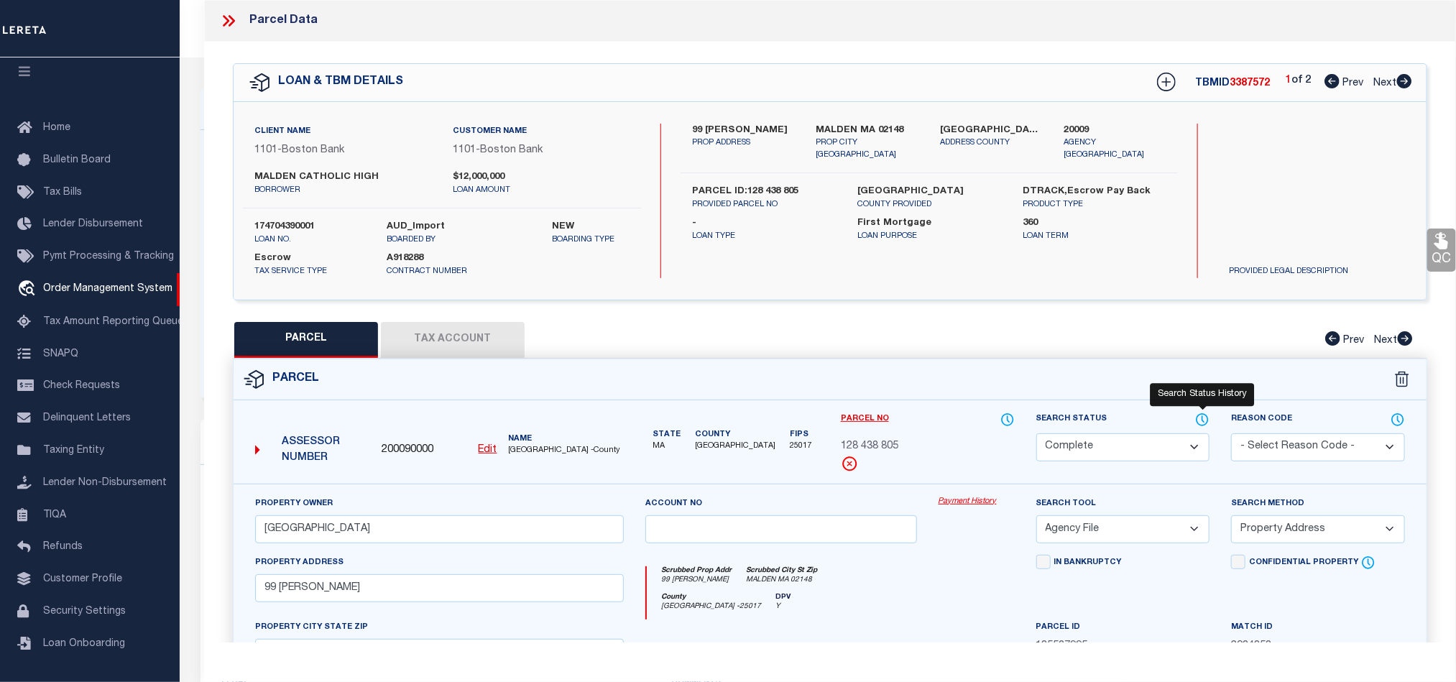
click at [1203, 416] on icon at bounding box center [1202, 419] width 11 height 11
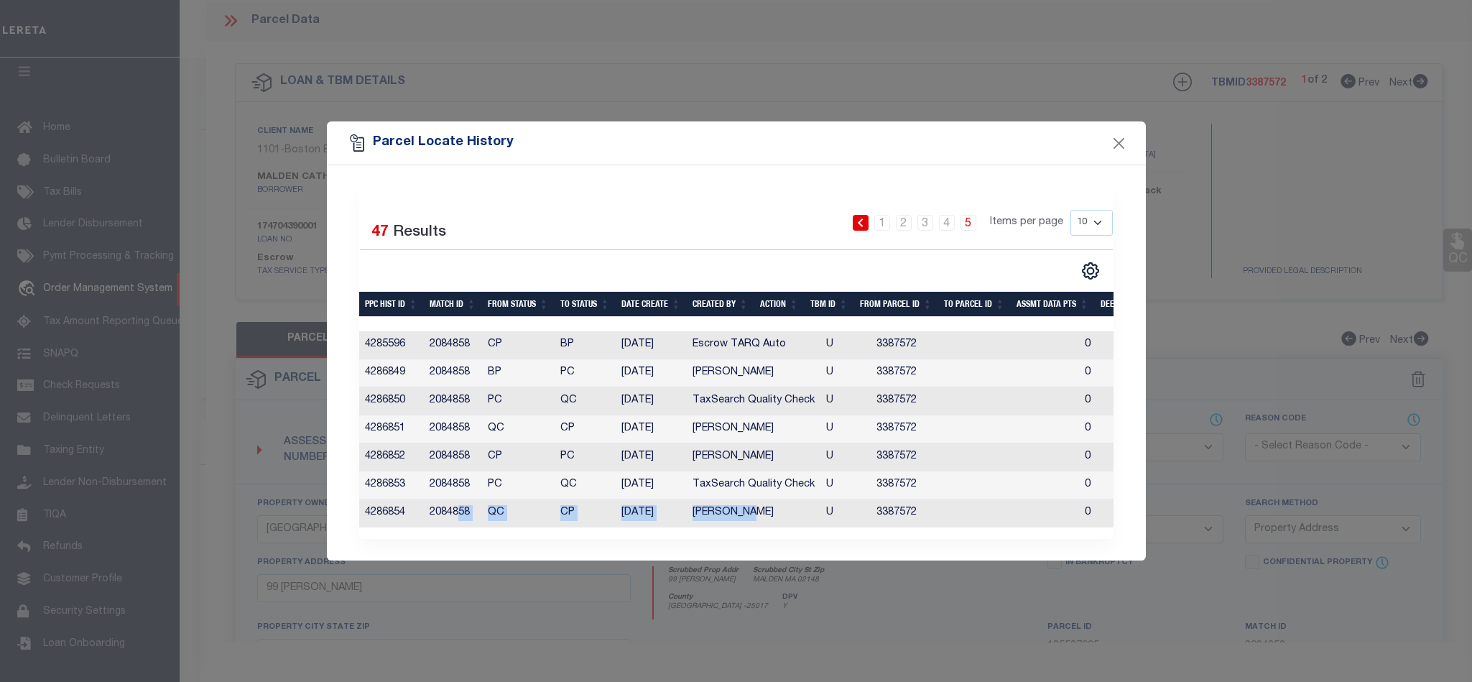
drag, startPoint x: 461, startPoint y: 512, endPoint x: 788, endPoint y: 497, distance: 326.6
click at [762, 503] on tr "4286854 2084858 QC CP 10/09/2025 Karan Panchamiya U 3387572 0 0 0 0 0 0 0 0" at bounding box center [1027, 513] width 1337 height 28
click at [1124, 136] on button "Close" at bounding box center [1119, 143] width 19 height 19
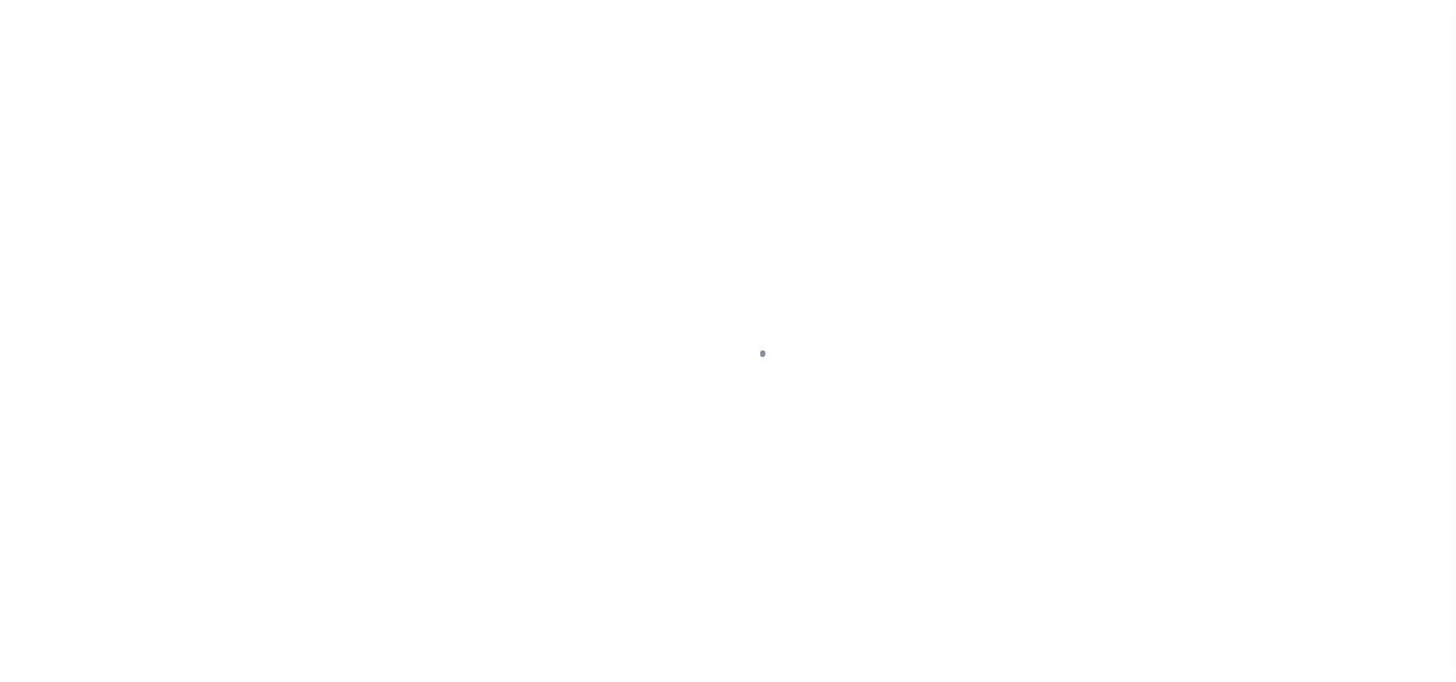
select select "45636"
select select "4566"
select select "10"
select select "Escrow"
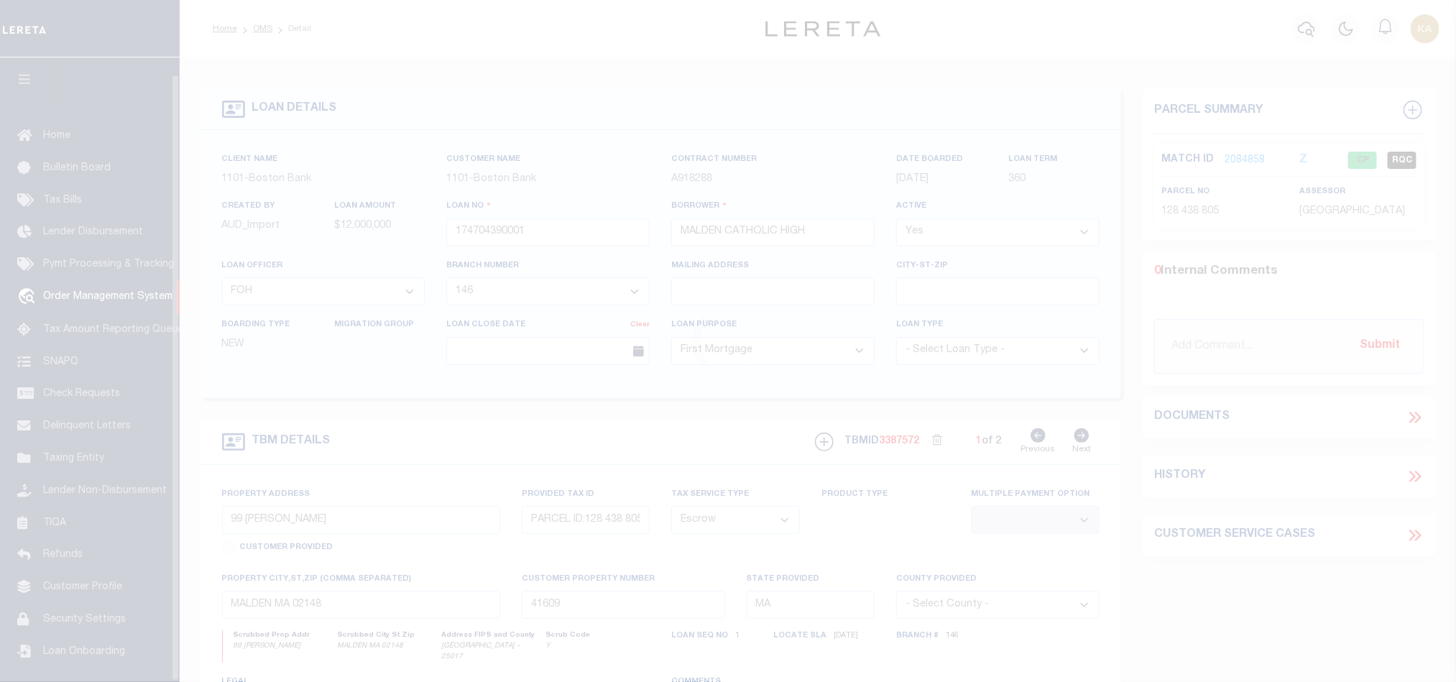
scroll to position [17, 0]
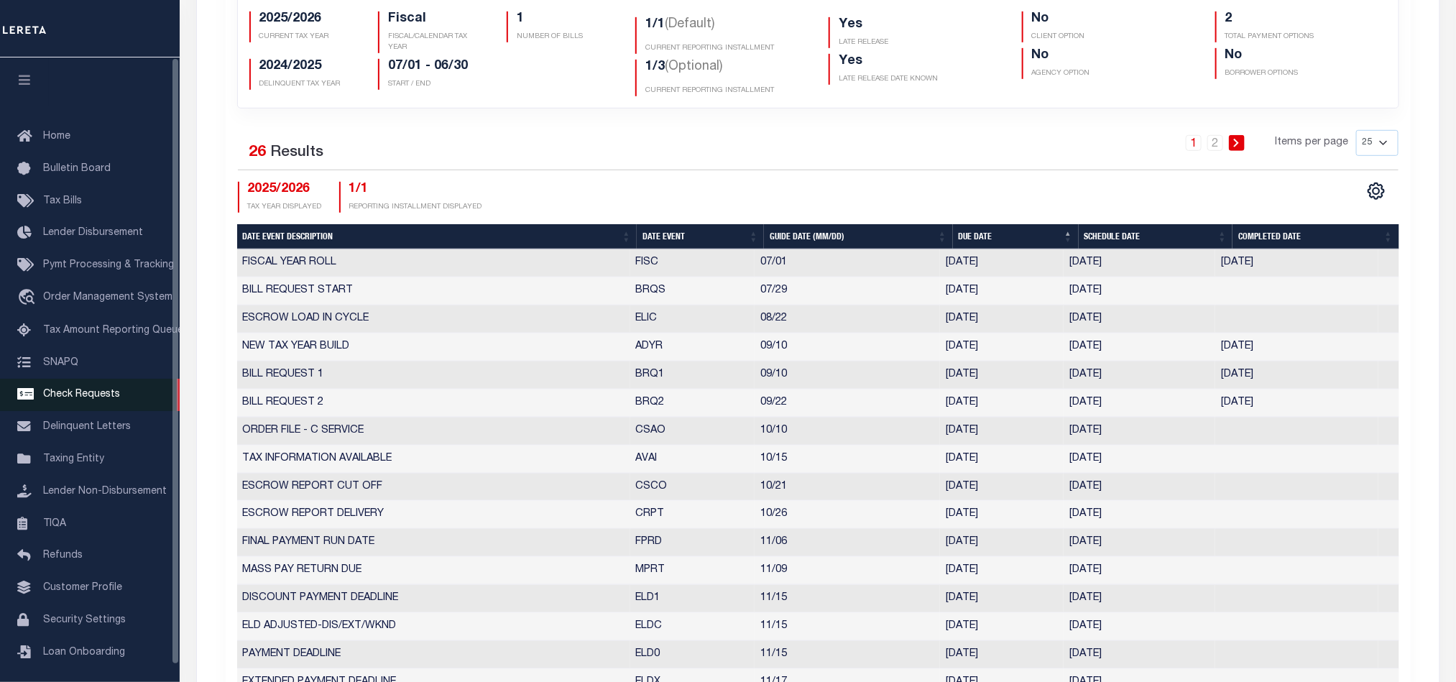
scroll to position [431, 0]
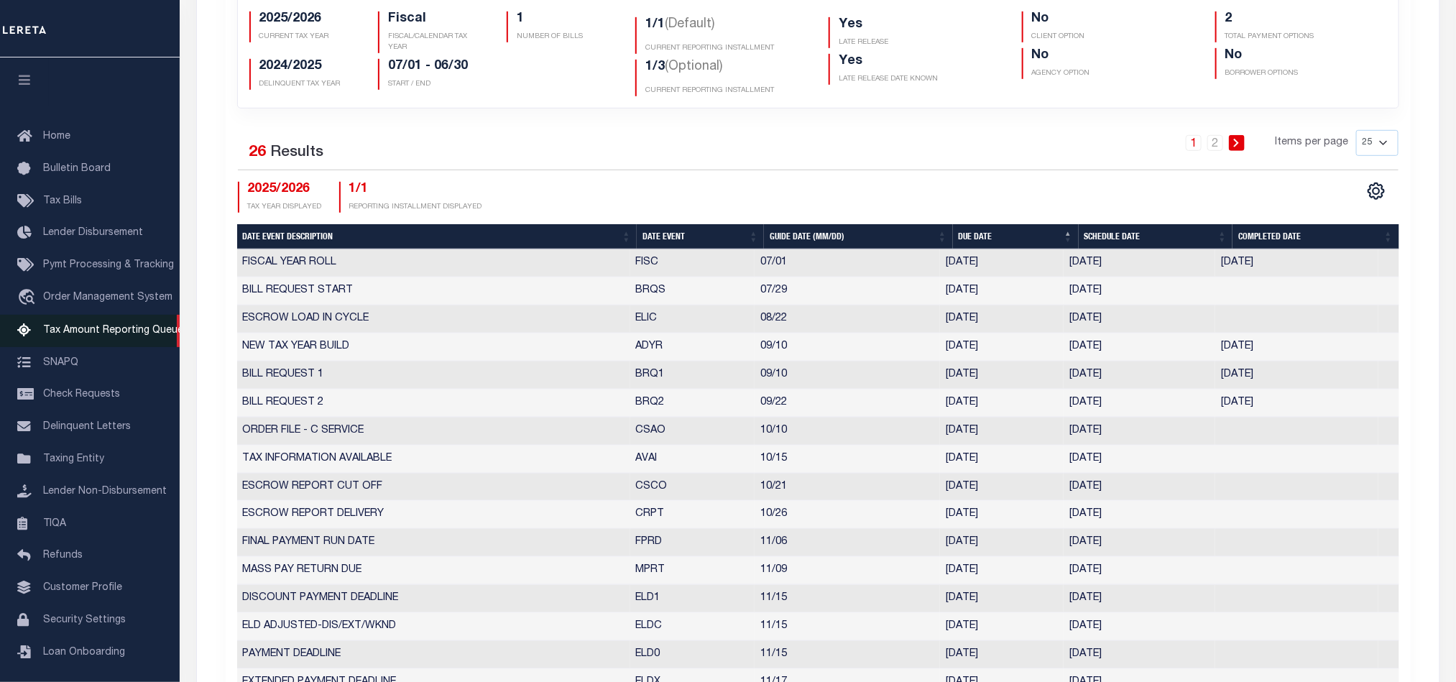
click at [95, 331] on span "Tax Amount Reporting Queue" at bounding box center [113, 331] width 140 height 10
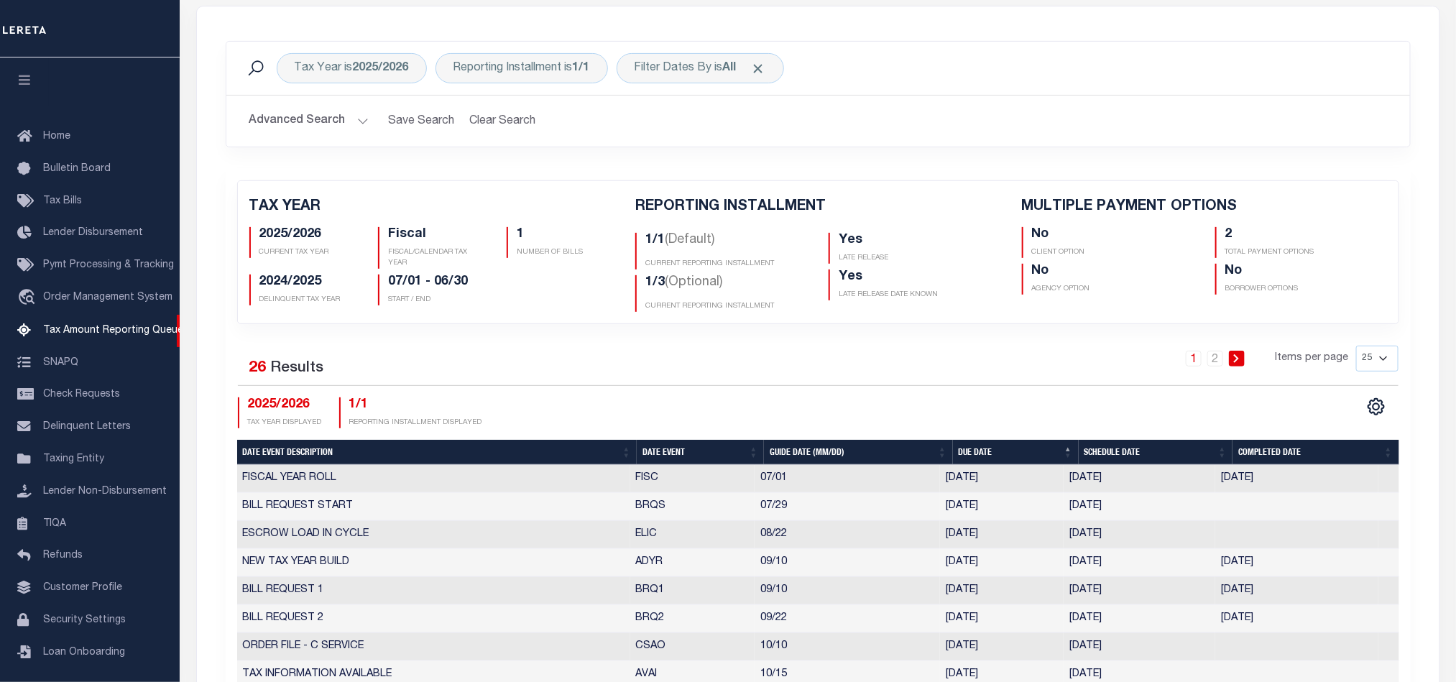
scroll to position [0, 0]
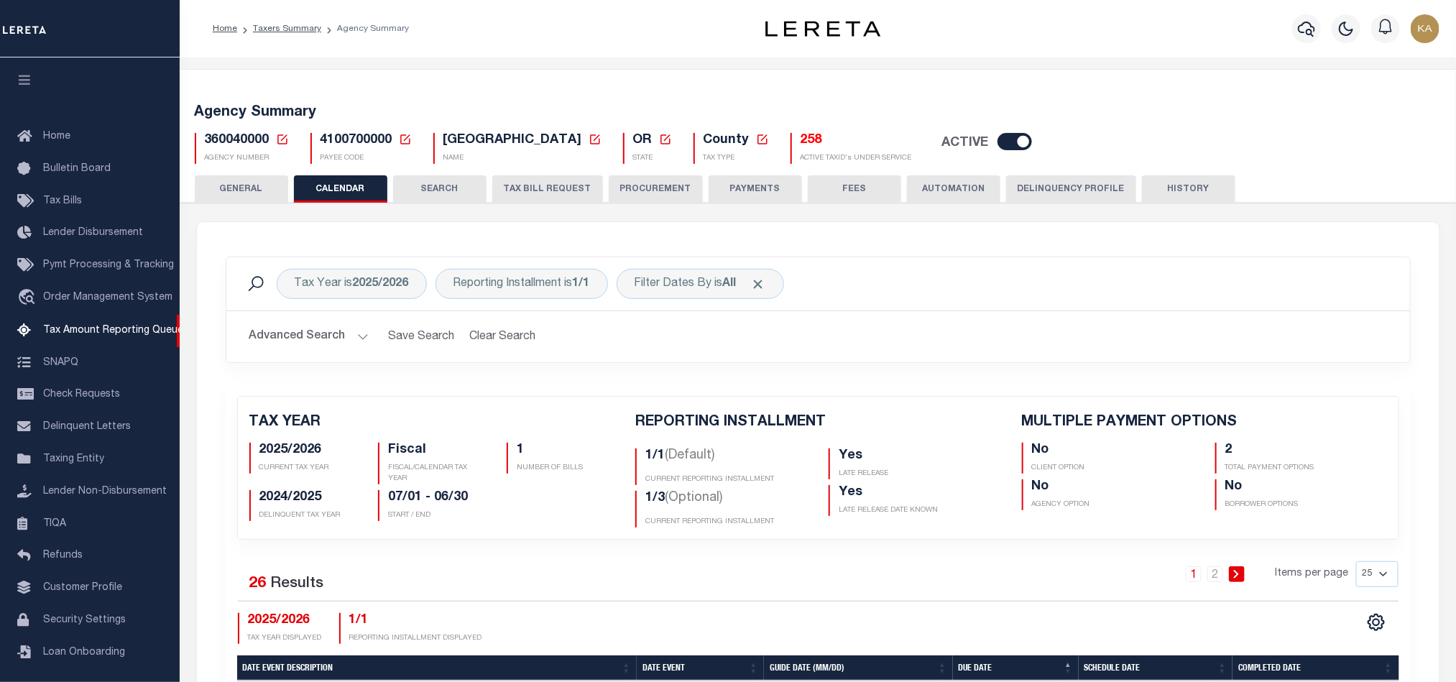
click at [216, 139] on span "360040000" at bounding box center [237, 140] width 65 height 13
copy h5 "360040000"
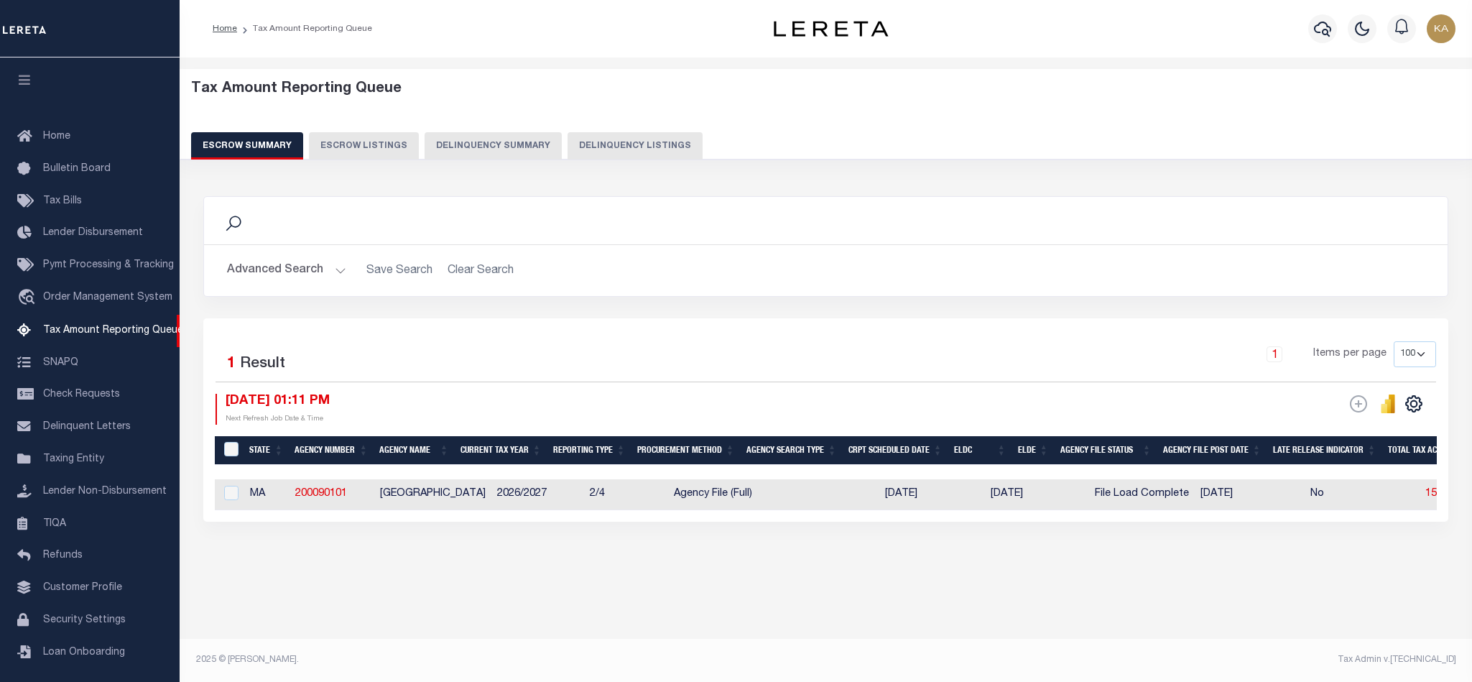
select select "100"
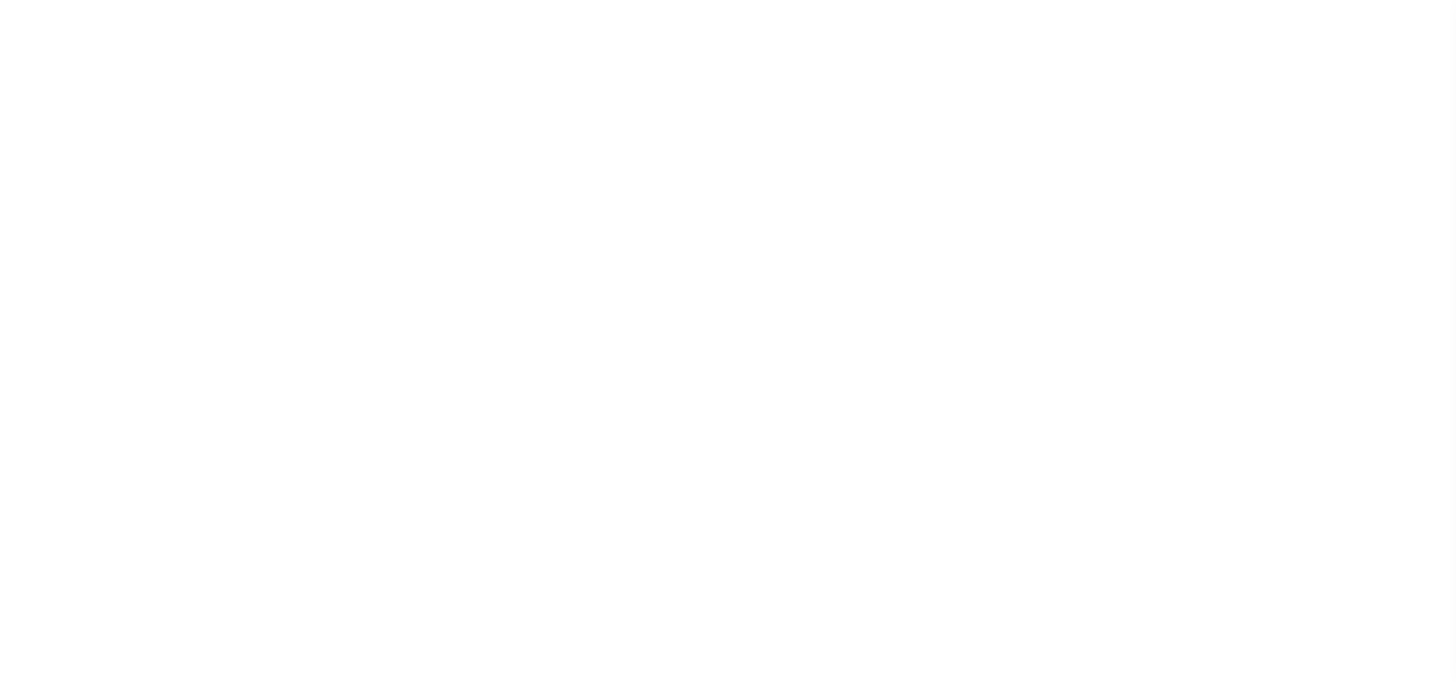
select select
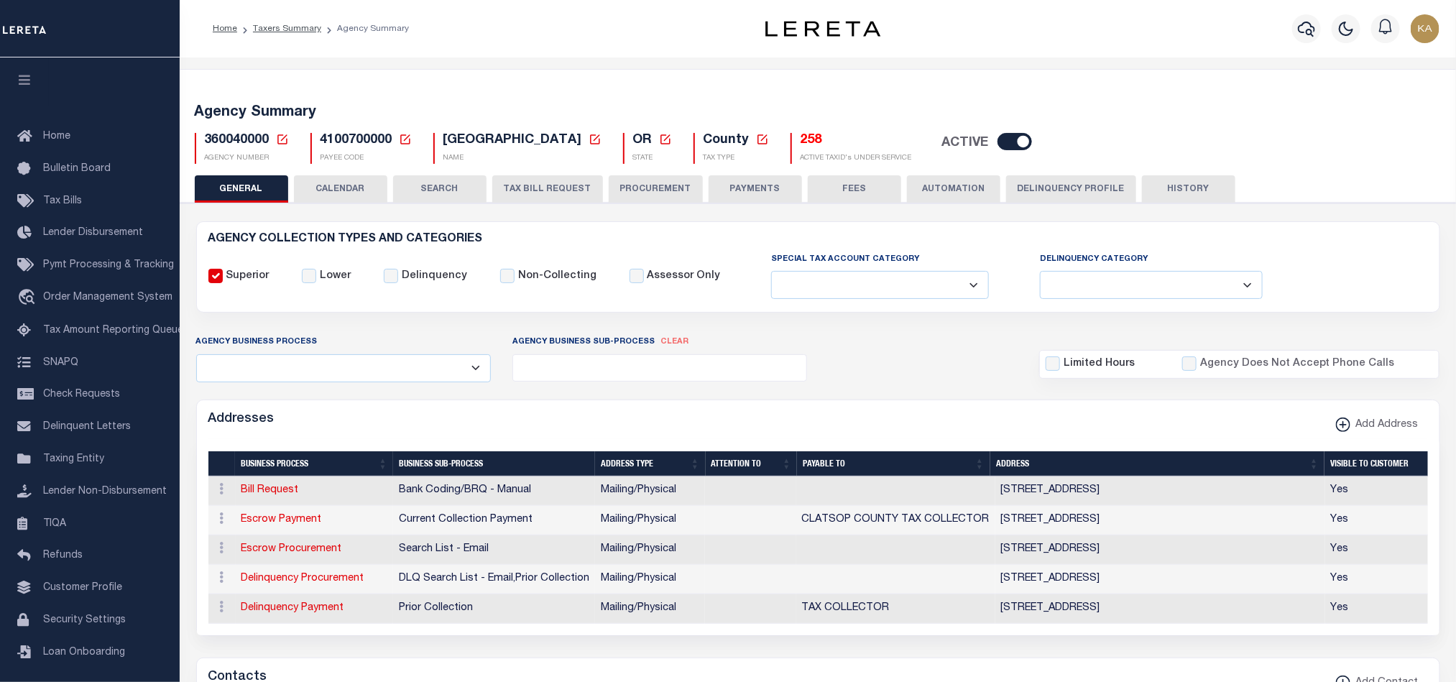
click at [341, 185] on button "CALENDAR" at bounding box center [340, 188] width 93 height 27
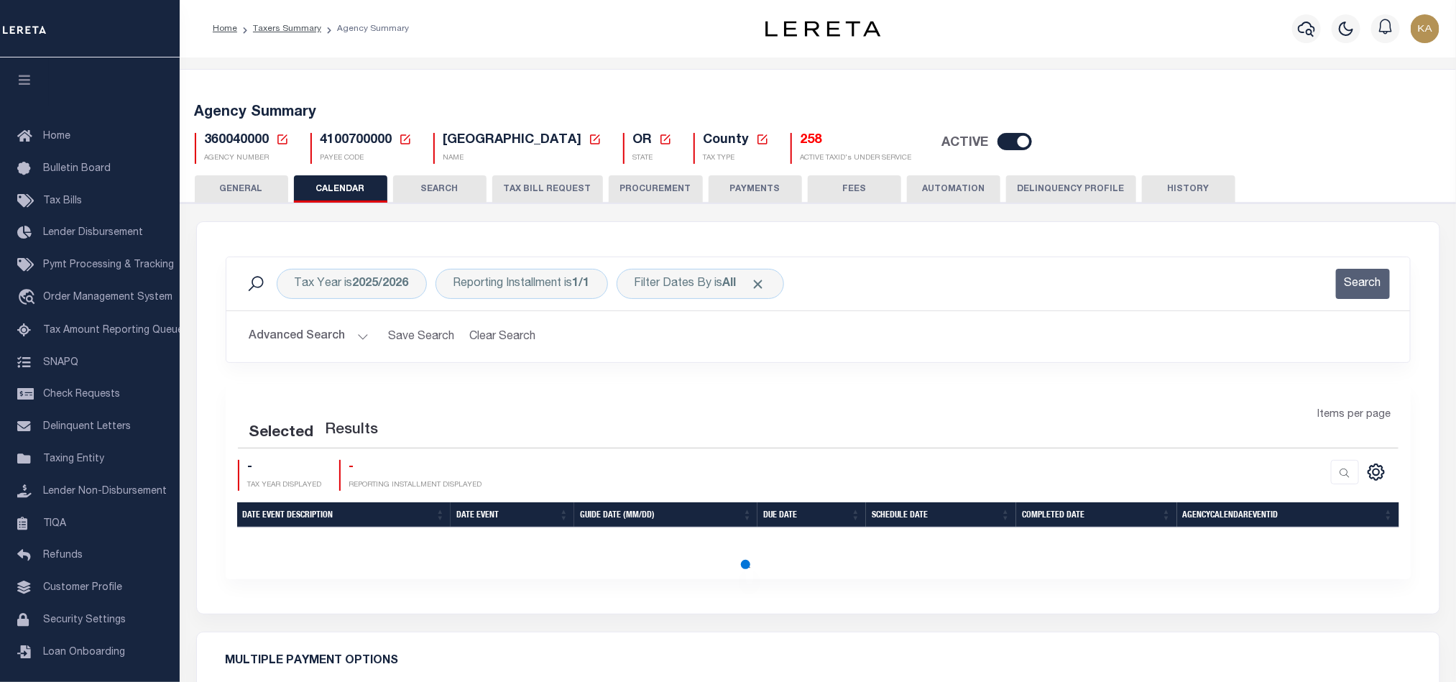
checkbox input "false"
type input "2"
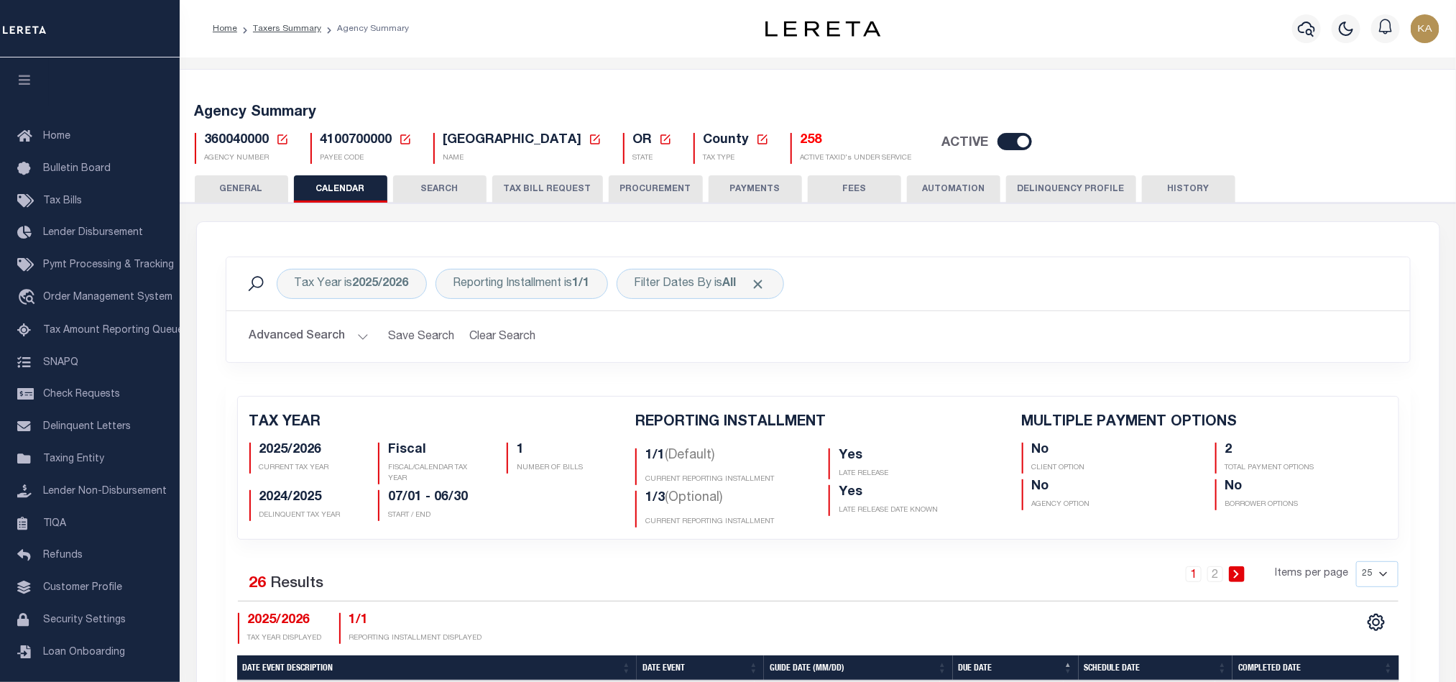
scroll to position [431, 0]
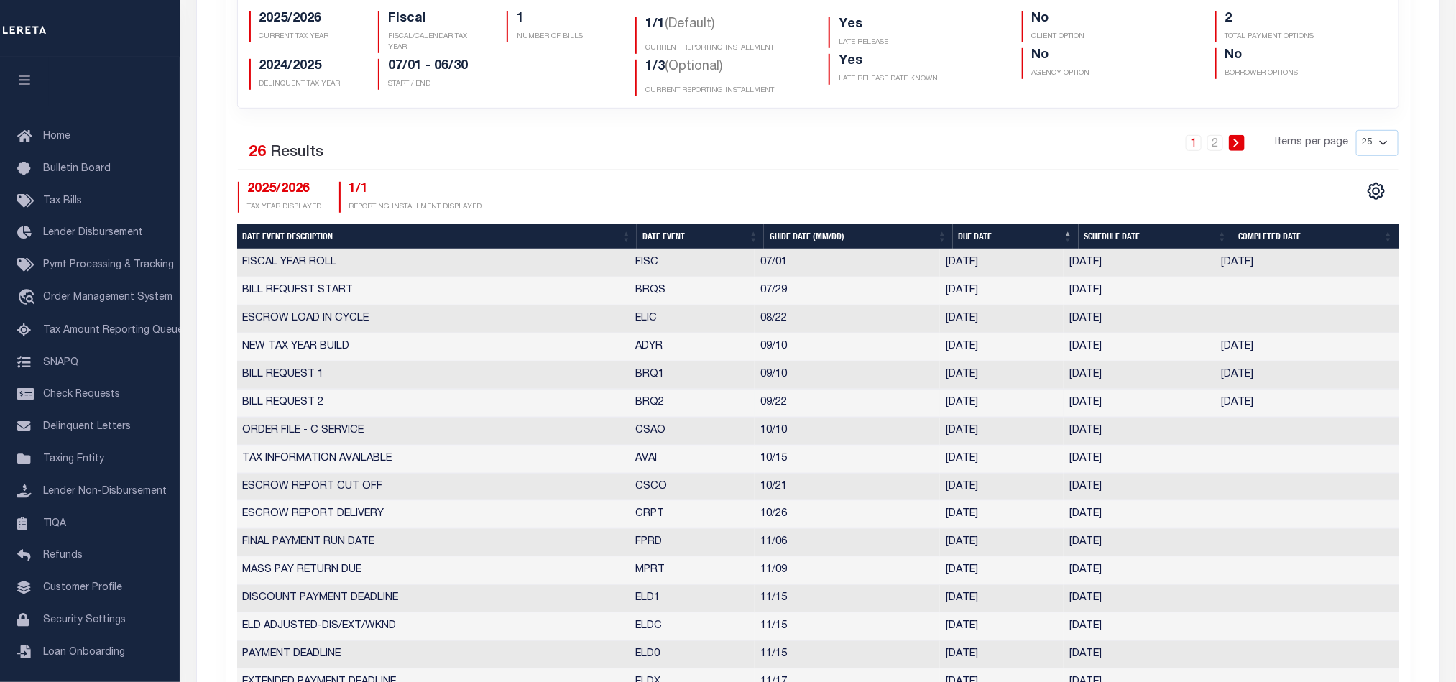
select select "9"
select select "22"
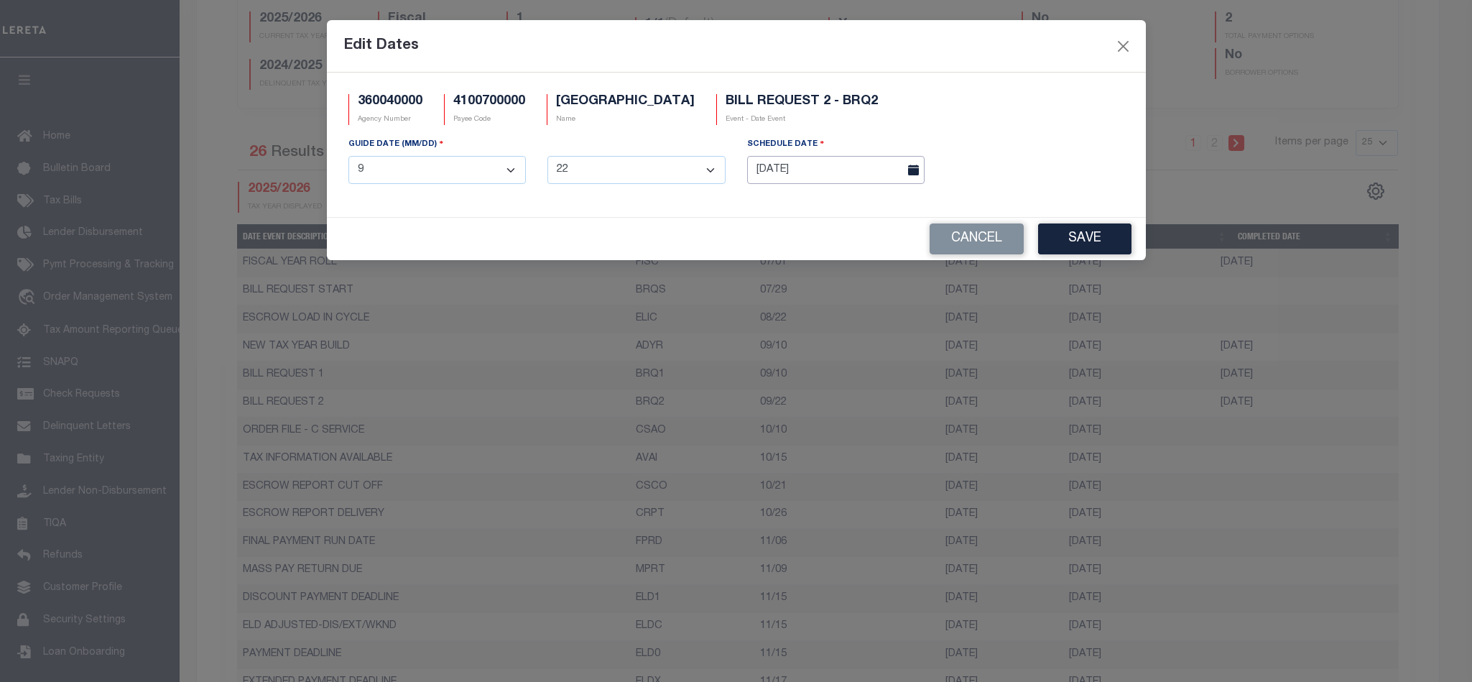
drag, startPoint x: 1096, startPoint y: 410, endPoint x: 785, endPoint y: 180, distance: 387.3
click at [785, 180] on body "Home Taxers Summary Agency Summary Profile Sign out" at bounding box center [736, 554] width 1472 height 1971
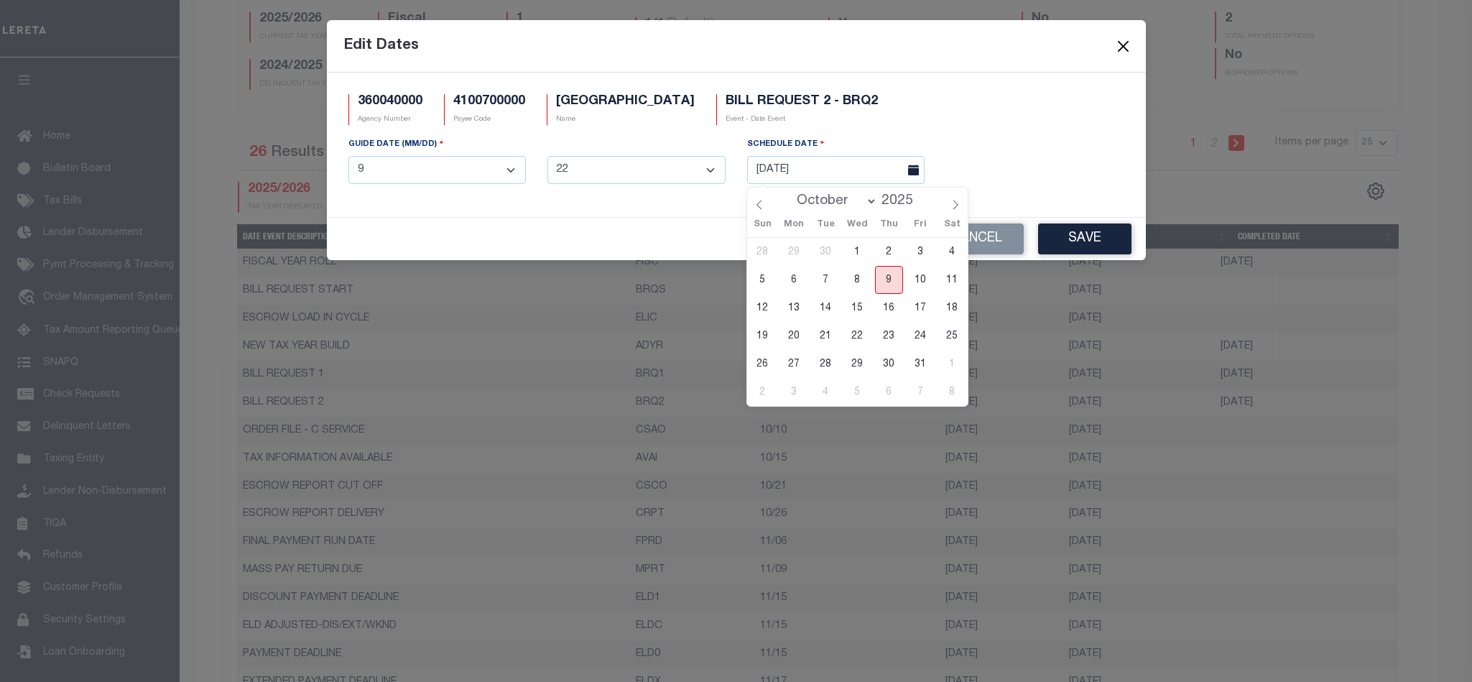
drag, startPoint x: 890, startPoint y: 277, endPoint x: 944, endPoint y: 277, distance: 53.9
click at [889, 277] on span "9" at bounding box center [889, 280] width 28 height 28
type input "[DATE]"
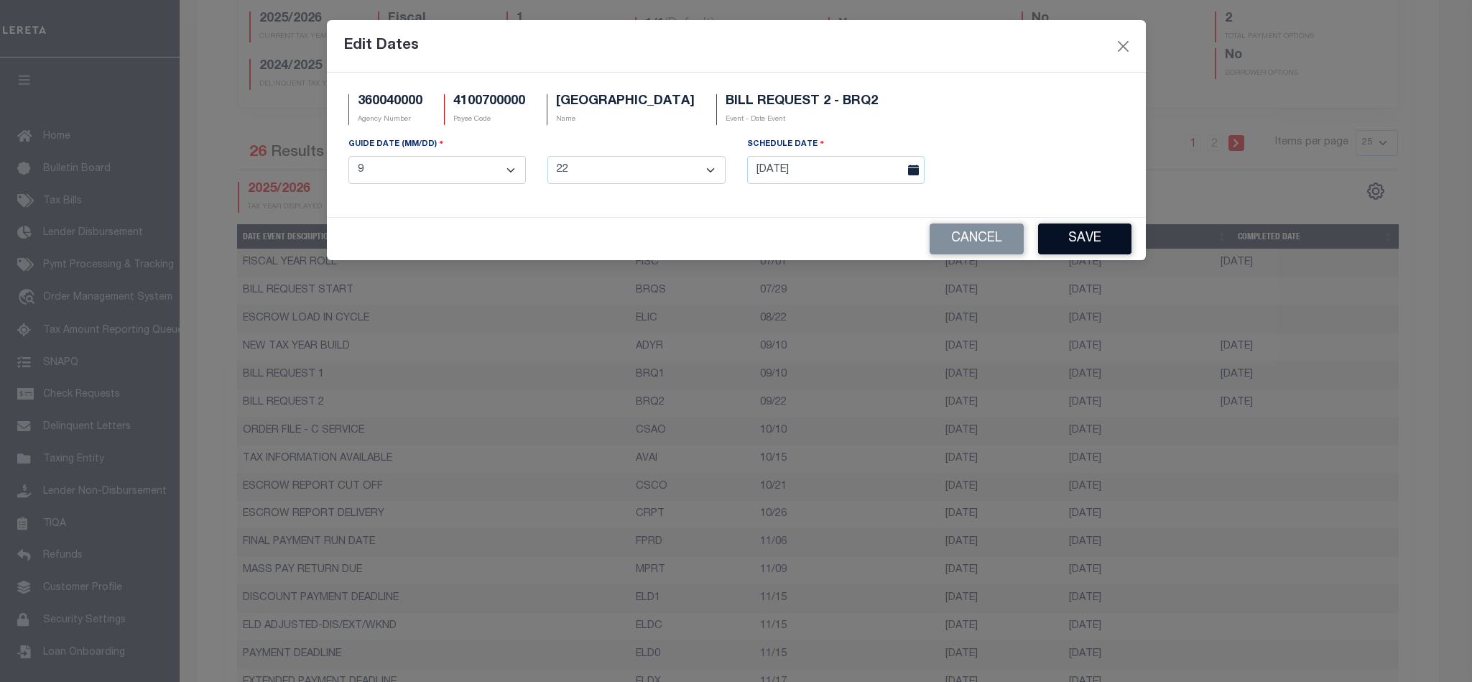
click at [1065, 248] on button "Save" at bounding box center [1084, 238] width 93 height 31
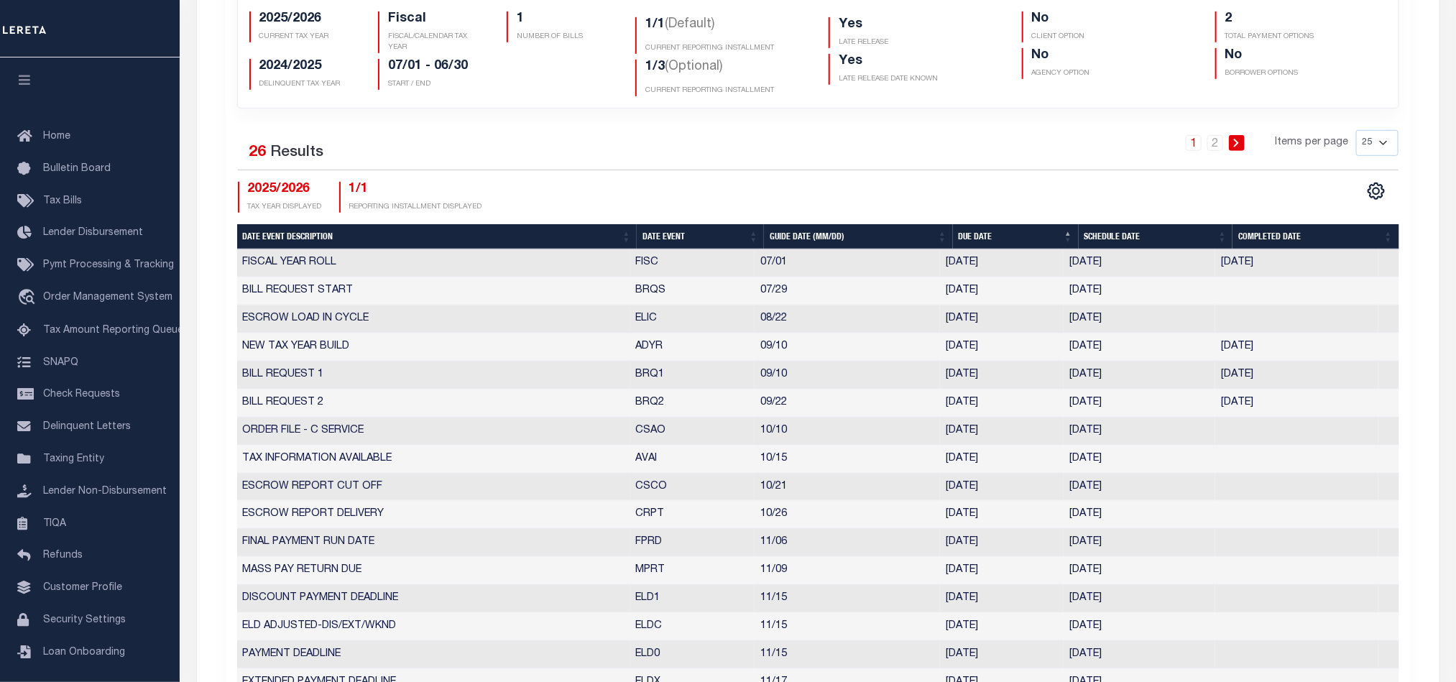
scroll to position [108, 0]
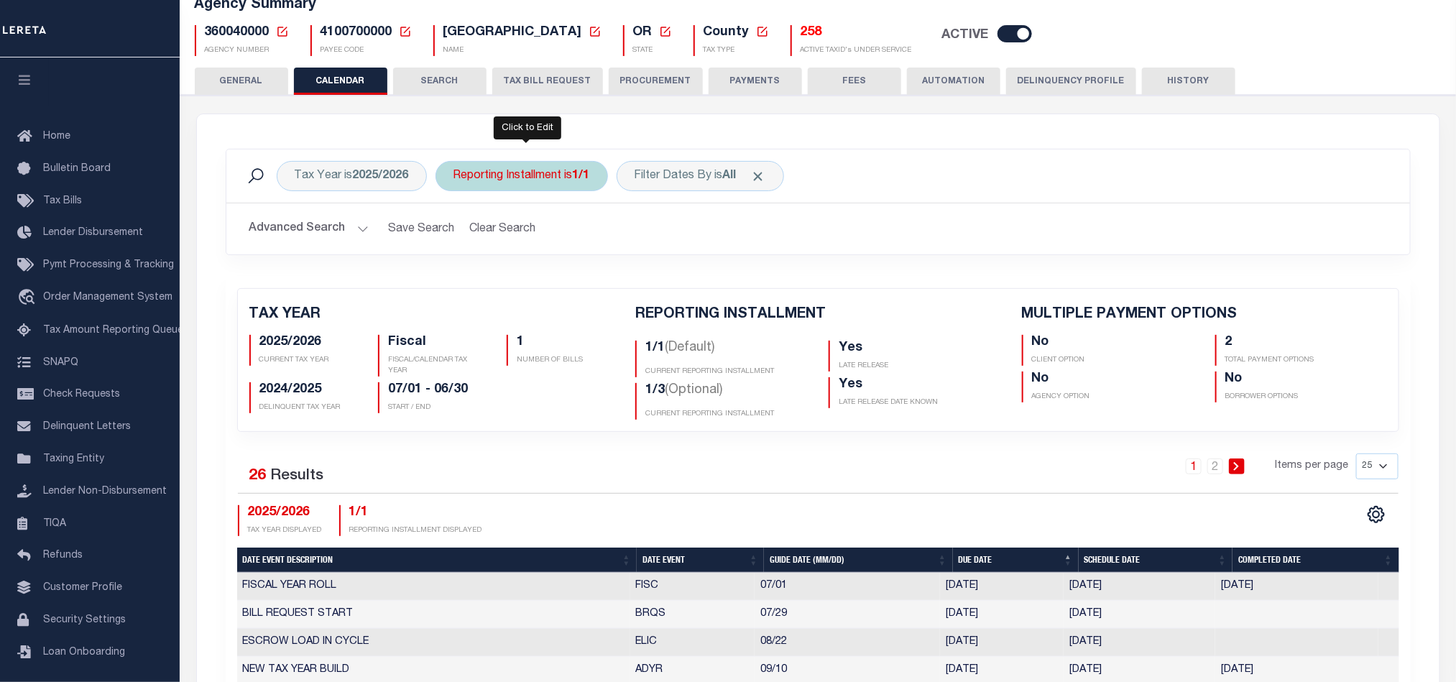
click at [498, 169] on div "Reporting Installment is 1/1" at bounding box center [521, 176] width 172 height 30
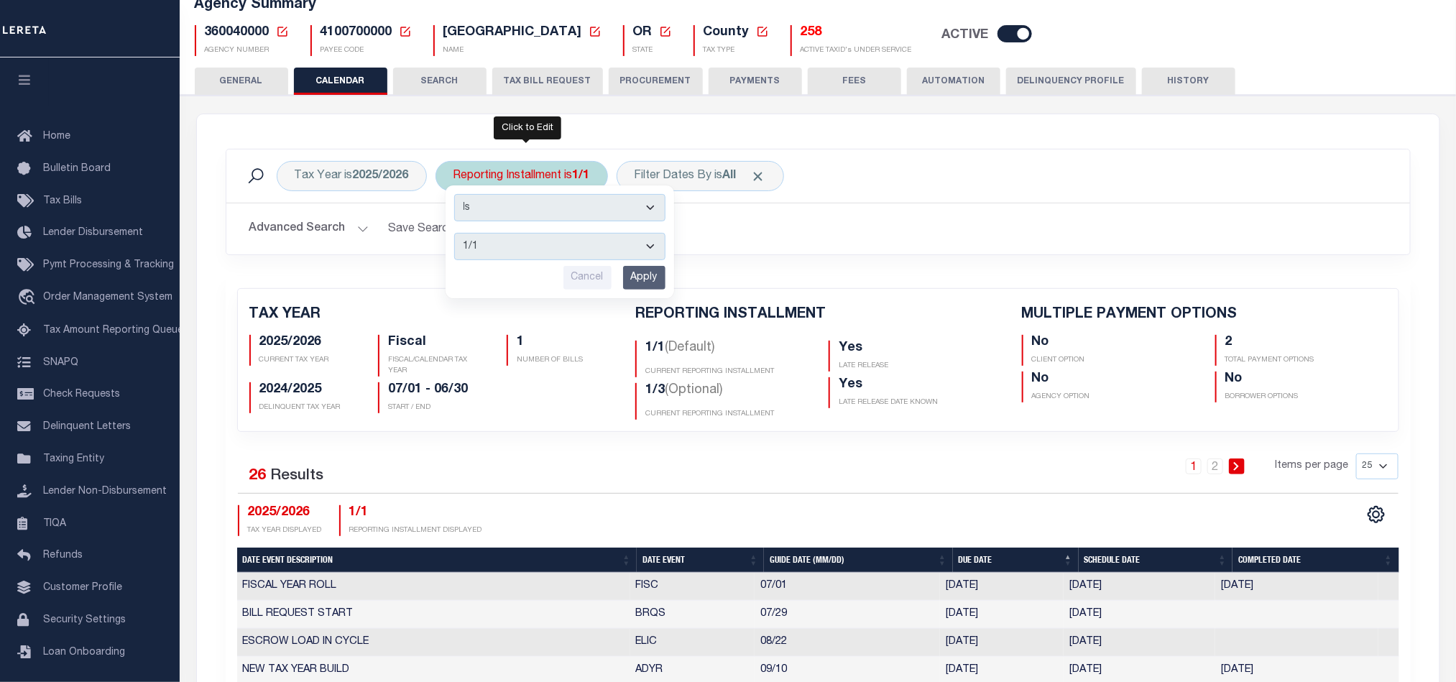
click at [507, 244] on select "1/1 1/3 2/3 3/3" at bounding box center [559, 246] width 211 height 27
select select "1/3"
click at [457, 235] on select "1/1 1/3 2/3 3/3" at bounding box center [559, 246] width 211 height 27
click at [653, 278] on input "Apply" at bounding box center [644, 278] width 42 height 24
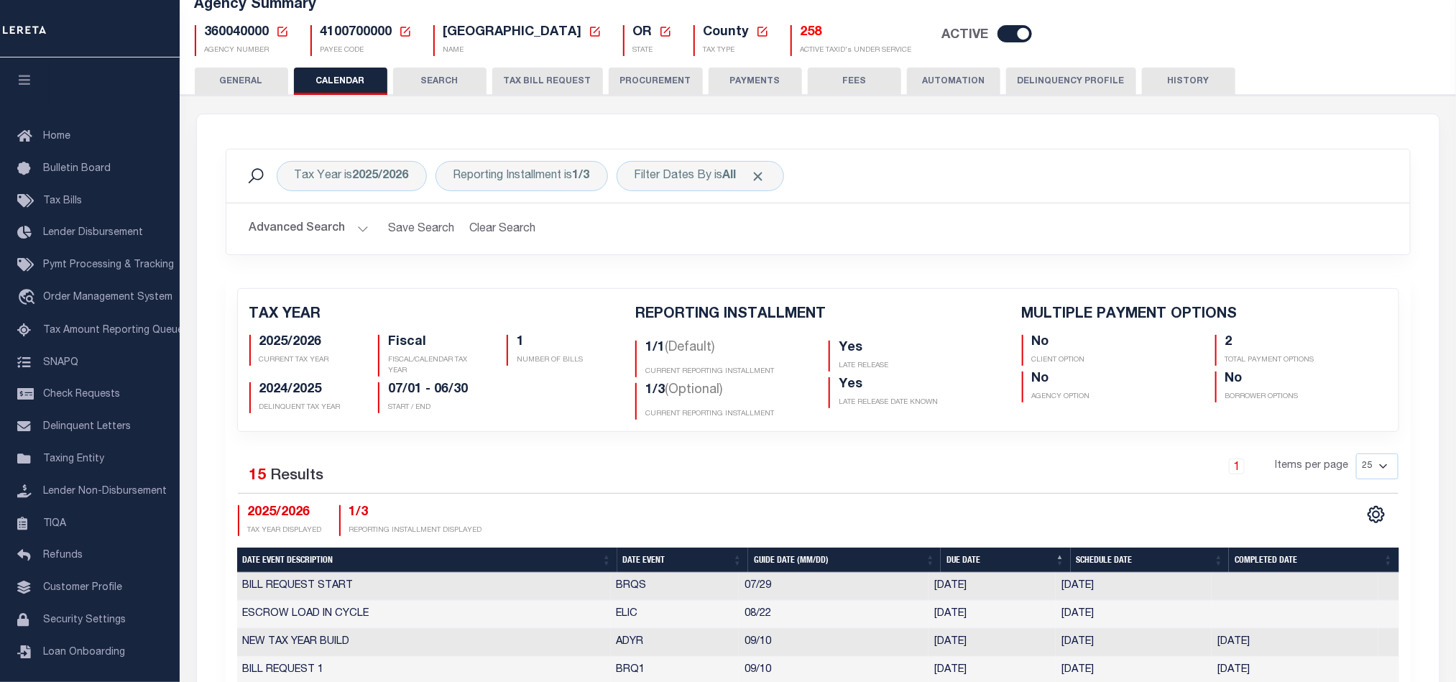
click at [522, 89] on button "TAX BILL REQUEST" at bounding box center [547, 81] width 111 height 27
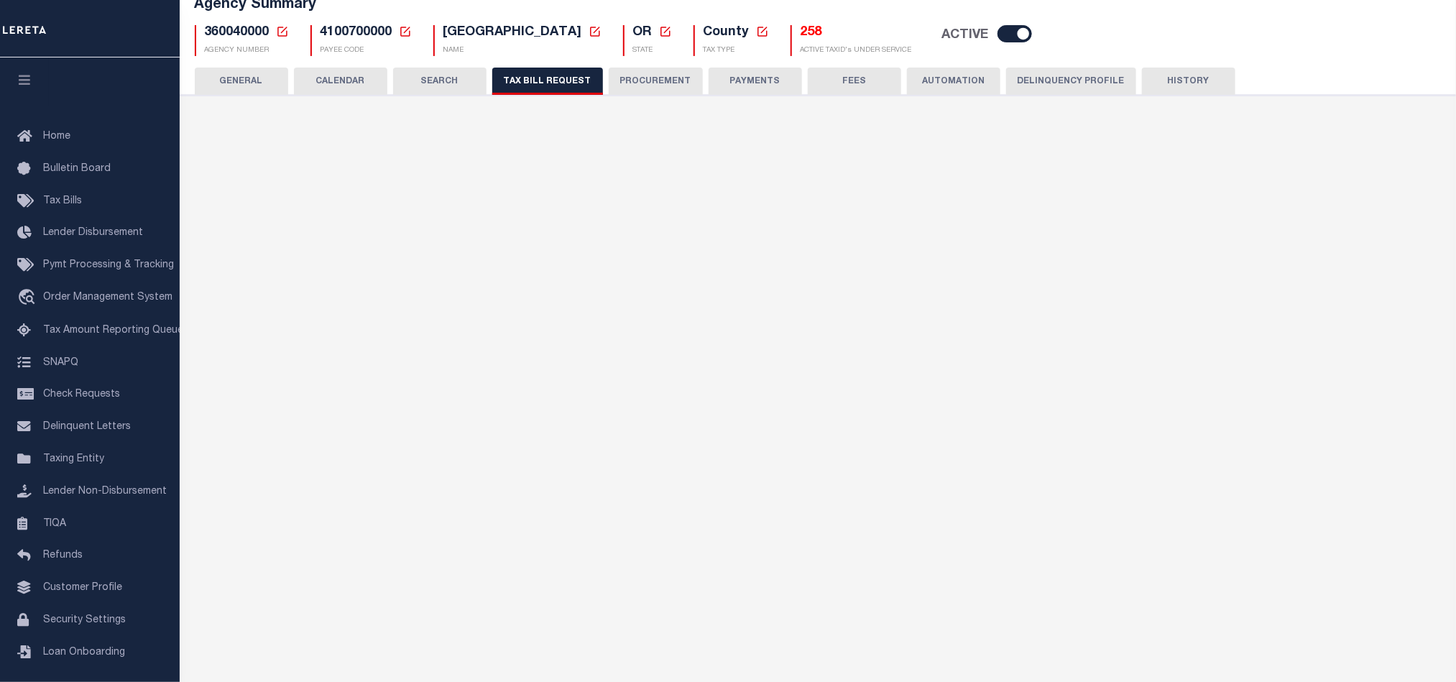
select select "28"
select select "16"
select select "true"
select select "9"
select select "1"
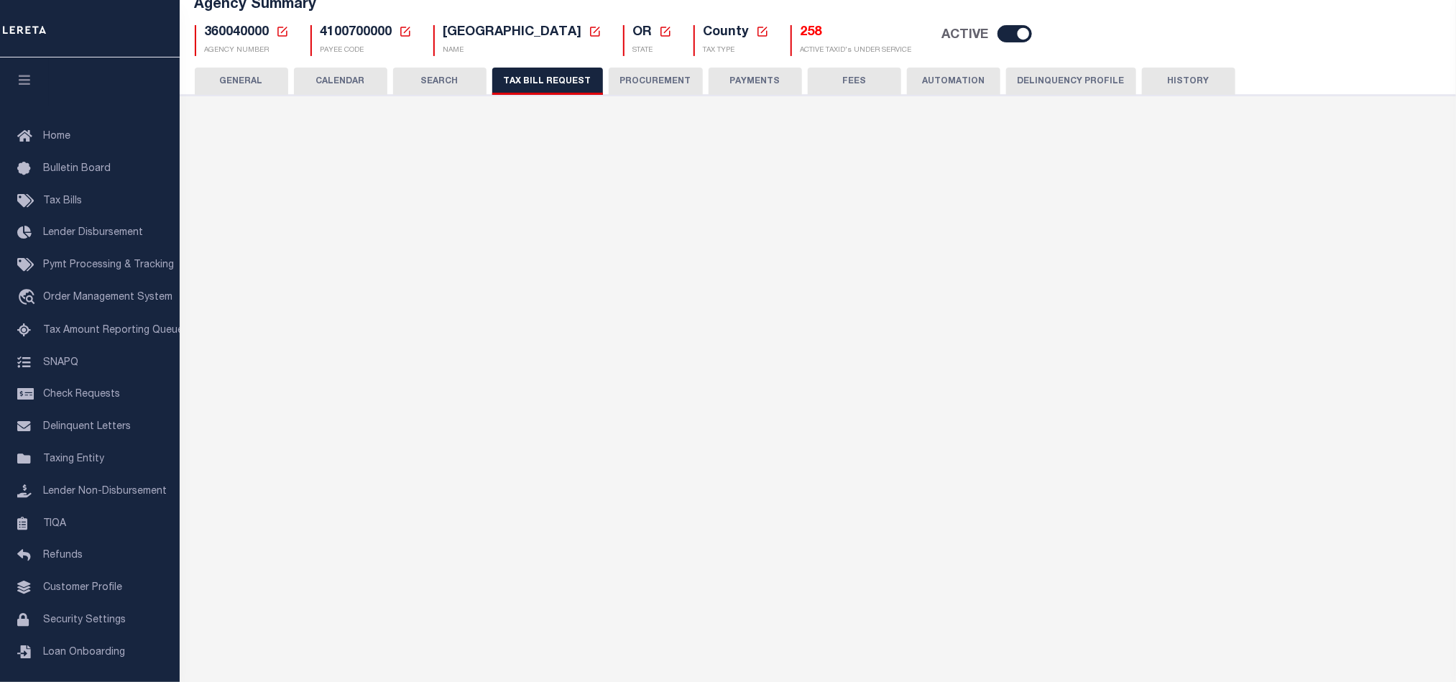
type input "LTS"
select select
select select "4100743000"
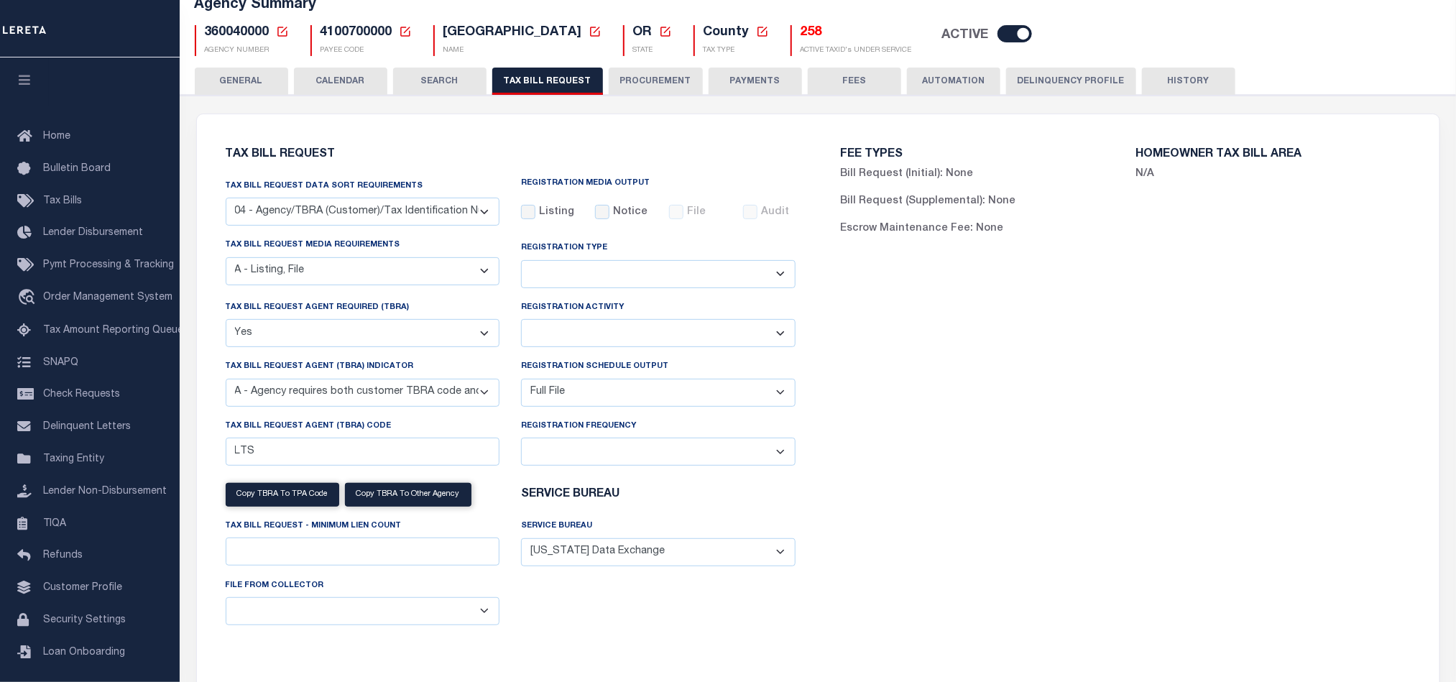
click at [356, 80] on button "CALENDAR" at bounding box center [340, 81] width 93 height 27
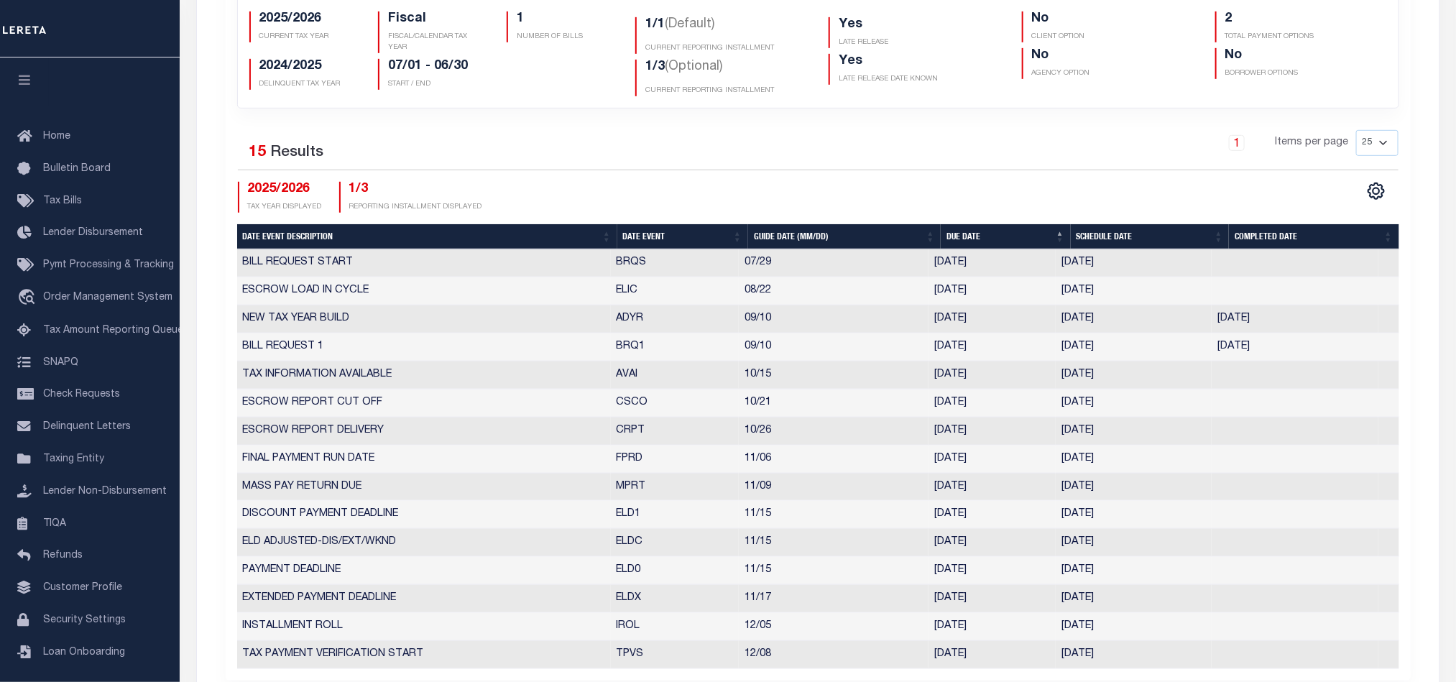
scroll to position [216, 0]
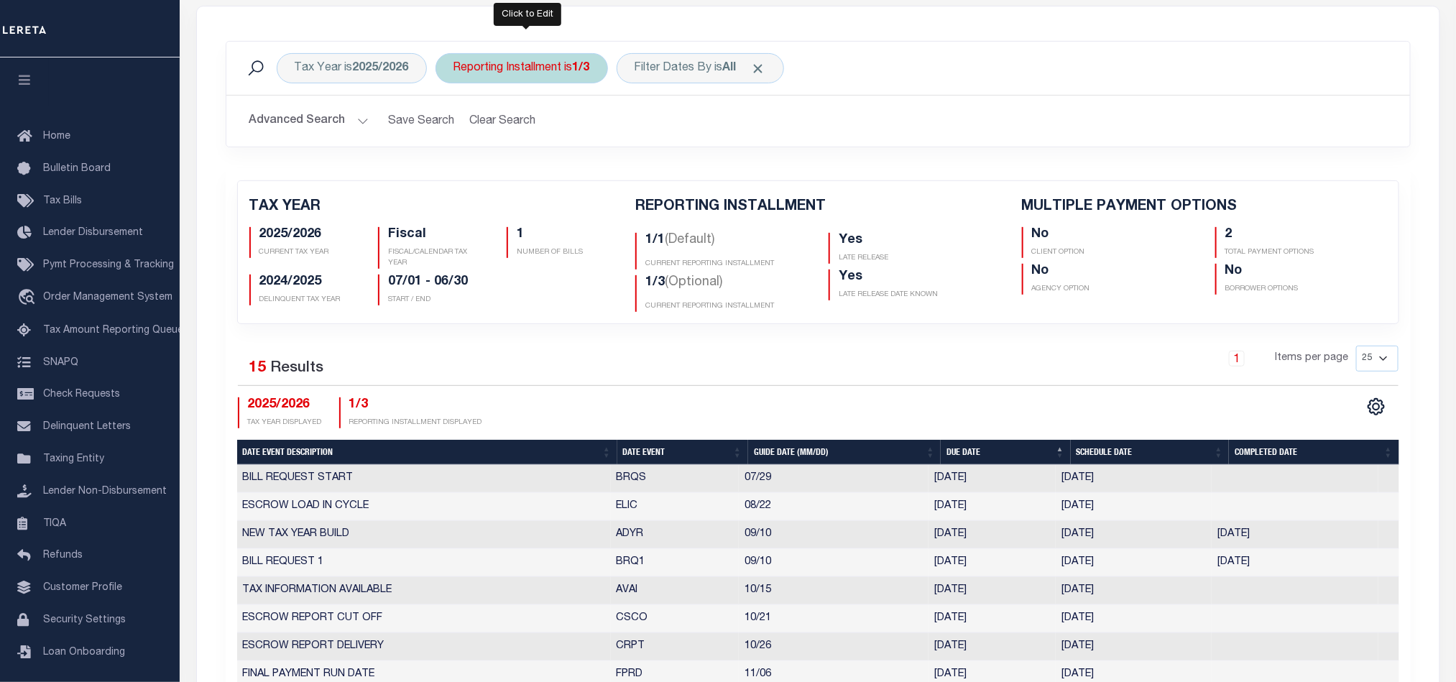
click at [558, 71] on div "Reporting Installment is 1/3" at bounding box center [521, 68] width 172 height 30
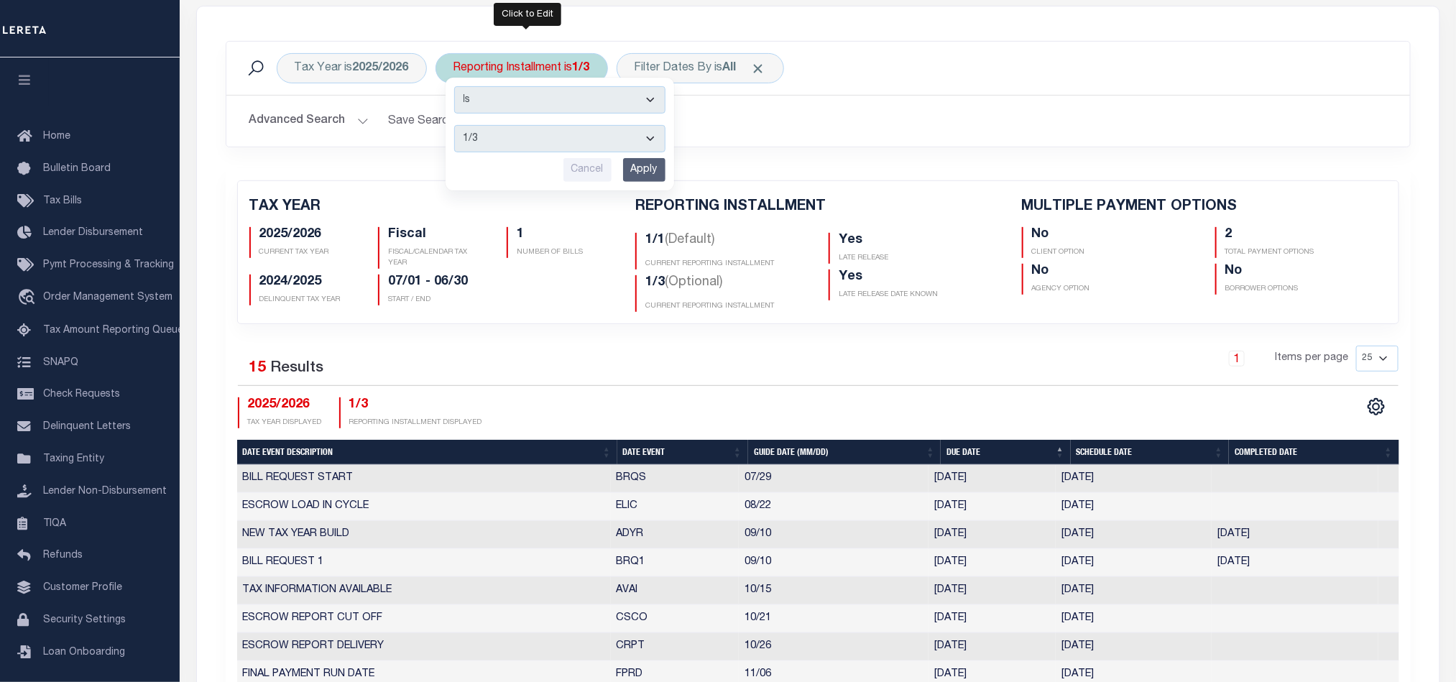
click at [529, 138] on select "1/1 1/3 2/3 3/3" at bounding box center [559, 138] width 211 height 27
select select "1/1"
click at [457, 127] on select "1/1 1/3 2/3 3/3" at bounding box center [559, 138] width 211 height 27
click at [640, 169] on input "Apply" at bounding box center [644, 170] width 42 height 24
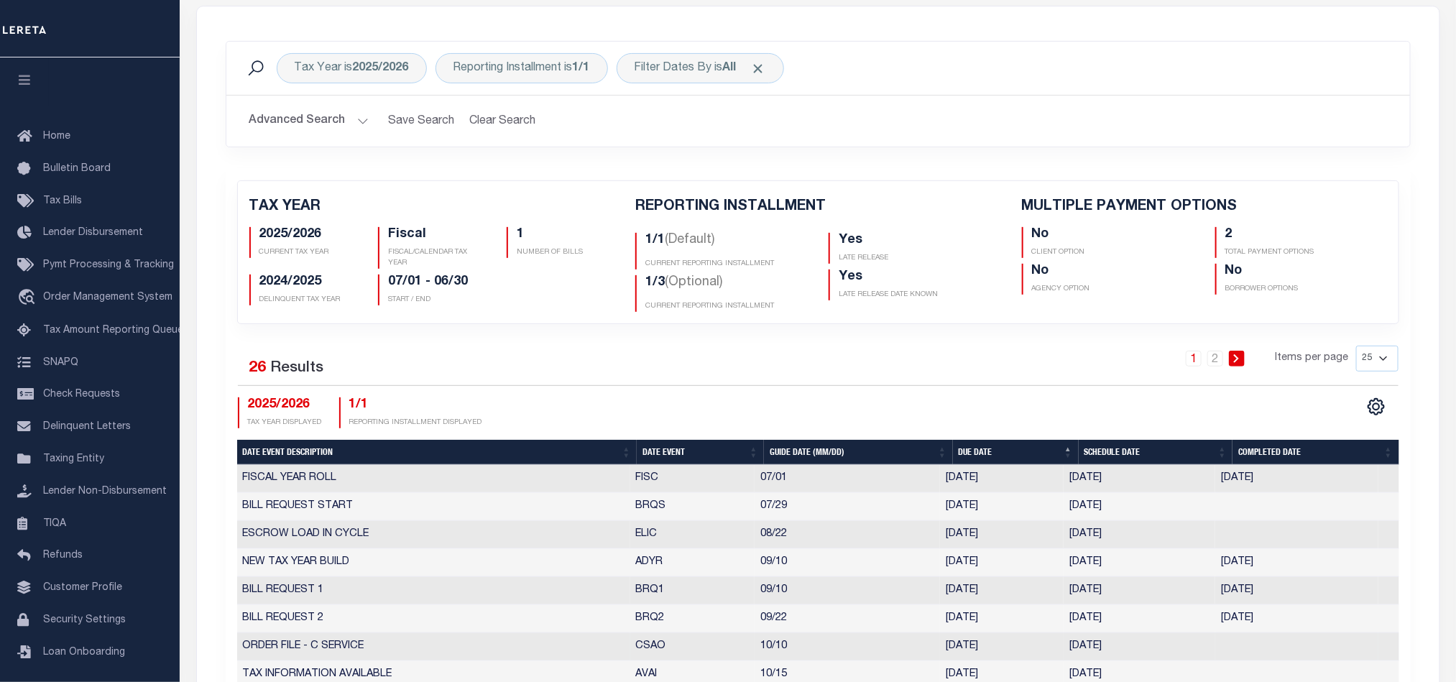
scroll to position [539, 0]
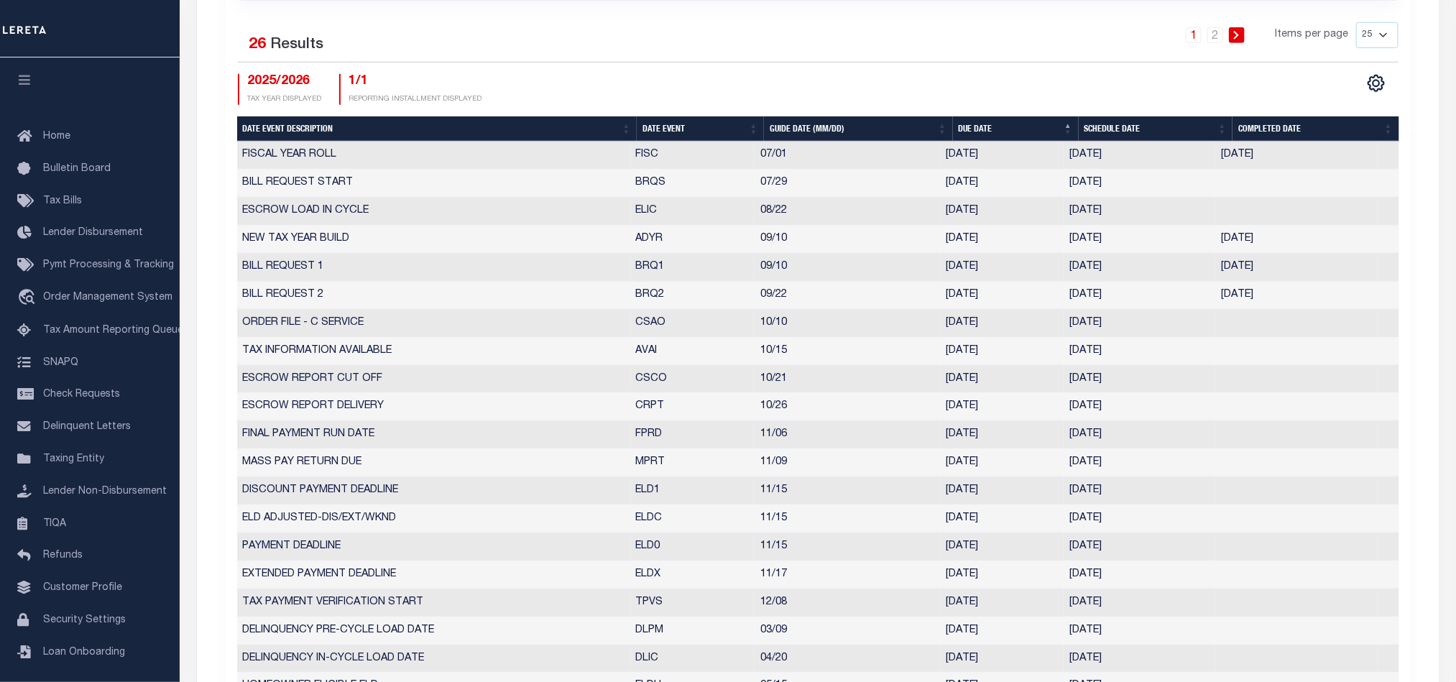
drag, startPoint x: 619, startPoint y: 311, endPoint x: 1117, endPoint y: 304, distance: 498.1
click at [1117, 304] on tr "BILL REQUEST 2 BRQ2 09/22 09/22/2025 10/09/2025 09/15/2025 10492556" at bounding box center [818, 296] width 1162 height 28
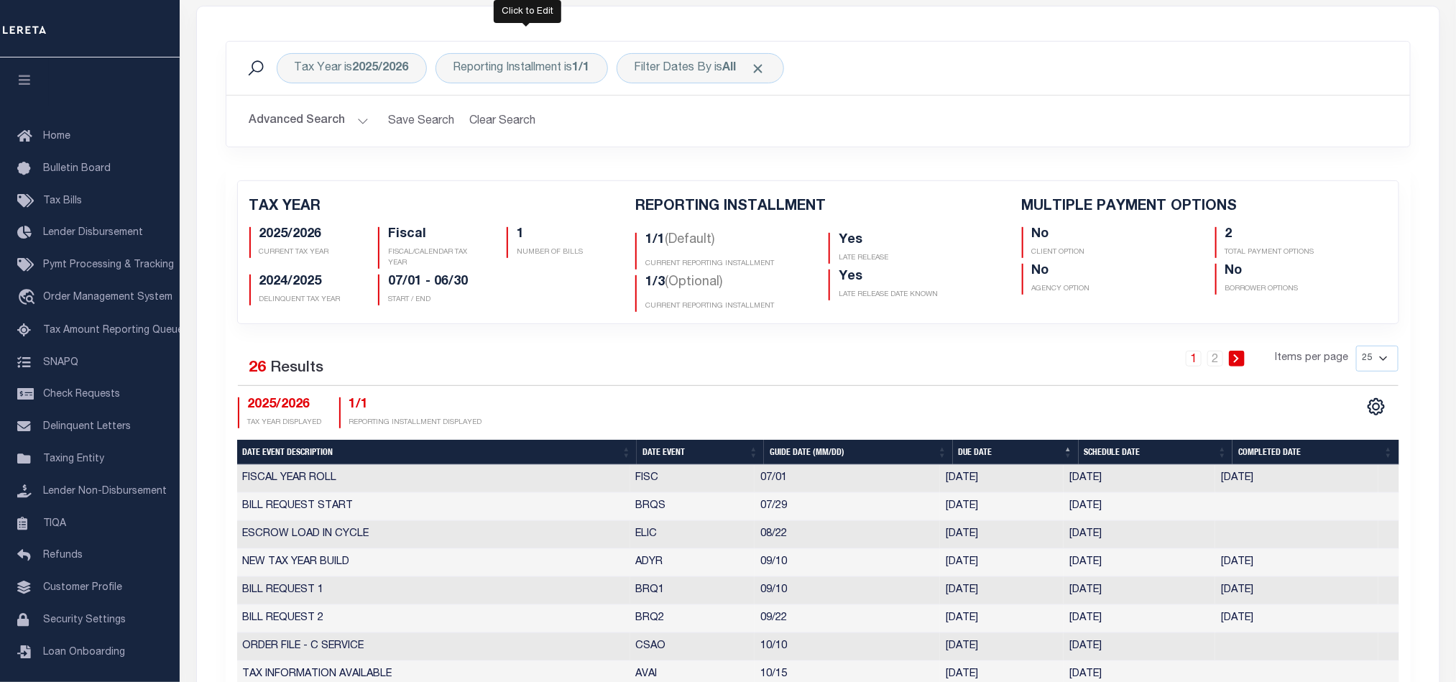
scroll to position [0, 0]
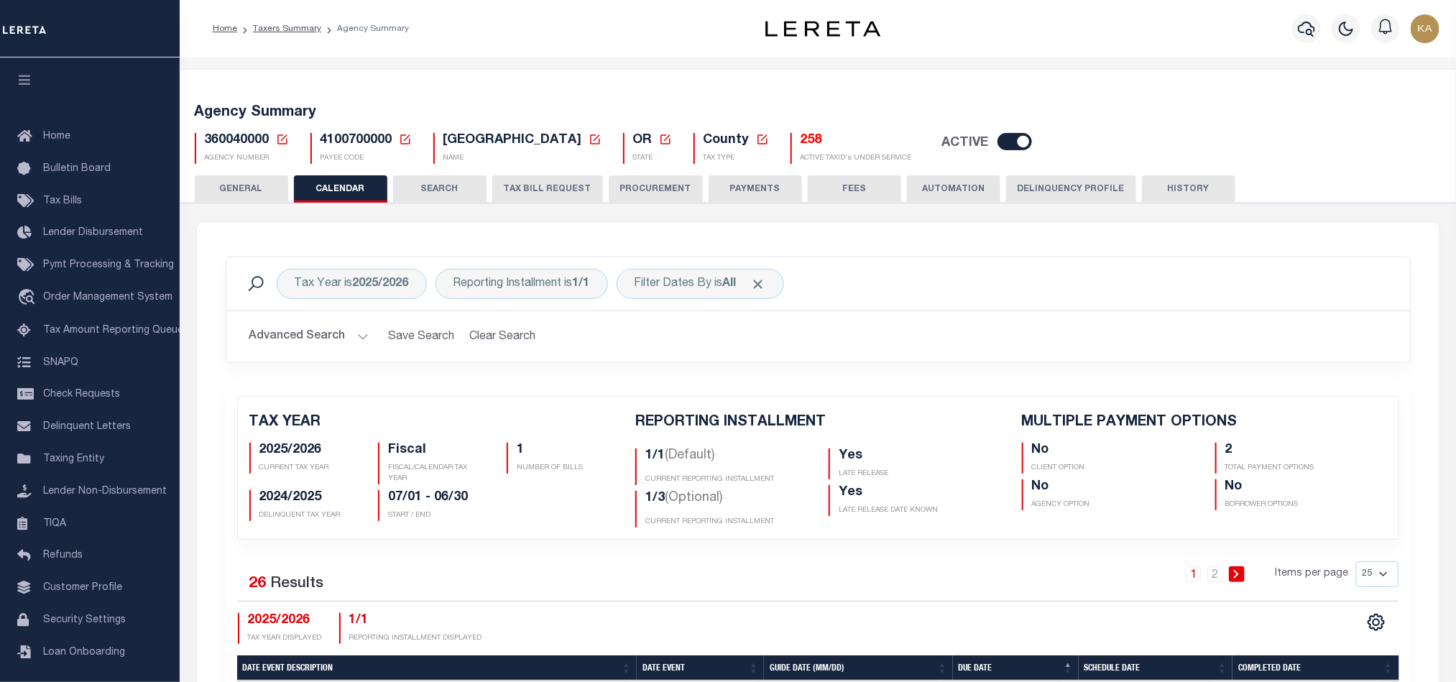
click at [541, 194] on button "TAX BILL REQUEST" at bounding box center [547, 188] width 111 height 27
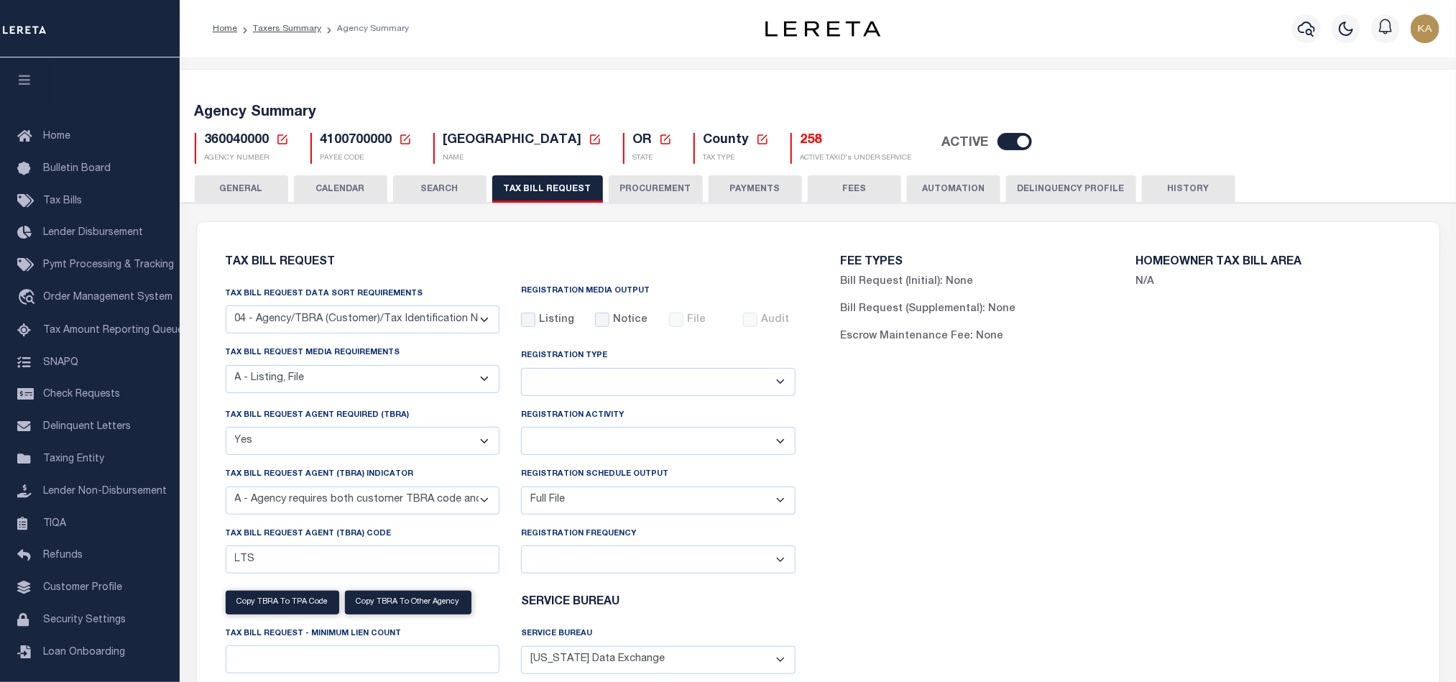
click at [341, 193] on button "CALENDAR" at bounding box center [340, 188] width 93 height 27
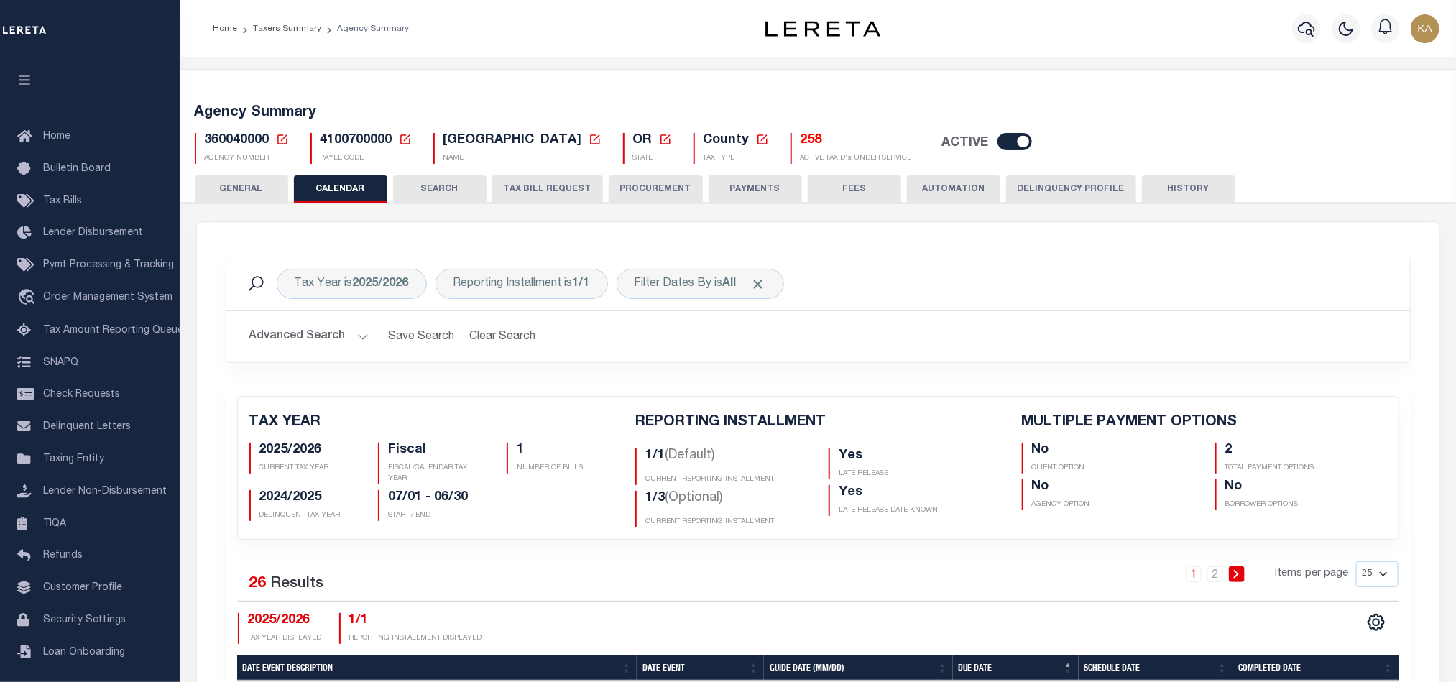
click at [255, 143] on span "360040000" at bounding box center [237, 140] width 65 height 13
copy h5 "360040000"
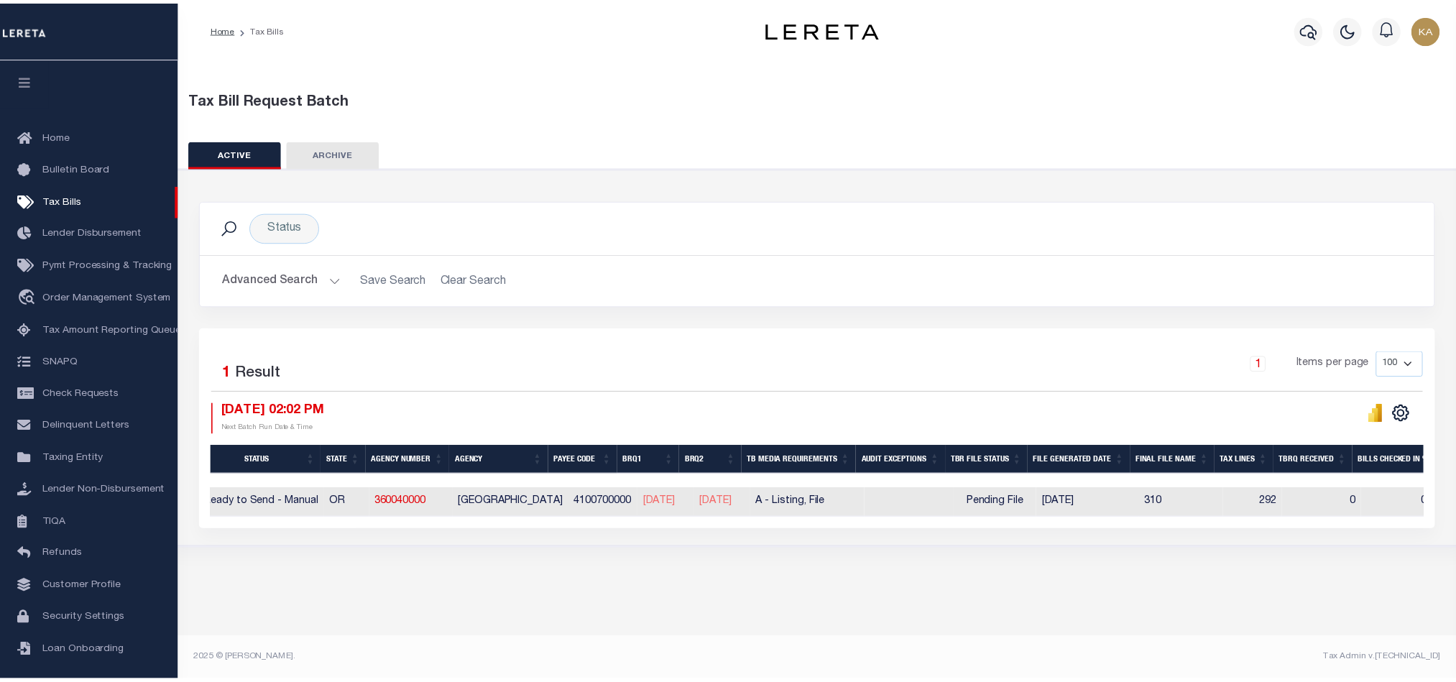
scroll to position [0, 143]
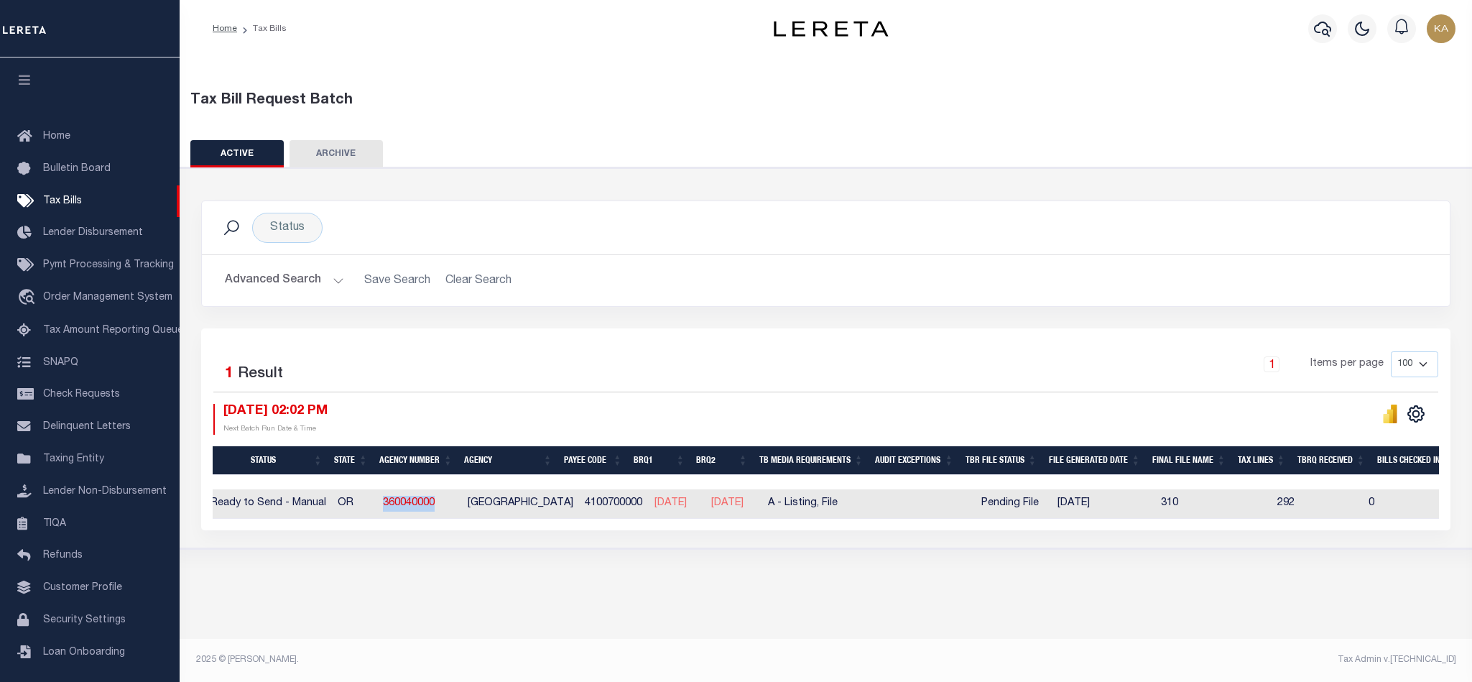
drag, startPoint x: 462, startPoint y: 511, endPoint x: 392, endPoint y: 507, distance: 69.8
click at [392, 507] on td "360040000" at bounding box center [419, 503] width 85 height 29
checkbox input "true"
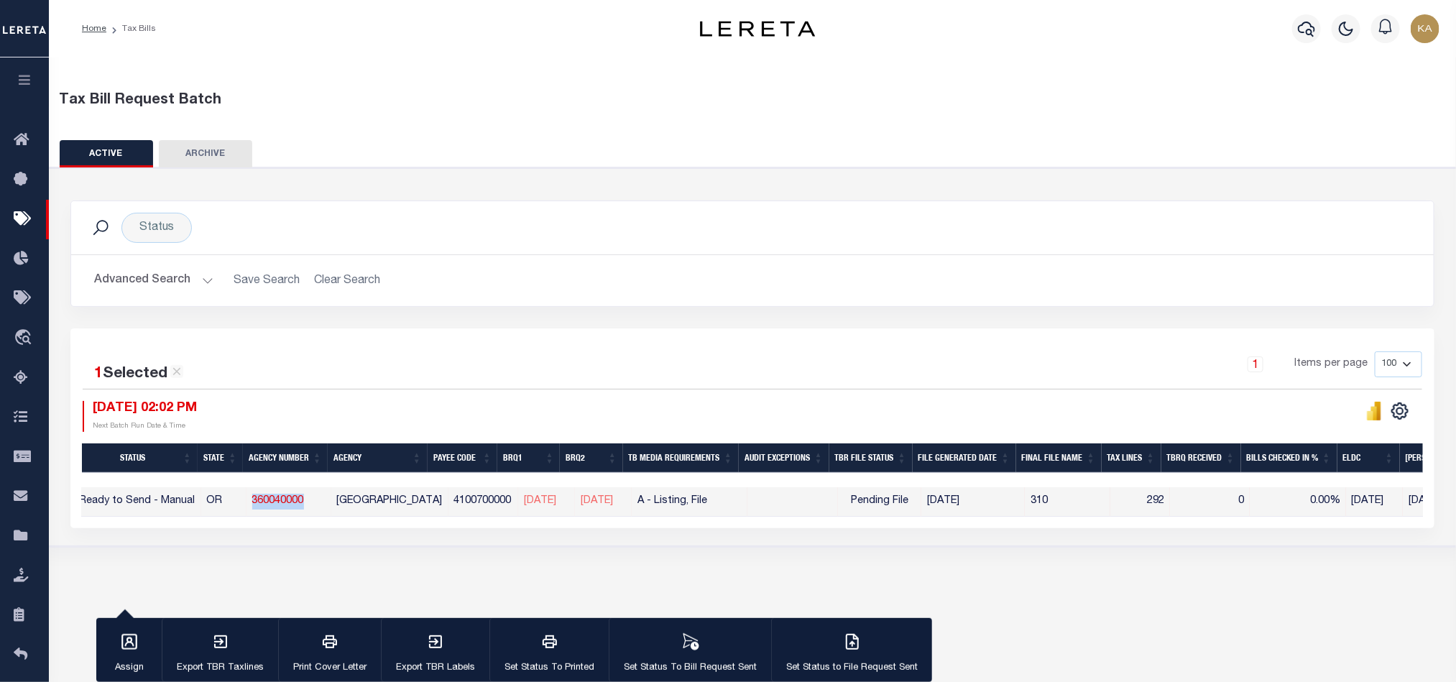
copy link "360040000"
